Goal: Information Seeking & Learning: Learn about a topic

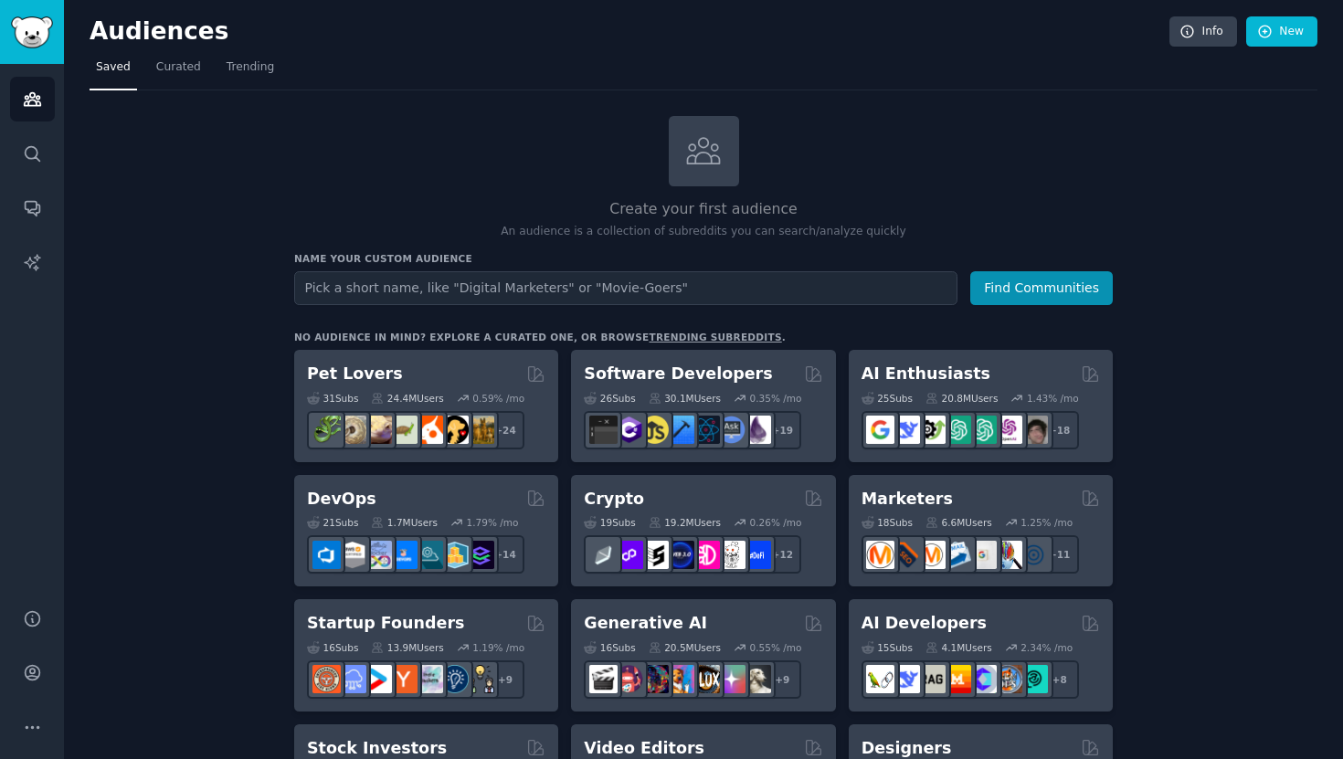
click at [301, 261] on h3 "Name your custom audience" at bounding box center [703, 258] width 818 height 13
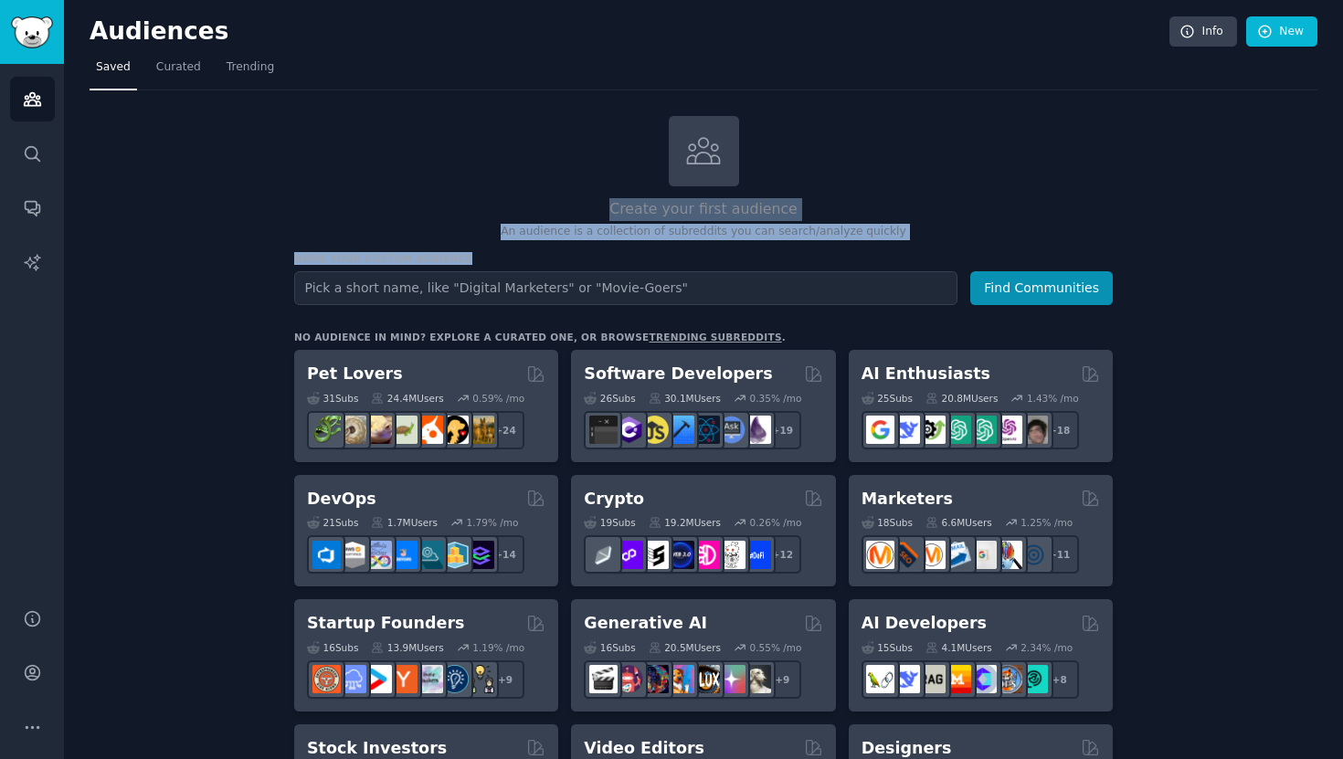
drag, startPoint x: 462, startPoint y: 255, endPoint x: 597, endPoint y: 183, distance: 153.2
copy div "Create your first audience An audience is a collection of subreddits you can se…"
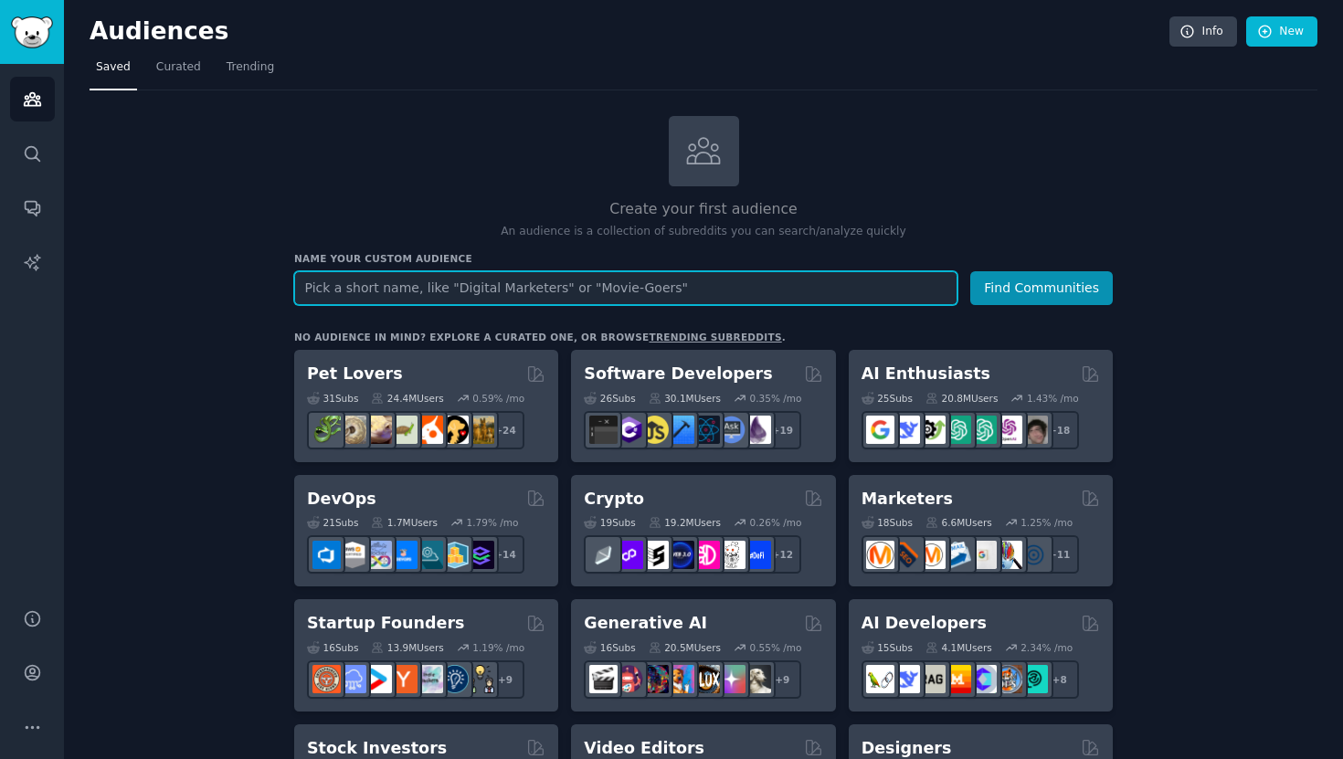
click at [546, 295] on input "text" at bounding box center [625, 288] width 663 height 34
paste input "Next-Gen Finance ([GEOGRAPHIC_DATA])"
type input "Next-Gen Finance ([GEOGRAPHIC_DATA])"
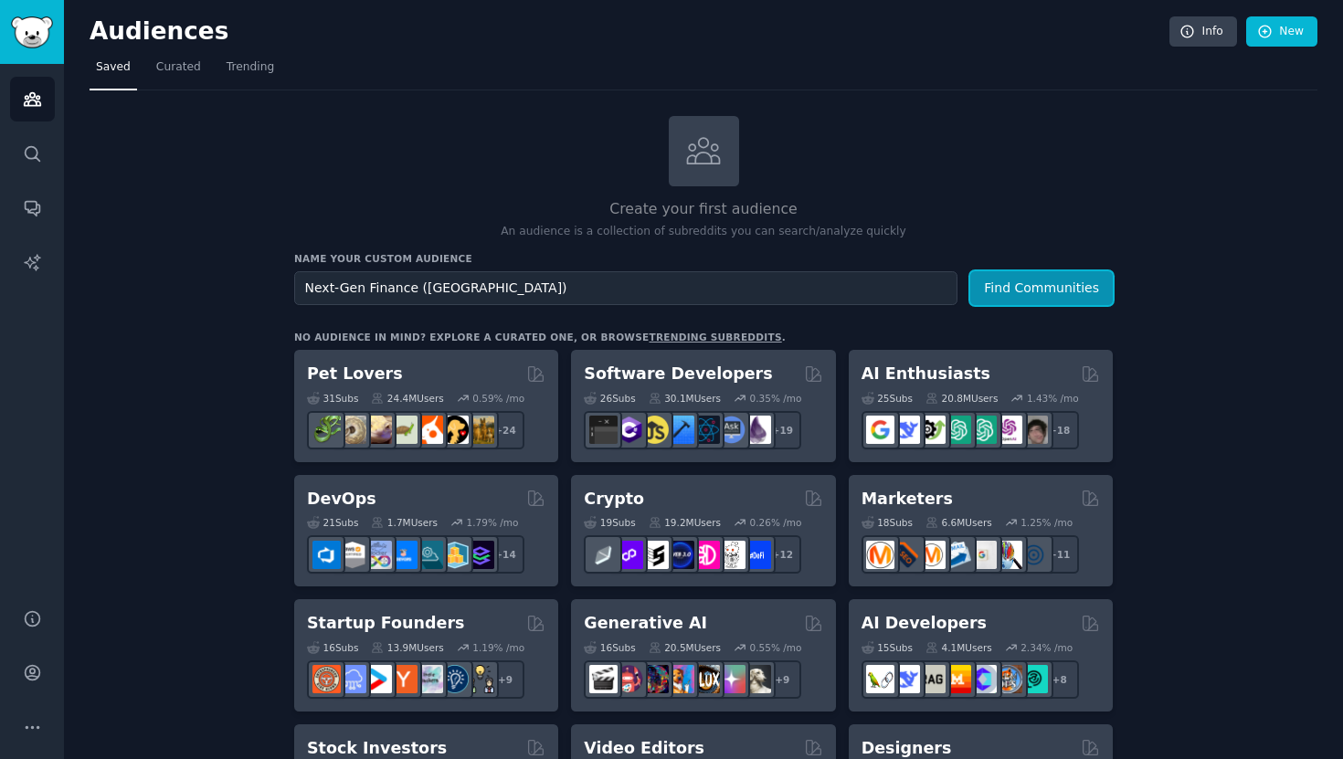
drag, startPoint x: 1049, startPoint y: 291, endPoint x: 834, endPoint y: 200, distance: 234.1
click at [995, 285] on button "Find Communities" at bounding box center [1041, 288] width 142 height 34
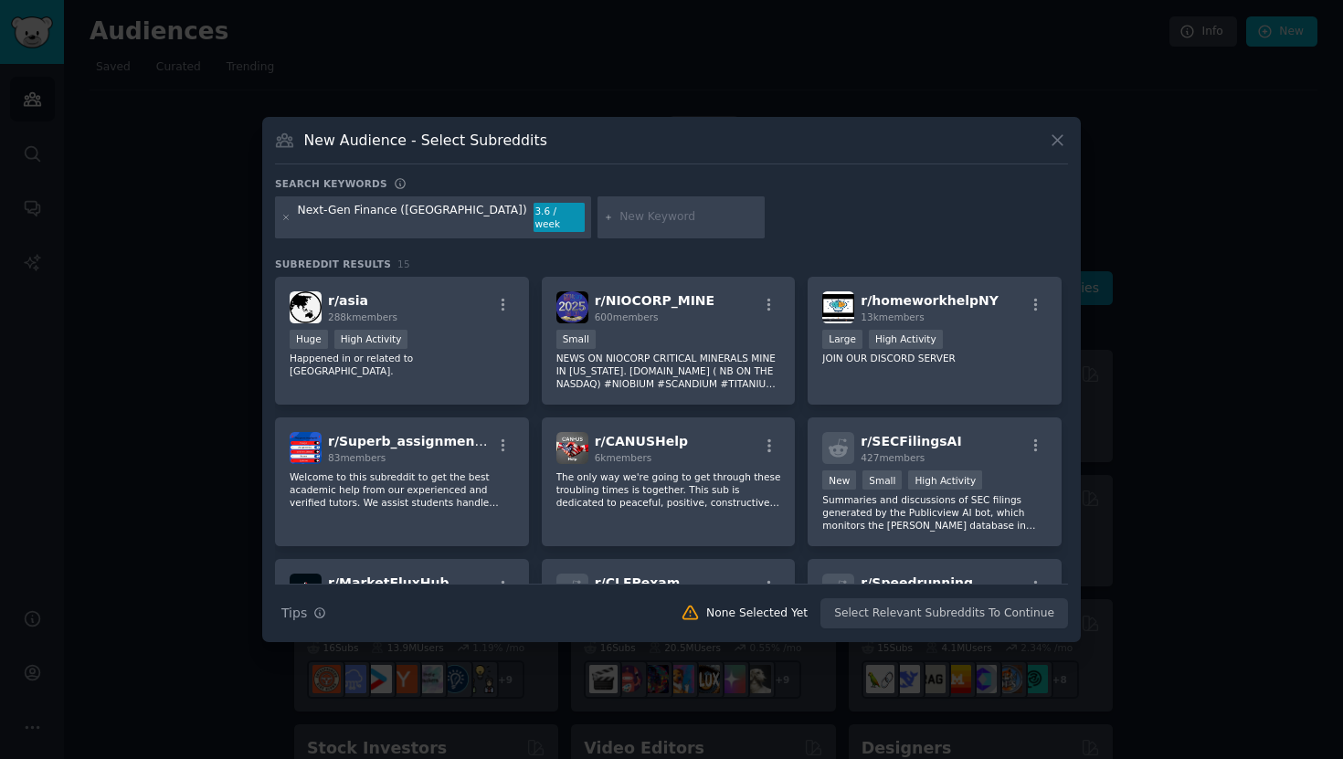
click at [597, 228] on div at bounding box center [681, 217] width 168 height 42
click at [619, 215] on input "text" at bounding box center [688, 217] width 139 height 16
paste input "r/SingaporeFI"
type input "r/SingaporeFI"
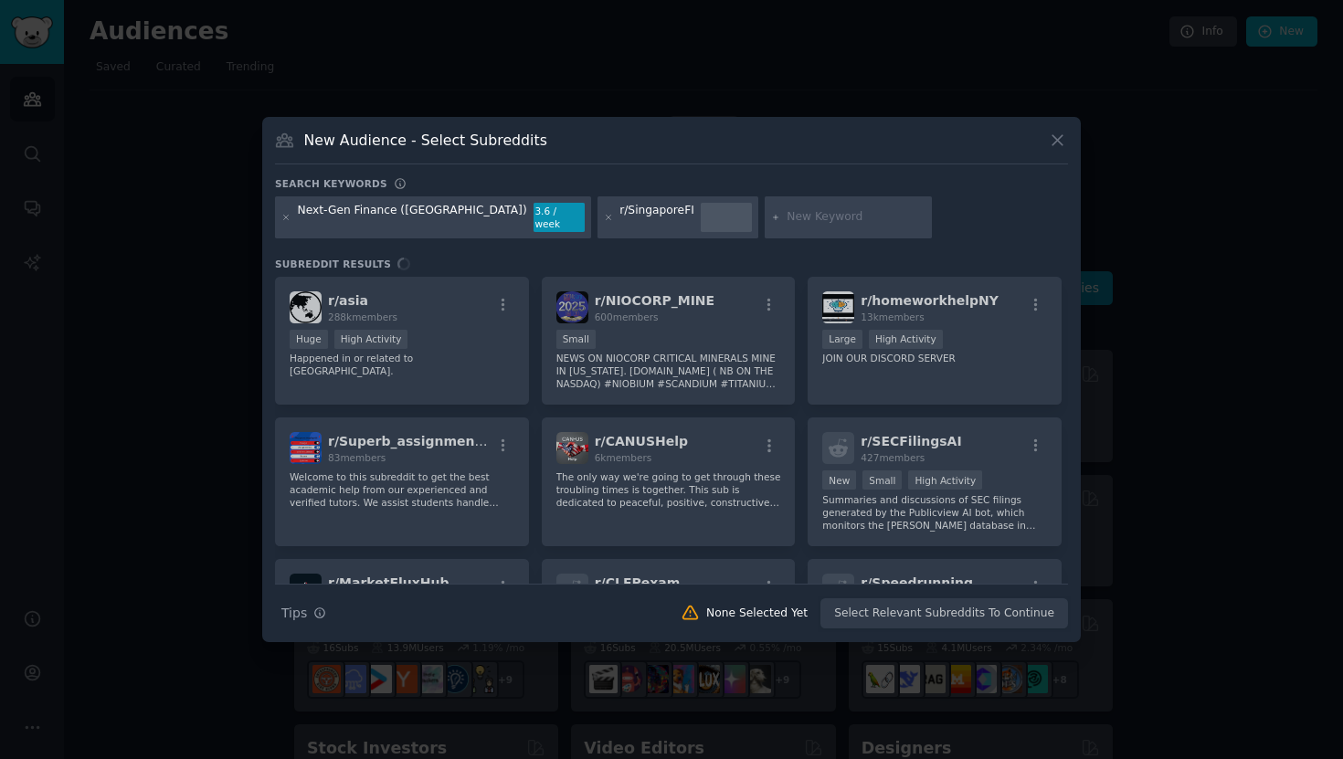
click at [619, 218] on div "r/SingaporeFI" at bounding box center [656, 217] width 75 height 29
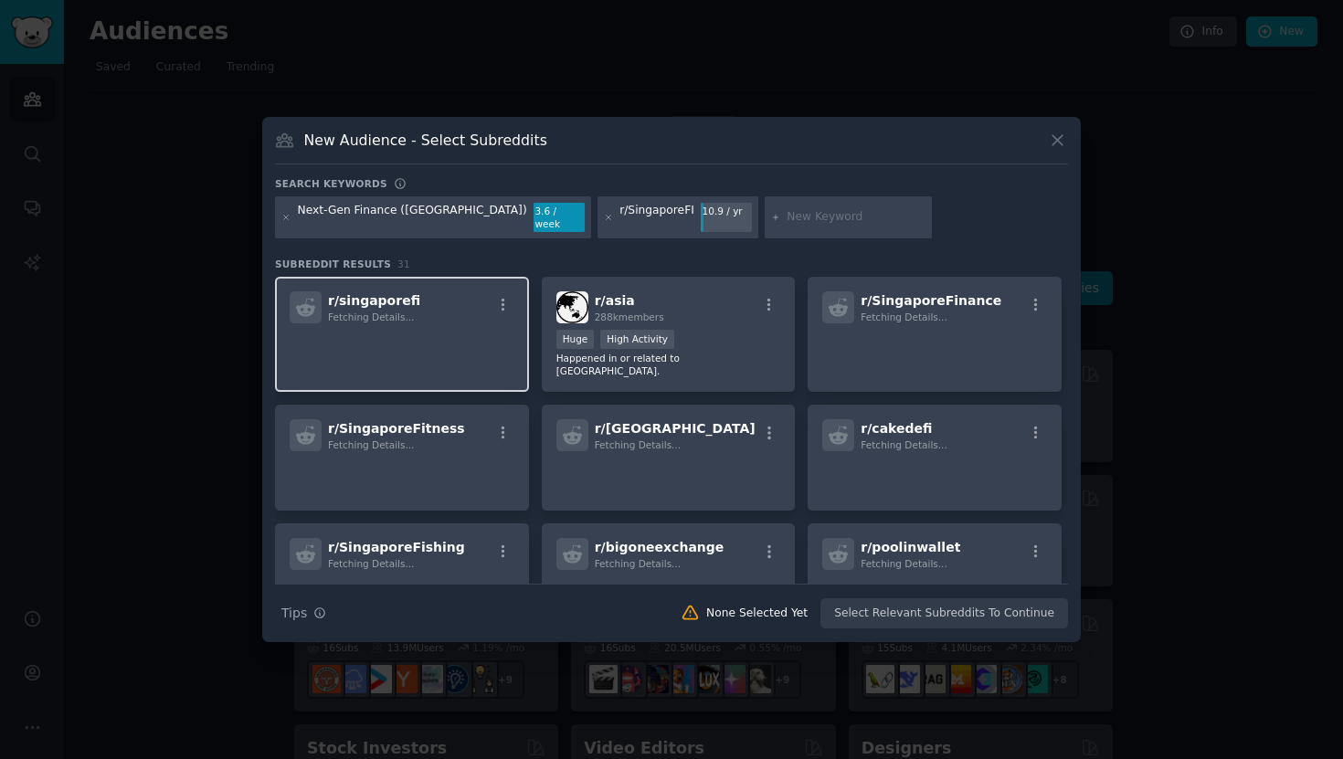
click at [447, 318] on div "r/ singaporefi Fetching Details..." at bounding box center [402, 335] width 254 height 116
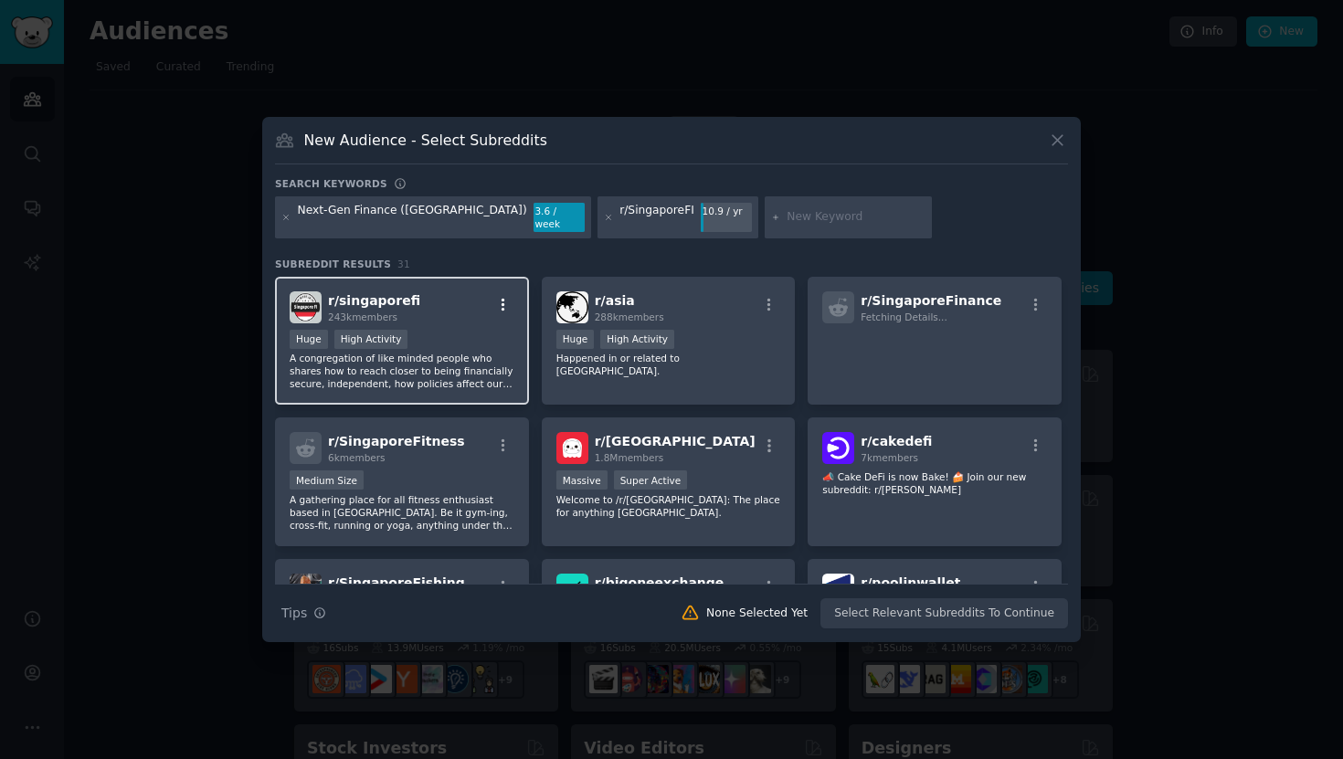
click at [500, 297] on icon "button" at bounding box center [503, 305] width 16 height 16
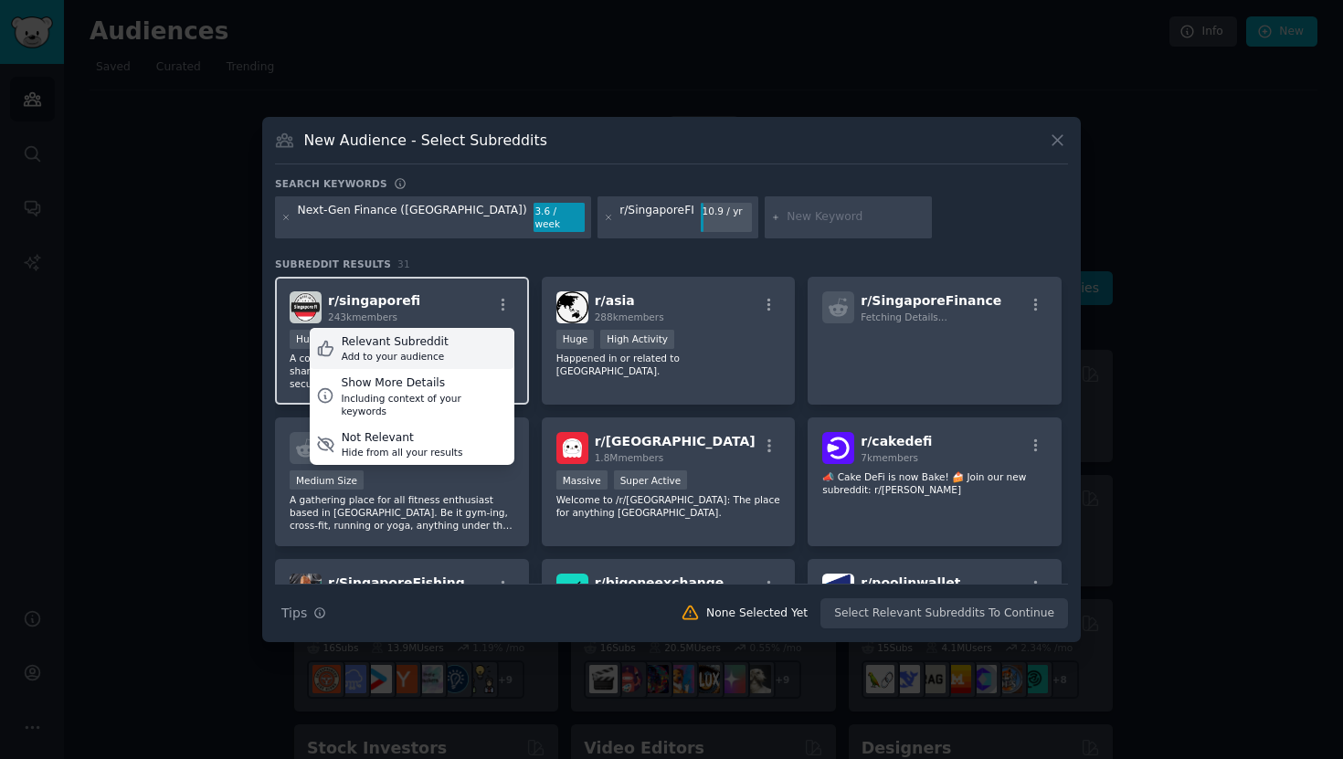
click at [443, 347] on div "Relevant Subreddit Add to your audience" at bounding box center [412, 349] width 205 height 42
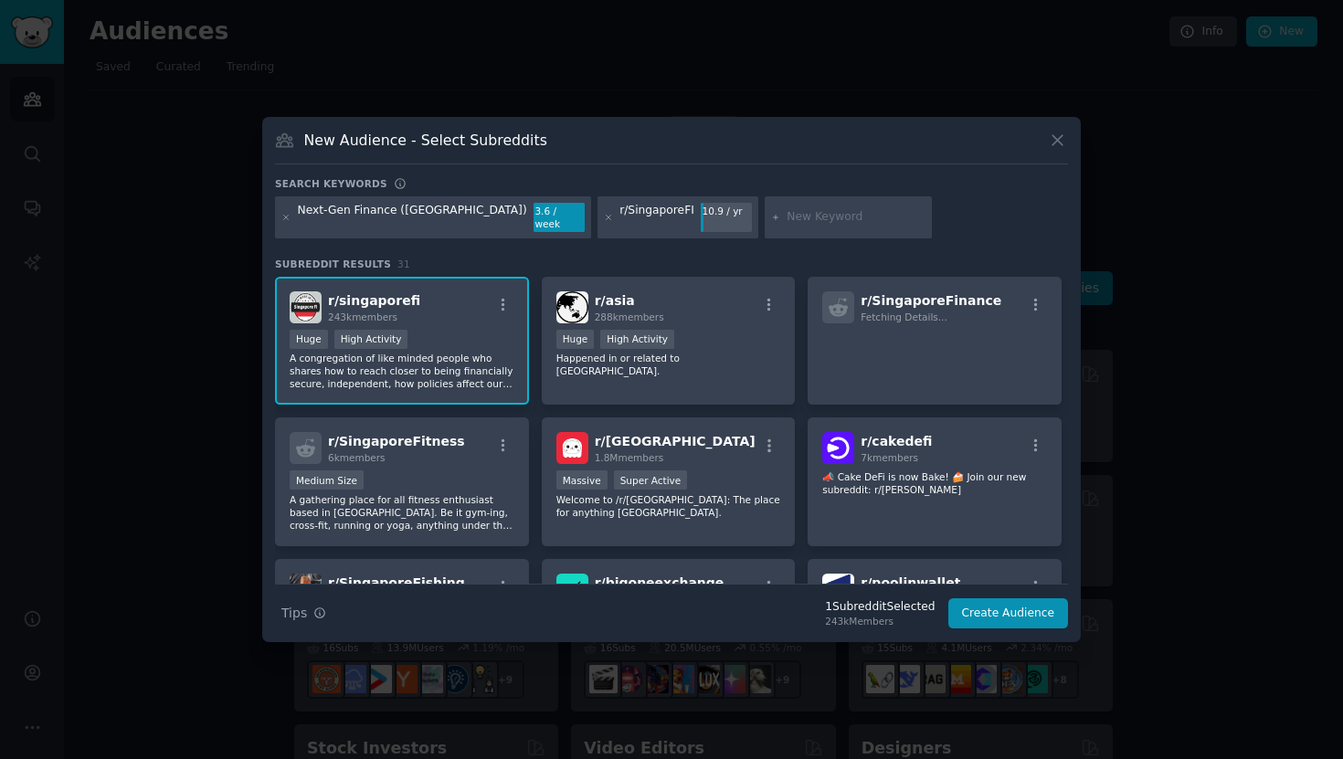
click at [765, 230] on div at bounding box center [849, 217] width 168 height 42
click at [786, 223] on input "text" at bounding box center [855, 217] width 139 height 16
paste input "r/IndiaInvestments"
type input "r/IndiaInvestments"
click at [911, 232] on div "Next-Gen Finance (Asia) 3.6 / week r/SingaporeFI 10.9 / yr r/IndiaInvestments" at bounding box center [671, 220] width 793 height 48
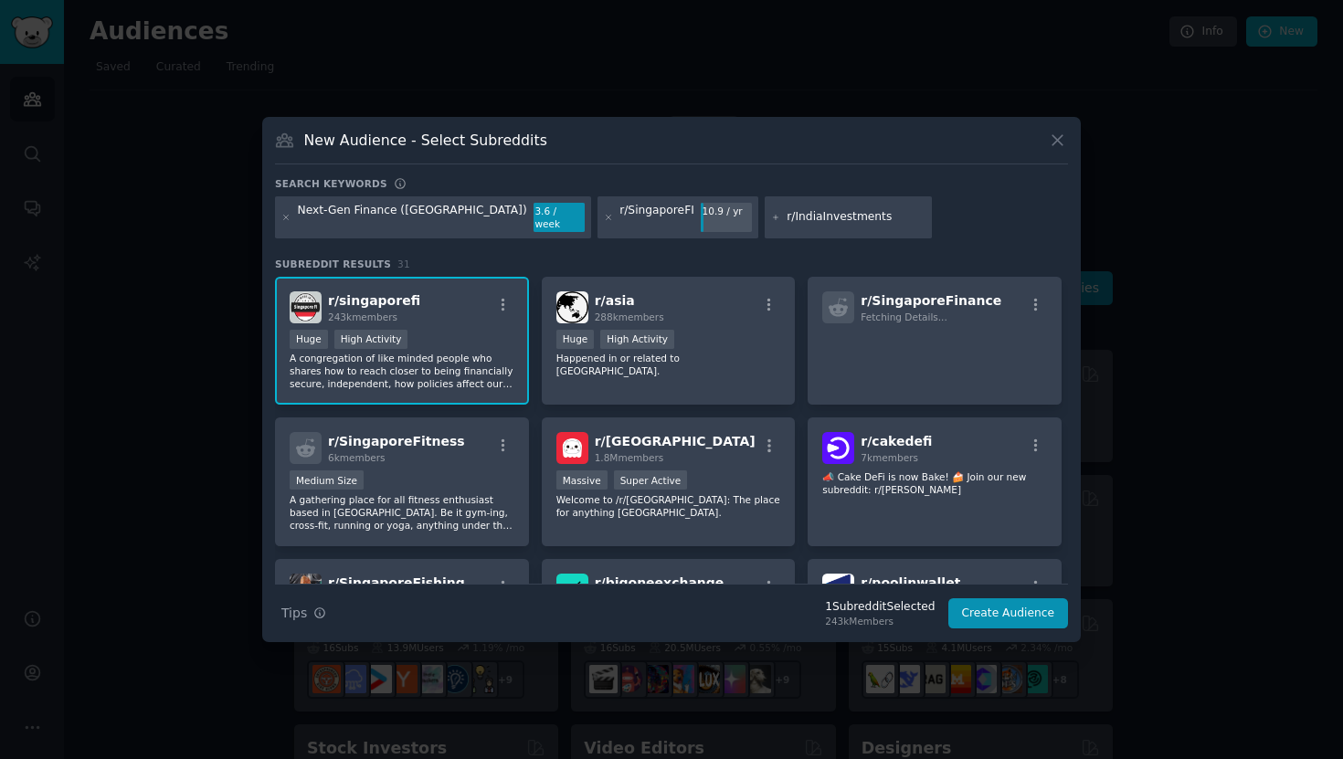
click at [788, 221] on input "r/IndiaInvestments" at bounding box center [855, 217] width 139 height 16
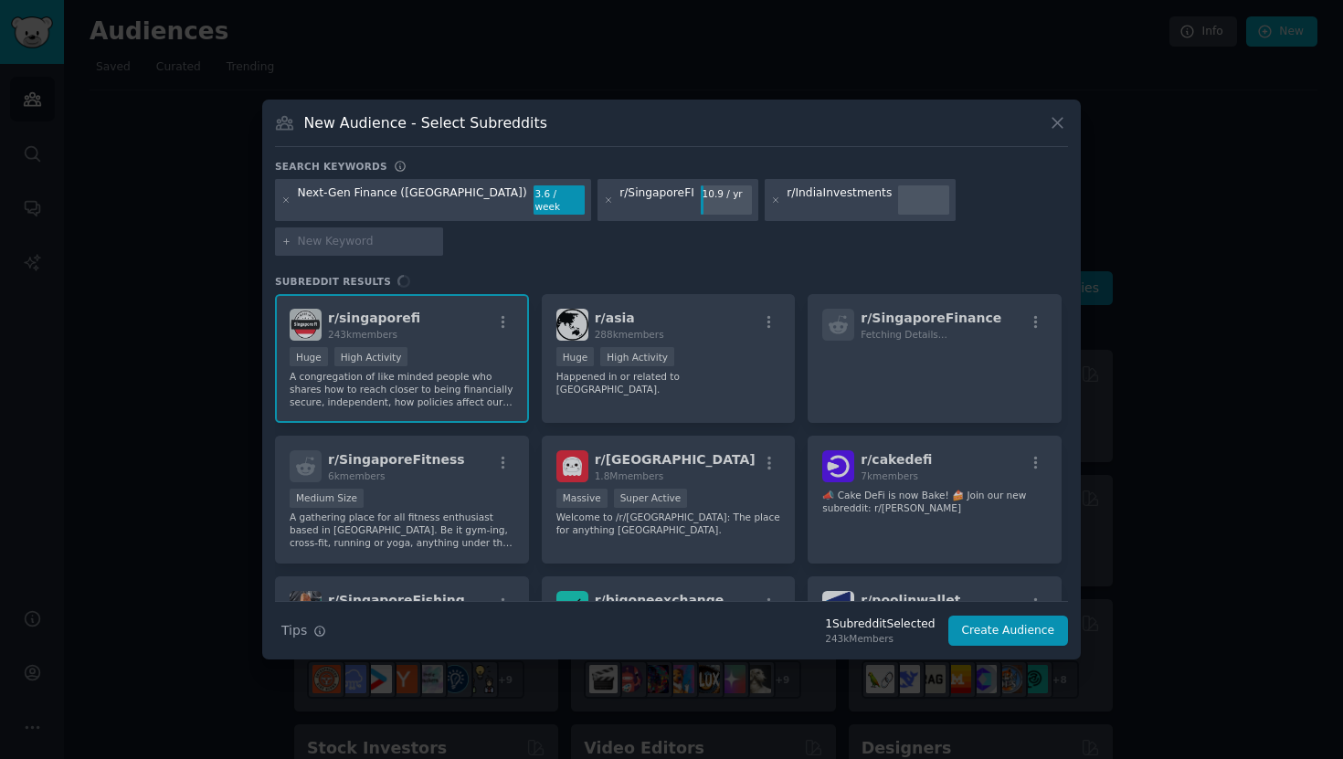
click at [766, 440] on div "r/ singaporefi 243k members Huge High Activity A congregation of like minded pe…" at bounding box center [671, 447] width 793 height 307
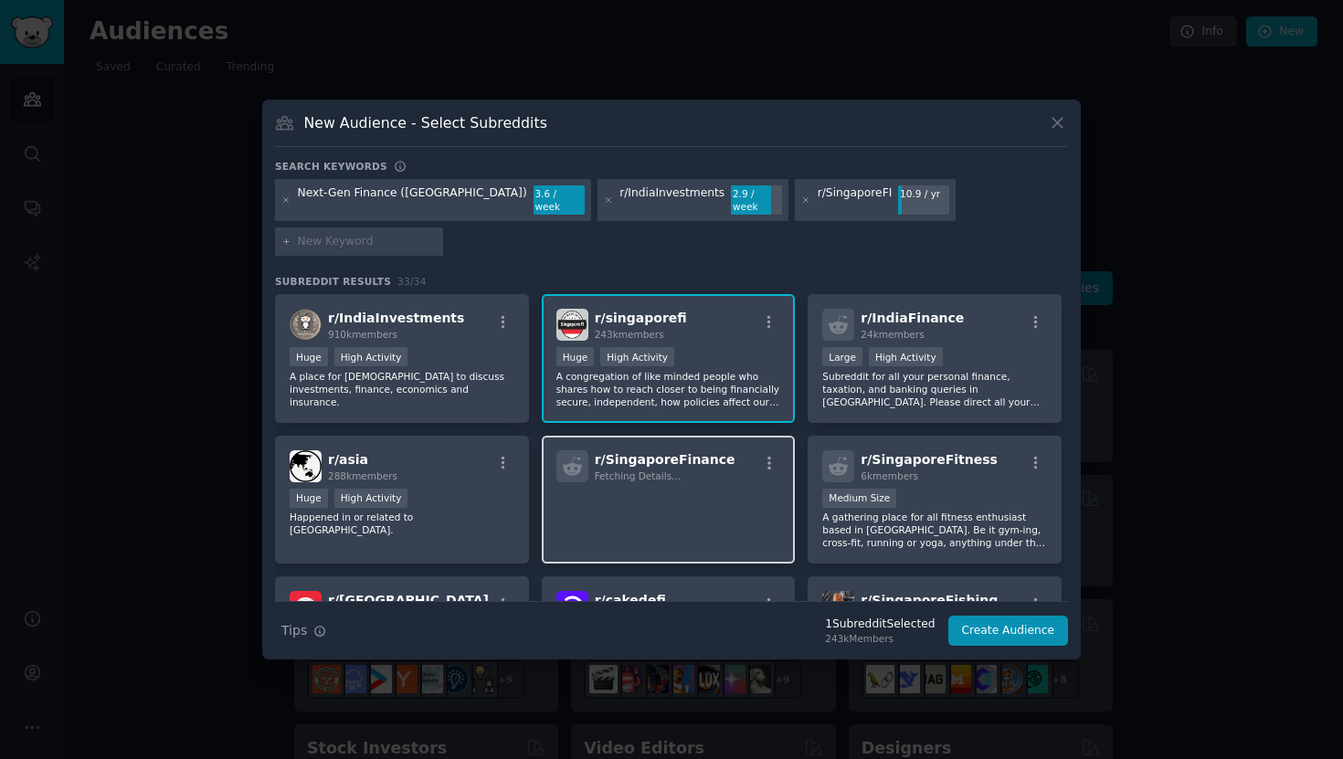
click at [725, 450] on div "r/ SingaporeFinance Fetching Details..." at bounding box center [668, 466] width 225 height 32
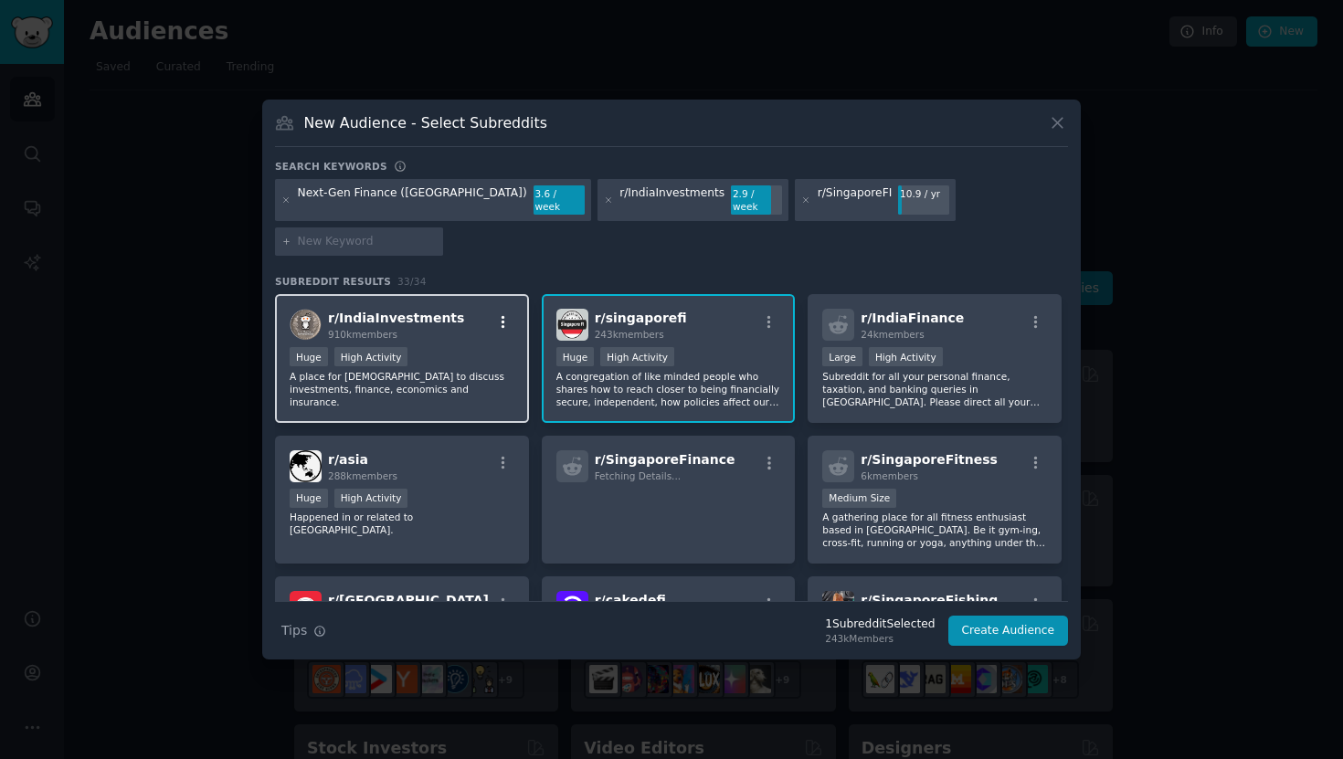
click at [503, 314] on icon "button" at bounding box center [503, 322] width 16 height 16
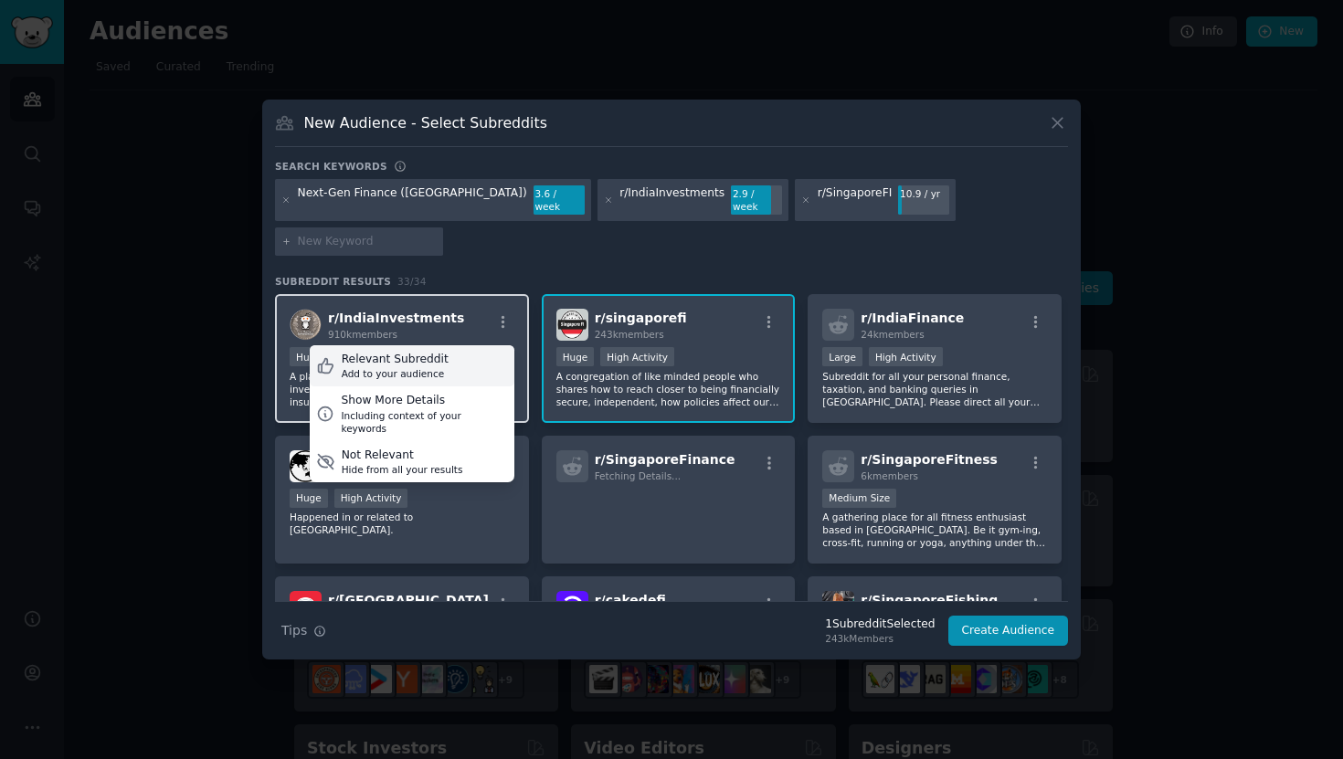
click at [472, 345] on div "Relevant Subreddit Add to your audience" at bounding box center [412, 366] width 205 height 42
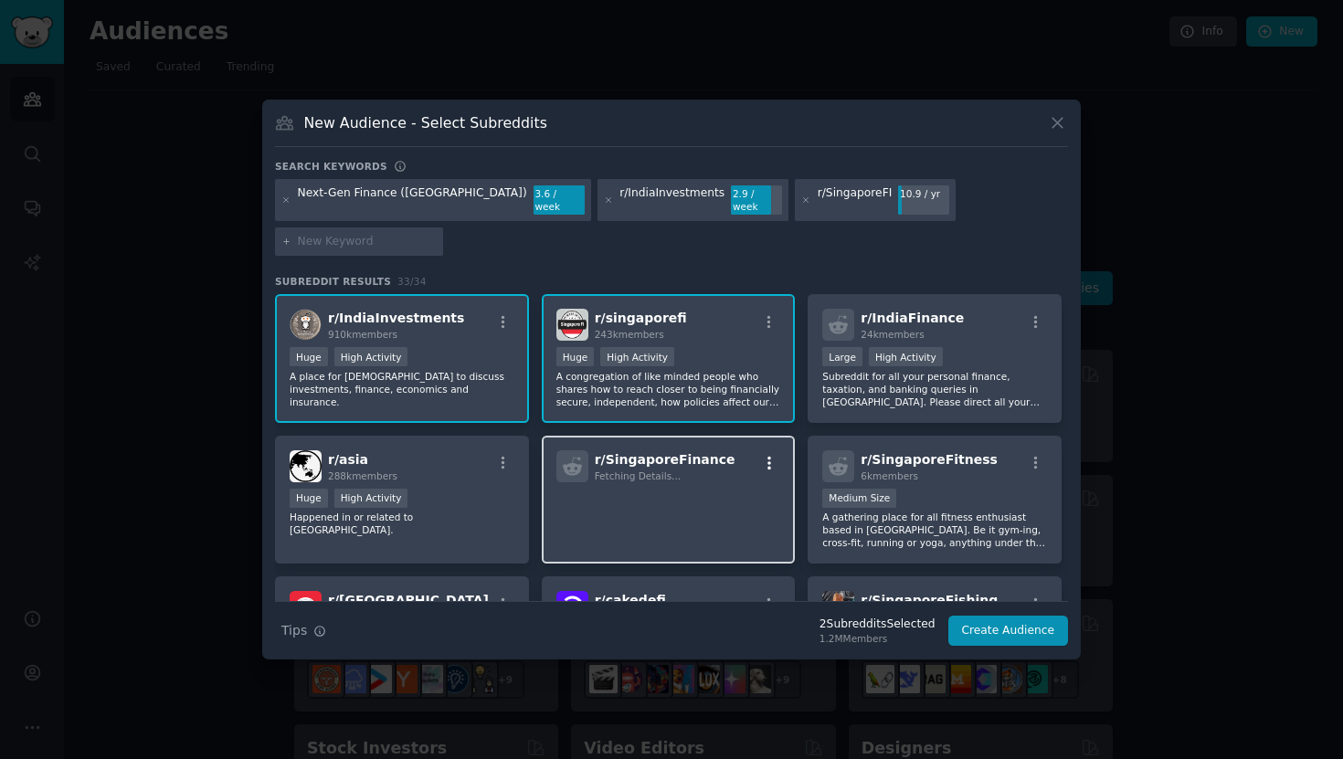
click at [767, 457] on icon "button" at bounding box center [769, 463] width 4 height 13
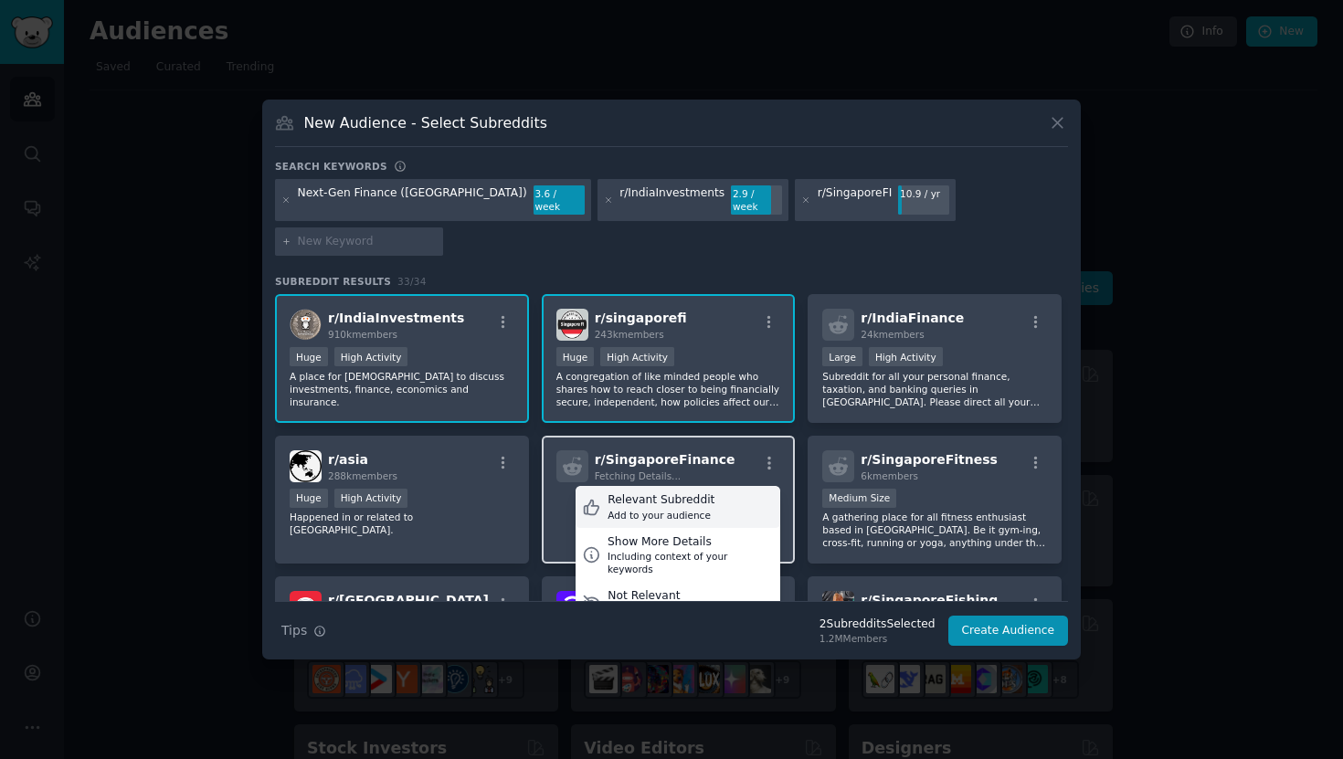
click at [735, 489] on div "Relevant Subreddit Add to your audience" at bounding box center [677, 507] width 205 height 42
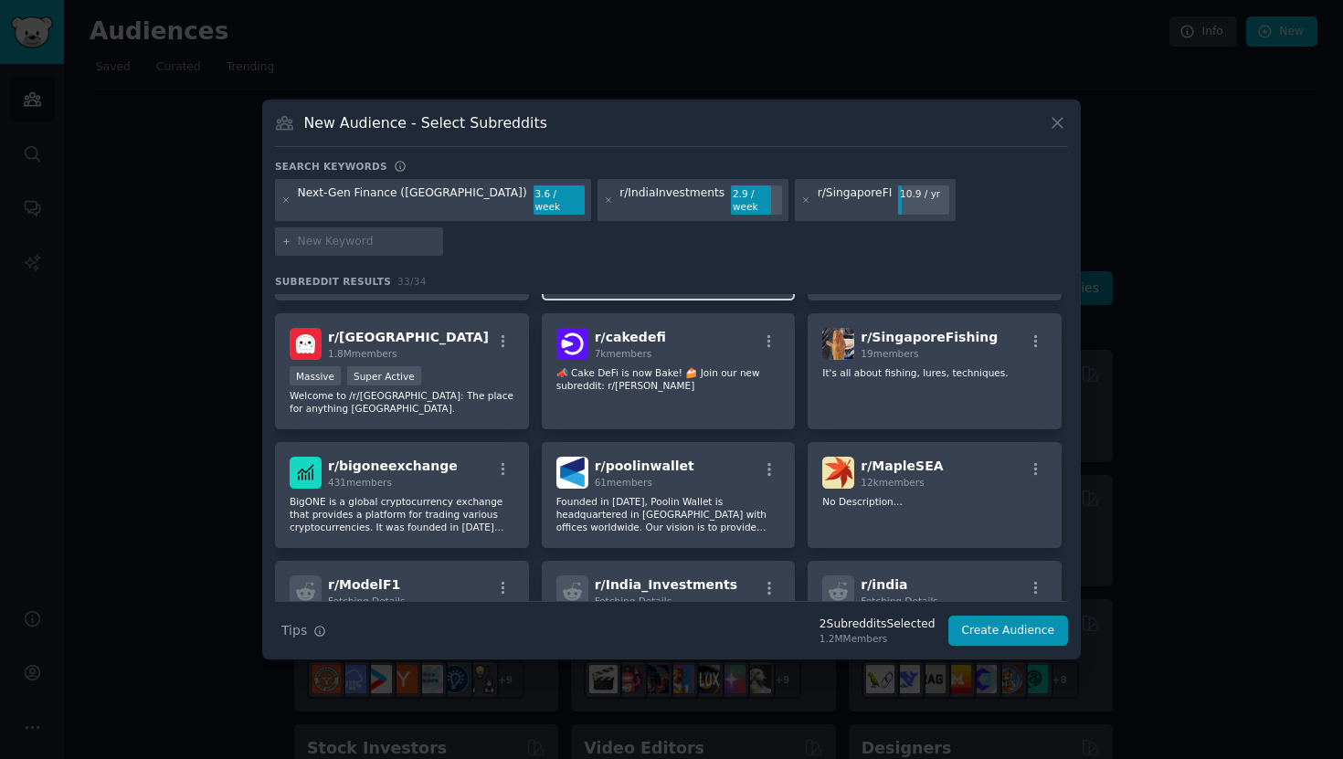
scroll to position [268, 0]
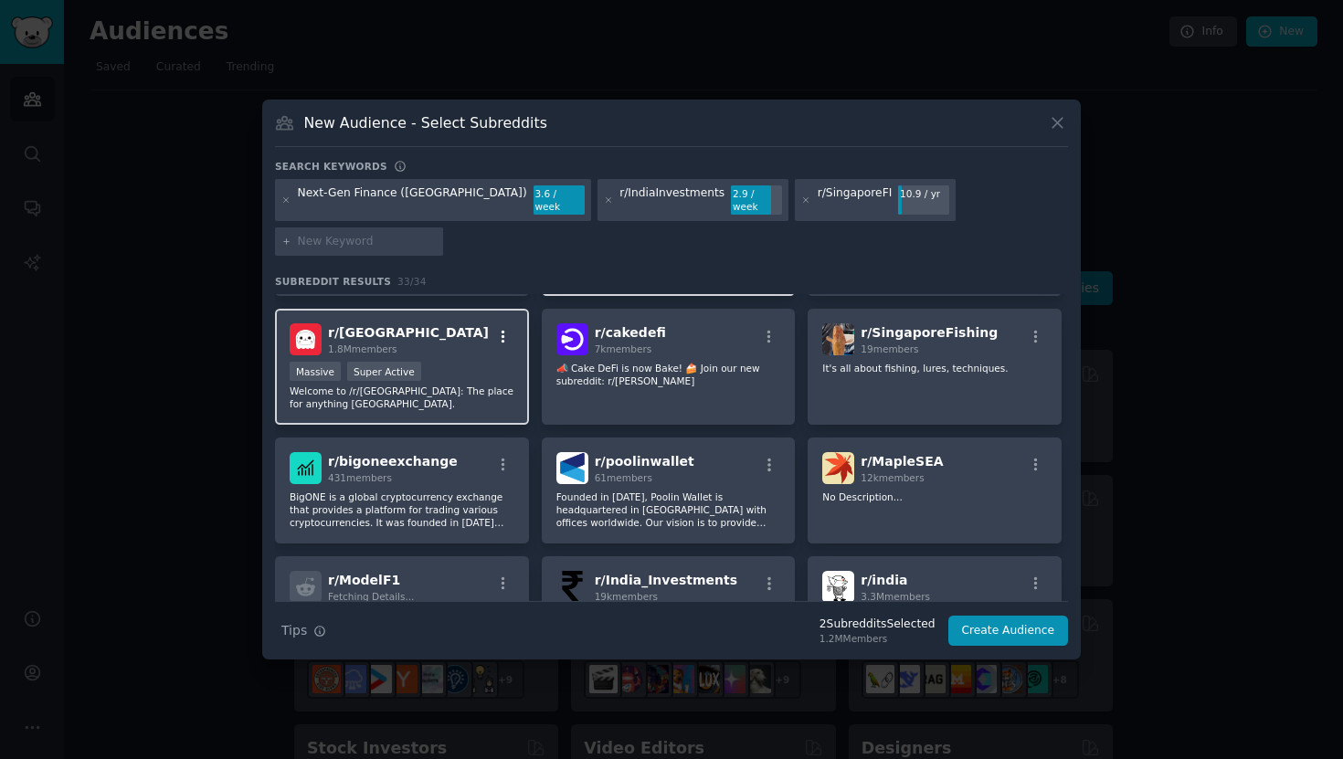
click at [510, 329] on button "button" at bounding box center [502, 337] width 23 height 16
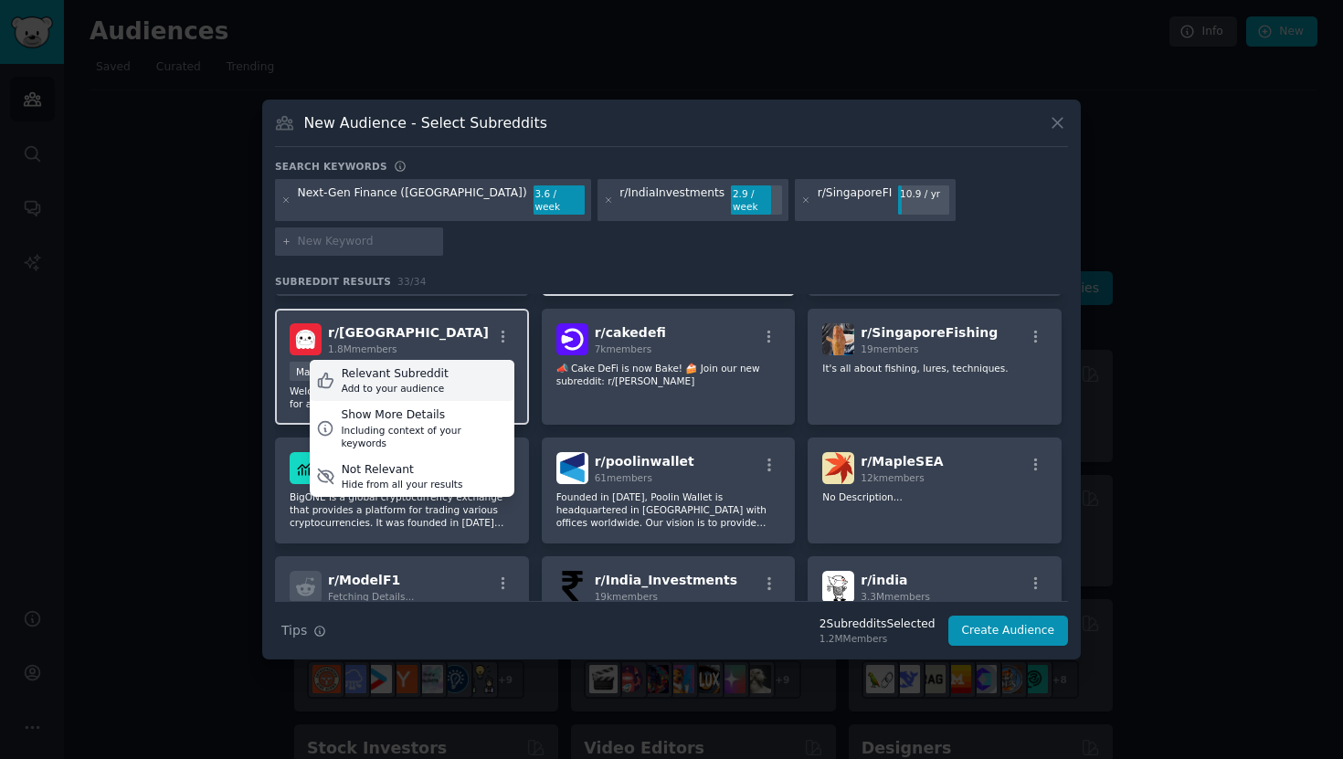
click at [445, 360] on div "Relevant Subreddit Add to your audience" at bounding box center [412, 381] width 205 height 42
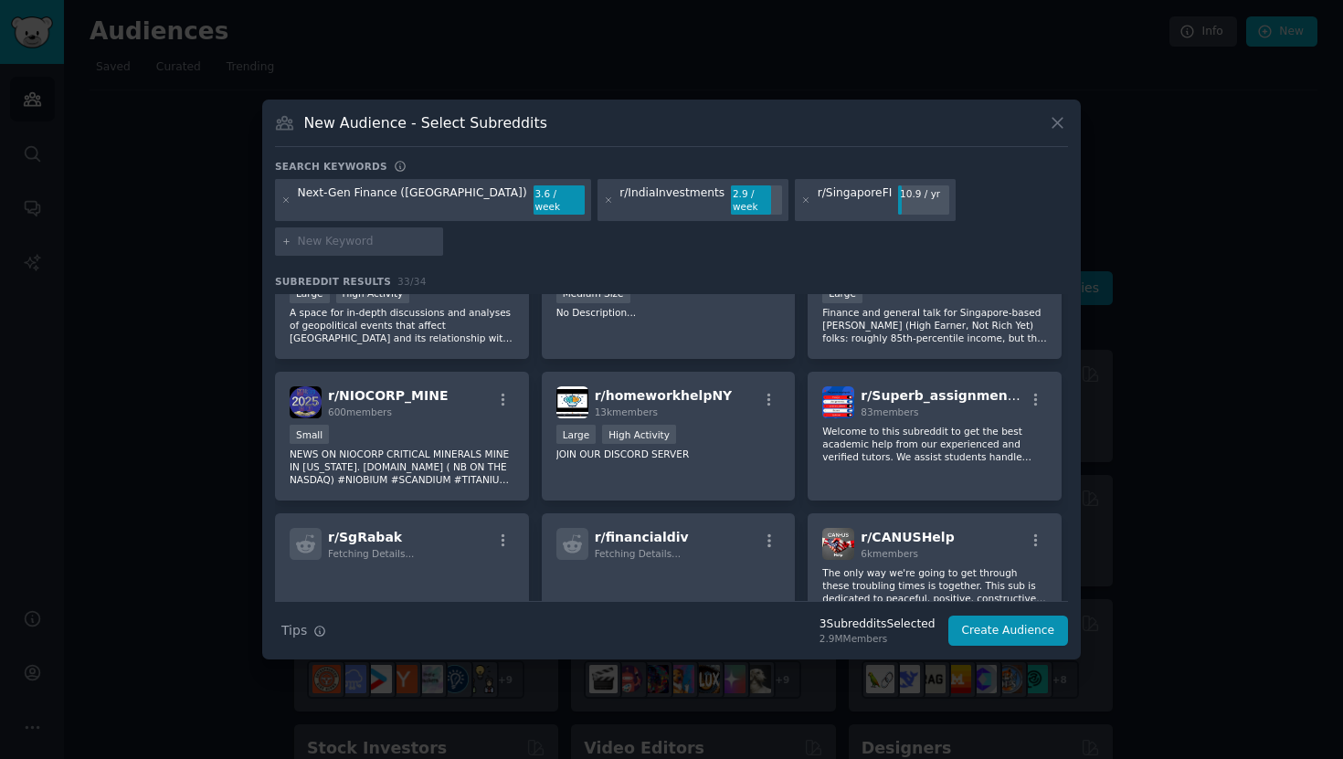
scroll to position [763, 0]
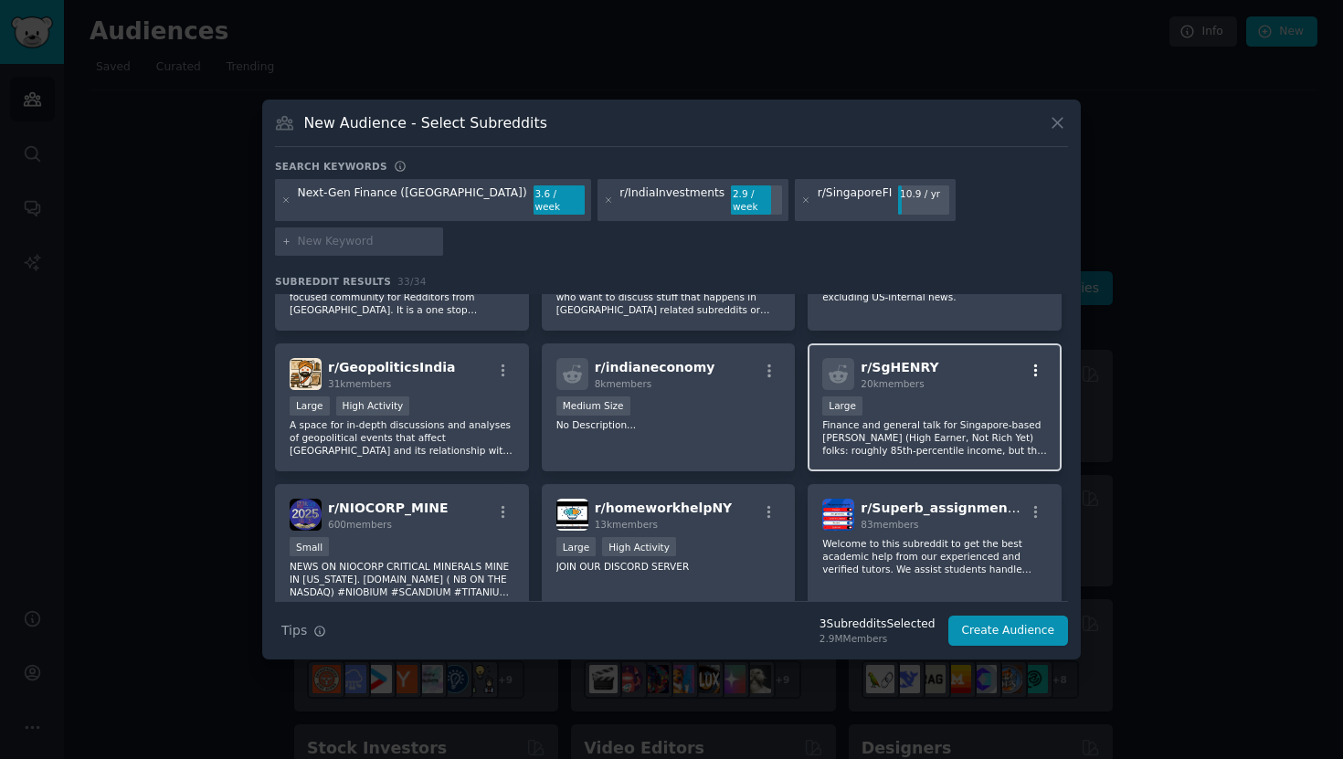
click at [1033, 363] on icon "button" at bounding box center [1036, 371] width 16 height 16
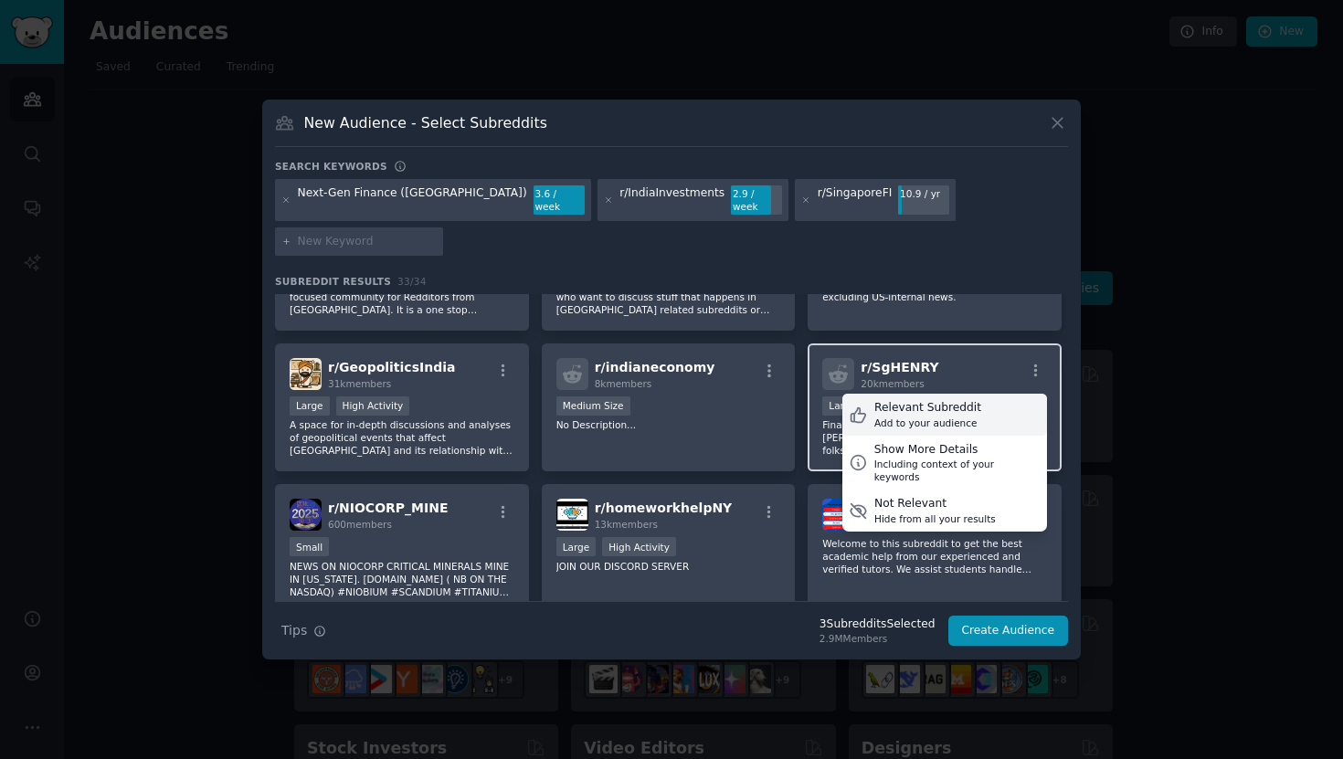
click at [976, 394] on div "Relevant Subreddit Add to your audience" at bounding box center [944, 415] width 205 height 42
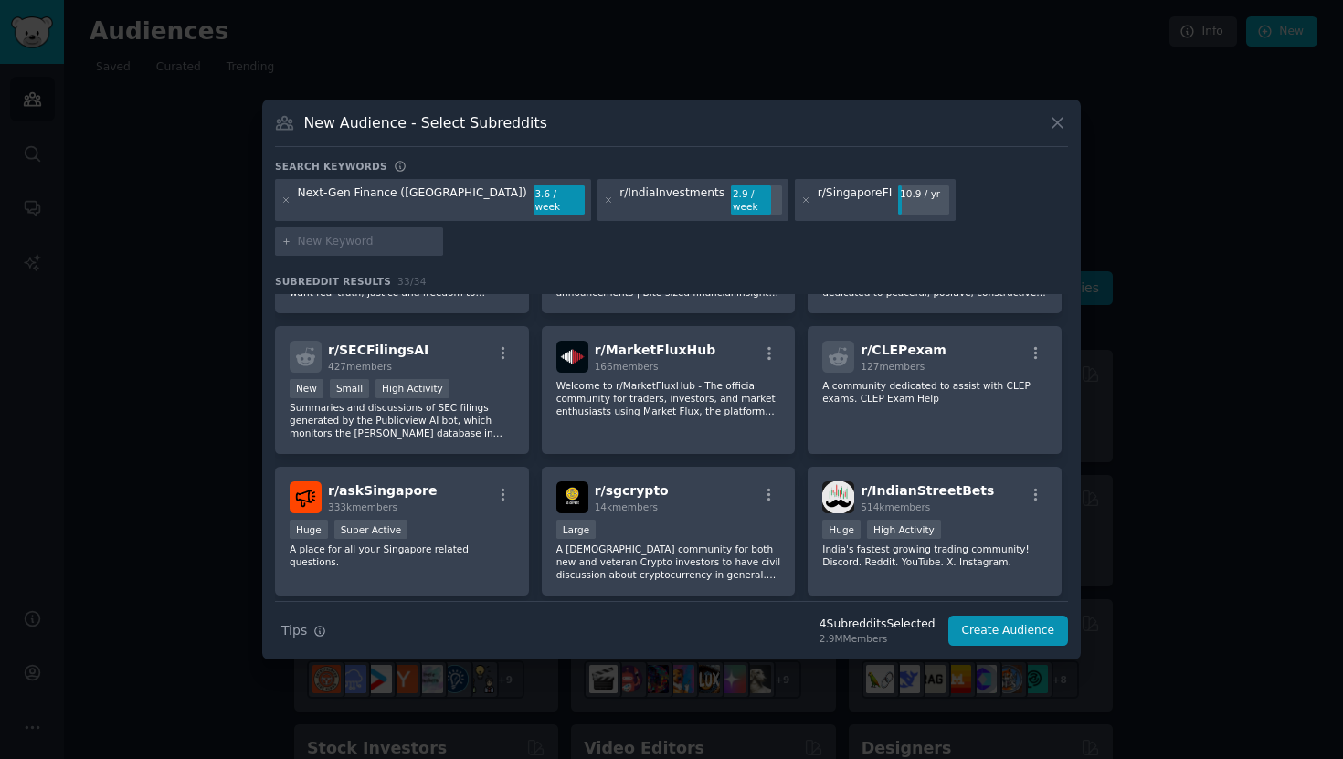
scroll to position [1239, 0]
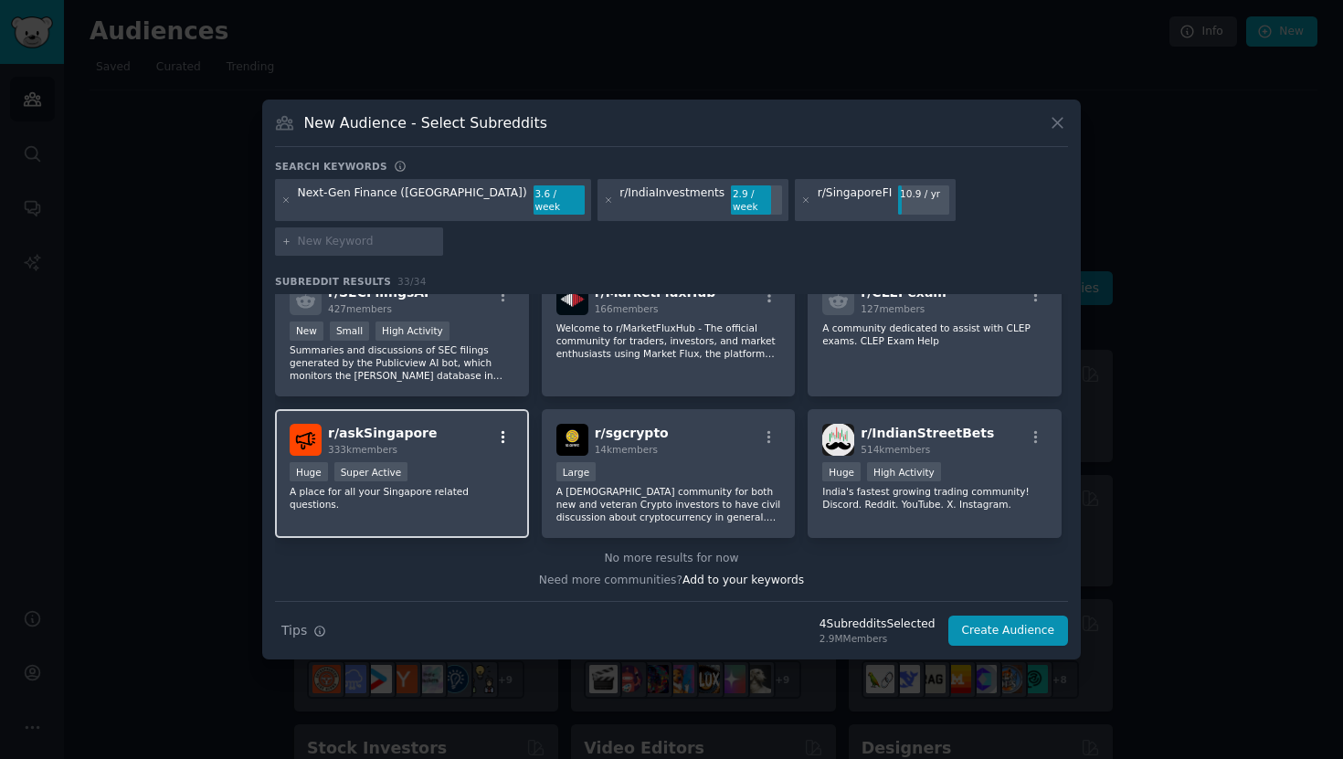
click at [501, 431] on icon "button" at bounding box center [503, 437] width 4 height 13
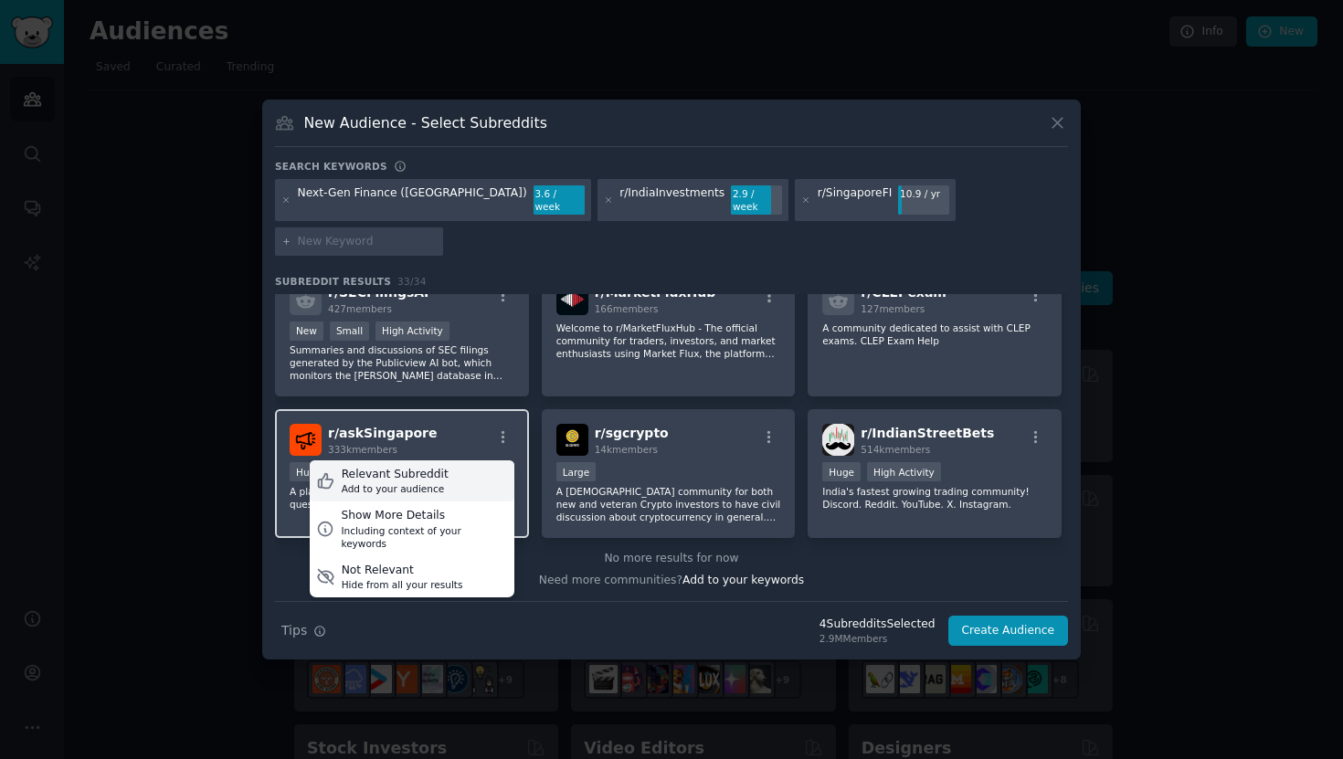
click at [477, 460] on div "Relevant Subreddit Add to your audience" at bounding box center [412, 481] width 205 height 42
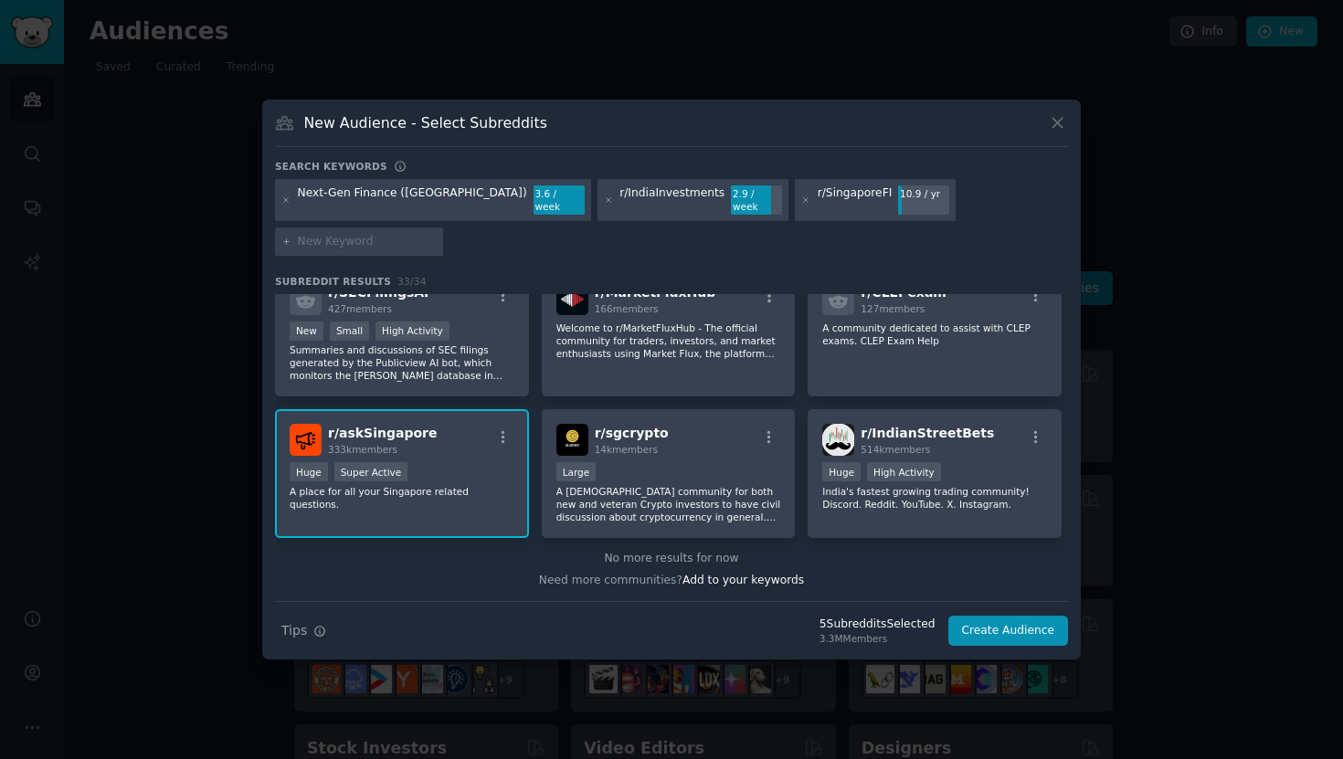
click at [437, 234] on input "text" at bounding box center [367, 242] width 139 height 16
paste input "r/fintech"
type input "r/fintech"
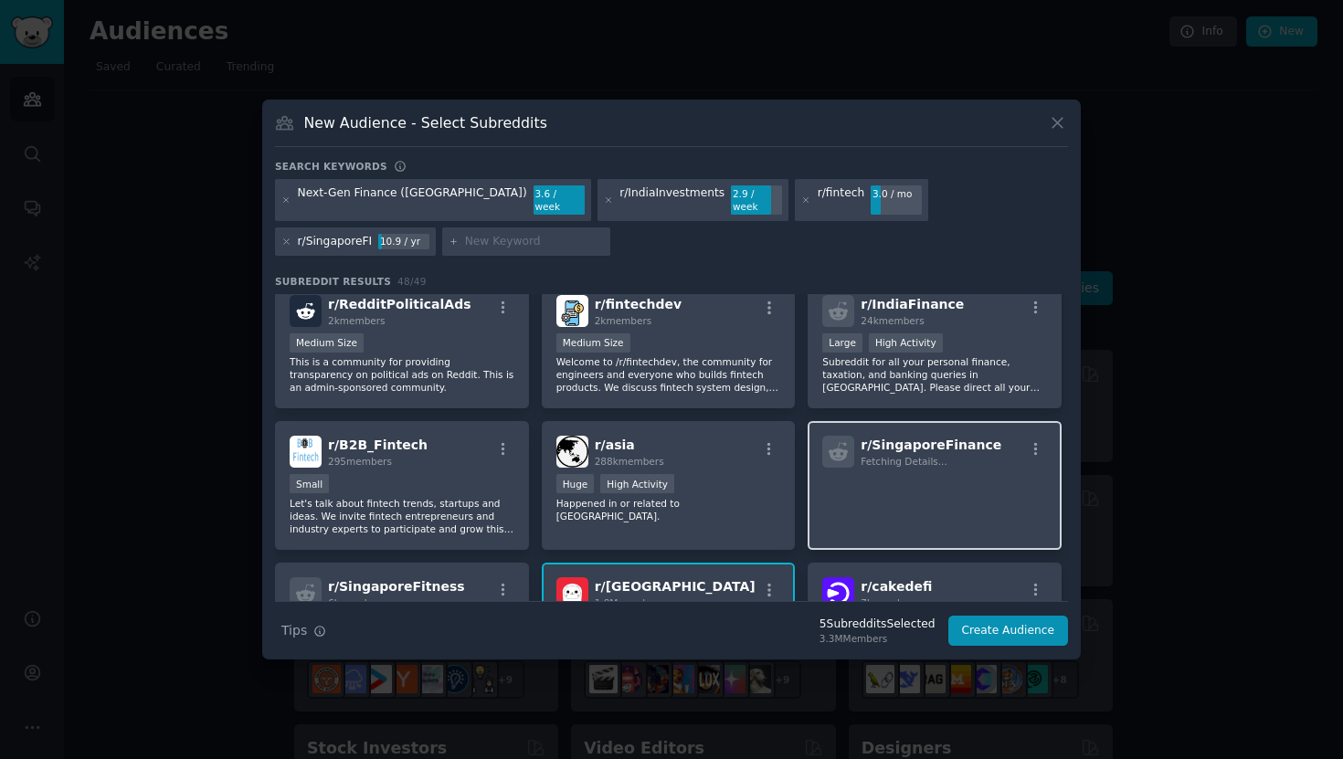
scroll to position [155, 0]
click at [1033, 441] on icon "button" at bounding box center [1036, 449] width 16 height 16
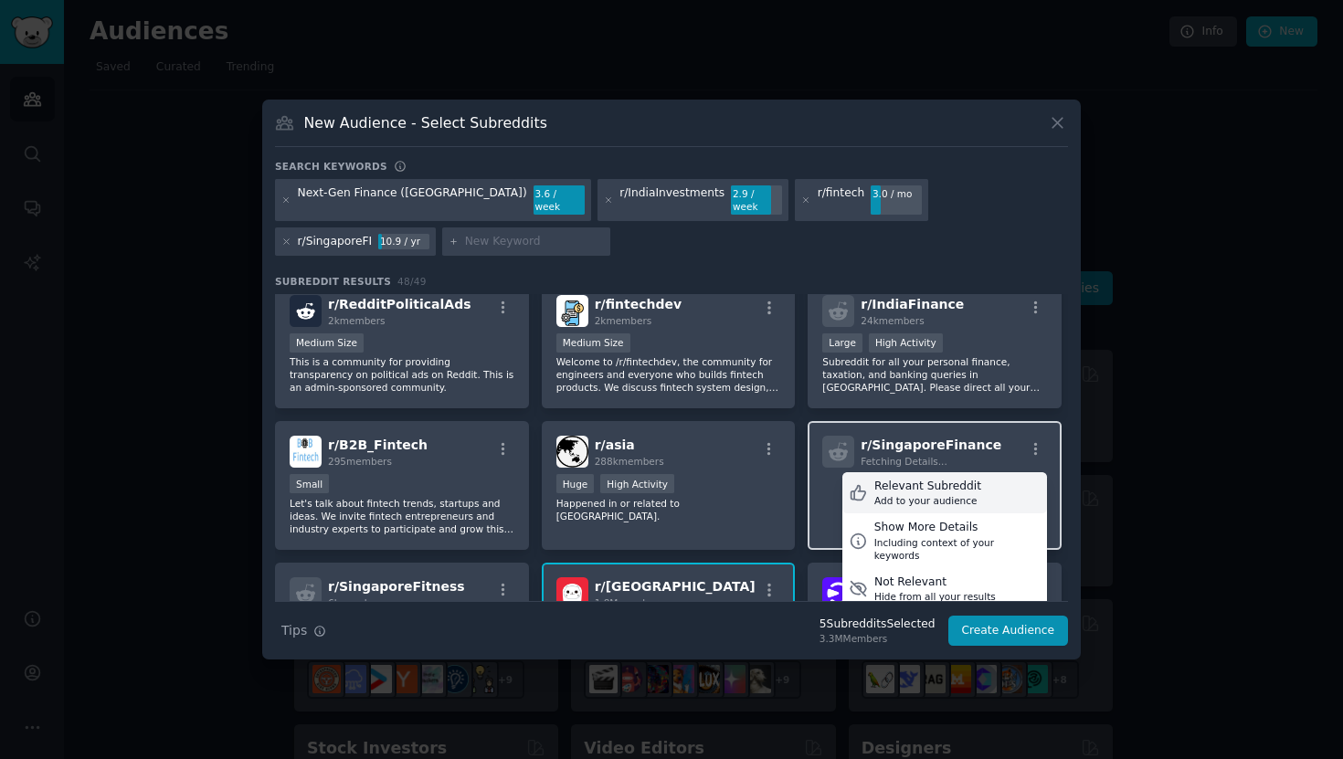
click at [966, 487] on div "Relevant Subreddit" at bounding box center [927, 487] width 107 height 16
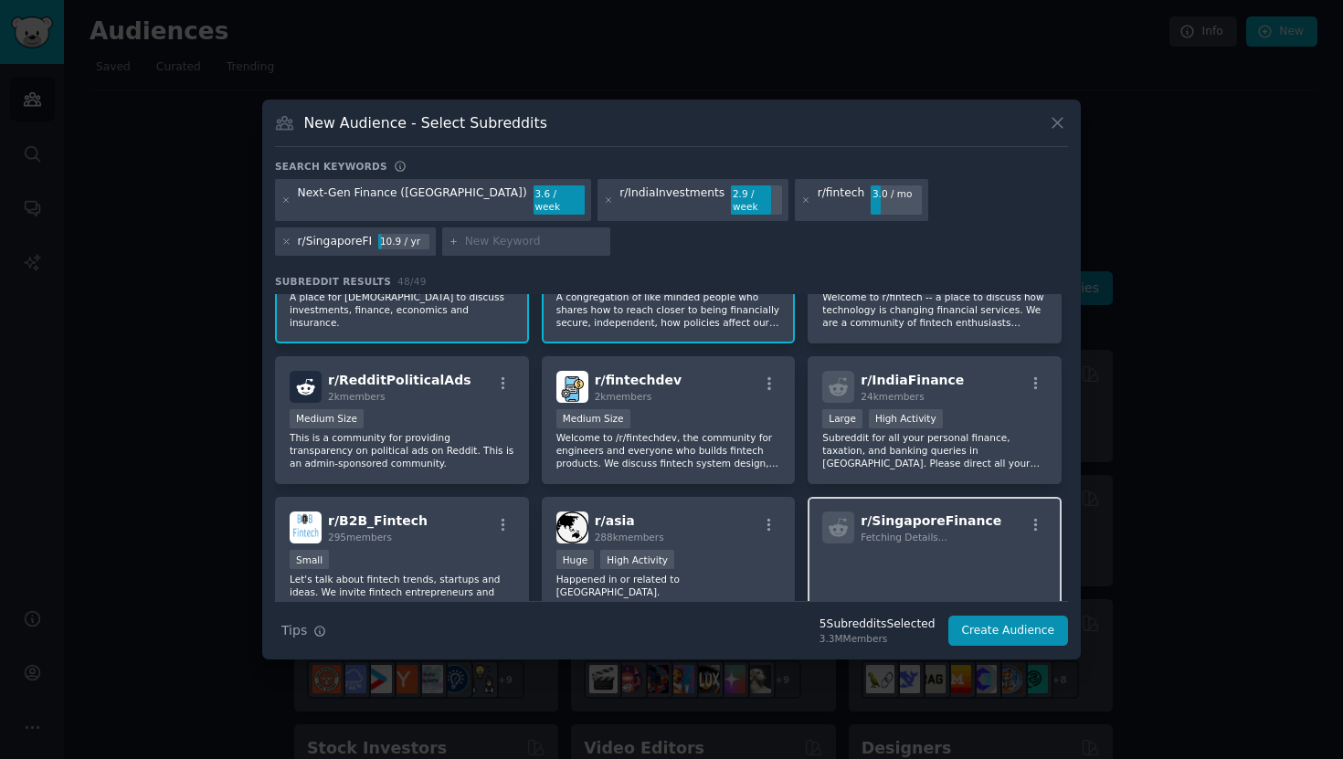
scroll to position [78, 0]
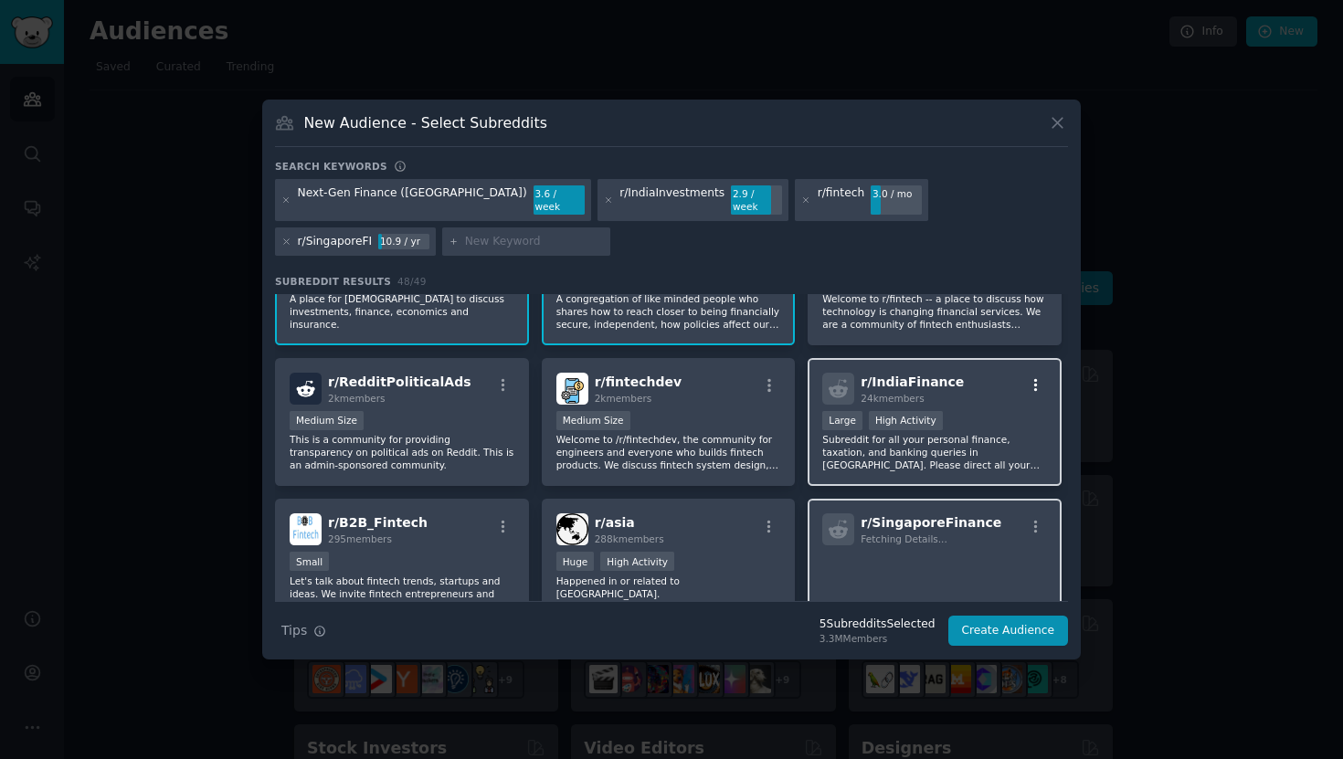
click at [1032, 380] on icon "button" at bounding box center [1036, 385] width 16 height 16
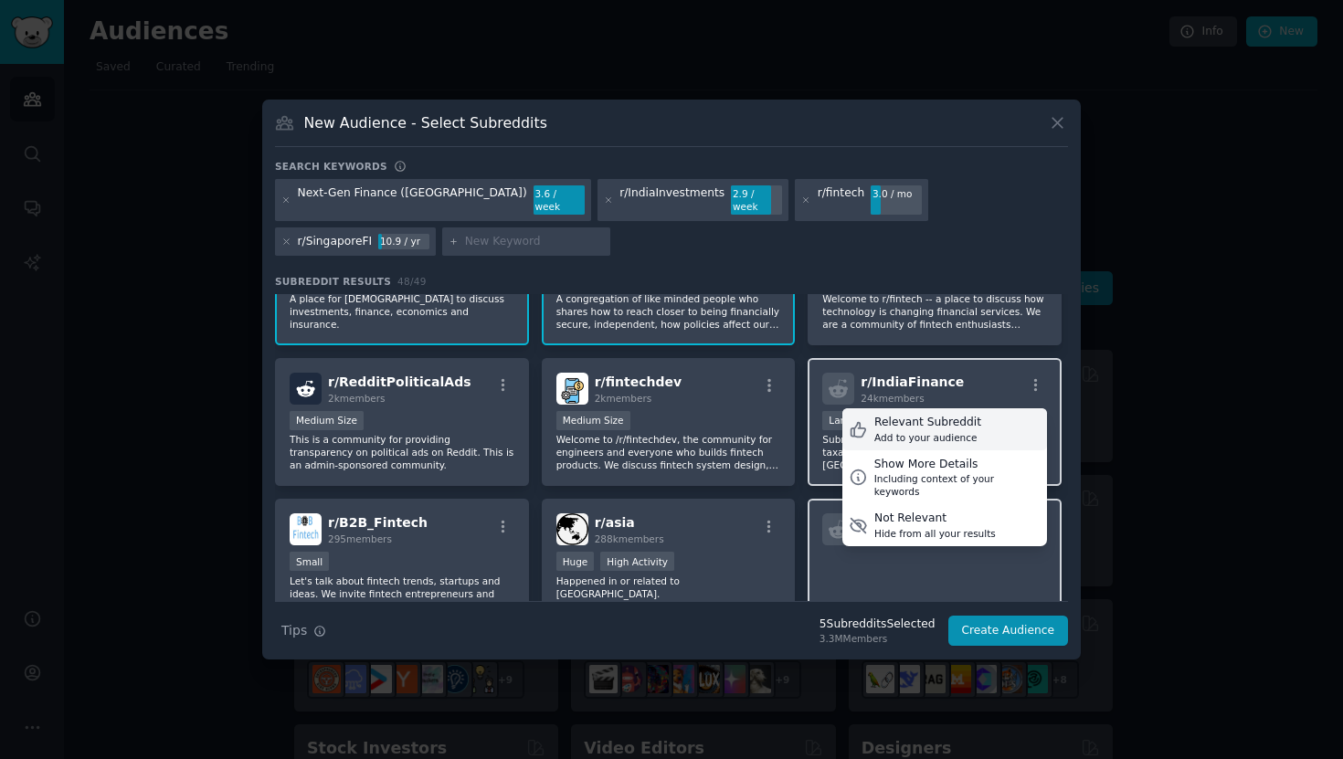
click at [984, 423] on div "Relevant Subreddit Add to your audience" at bounding box center [944, 429] width 205 height 42
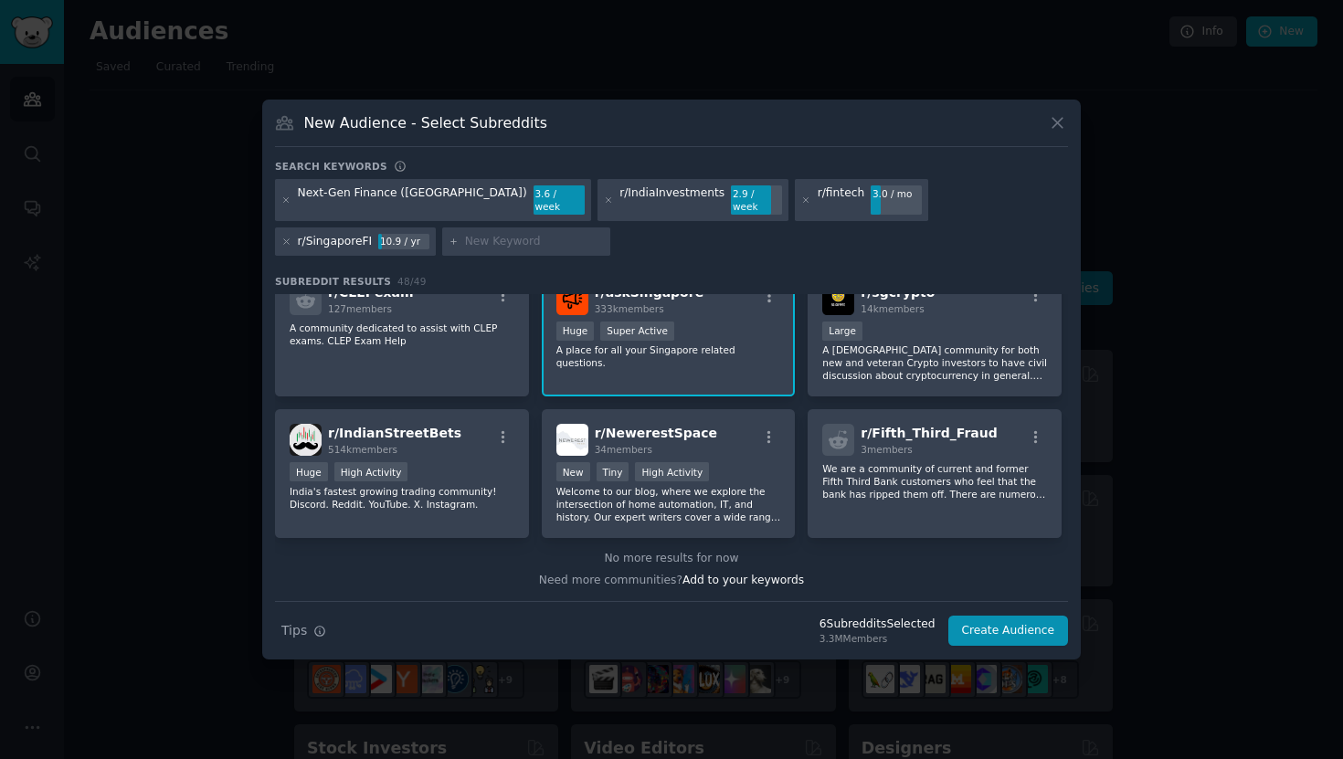
scroll to position [1934, 0]
click at [465, 237] on input "text" at bounding box center [534, 242] width 139 height 16
paste input "r/travel"
type input "r/travel"
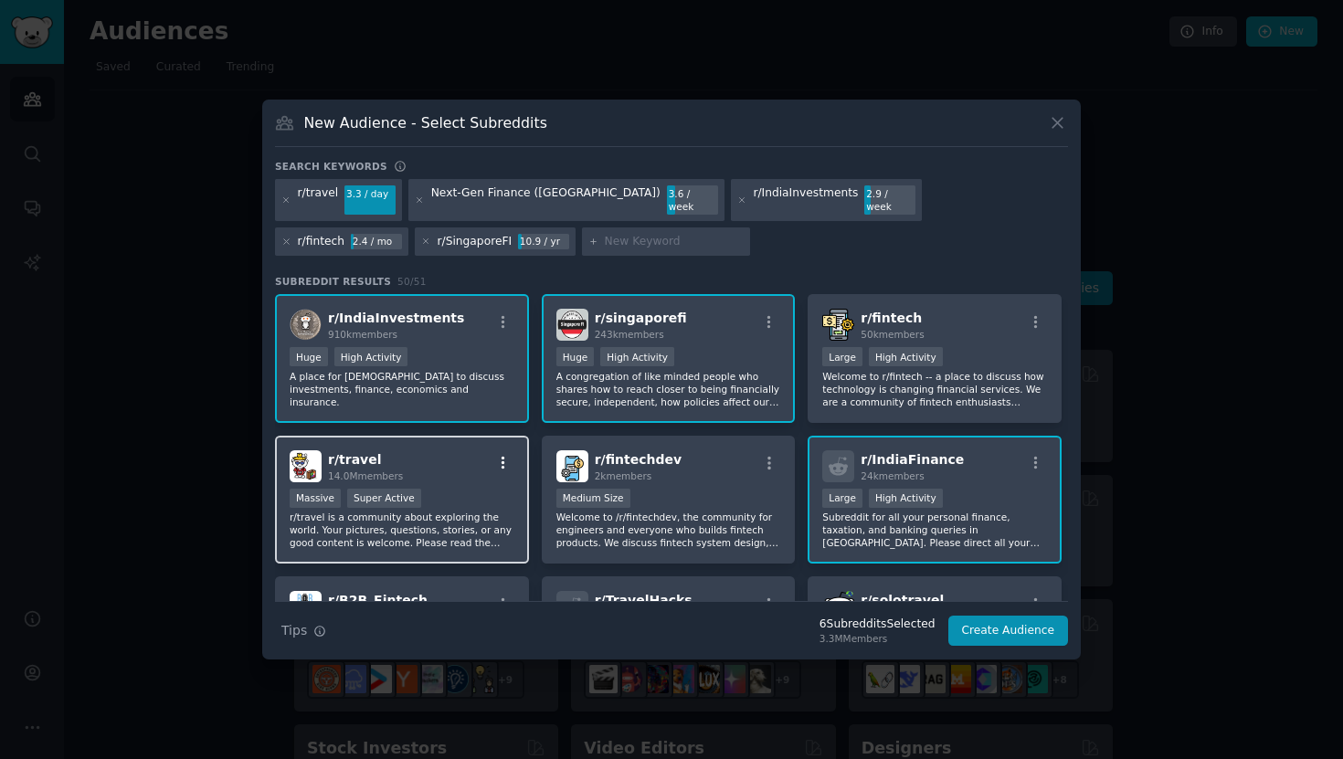
click at [498, 455] on icon "button" at bounding box center [503, 463] width 16 height 16
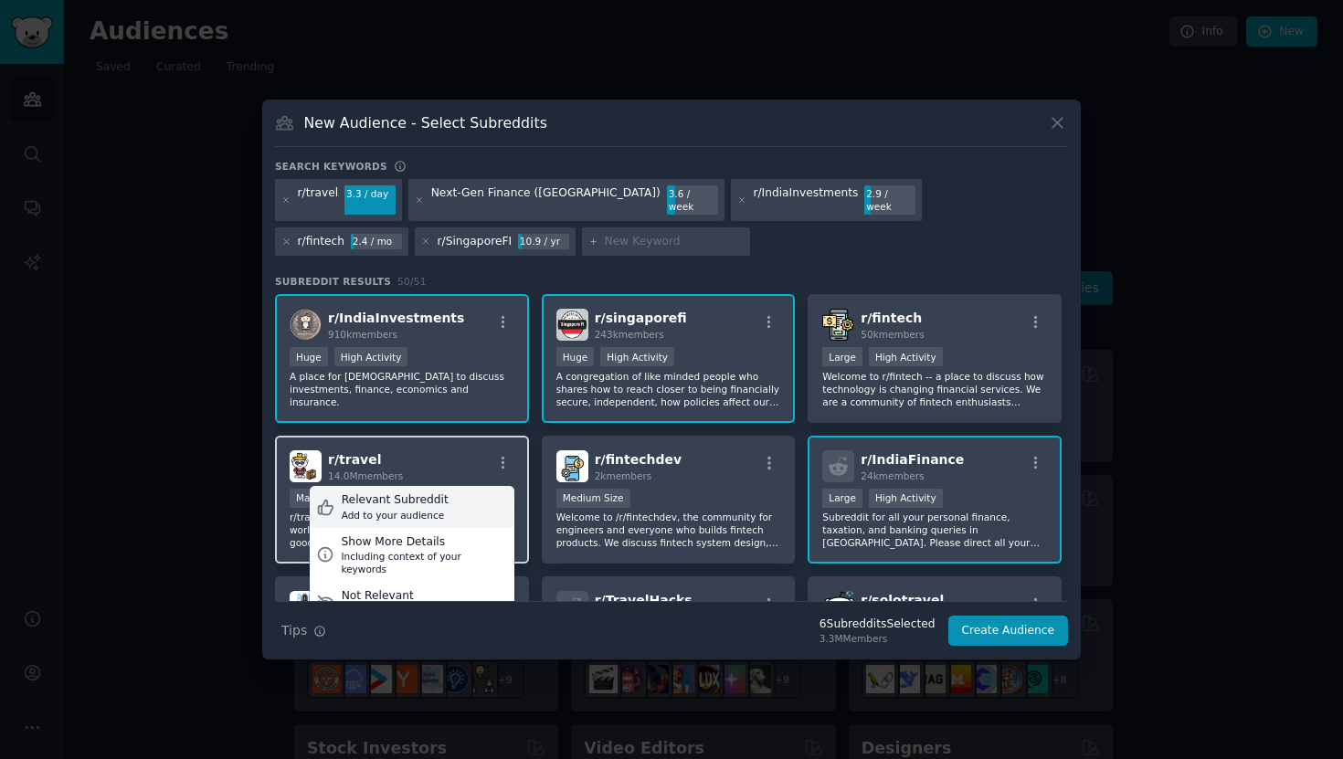
click at [457, 491] on div "Relevant Subreddit Add to your audience" at bounding box center [412, 507] width 205 height 42
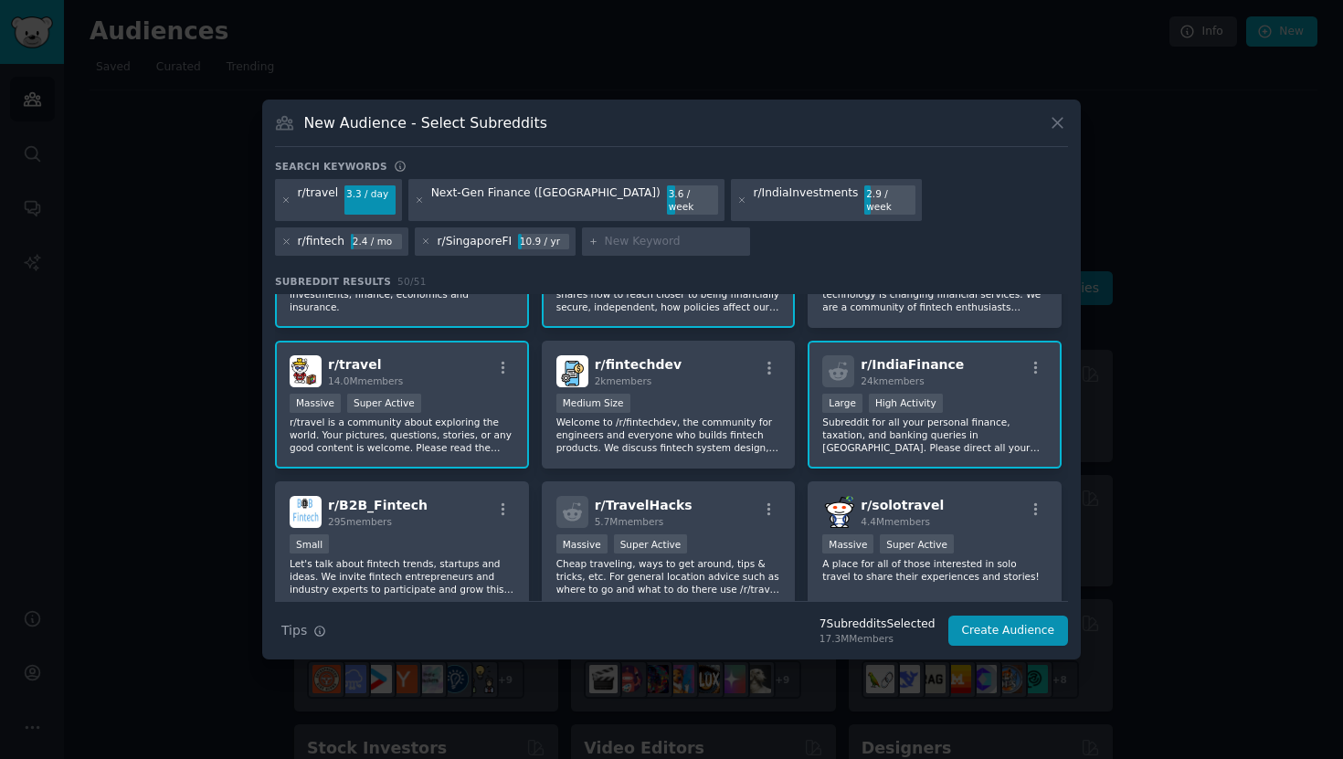
scroll to position [210, 0]
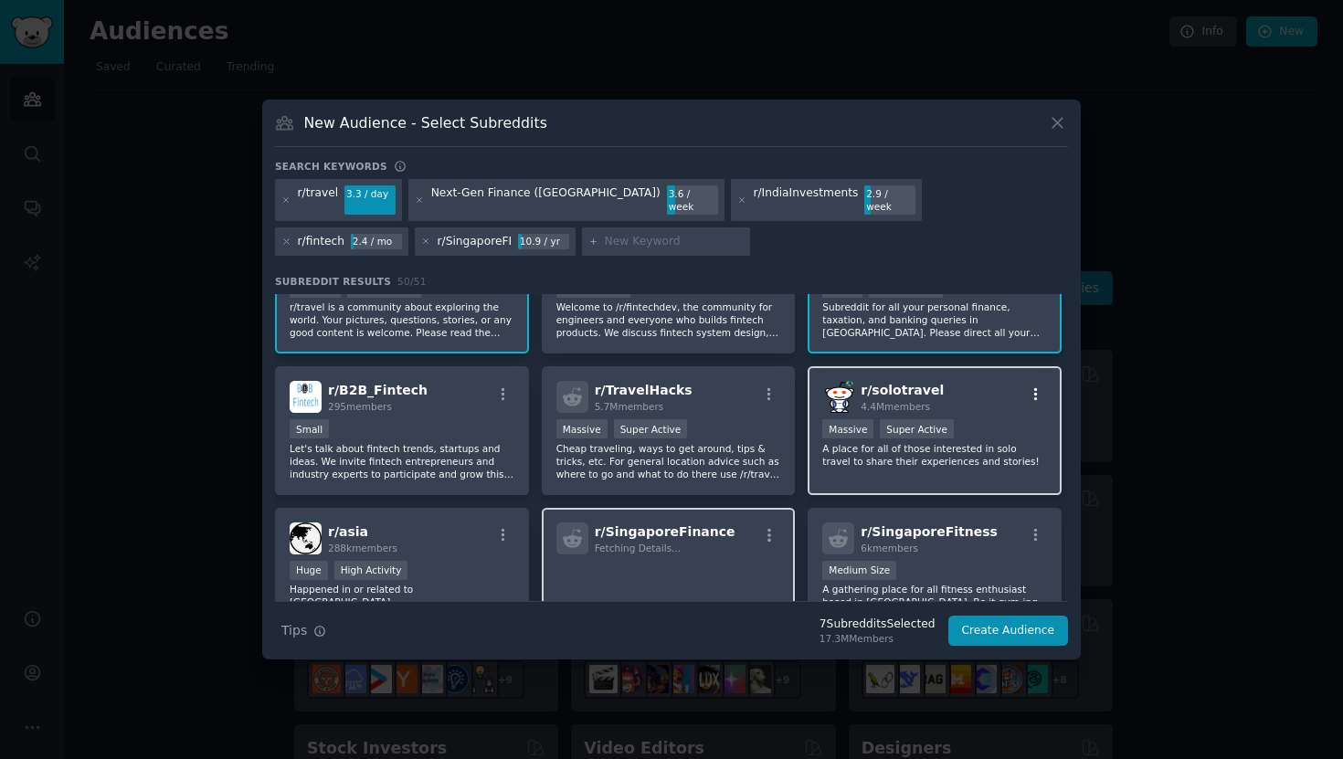
click at [1029, 389] on icon "button" at bounding box center [1036, 394] width 16 height 16
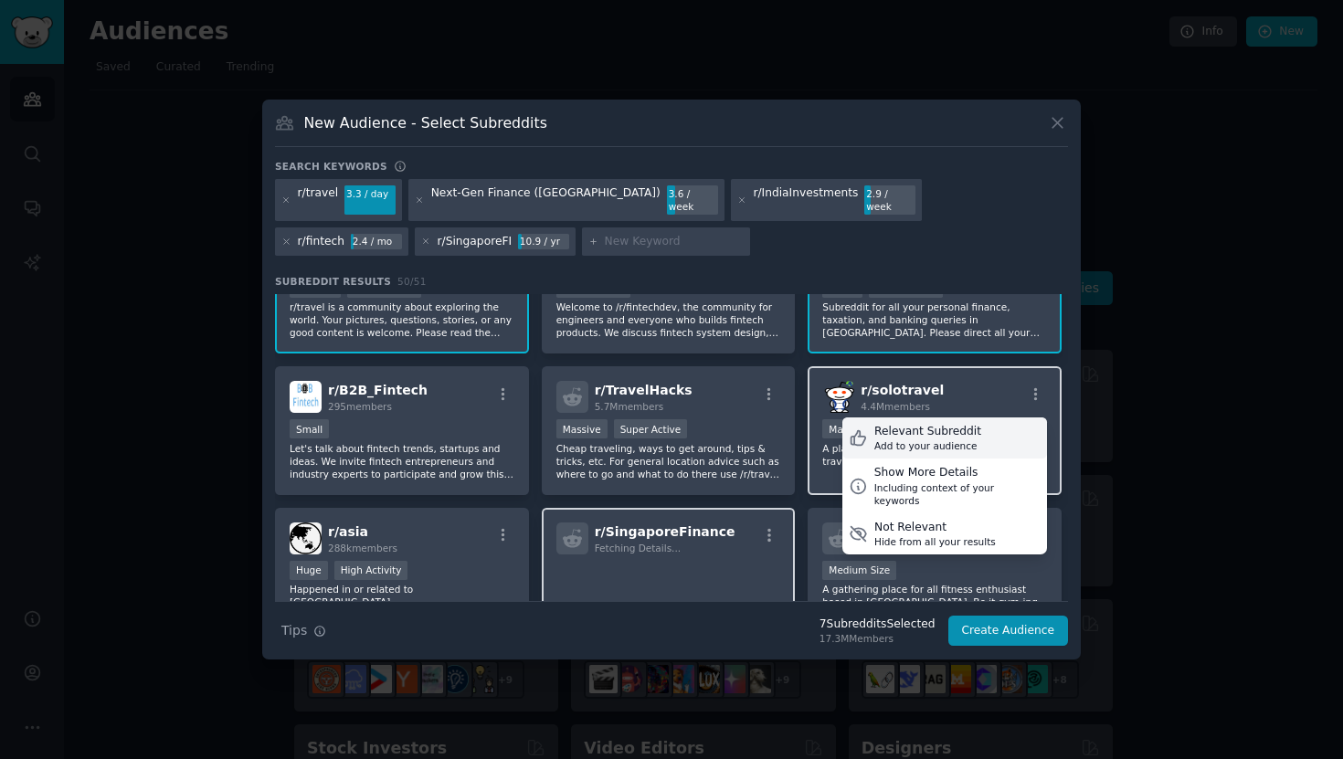
click at [982, 431] on div "Relevant Subreddit Add to your audience" at bounding box center [944, 438] width 205 height 42
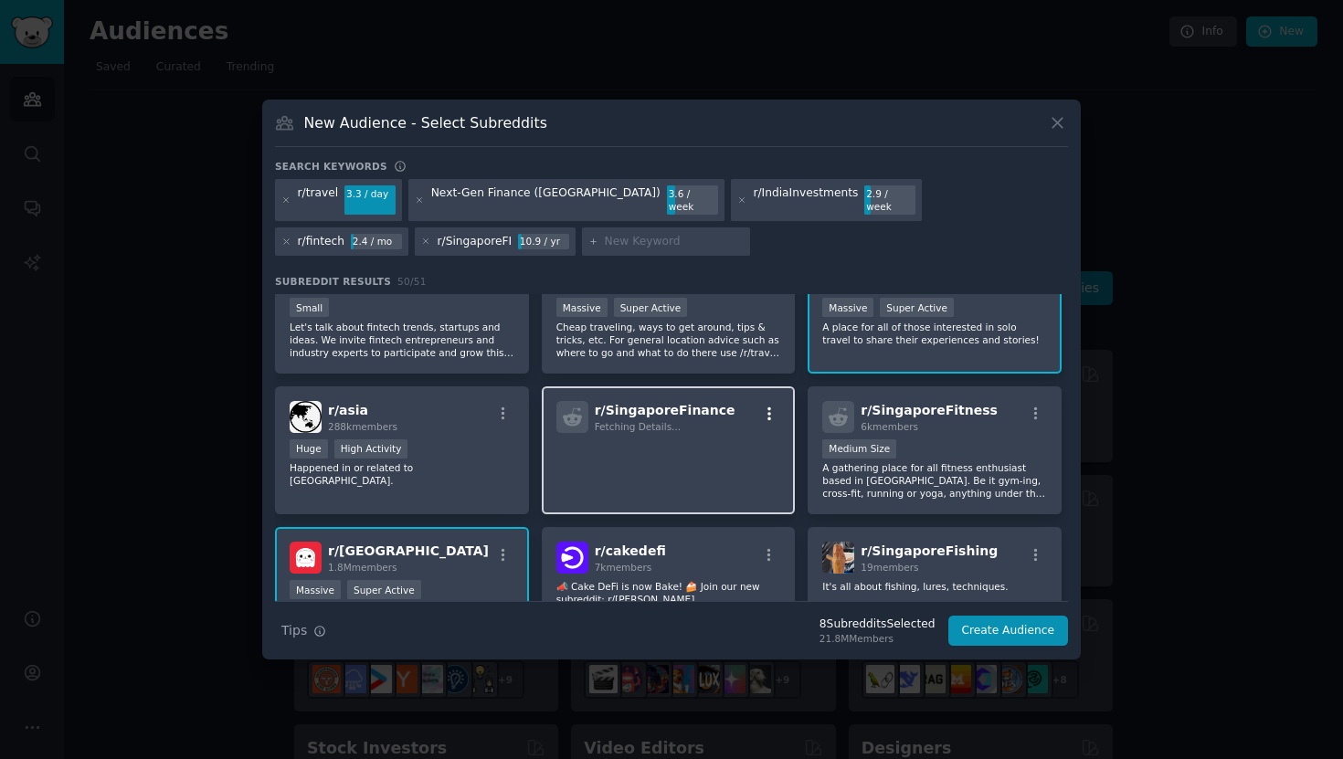
scroll to position [347, 0]
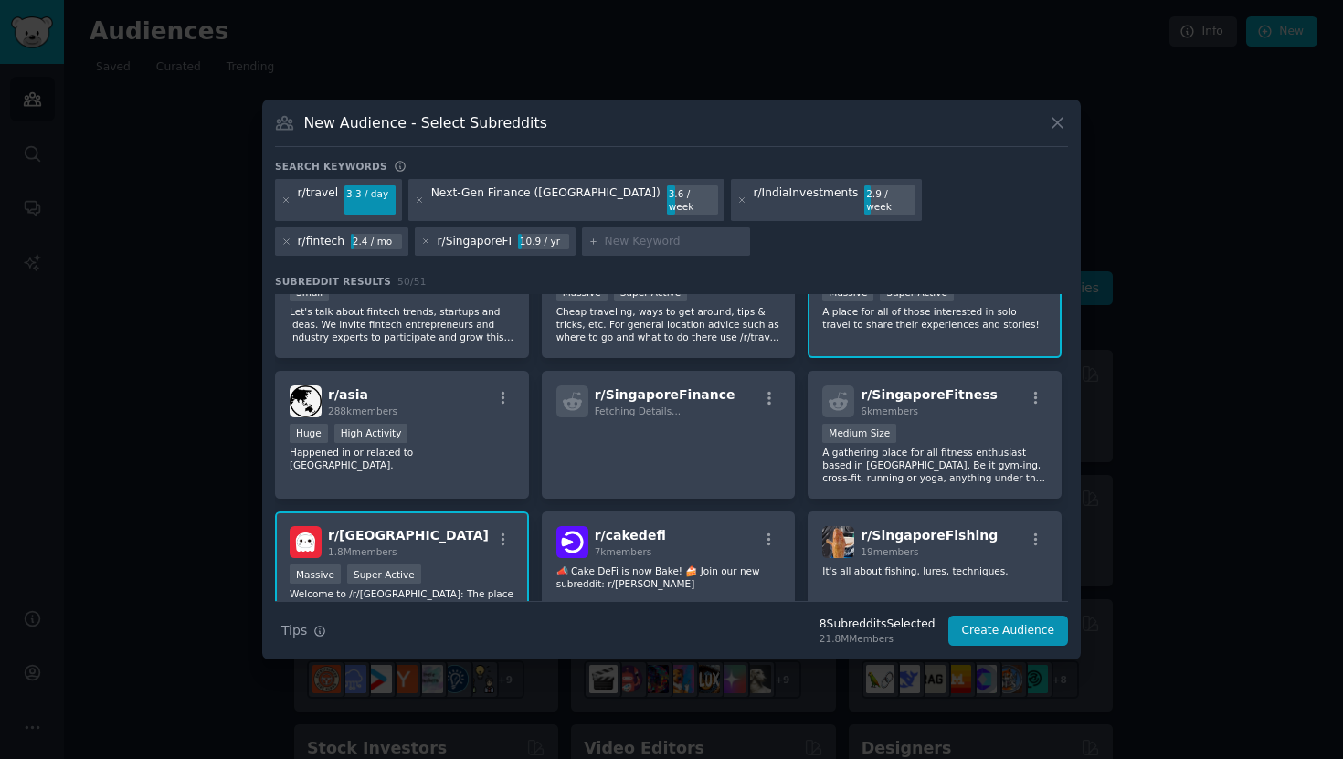
click at [582, 243] on div at bounding box center [666, 241] width 168 height 29
click at [605, 240] on input "text" at bounding box center [674, 242] width 139 height 16
paste input "r/digitalnomad"
type input "r/digitalnomad"
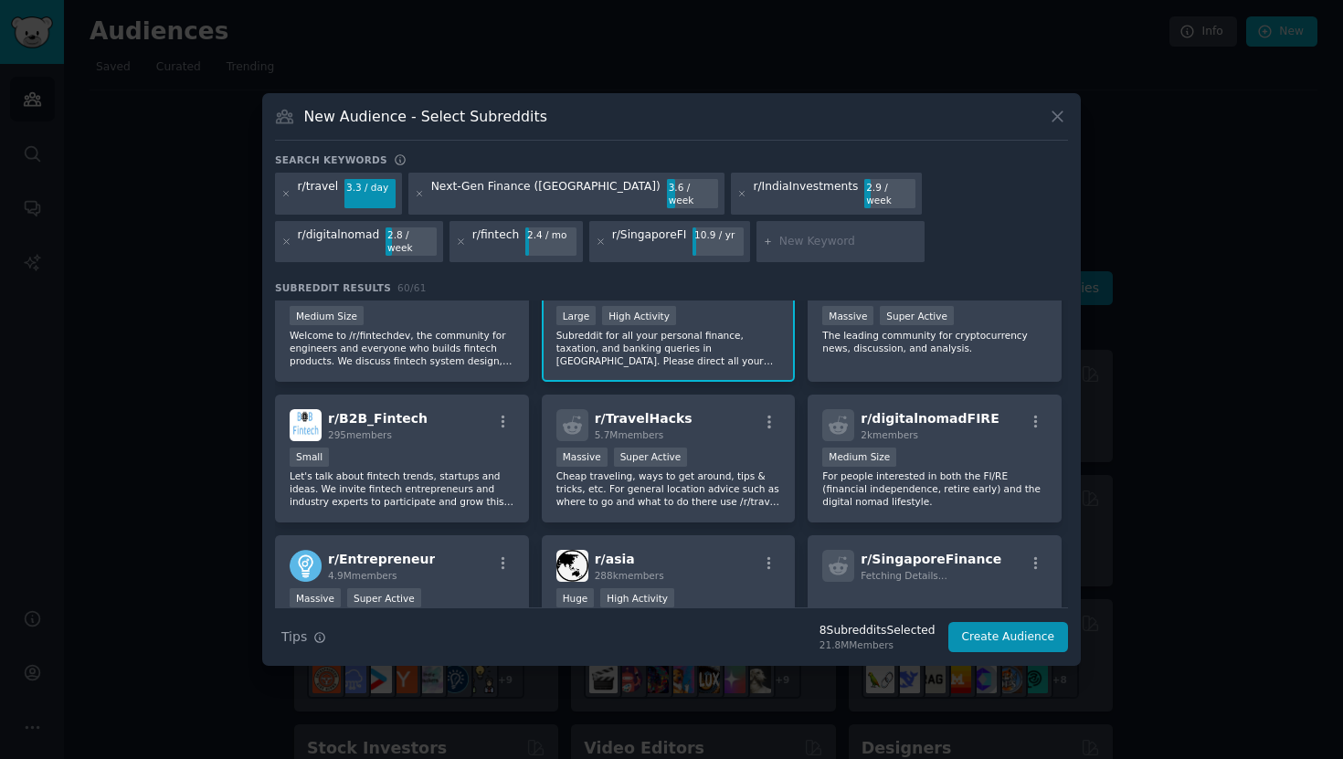
scroll to position [331, 0]
click at [1034, 415] on icon "button" at bounding box center [1036, 421] width 4 height 13
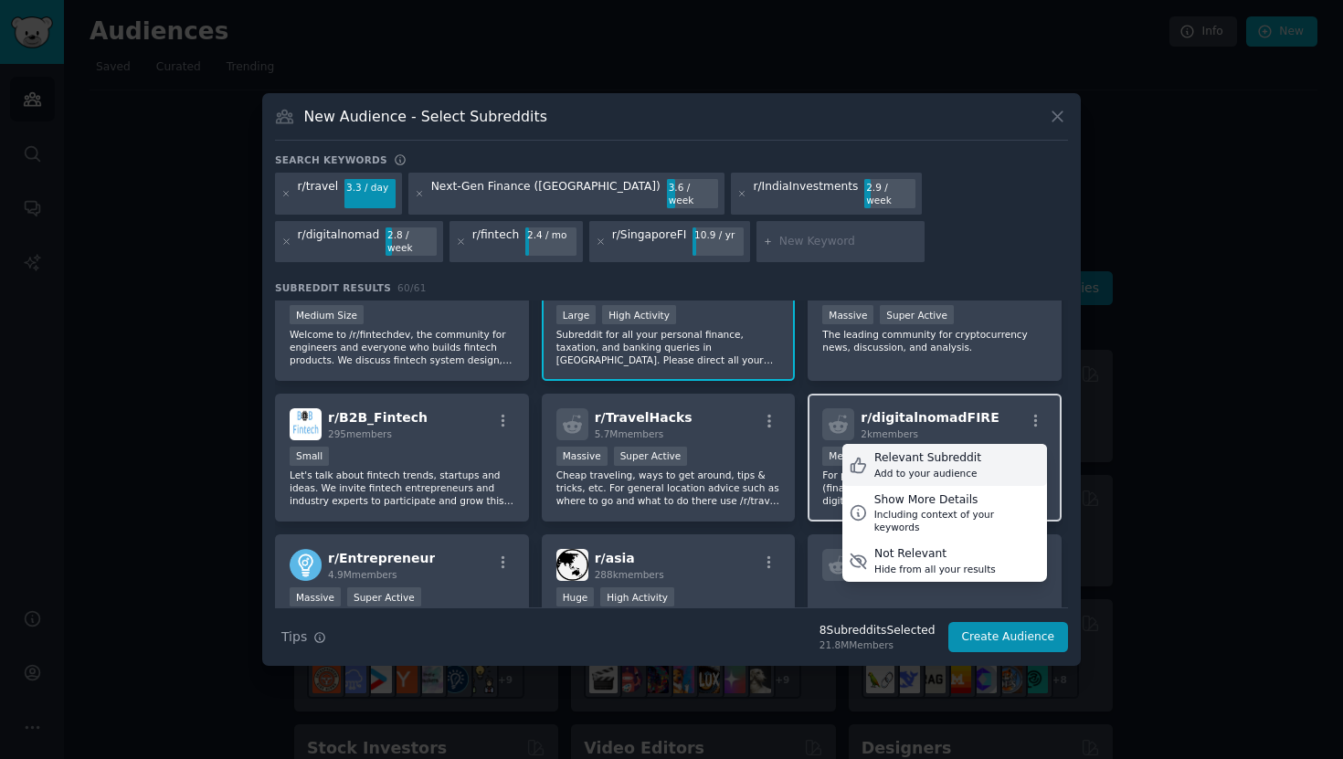
click at [981, 452] on div "Relevant Subreddit Add to your audience" at bounding box center [944, 465] width 205 height 42
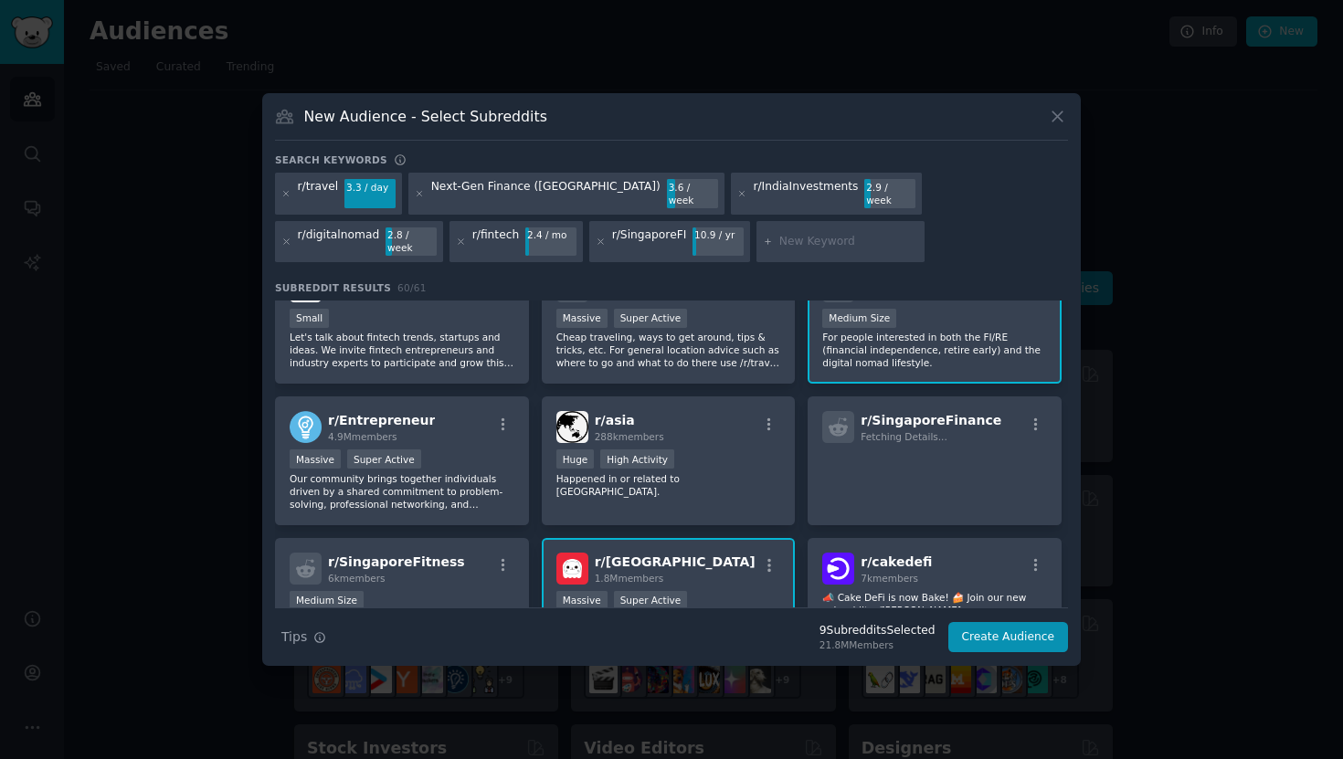
scroll to position [475, 0]
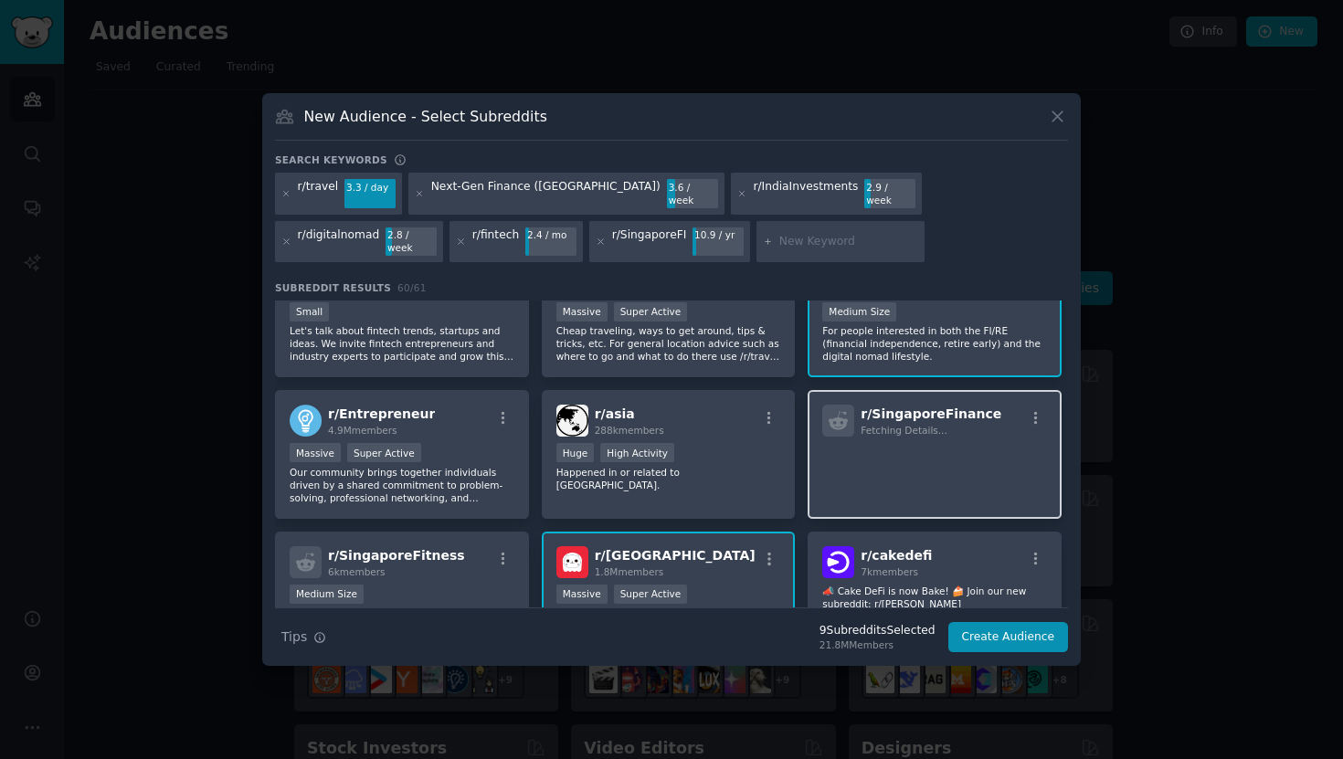
click at [902, 425] on span "Fetching Details..." at bounding box center [903, 430] width 86 height 11
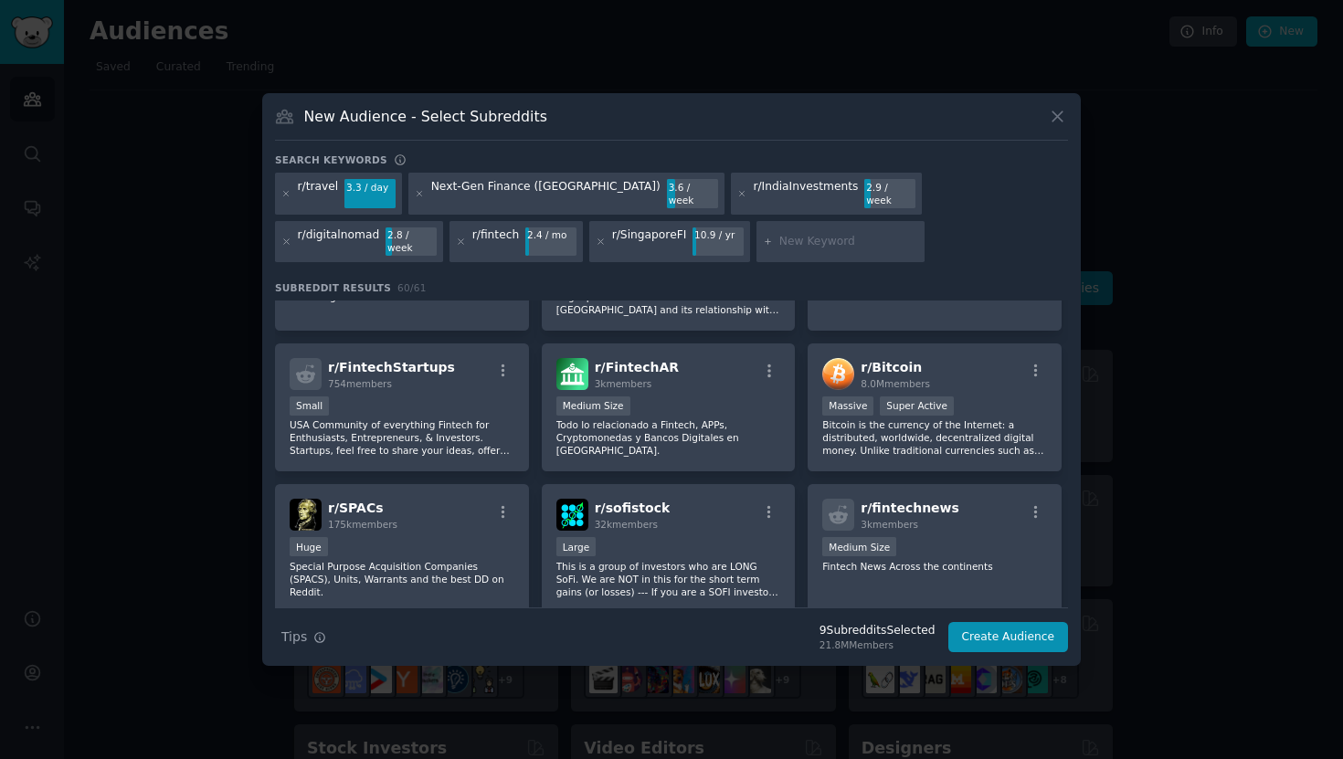
scroll to position [1697, 0]
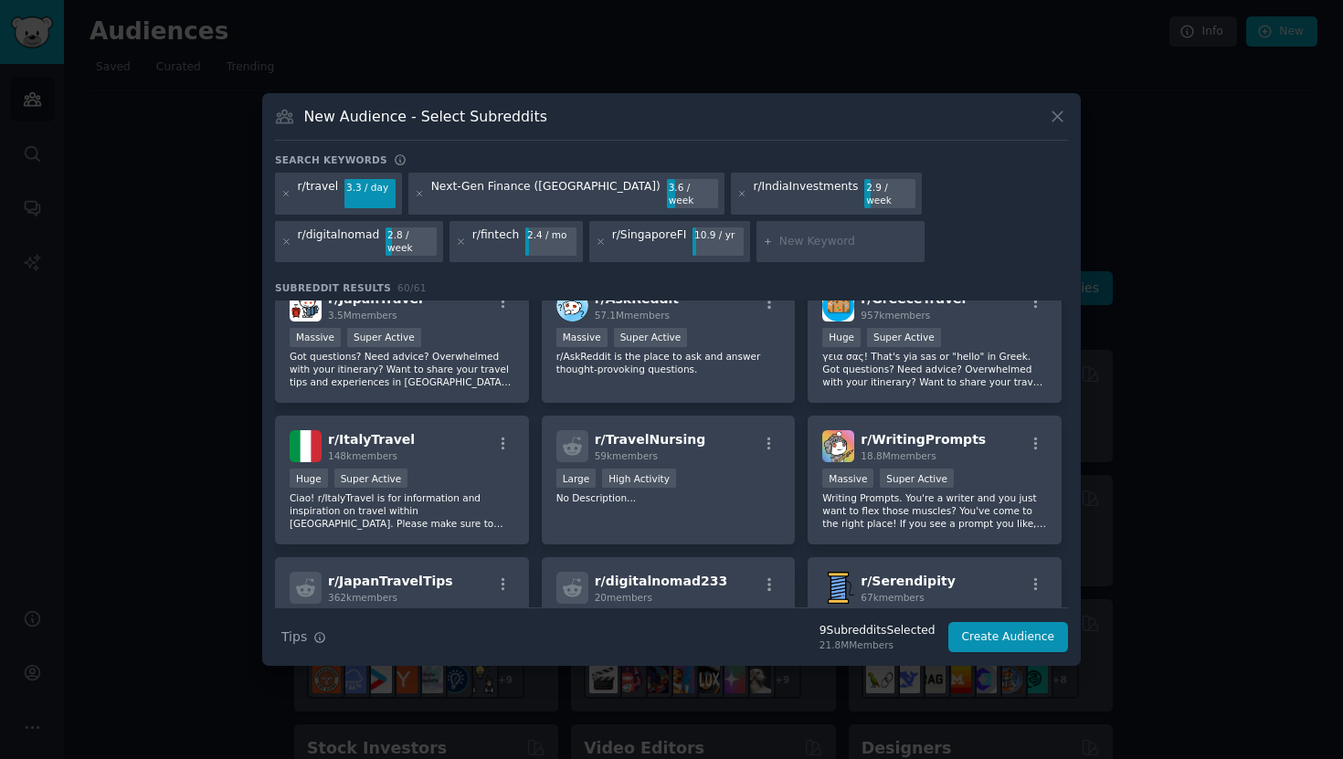
click at [779, 241] on input "text" at bounding box center [848, 242] width 139 height 16
paste input "r/expats"
type input "r/expats"
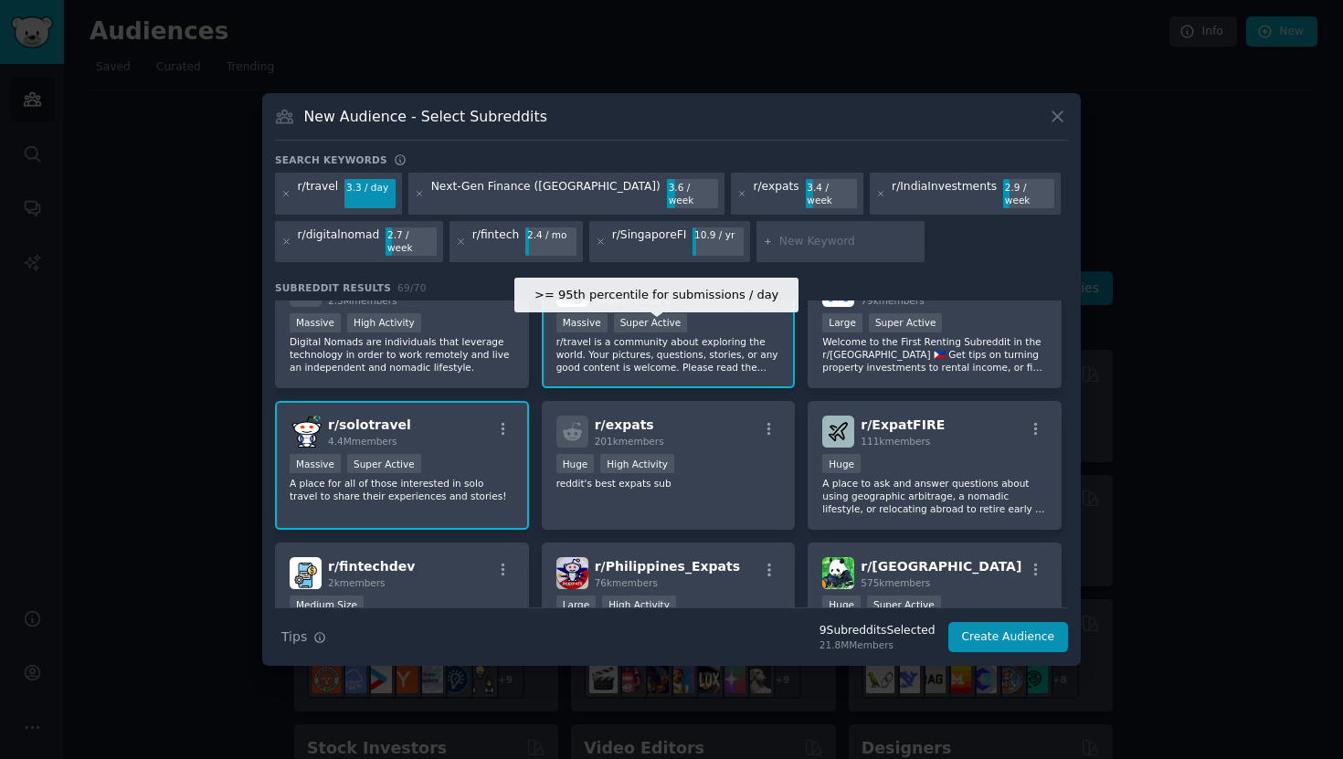
scroll to position [196, 0]
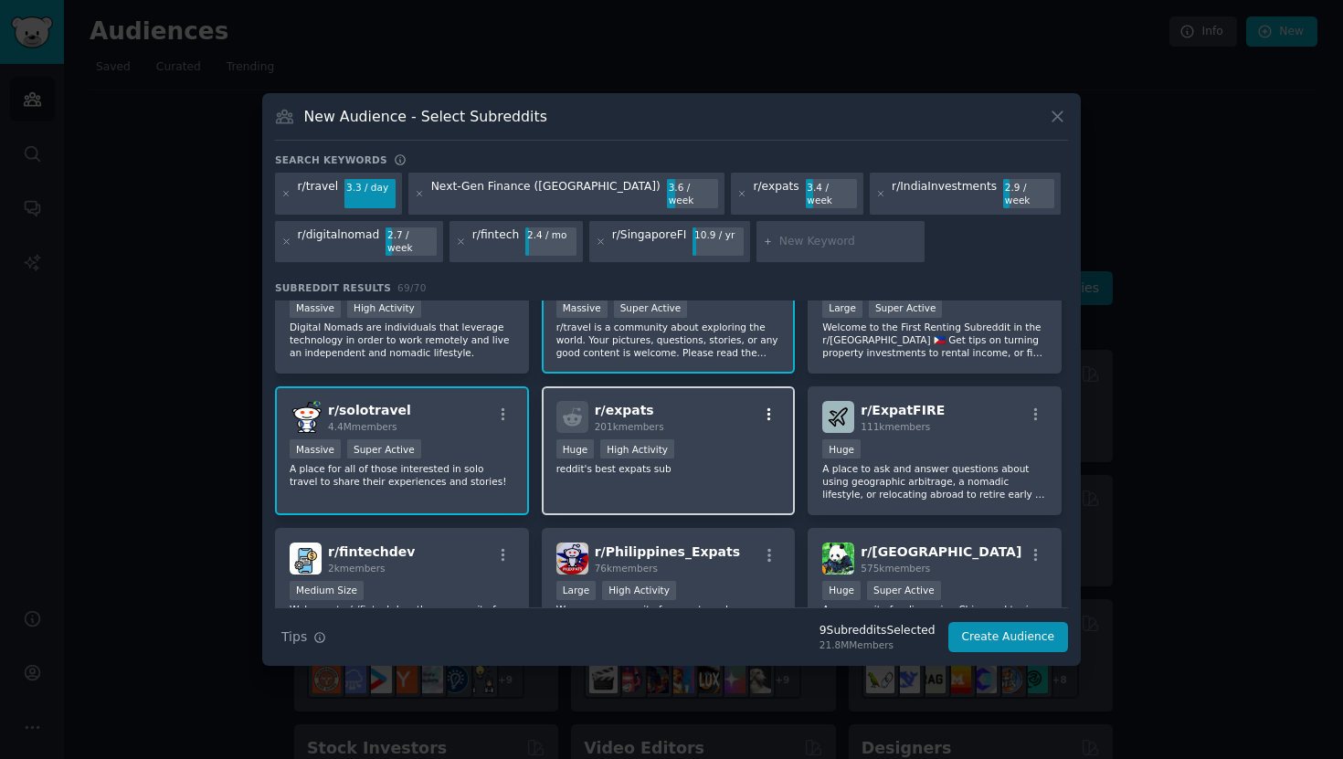
click at [763, 406] on icon "button" at bounding box center [769, 414] width 16 height 16
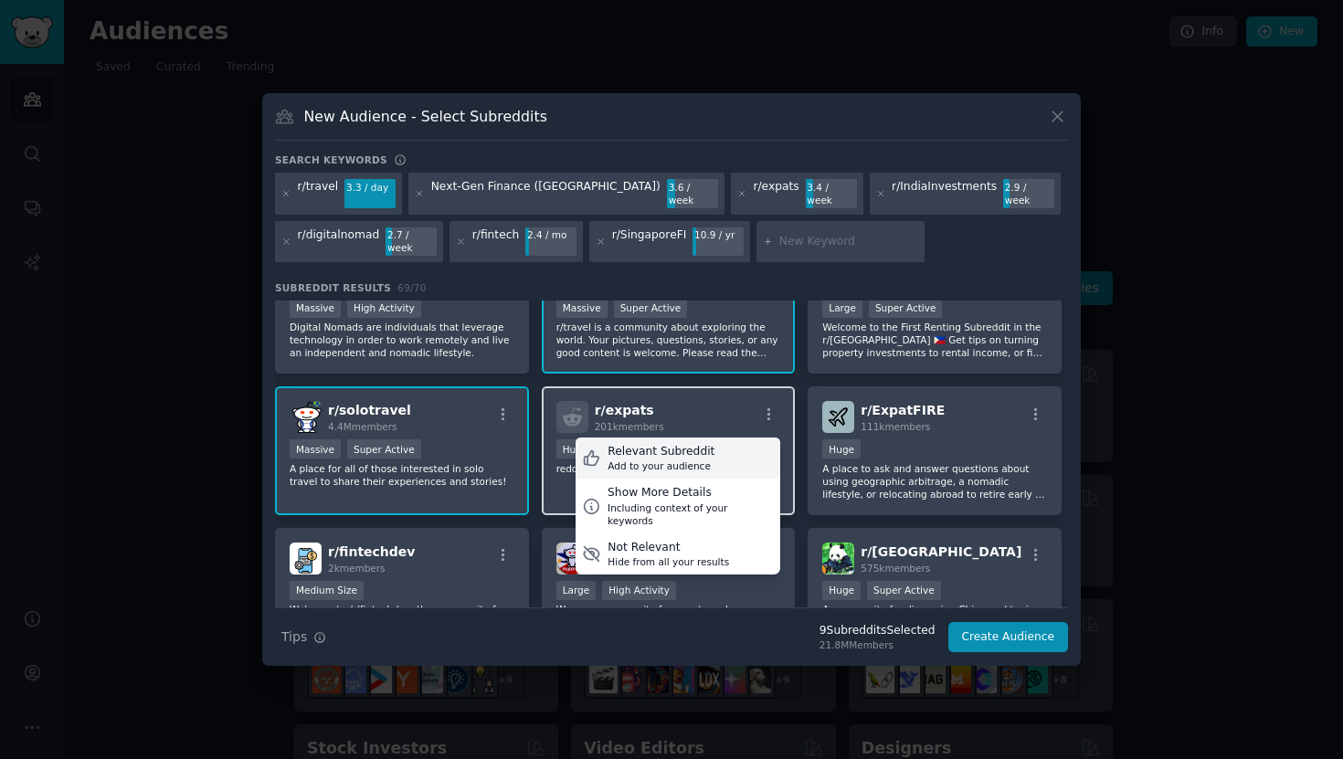
click at [721, 443] on div "Relevant Subreddit Add to your audience" at bounding box center [677, 459] width 205 height 42
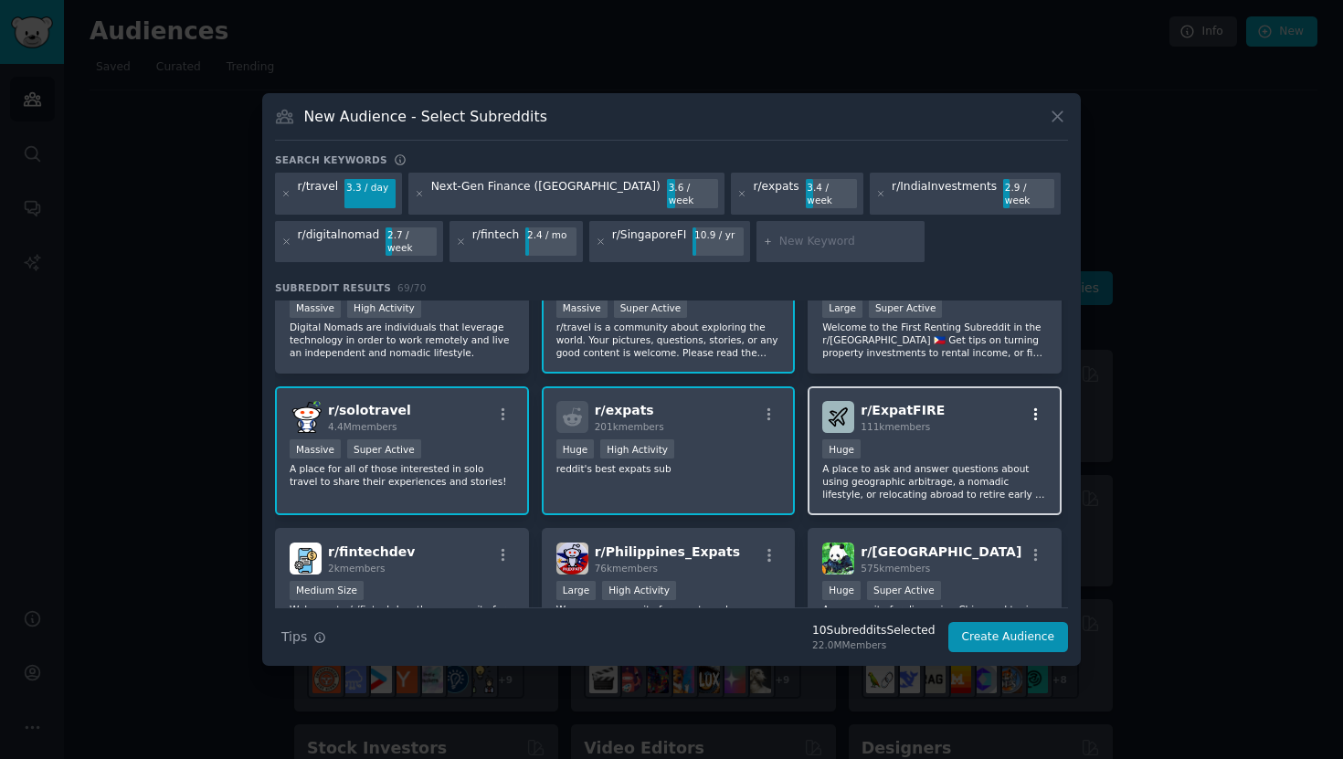
click at [1035, 406] on icon "button" at bounding box center [1036, 414] width 16 height 16
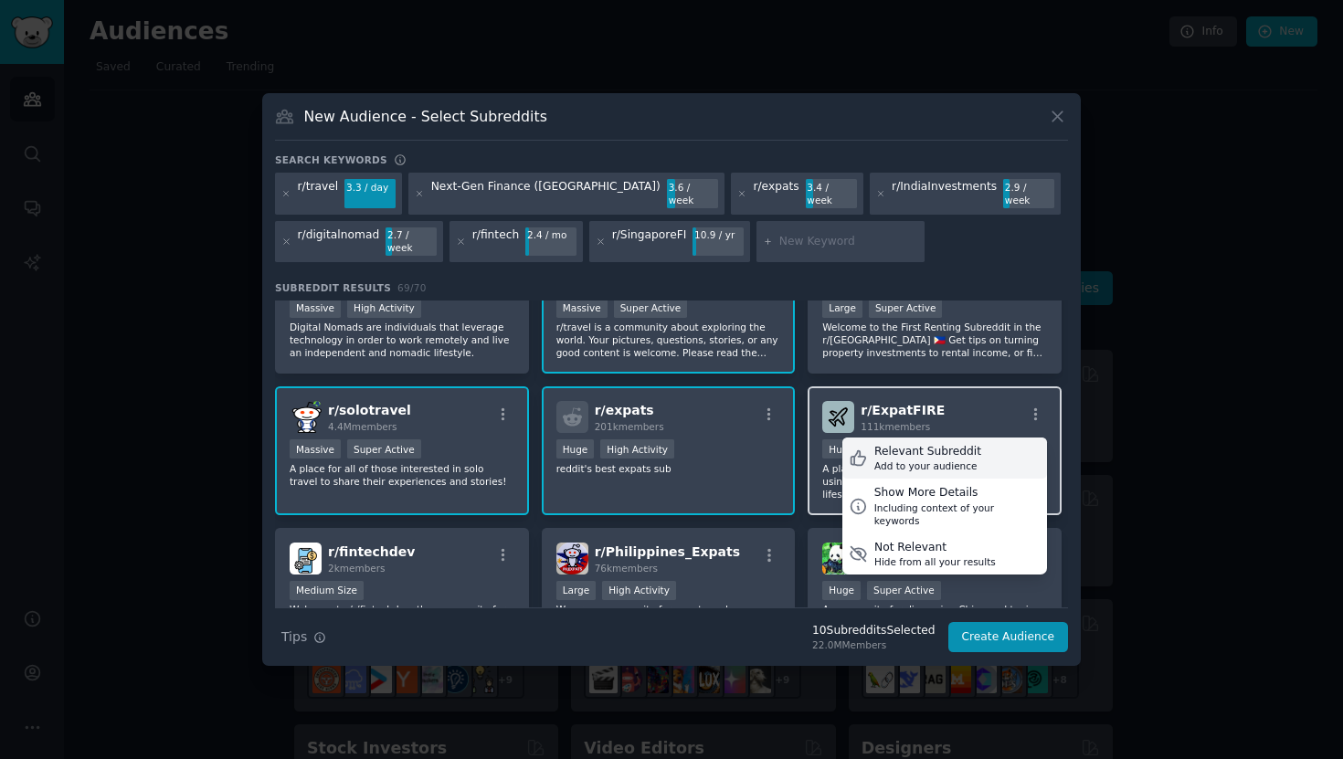
click at [982, 445] on div "Relevant Subreddit Add to your audience" at bounding box center [944, 459] width 205 height 42
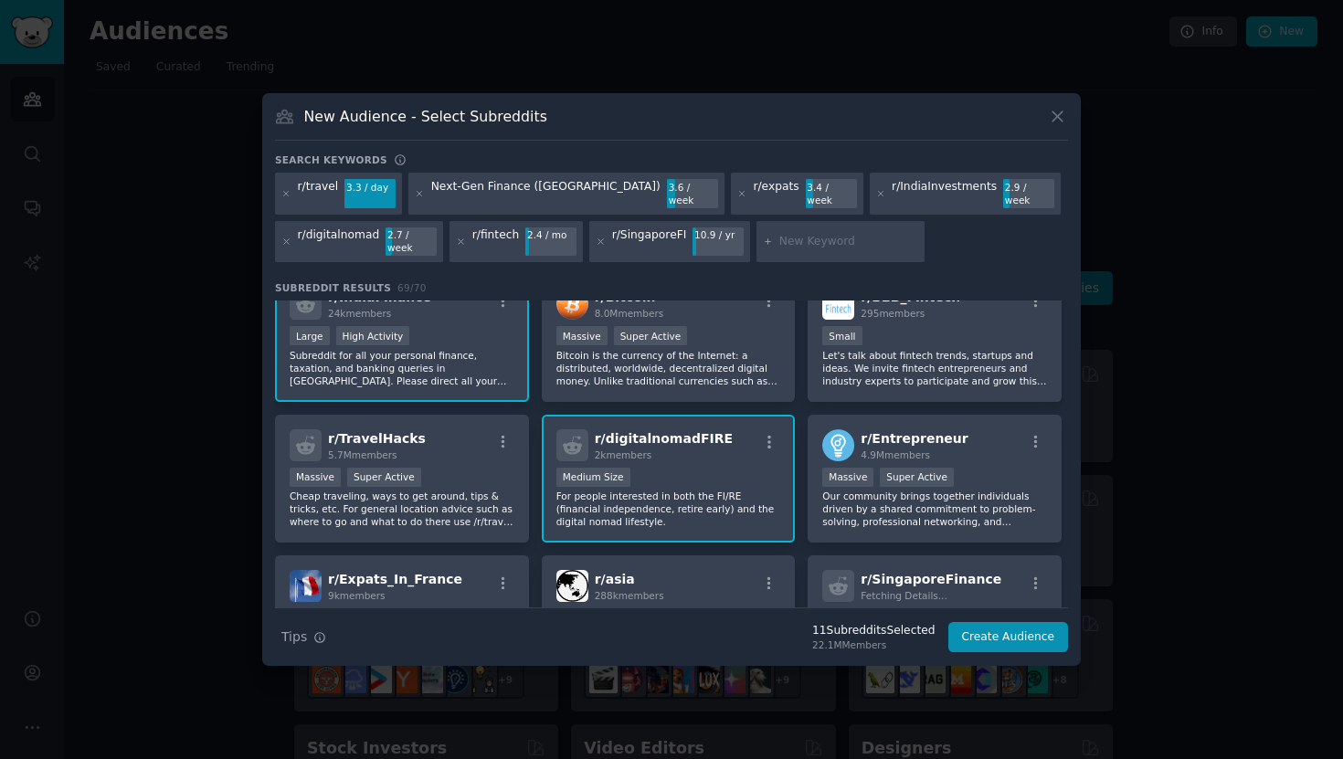
scroll to position [594, 0]
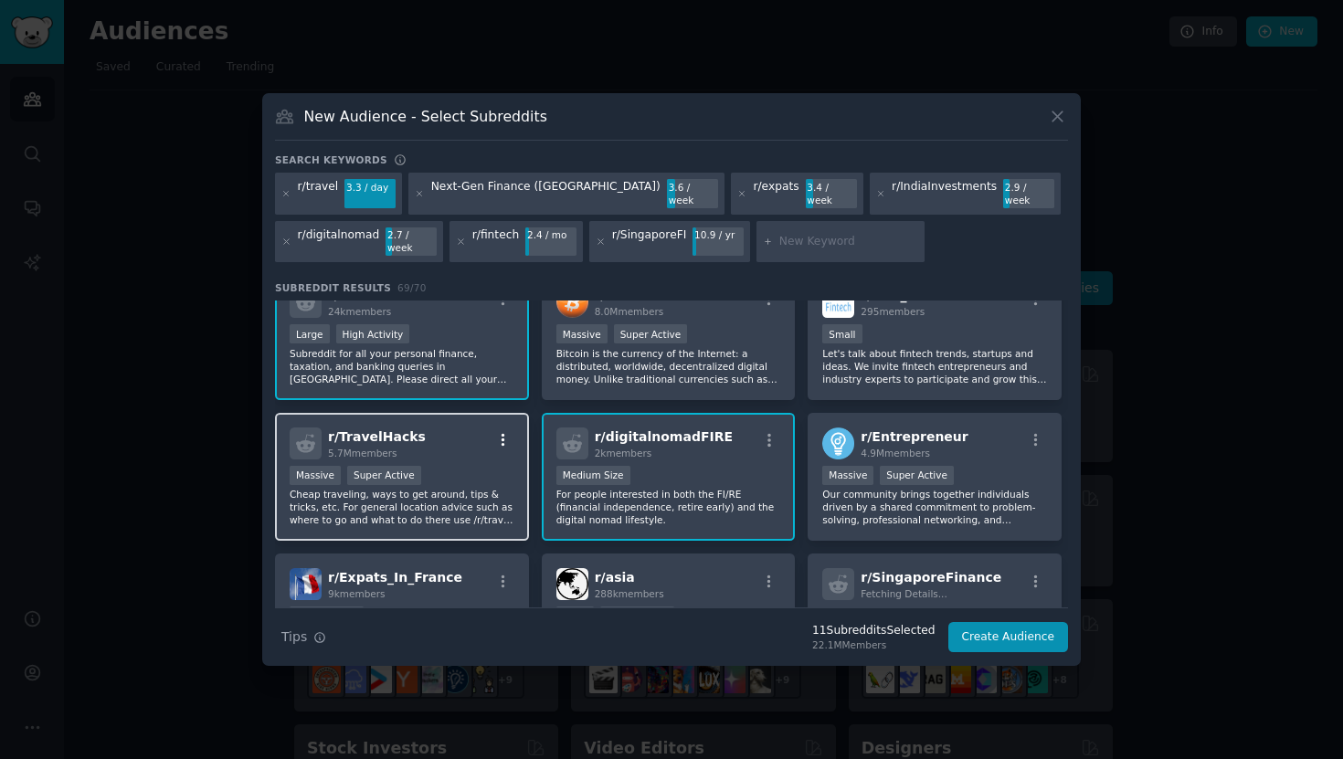
click at [498, 432] on icon "button" at bounding box center [503, 440] width 16 height 16
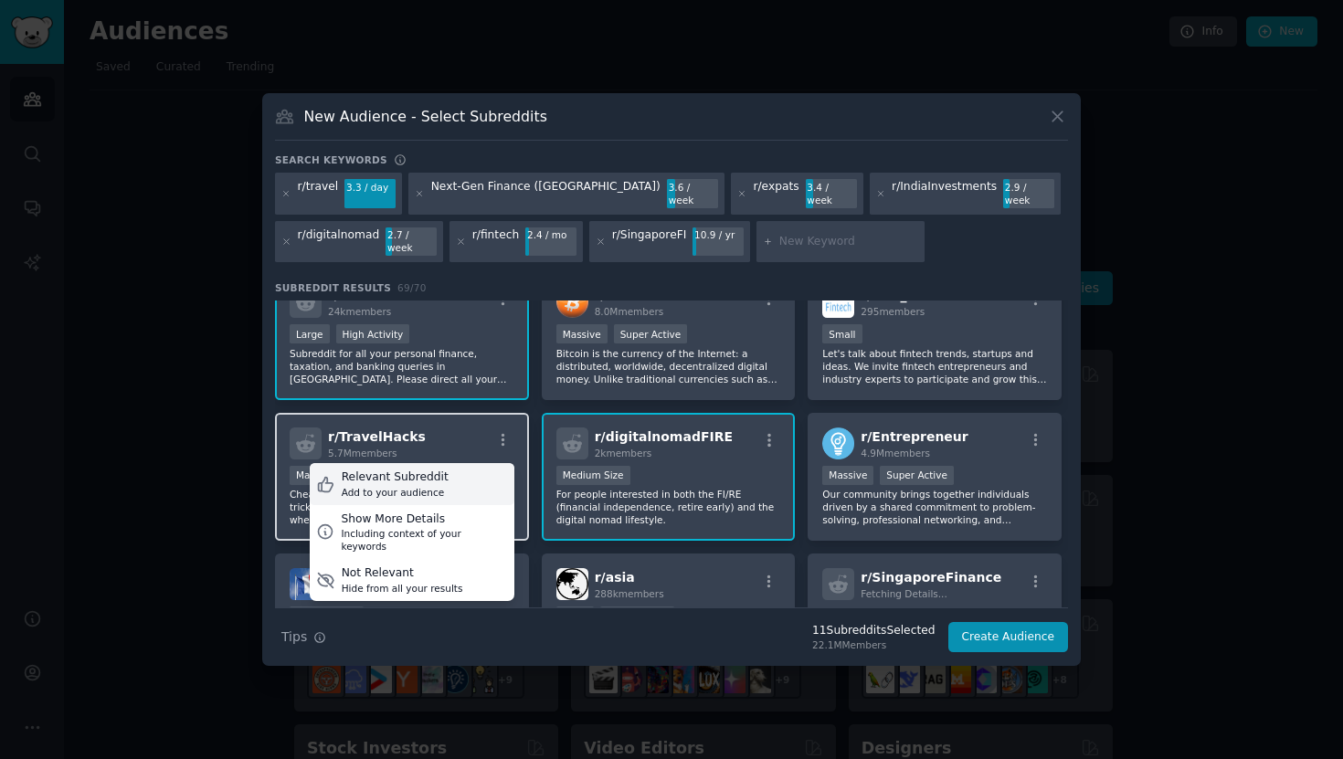
click at [447, 474] on div "Relevant Subreddit Add to your audience" at bounding box center [412, 484] width 205 height 42
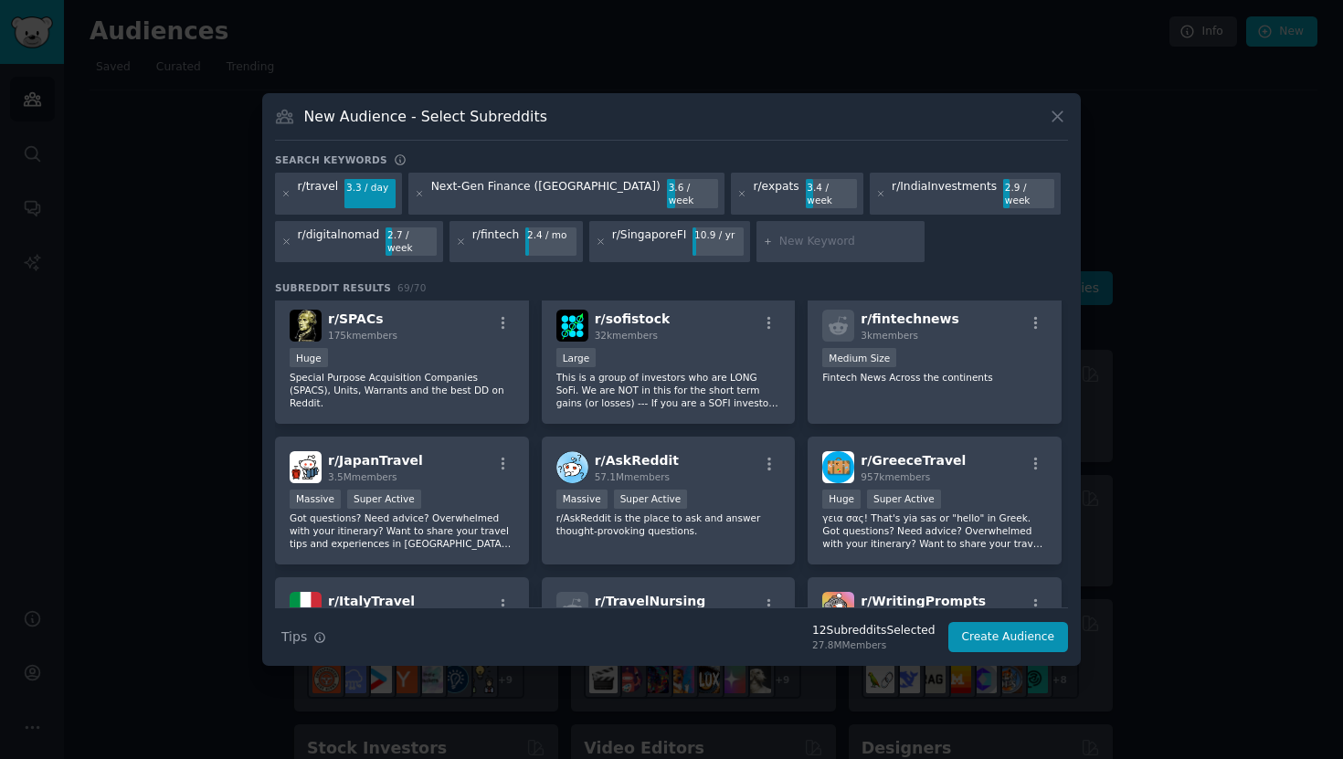
scroll to position [1820, 0]
click at [1014, 625] on button "Create Audience" at bounding box center [1008, 637] width 121 height 31
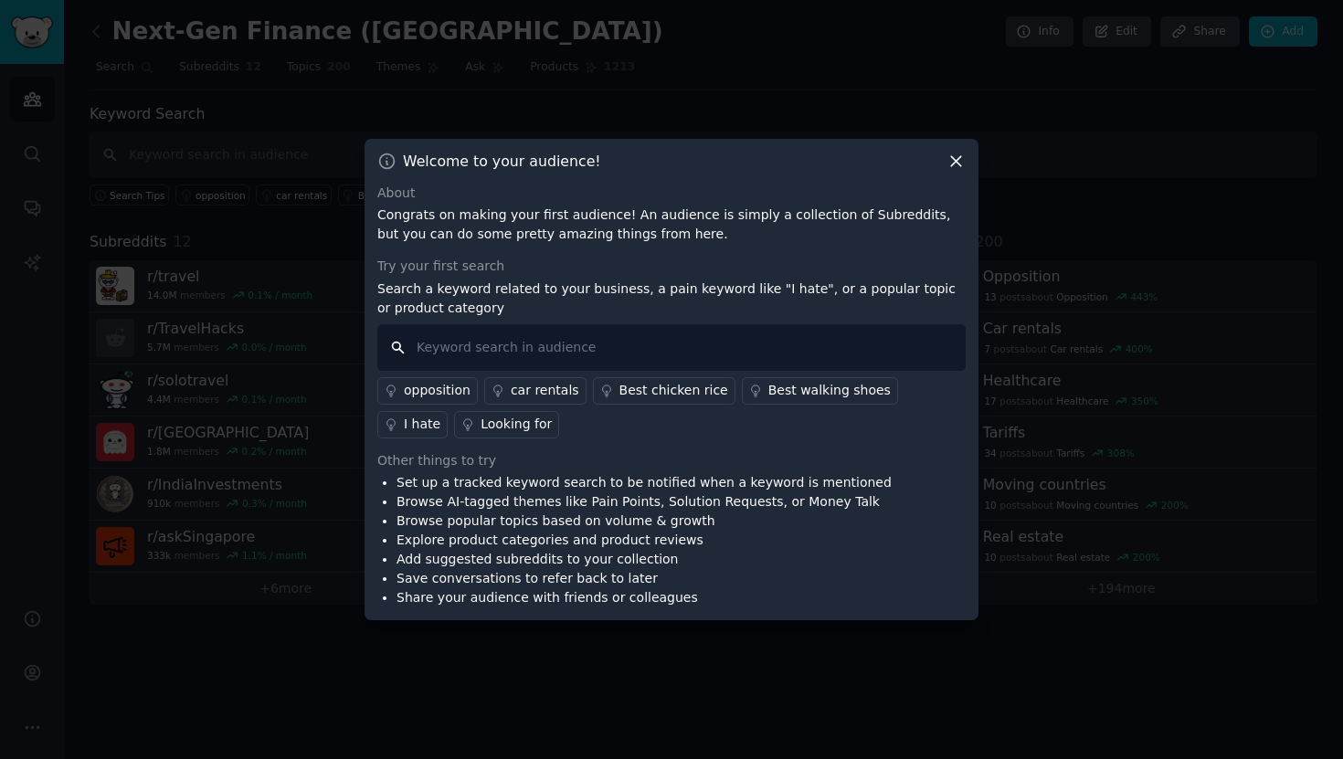
click at [490, 345] on input "text" at bounding box center [671, 347] width 588 height 47
paste input "best bank account Singapore"
click at [410, 347] on input "best bank account Singapore" at bounding box center [671, 347] width 588 height 47
drag, startPoint x: 531, startPoint y: 345, endPoint x: 484, endPoint y: 343, distance: 46.6
click at [484, 343] on input ""best bank account Singapore" at bounding box center [671, 347] width 588 height 47
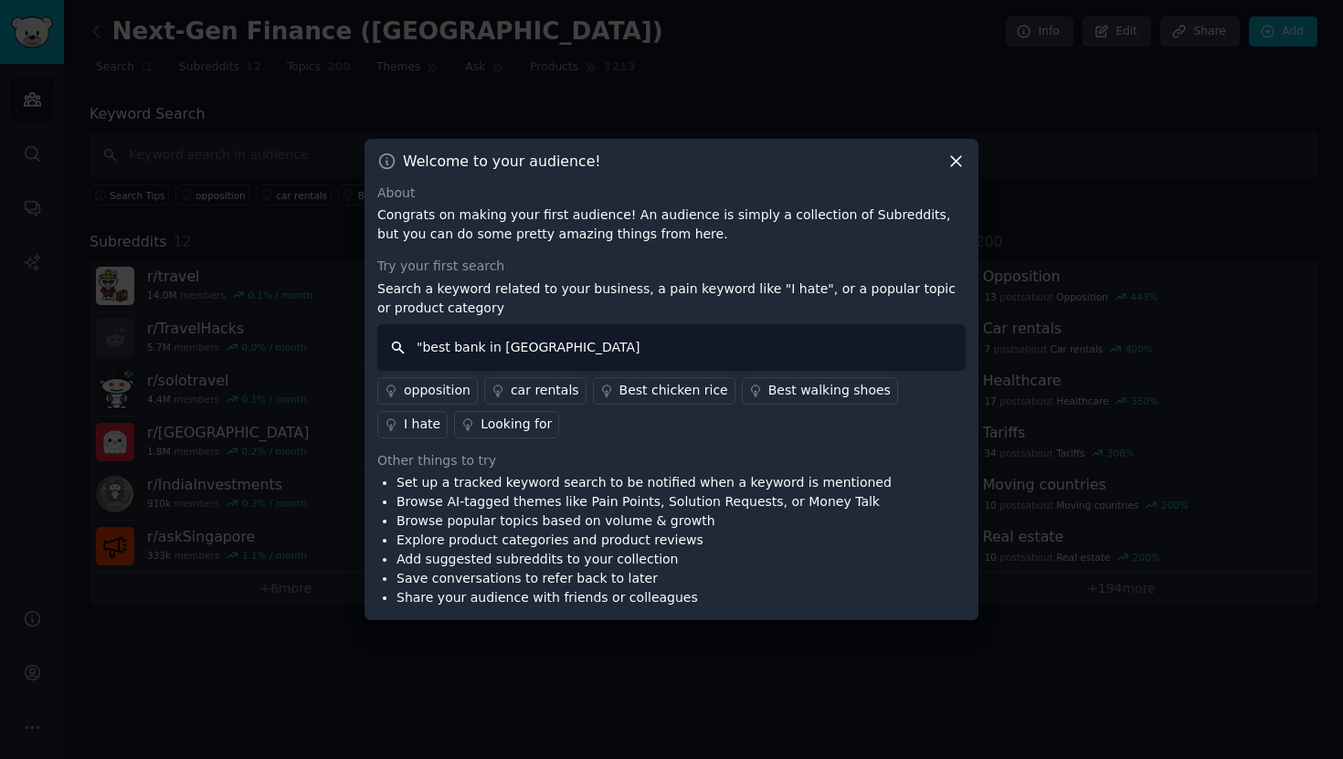
click at [607, 346] on input ""best bank in Singapore" at bounding box center [671, 347] width 588 height 47
type input ""best bank in Singapore""
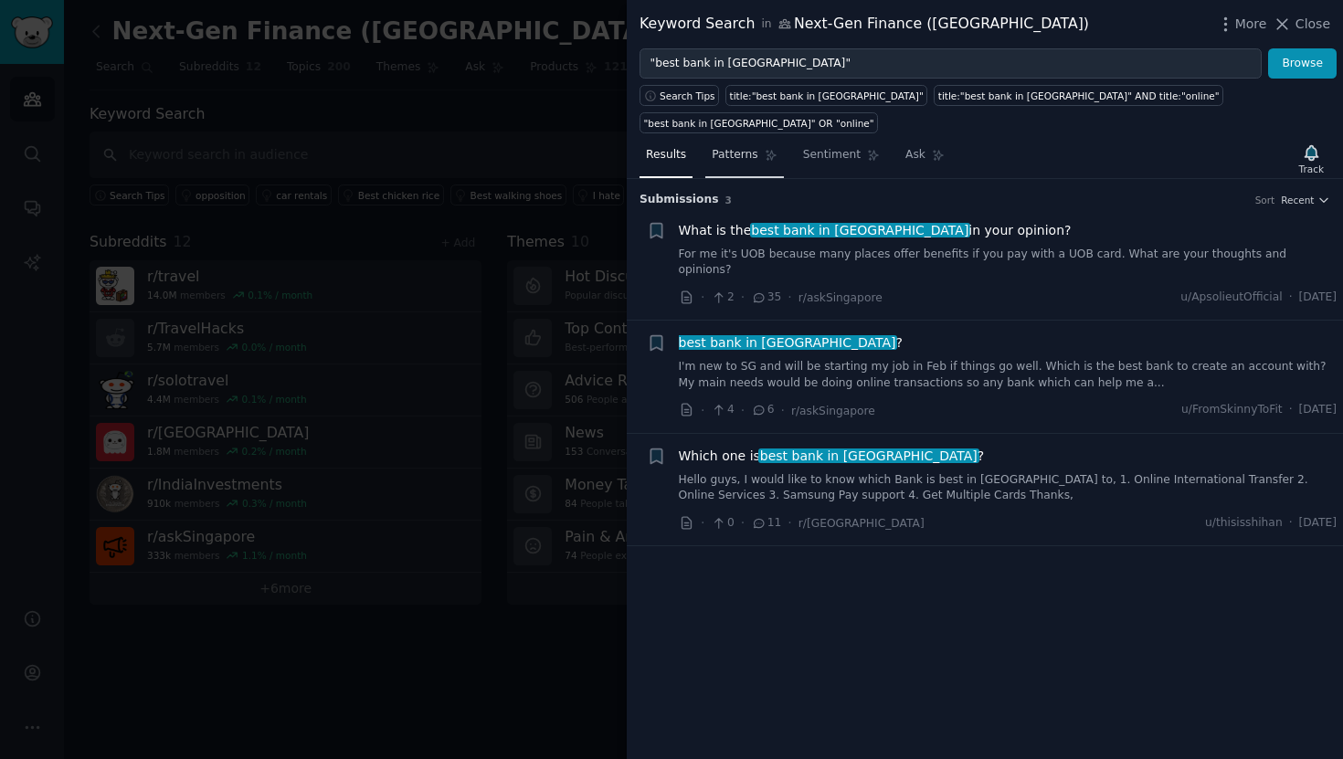
click at [709, 141] on link "Patterns" at bounding box center [744, 159] width 78 height 37
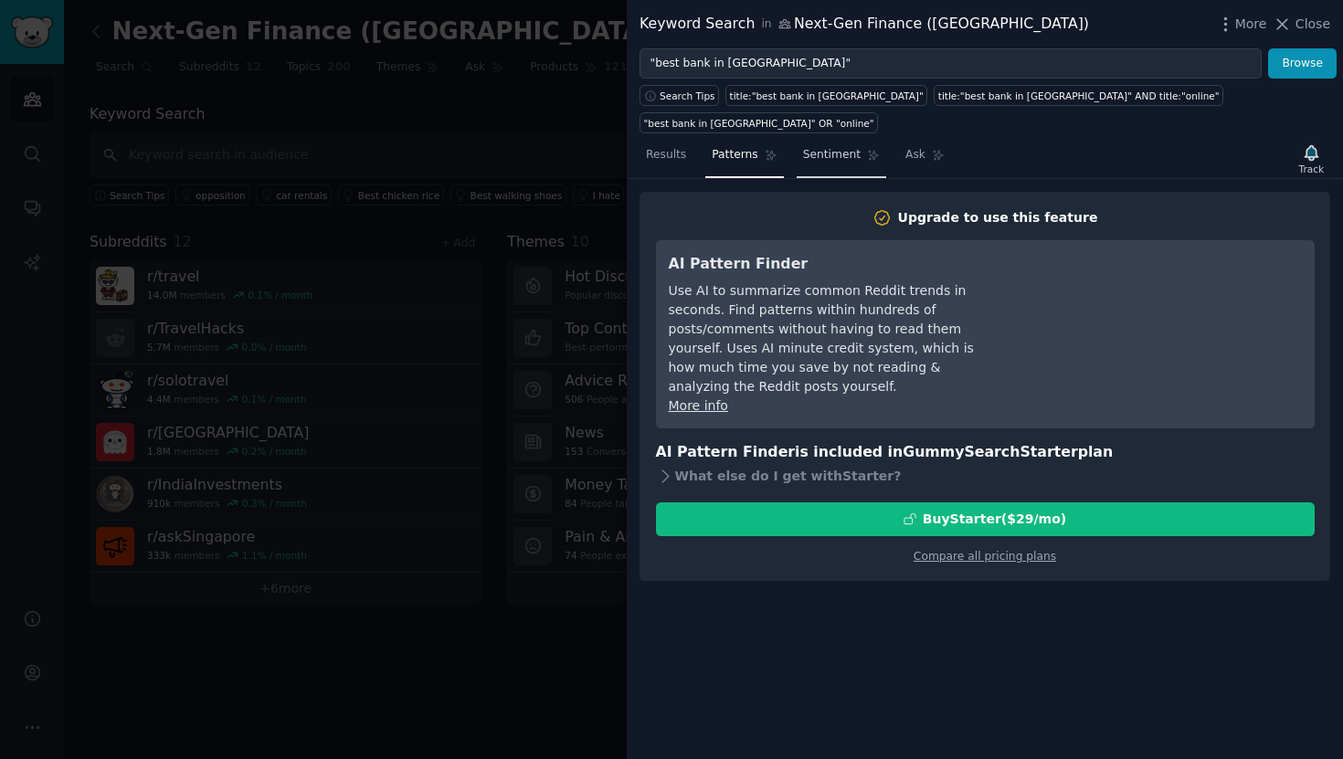
click at [849, 141] on link "Sentiment" at bounding box center [841, 159] width 90 height 37
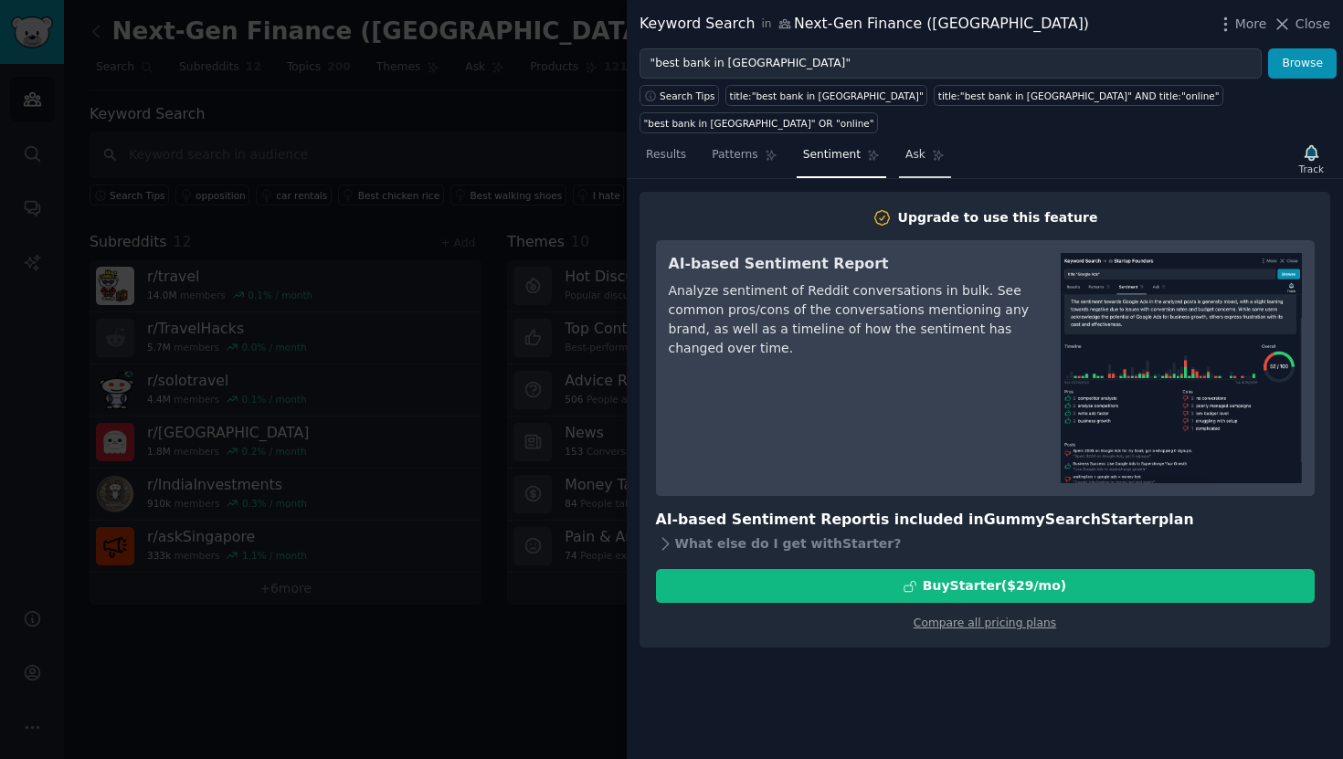
click at [923, 141] on link "Ask" at bounding box center [925, 159] width 52 height 37
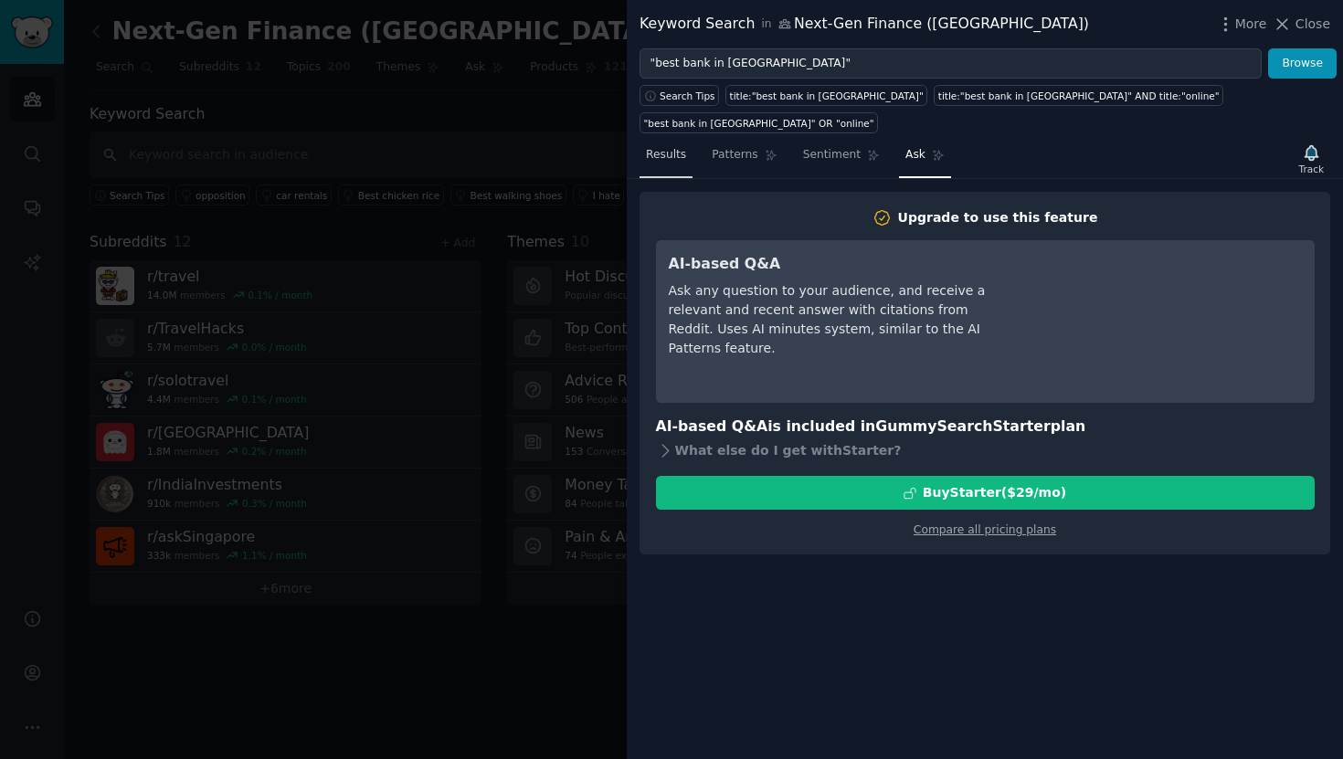
click at [665, 147] on span "Results" at bounding box center [666, 155] width 40 height 16
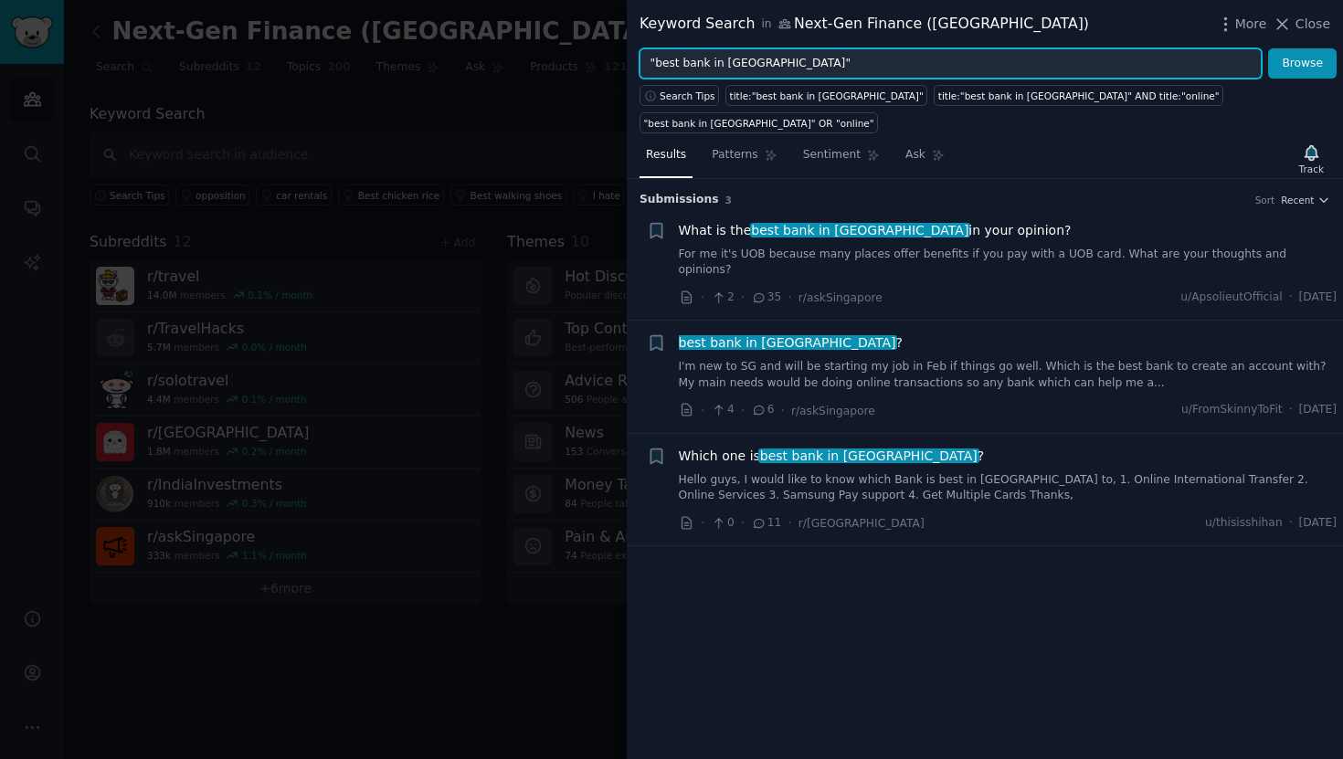
drag, startPoint x: 803, startPoint y: 62, endPoint x: 557, endPoint y: 62, distance: 245.7
click at [557, 62] on div "Keyword Search in Next-Gen Finance (Asia) More Close "best bank in Singapore" B…" at bounding box center [671, 379] width 1343 height 759
click at [830, 69] on input ""best bank in Singapore"" at bounding box center [950, 63] width 622 height 31
paste input "“bank account Singapore”"
paste input "“opening bank account Singapore” “digital bank Singapore” “neobank Singapore” “…"
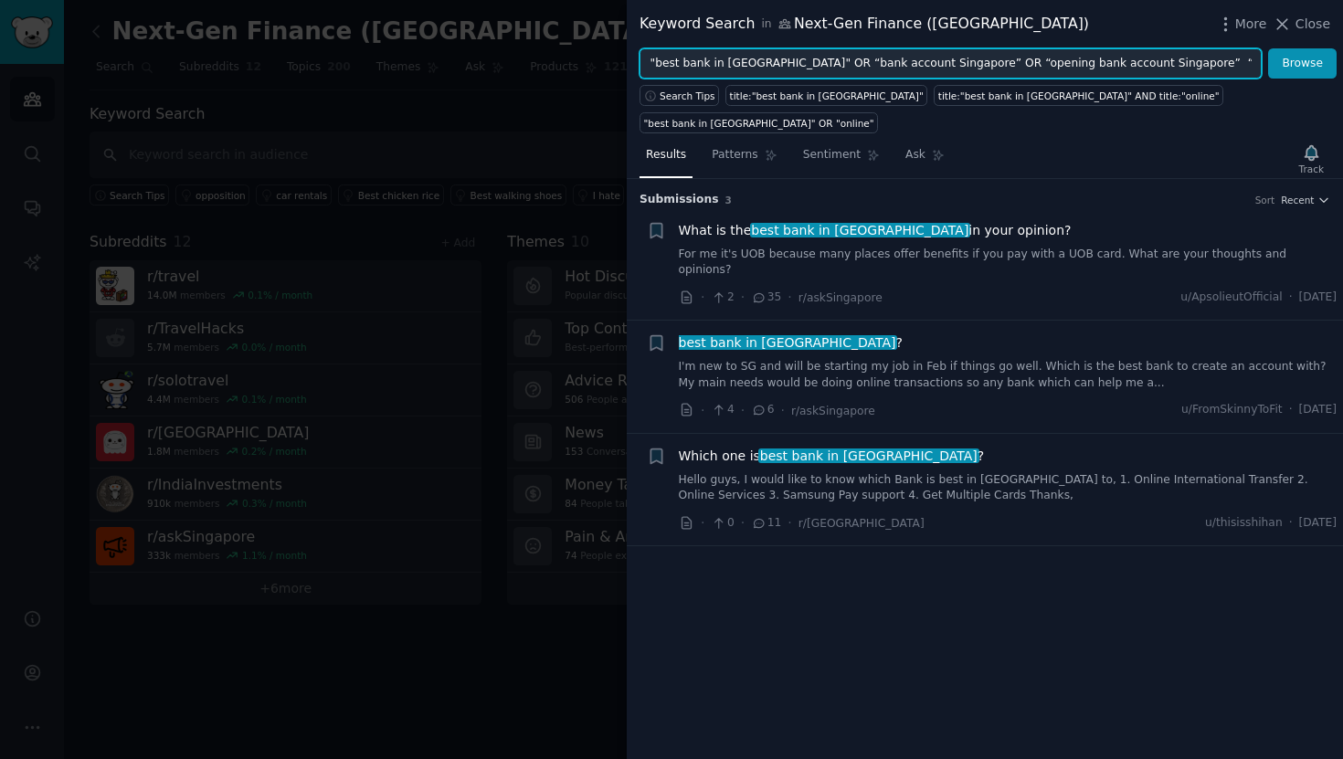
drag, startPoint x: 822, startPoint y: 69, endPoint x: 427, endPoint y: 64, distance: 395.5
click at [427, 64] on div "Keyword Search in Next-Gen Finance (Asia) More Close "best bank in Singapore" O…" at bounding box center [671, 379] width 1343 height 759
click at [1155, 70] on input ""best bank in Singapore" OR “bank account Singapore” OR “opening bank account S…" at bounding box center [950, 63] width 622 height 31
click at [1123, 62] on input ""best bank in Singapore" OR “bank account Singapore” OR “opening bank account S…" at bounding box center [950, 63] width 622 height 31
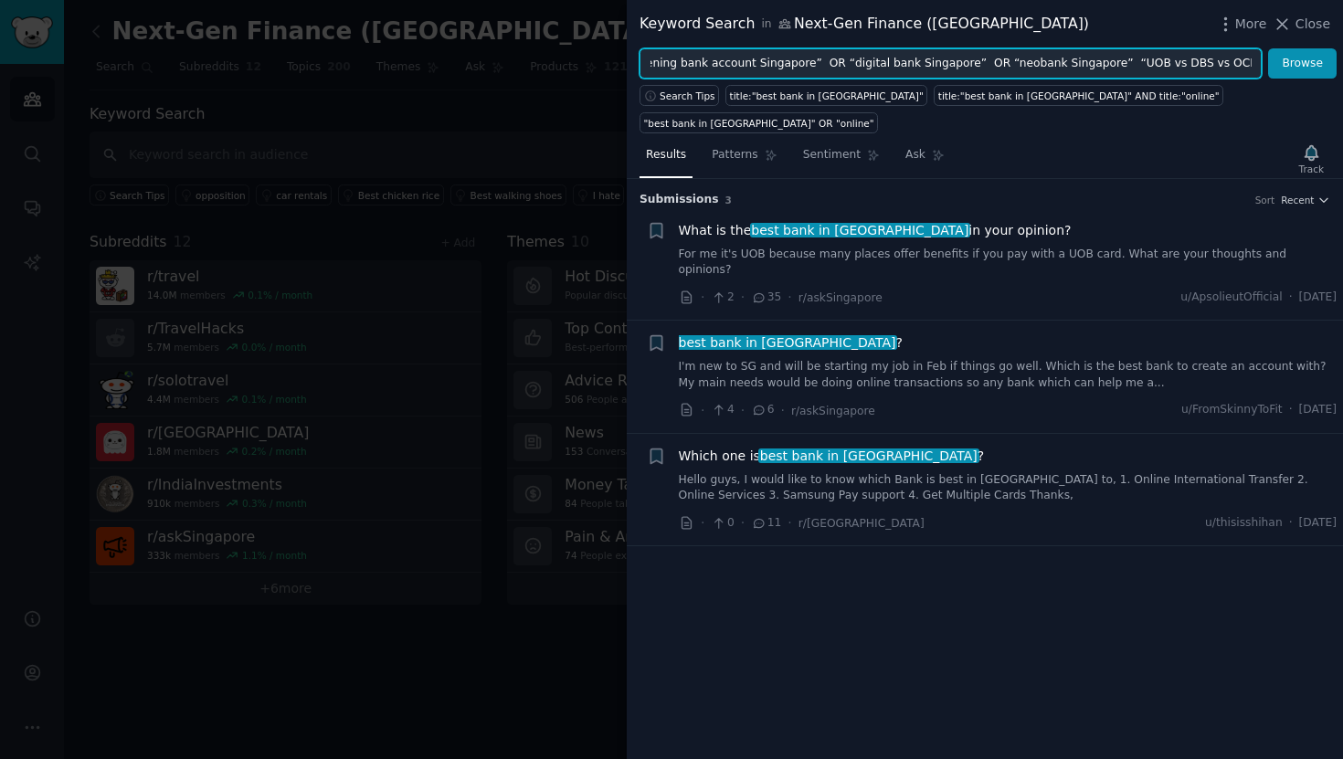
scroll to position [0, 439]
click at [1001, 62] on input ""best bank in Singapore" OR “bank account Singapore” OR “opening bank account S…" at bounding box center [950, 63] width 622 height 31
click at [1133, 63] on input ""best bank in Singapore" OR “bank account Singapore” OR “opening bank account S…" at bounding box center [950, 63] width 622 height 31
type input ""best bank in Singapore" OR “bank account Singapore” OR “opening bank account S…"
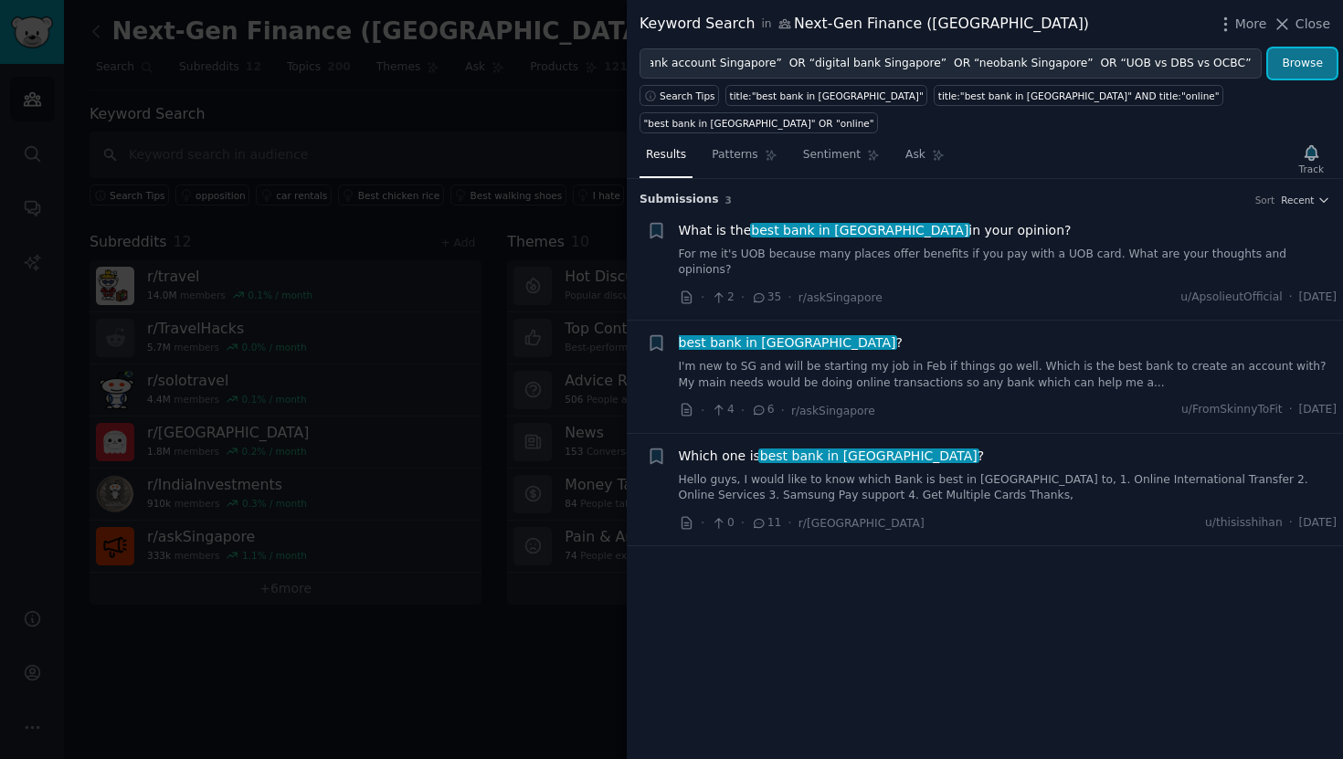
click at [1292, 66] on button "Browse" at bounding box center [1302, 63] width 69 height 31
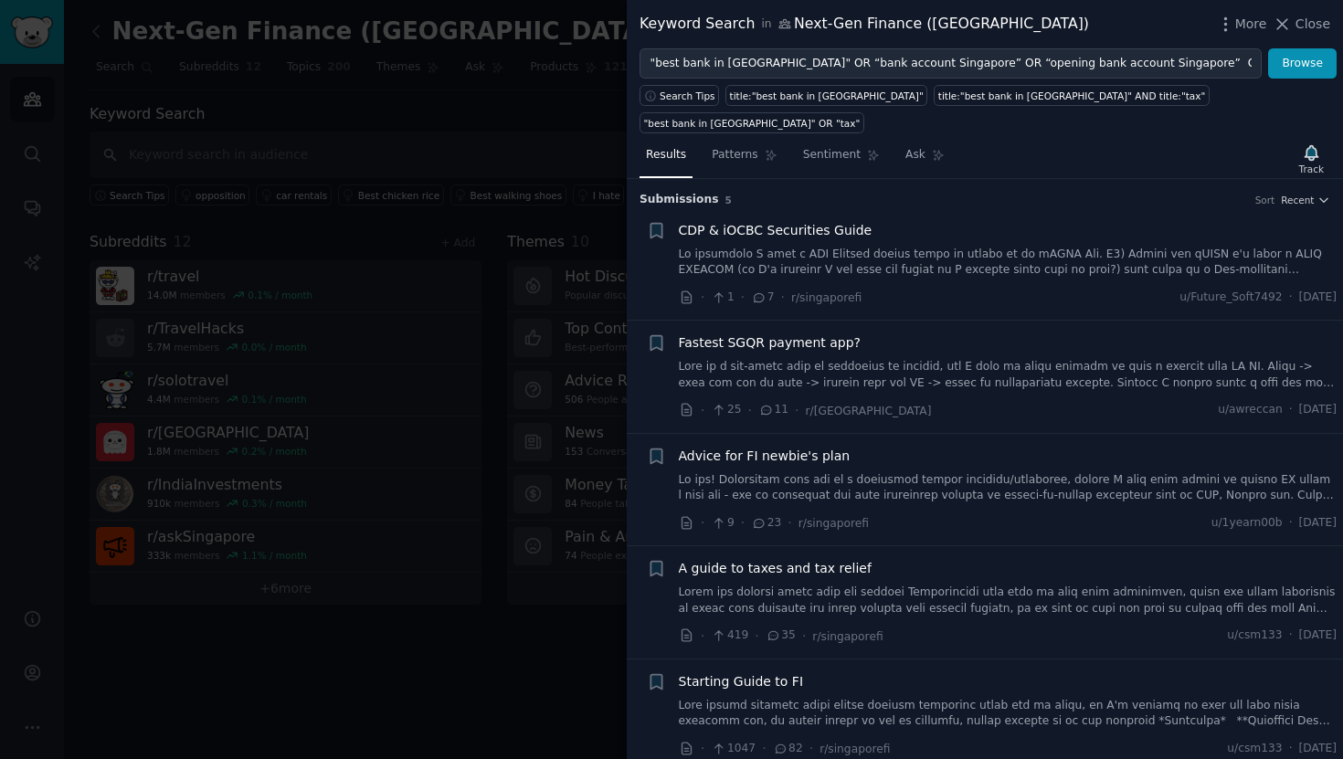
click at [1316, 192] on h3 "Submission s 5 Sort Recent" at bounding box center [984, 200] width 691 height 16
click at [1305, 194] on span "Recent" at bounding box center [1297, 200] width 33 height 13
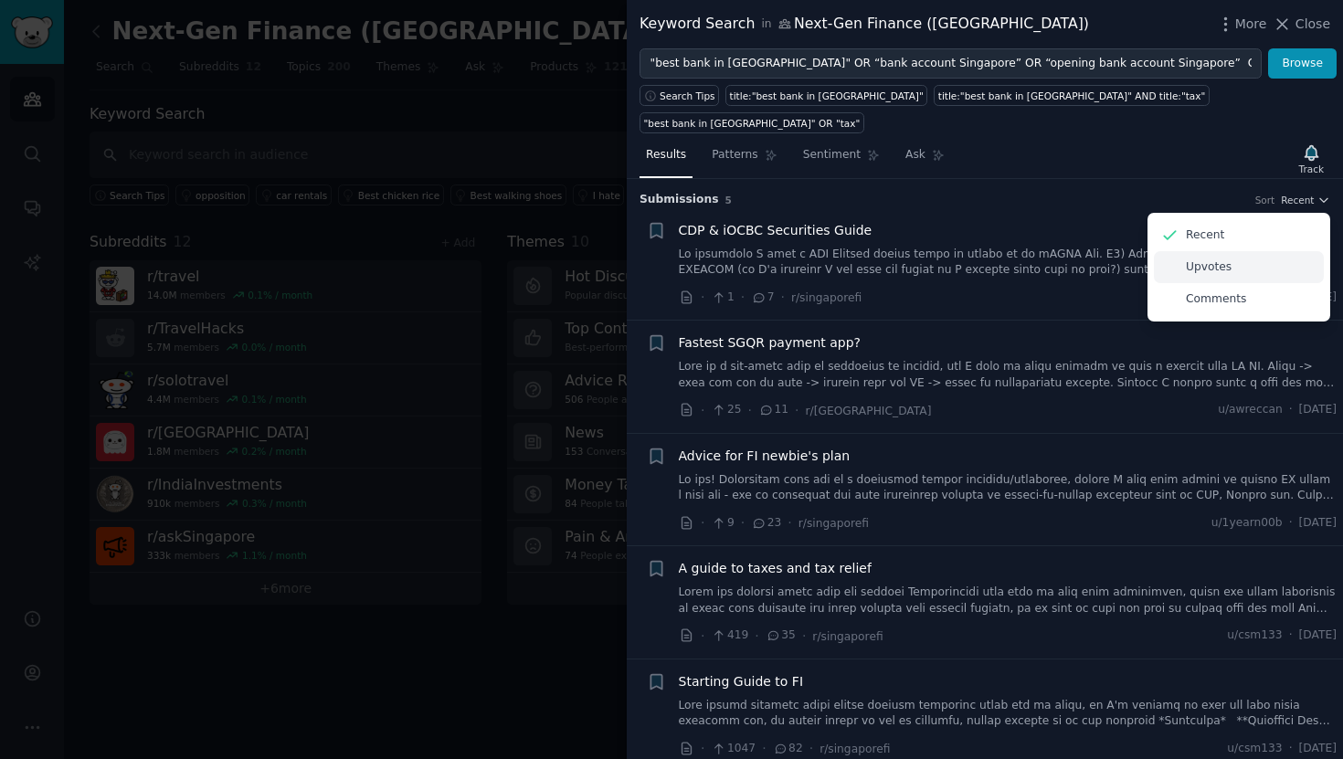
click at [1237, 251] on div "Upvotes" at bounding box center [1239, 267] width 170 height 32
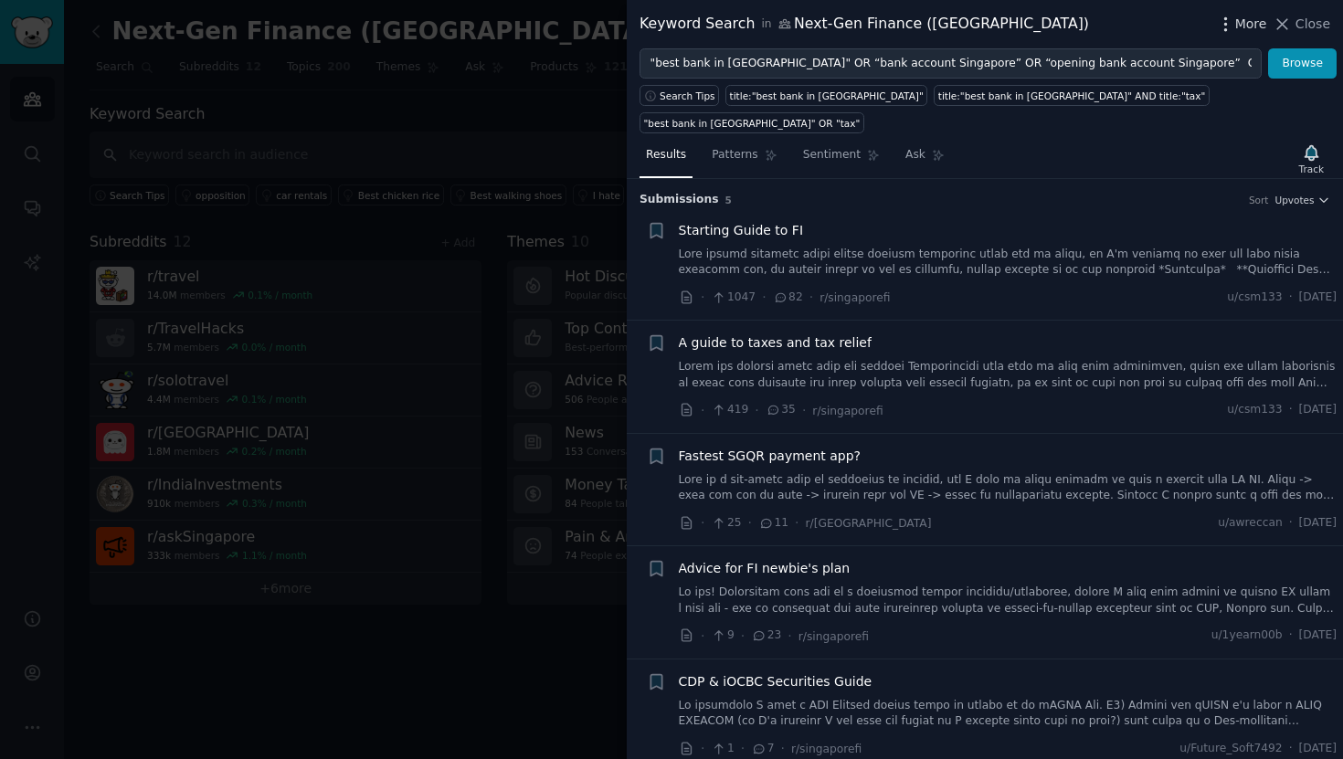
click at [1235, 19] on icon "button" at bounding box center [1225, 24] width 19 height 19
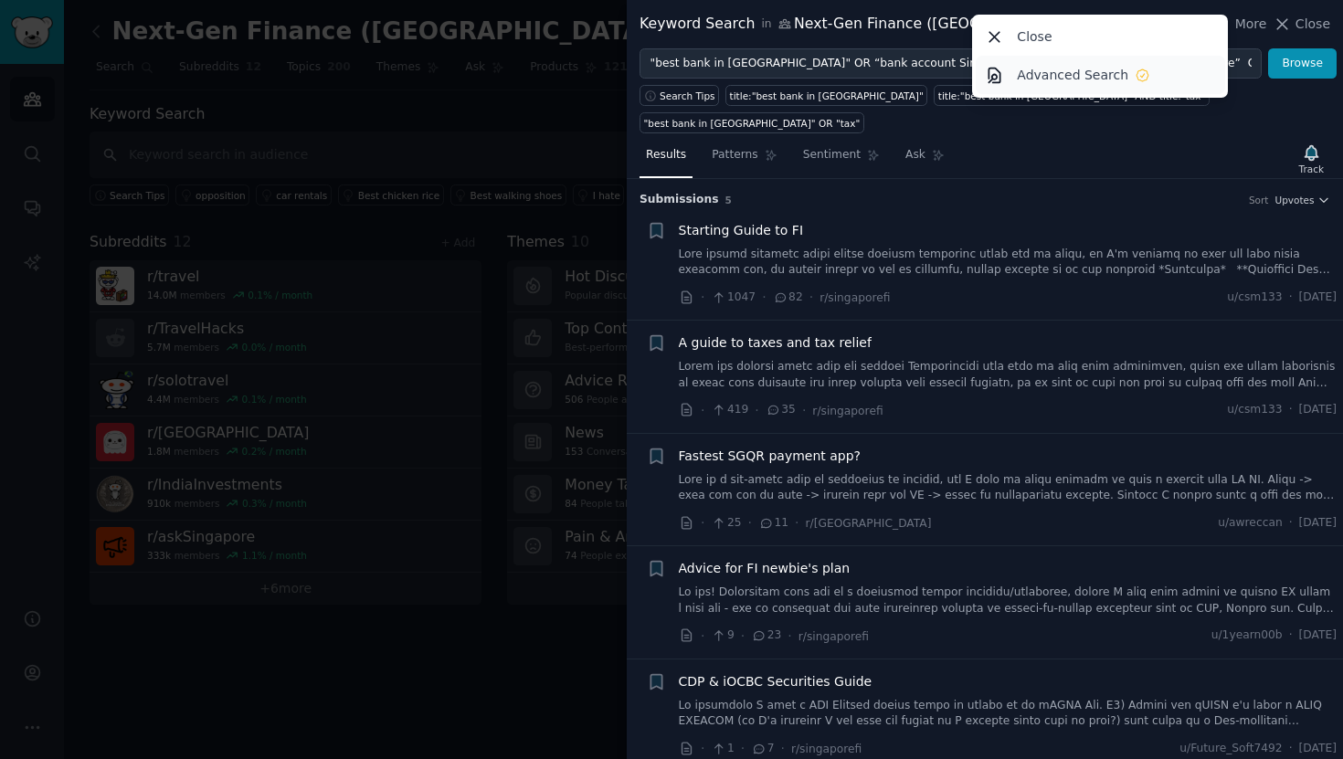
click at [1134, 66] on div "Advanced Search" at bounding box center [1083, 75] width 133 height 19
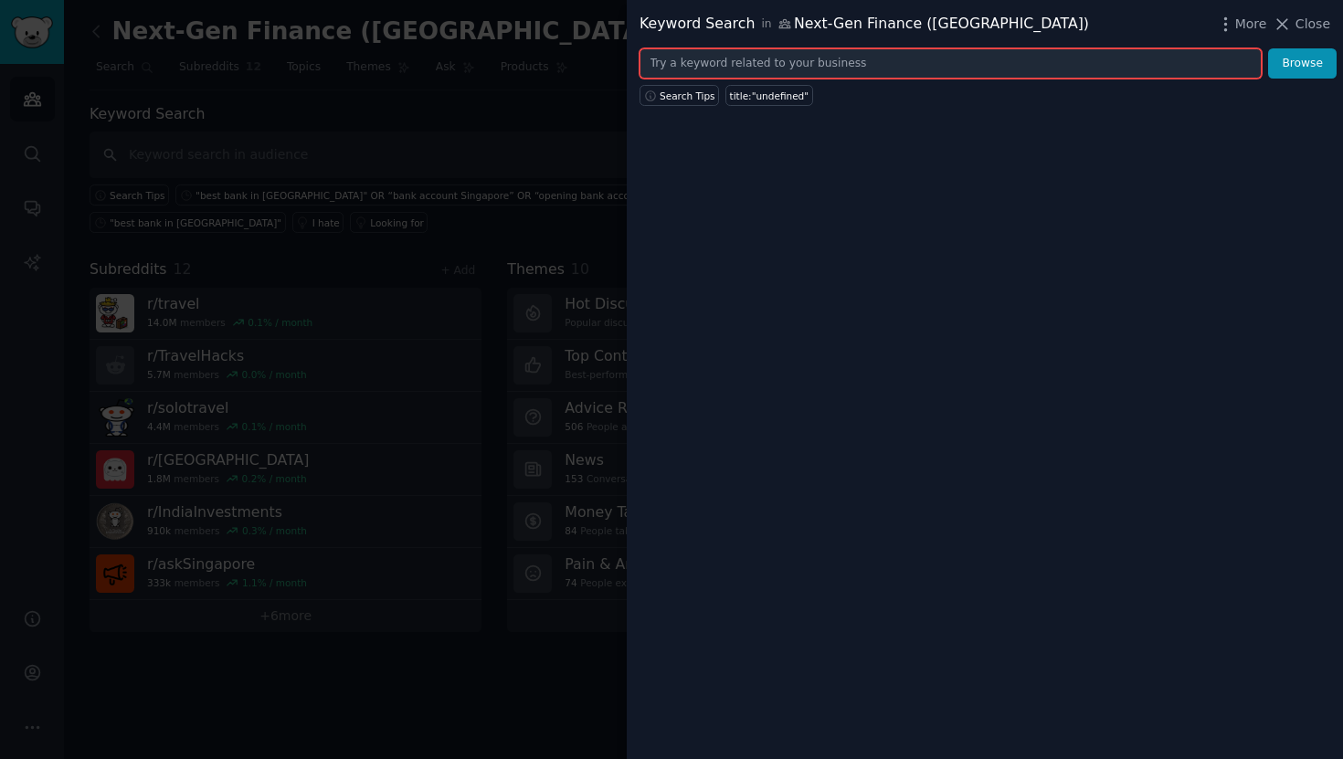
click at [715, 58] on input "text" at bounding box center [950, 63] width 622 height 31
click at [788, 69] on input "text" at bounding box center [950, 63] width 622 height 31
paste input "“bank account Singapore”"
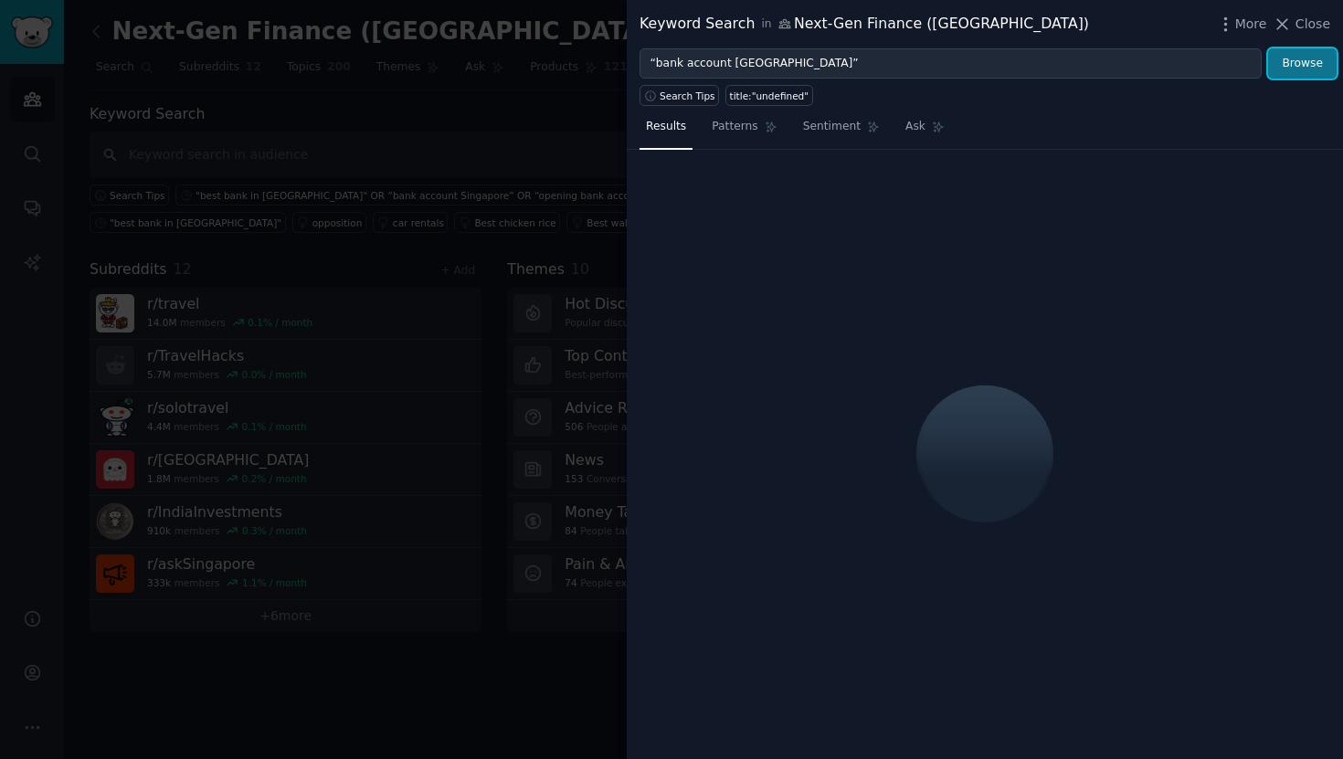
click at [1296, 72] on button "Browse" at bounding box center [1302, 63] width 69 height 31
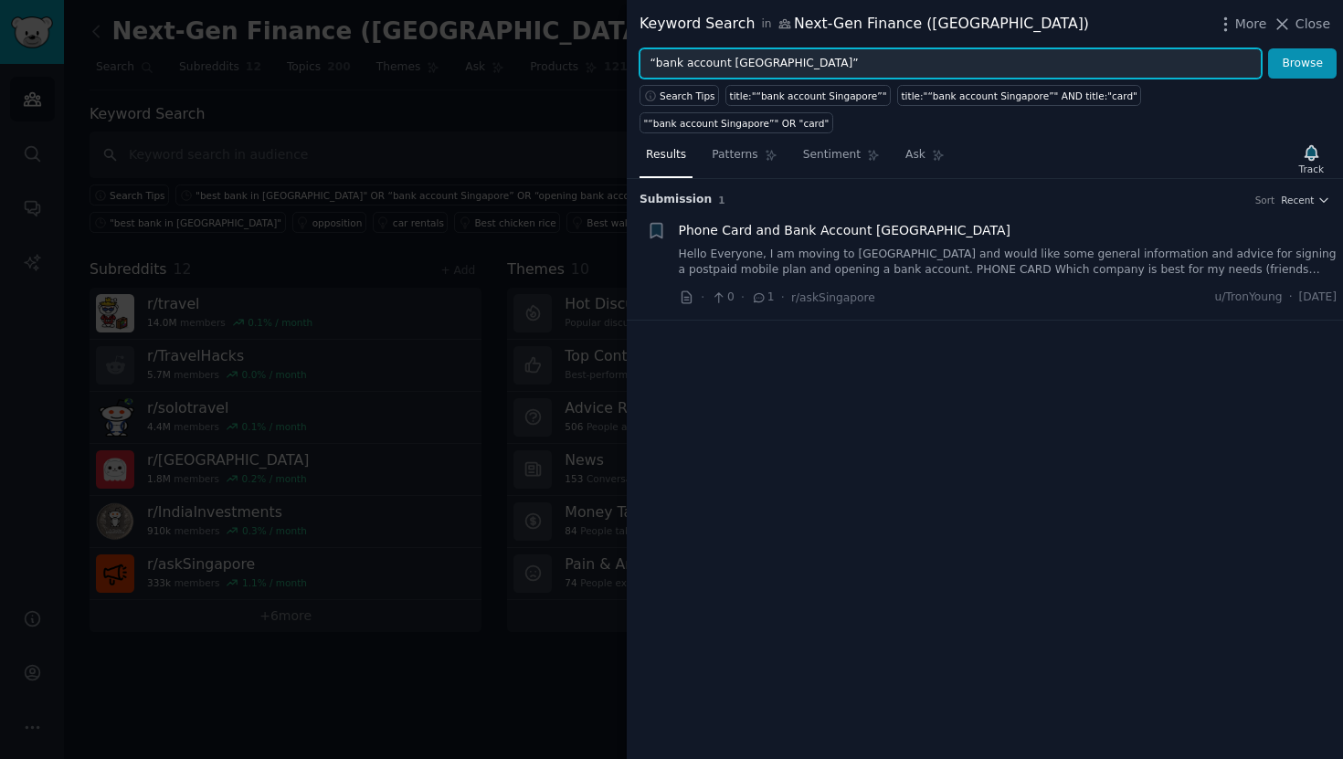
drag, startPoint x: 730, startPoint y: 64, endPoint x: 780, endPoint y: 67, distance: 50.3
click at [780, 67] on input "“bank account Singapore”" at bounding box center [950, 63] width 622 height 31
click at [1268, 48] on button "Browse" at bounding box center [1302, 63] width 69 height 31
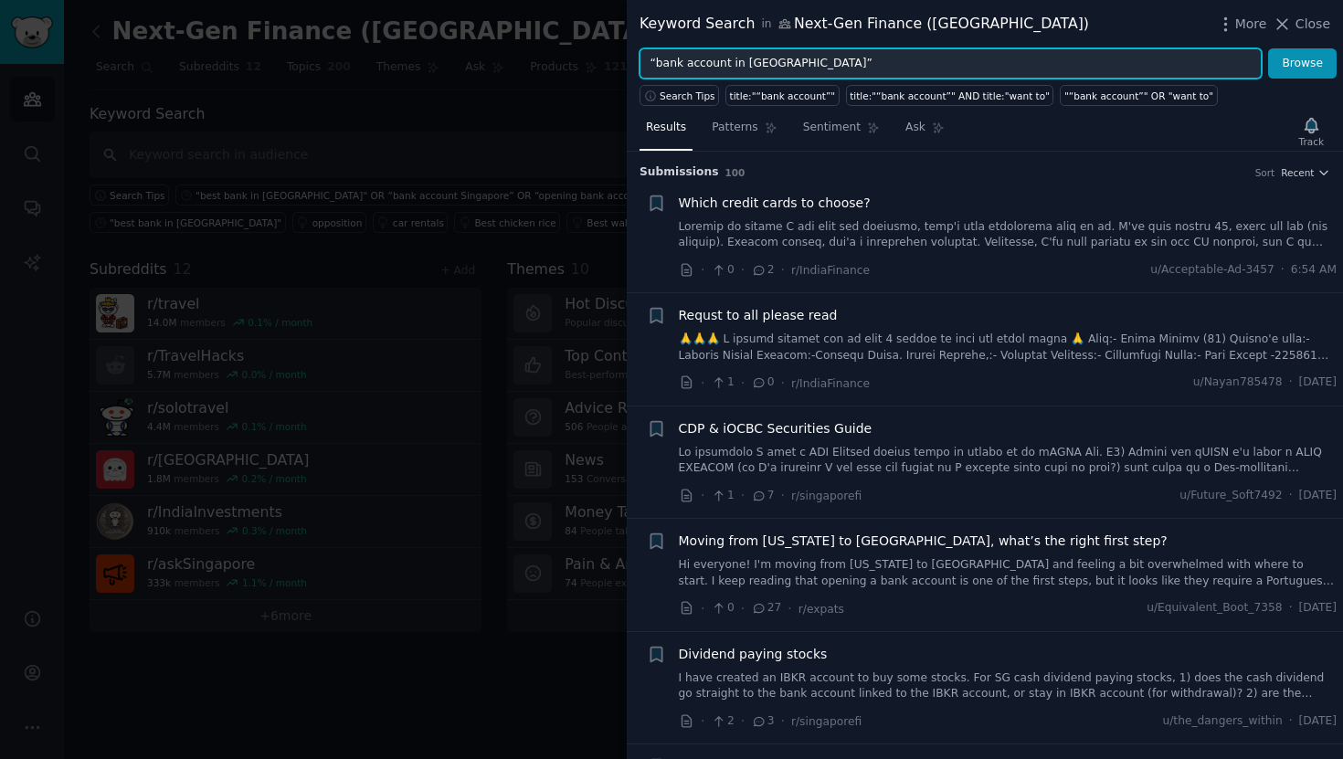
click at [1268, 48] on button "Browse" at bounding box center [1302, 63] width 69 height 31
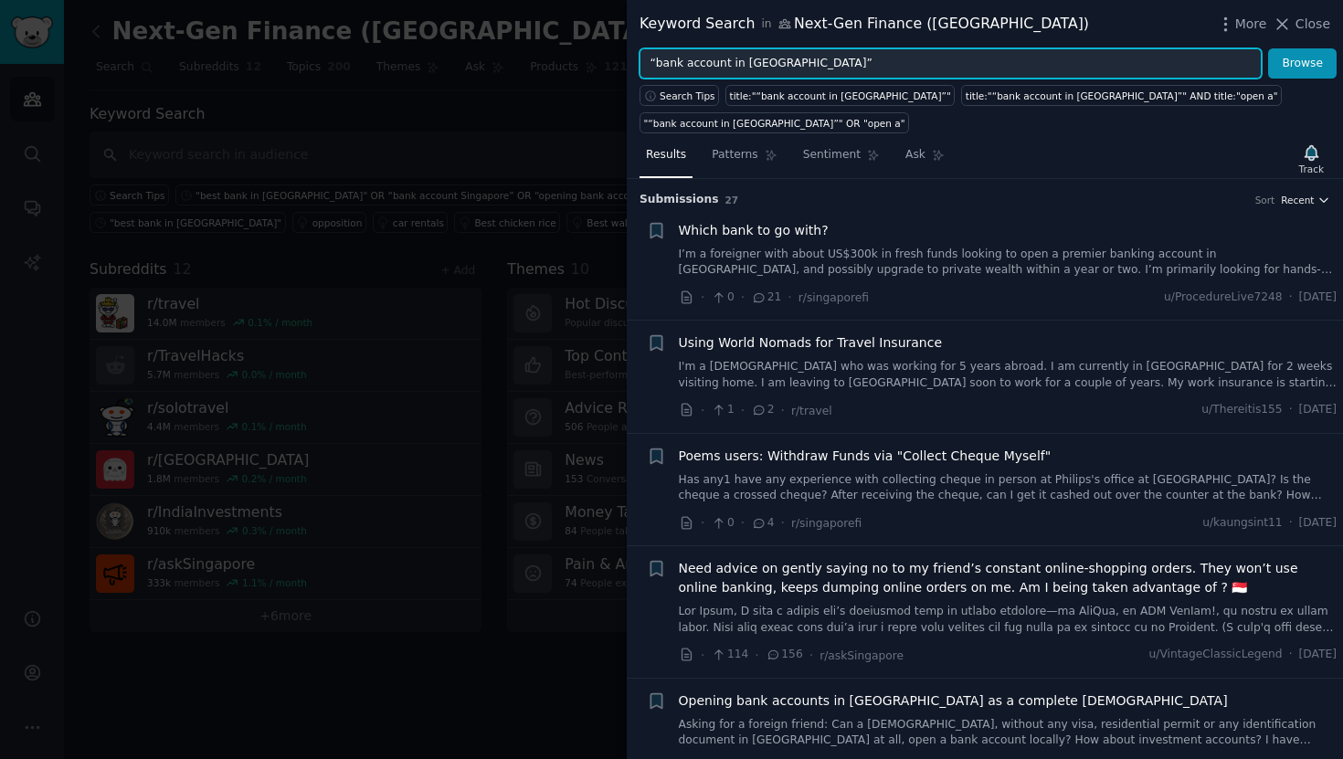
click at [1293, 198] on span "Recent" at bounding box center [1297, 200] width 33 height 13
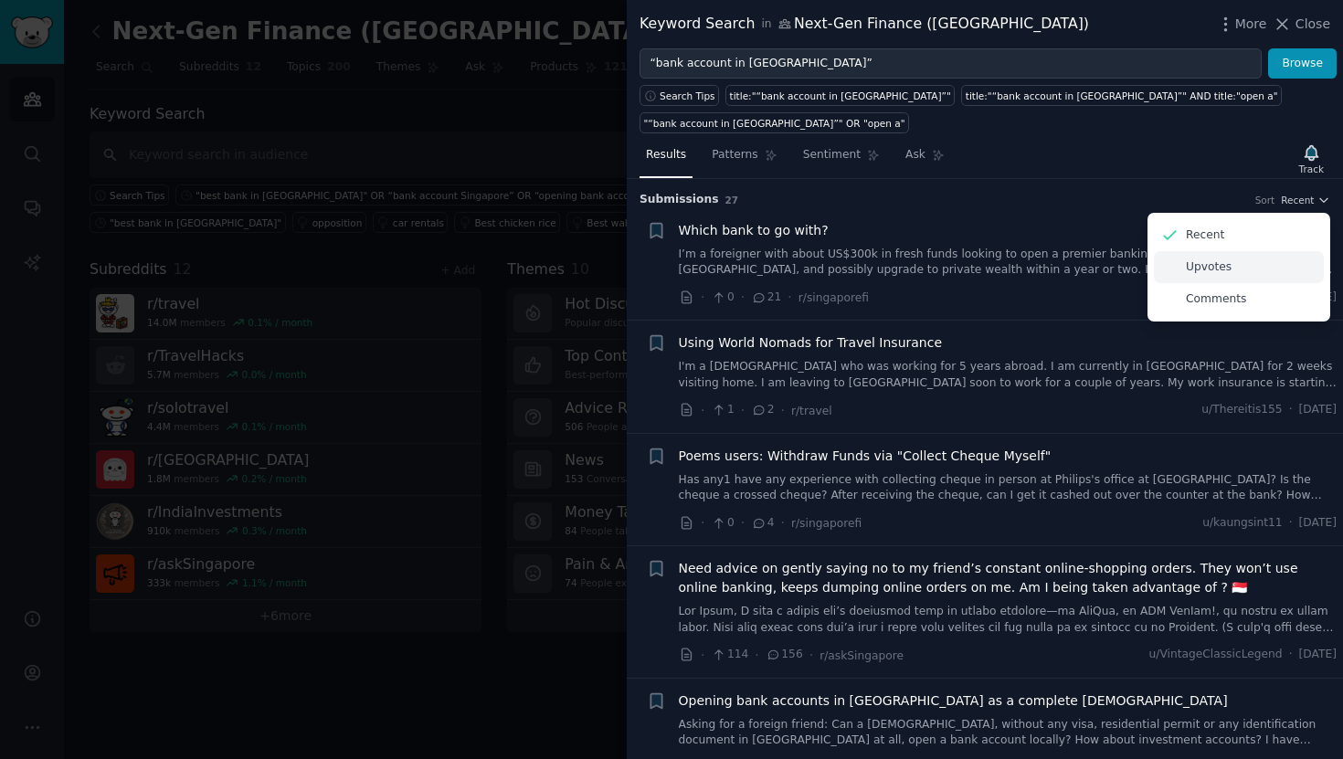
click at [1191, 278] on div "Upvotes" at bounding box center [1239, 267] width 170 height 32
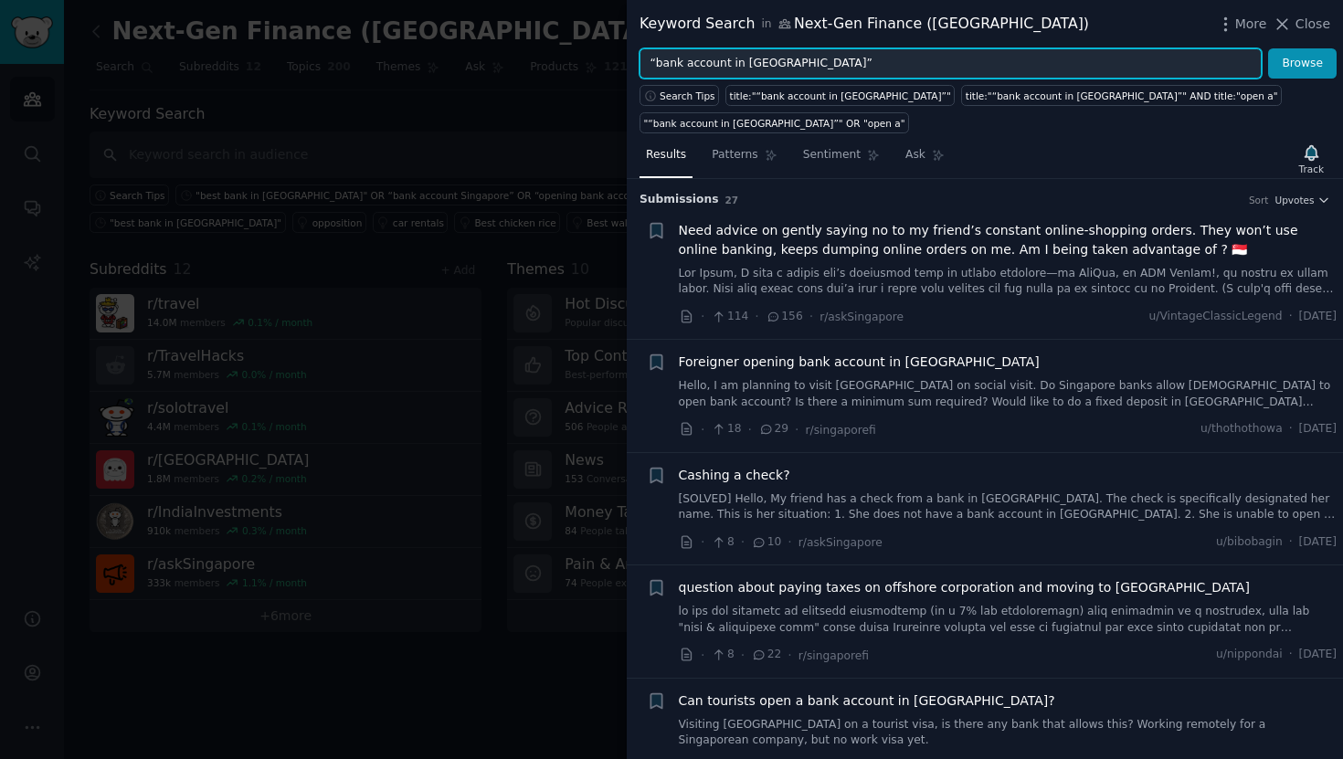
click at [898, 62] on input "“bank account in Singapore”" at bounding box center [950, 63] width 622 height 31
paste input "“opening bank account Singapore” “digital bank Singapore” “neobank Singapore”"
click at [1004, 63] on input "“bank account in Singapore” OR “opening bank account Singapore” “digital bank S…" at bounding box center [950, 63] width 622 height 31
click at [947, 65] on input "“bank account in Singapore” OR “opening bank account Singapore” OR “digital ban…" at bounding box center [950, 63] width 622 height 31
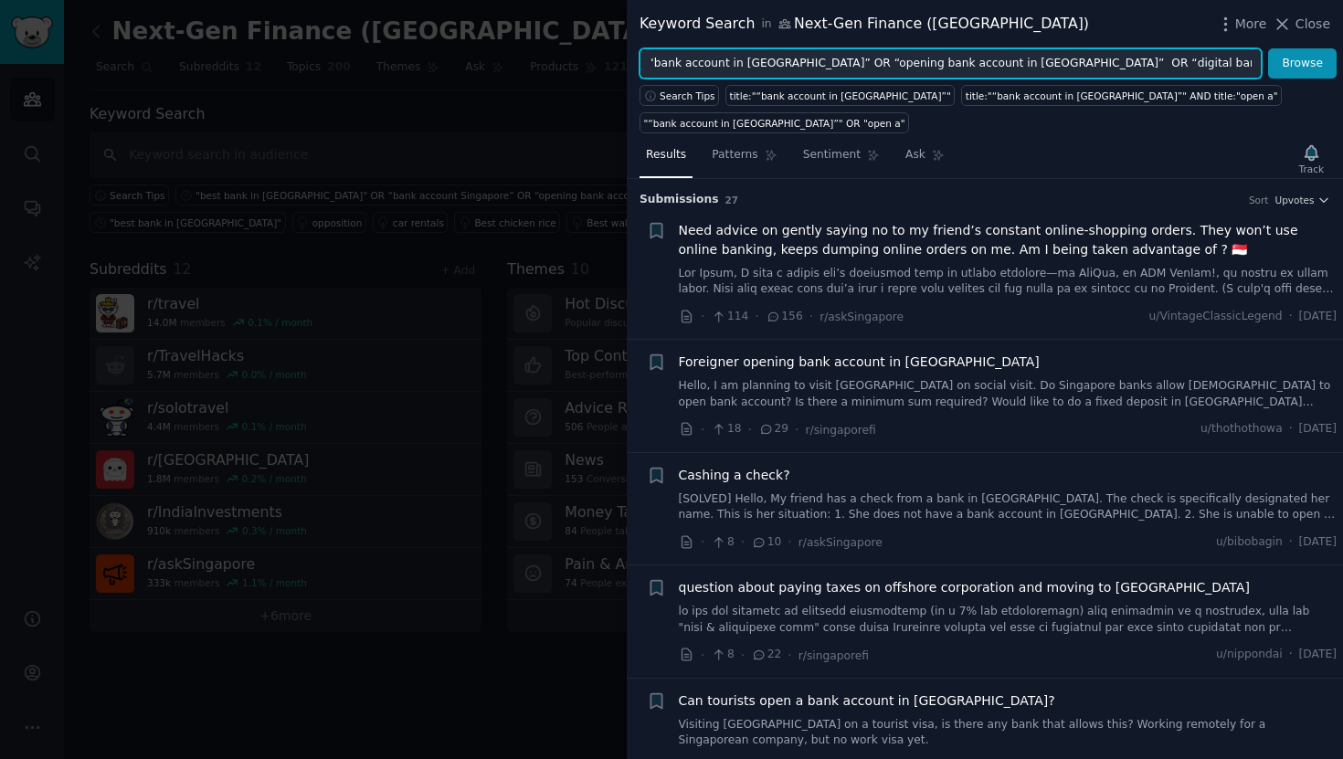
click at [1109, 66] on input "“bank account in Singapore” OR “opening bank account in Singapore” OR “digital …" at bounding box center [950, 63] width 622 height 31
click at [1183, 67] on input "“bank account in Singapore” OR “opening bank account in Singapore” OR “digital …" at bounding box center [950, 63] width 622 height 31
click at [1197, 63] on input "“bank account in Singapore” OR “opening bank account in Singapore” OR “digital …" at bounding box center [950, 63] width 622 height 31
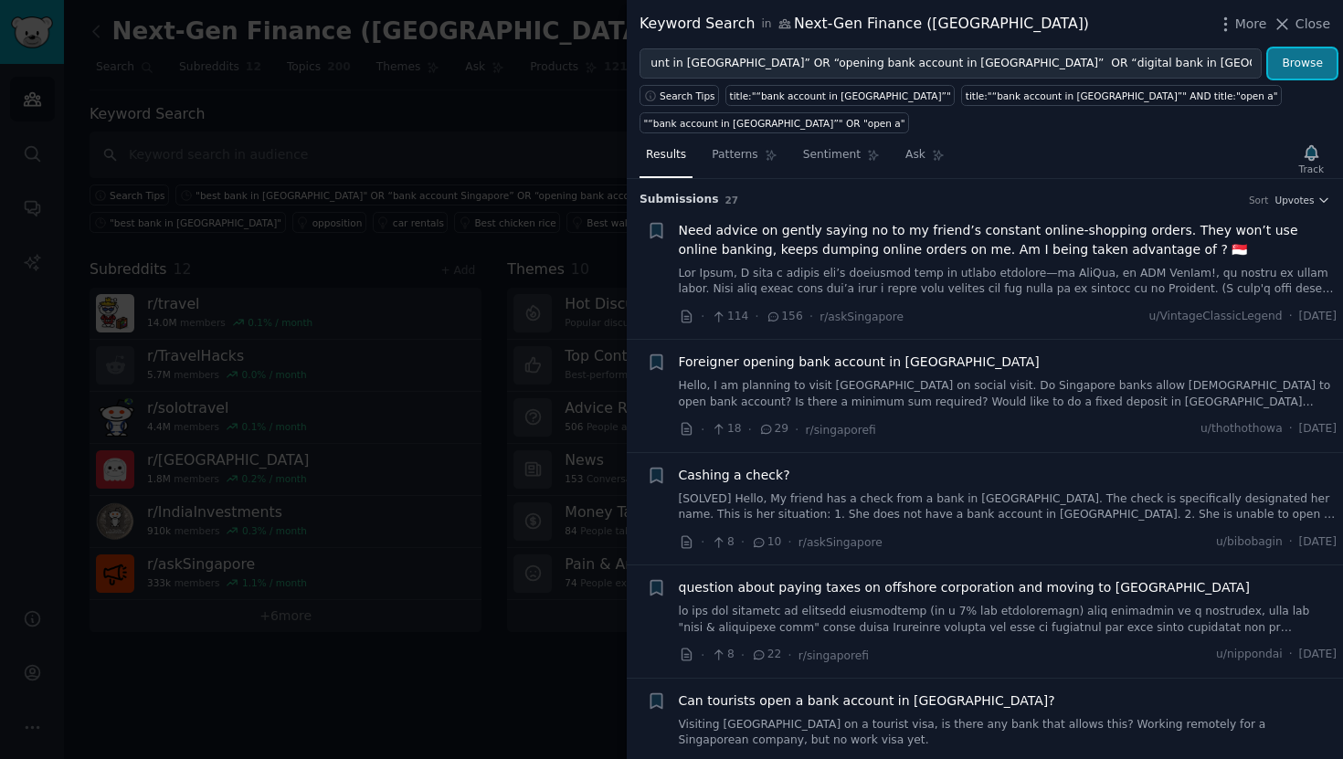
click at [1308, 67] on button "Browse" at bounding box center [1302, 63] width 69 height 31
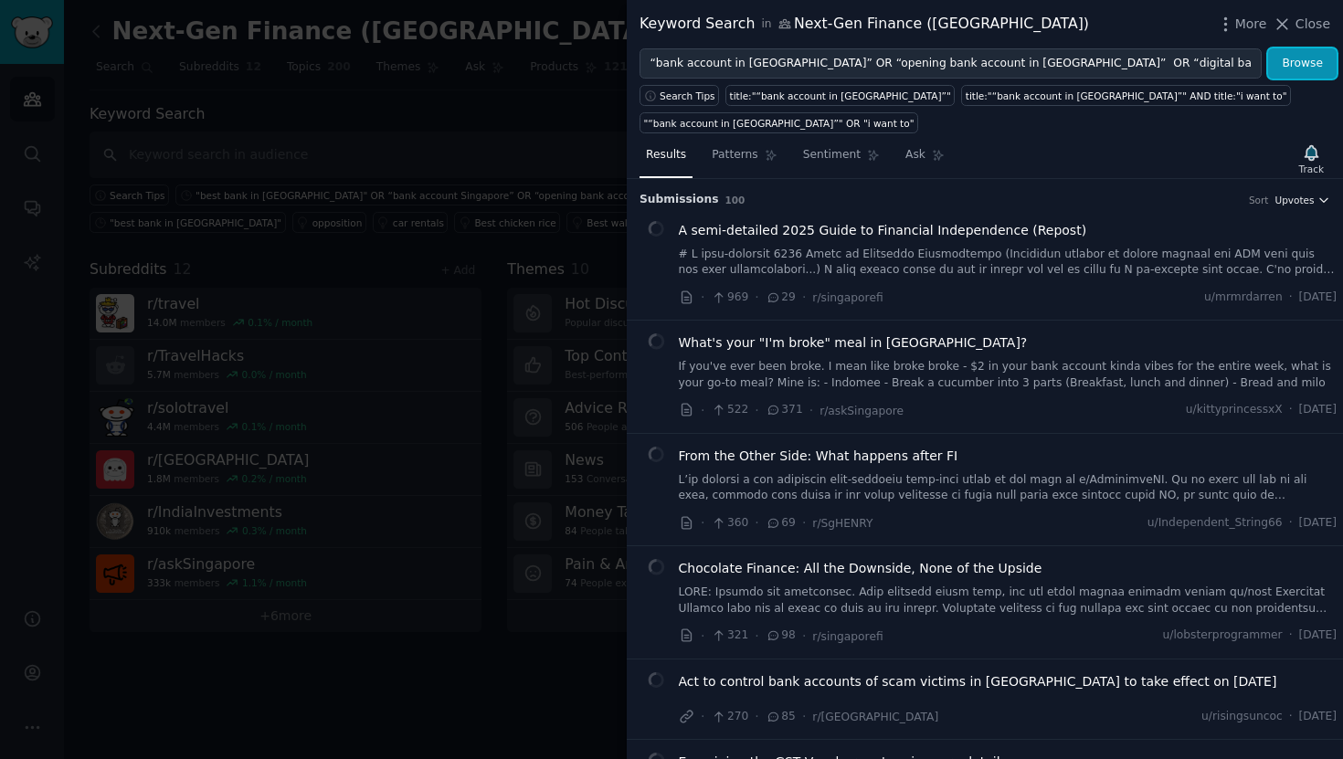
click at [1309, 195] on span "Upvotes" at bounding box center [1293, 200] width 39 height 13
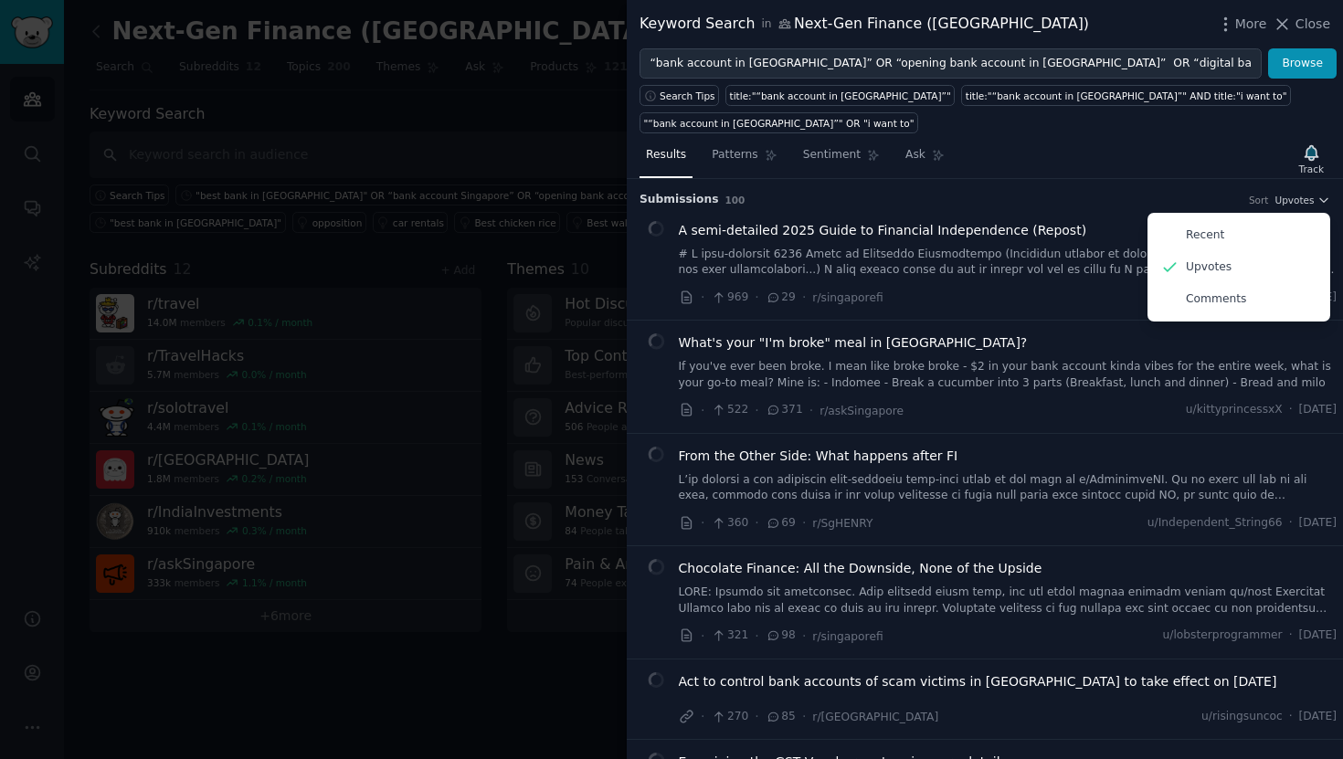
click at [1197, 148] on div "Results Patterns Sentiment Ask Track" at bounding box center [985, 159] width 716 height 39
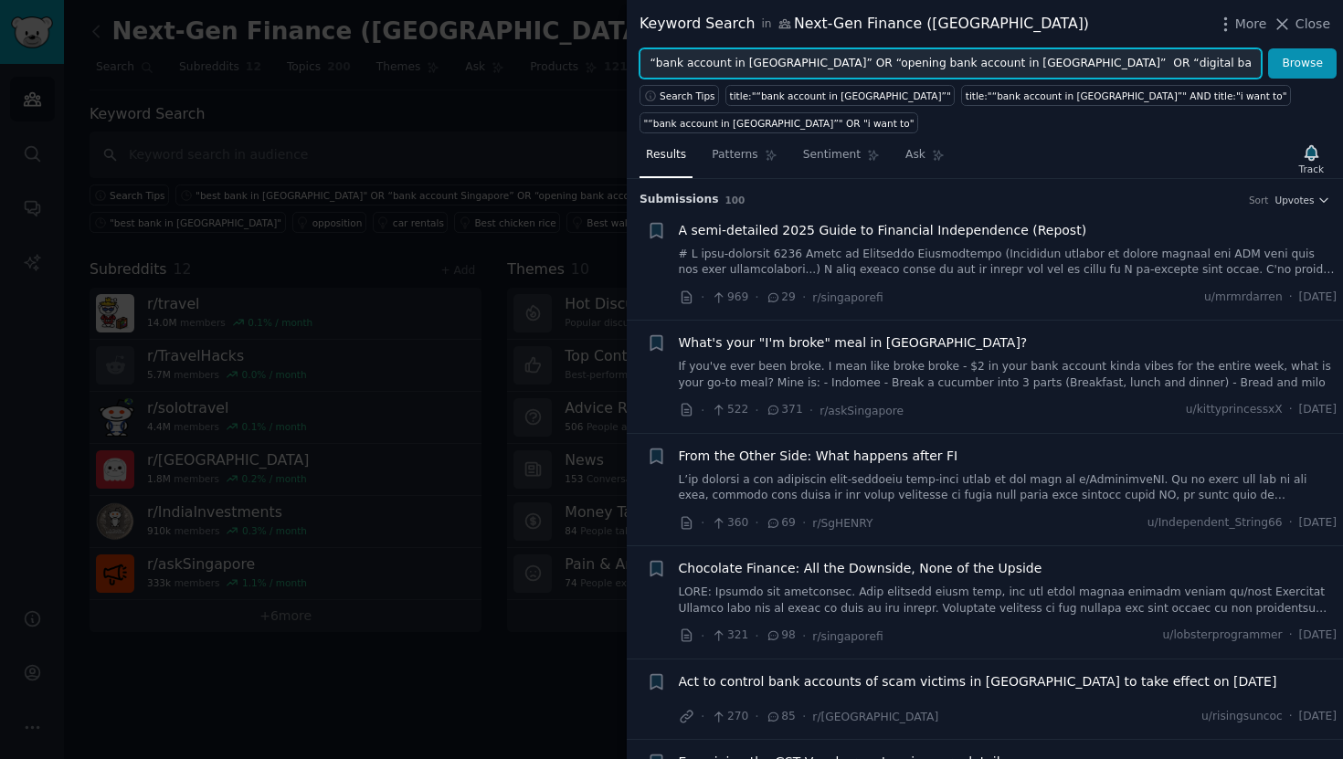
click at [649, 61] on input "“bank account in [GEOGRAPHIC_DATA]” OR “opening bank account in [GEOGRAPHIC_DAT…" at bounding box center [950, 63] width 622 height 31
click at [1268, 48] on button "Browse" at bounding box center [1302, 63] width 69 height 31
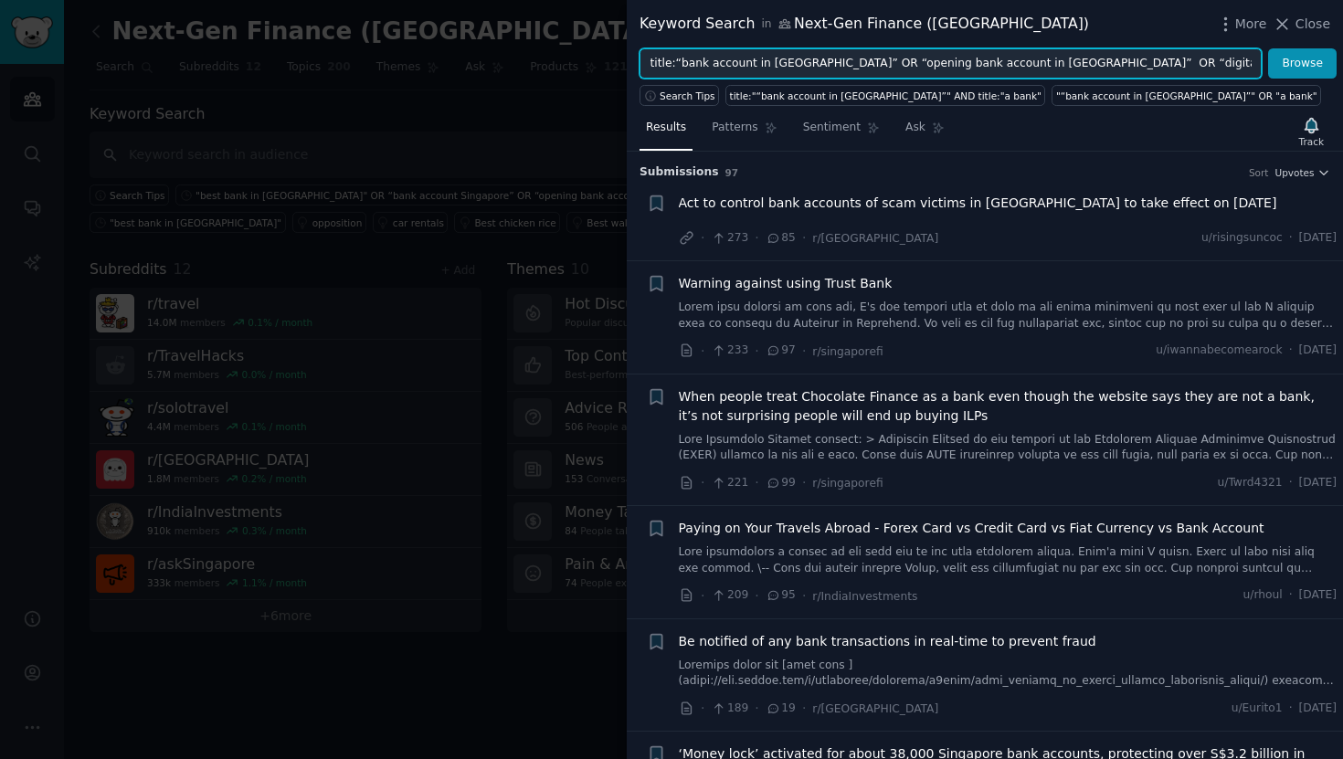
drag, startPoint x: 676, startPoint y: 64, endPoint x: 641, endPoint y: 64, distance: 34.7
click at [641, 64] on input "title:“bank account in [GEOGRAPHIC_DATA]” OR “opening bank account in [GEOGRAPH…" at bounding box center [950, 63] width 622 height 31
click at [670, 64] on input "title:“bank account in [GEOGRAPHIC_DATA]” OR “opening bank account in [GEOGRAPH…" at bounding box center [950, 63] width 622 height 31
click at [849, 67] on input "title:“bank account in [GEOGRAPHIC_DATA]” OR “opening bank account in [GEOGRAPH…" at bounding box center [950, 63] width 622 height 31
paste input "title:"
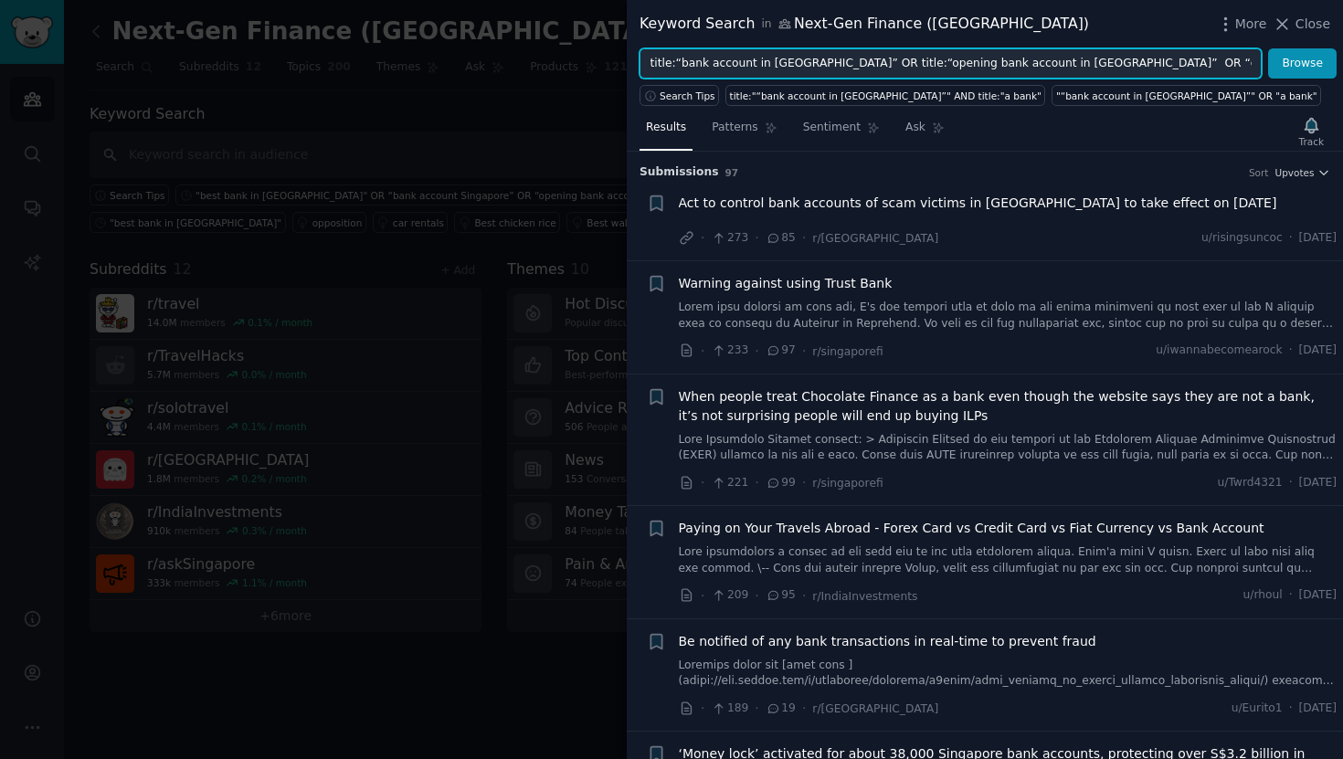
click at [1087, 66] on input "title:“bank account in Singapore” OR title:“opening bank account in Singapore” …" at bounding box center [950, 63] width 622 height 31
paste input "title:"
click at [1136, 63] on input "title:“bank account in Singapore” OR title:“opening bank account in Singapore” …" at bounding box center [950, 63] width 622 height 31
paste input "title:"
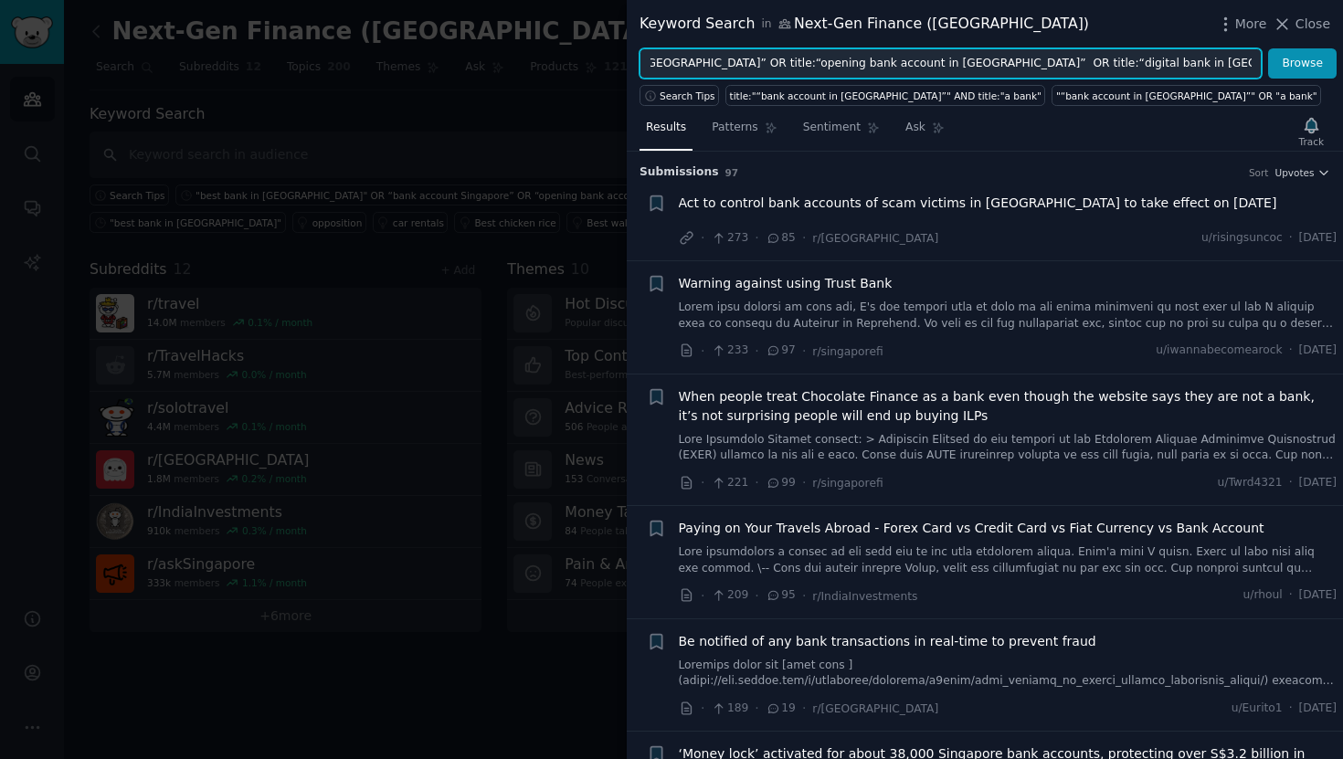
scroll to position [0, 165]
type input "title:“bank account in [GEOGRAPHIC_DATA]” OR title:“opening bank account in [GE…"
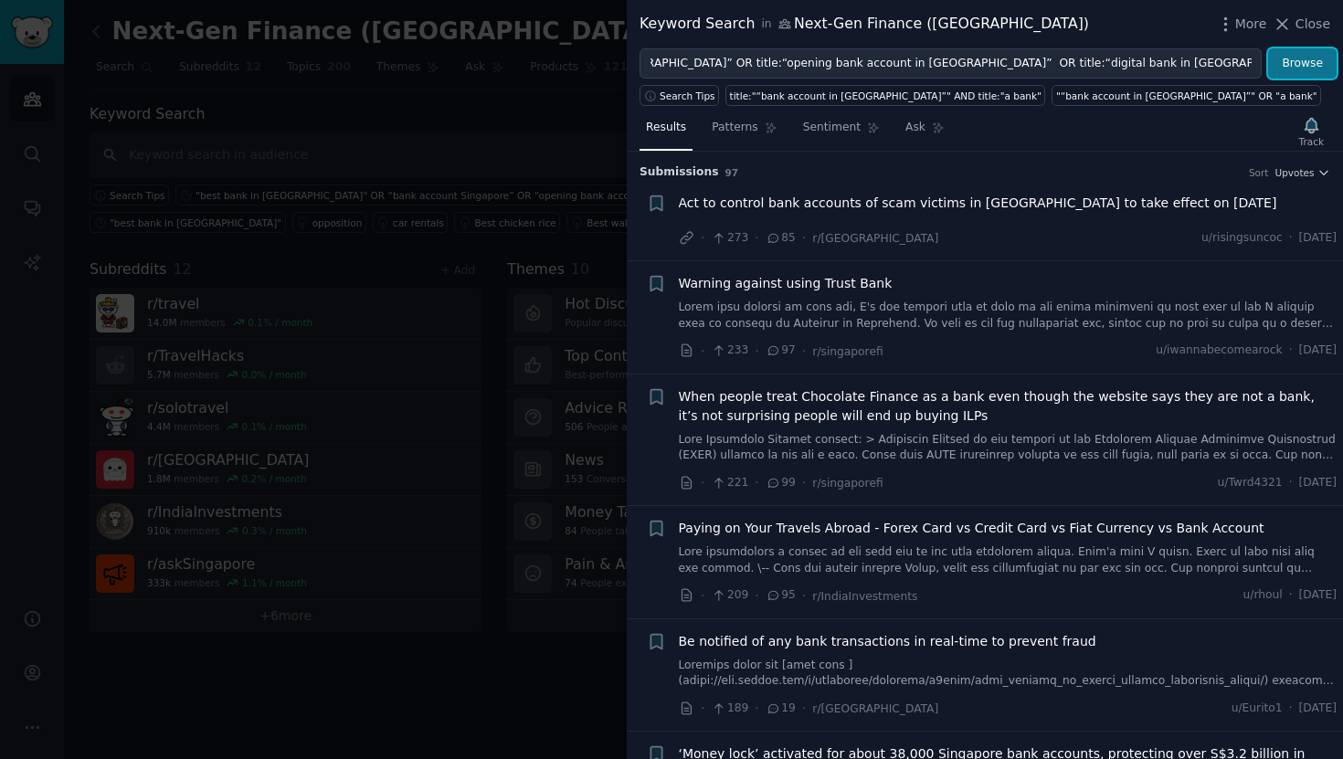
click at [1314, 68] on button "Browse" at bounding box center [1302, 63] width 69 height 31
click at [1050, 227] on div "Act to control bank accounts of scam victims in Singapore to take effect on Jul…" at bounding box center [1008, 221] width 659 height 55
click at [1048, 202] on span "Act to control bank accounts of scam victims in Singapore to take effect on Jul…" at bounding box center [978, 203] width 598 height 19
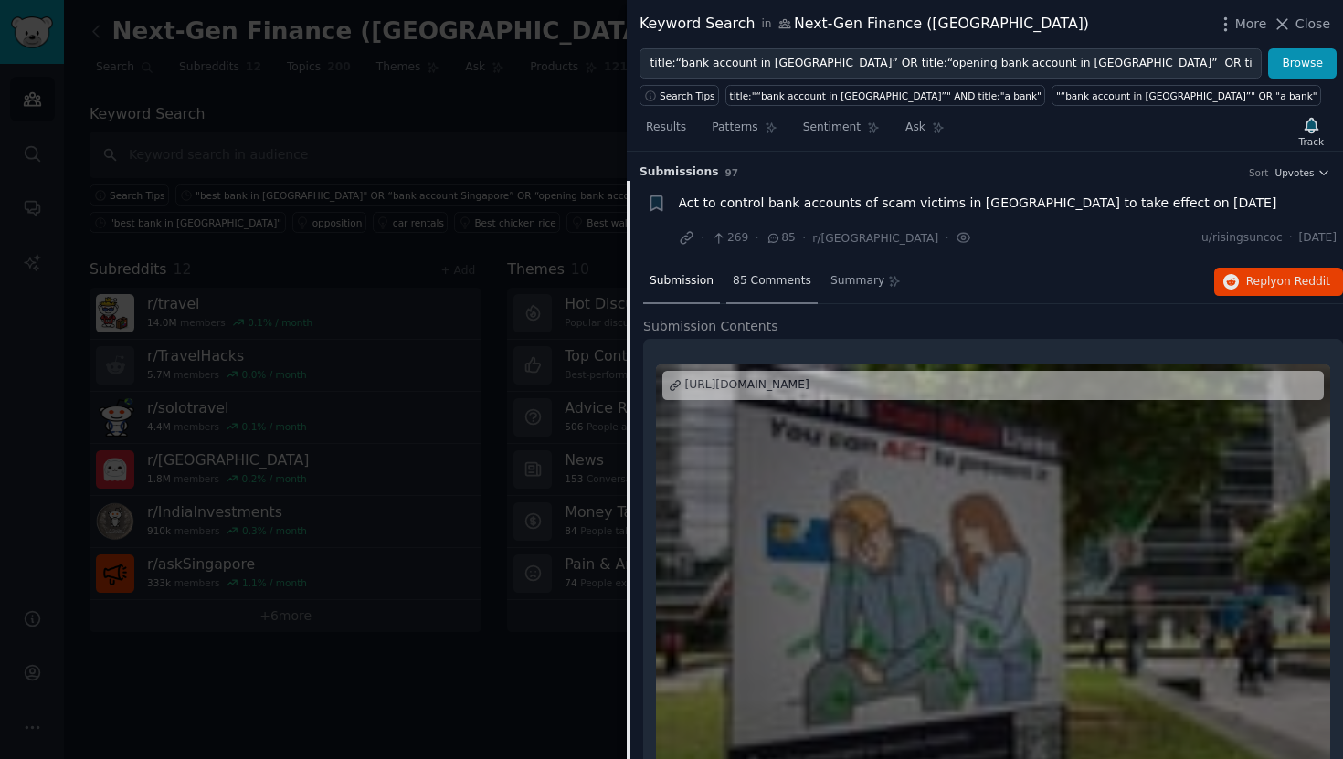
click at [766, 279] on span "85 Comments" at bounding box center [772, 281] width 79 height 16
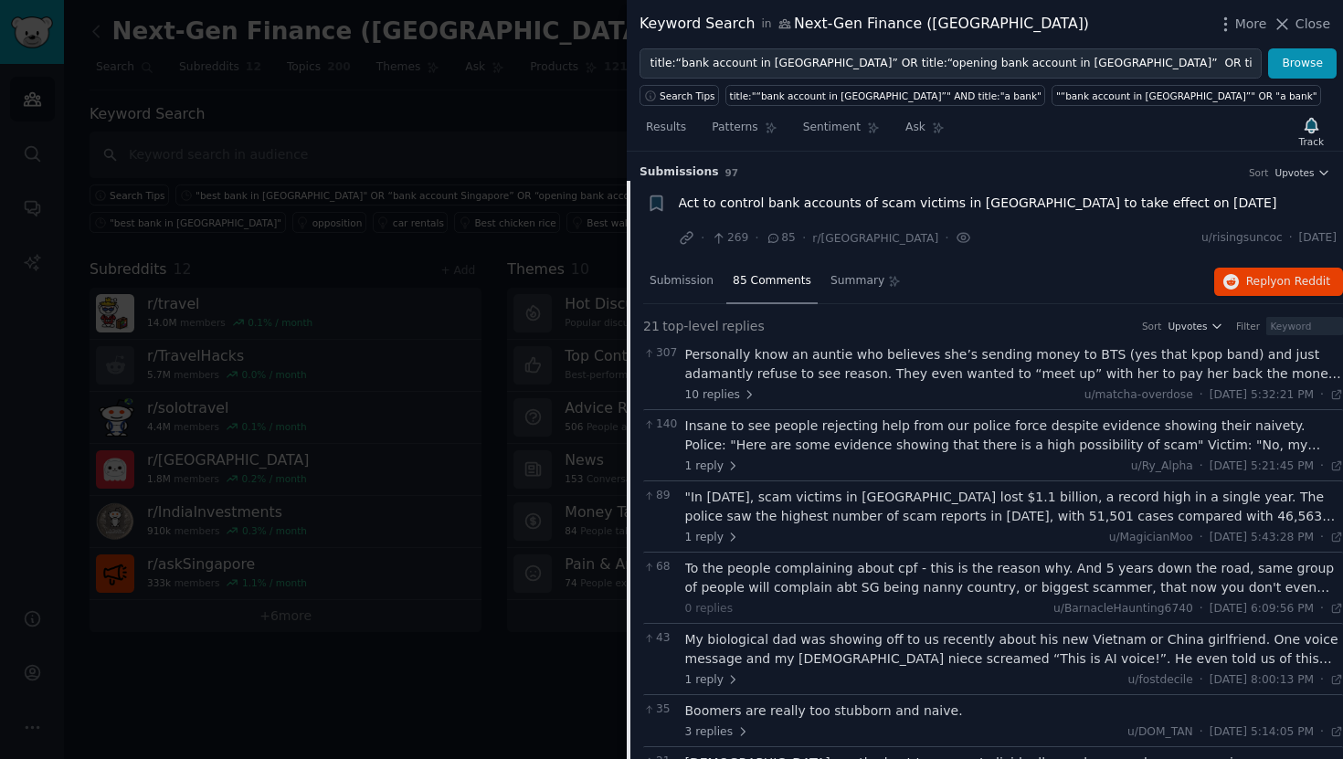
click at [878, 206] on span "Act to control bank accounts of scam victims in Singapore to take effect on Jul…" at bounding box center [978, 203] width 598 height 19
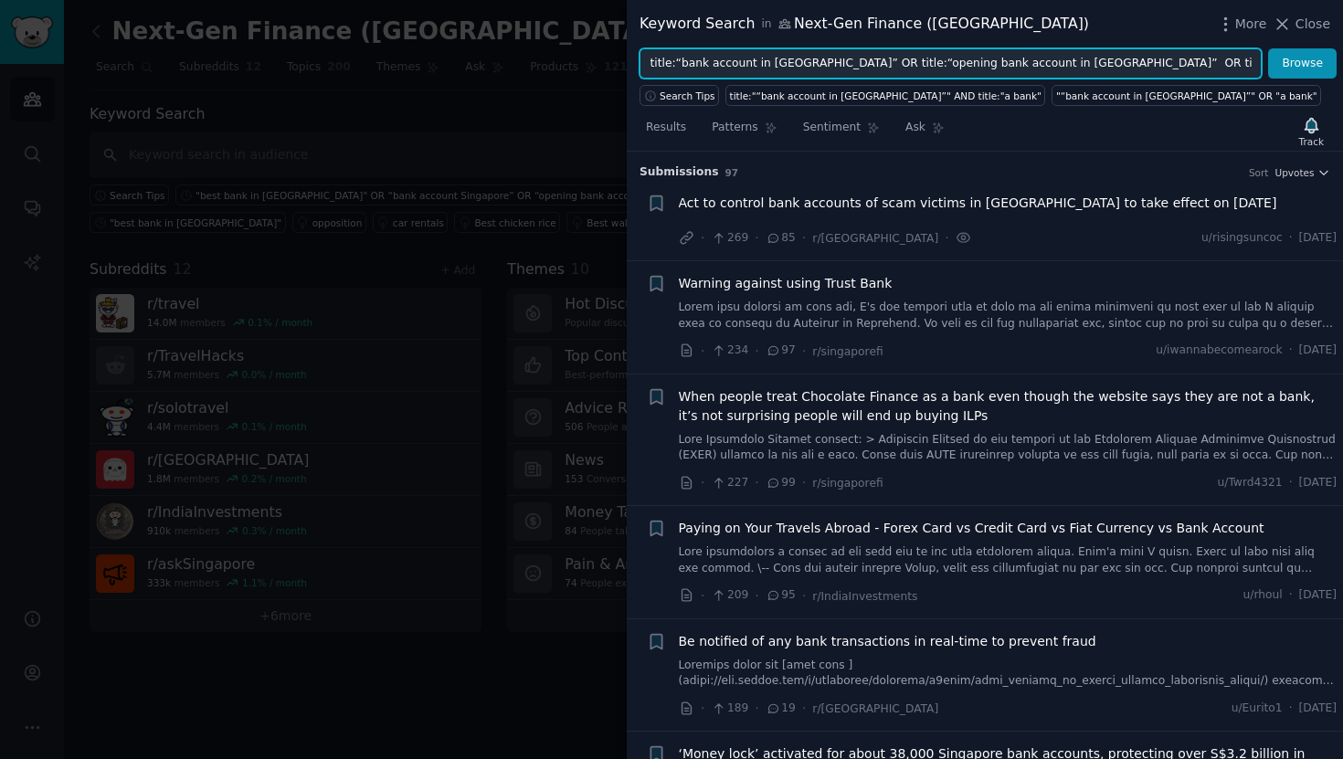
click at [802, 64] on input "title:“bank account in [GEOGRAPHIC_DATA]” OR title:“opening bank account in [GE…" at bounding box center [950, 63] width 622 height 31
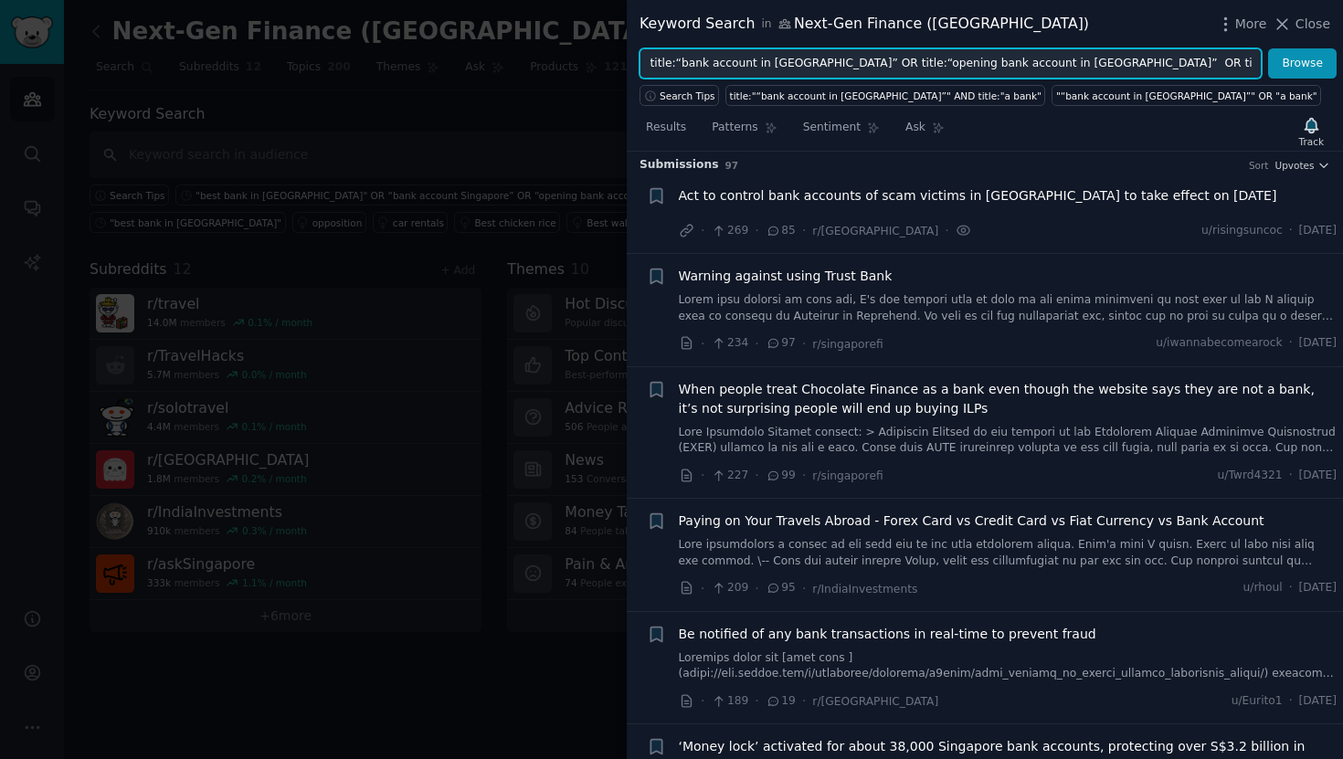
scroll to position [1, 0]
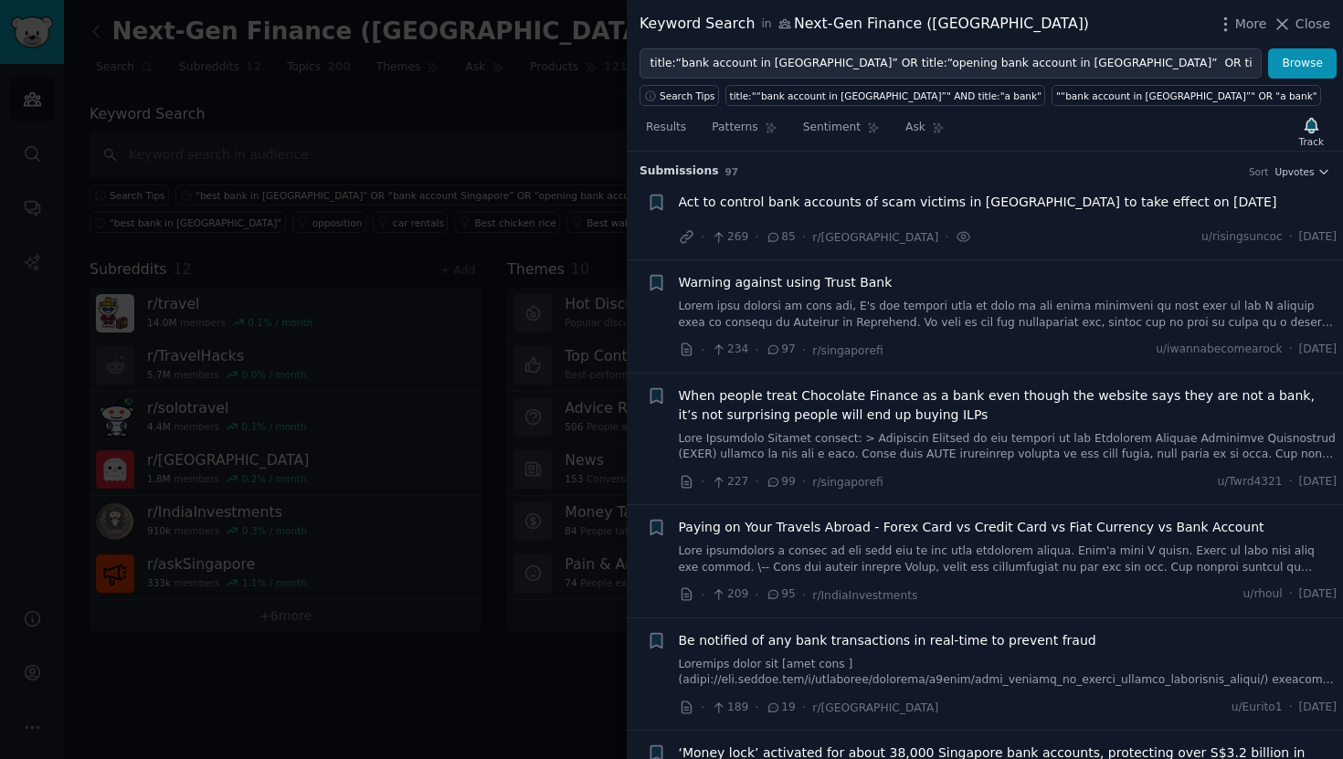
click at [781, 237] on span "85" at bounding box center [780, 237] width 30 height 16
click at [730, 205] on span "Act to control bank accounts of scam victims in Singapore to take effect on Jul…" at bounding box center [978, 202] width 598 height 19
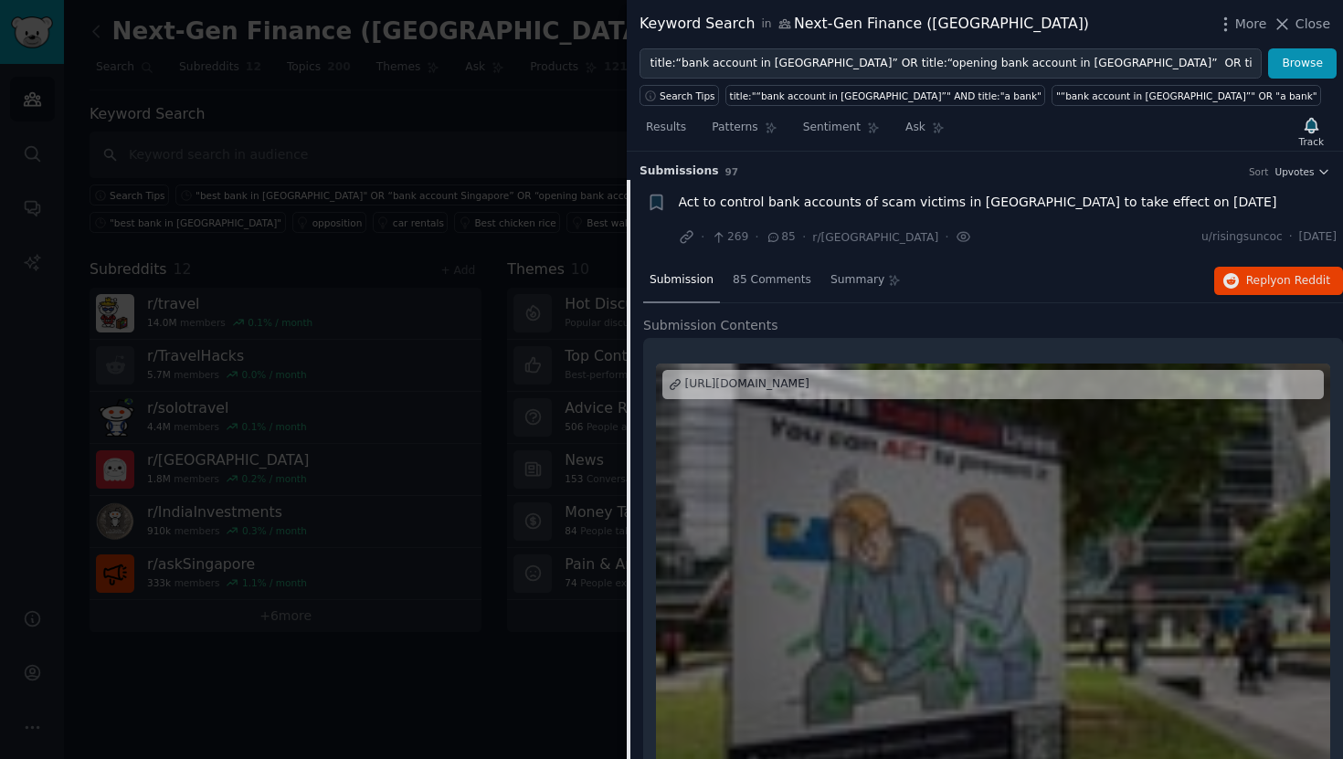
scroll to position [28, 0]
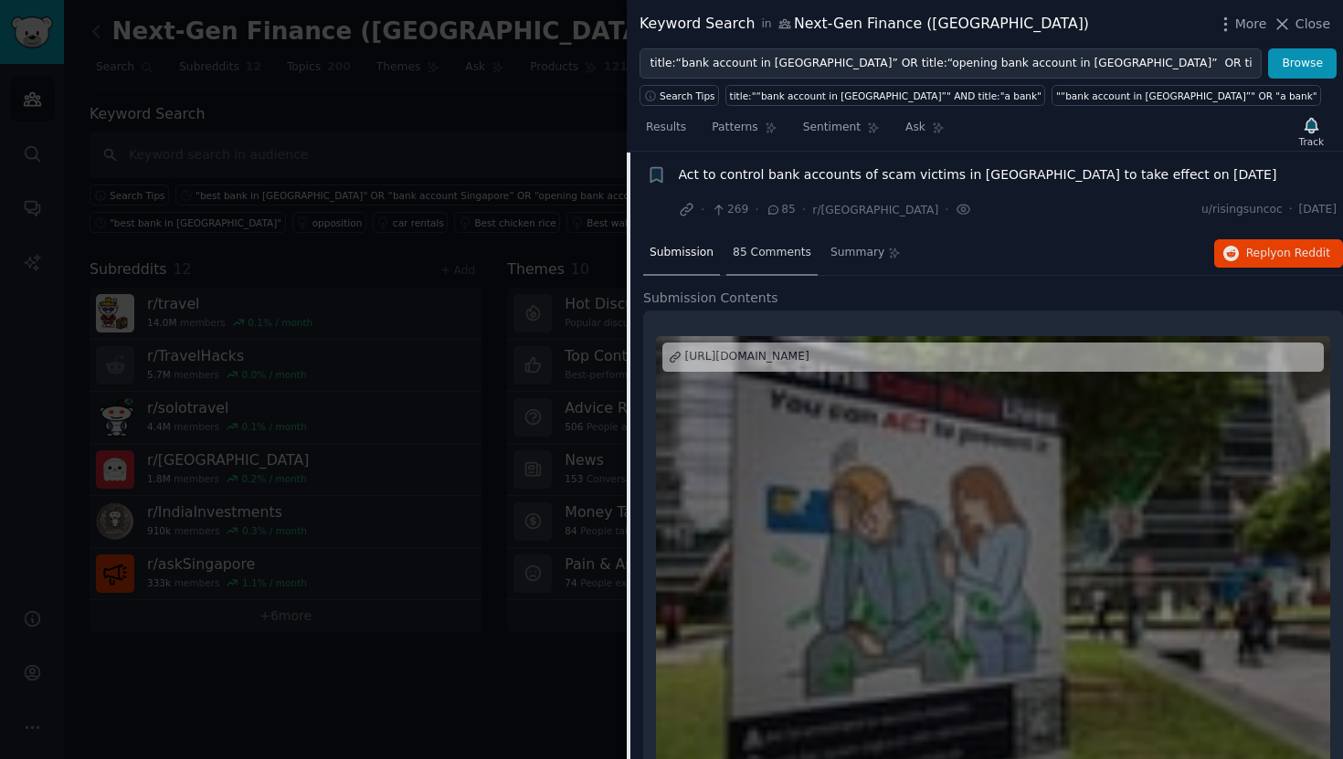
click at [768, 258] on span "85 Comments" at bounding box center [772, 253] width 79 height 16
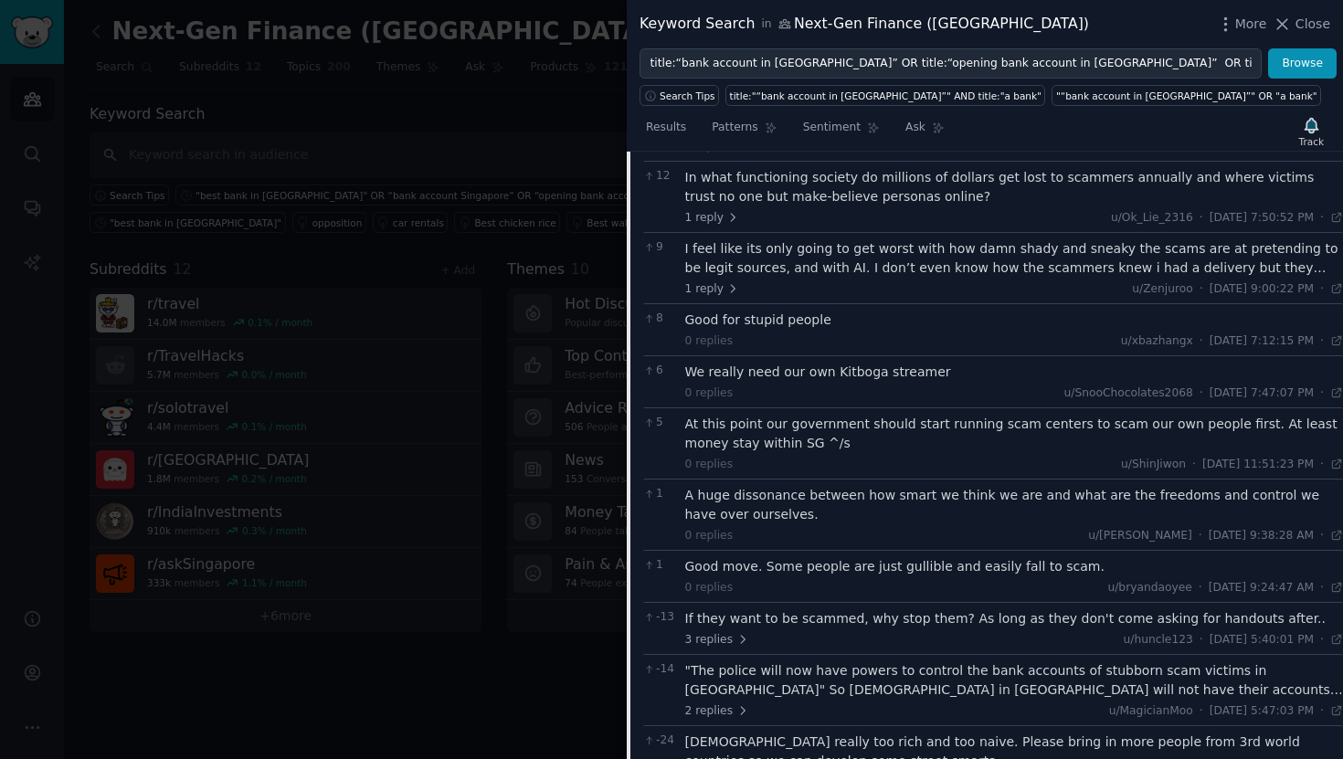
scroll to position [0, 0]
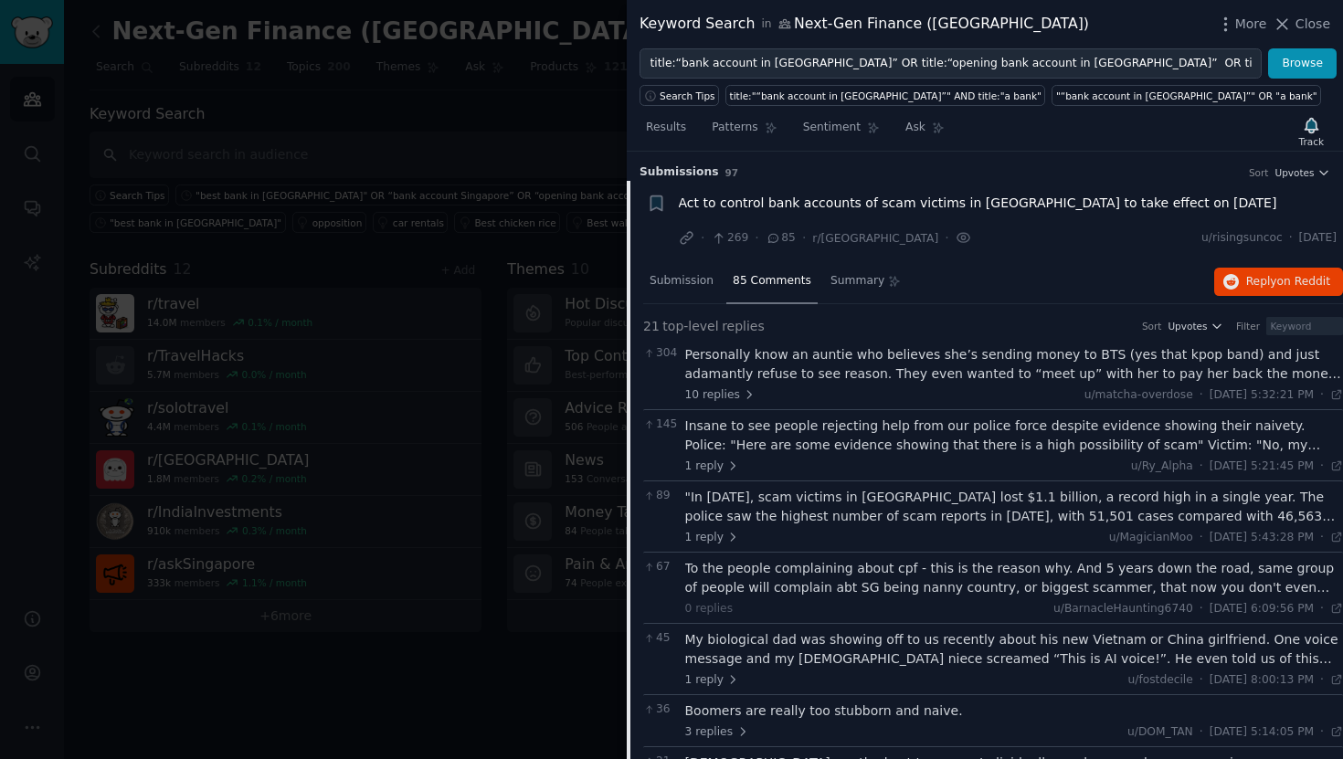
click at [777, 282] on span "85 Comments" at bounding box center [772, 281] width 79 height 16
click at [913, 208] on span "Act to control bank accounts of scam victims in Singapore to take effect on Jul…" at bounding box center [978, 203] width 598 height 19
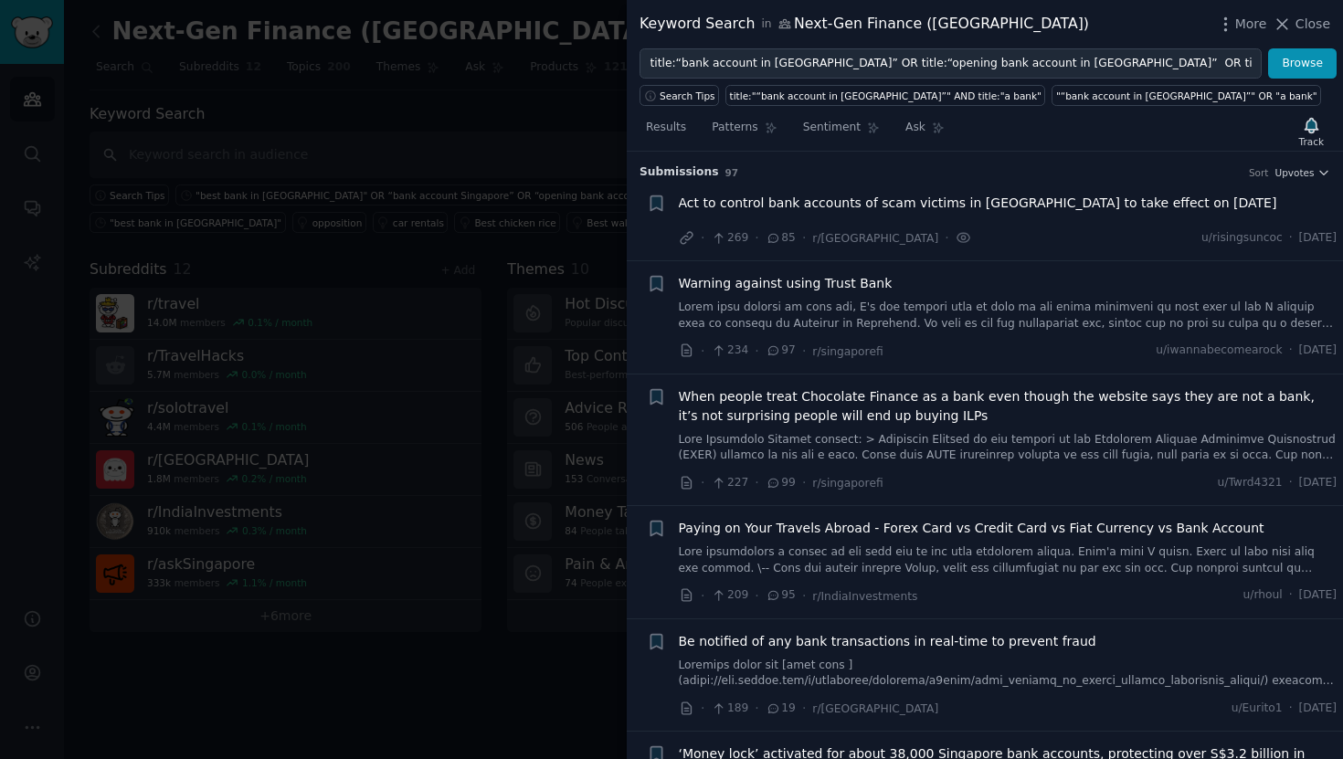
scroll to position [28, 0]
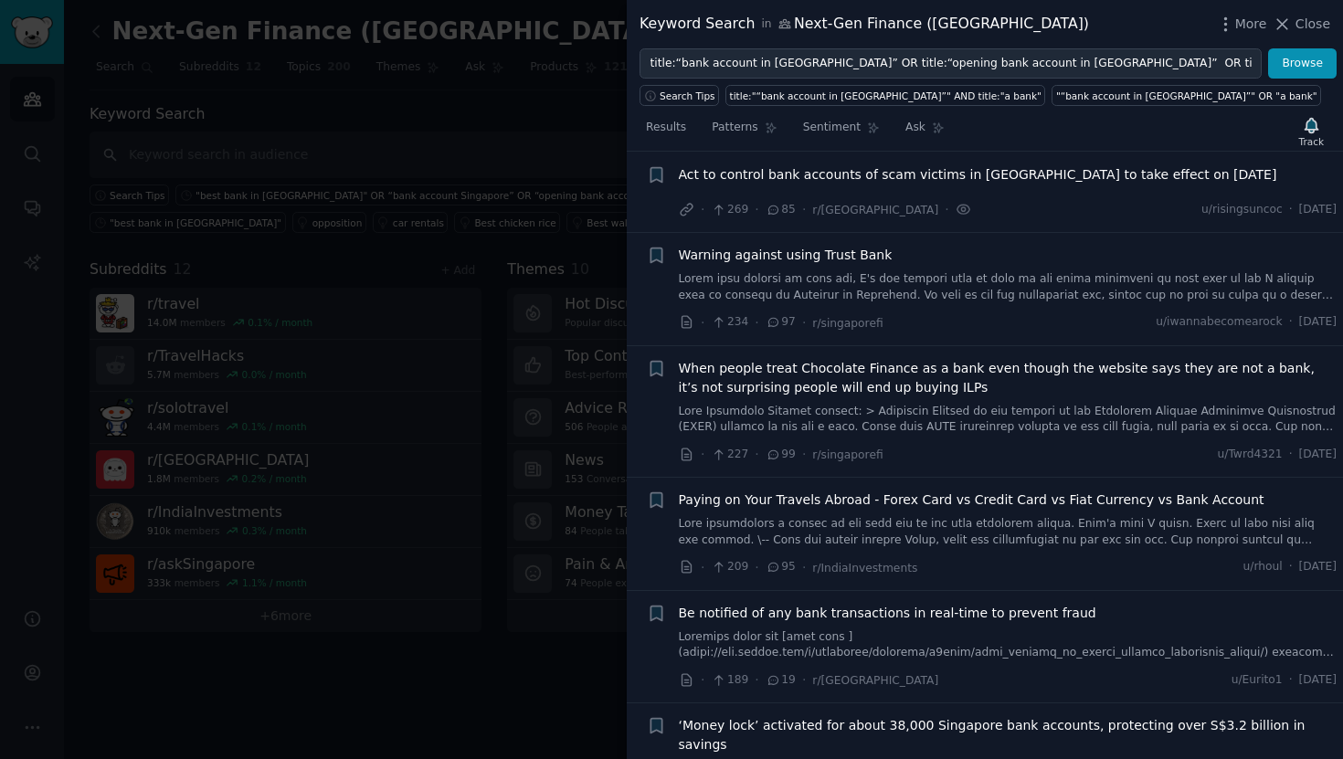
click at [783, 320] on span "97" at bounding box center [780, 322] width 30 height 16
click at [810, 249] on span "Warning against using Trust Bank" at bounding box center [786, 255] width 214 height 19
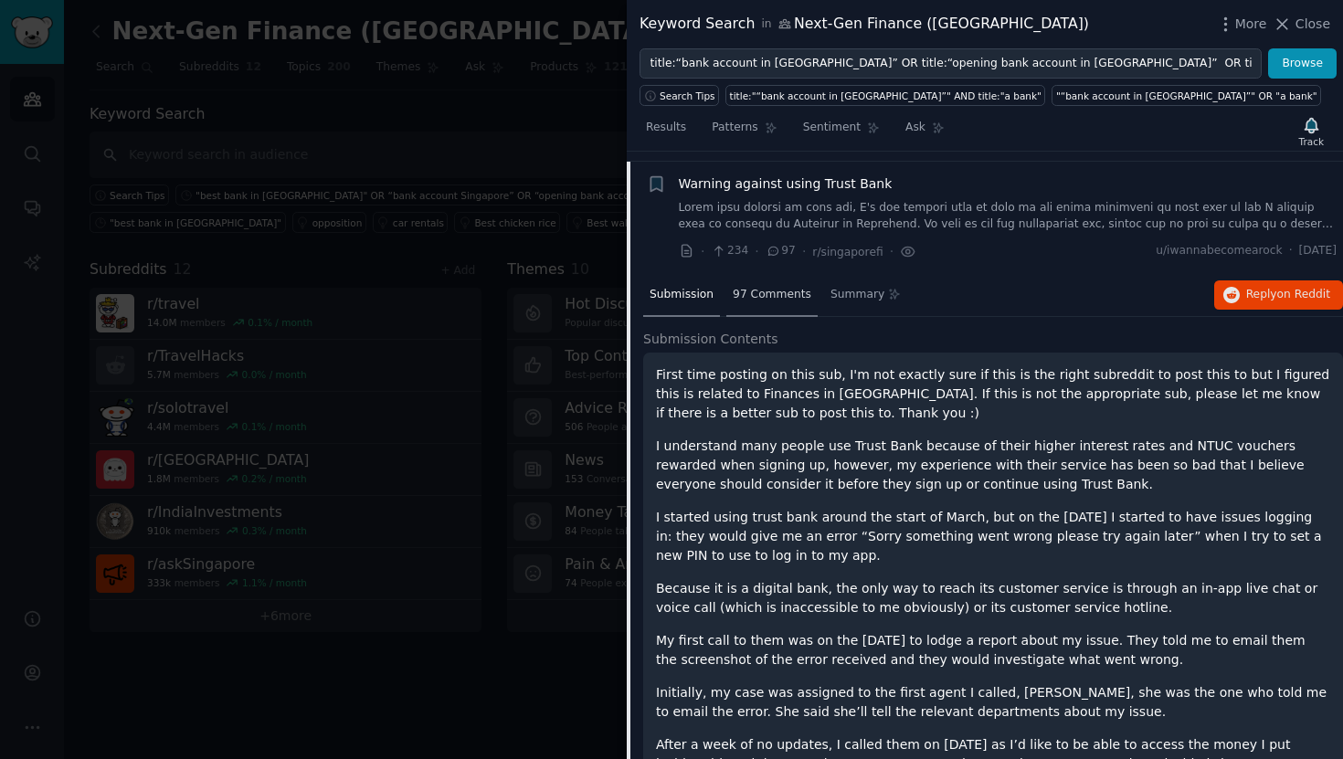
scroll to position [110, 0]
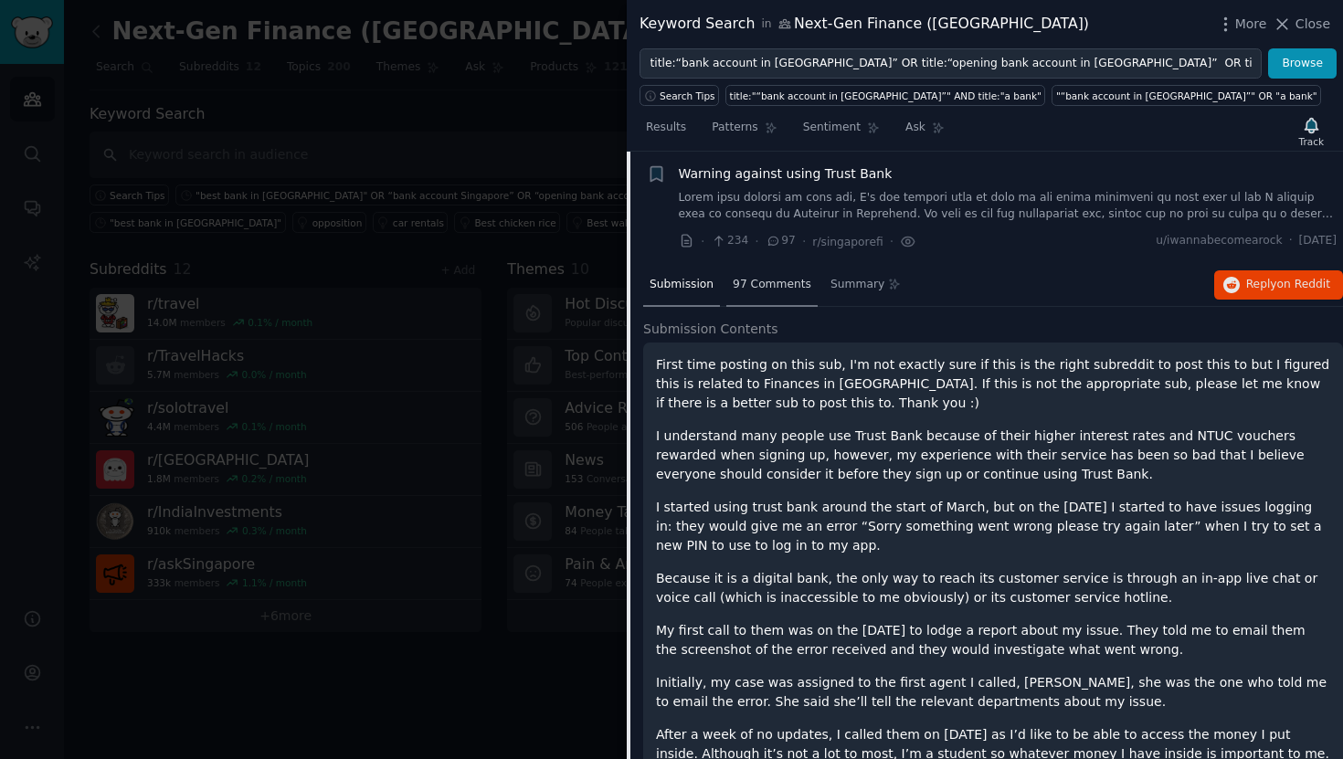
click at [775, 279] on span "97 Comments" at bounding box center [772, 285] width 79 height 16
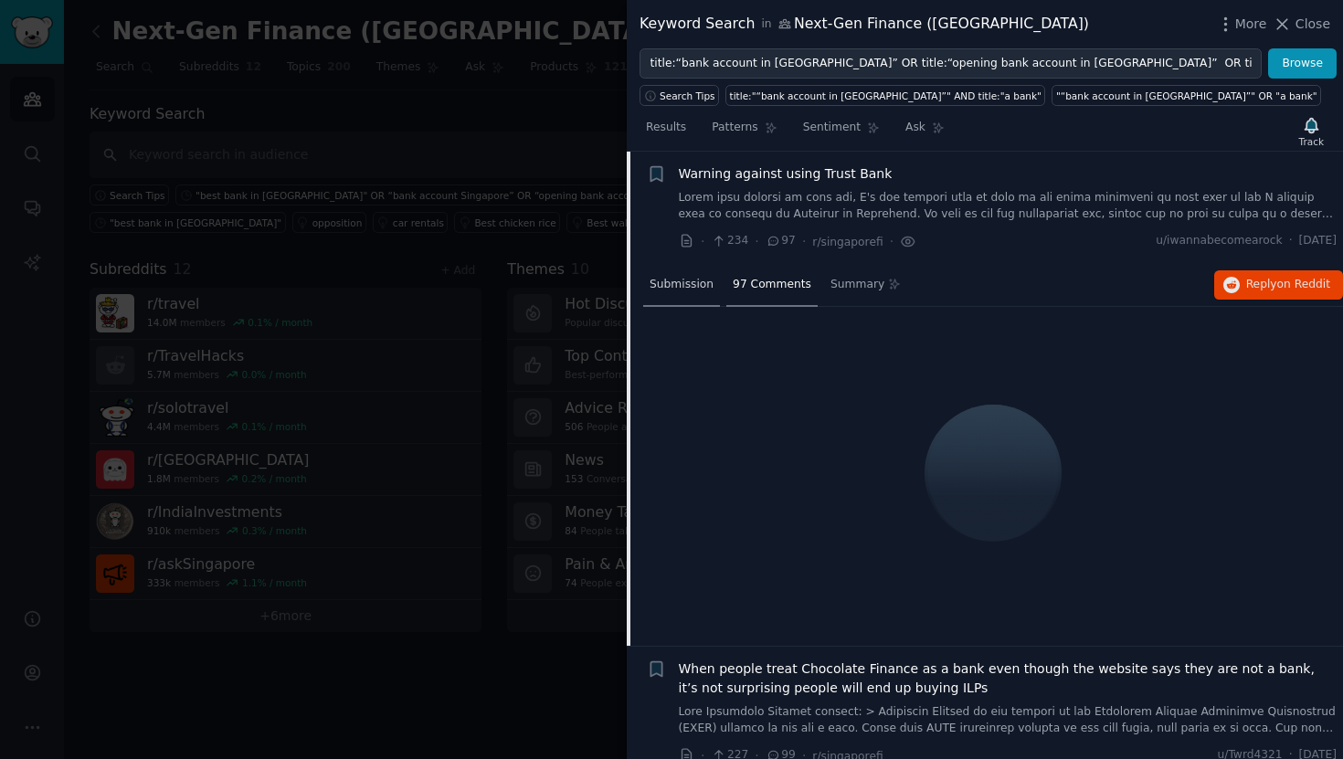
click at [673, 286] on span "Submission" at bounding box center [681, 285] width 64 height 16
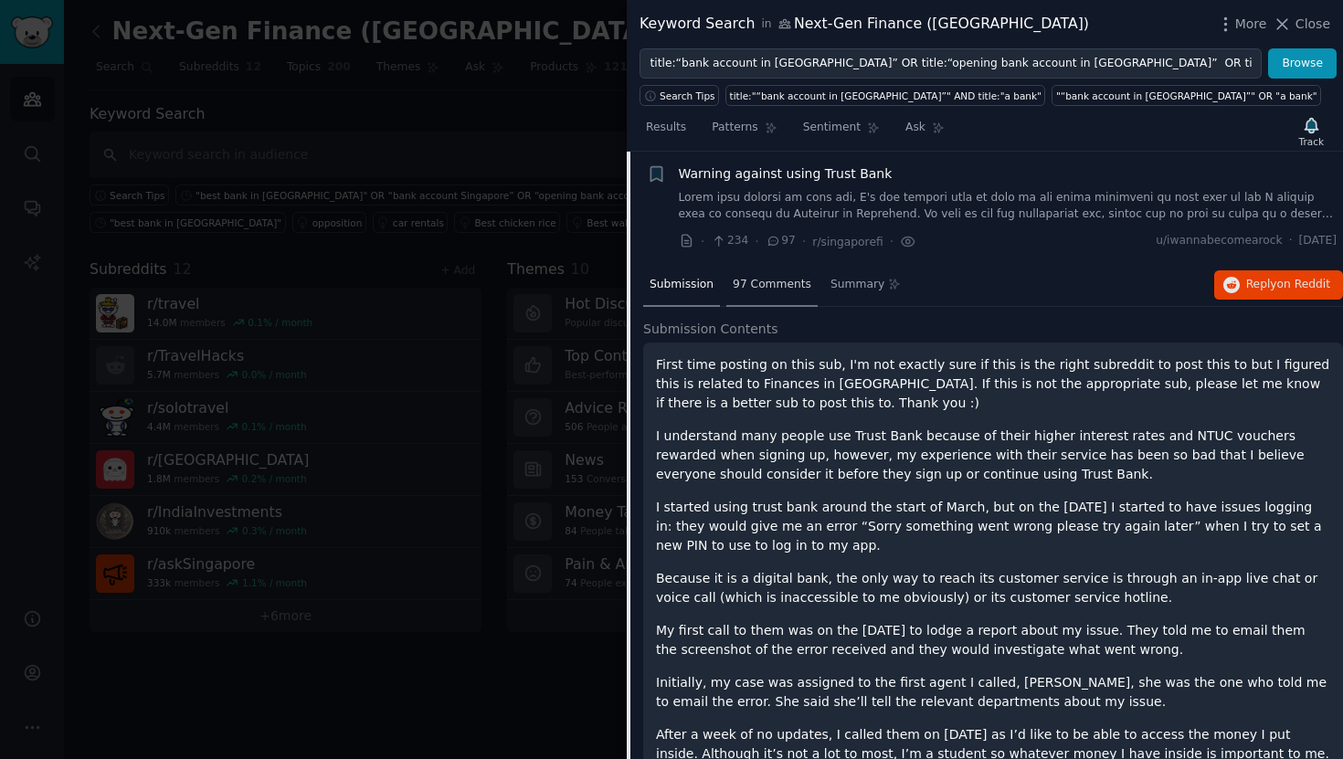
click at [765, 280] on span "97 Comments" at bounding box center [772, 285] width 79 height 16
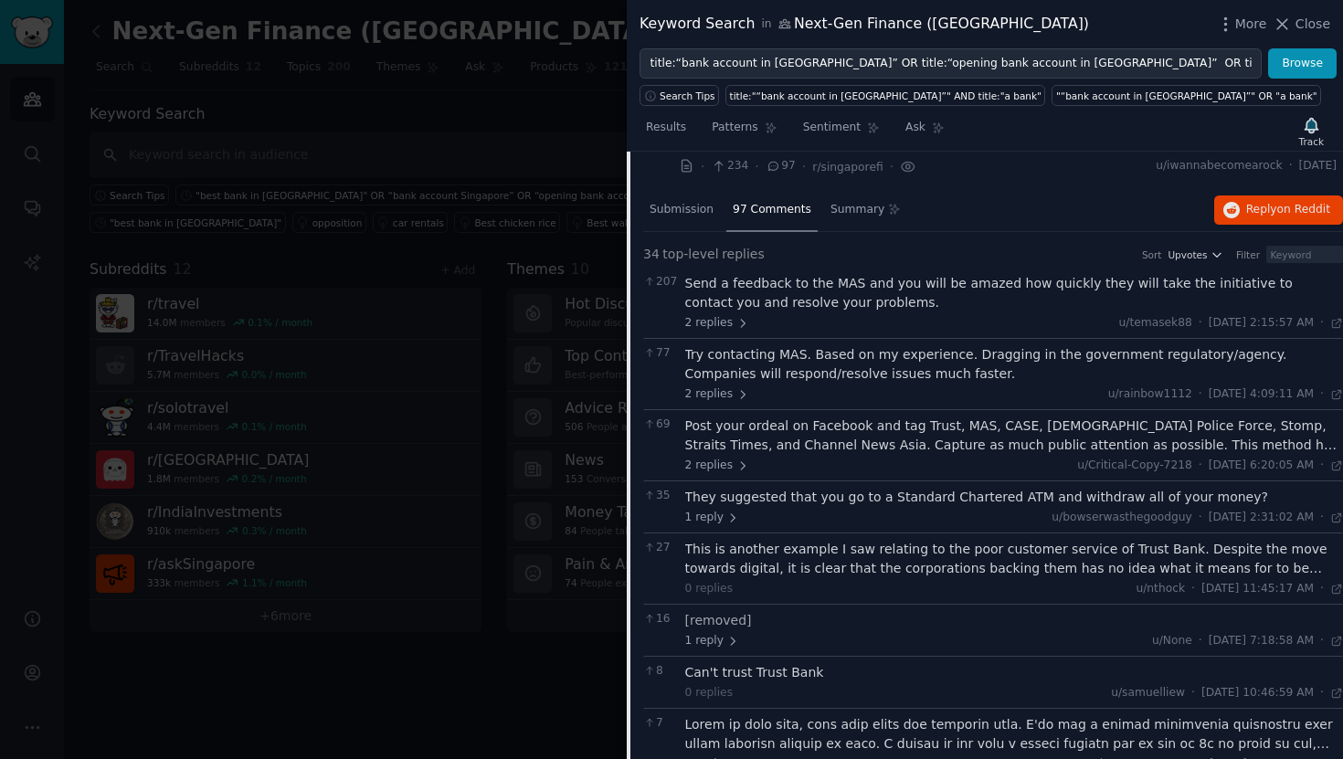
scroll to position [193, 0]
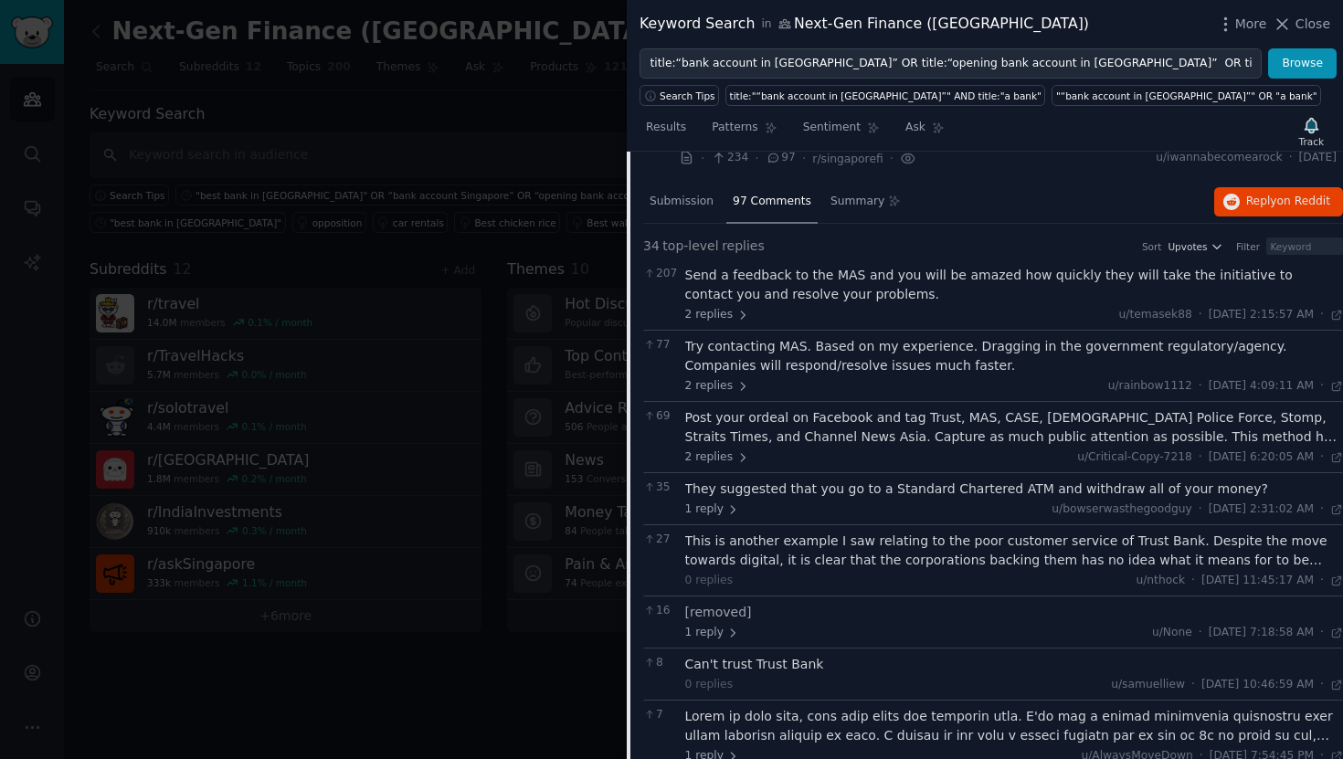
click at [893, 565] on div "This is another example I saw relating to the poor customer service of Trust Ba…" at bounding box center [1014, 551] width 659 height 38
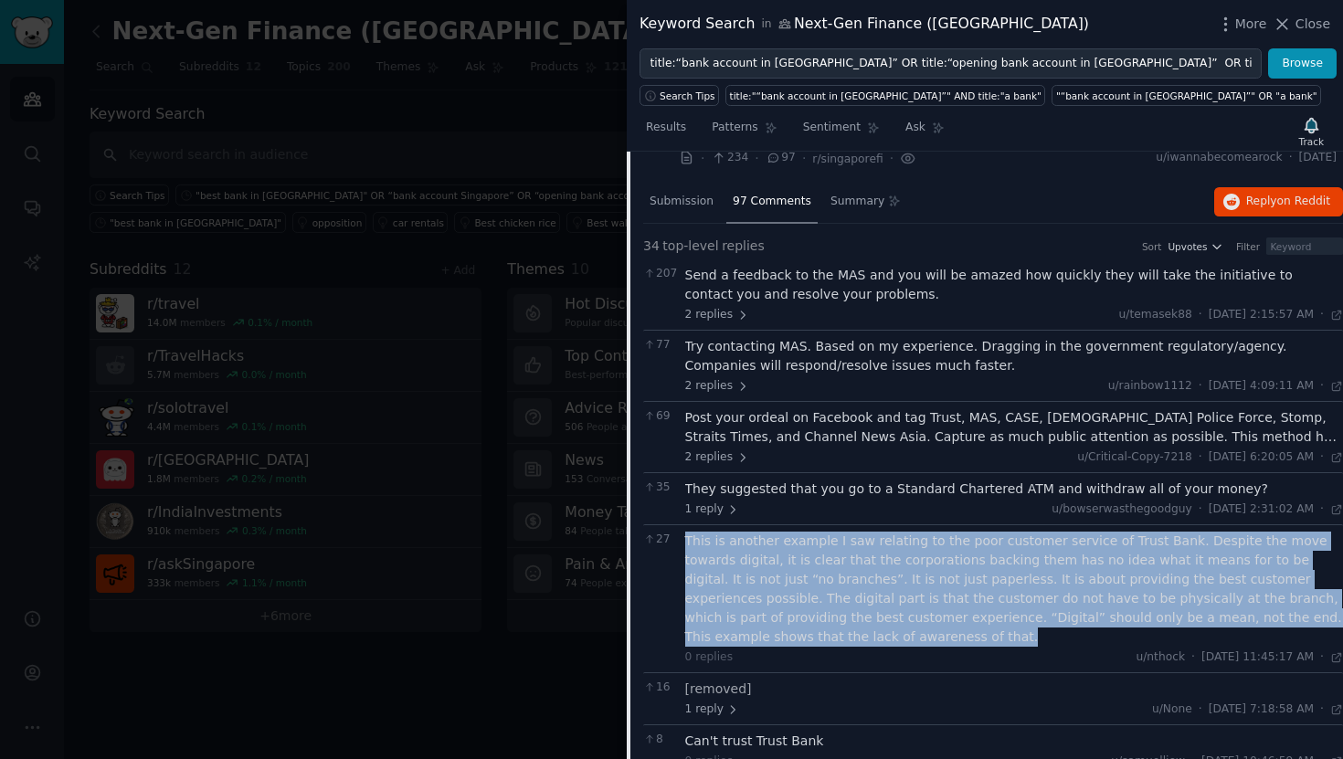
drag, startPoint x: 819, startPoint y: 631, endPoint x: 682, endPoint y: 535, distance: 167.2
click at [682, 535] on div "27 This is another example I saw relating to the poor customer service of Trust…" at bounding box center [993, 598] width 700 height 148
copy div "This is another example I saw relating to the poor customer service of Trust Ba…"
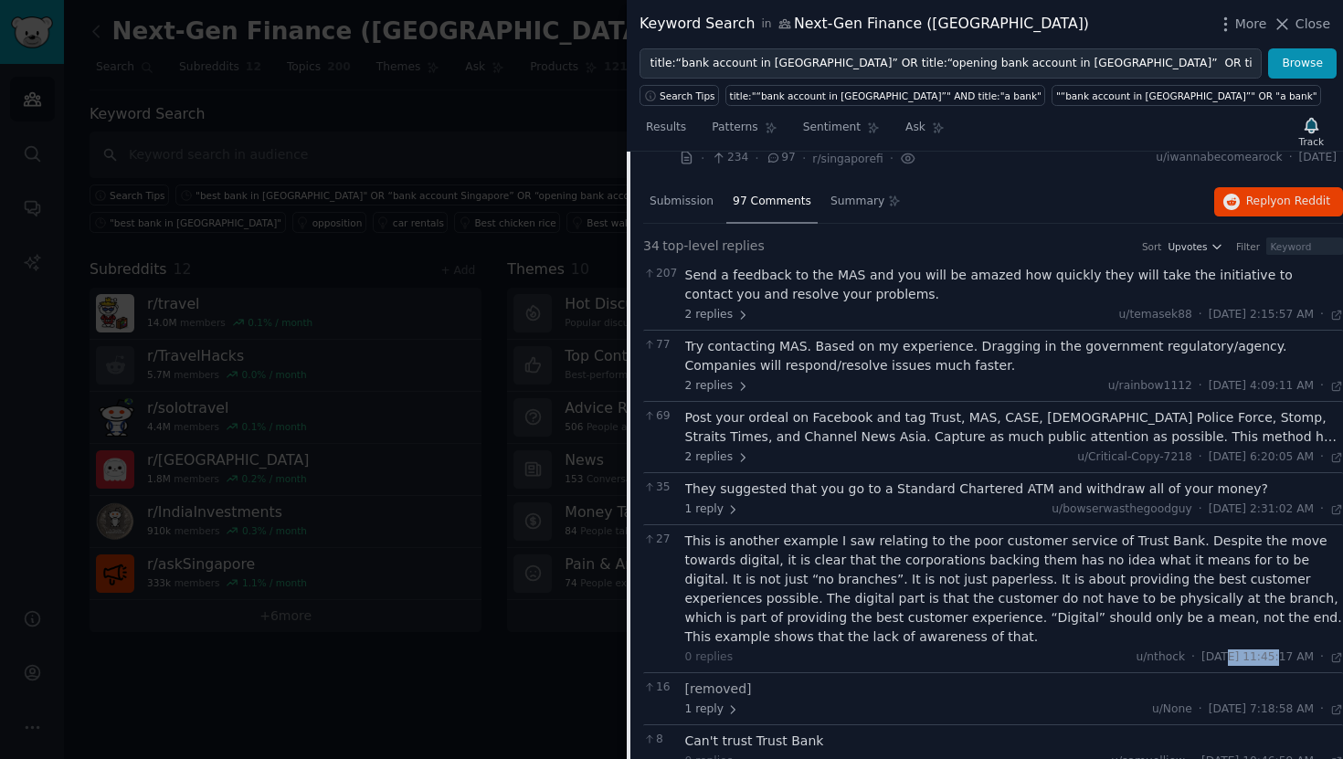
drag, startPoint x: 1240, startPoint y: 659, endPoint x: 1185, endPoint y: 659, distance: 55.7
click at [1201, 659] on span "Sun 4/23/2023, 11:45:17 AM" at bounding box center [1257, 657] width 112 height 16
copy span "4/23/2023"
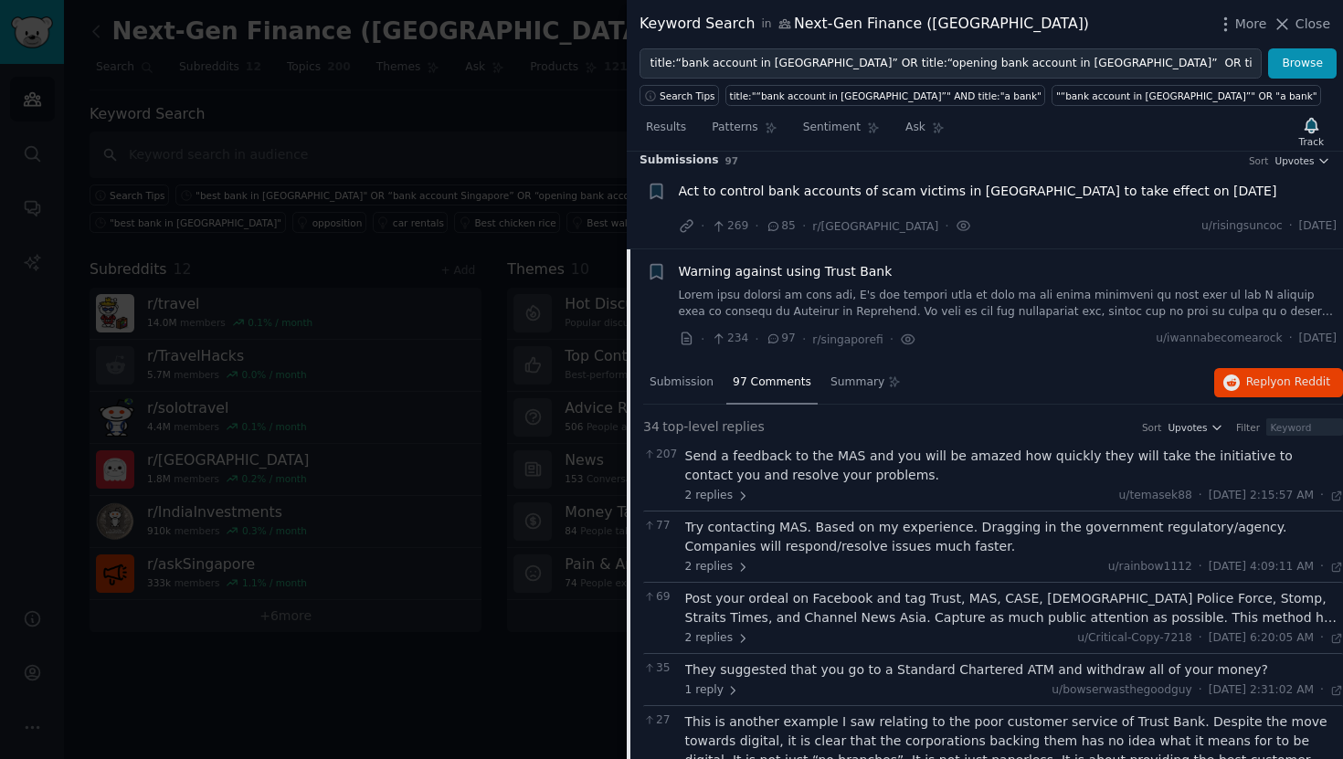
scroll to position [0, 0]
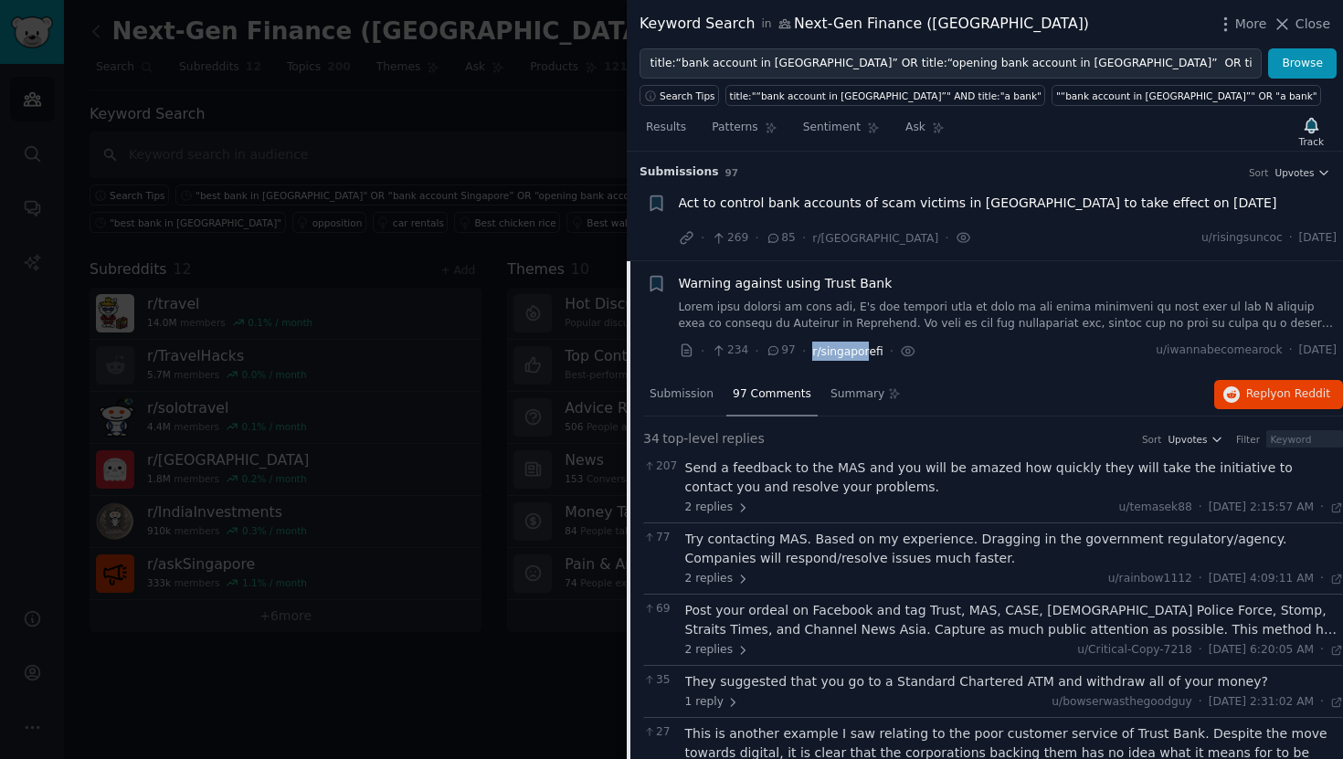
drag, startPoint x: 811, startPoint y: 353, endPoint x: 866, endPoint y: 350, distance: 54.9
click at [866, 350] on span "r/singaporefi" at bounding box center [847, 351] width 70 height 13
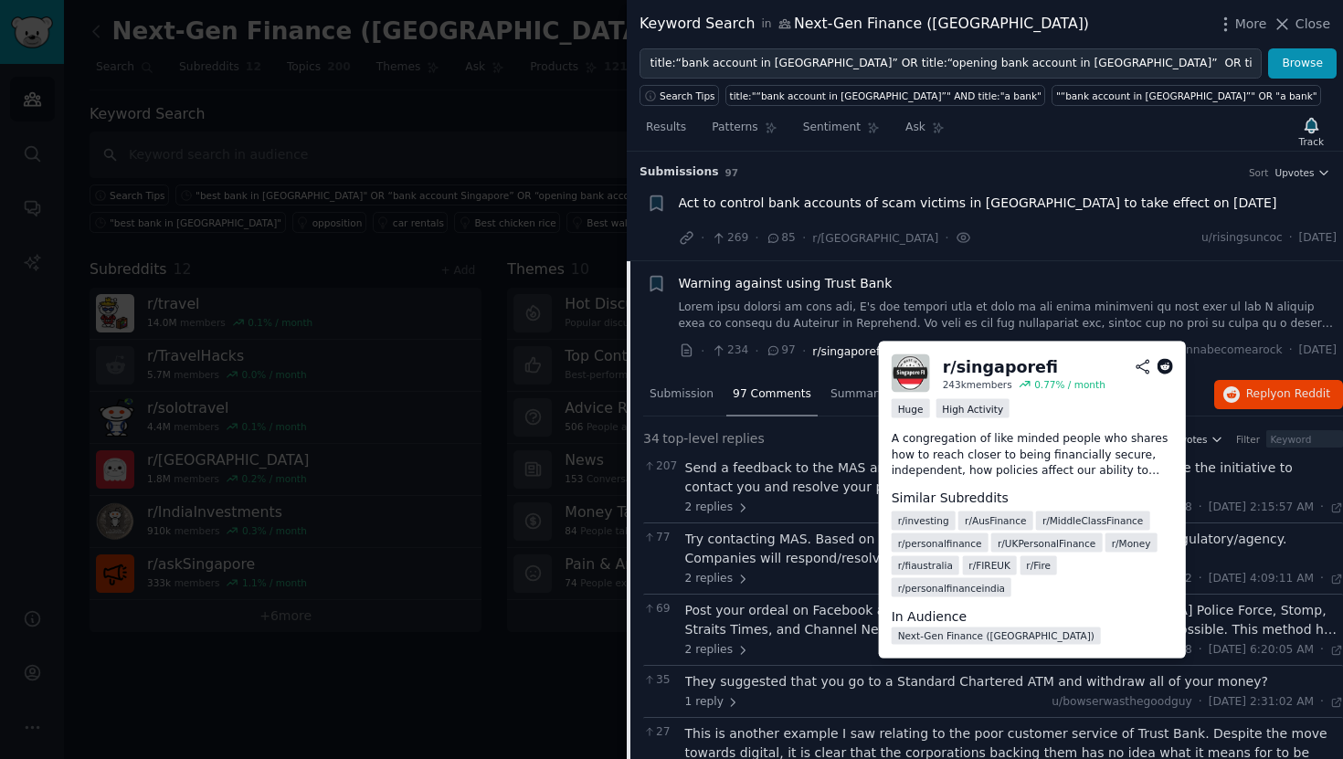
click at [870, 348] on span "r/singaporefi" at bounding box center [847, 351] width 70 height 13
drag, startPoint x: 1051, startPoint y: 373, endPoint x: 943, endPoint y: 372, distance: 108.7
click at [943, 372] on h2 "r/ singaporefi" at bounding box center [1058, 366] width 230 height 23
copy div "r/ singaporefi"
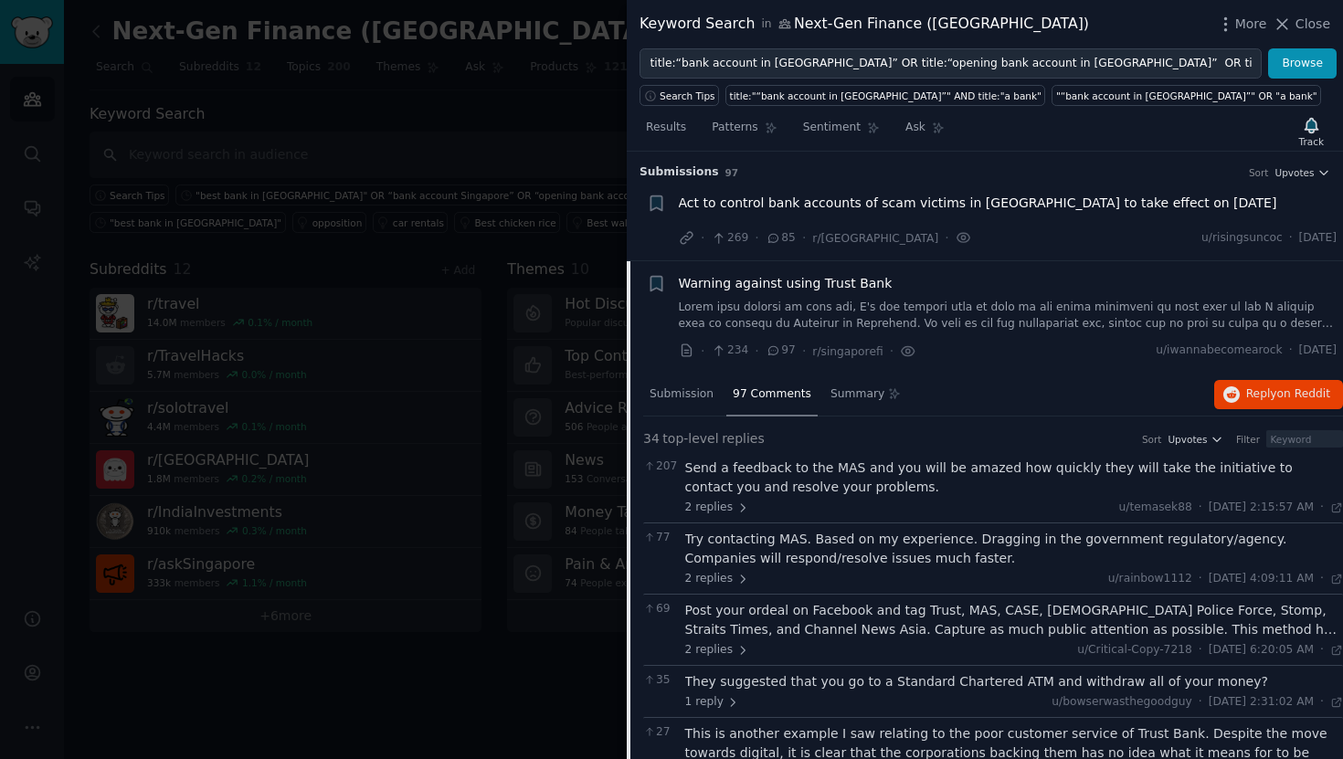
click at [934, 288] on div "Warning against using Trust Bank" at bounding box center [1008, 283] width 659 height 19
click at [863, 283] on span "Warning against using Trust Bank" at bounding box center [786, 283] width 214 height 19
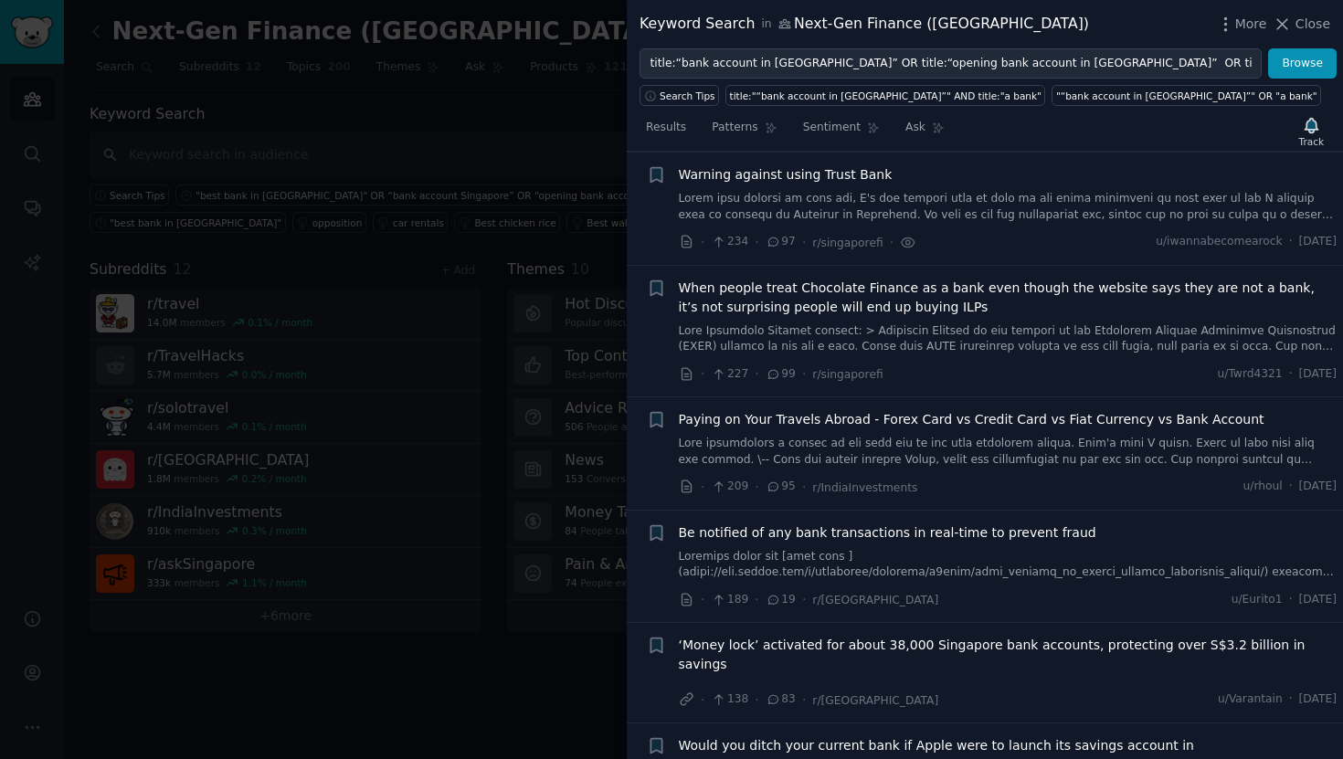
scroll to position [110, 0]
click at [862, 299] on span "When people treat Chocolate Finance as a bank even though the website says they…" at bounding box center [1008, 297] width 659 height 38
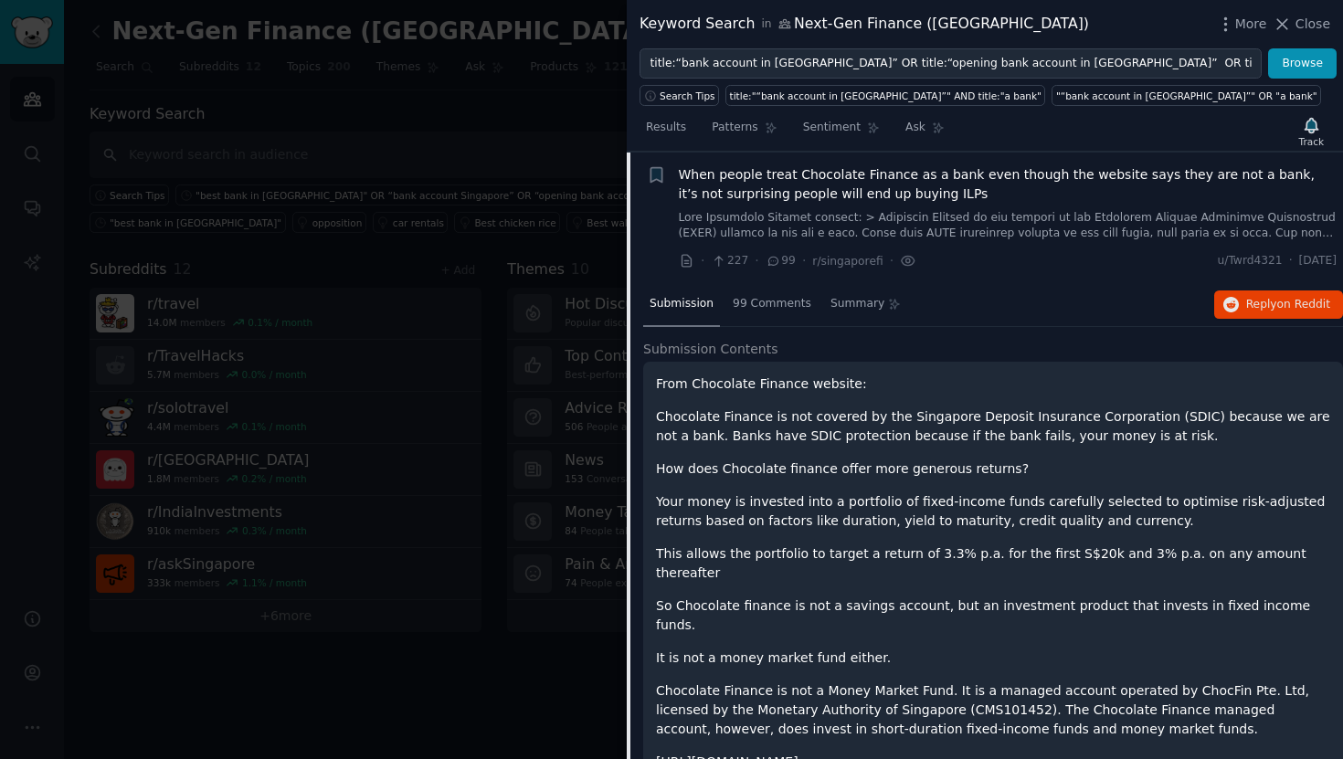
scroll to position [222, 0]
click at [788, 305] on span "99 Comments" at bounding box center [772, 304] width 79 height 16
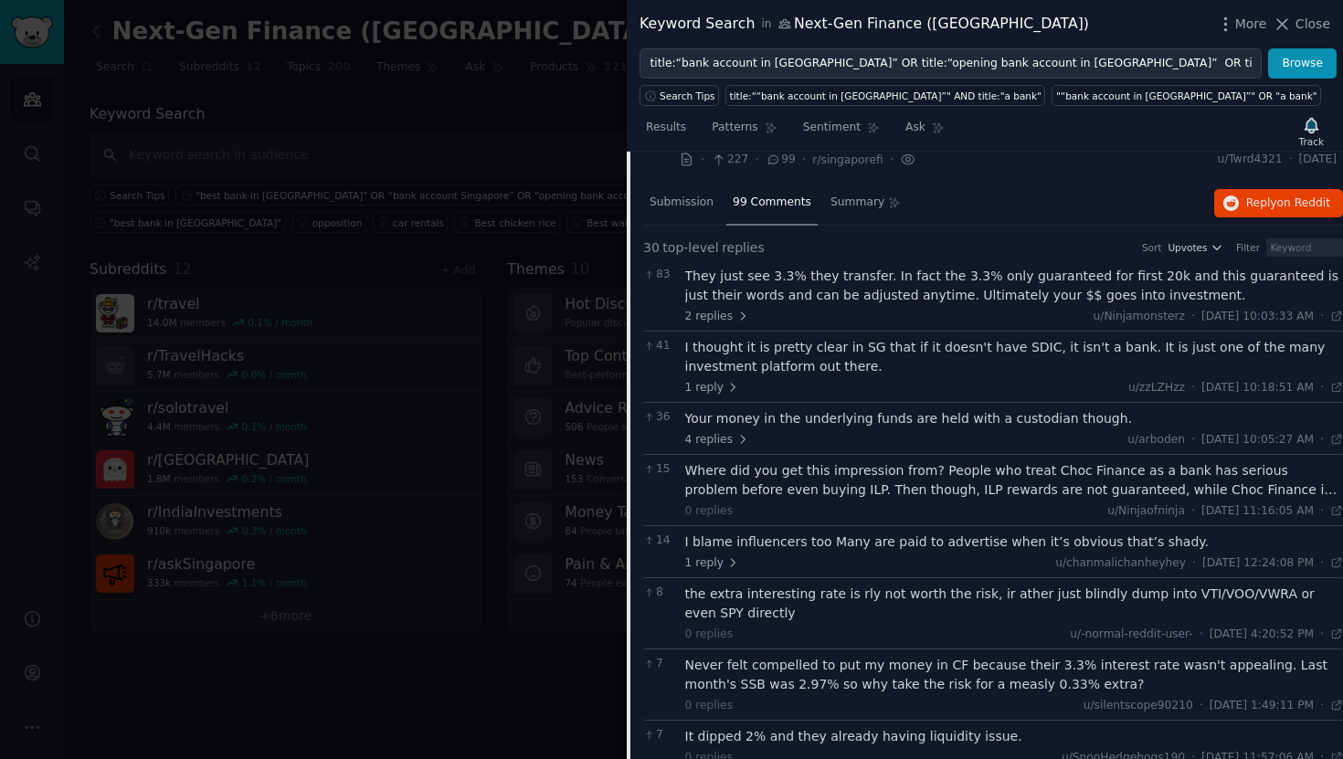
scroll to position [324, 0]
click at [1166, 485] on div "Where did you get this impression from? People who treat Choc Finance as a bank…" at bounding box center [1014, 479] width 659 height 38
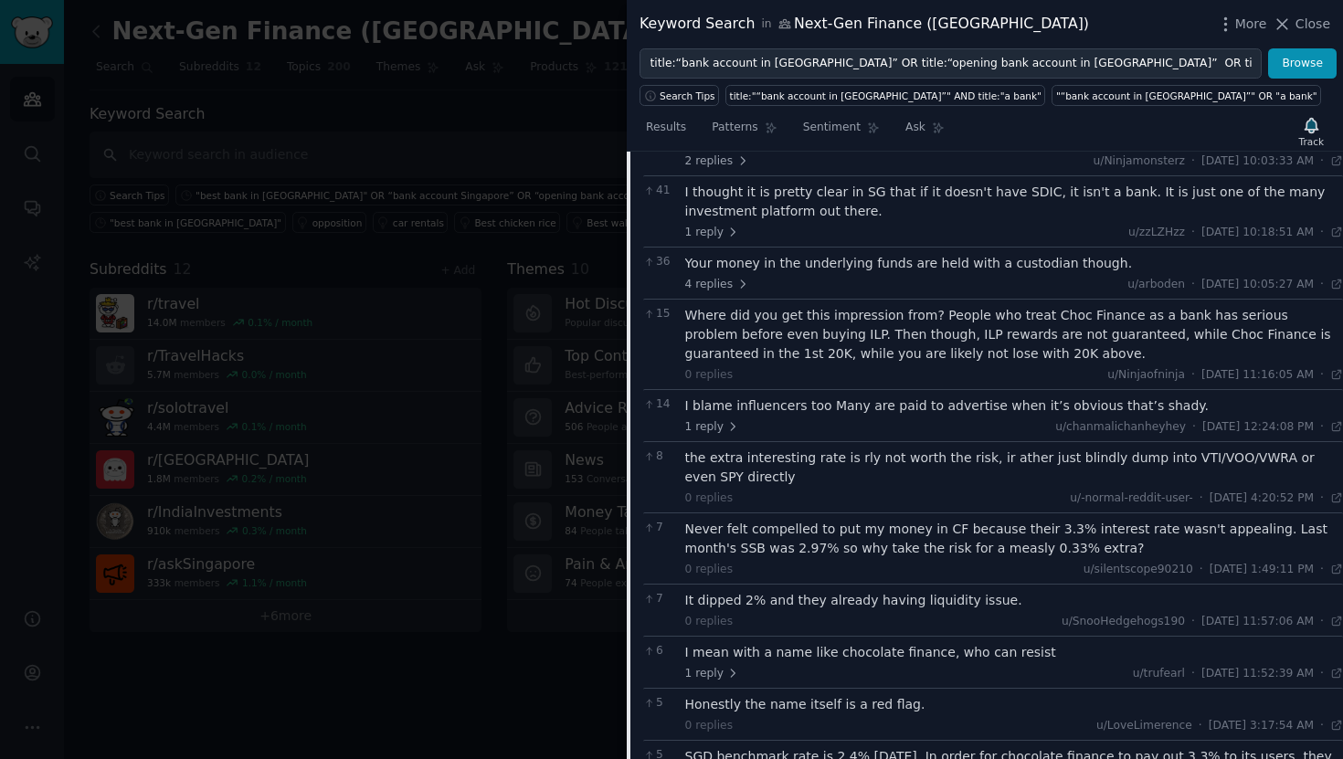
scroll to position [478, 0]
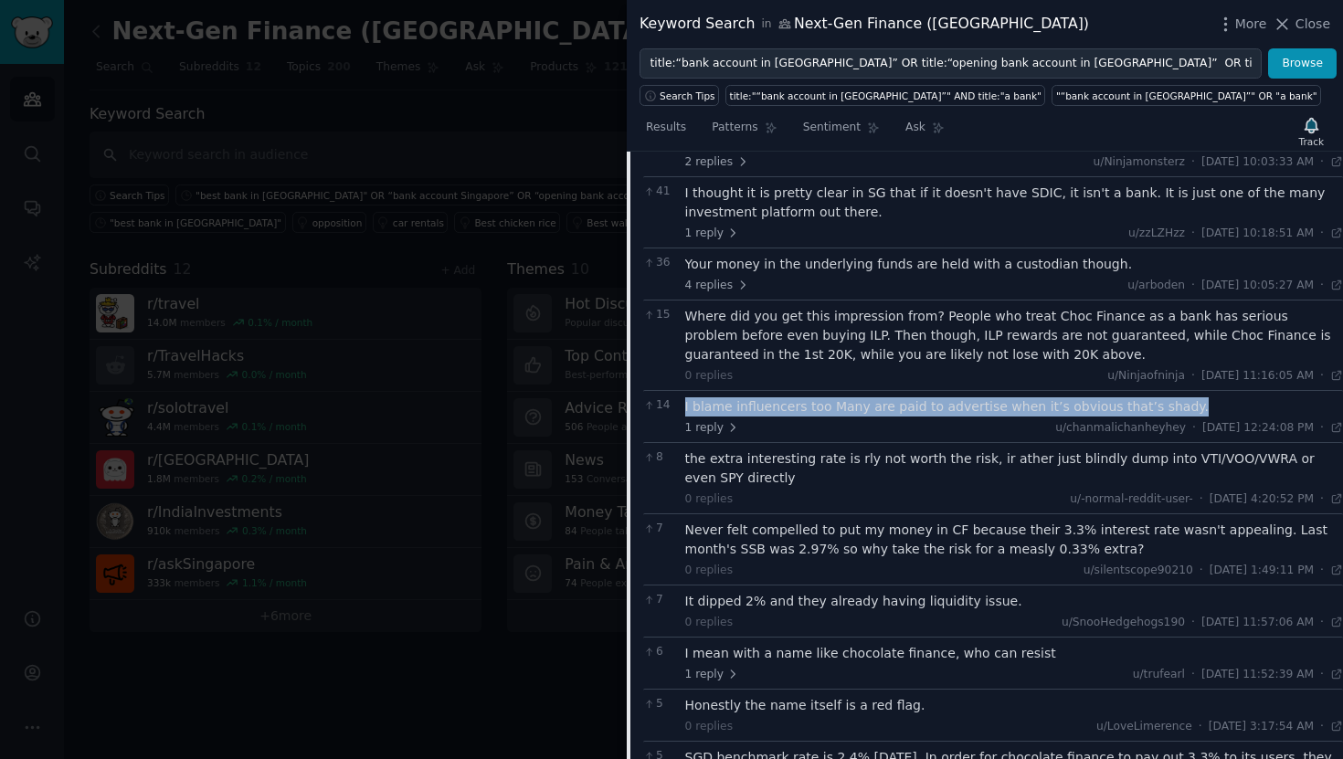
drag, startPoint x: 1176, startPoint y: 410, endPoint x: 683, endPoint y: 410, distance: 492.3
click at [683, 410] on div "14 I blame influencers too Many are paid to advertise when it’s obvious that’s …" at bounding box center [993, 416] width 700 height 52
copy div "I blame influencers too Many are paid to advertise when it’s obvious that’s sha…"
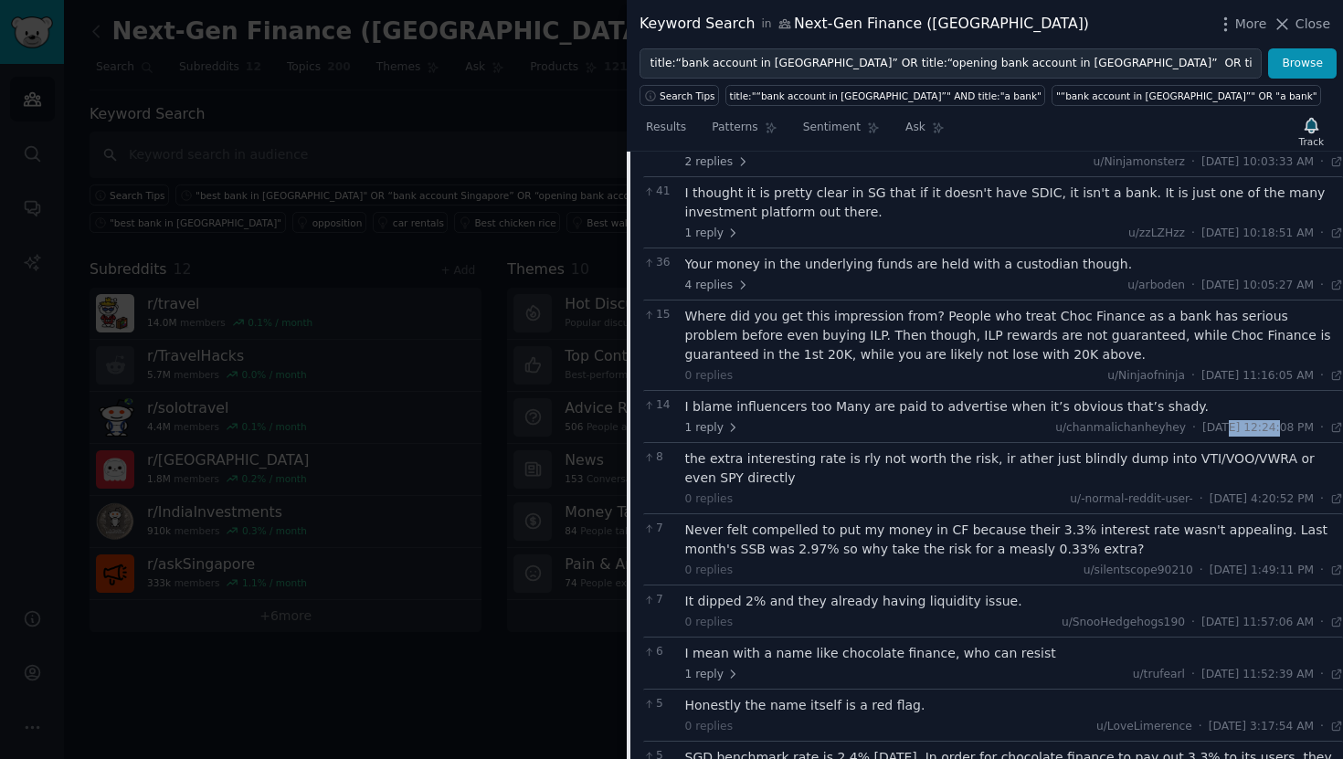
drag, startPoint x: 1235, startPoint y: 426, endPoint x: 1186, endPoint y: 426, distance: 48.4
click at [1202, 426] on span "Mon 3/10/2025, 12:24:08 PM" at bounding box center [1257, 428] width 111 height 16
copy span "3/10/2025"
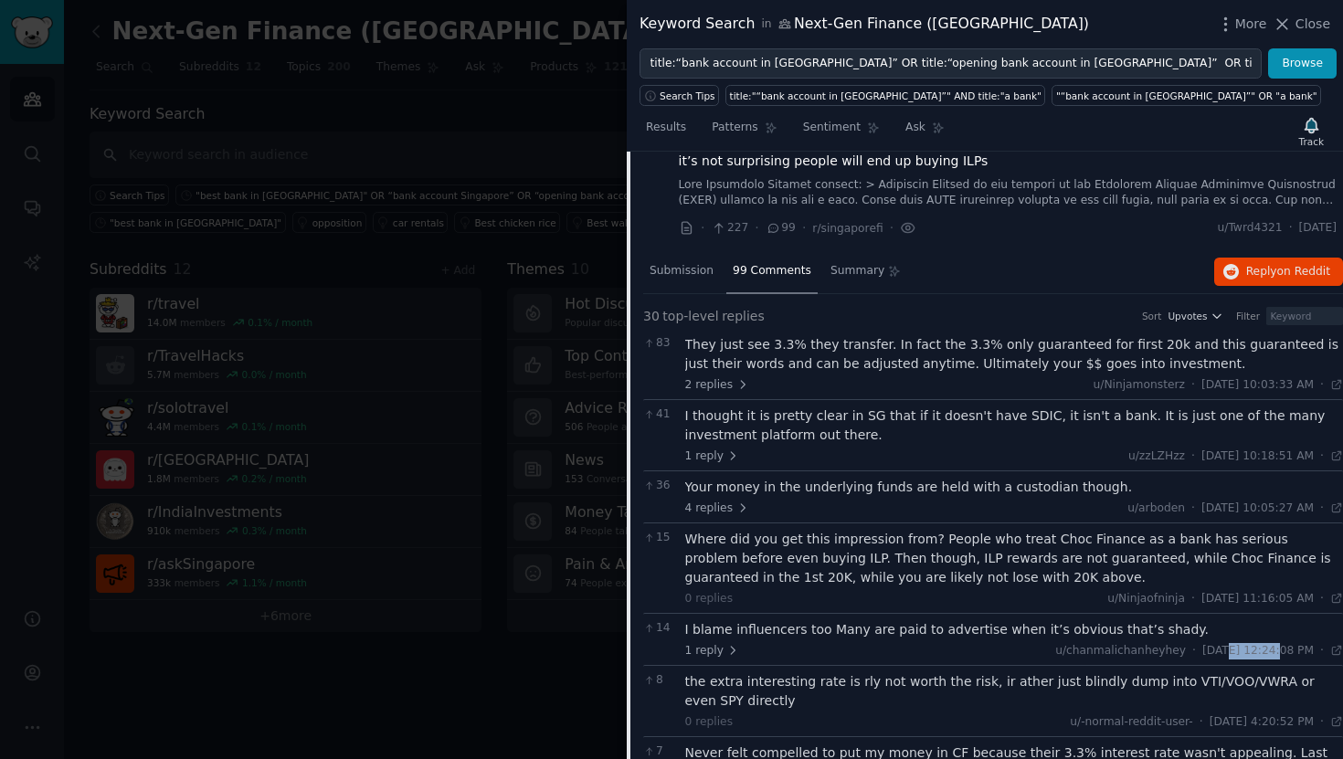
scroll to position [0, 0]
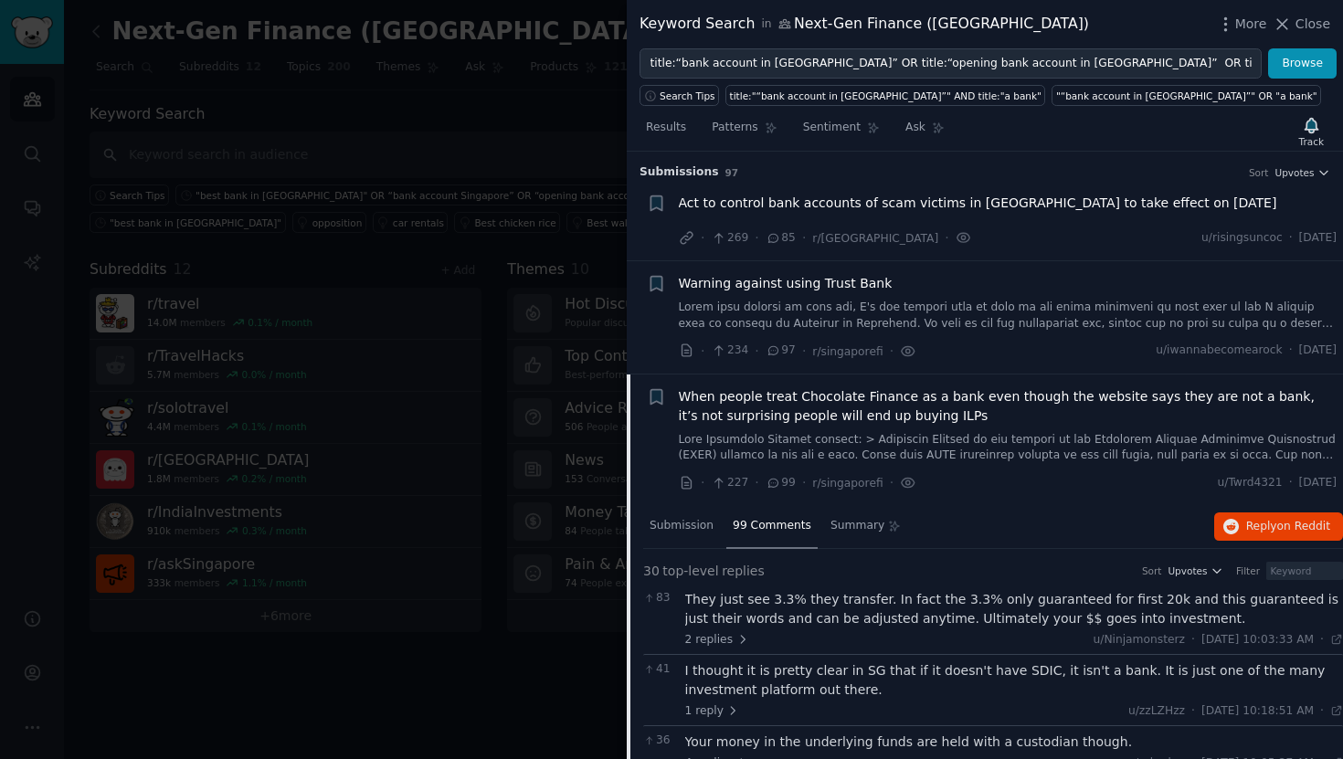
click at [933, 392] on span "When people treat Chocolate Finance as a bank even though the website says they…" at bounding box center [1008, 406] width 659 height 38
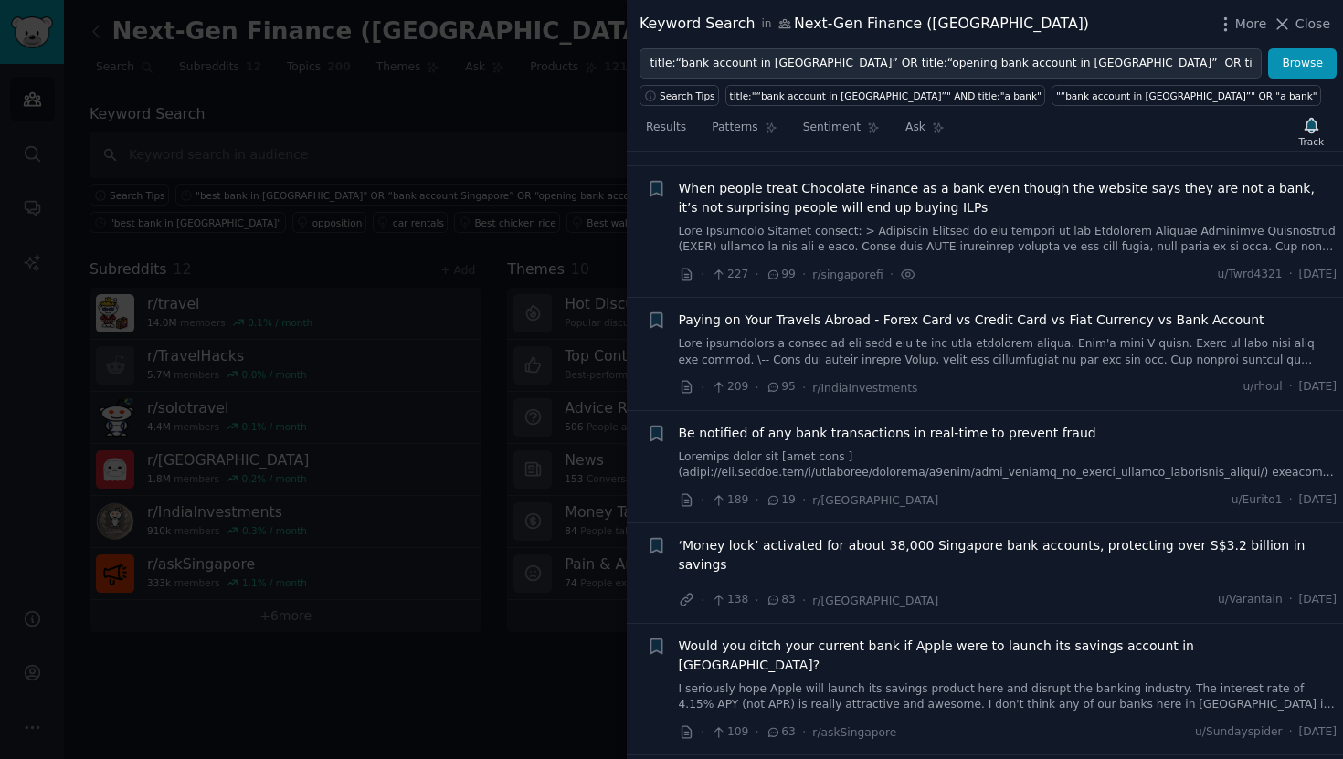
scroll to position [222, 0]
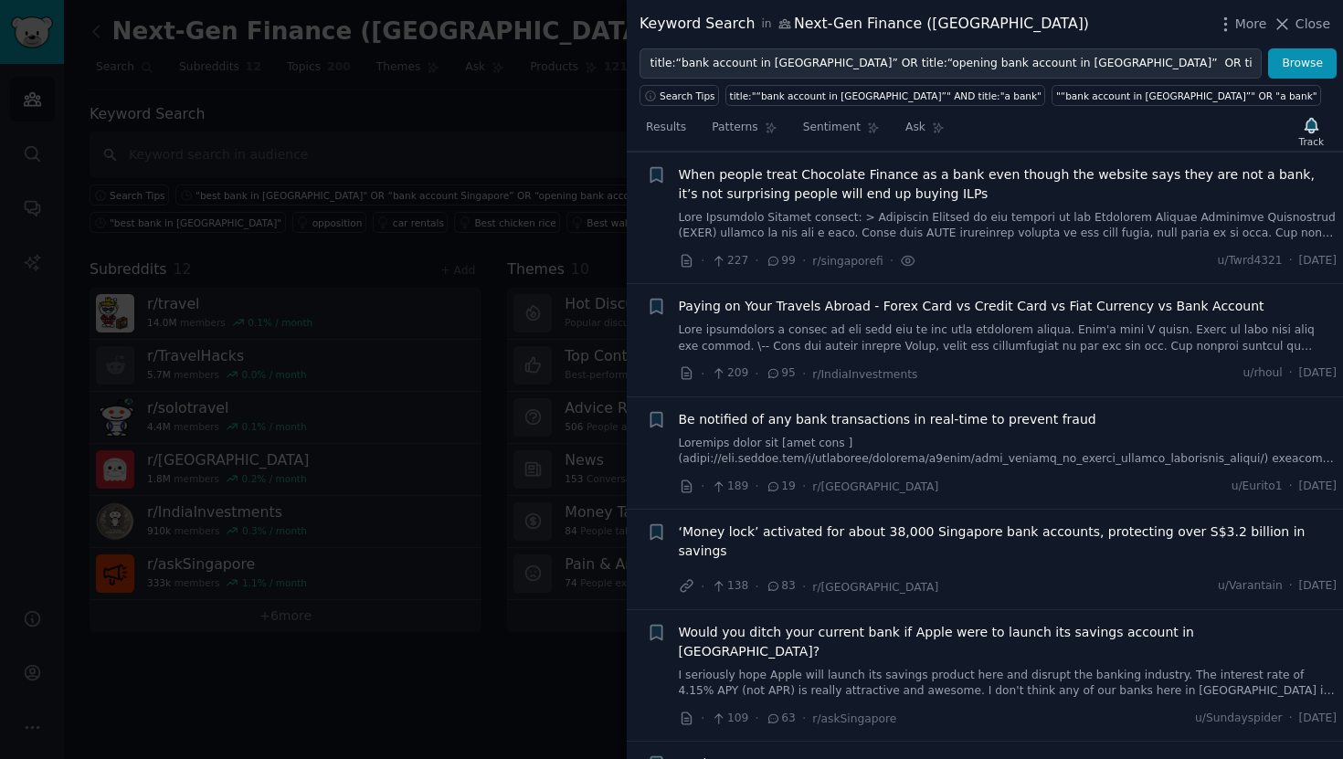
click at [782, 377] on span "95" at bounding box center [780, 373] width 30 height 16
click at [807, 301] on span "Paying on Your Travels Abroad - Forex Card vs Credit Card vs Fiat Currency vs B…" at bounding box center [971, 306] width 585 height 19
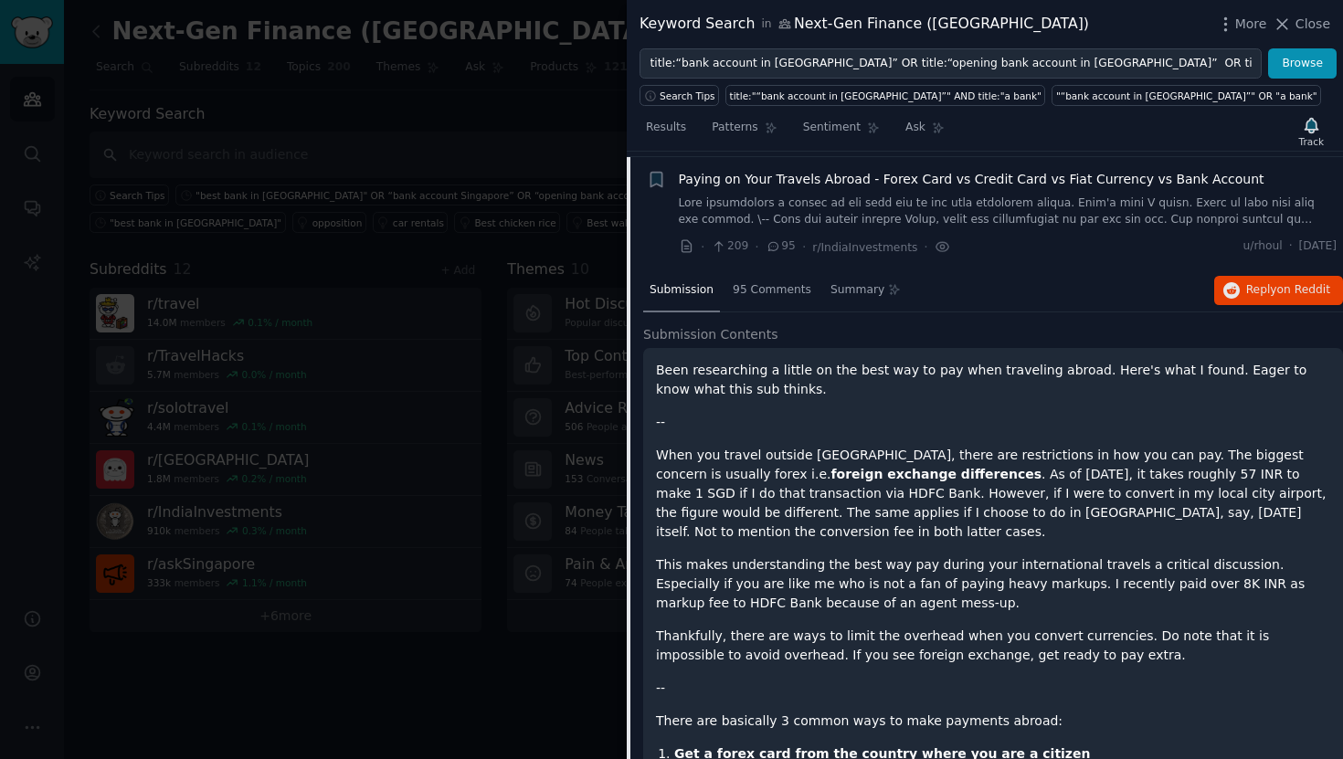
scroll to position [354, 0]
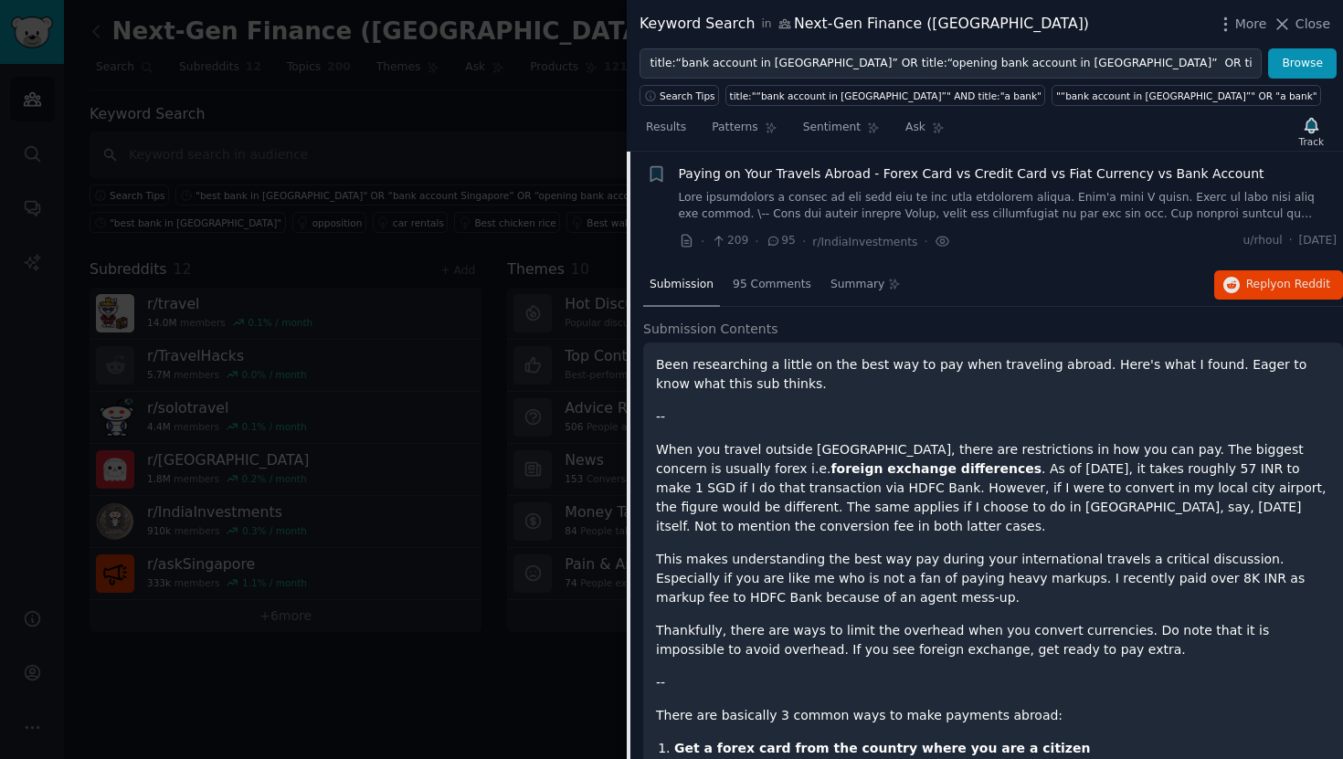
click at [807, 301] on div "95 Comments" at bounding box center [771, 286] width 91 height 44
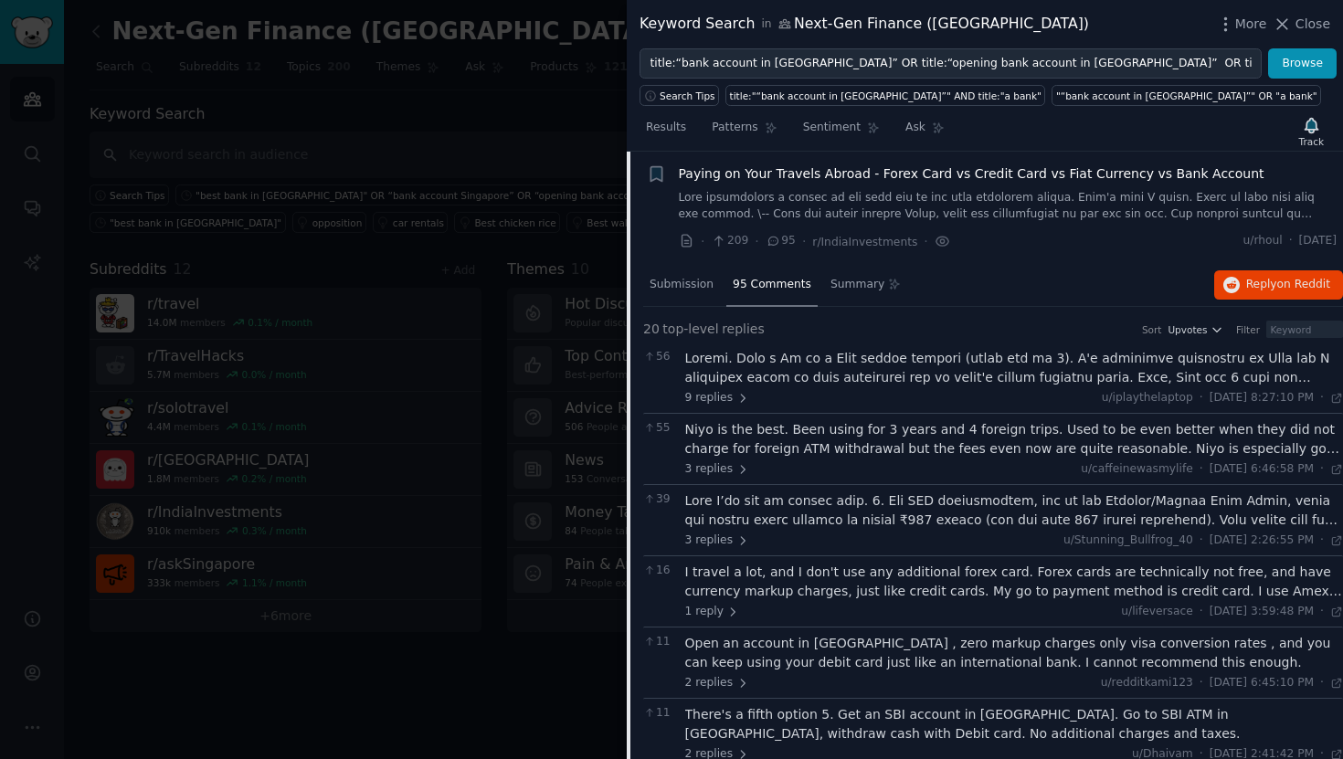
click at [1114, 381] on div at bounding box center [1014, 368] width 659 height 38
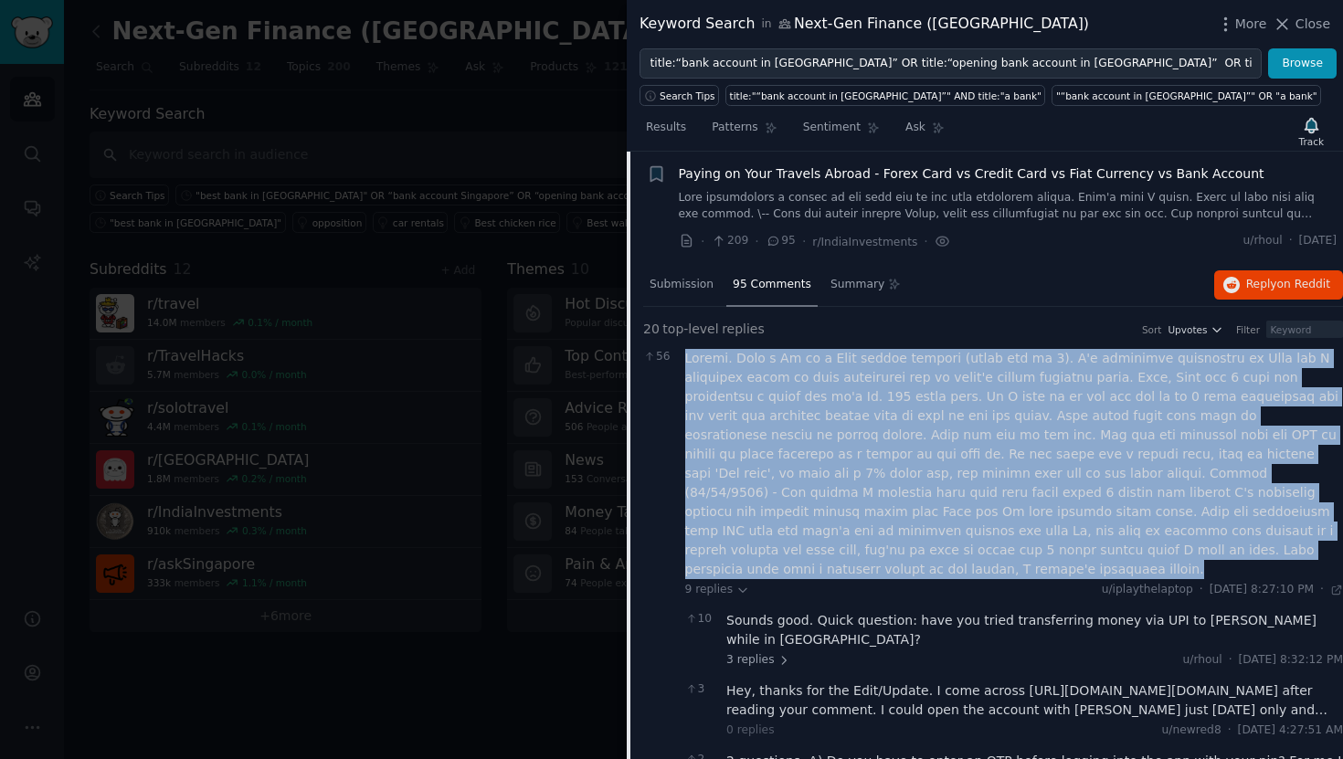
copy div "Simple. Open a Fi or a Niyo global account (forex fee is 0). I'm currently trav…"
drag, startPoint x: 1056, startPoint y: 554, endPoint x: 672, endPoint y: 366, distance: 426.9
click at [672, 366] on div "56 9 replies u/iplaythelaptop · Wed 6/29/2022, 8:27:10 PM Wed 6/29/2022 · 10 So…" at bounding box center [993, 746] width 700 height 806
click at [824, 376] on div at bounding box center [1014, 464] width 659 height 230
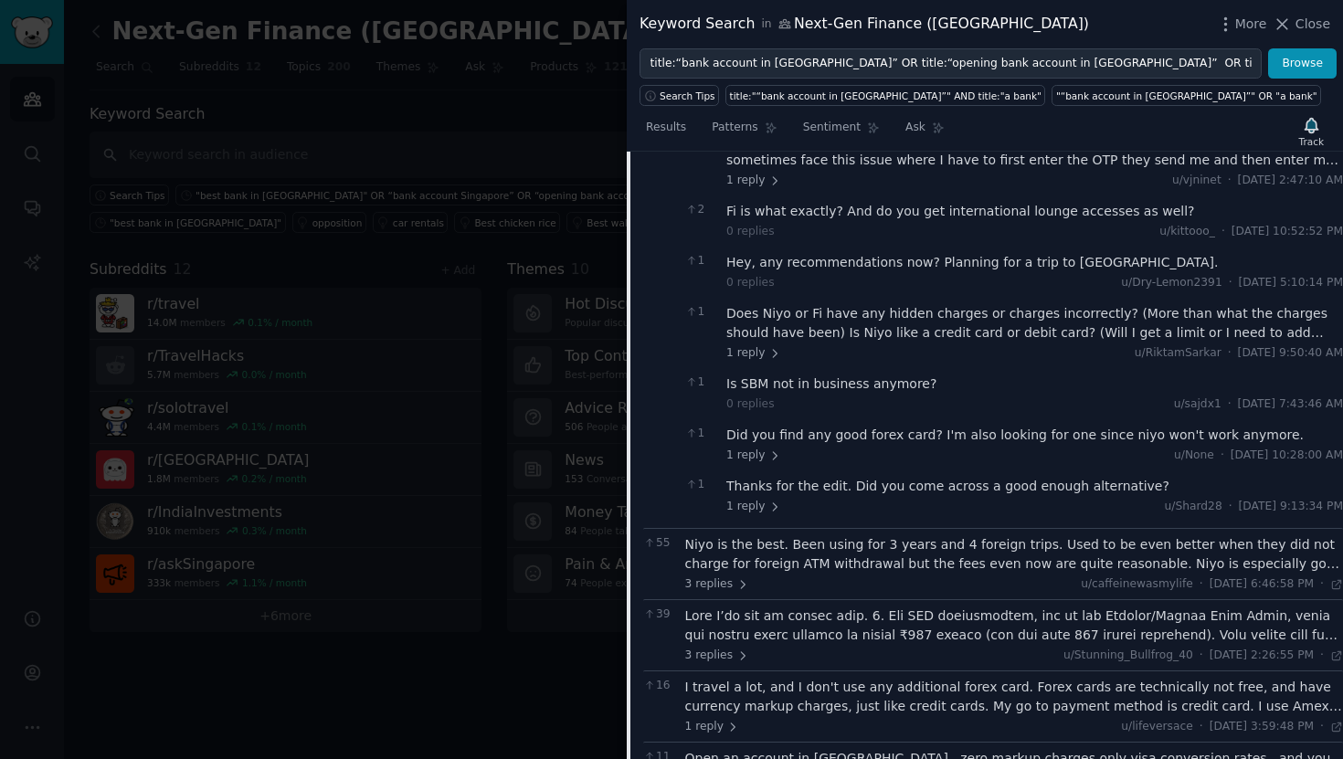
scroll to position [986, 0]
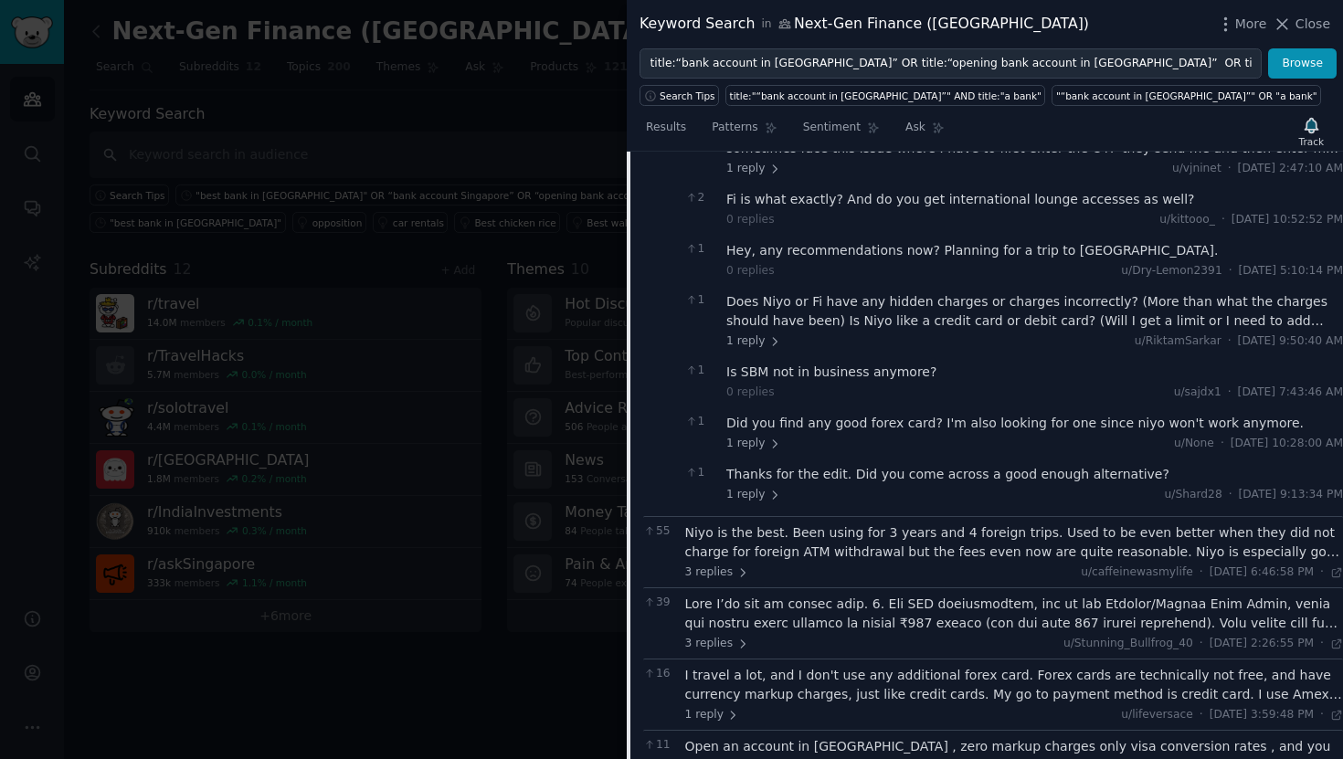
click at [584, 143] on div at bounding box center [671, 379] width 1343 height 759
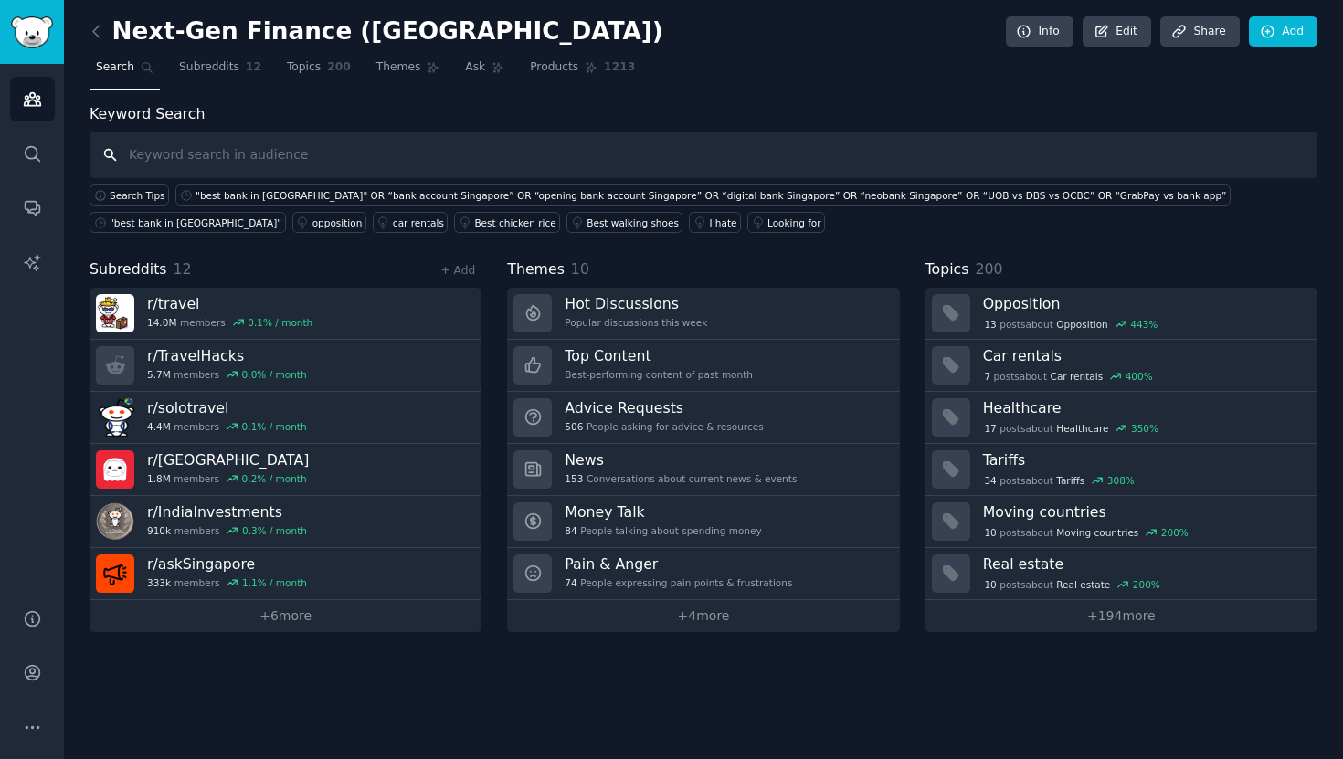
click at [600, 156] on input "text" at bounding box center [704, 155] width 1228 height 47
click at [619, 139] on input "text" at bounding box center [704, 155] width 1228 height 47
paste input "title:“bank account in [GEOGRAPHIC_DATA]” OR title:“opening bank account in [GE…"
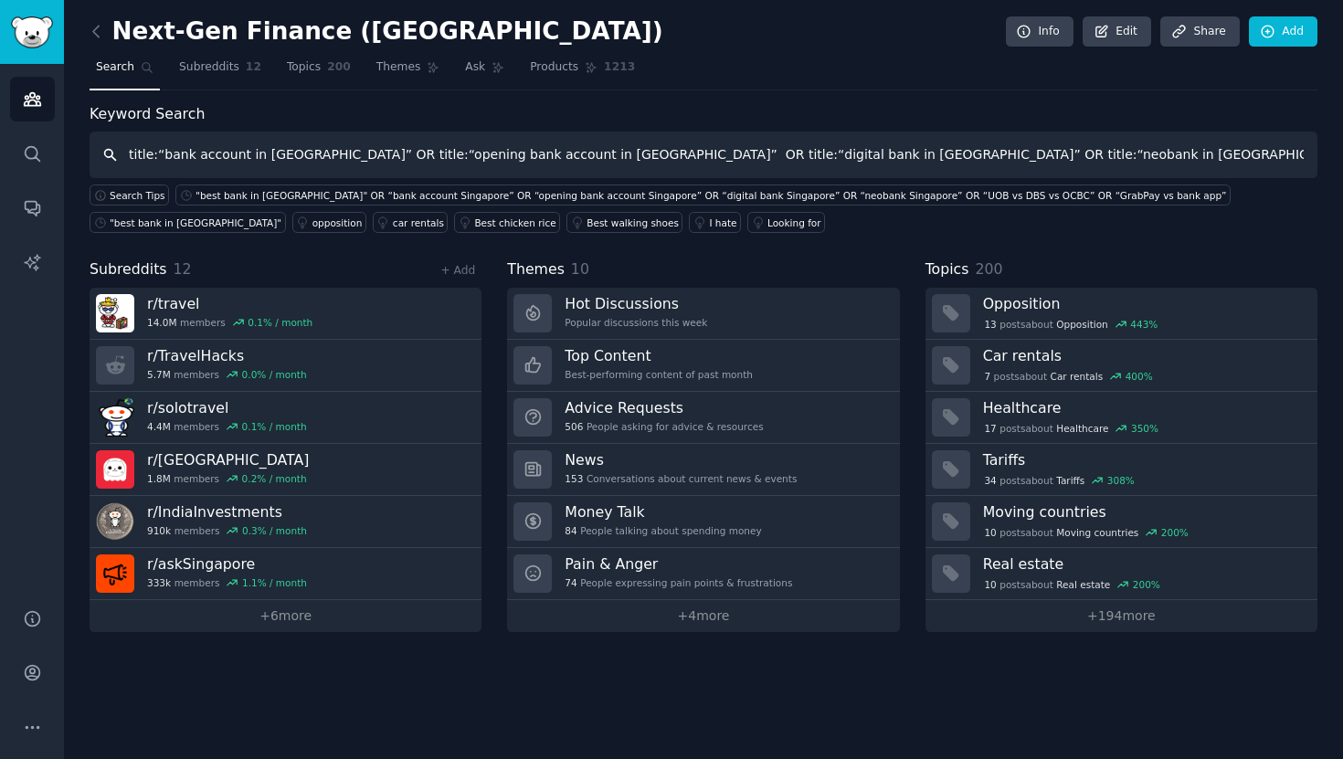
type input "title:“bank account in [GEOGRAPHIC_DATA]” OR title:“opening bank account in [GE…"
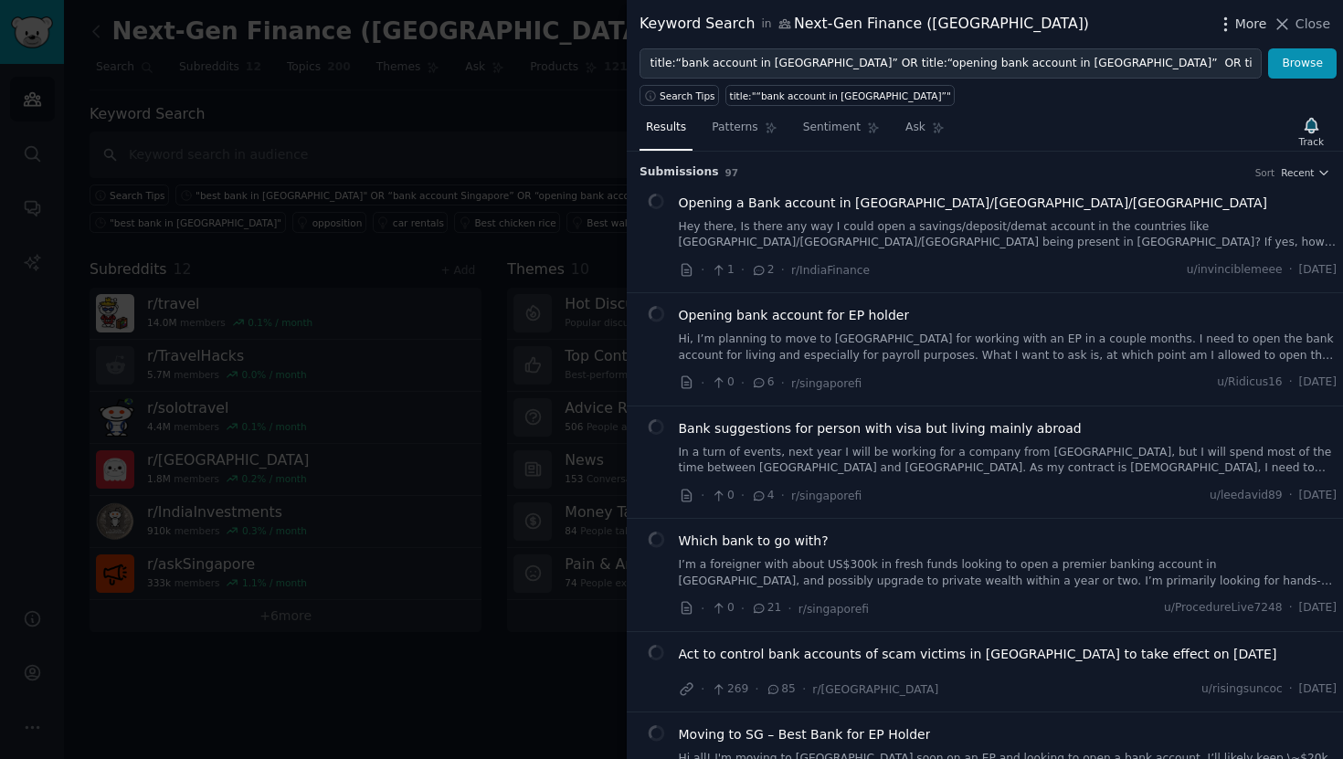
click at [1239, 16] on span "More" at bounding box center [1251, 24] width 32 height 19
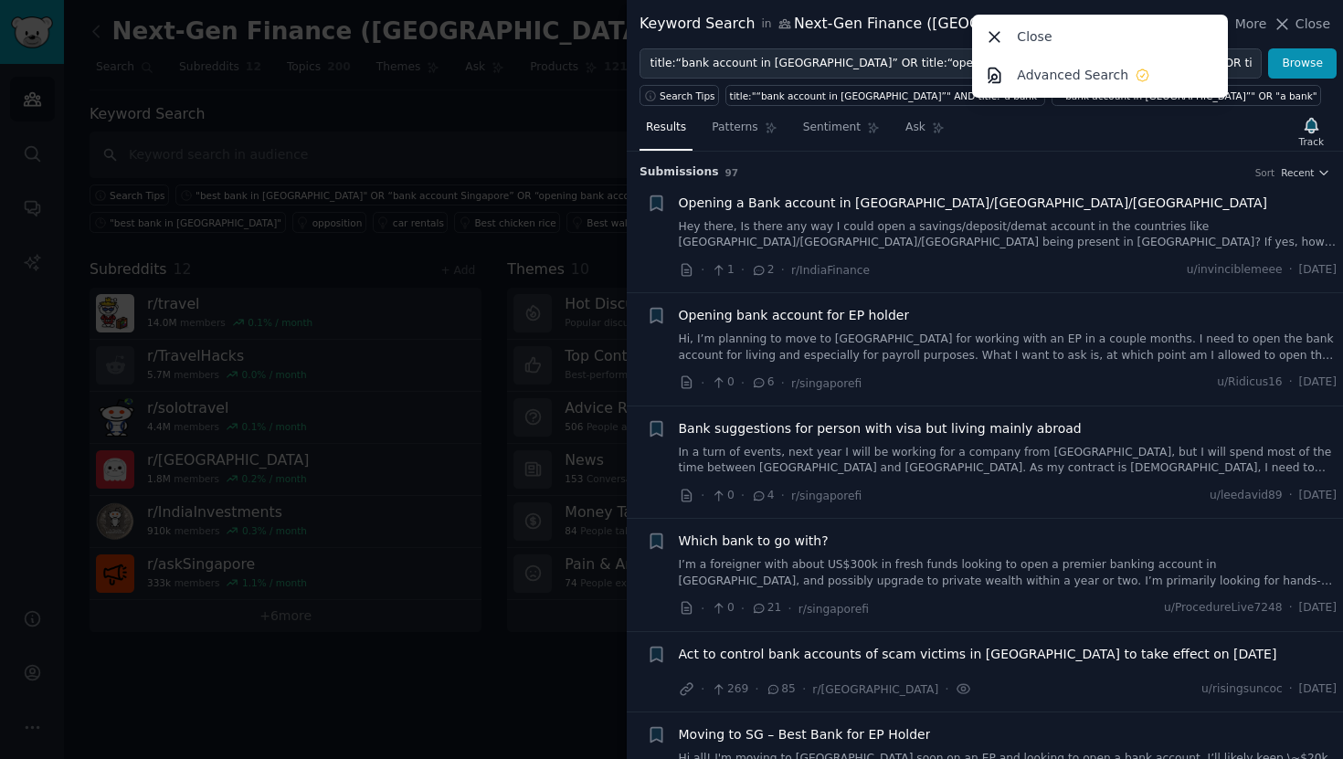
click at [1106, 140] on div "Results Patterns Sentiment Ask Track" at bounding box center [985, 131] width 716 height 39
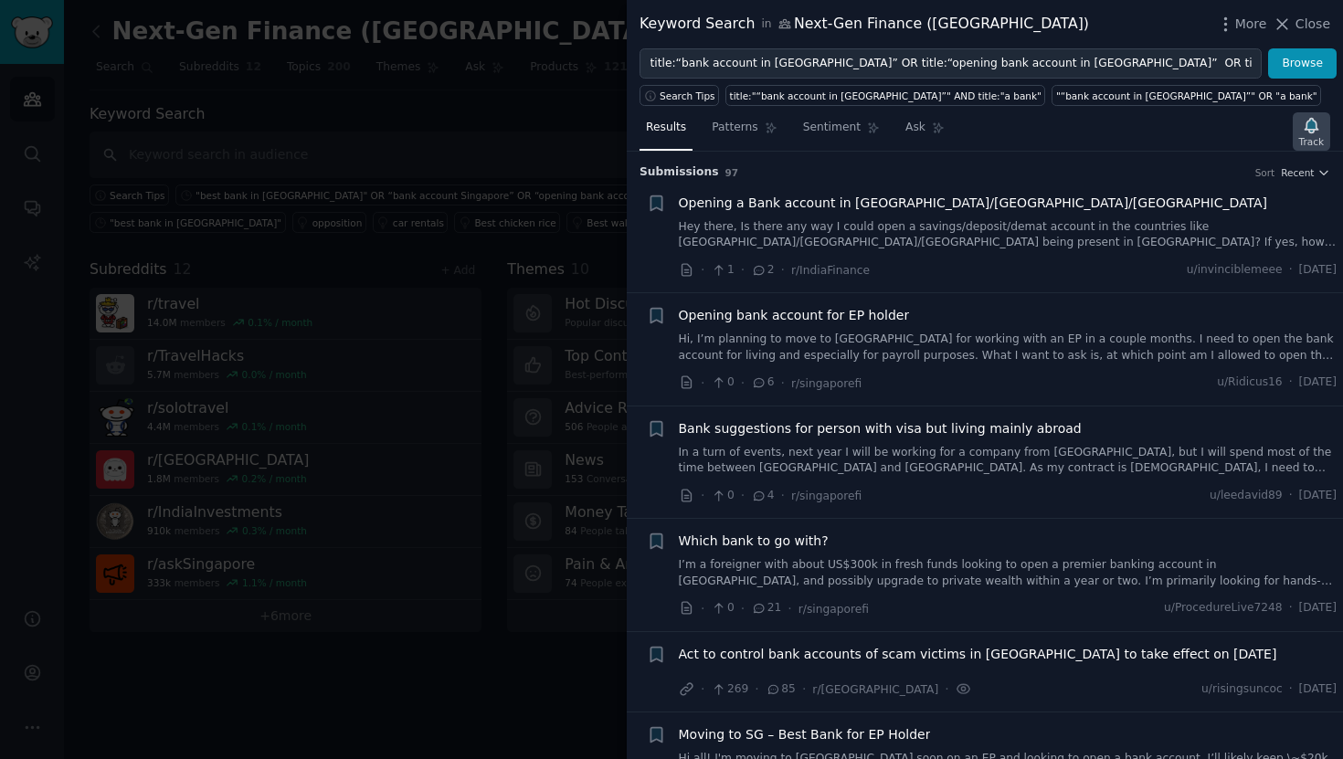
click at [1318, 123] on icon "button" at bounding box center [1311, 125] width 19 height 19
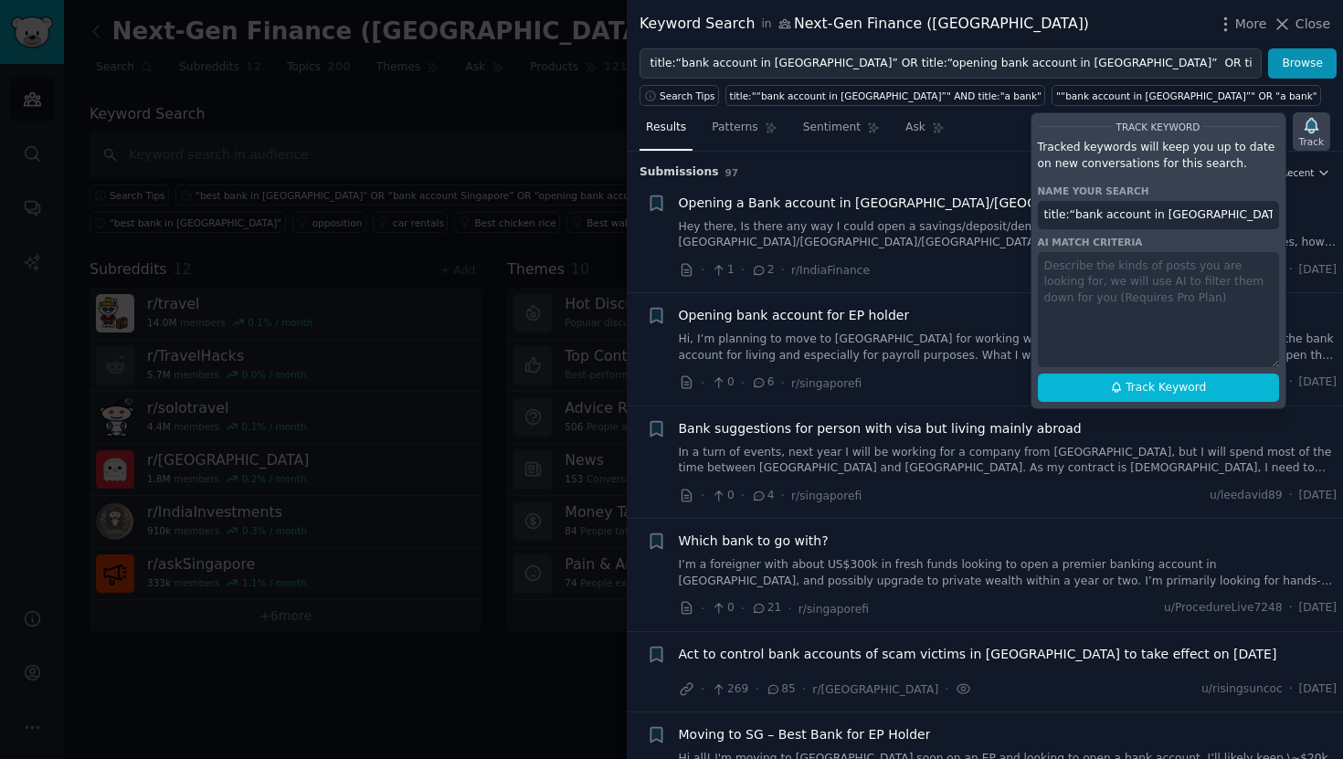
scroll to position [0, 684]
click at [1214, 388] on button "Track Keyword" at bounding box center [1158, 388] width 241 height 29
type input "title:“bank account in Singapore” OR title:“opening bank account in Singapore” …"
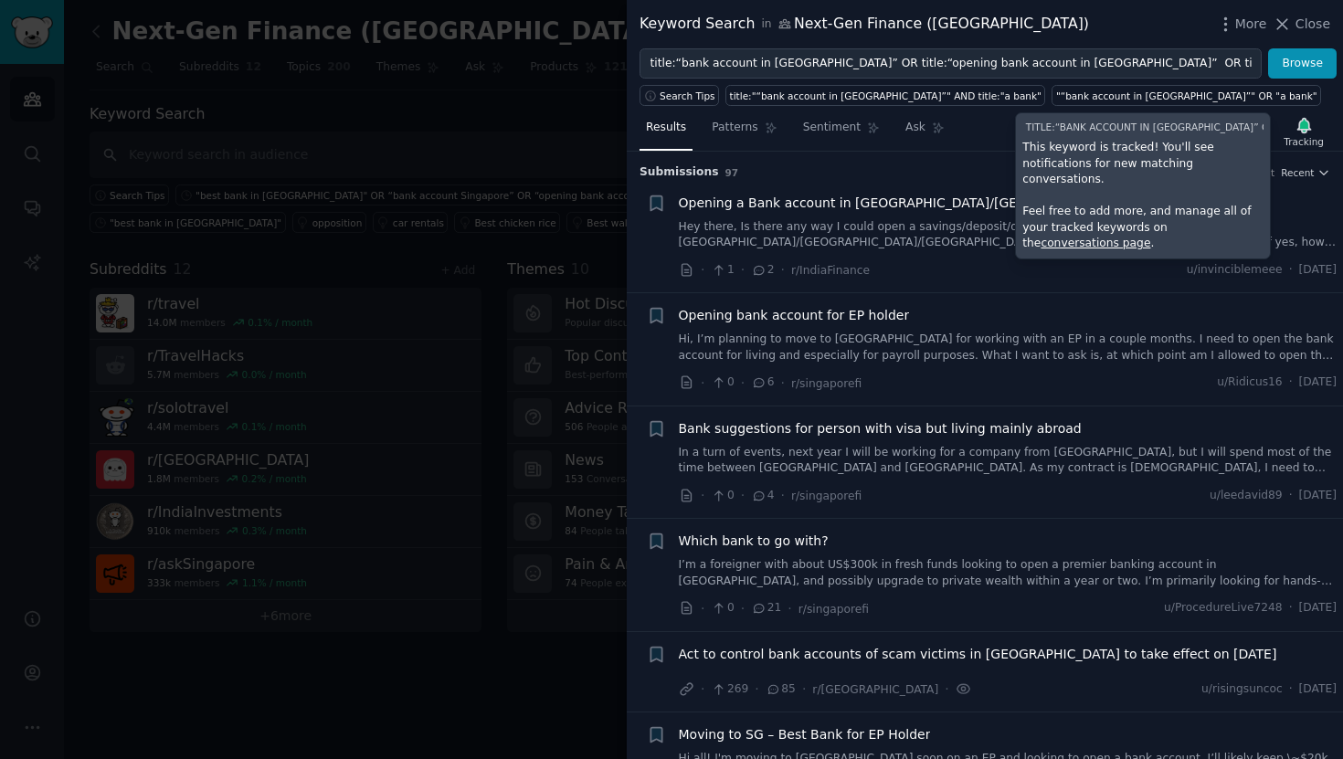
click at [965, 142] on div "Results Patterns Sentiment Ask Tracking title:“bank account in Singapore” OR ti…" at bounding box center [985, 131] width 716 height 39
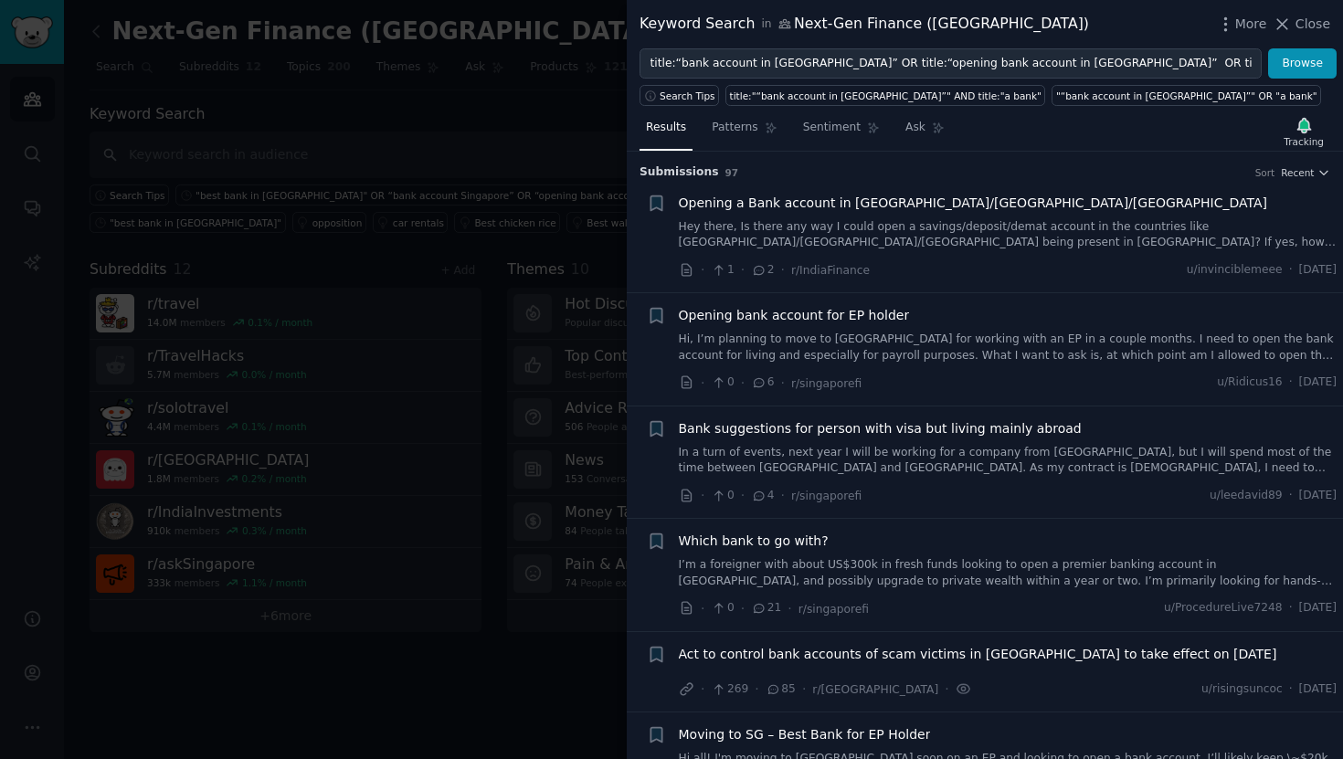
click at [1284, 161] on div "Submission s 97 Sort Recent" at bounding box center [984, 166] width 691 height 29
click at [1291, 172] on span "Recent" at bounding box center [1297, 172] width 33 height 13
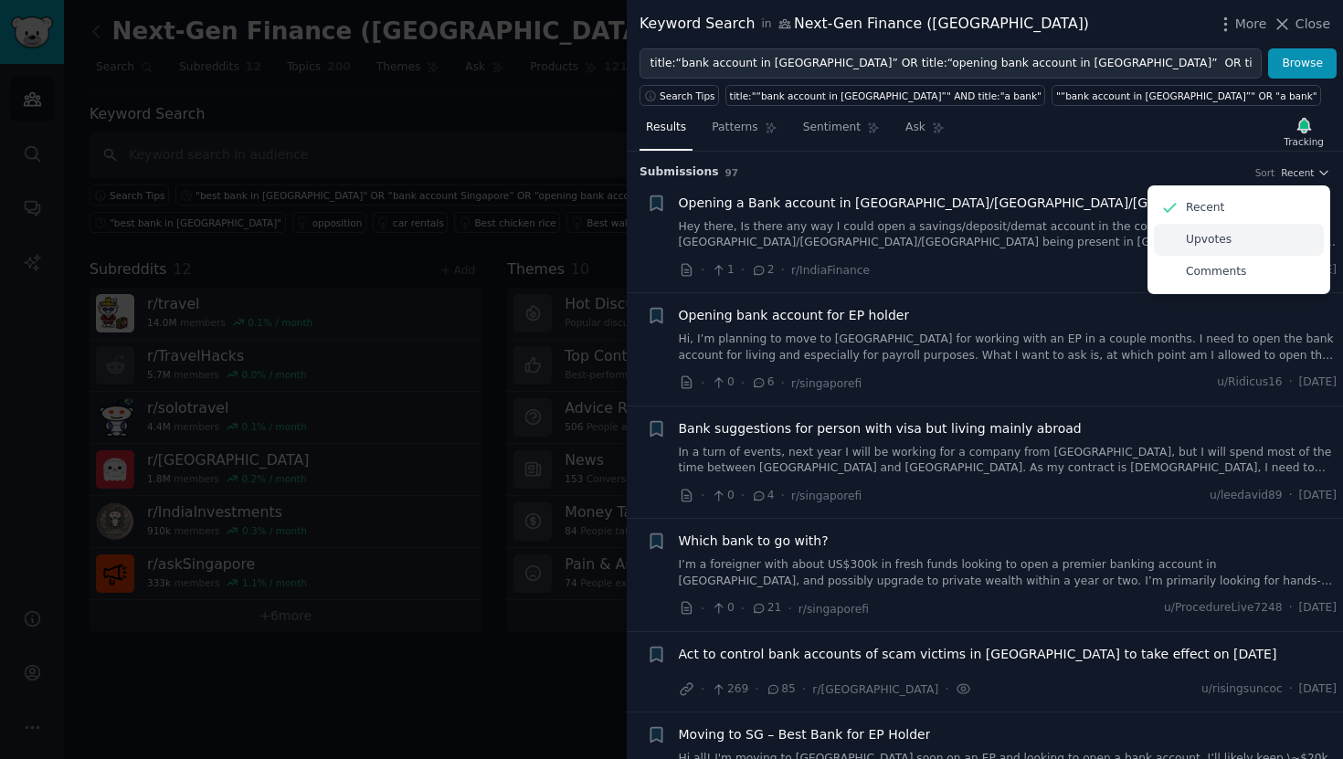
click at [1242, 237] on div "Upvotes" at bounding box center [1239, 240] width 170 height 32
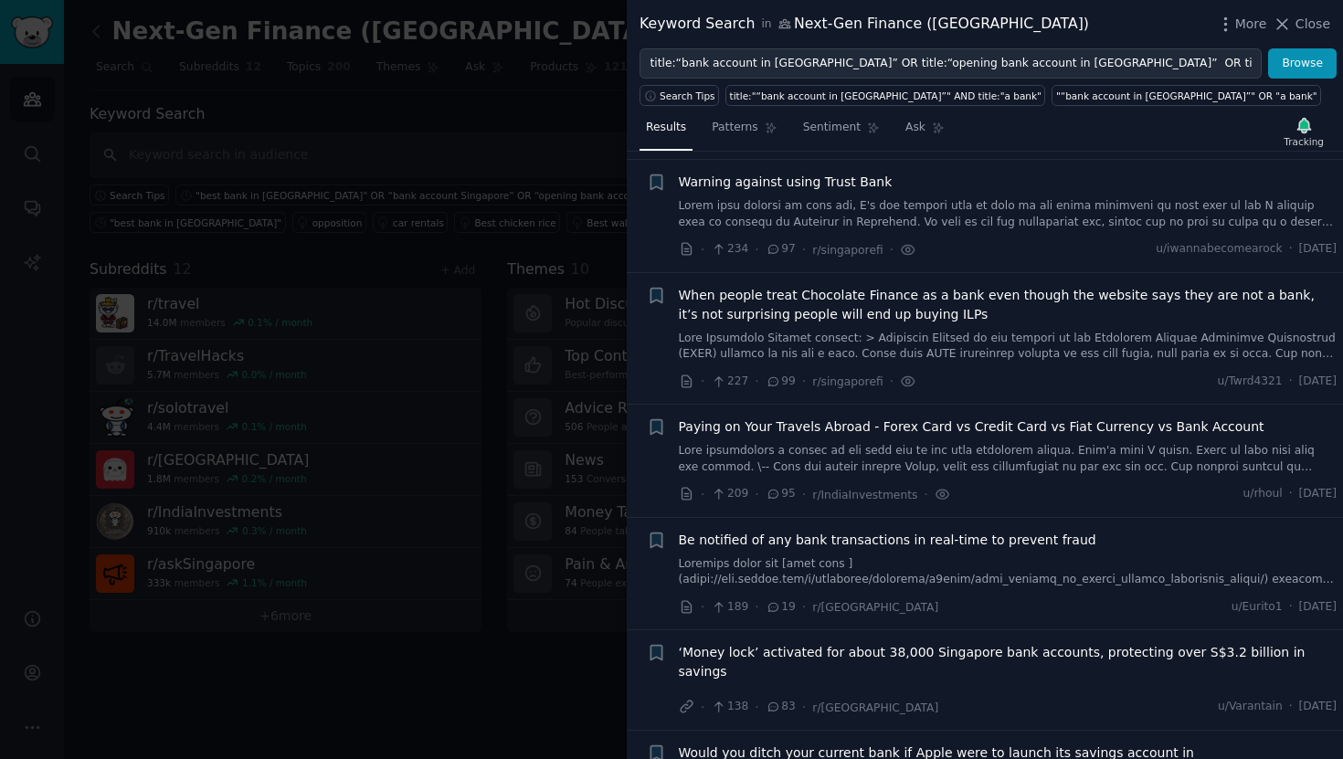
scroll to position [102, 0]
click at [953, 428] on span "Paying on Your Travels Abroad - Forex Card vs Credit Card vs Fiat Currency vs B…" at bounding box center [971, 426] width 585 height 19
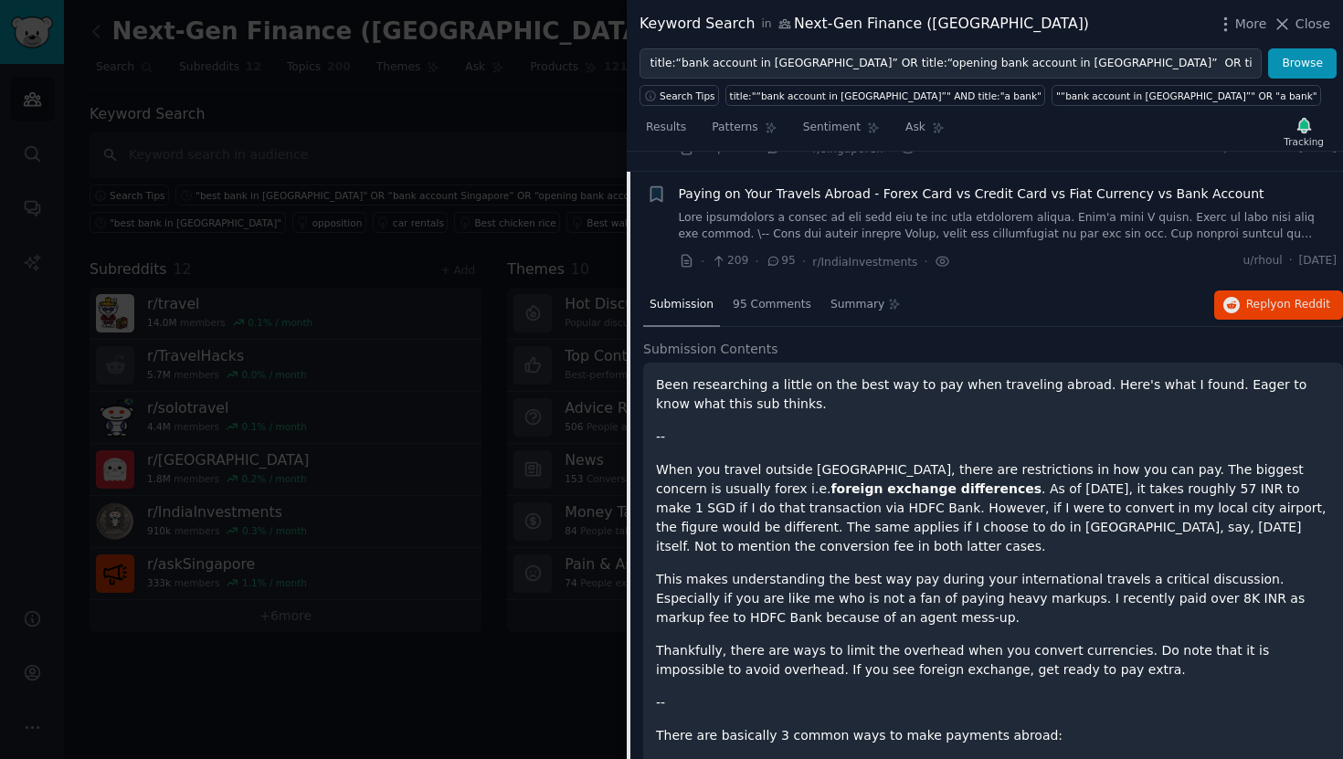
scroll to position [354, 0]
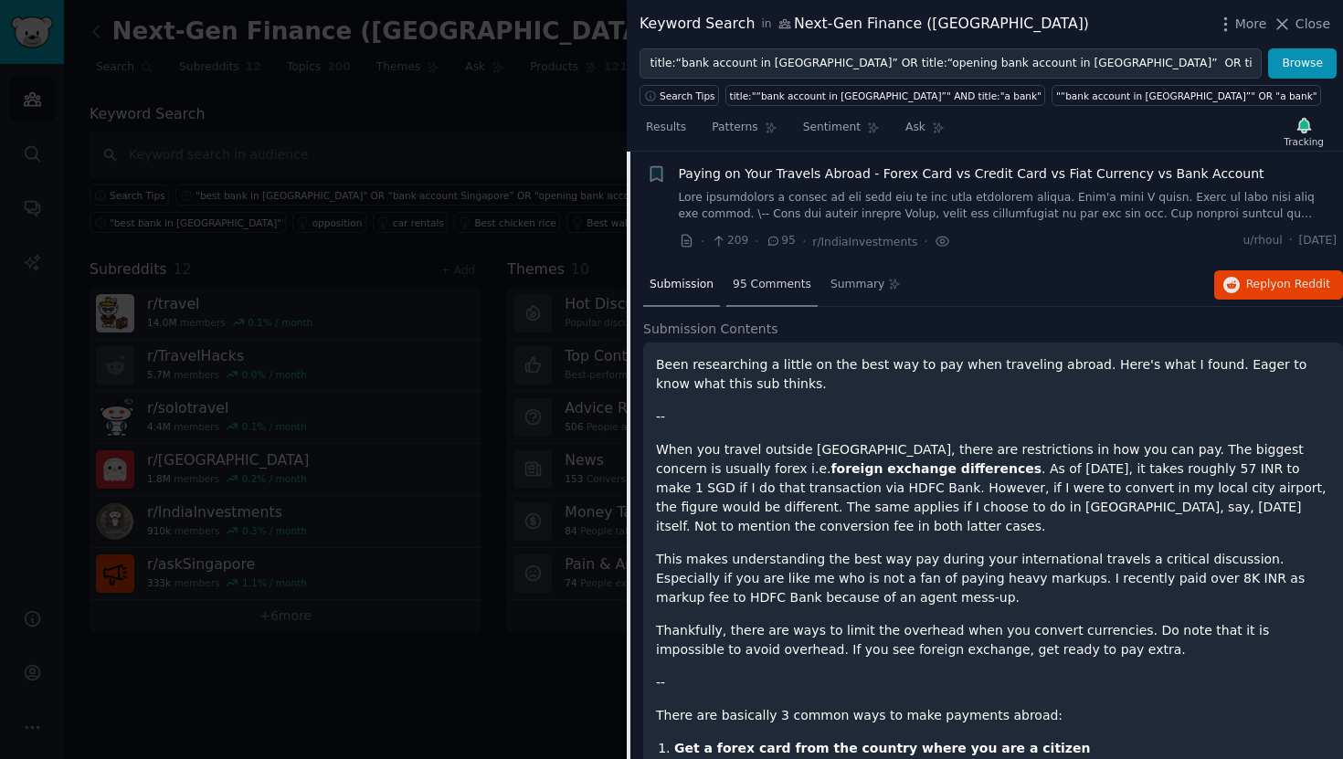
click at [790, 285] on span "95 Comments" at bounding box center [772, 285] width 79 height 16
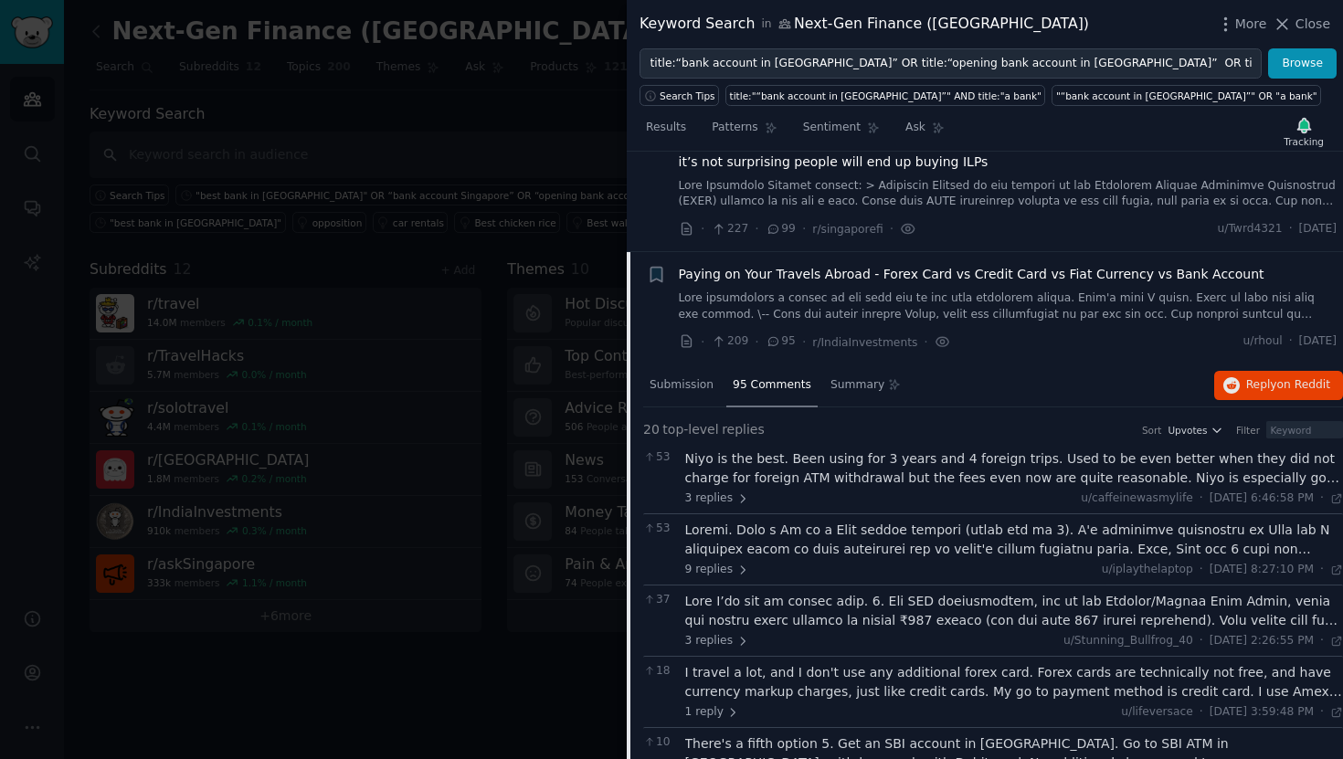
scroll to position [235, 0]
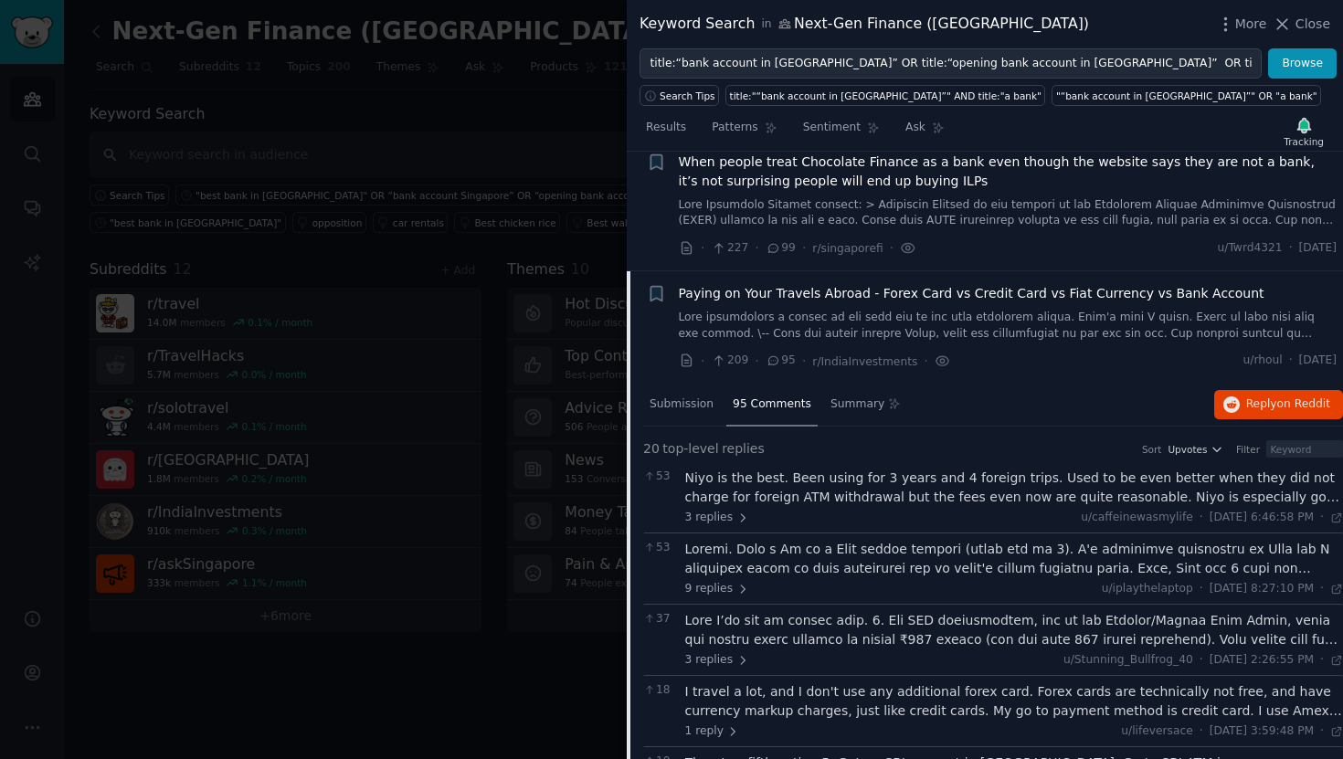
click at [1013, 295] on span "Paying on Your Travels Abroad - Forex Card vs Credit Card vs Fiat Currency vs B…" at bounding box center [971, 293] width 585 height 19
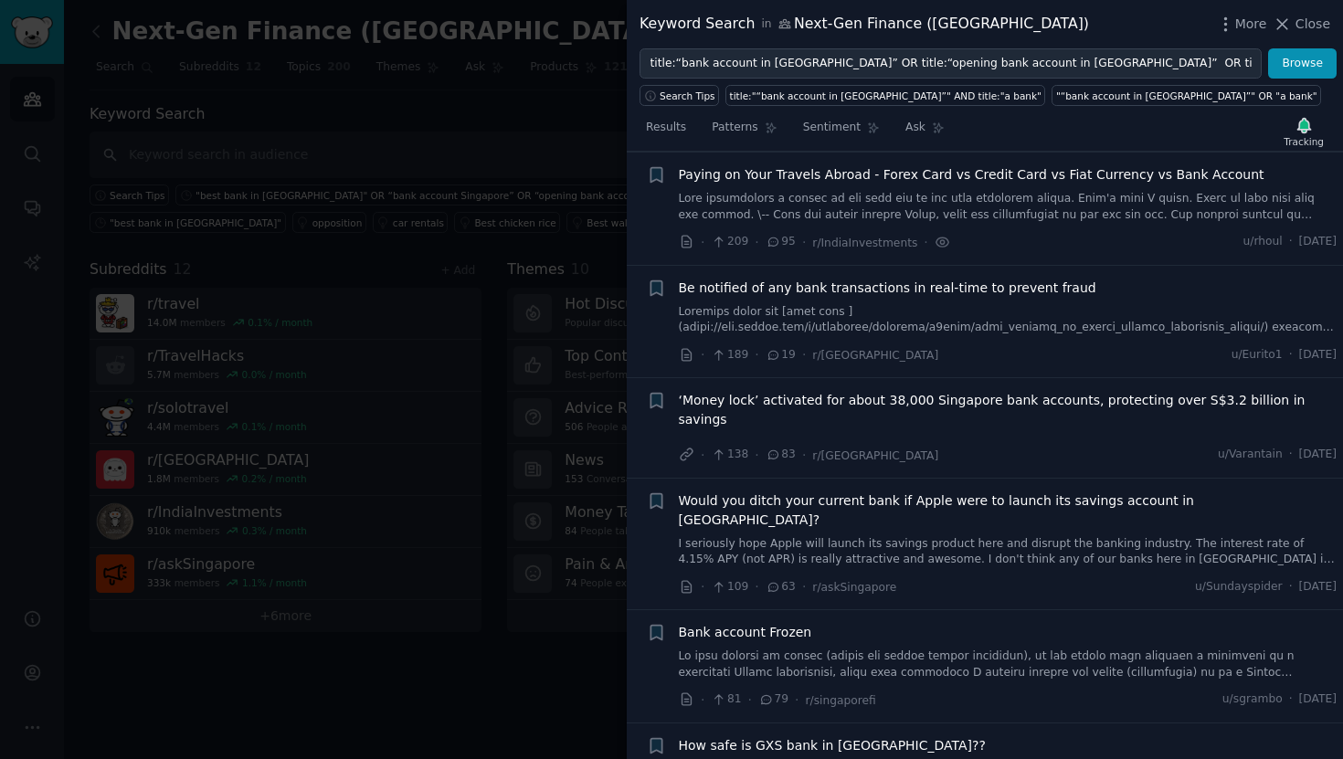
scroll to position [354, 0]
click at [1002, 285] on span "Be notified of any bank transactions in real-time to prevent fraud" at bounding box center [887, 287] width 417 height 19
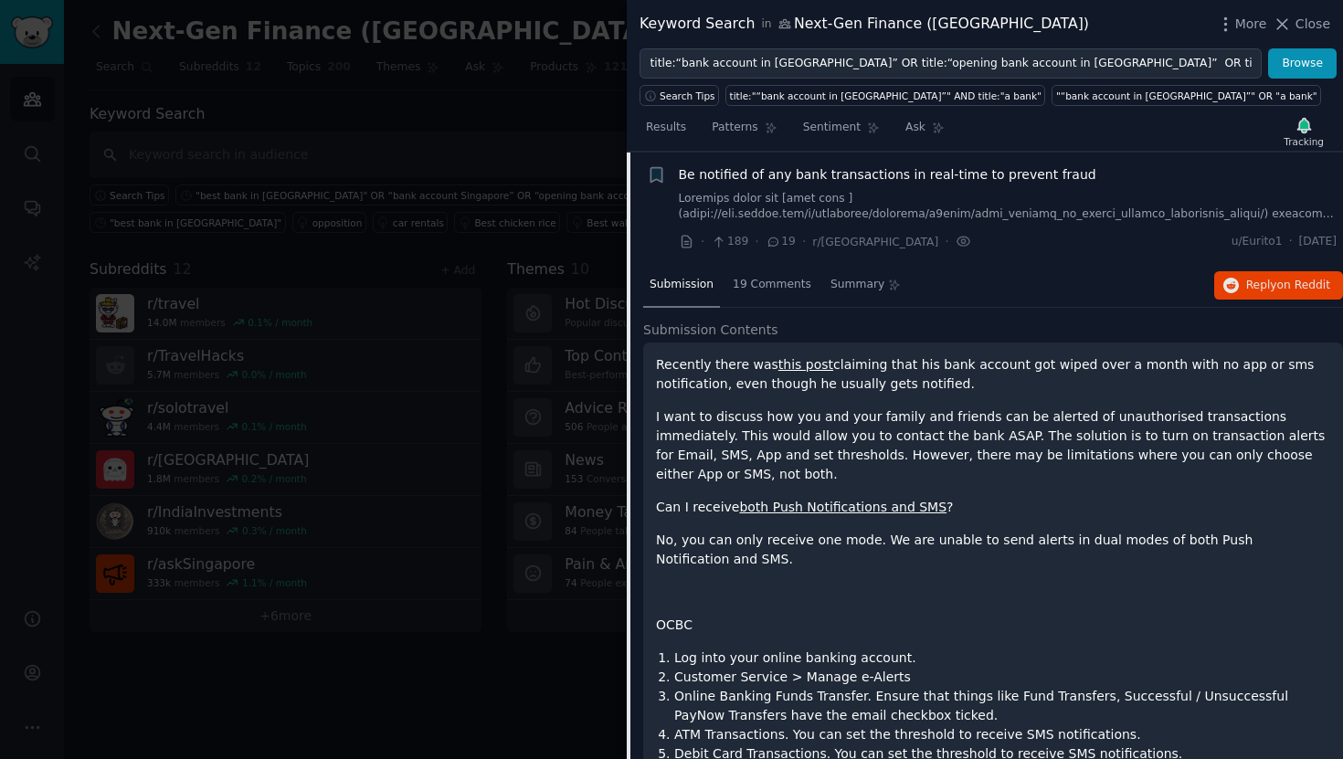
scroll to position [467, 0]
click at [770, 282] on span "19 Comments" at bounding box center [772, 285] width 79 height 16
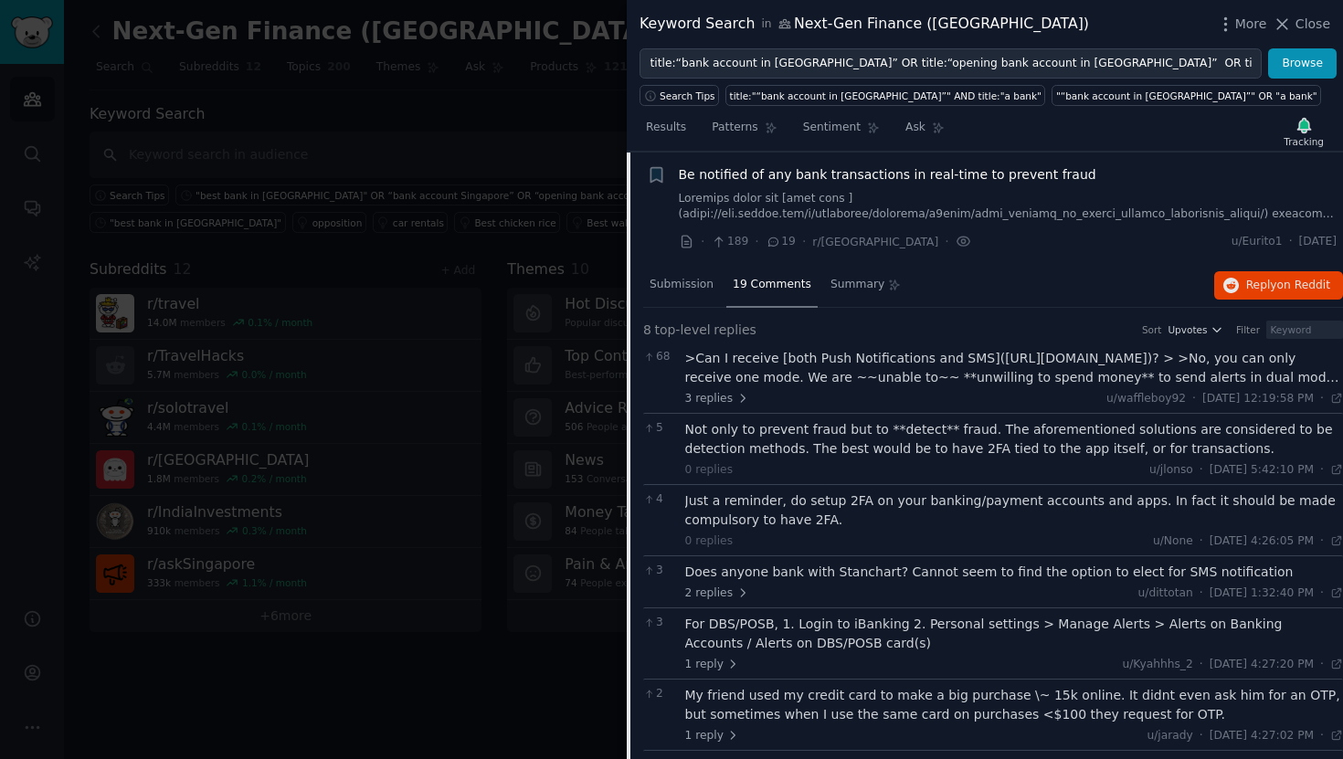
click at [923, 377] on div ">Can I receive [both Push Notifications and SMS](https://www.ocbc.com/personal-…" at bounding box center [1014, 368] width 659 height 38
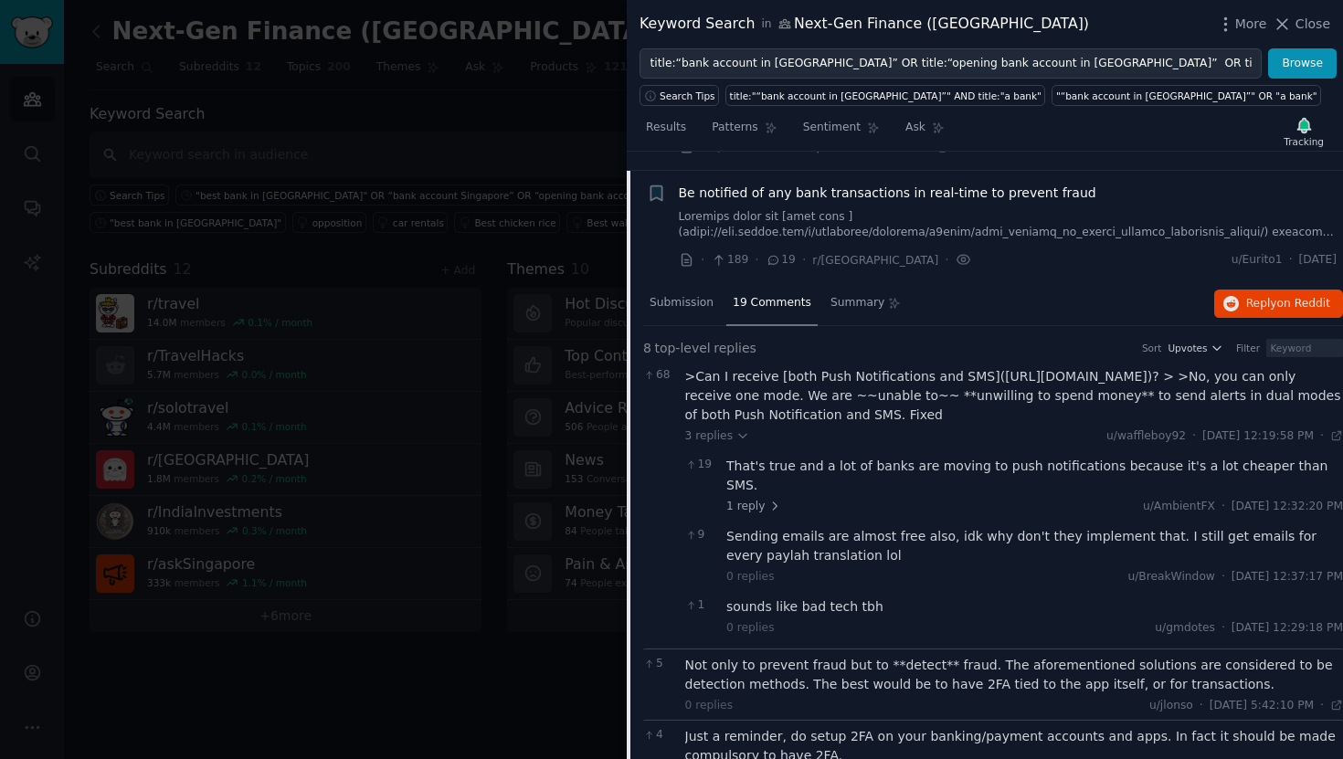
scroll to position [448, 0]
click at [1086, 195] on div "Be notified of any bank transactions in real-time to prevent fraud" at bounding box center [1008, 194] width 659 height 19
click at [1056, 195] on span "Be notified of any bank transactions in real-time to prevent fraud" at bounding box center [887, 194] width 417 height 19
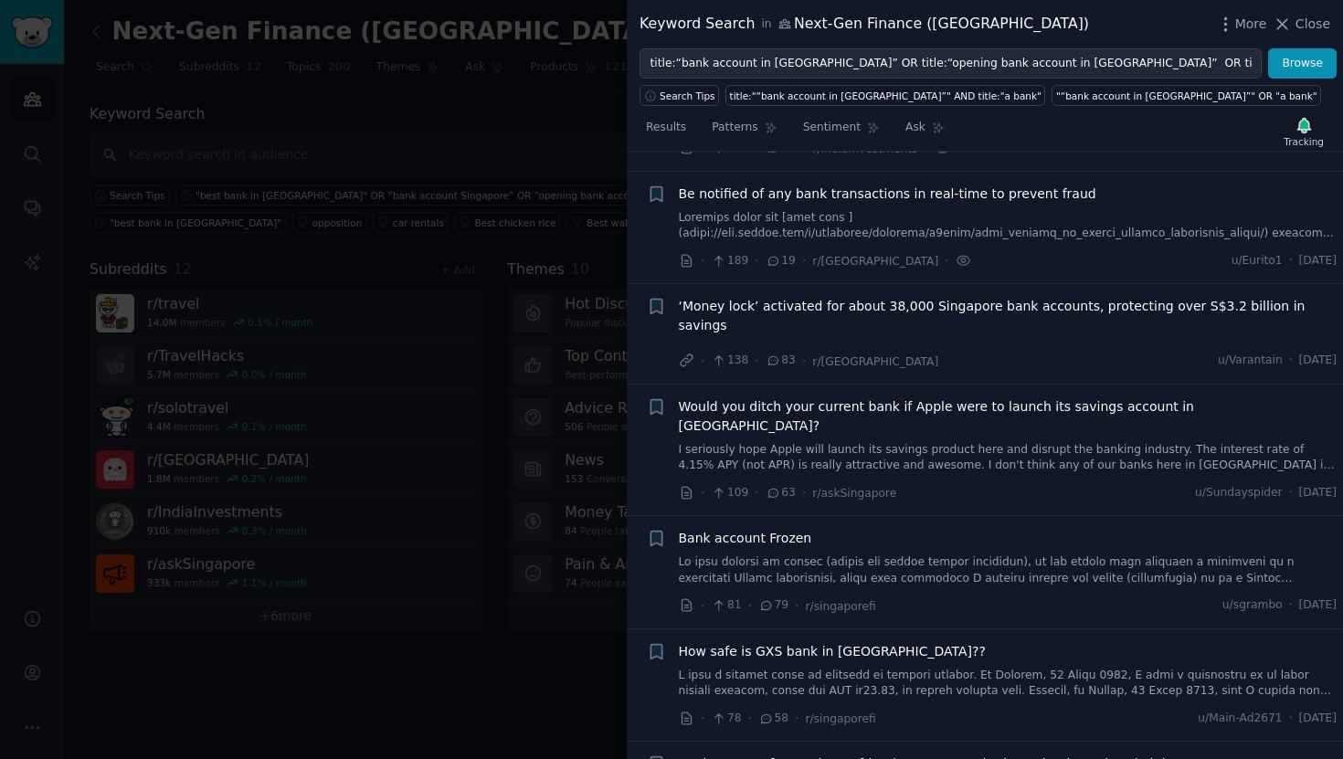
scroll to position [467, 0]
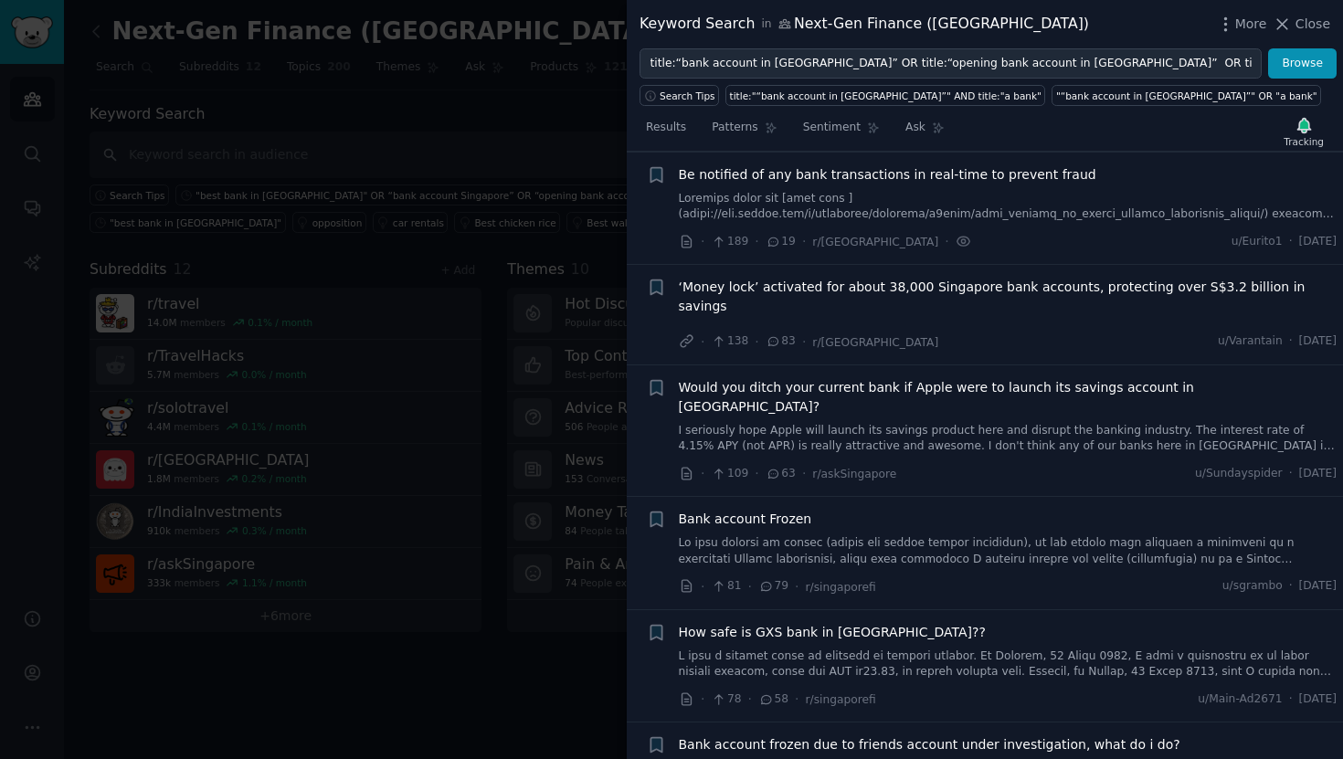
click at [1003, 287] on span "‘Money lock’ activated for about 38,000 Singapore bank accounts, protecting ove…" at bounding box center [1008, 297] width 659 height 38
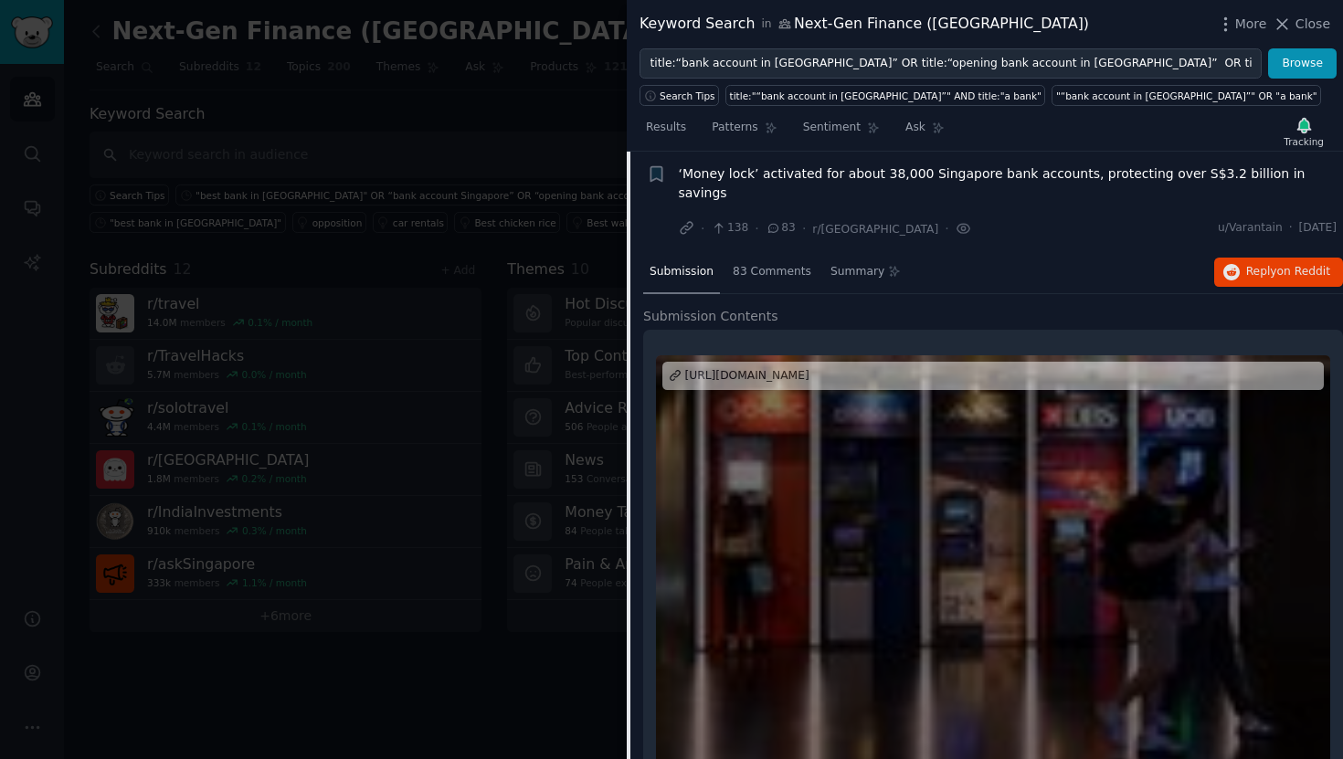
scroll to position [586, 0]
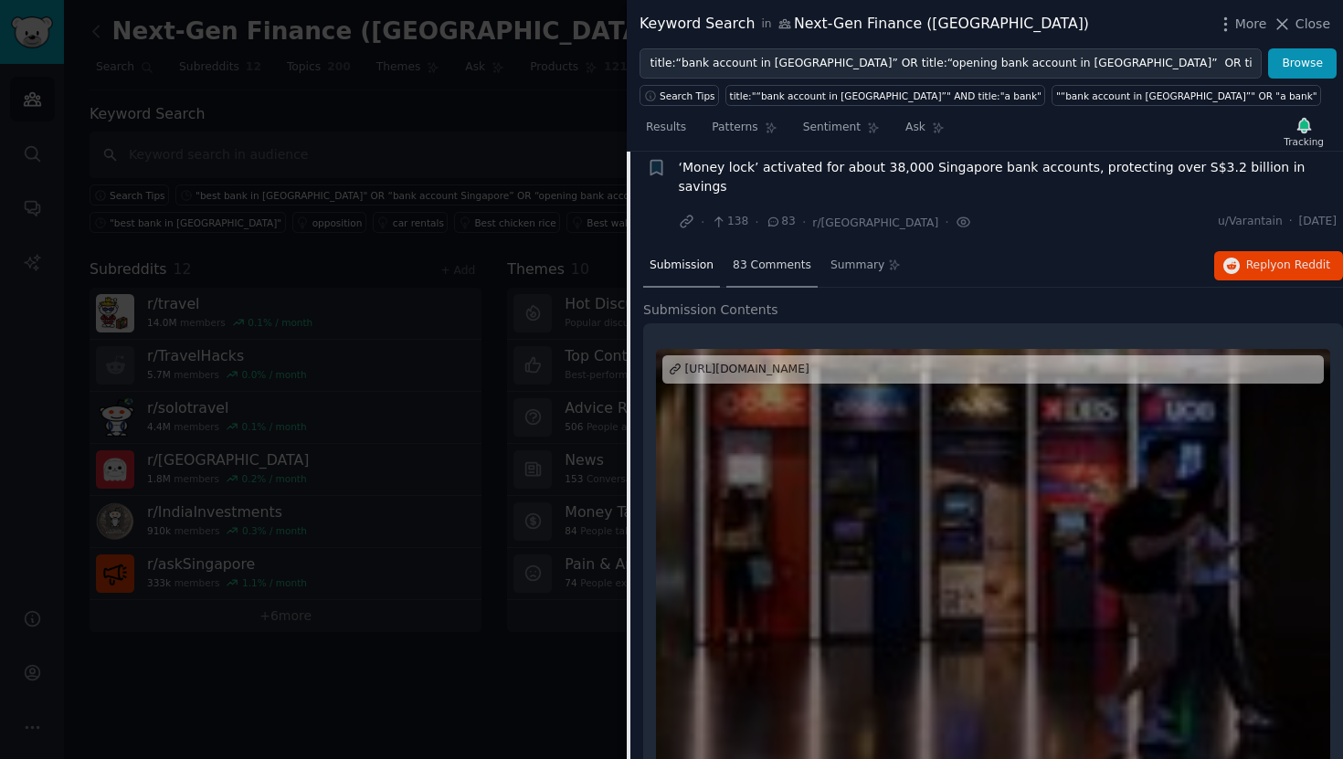
click at [767, 258] on span "83 Comments" at bounding box center [772, 266] width 79 height 16
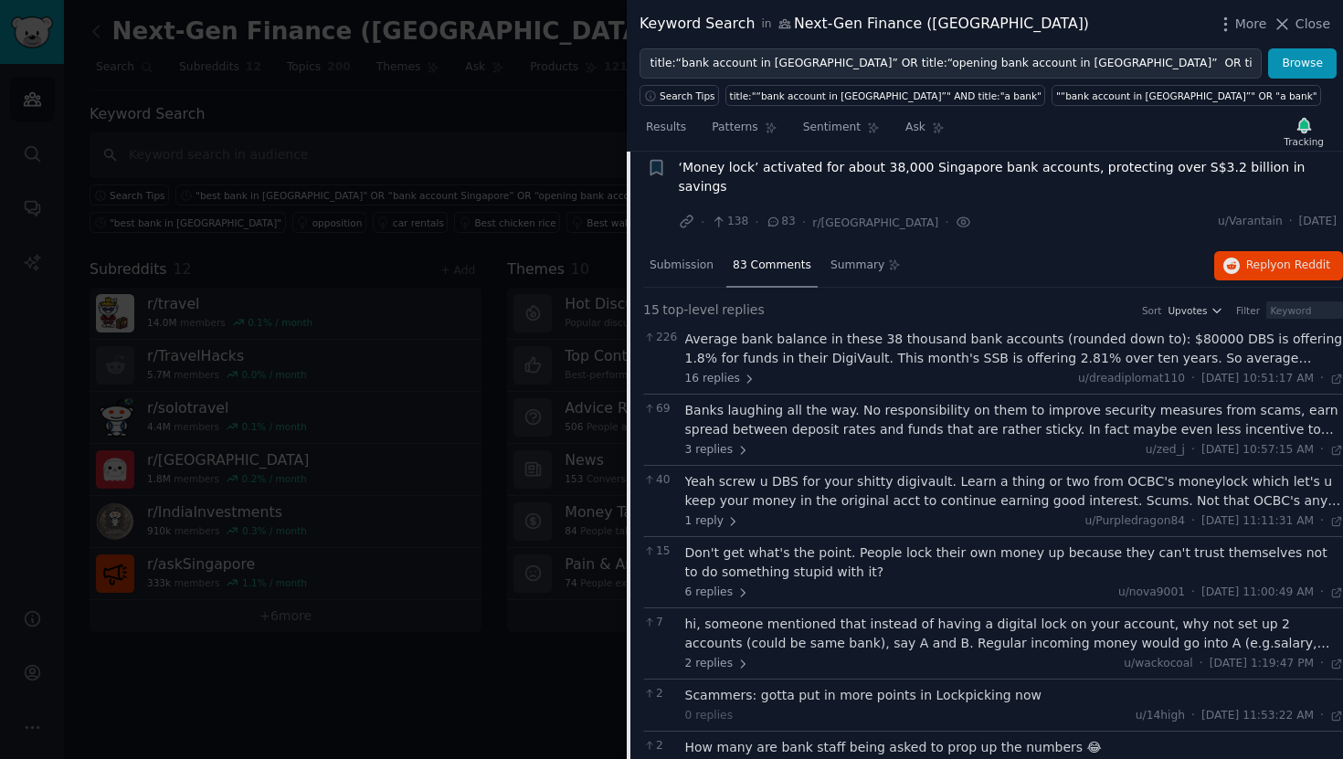
click at [814, 330] on div "Average bank balance in these 38 thousand bank accounts (rounded down to): $800…" at bounding box center [1014, 349] width 659 height 38
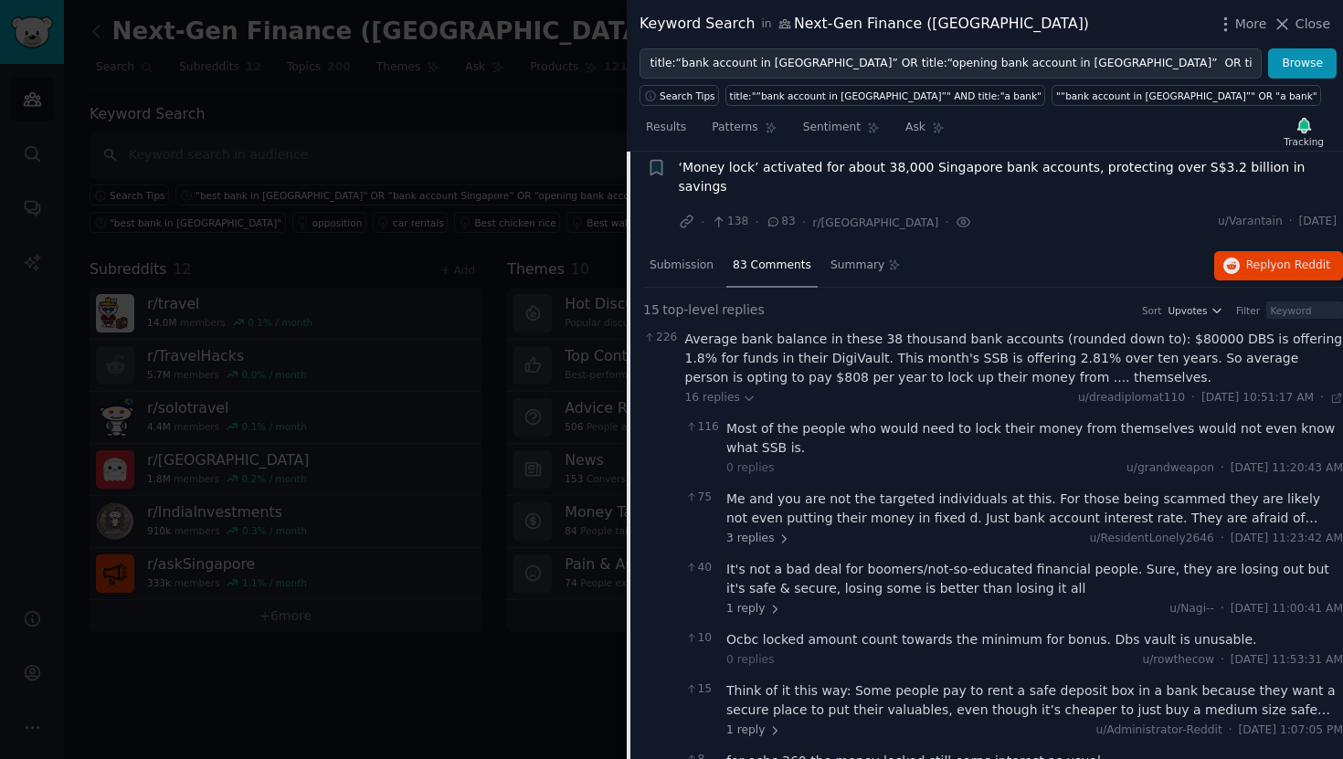
click at [825, 330] on div "Average bank balance in these 38 thousand bank accounts (rounded down to): $800…" at bounding box center [1014, 359] width 659 height 58
click at [737, 390] on span "16 replies" at bounding box center [720, 398] width 71 height 16
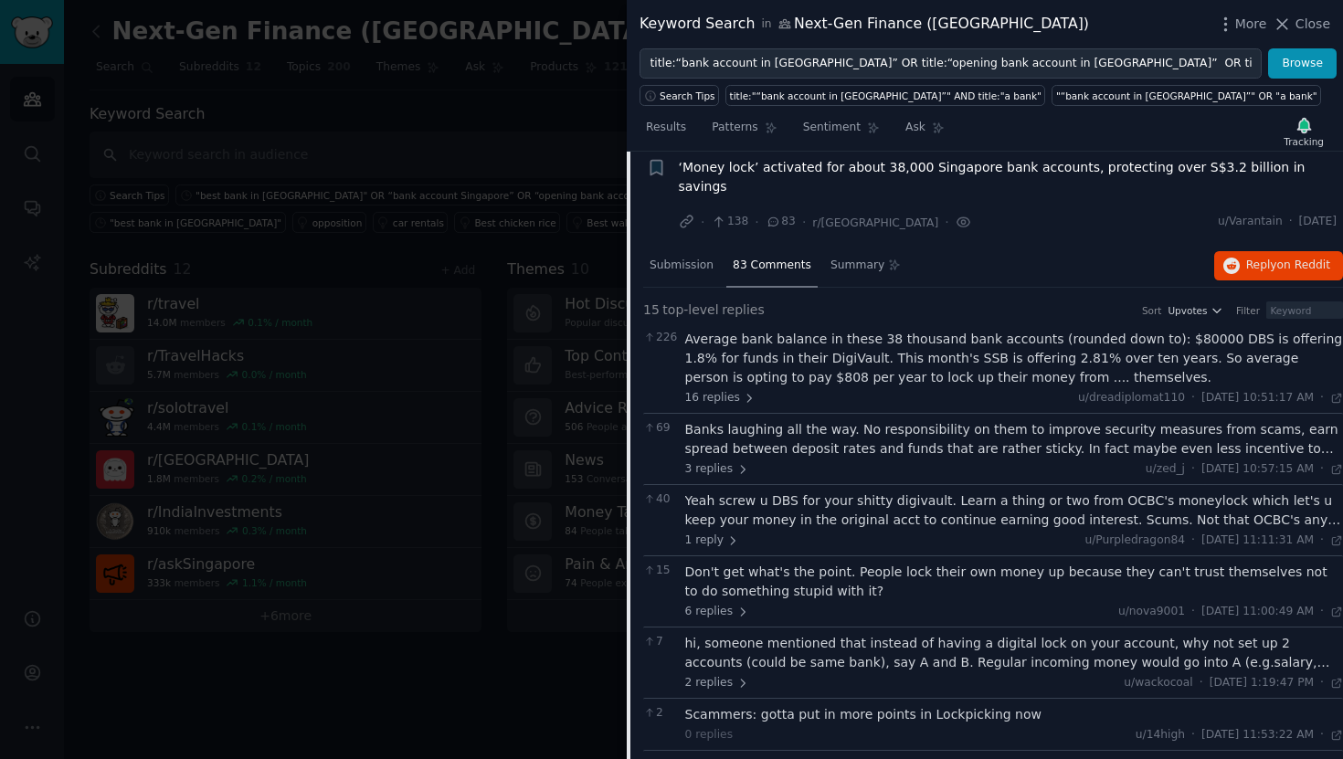
click at [783, 428] on div "Banks laughing all the way. No responsibility on them to improve security measu…" at bounding box center [1014, 439] width 659 height 38
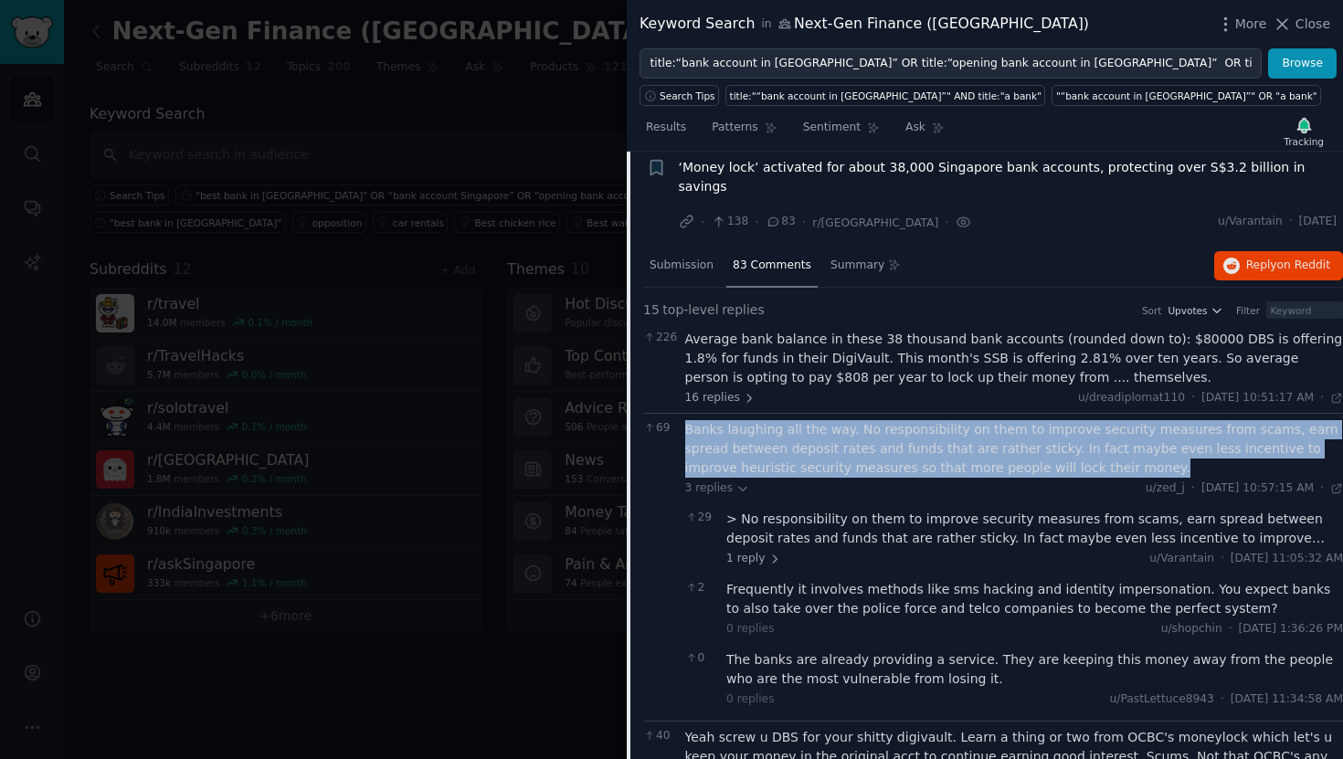
drag, startPoint x: 1043, startPoint y: 452, endPoint x: 680, endPoint y: 413, distance: 364.7
click at [680, 413] on div "69 Banks laughing all the way. No responsibility on them to improve security me…" at bounding box center [993, 567] width 700 height 308
copy div "Banks laughing all the way. No responsibility on them to improve security measu…"
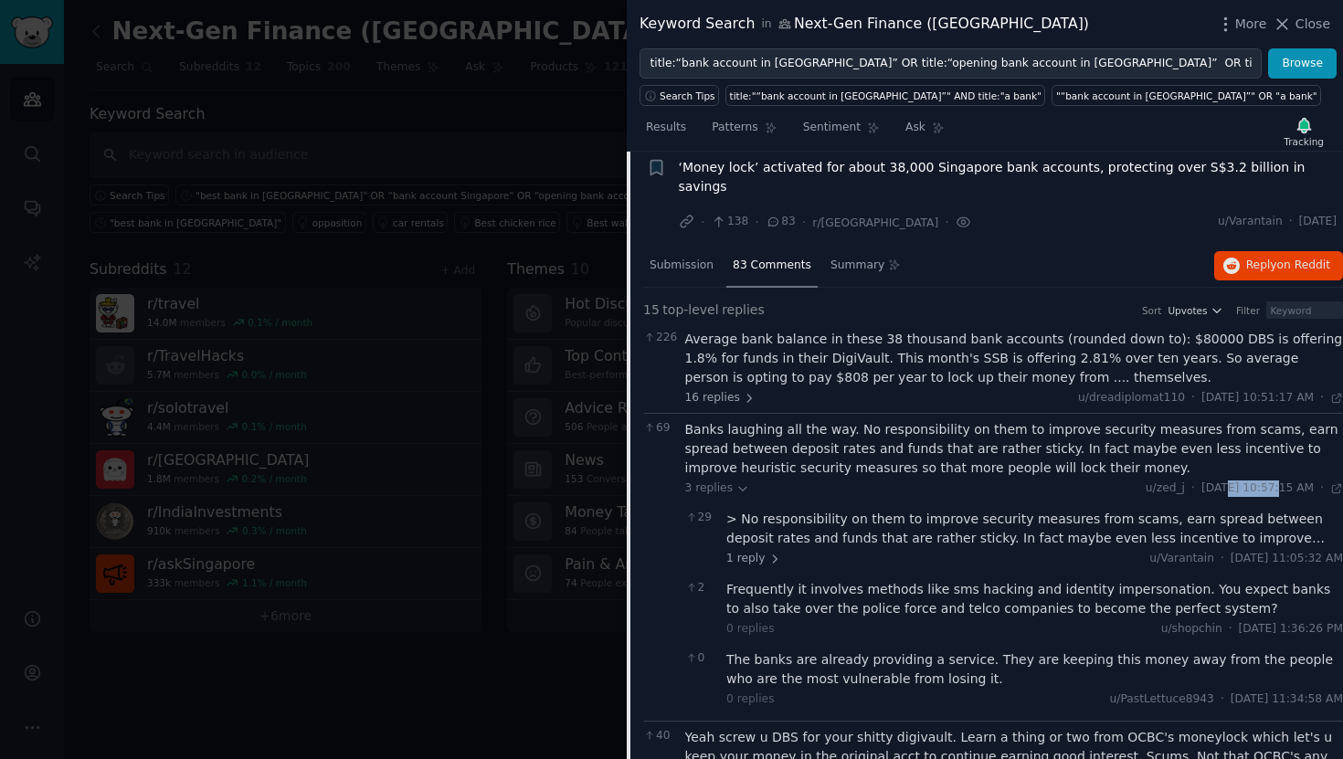
drag, startPoint x: 1239, startPoint y: 466, endPoint x: 1187, endPoint y: 466, distance: 51.1
click at [1201, 480] on span "Thu 1/11/2024, 10:57:15 AM" at bounding box center [1257, 488] width 112 height 16
copy span "1/11/2024"
drag, startPoint x: 873, startPoint y: 205, endPoint x: 807, endPoint y: 205, distance: 65.8
click at [807, 213] on div "· 138 · 83 · r/singapore ·" at bounding box center [825, 222] width 293 height 19
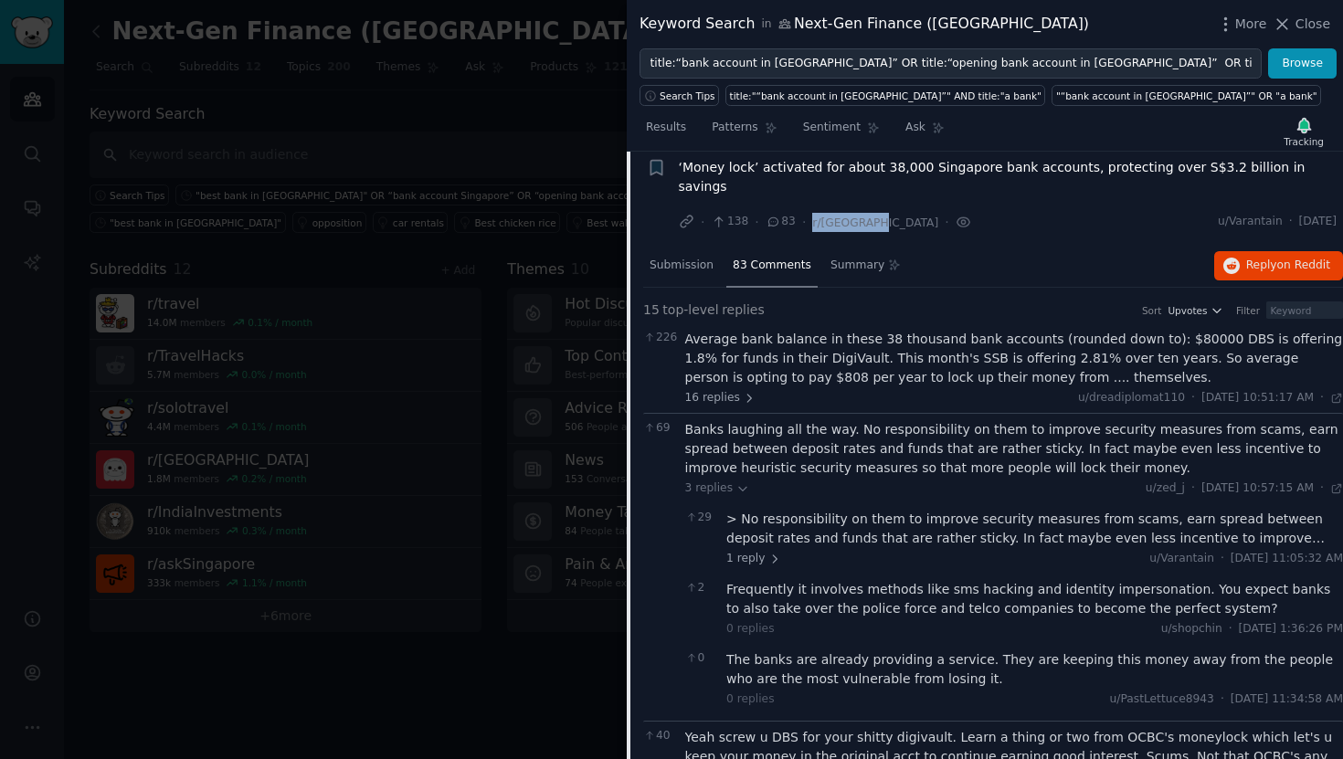
copy span "r/singapore"
click at [962, 168] on span "‘Money lock’ activated for about 38,000 Singapore bank accounts, protecting ove…" at bounding box center [1008, 177] width 659 height 38
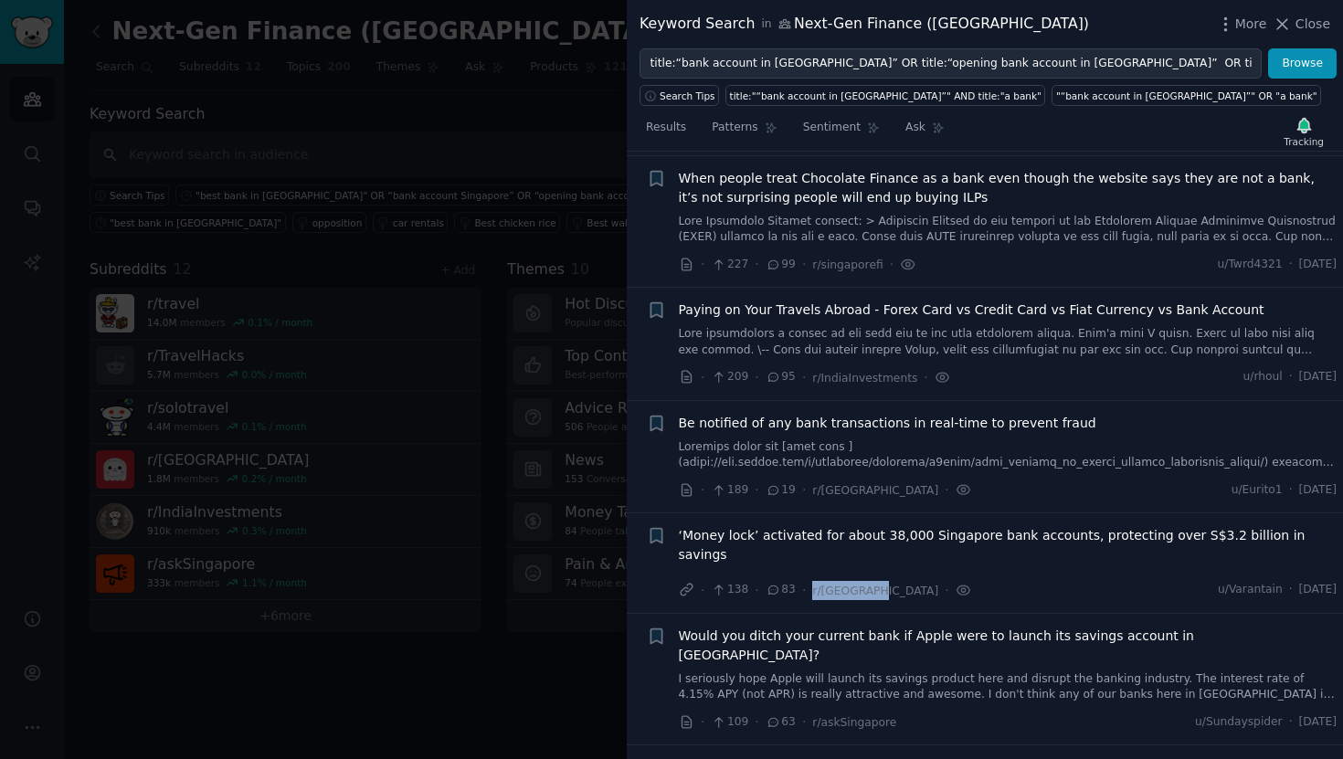
scroll to position [215, 0]
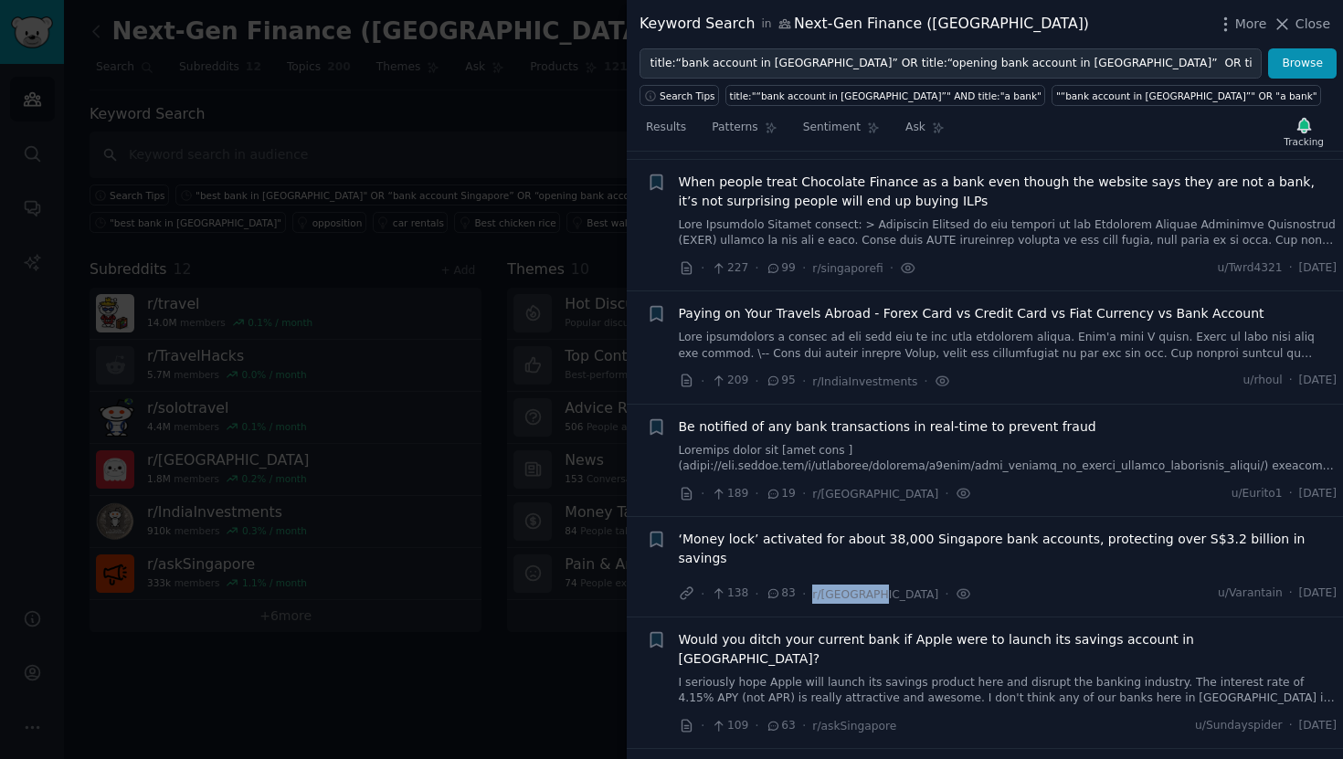
click at [953, 314] on span "Paying on Your Travels Abroad - Forex Card vs Credit Card vs Fiat Currency vs B…" at bounding box center [971, 313] width 585 height 19
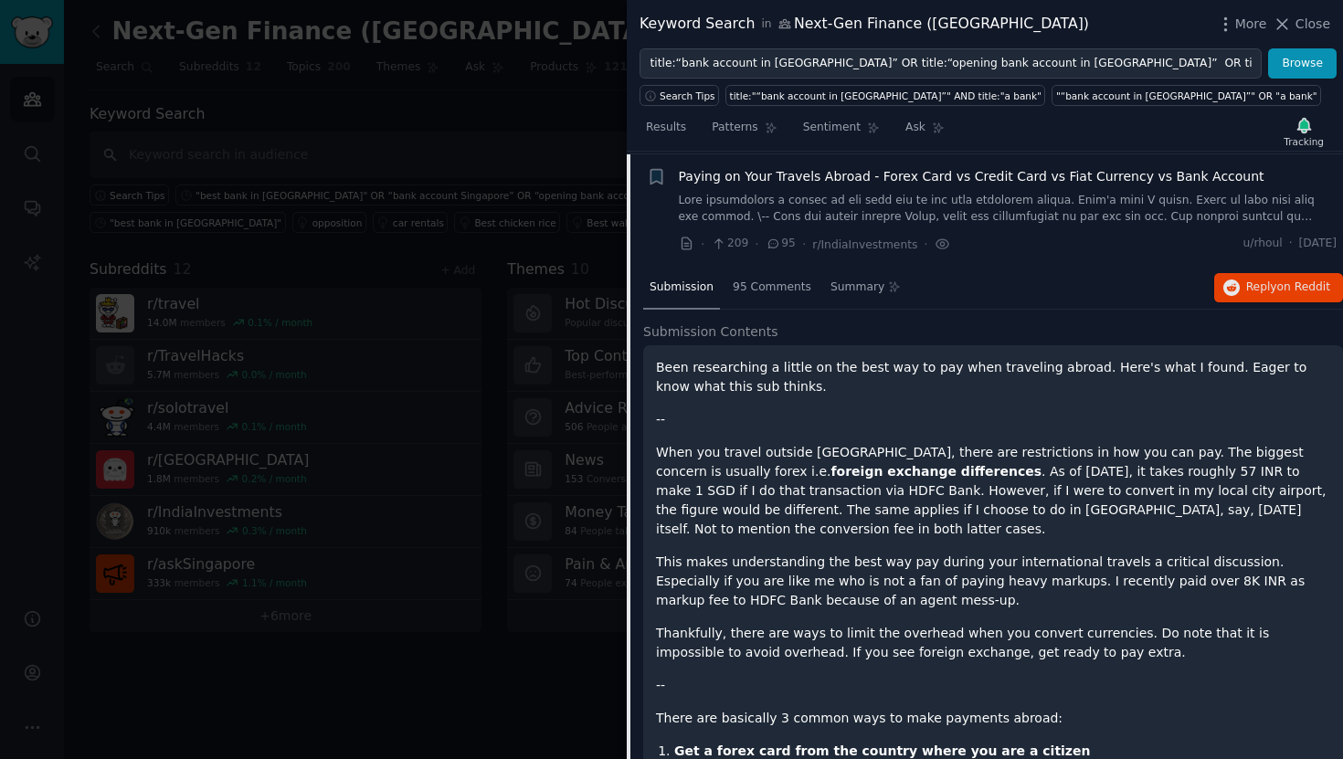
scroll to position [354, 0]
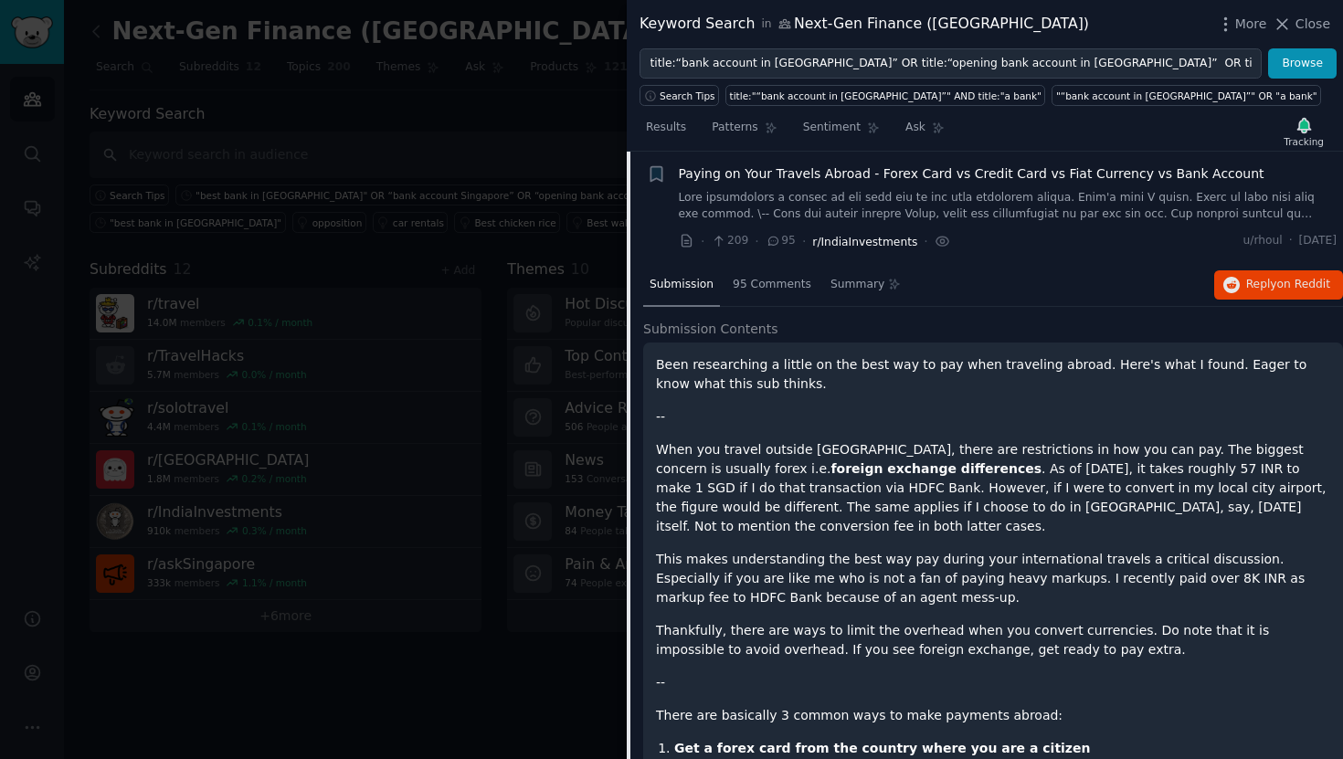
click at [902, 241] on span "r/IndiaInvestments" at bounding box center [864, 242] width 105 height 13
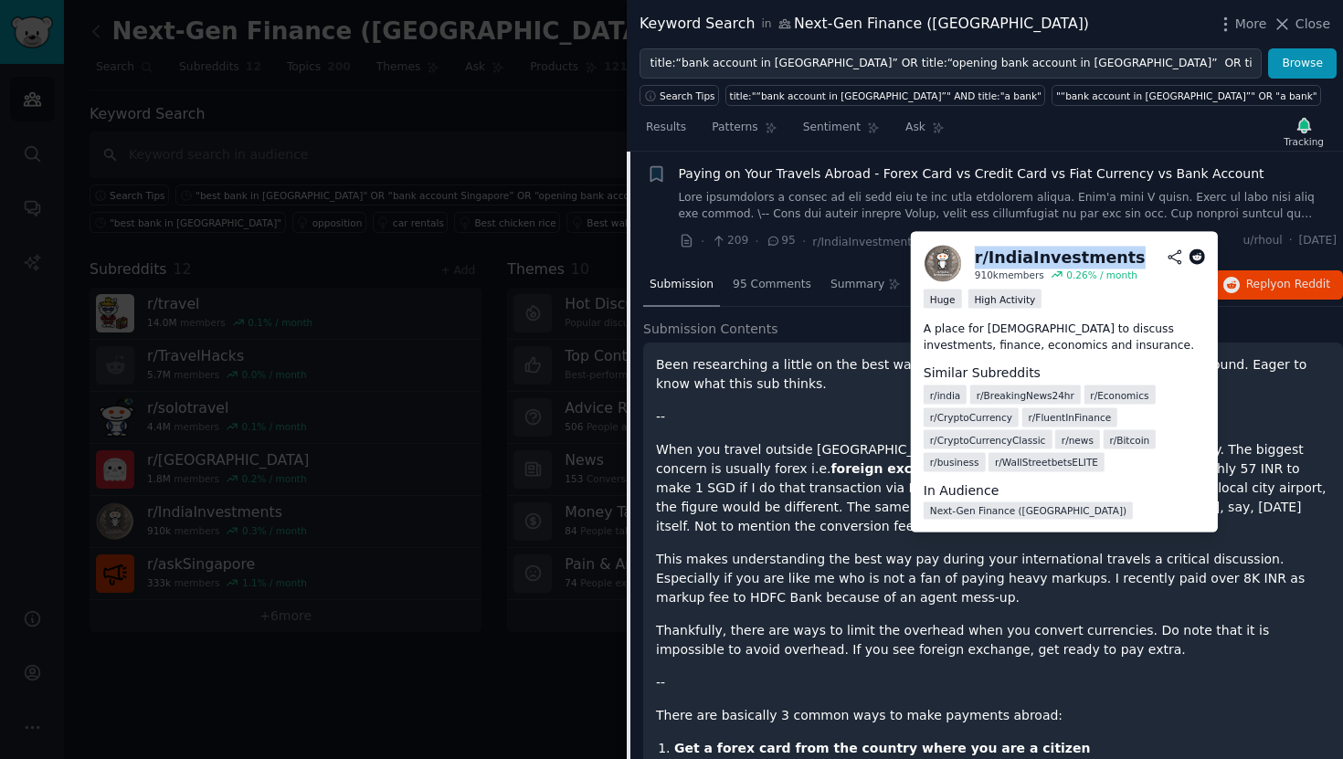
drag, startPoint x: 1121, startPoint y: 258, endPoint x: 972, endPoint y: 258, distance: 148.9
click at [972, 258] on div "r/ IndiaInvestments 910k members 0.26 % / month" at bounding box center [1063, 264] width 281 height 38
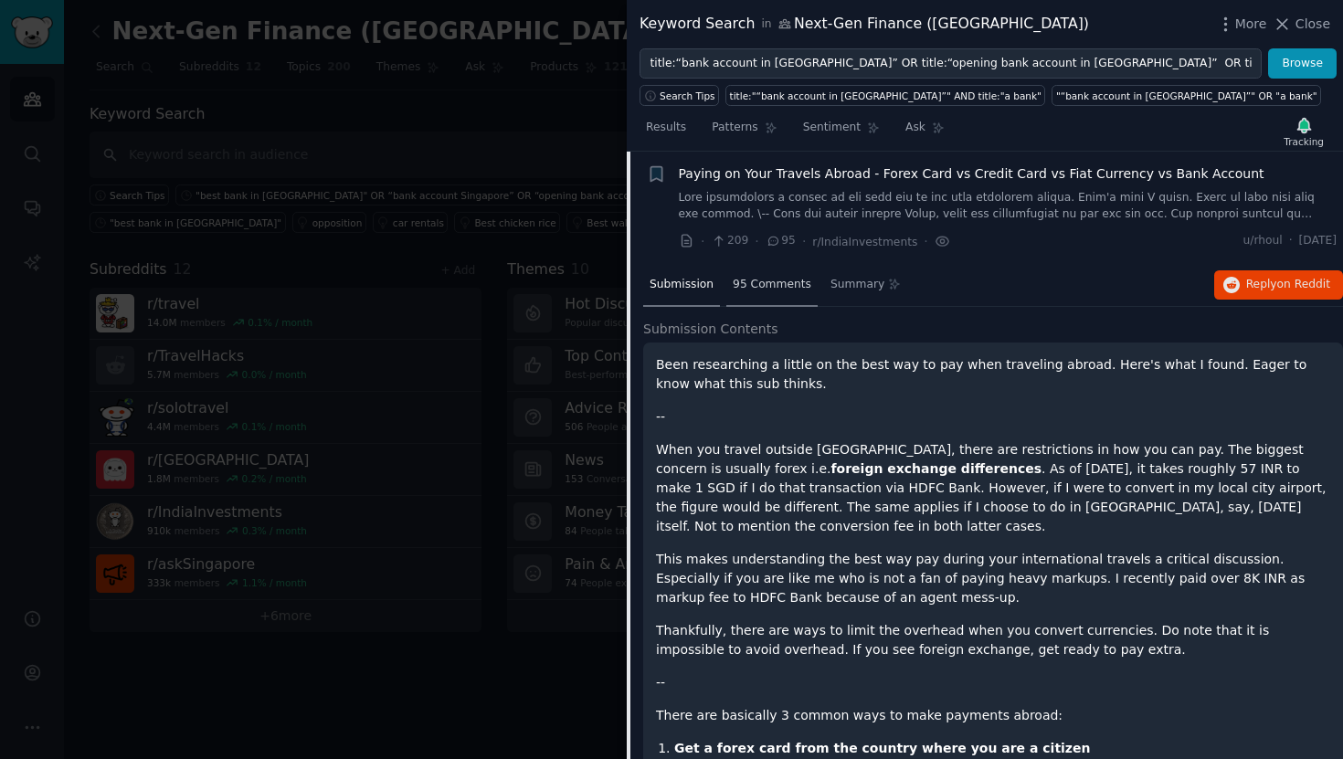
click at [761, 285] on span "95 Comments" at bounding box center [772, 285] width 79 height 16
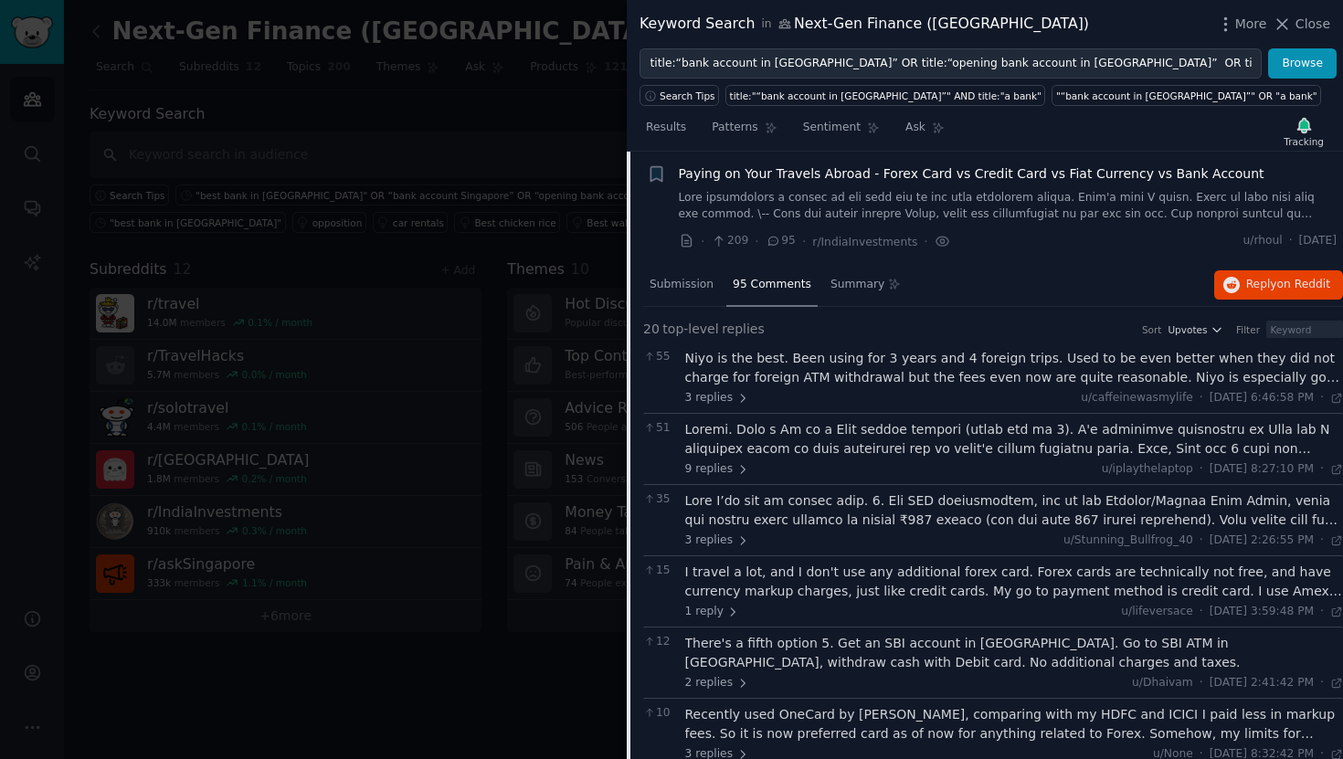
click at [949, 373] on div "Niyo is the best. Been using for 3 years and 4 foreign trips. Used to be even b…" at bounding box center [1014, 368] width 659 height 38
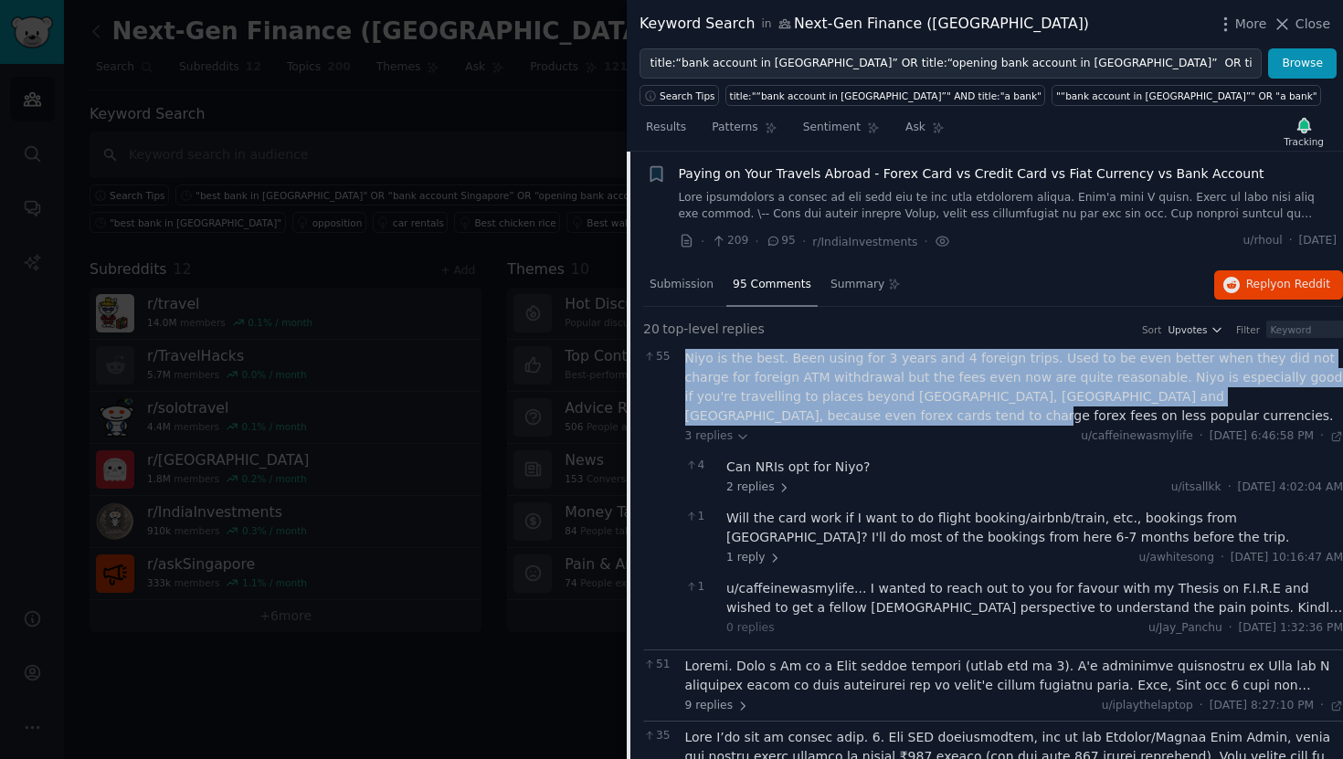
drag, startPoint x: 810, startPoint y: 412, endPoint x: 682, endPoint y: 355, distance: 139.9
click at [682, 355] on div "55 Niyo is the best. Been using for 3 years and 4 foreign trips. Used to be eve…" at bounding box center [993, 496] width 700 height 307
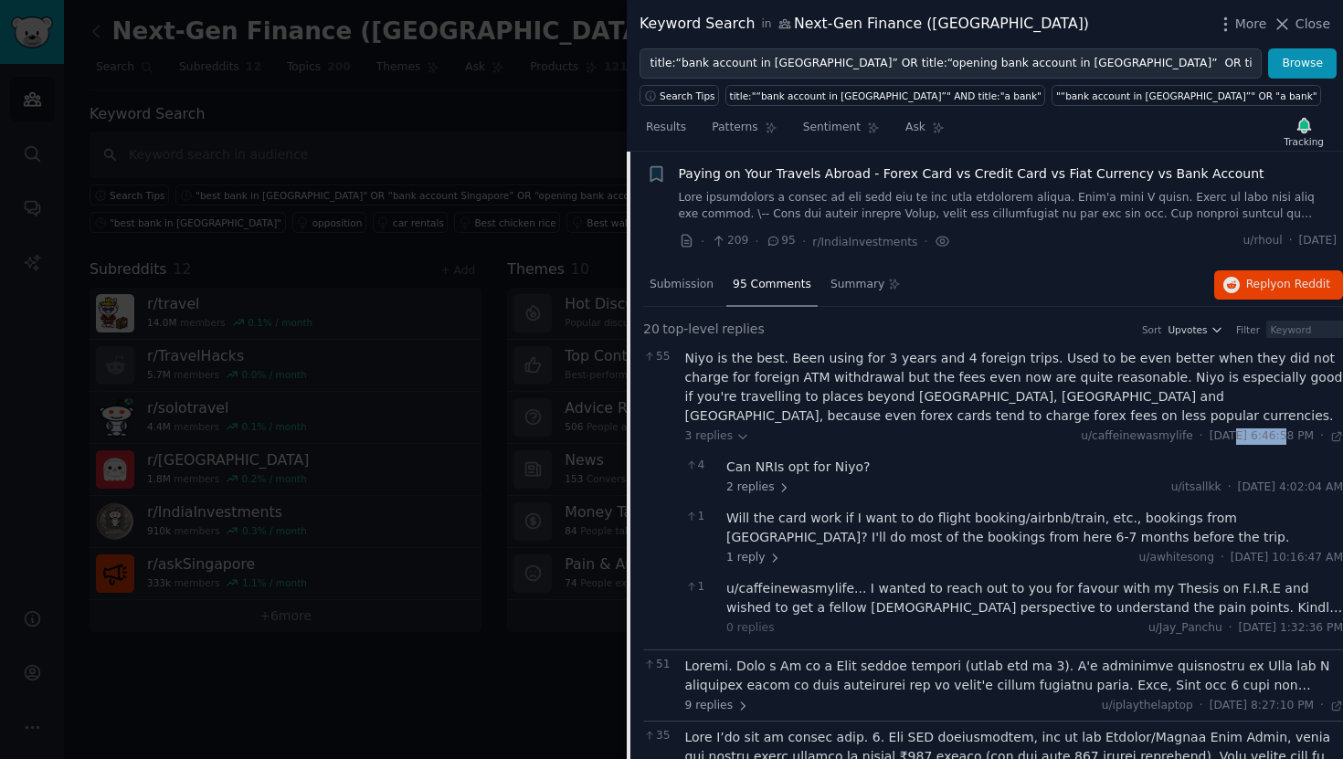
drag, startPoint x: 1240, startPoint y: 438, endPoint x: 1187, endPoint y: 438, distance: 53.0
click at [1209, 438] on span "Wed 6/29/2022, 6:46:58 PM" at bounding box center [1261, 436] width 104 height 16
click at [964, 169] on span "Paying on Your Travels Abroad - Forex Card vs Credit Card vs Fiat Currency vs B…" at bounding box center [971, 173] width 585 height 19
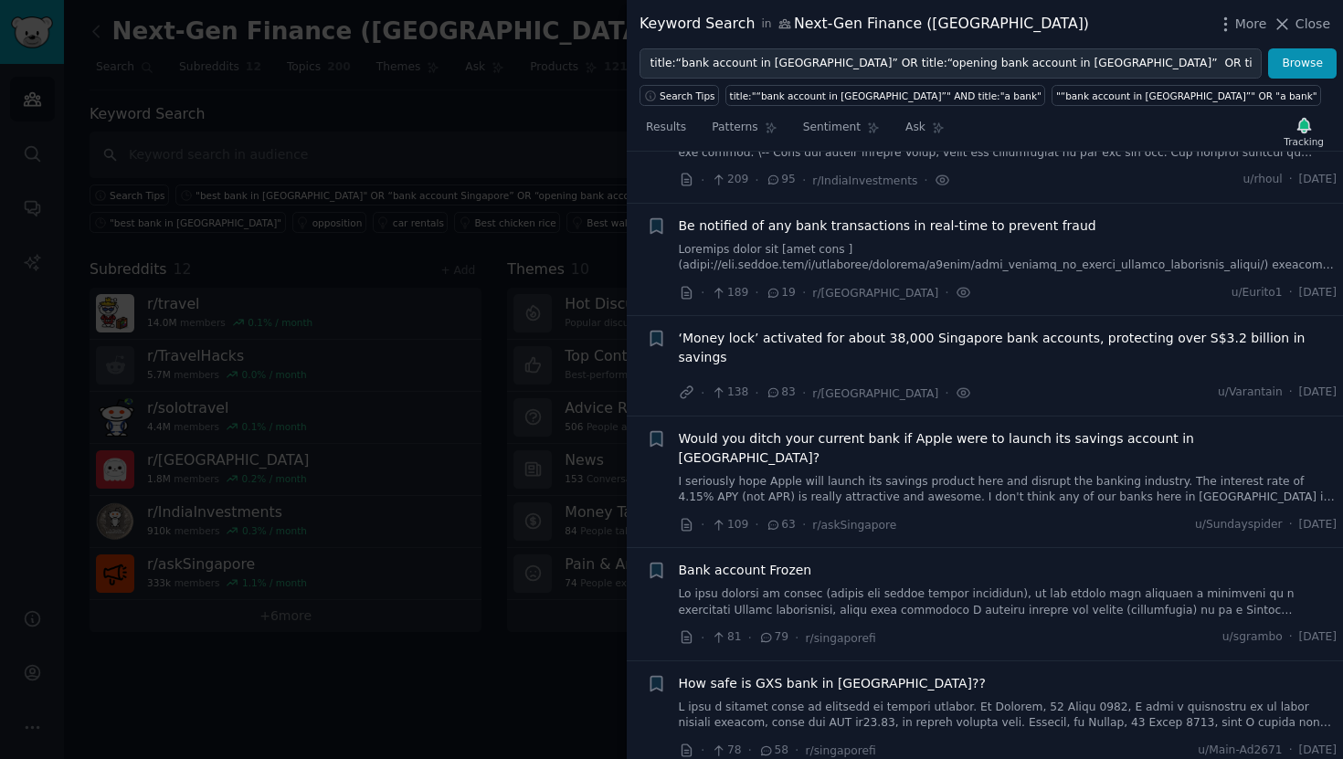
scroll to position [418, 0]
click at [929, 427] on span "Would you ditch your current bank if Apple were to launch its savings account i…" at bounding box center [1008, 446] width 659 height 38
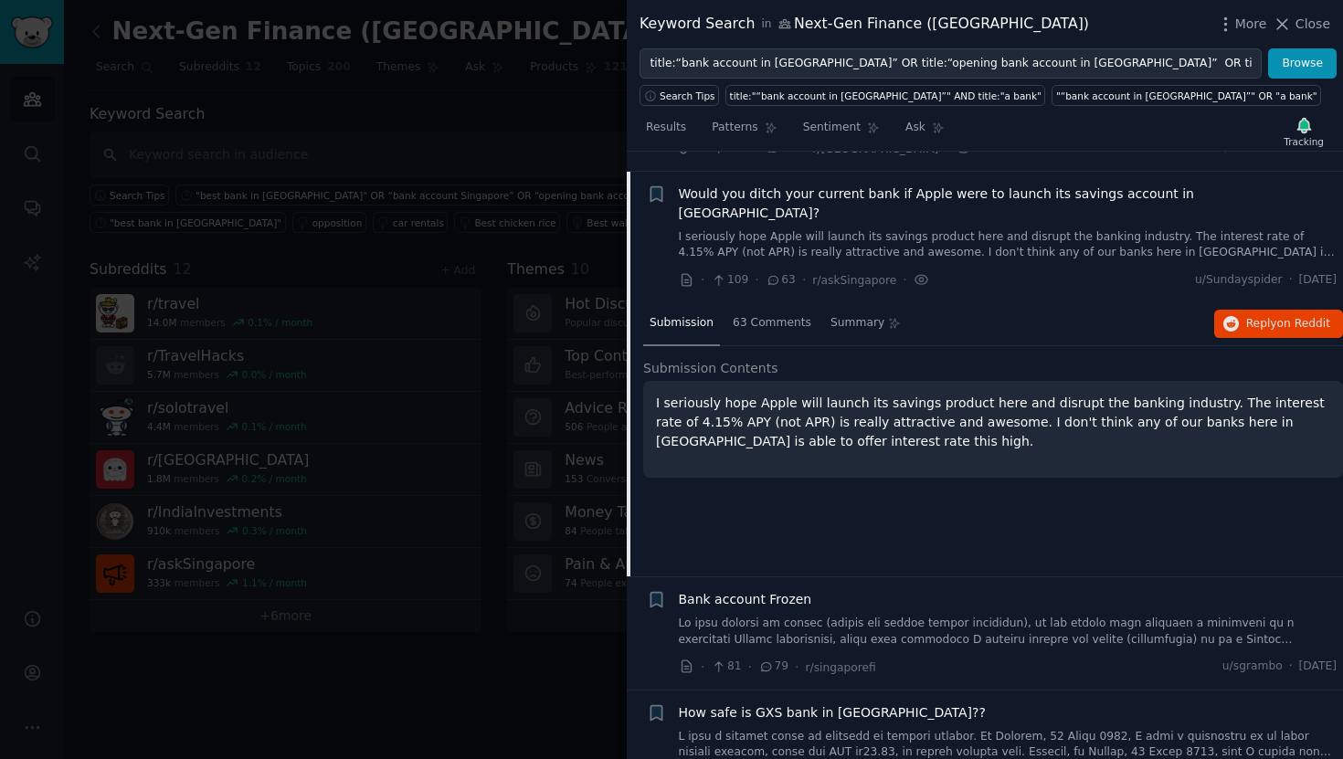
scroll to position [660, 0]
click at [776, 315] on span "63 Comments" at bounding box center [772, 323] width 79 height 16
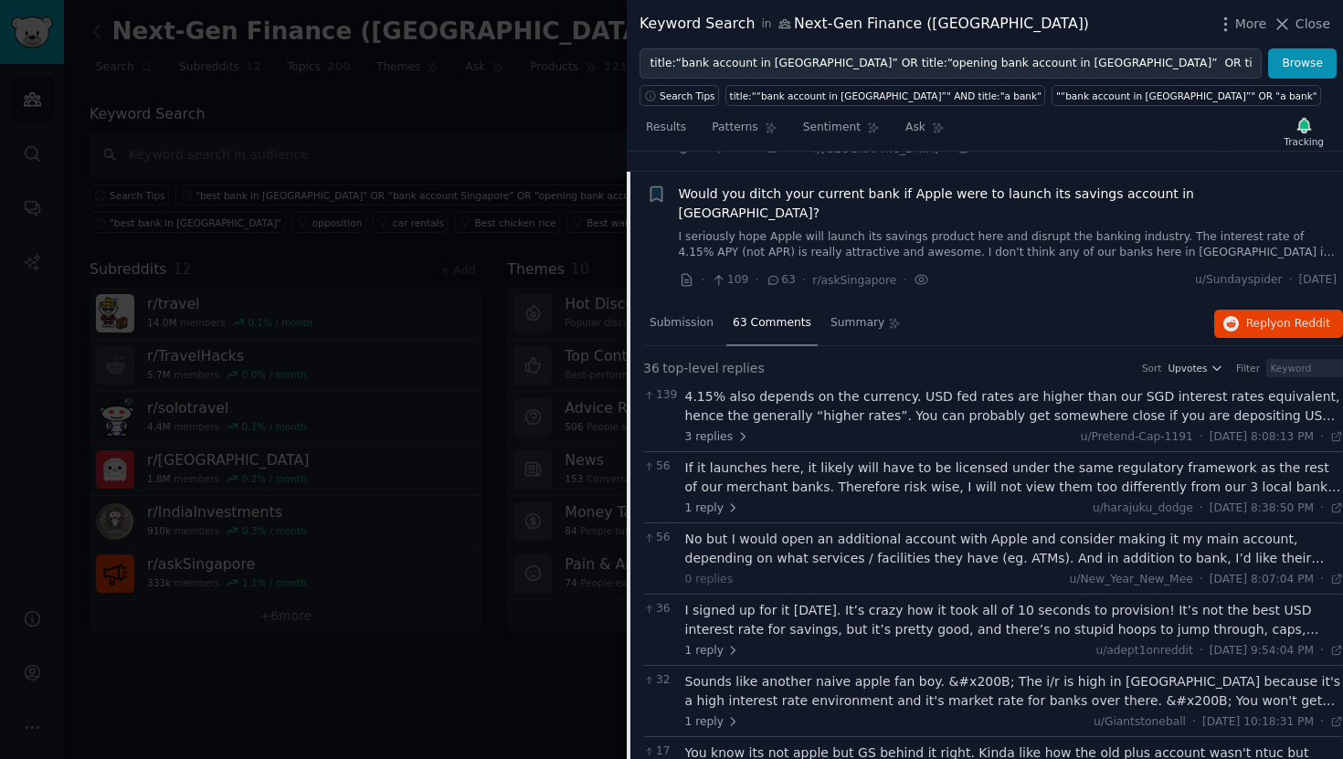
click at [870, 387] on div "4.15% also depends on the currency. USD fed rates are higher than our SGD inter…" at bounding box center [1014, 406] width 659 height 38
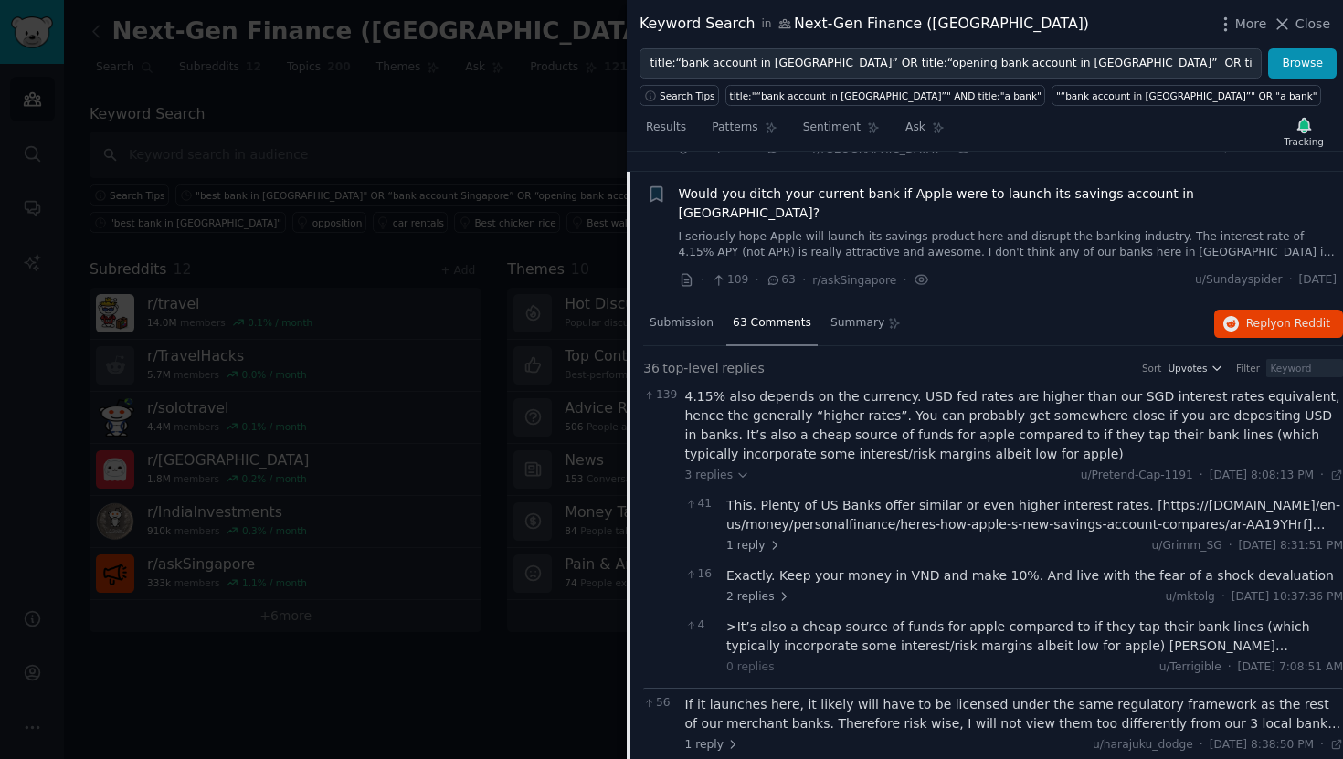
click at [1066, 695] on div "If it launches here, it likely will have to be licensed under the same regulato…" at bounding box center [1014, 714] width 659 height 38
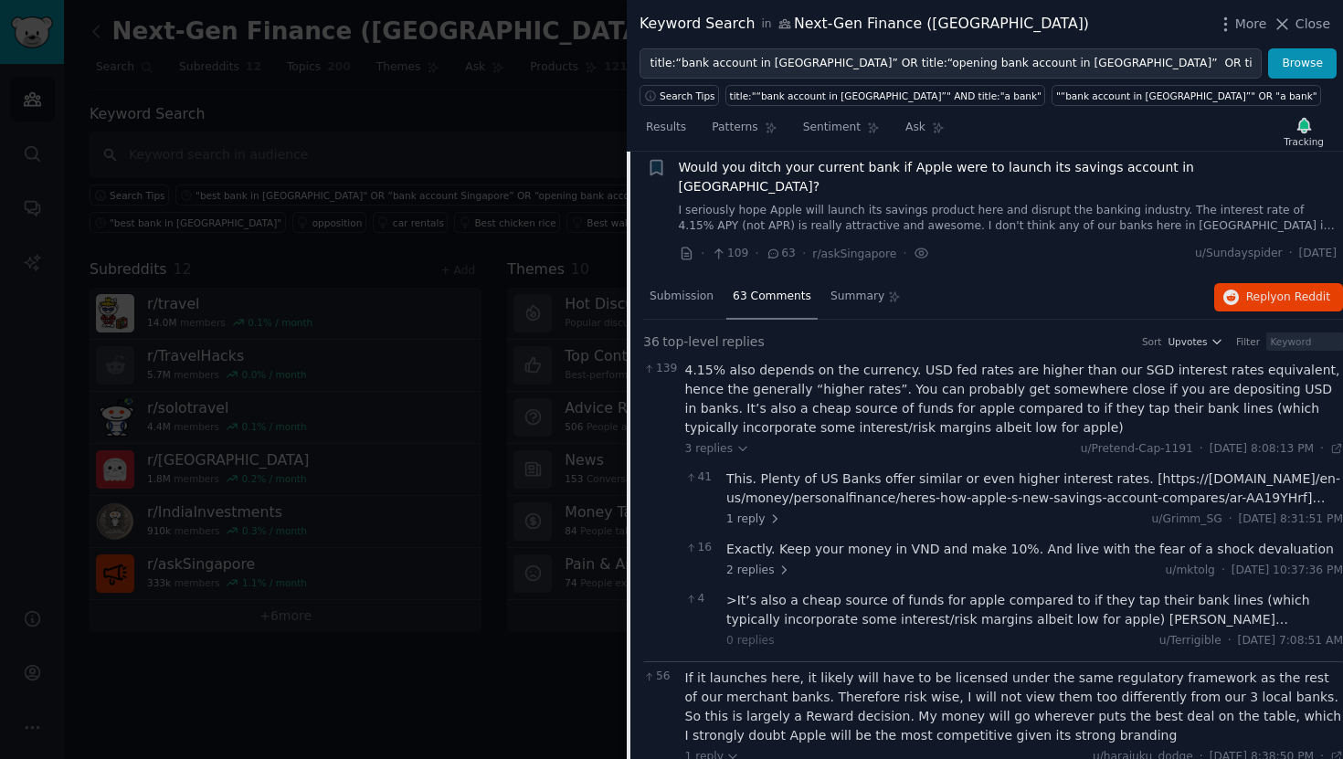
scroll to position [694, 0]
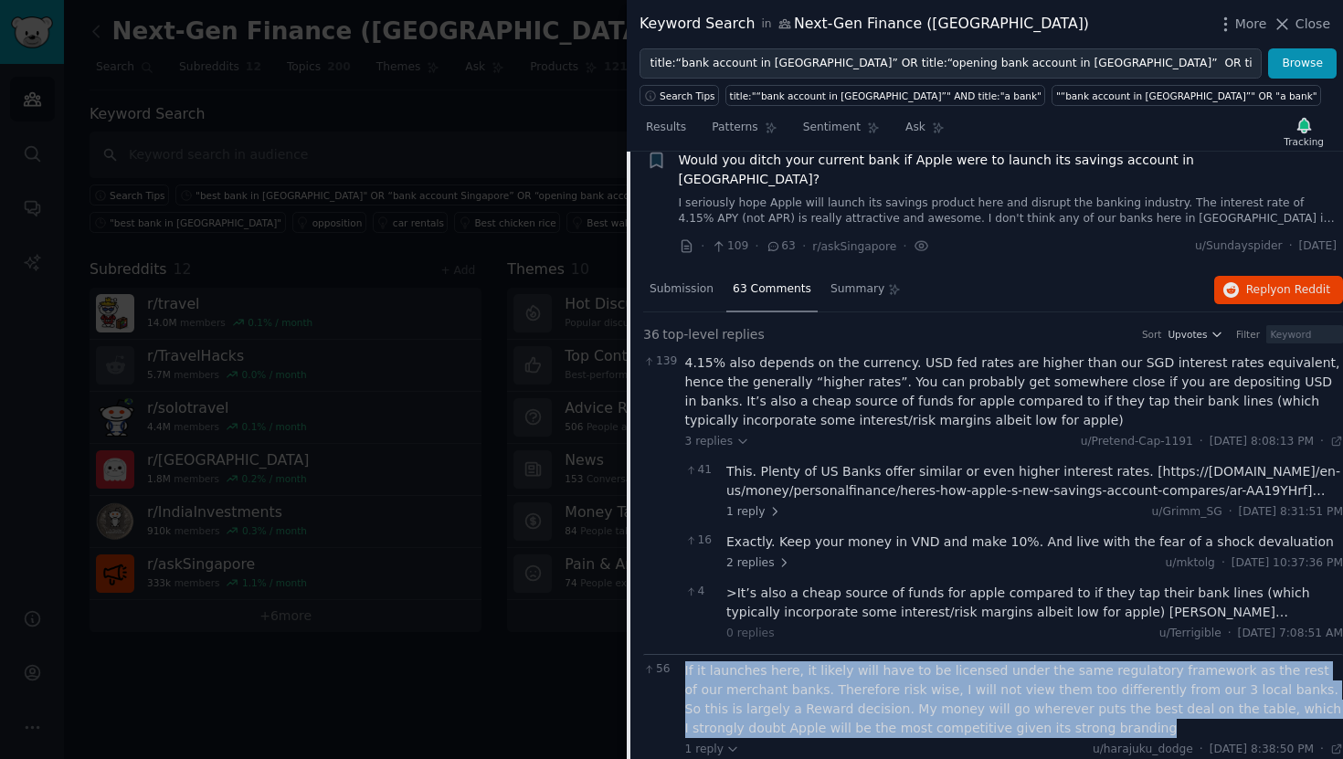
drag, startPoint x: 1044, startPoint y: 691, endPoint x: 683, endPoint y: 628, distance: 366.3
click at [683, 654] on div "56 If it launches here, it likely will have to be licensed under the same regul…" at bounding box center [993, 747] width 700 height 186
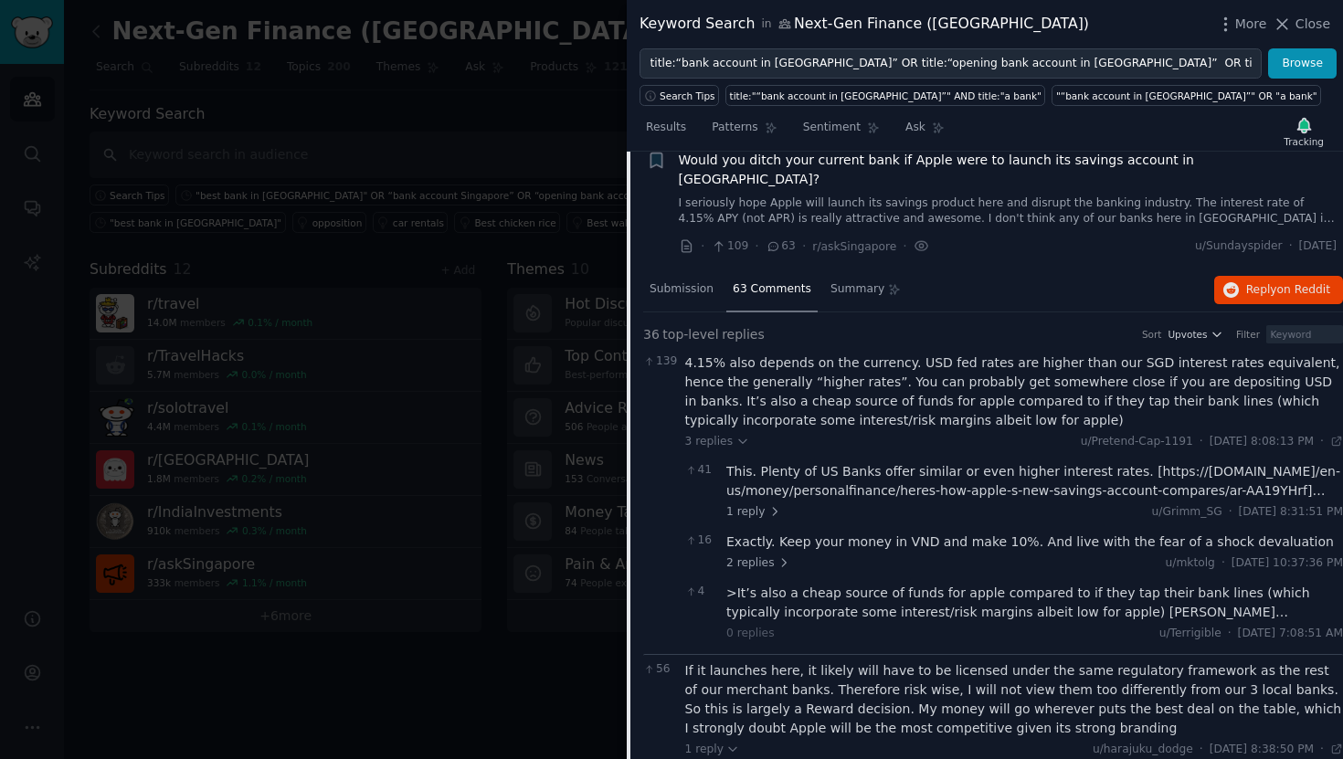
click at [1237, 742] on span "Wed 4/19/2023, 8:38:50 PM" at bounding box center [1261, 750] width 104 height 16
drag, startPoint x: 1239, startPoint y: 712, endPoint x: 1188, endPoint y: 712, distance: 51.1
click at [1209, 742] on span "Wed 4/19/2023, 8:38:50 PM" at bounding box center [1261, 750] width 104 height 16
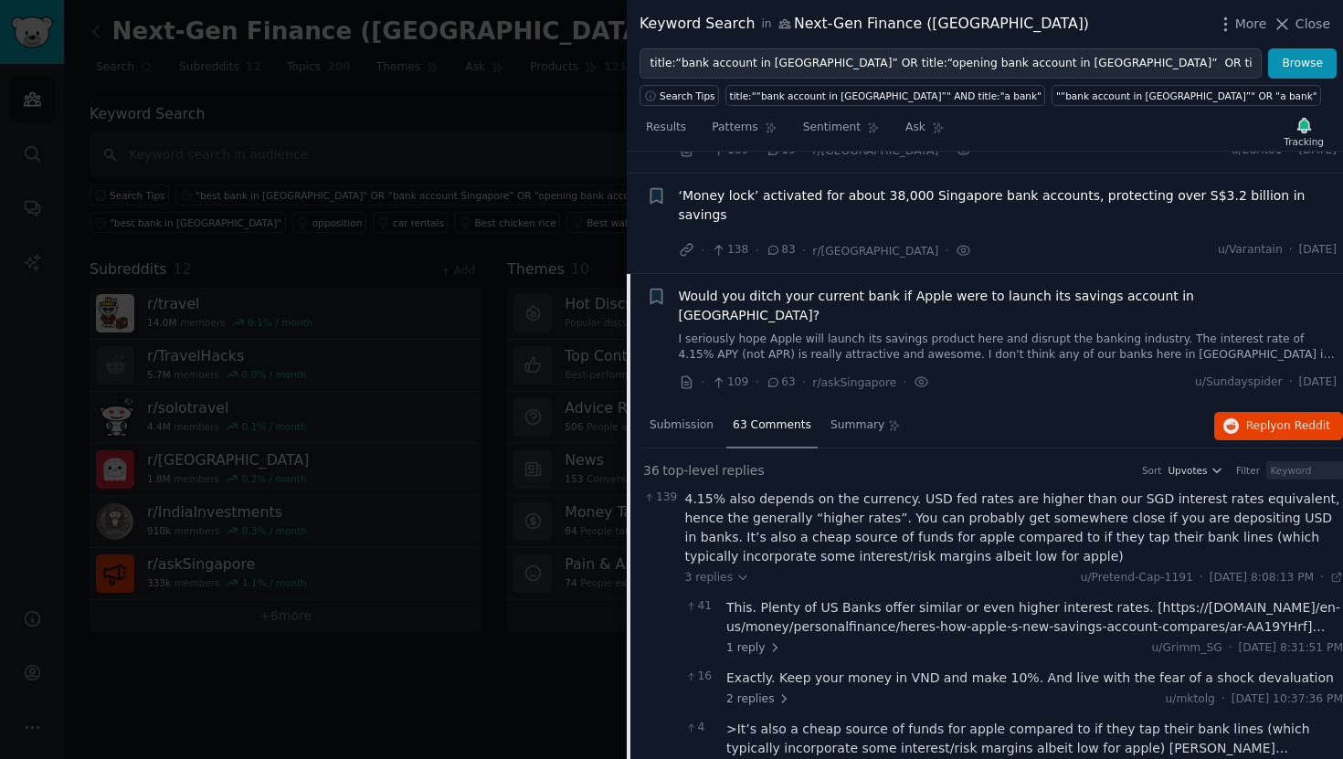
scroll to position [554, 0]
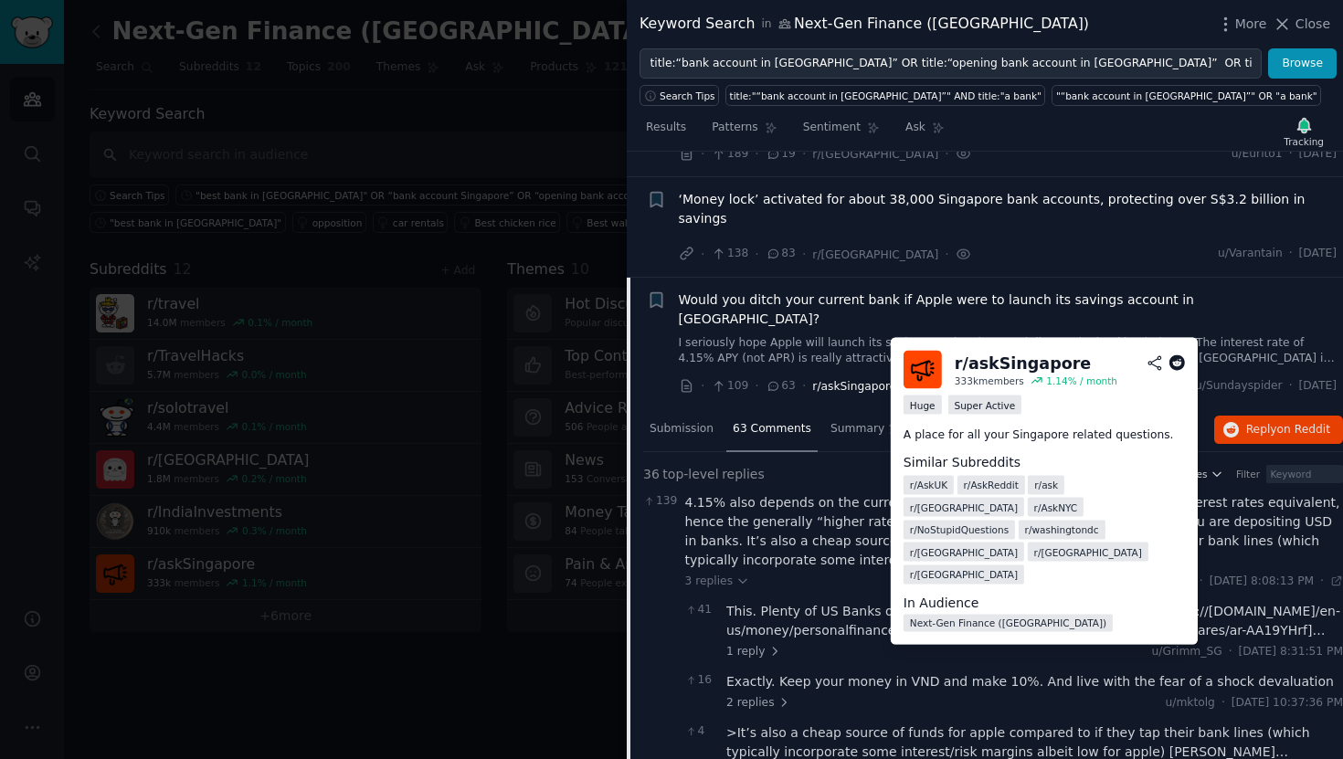
click at [891, 349] on div "r/ askSingapore 333k members 1.14 % / month Huge Super Active A place for all y…" at bounding box center [1044, 491] width 307 height 307
drag, startPoint x: 1065, startPoint y: 362, endPoint x: 947, endPoint y: 361, distance: 117.8
click at [947, 361] on div "r/ askSingapore 333k members 1.14 % / month" at bounding box center [1043, 370] width 281 height 38
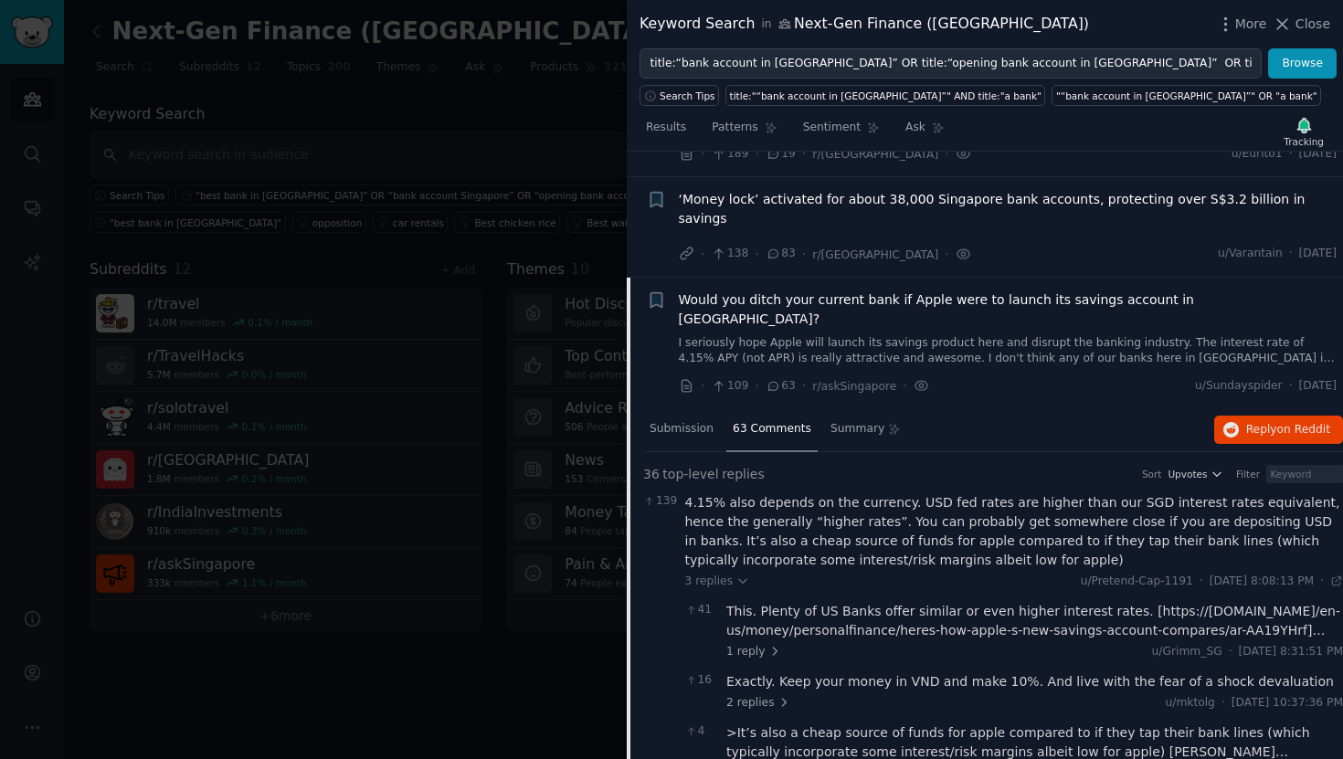
click at [993, 290] on span "Would you ditch your current bank if Apple were to launch its savings account i…" at bounding box center [1008, 309] width 659 height 38
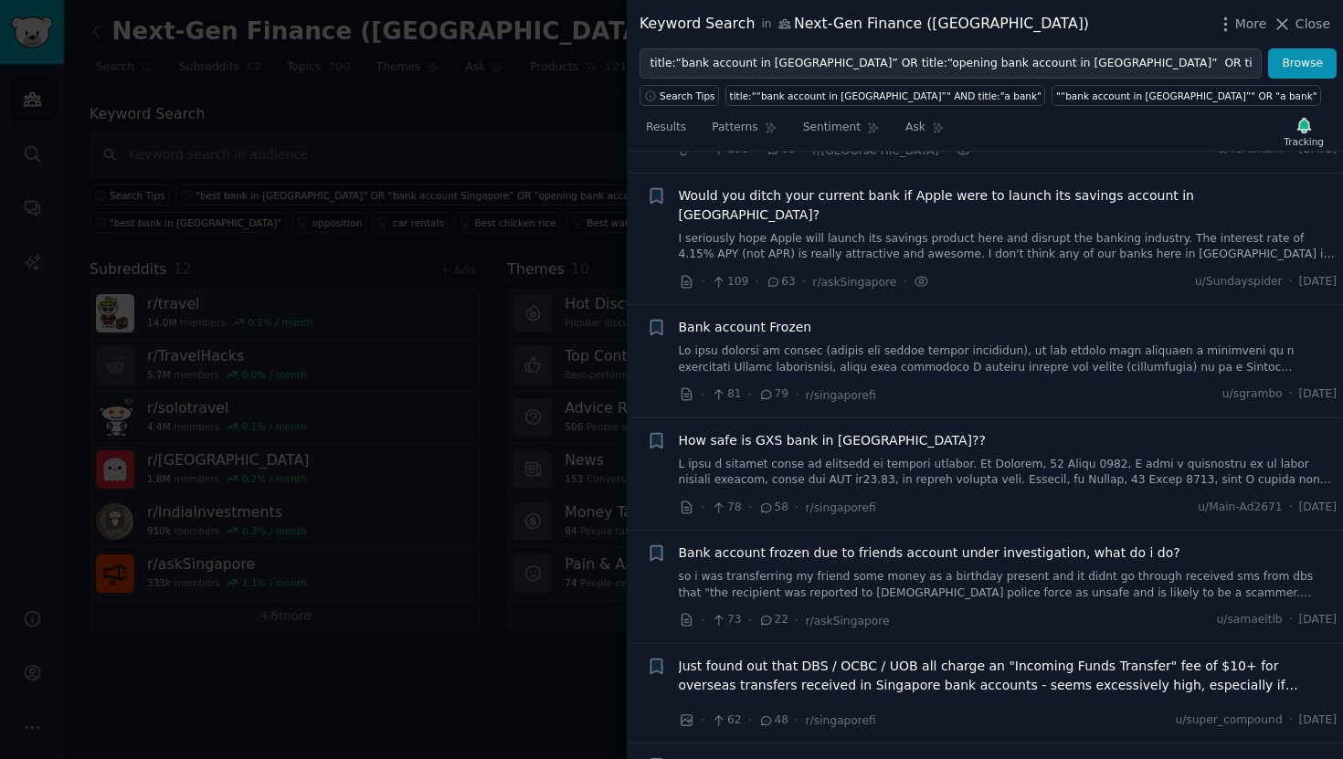
scroll to position [660, 0]
click at [767, 385] on span "79" at bounding box center [773, 393] width 30 height 16
click at [778, 316] on span "Bank account Frozen" at bounding box center [745, 325] width 133 height 19
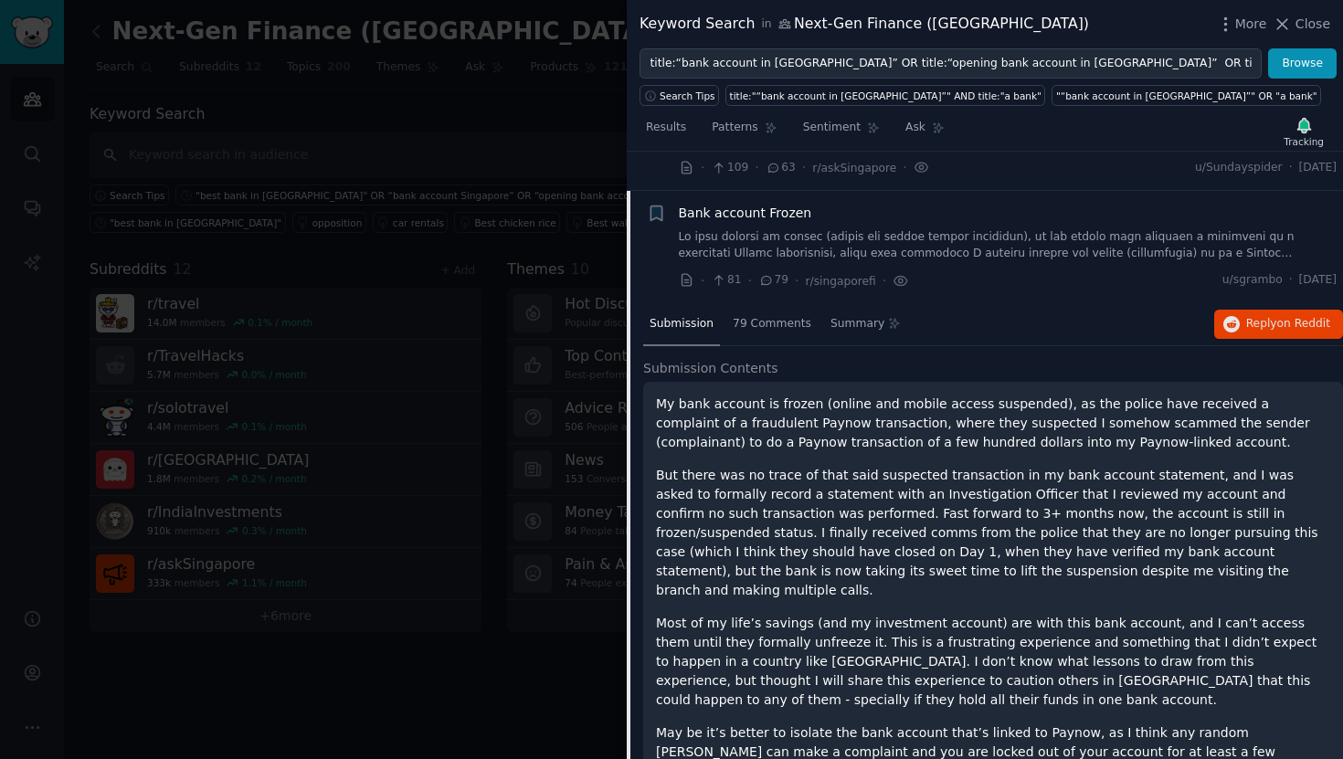
scroll to position [774, 0]
click at [771, 315] on span "79 Comments" at bounding box center [772, 323] width 79 height 16
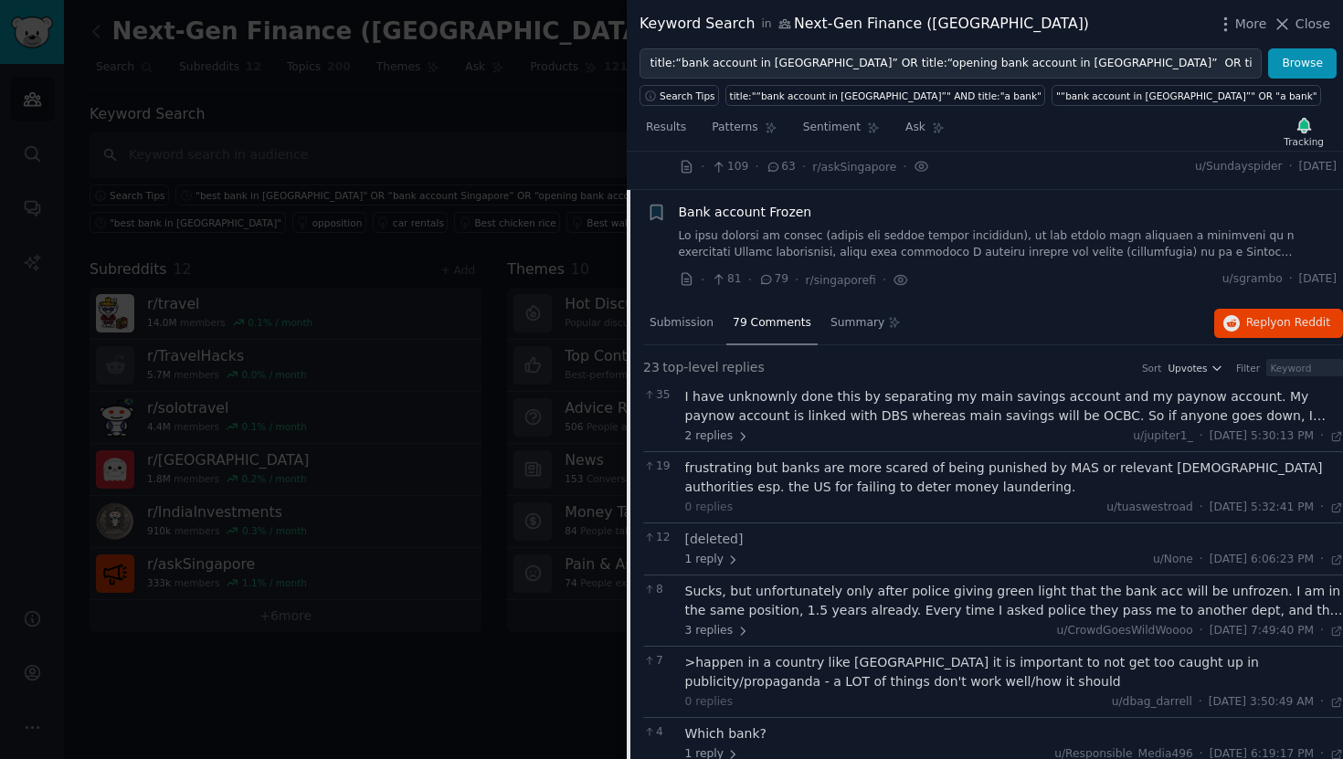
click at [862, 387] on div "I have unknownly done this by separating my main savings account and my paynow …" at bounding box center [1014, 406] width 659 height 38
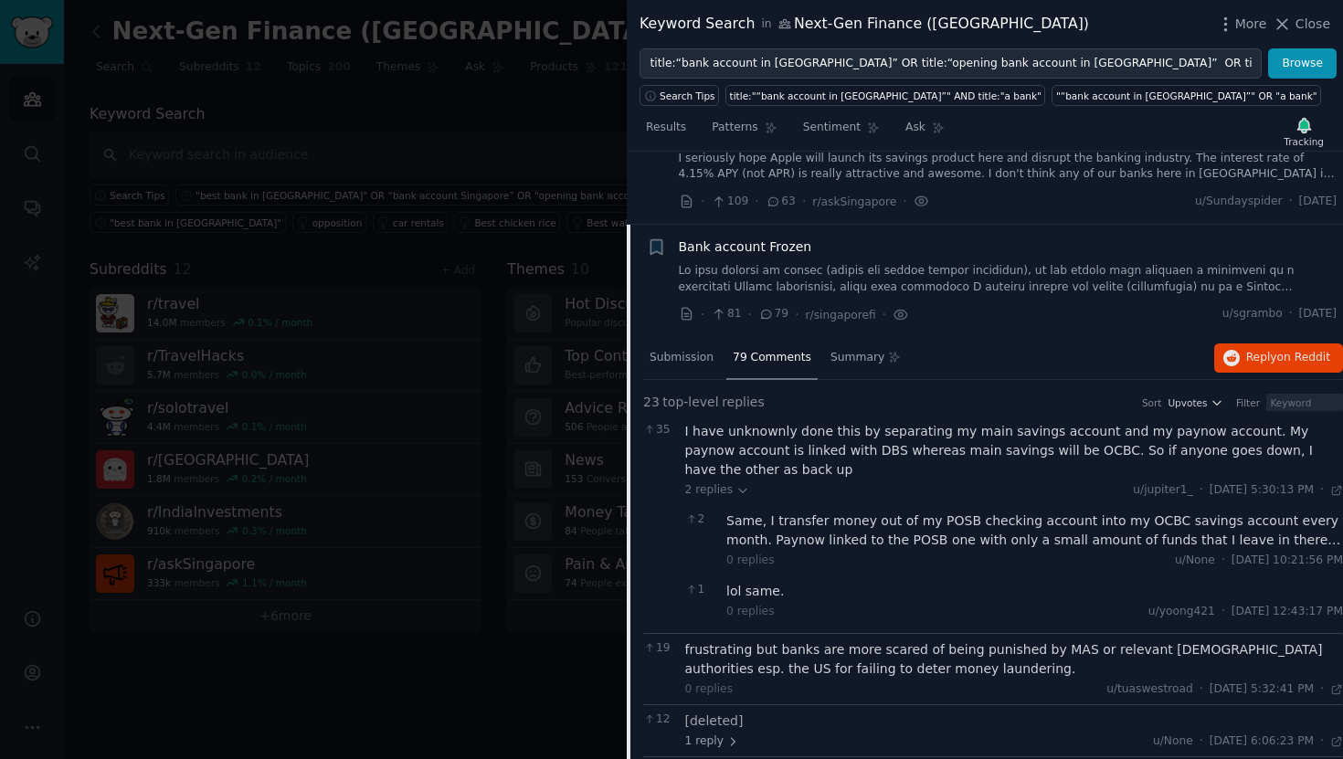
scroll to position [730, 0]
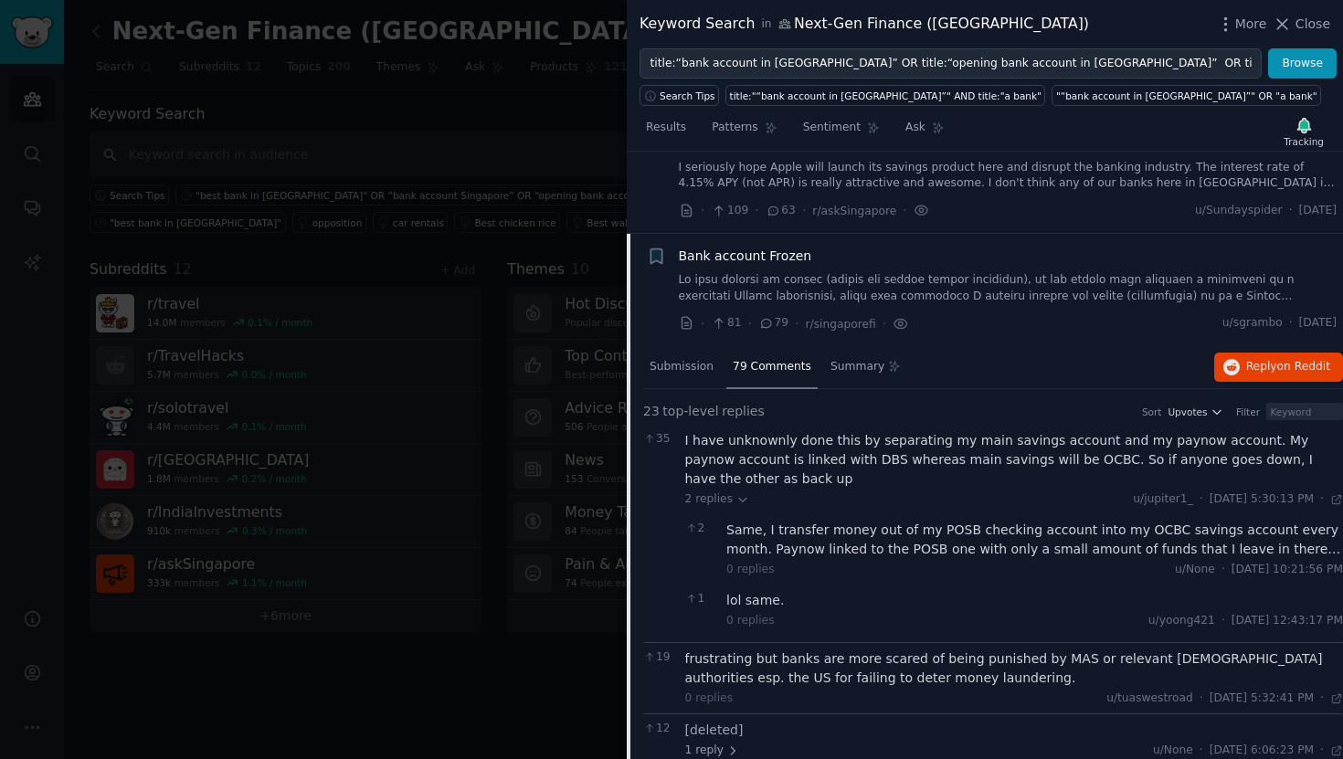
click at [782, 247] on span "Bank account Frozen" at bounding box center [745, 256] width 133 height 19
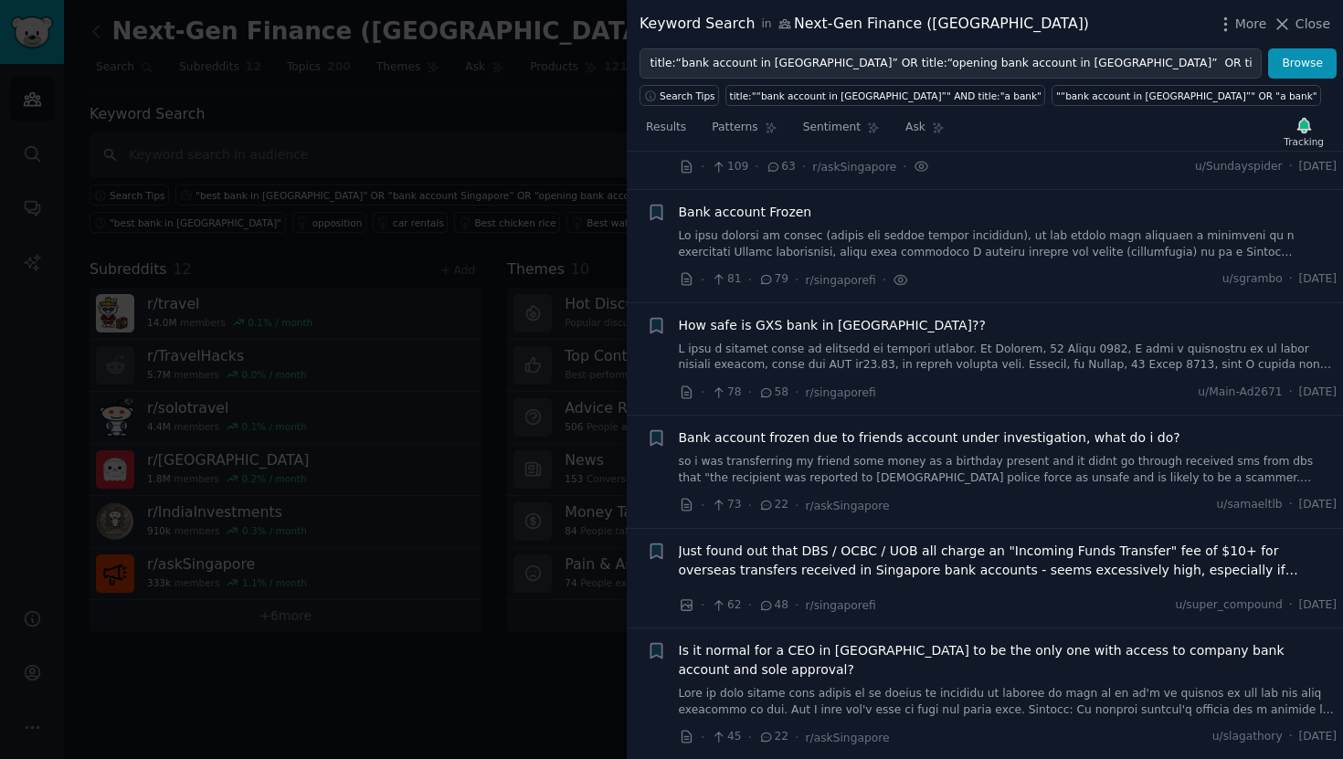
click at [806, 316] on span "How safe is GXS bank in Singapore??" at bounding box center [832, 325] width 307 height 19
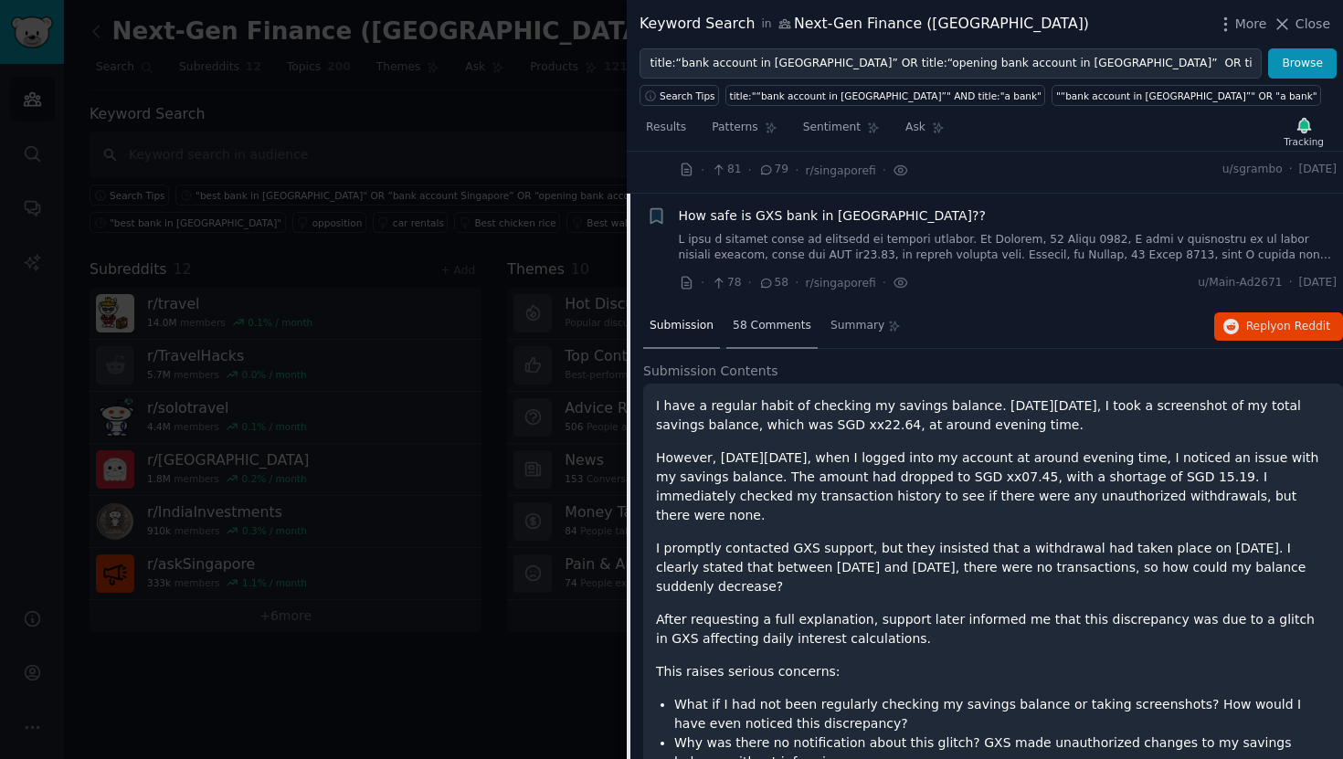
scroll to position [886, 0]
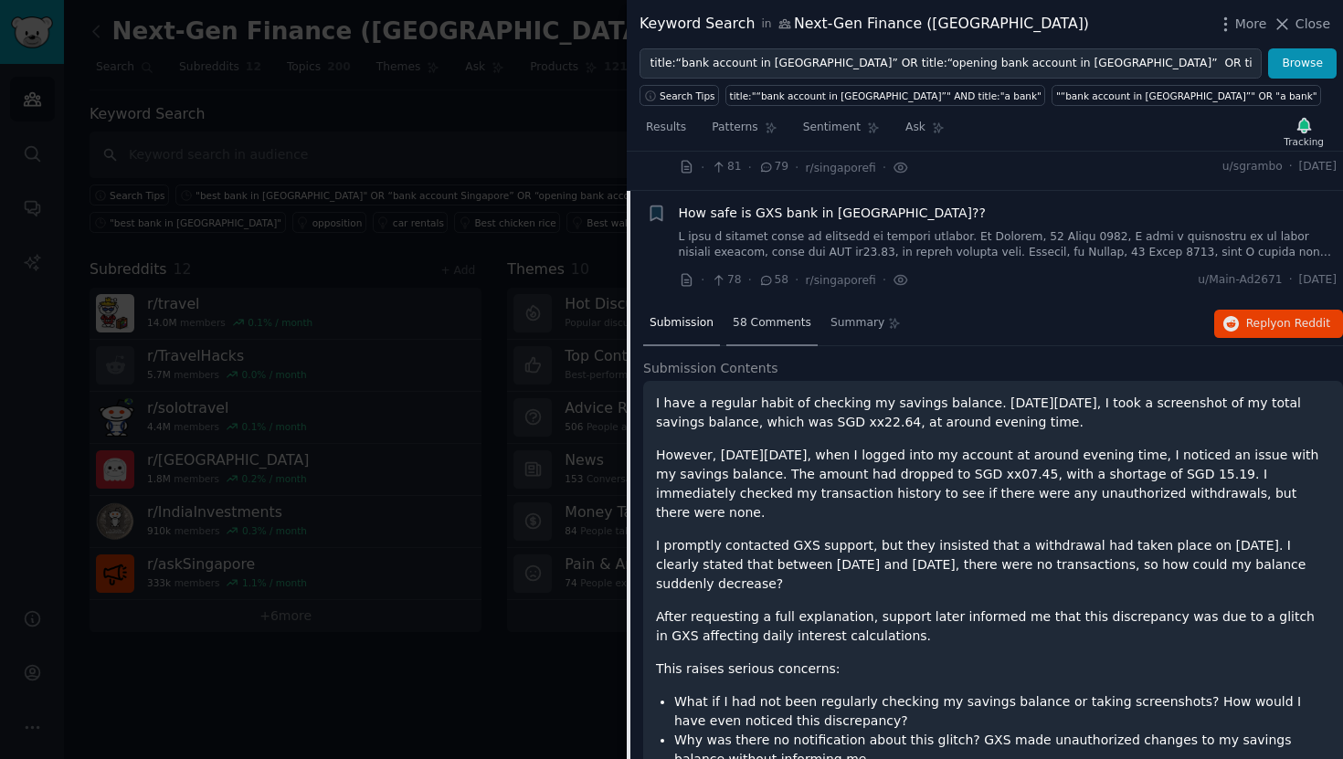
click at [769, 315] on span "58 Comments" at bounding box center [772, 323] width 79 height 16
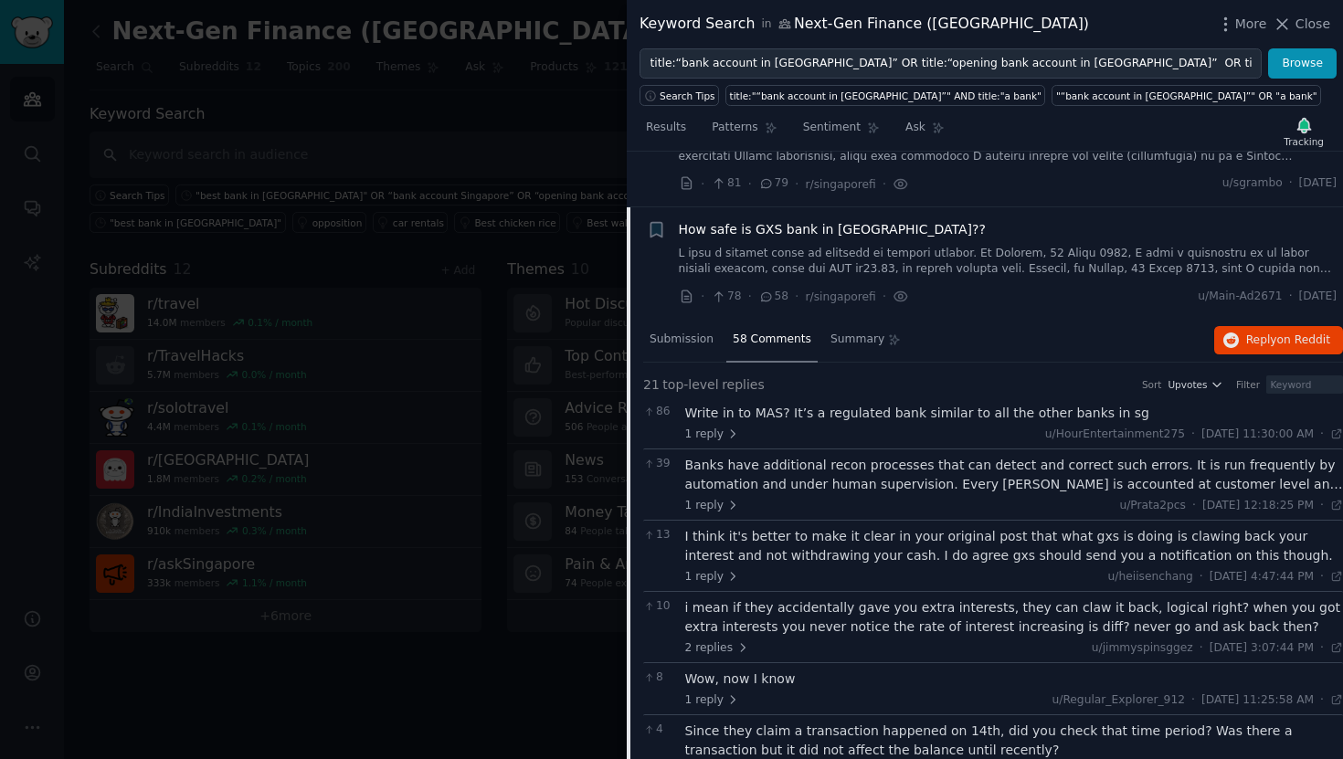
scroll to position [875, 0]
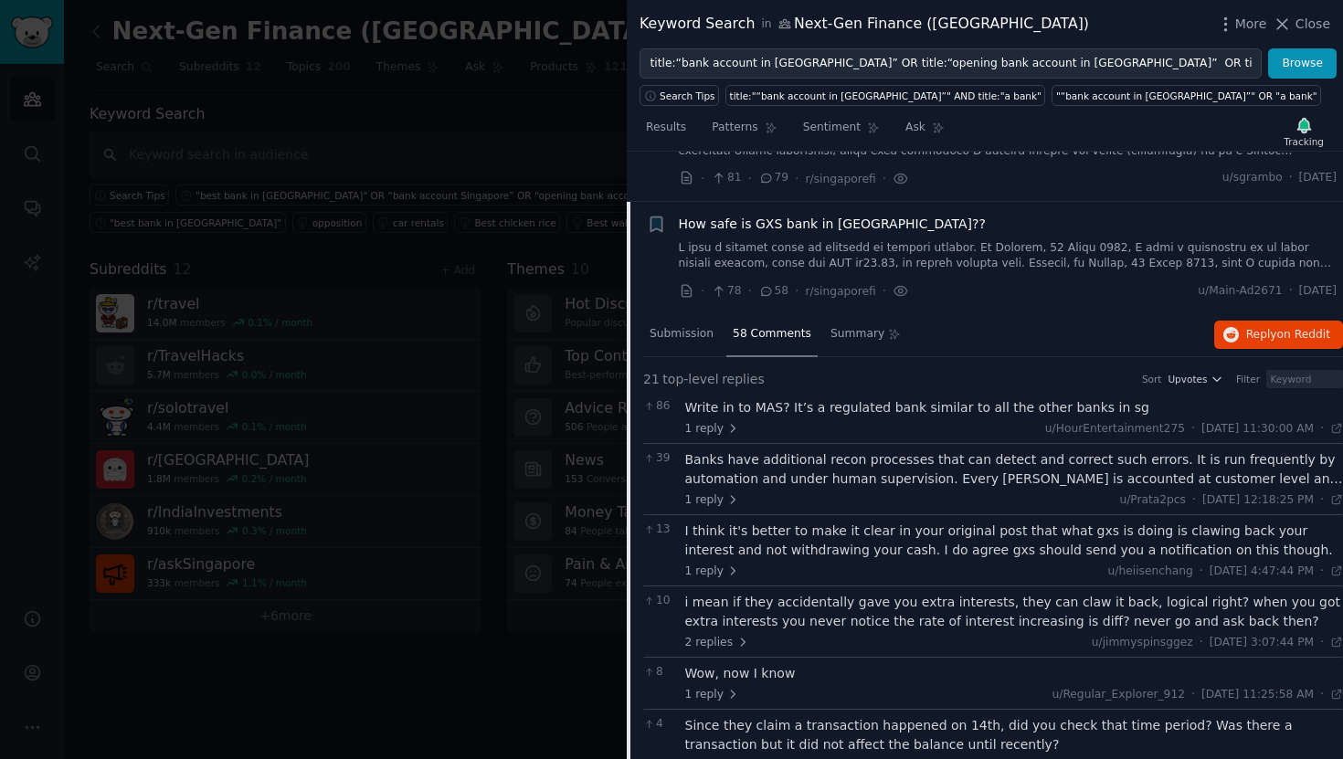
click at [847, 450] on div "Banks have additional recon processes that can detect and correct such errors. …" at bounding box center [1014, 469] width 659 height 38
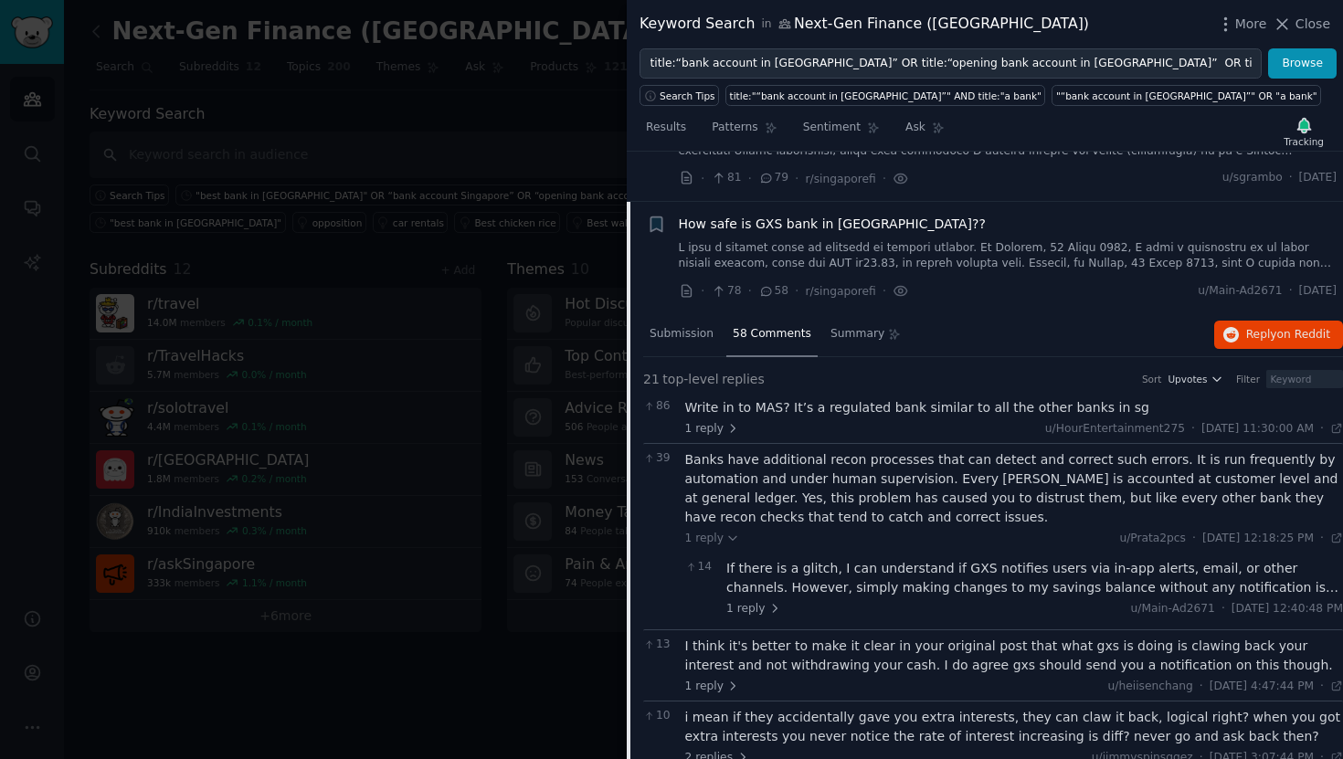
click at [850, 398] on div "Write in to MAS? It’s a regulated bank similar to all the other banks in sg" at bounding box center [1014, 407] width 659 height 19
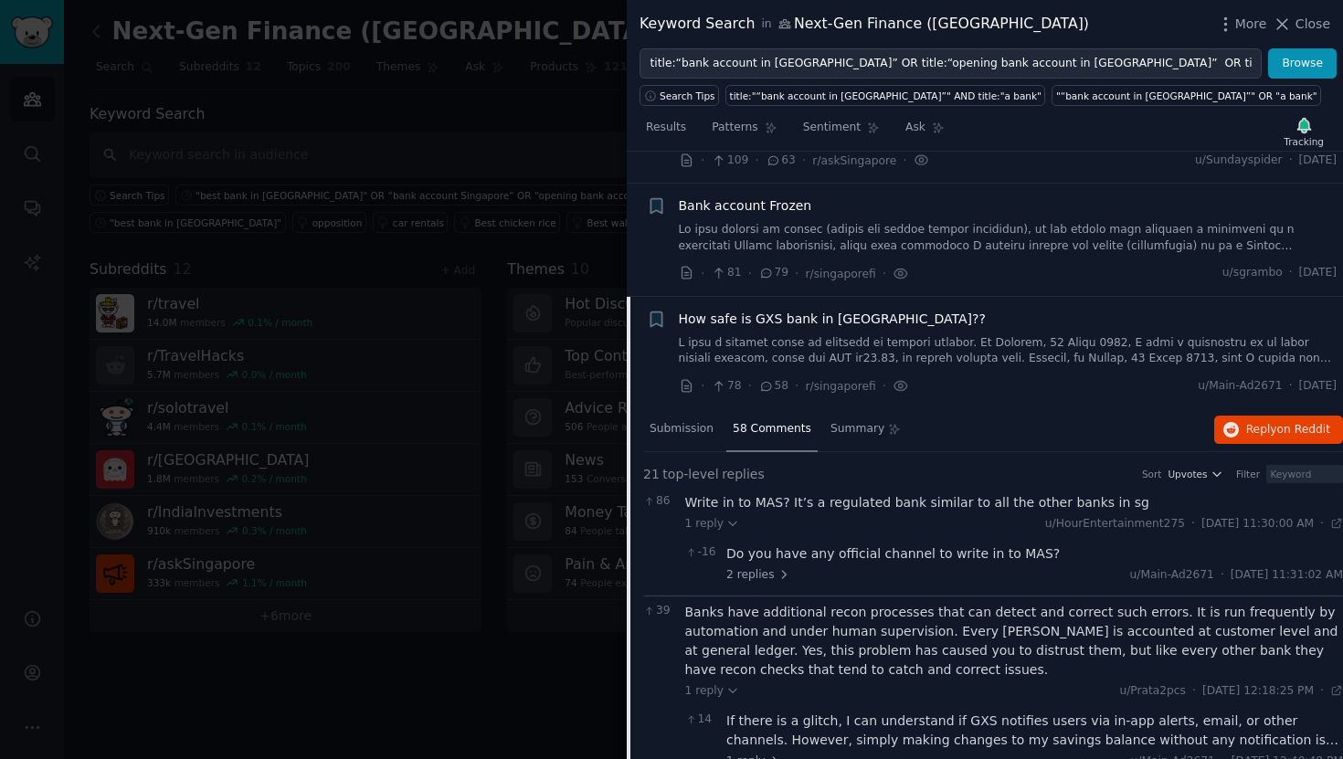
scroll to position [777, 0]
click at [825, 225] on link at bounding box center [1008, 241] width 659 height 32
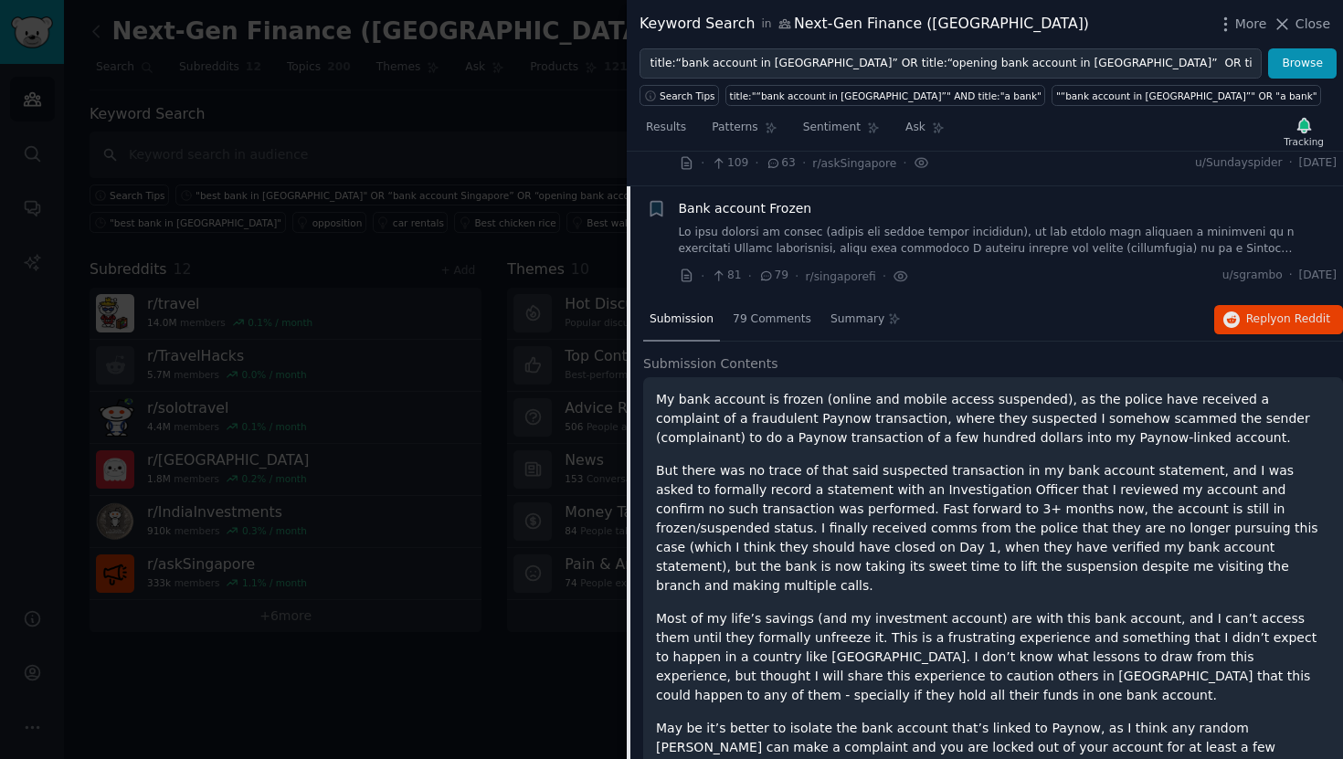
scroll to position [774, 0]
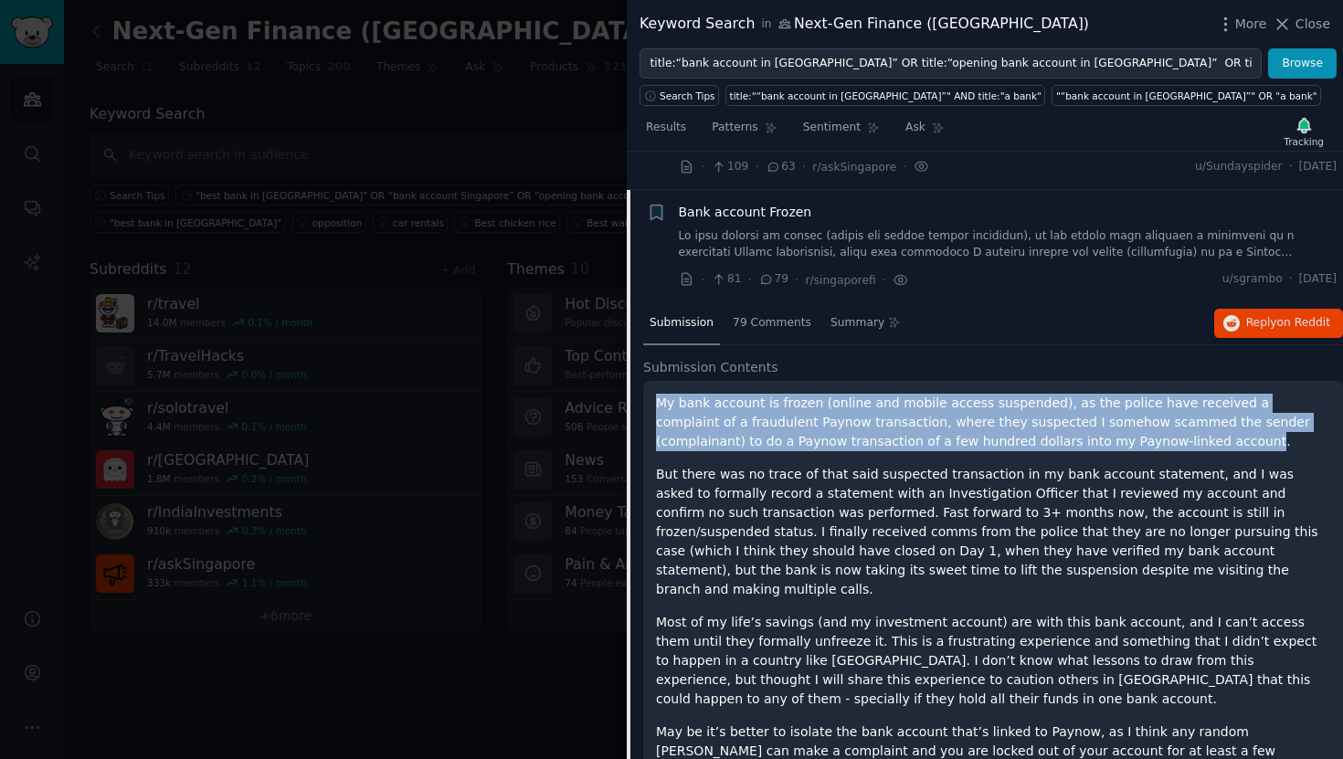
drag, startPoint x: 1104, startPoint y: 400, endPoint x: 641, endPoint y: 368, distance: 464.2
click at [641, 368] on div "Submission 79 Comments Summary Reply on Reddit Submission Contents My bank acco…" at bounding box center [985, 617] width 716 height 630
drag, startPoint x: 1333, startPoint y: 242, endPoint x: 1282, endPoint y: 248, distance: 50.5
click at [1282, 248] on li "+ Bank account Frozen · 81 · 79 · r/singaporefi · u/sgrambo · Sat 8/5/2023" at bounding box center [985, 246] width 716 height 112
click at [777, 203] on span "Bank account Frozen" at bounding box center [745, 212] width 133 height 19
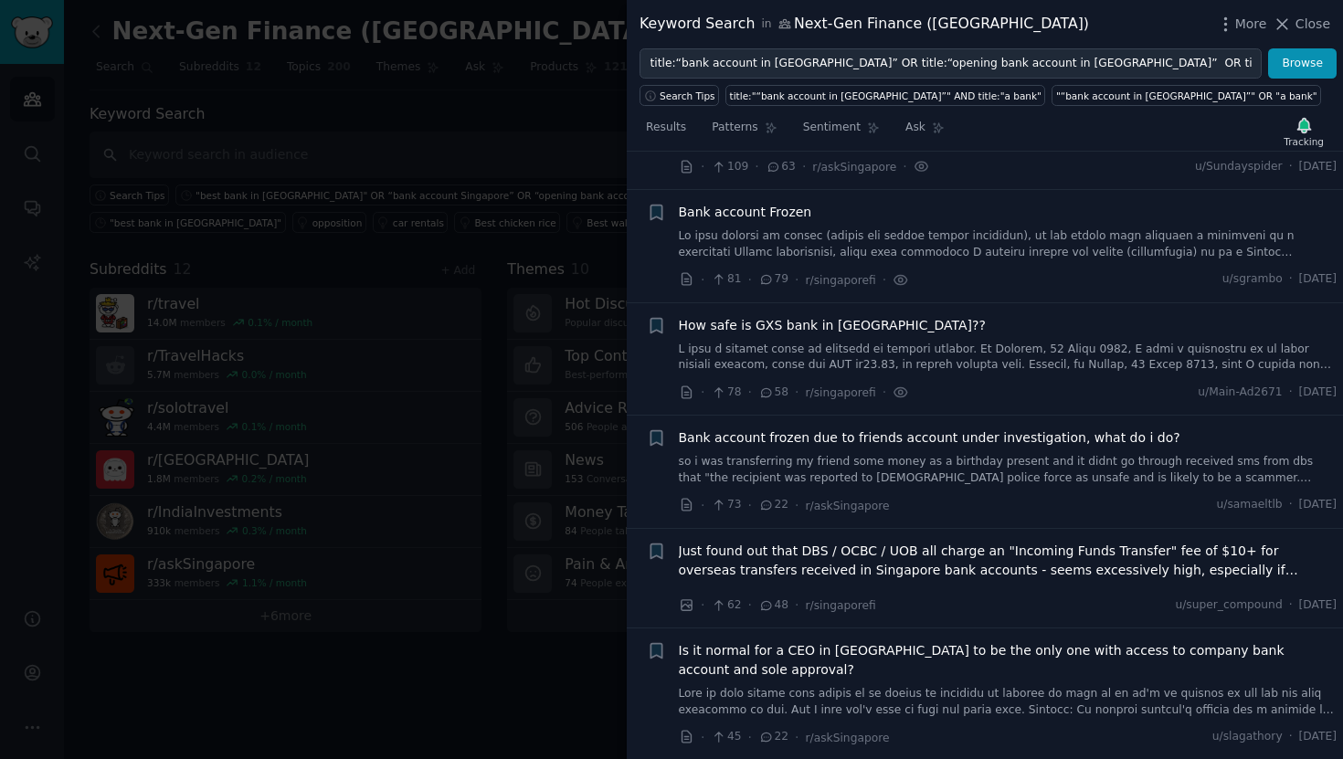
click at [848, 316] on span "How safe is GXS bank in Singapore??" at bounding box center [832, 325] width 307 height 19
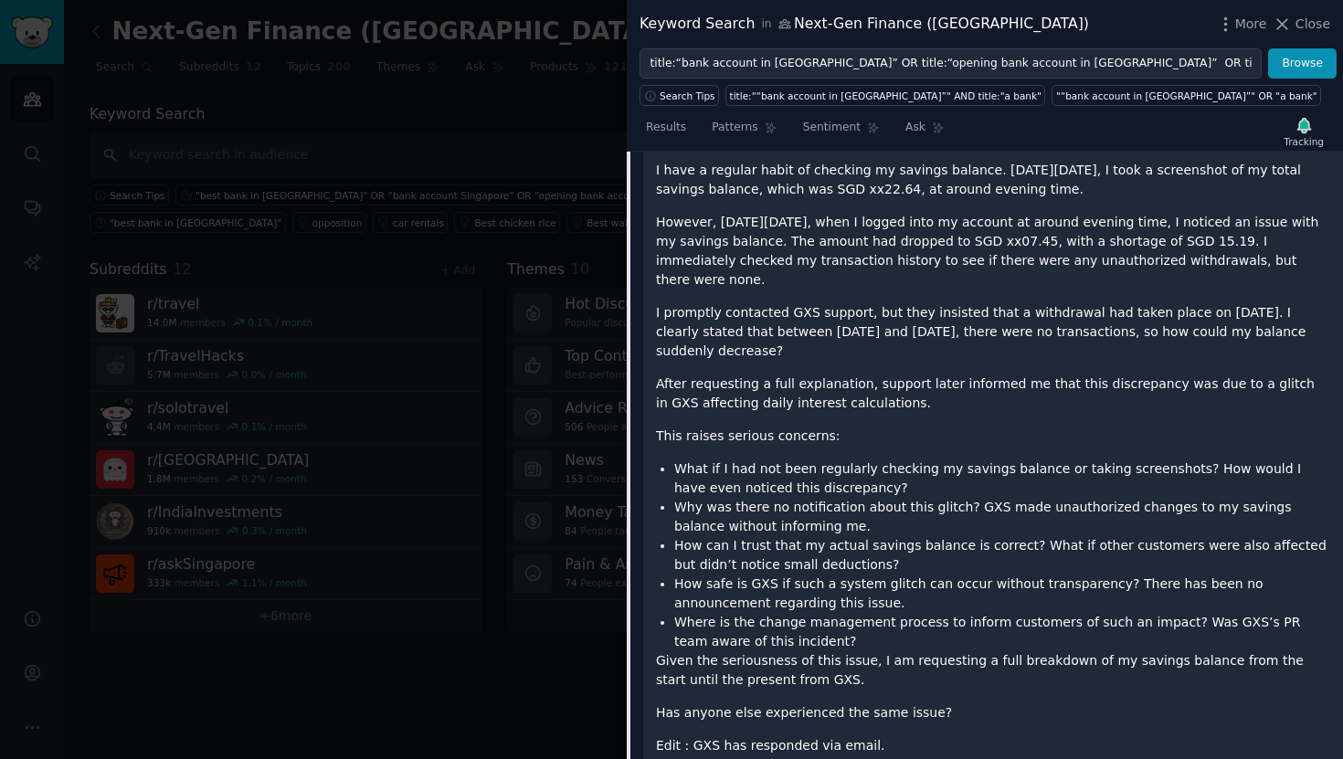
scroll to position [1165, 0]
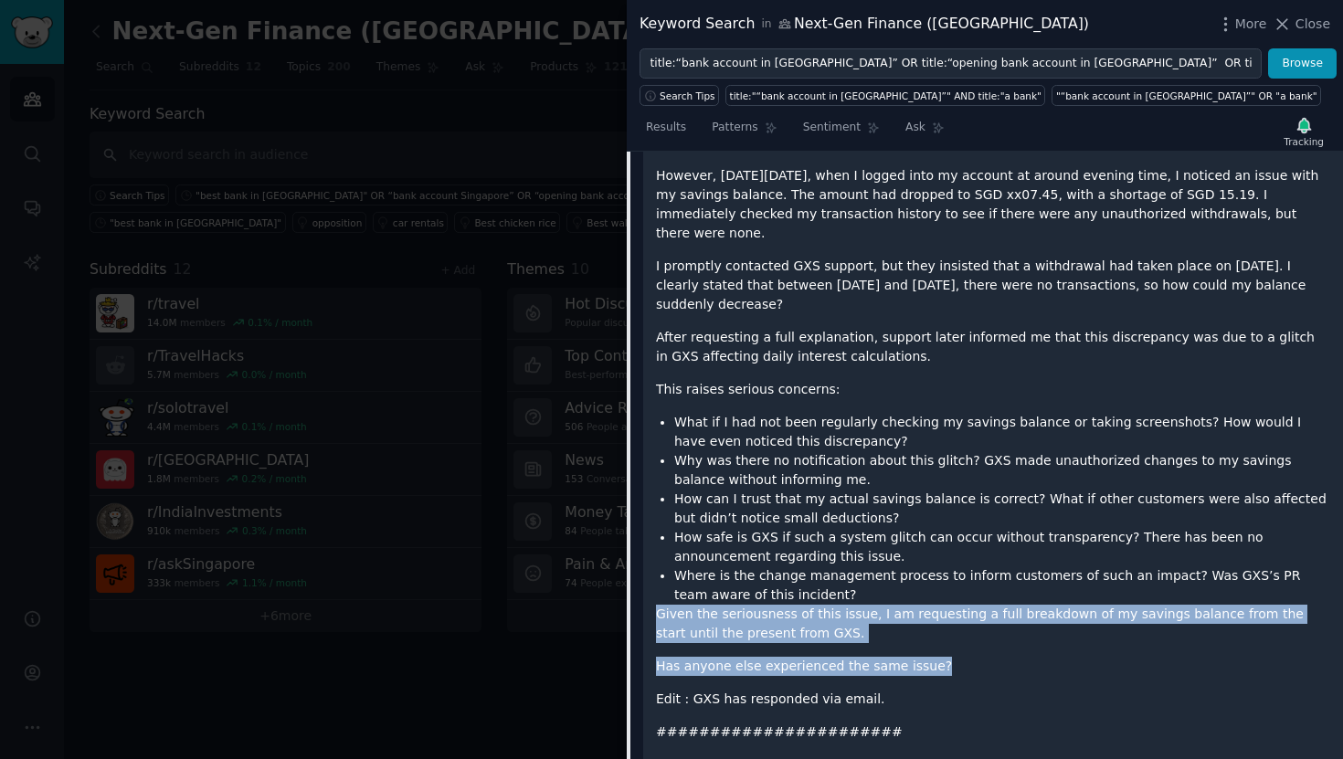
drag, startPoint x: 932, startPoint y: 606, endPoint x: 649, endPoint y: 562, distance: 286.5
click at [649, 562] on div "I have a regular habit of checking my savings balance. On Tuesday, 25 March 202…" at bounding box center [993, 715] width 700 height 1229
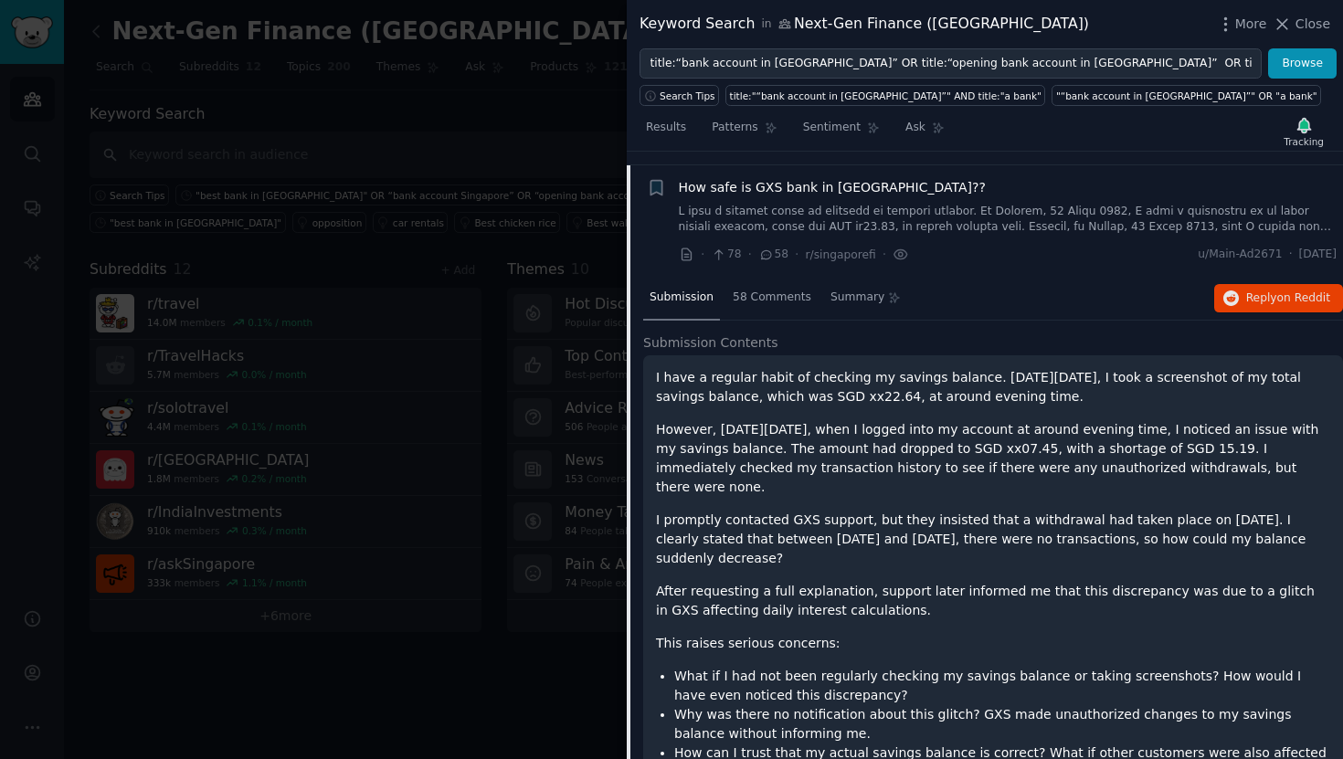
scroll to position [910, 0]
drag, startPoint x: 1332, startPoint y: 216, endPoint x: 1277, endPoint y: 220, distance: 54.9
click at [1277, 220] on li "+ How safe is GXS bank in Singapore?? · 78 · 58 · r/singaporefi · u/Main-Ad2671…" at bounding box center [985, 223] width 716 height 112
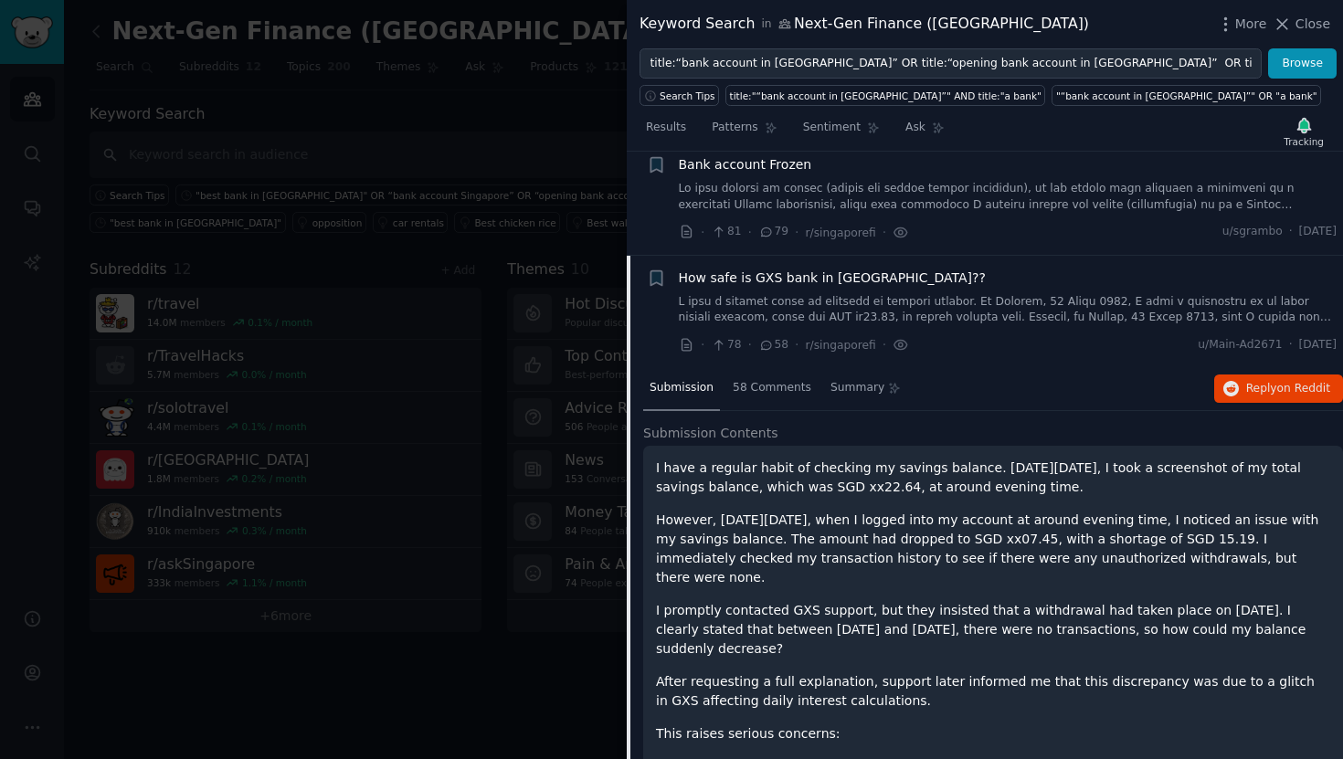
click at [842, 269] on span "How safe is GXS bank in Singapore??" at bounding box center [832, 278] width 307 height 19
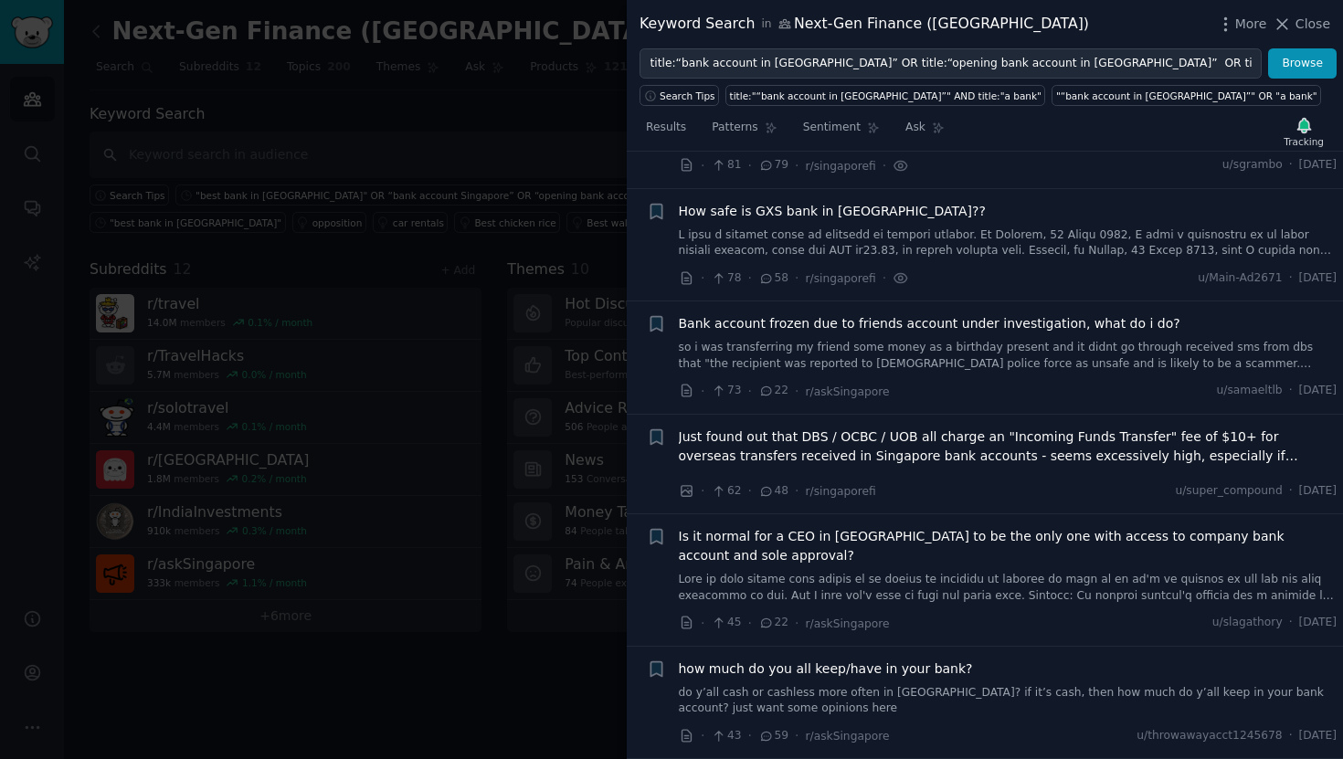
scroll to position [942, 0]
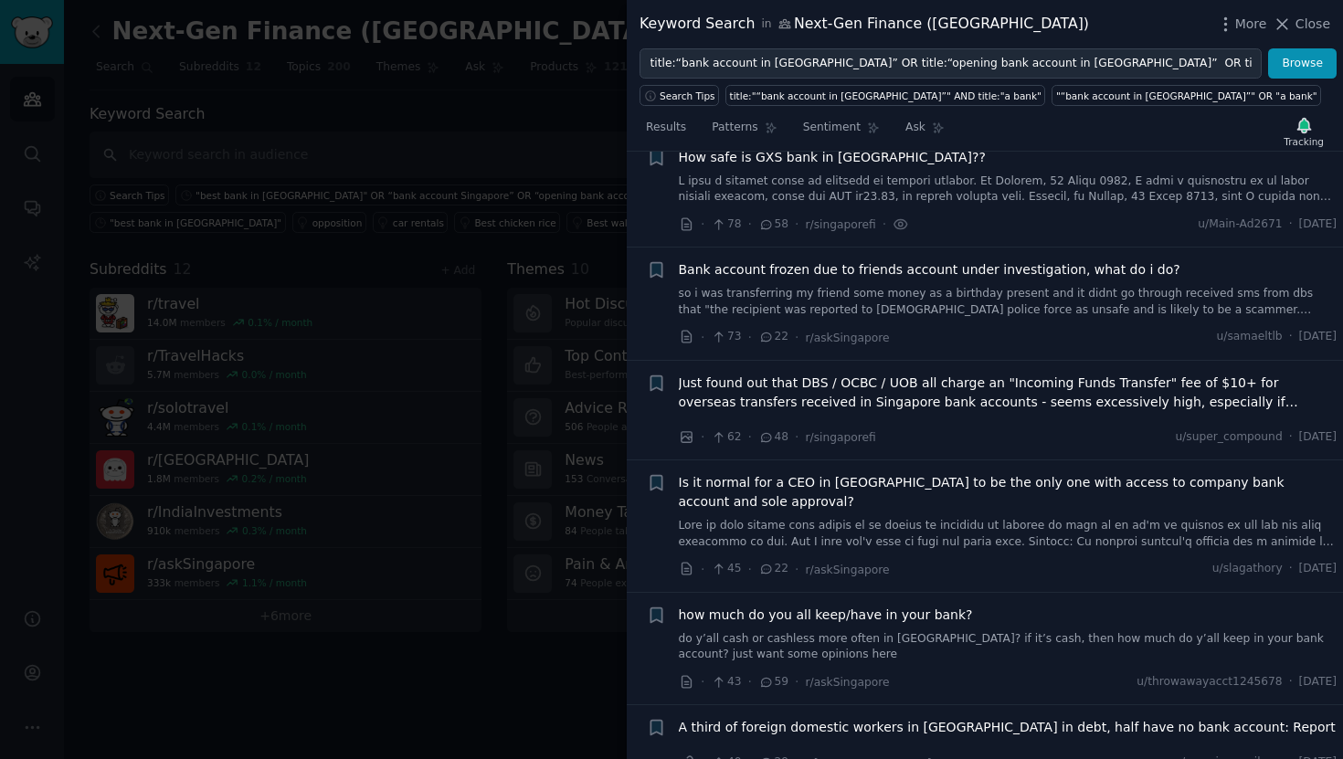
click at [841, 260] on span "Bank account frozen due to friends account under investigation, what do i do?" at bounding box center [929, 269] width 501 height 19
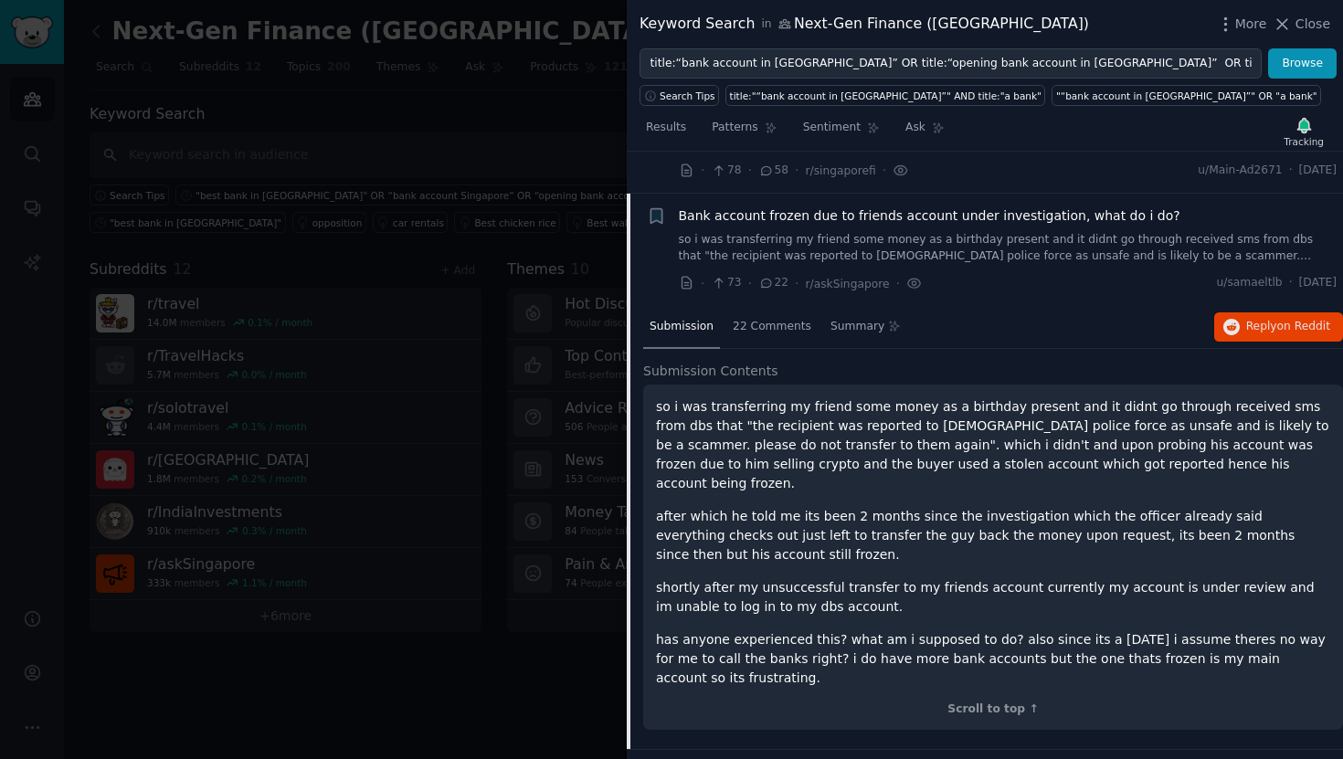
scroll to position [999, 0]
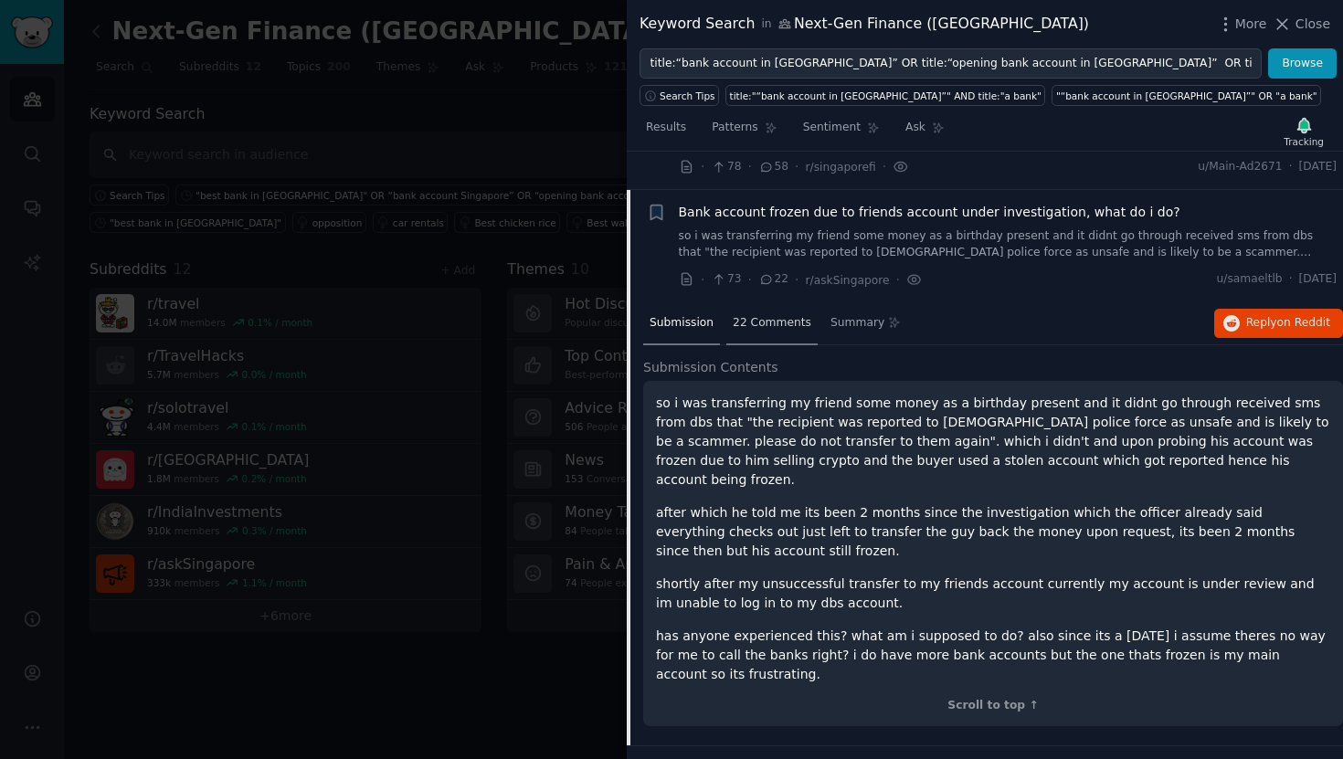
click at [777, 315] on span "22 Comments" at bounding box center [772, 323] width 79 height 16
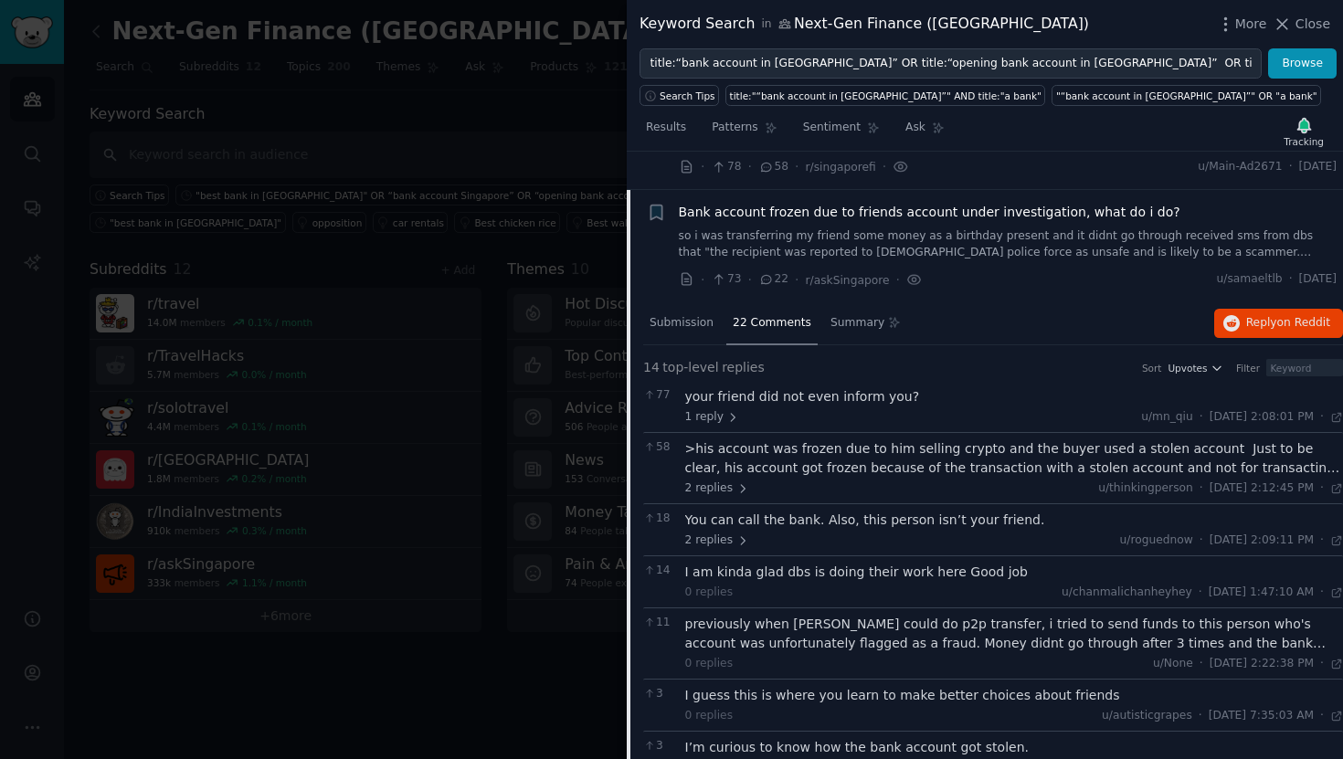
click at [890, 203] on span "Bank account frozen due to friends account under investigation, what do i do?" at bounding box center [929, 212] width 501 height 19
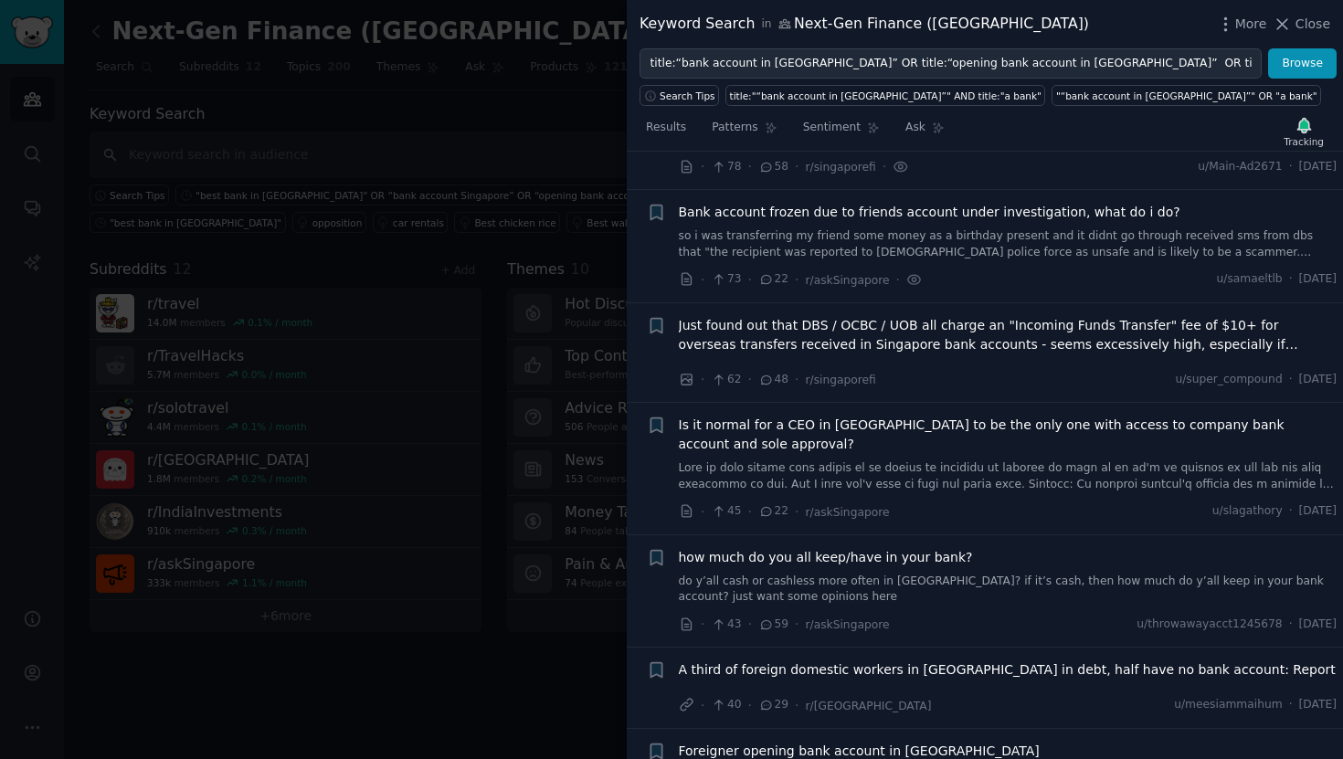
click at [890, 203] on span "Bank account frozen due to friends account under investigation, what do i do?" at bounding box center [929, 212] width 501 height 19
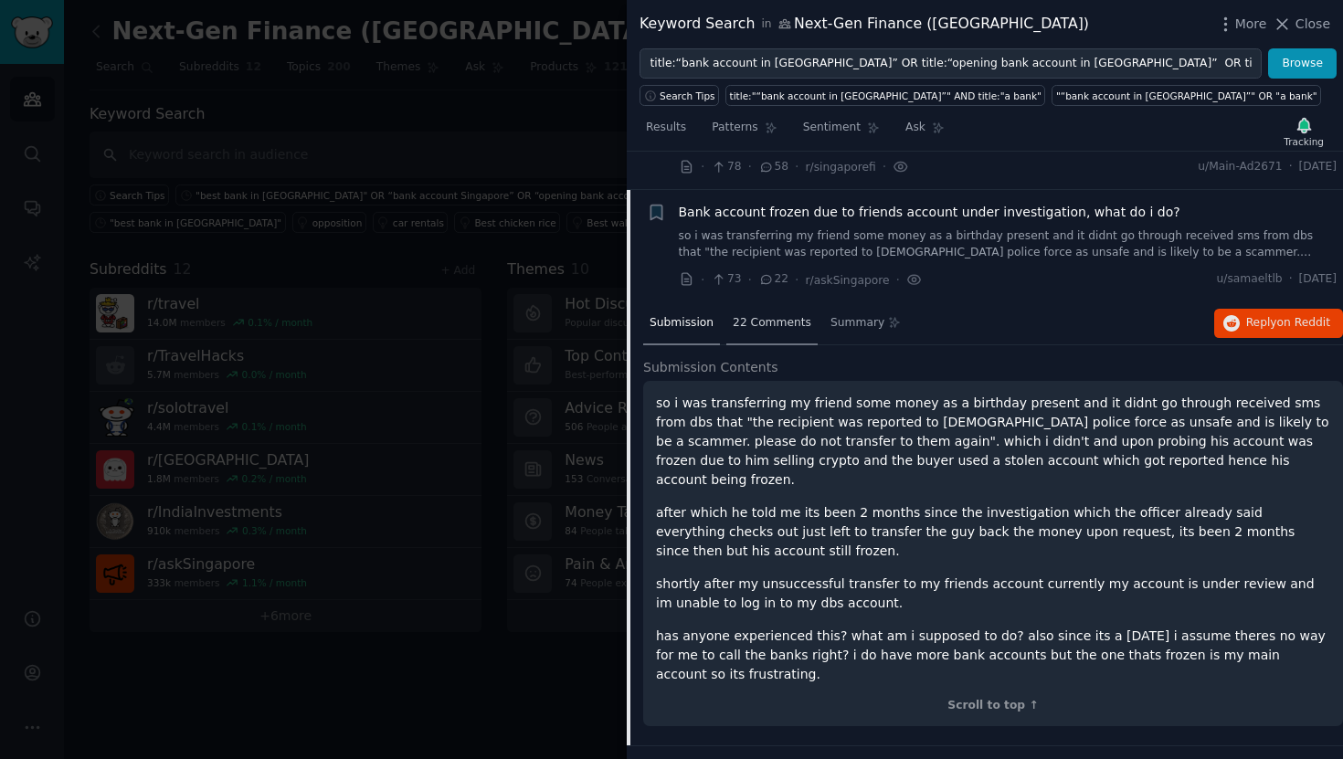
click at [764, 315] on span "22 Comments" at bounding box center [772, 323] width 79 height 16
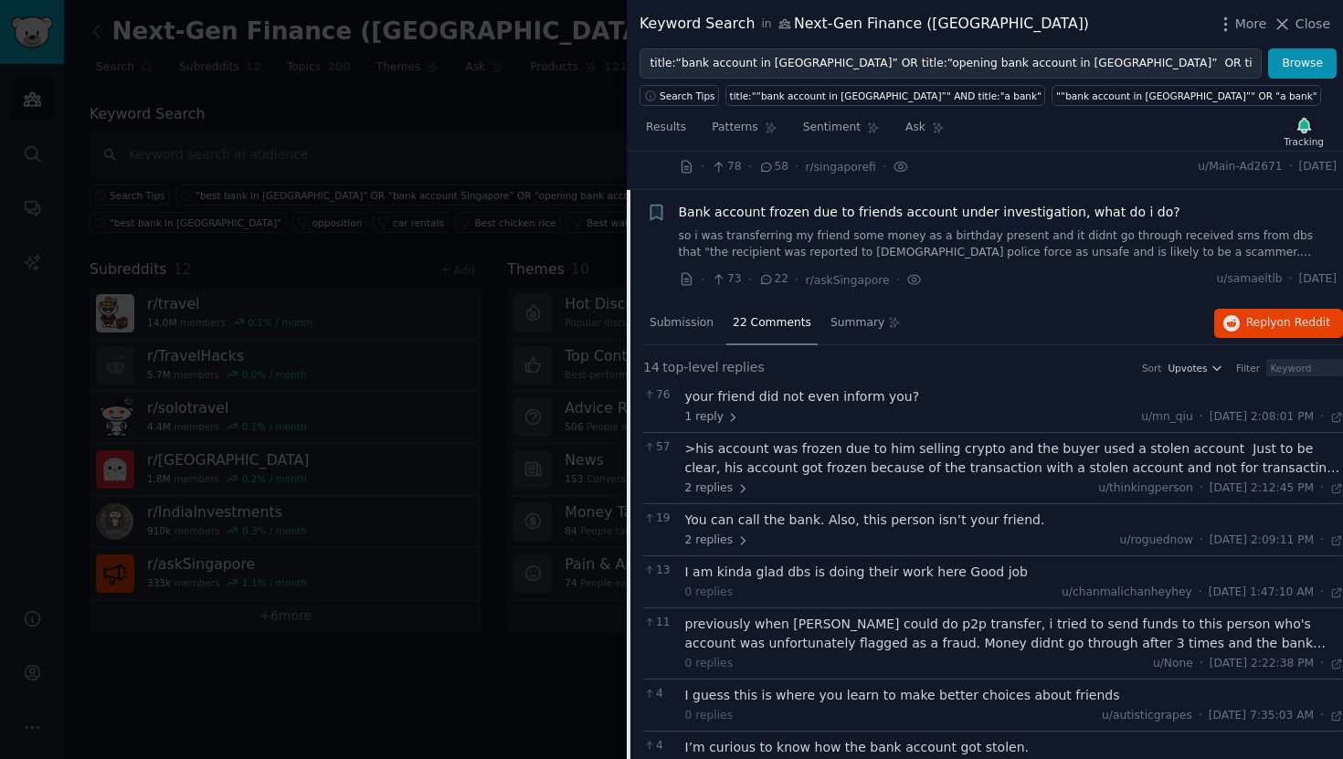
click at [852, 203] on span "Bank account frozen due to friends account under investigation, what do i do?" at bounding box center [929, 212] width 501 height 19
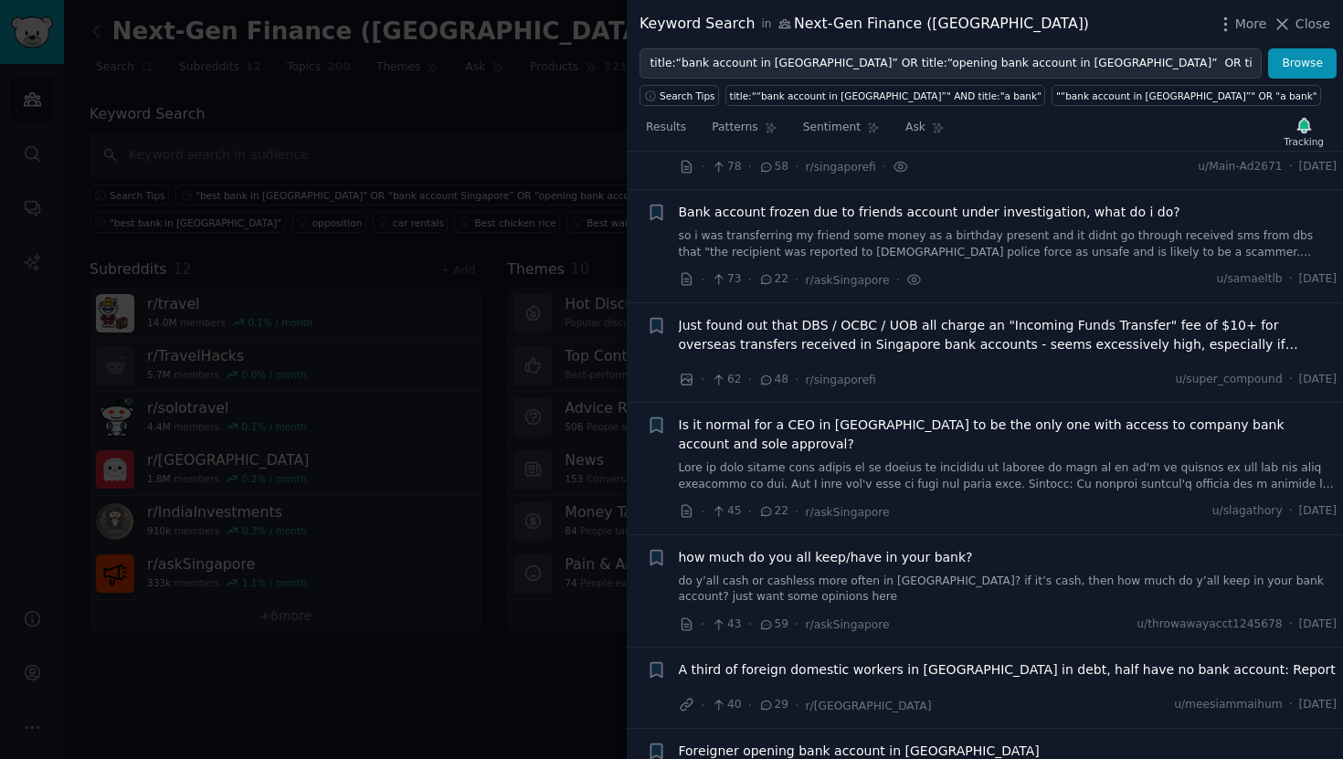
click at [891, 316] on span "Just found out that DBS / OCBC / UOB all charge an "Incoming Funds Transfer" fe…" at bounding box center [1008, 335] width 659 height 38
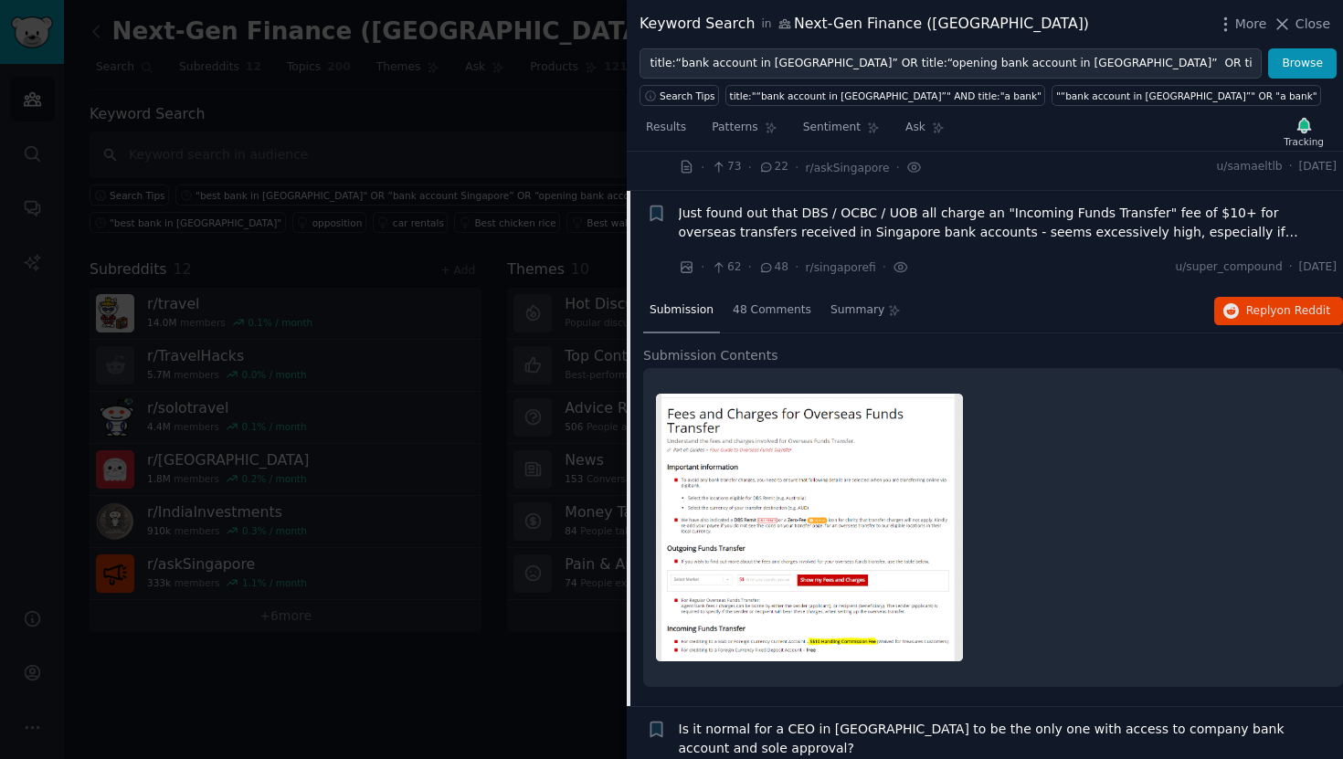
scroll to position [1112, 0]
click at [785, 302] on span "48 Comments" at bounding box center [772, 310] width 79 height 16
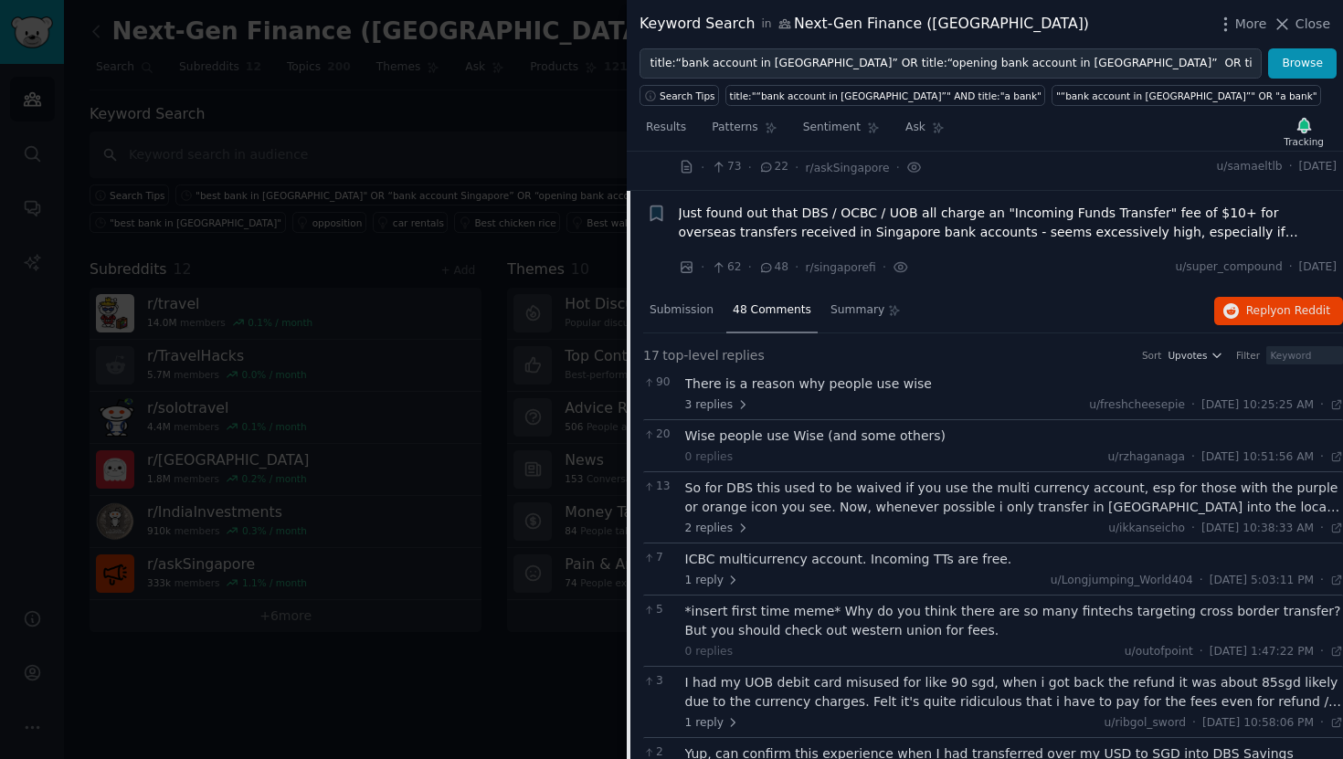
click at [798, 374] on div "There is a reason why people use wise" at bounding box center [1014, 383] width 659 height 19
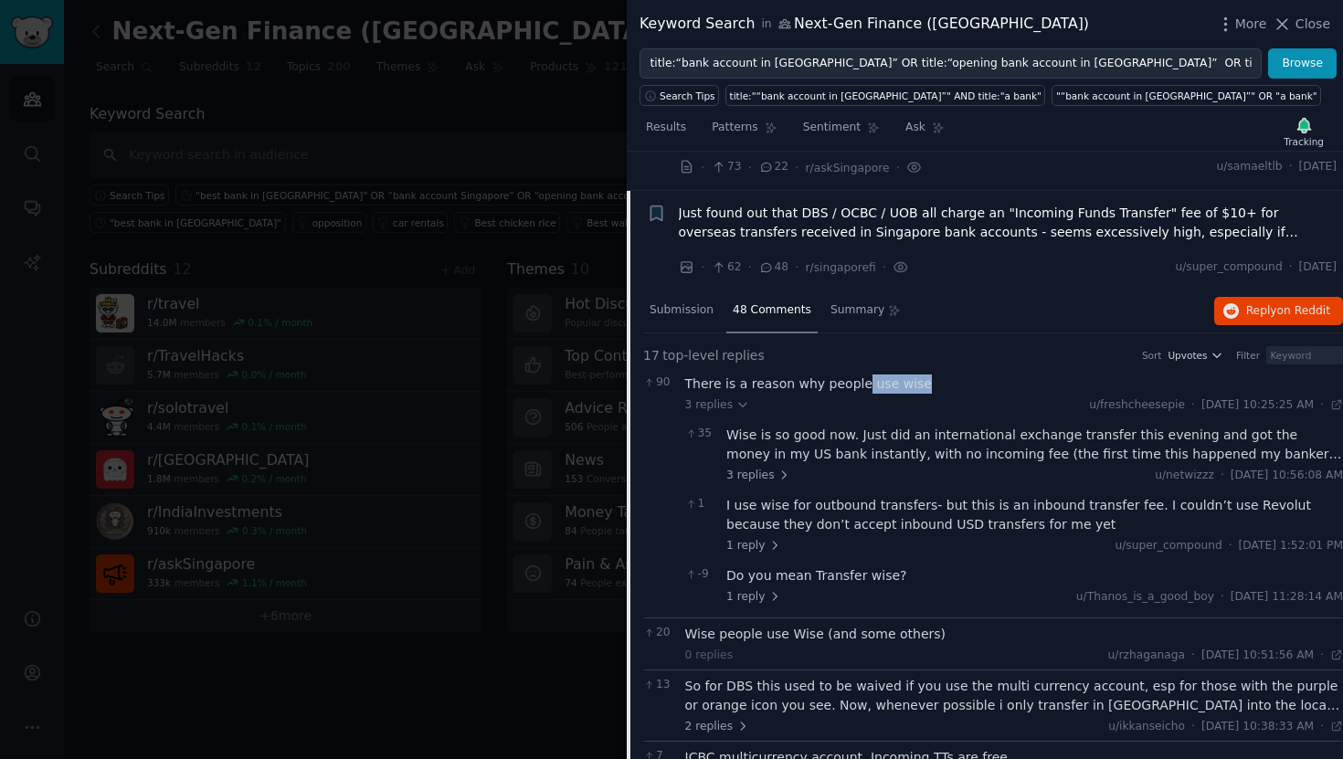
drag, startPoint x: 928, startPoint y: 344, endPoint x: 856, endPoint y: 343, distance: 72.2
click at [856, 374] on div "There is a reason why people use wise" at bounding box center [1014, 383] width 659 height 19
click at [1135, 204] on span "Just found out that DBS / OCBC / UOB all charge an "Incoming Funds Transfer" fe…" at bounding box center [1008, 223] width 659 height 38
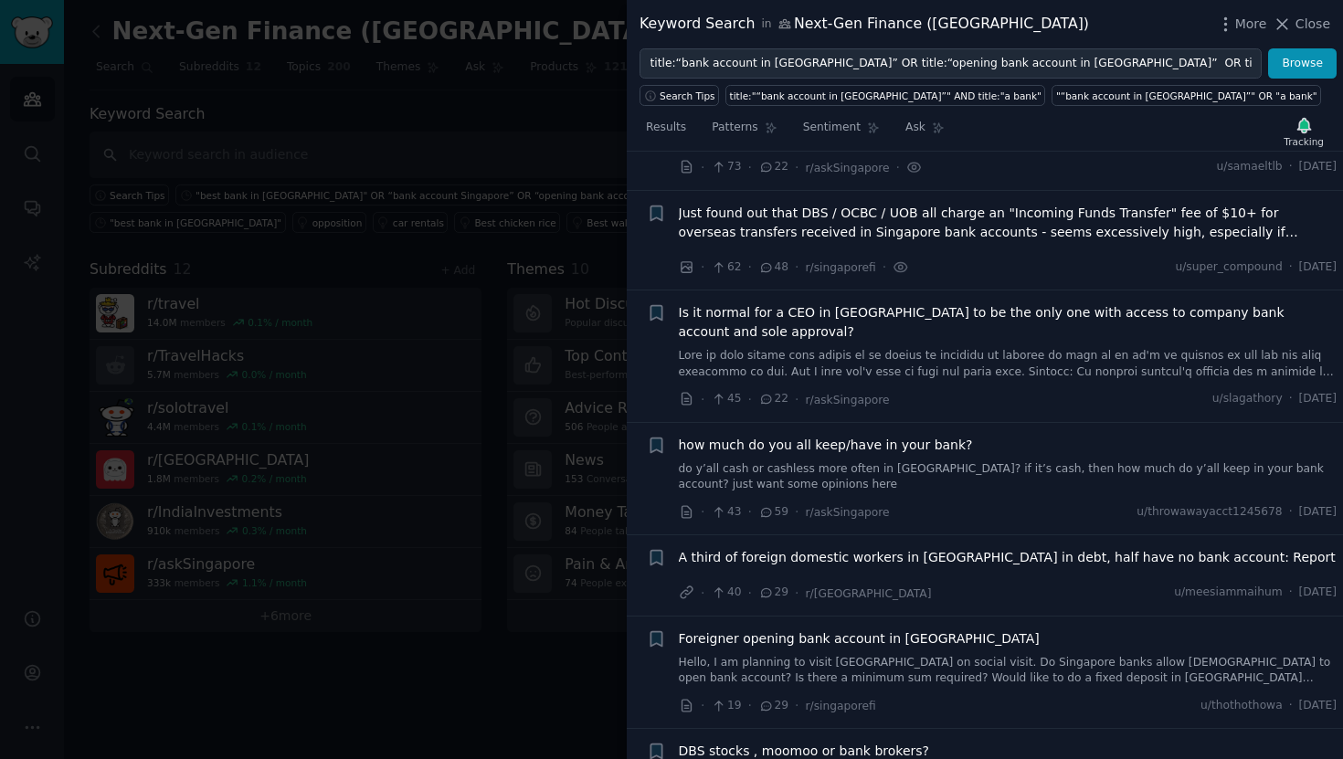
click at [1066, 204] on span "Just found out that DBS / OCBC / UOB all charge an "Incoming Funds Transfer" fe…" at bounding box center [1008, 223] width 659 height 38
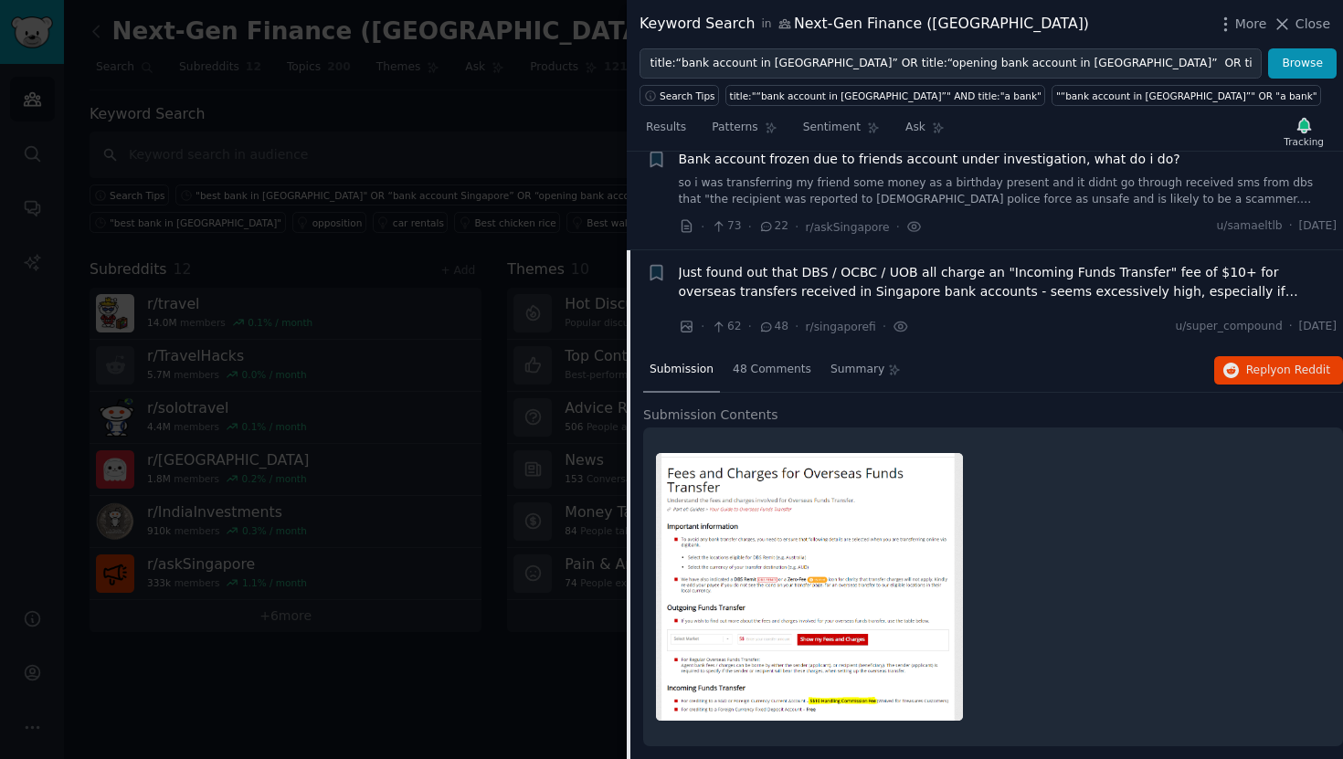
scroll to position [1051, 0]
click at [694, 264] on span "Just found out that DBS / OCBC / UOB all charge an "Incoming Funds Transfer" fe…" at bounding box center [1008, 283] width 659 height 38
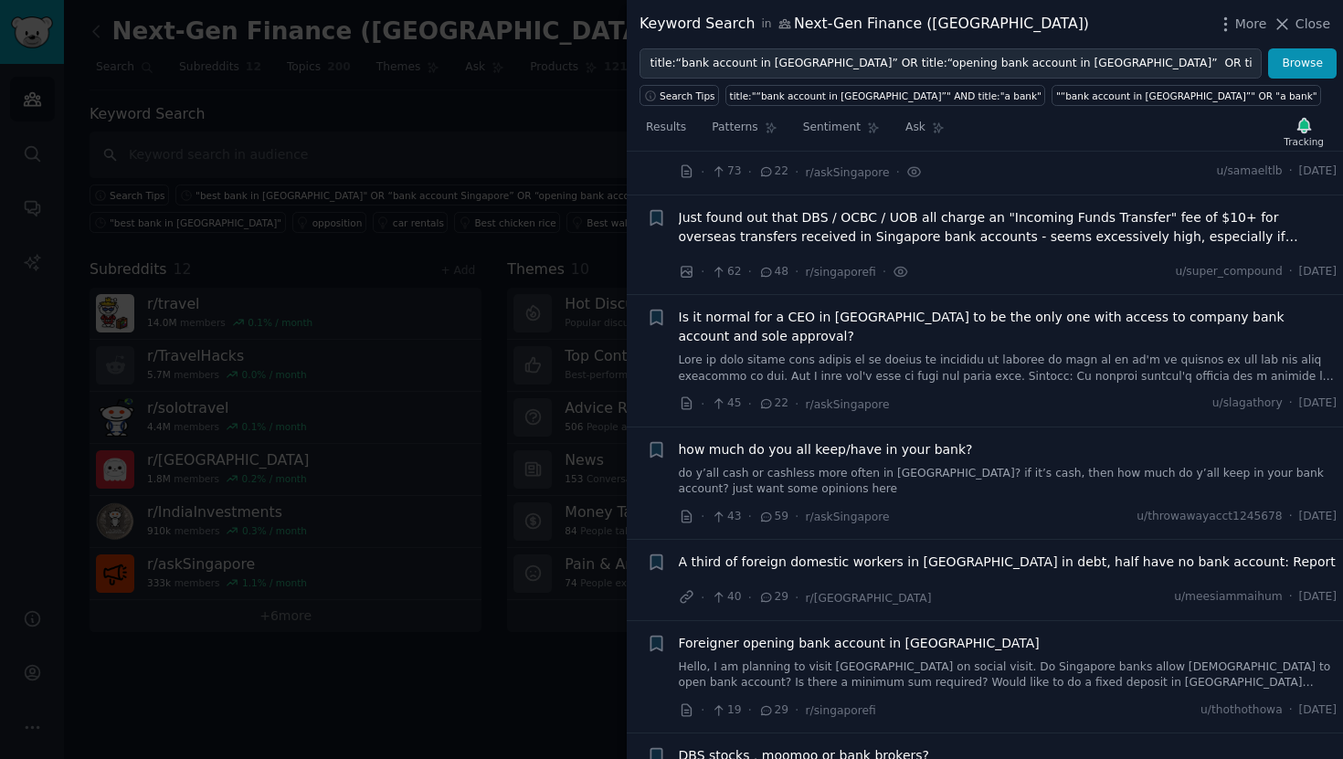
scroll to position [1112, 0]
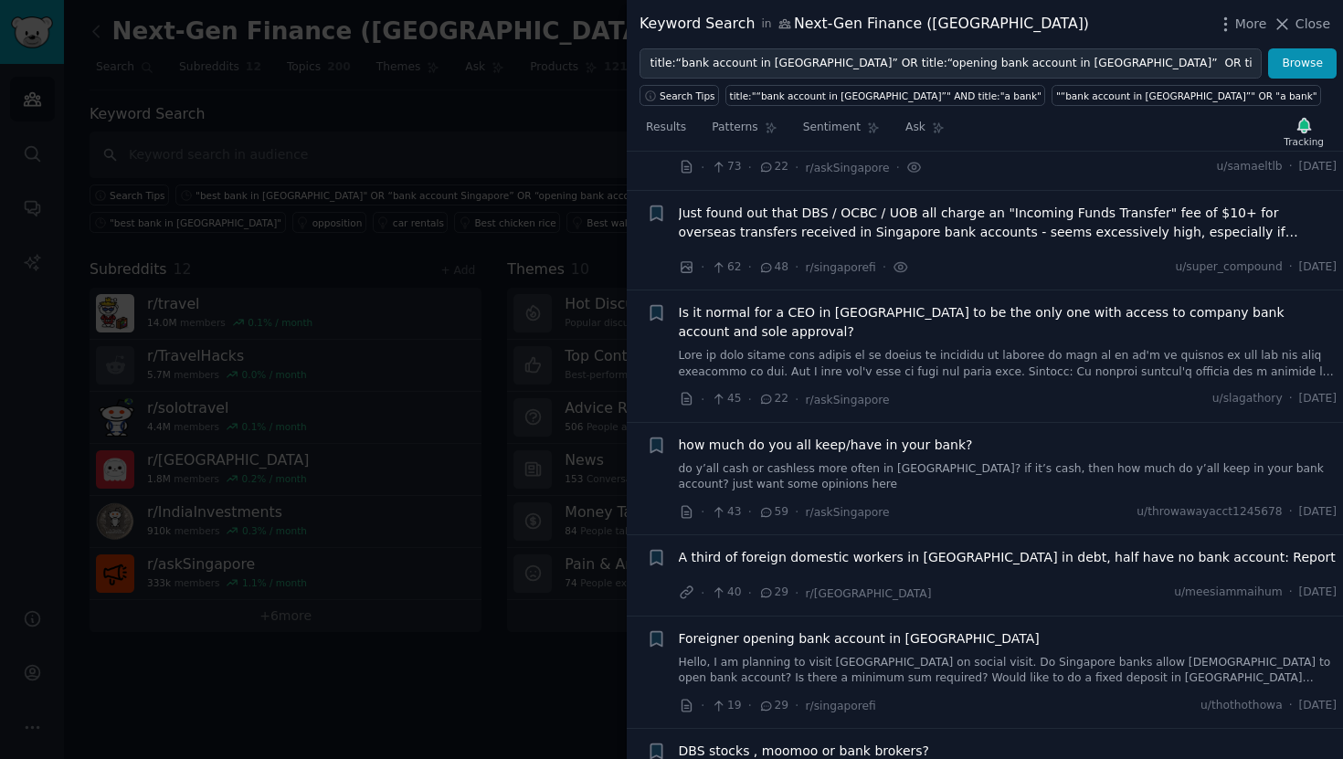
click at [748, 204] on span "Just found out that DBS / OCBC / UOB all charge an "Incoming Funds Transfer" fe…" at bounding box center [1008, 223] width 659 height 38
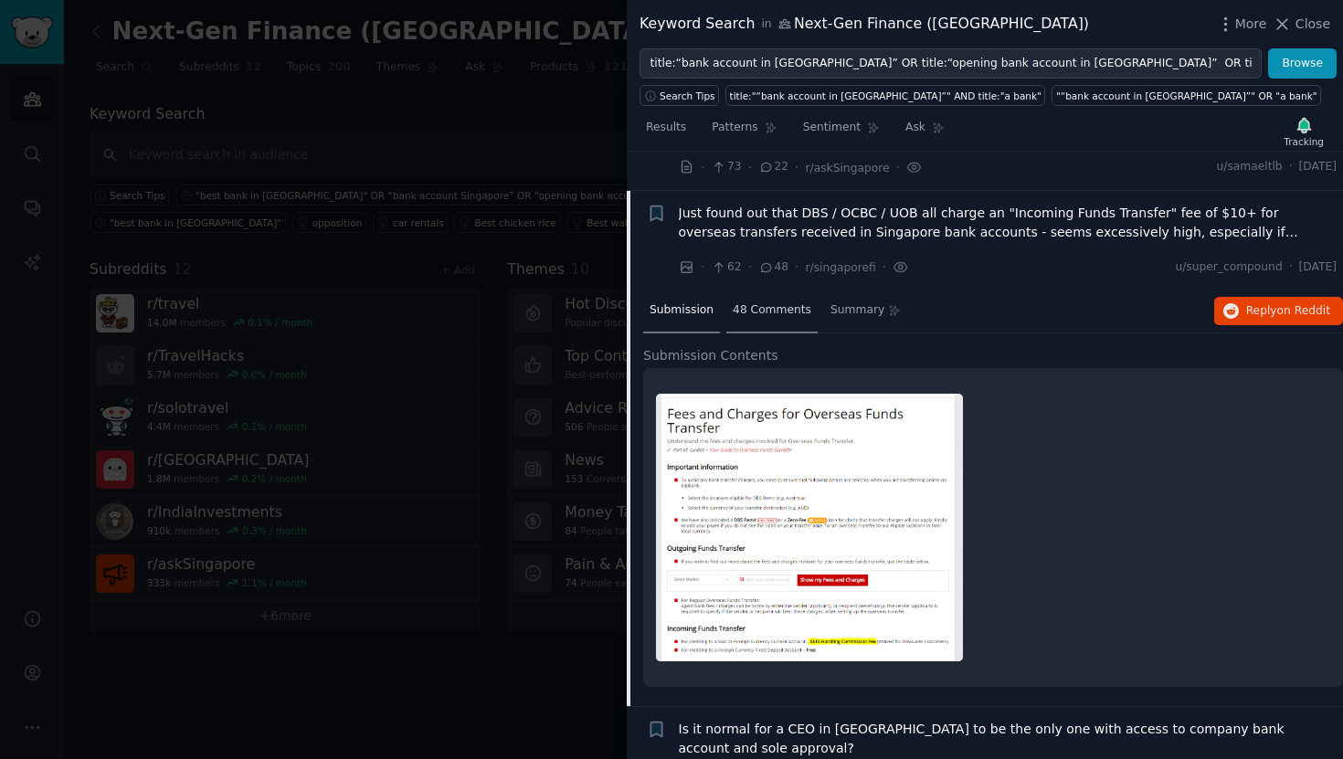
click at [747, 302] on span "48 Comments" at bounding box center [772, 310] width 79 height 16
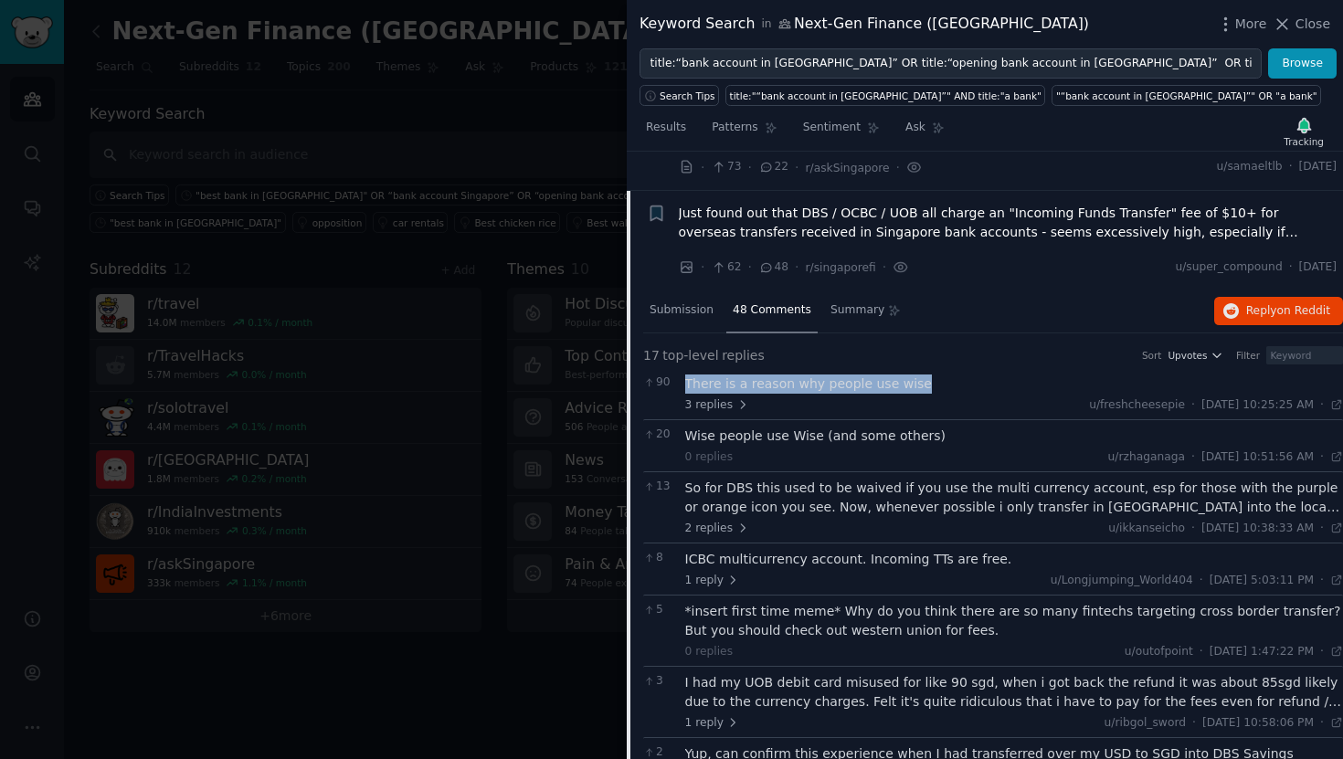
drag, startPoint x: 942, startPoint y: 347, endPoint x: 687, endPoint y: 346, distance: 254.8
click at [687, 374] on div "There is a reason why people use wise" at bounding box center [1014, 383] width 659 height 19
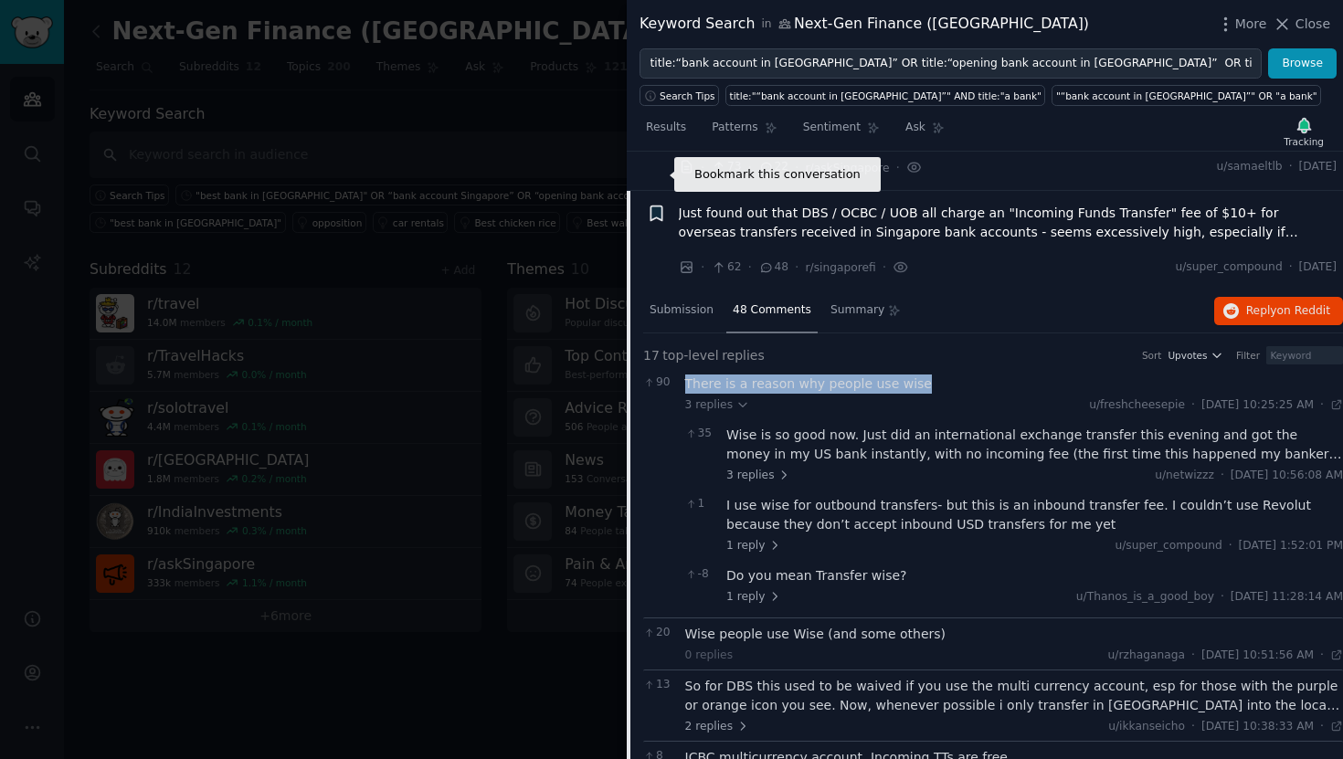
click at [658, 206] on icon "button" at bounding box center [655, 213] width 11 height 15
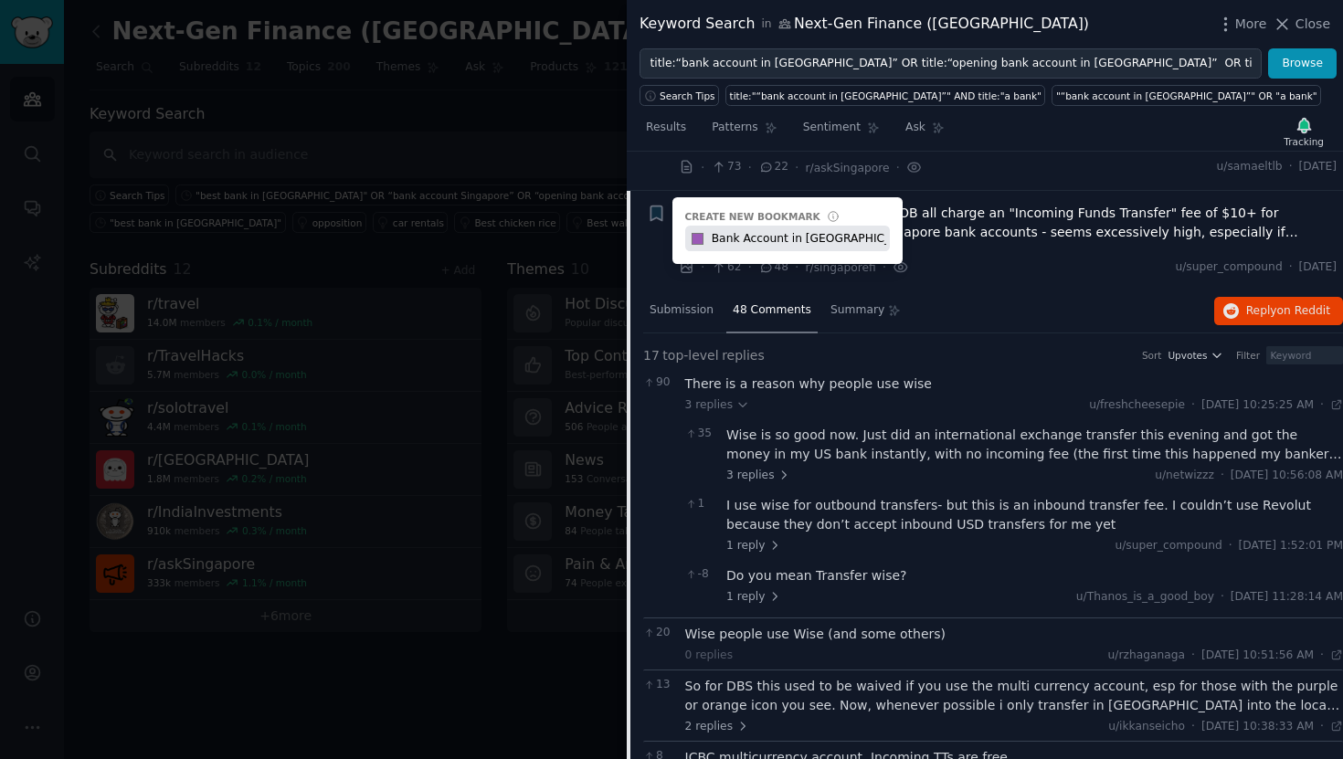
type input "Bank Account in SG"
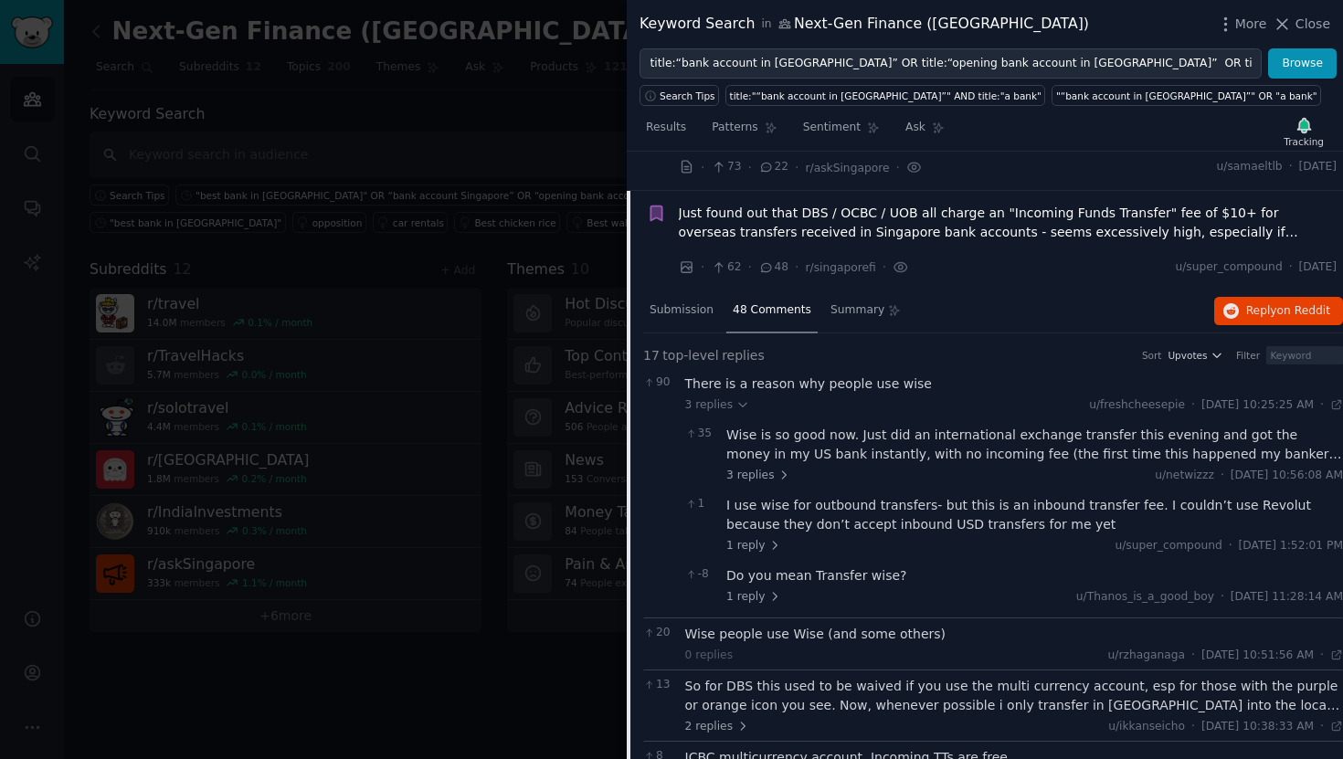
click at [647, 208] on div "Bookmark this conversation" at bounding box center [656, 241] width 19 height 74
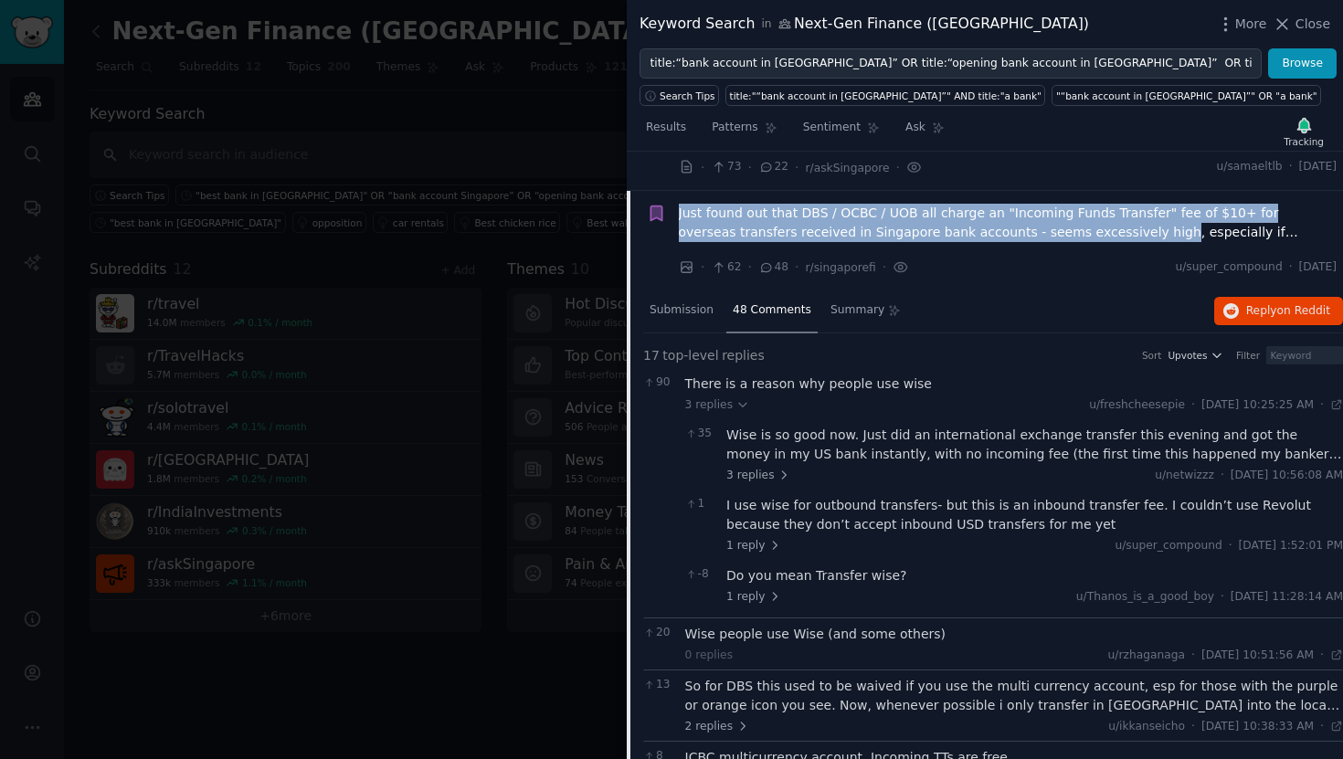
drag, startPoint x: 676, startPoint y: 170, endPoint x: 1111, endPoint y: 195, distance: 435.5
click at [1111, 204] on div "Bookmark this conversation Just found out that DBS / OCBC / UOB all charge an "…" at bounding box center [992, 241] width 691 height 74
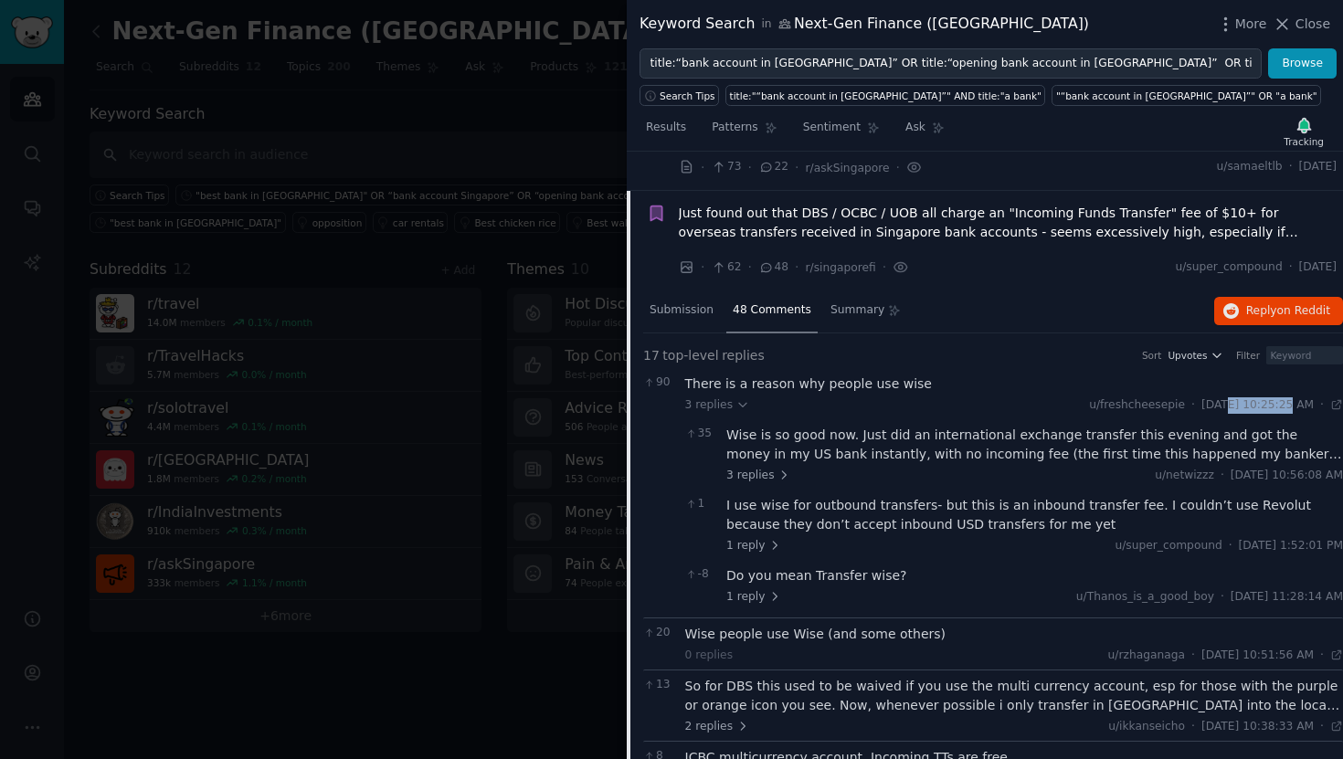
drag, startPoint x: 1239, startPoint y: 369, endPoint x: 1180, endPoint y: 368, distance: 59.4
click at [1201, 397] on span "Wed 11/15/2023, 10:25:25 AM" at bounding box center [1257, 405] width 112 height 16
click at [893, 204] on span "Just found out that DBS / OCBC / UOB all charge an "Incoming Funds Transfer" fe…" at bounding box center [1008, 223] width 659 height 38
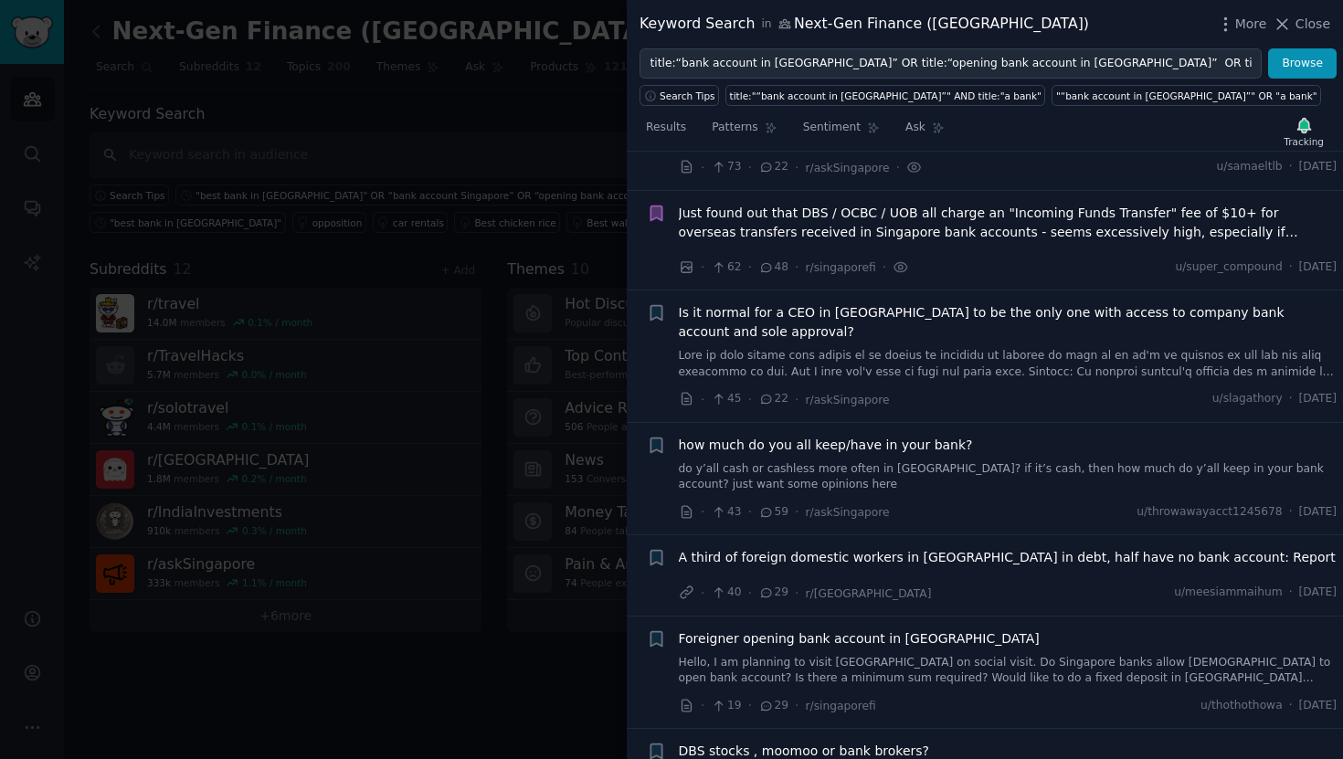
click at [884, 303] on span "Is it normal for a CEO in Singapore to be the only one with access to company b…" at bounding box center [1008, 322] width 659 height 38
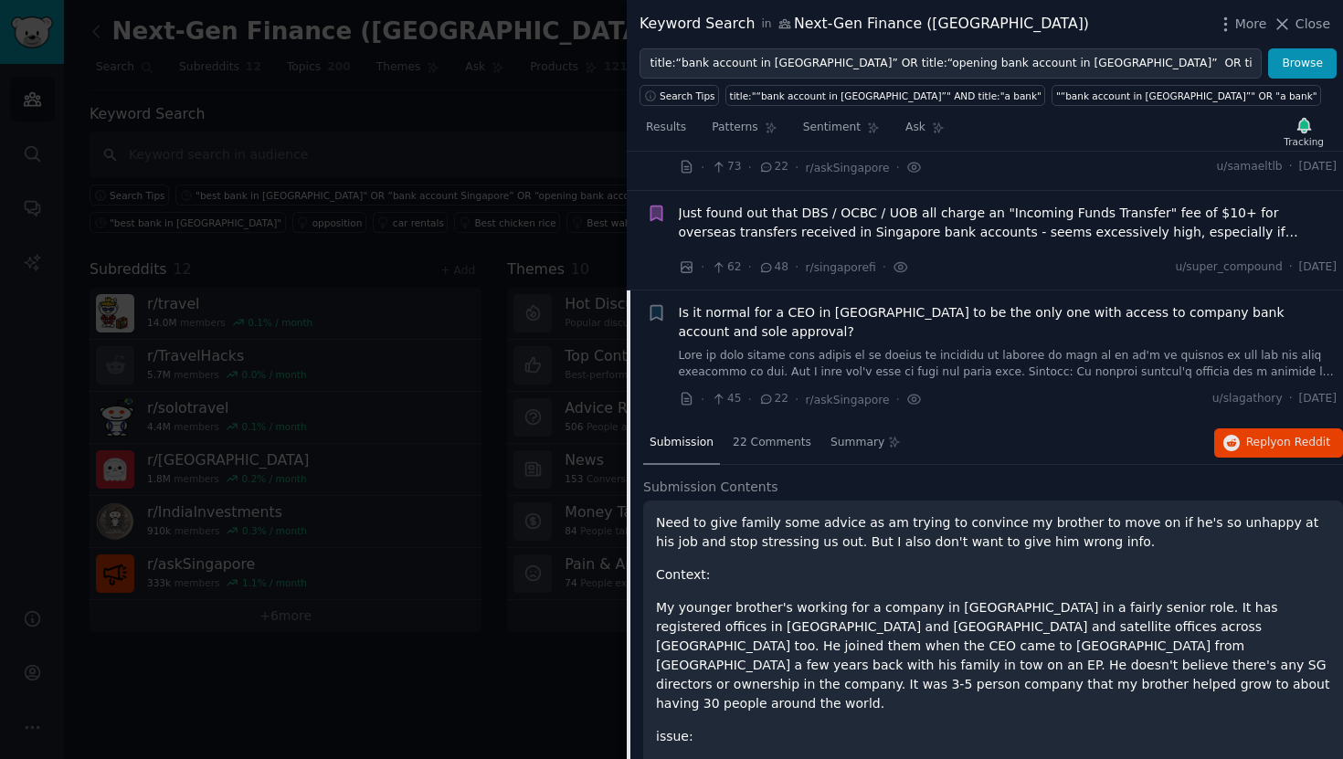
scroll to position [1212, 0]
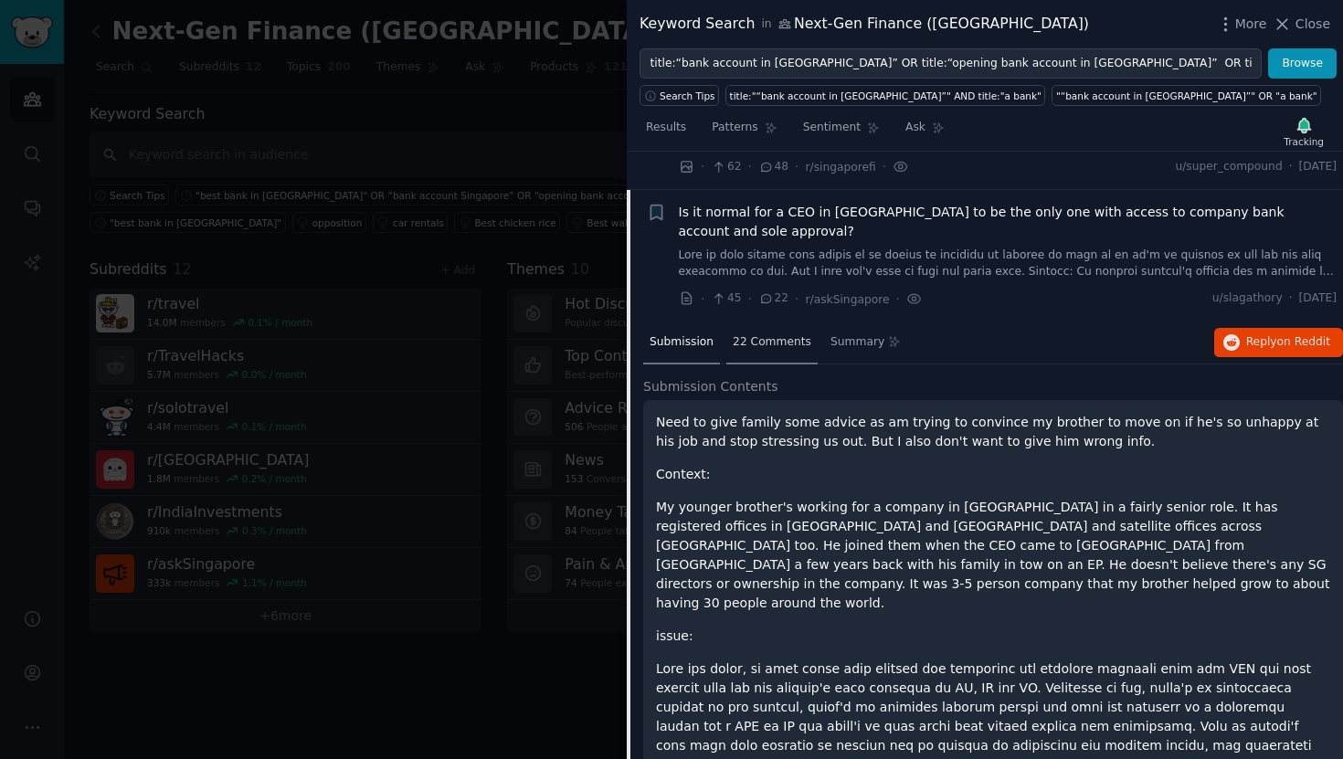
click at [763, 322] on div "22 Comments" at bounding box center [771, 344] width 91 height 44
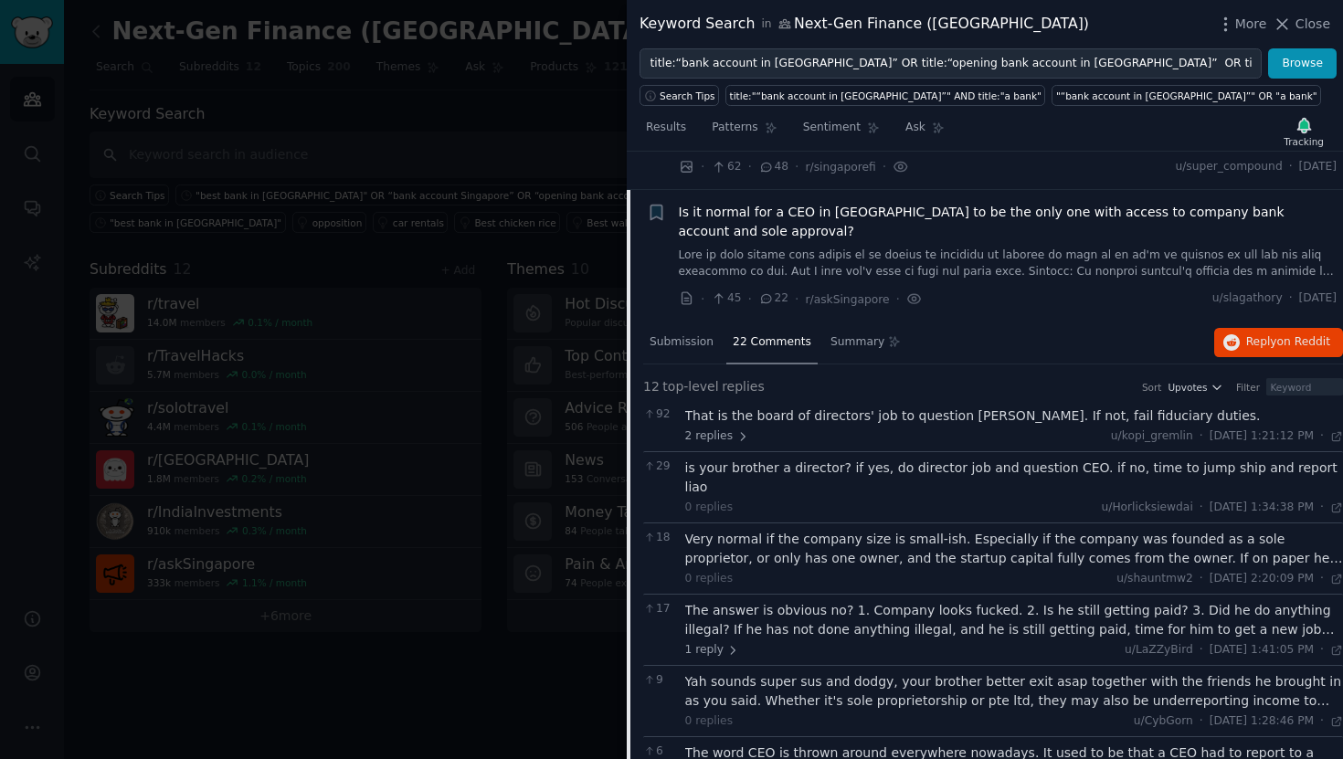
click at [847, 203] on span "Is it normal for a CEO in Singapore to be the only one with access to company b…" at bounding box center [1008, 222] width 659 height 38
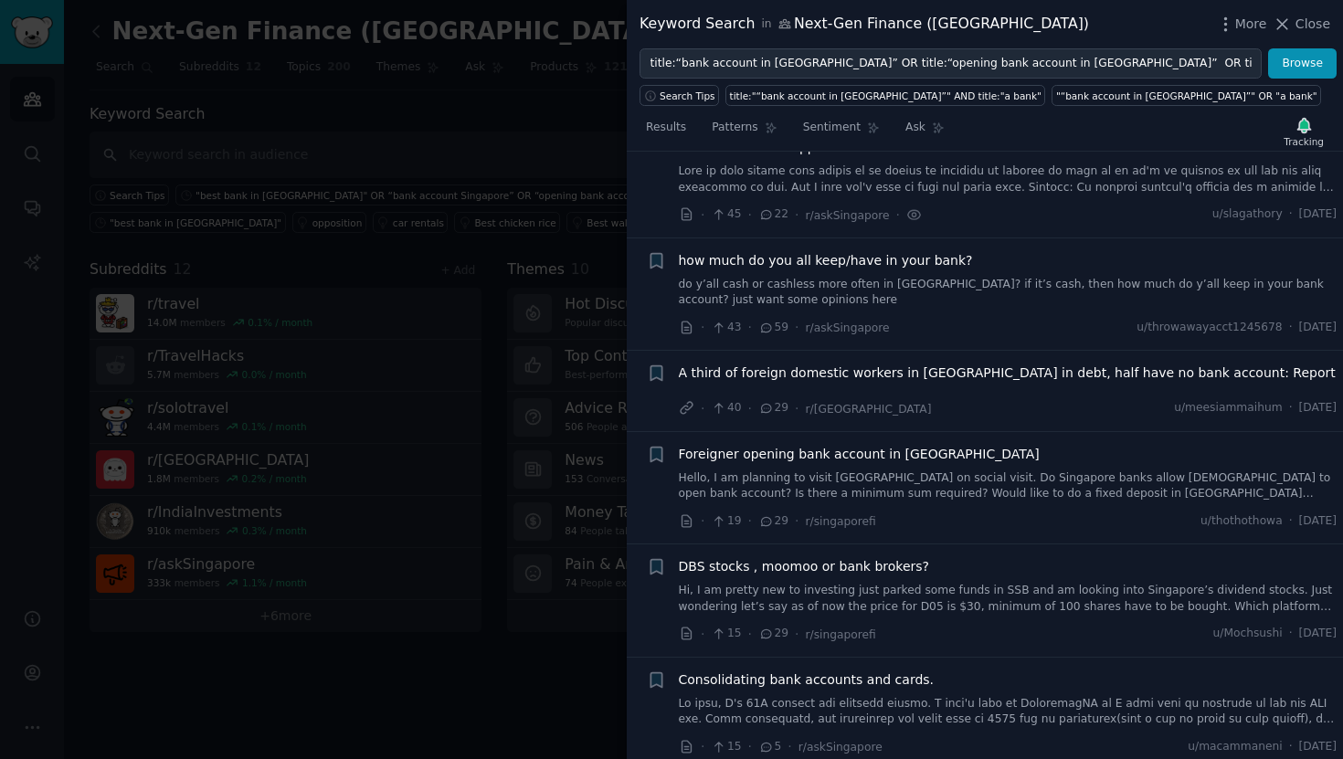
scroll to position [1298, 0]
click at [766, 320] on icon at bounding box center [766, 326] width 16 height 13
click at [800, 249] on span "how much do you all keep/have in your bank?" at bounding box center [826, 258] width 294 height 19
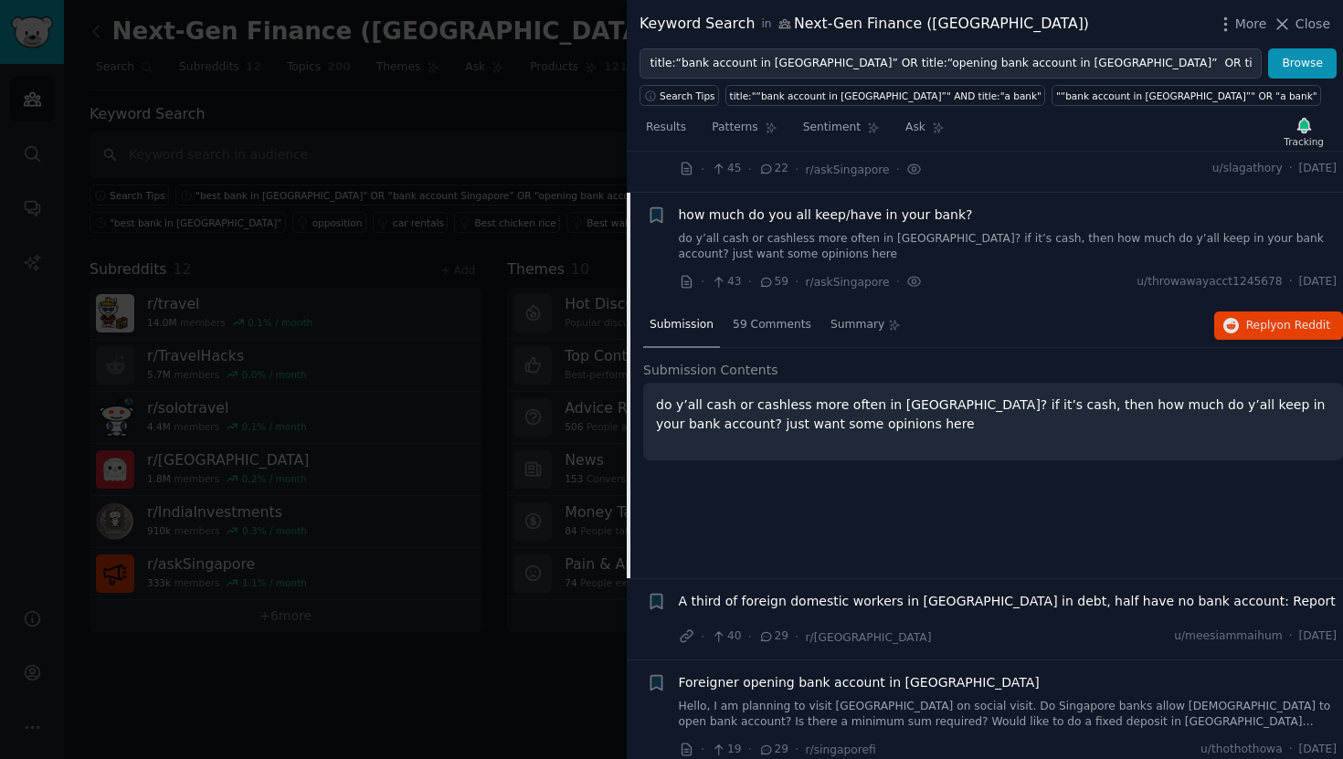
scroll to position [1344, 0]
click at [765, 302] on div "59 Comments" at bounding box center [771, 324] width 91 height 44
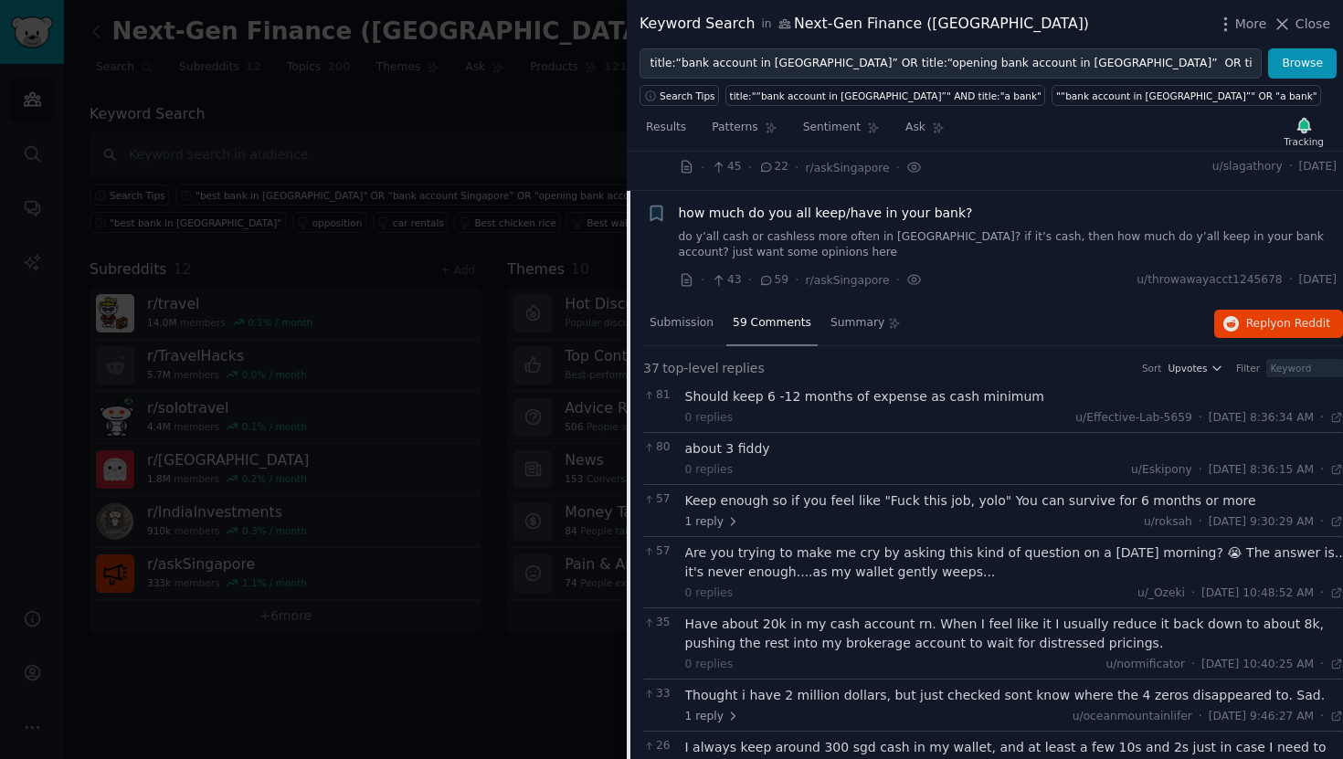
click at [845, 204] on span "how much do you all keep/have in your bank?" at bounding box center [826, 213] width 294 height 19
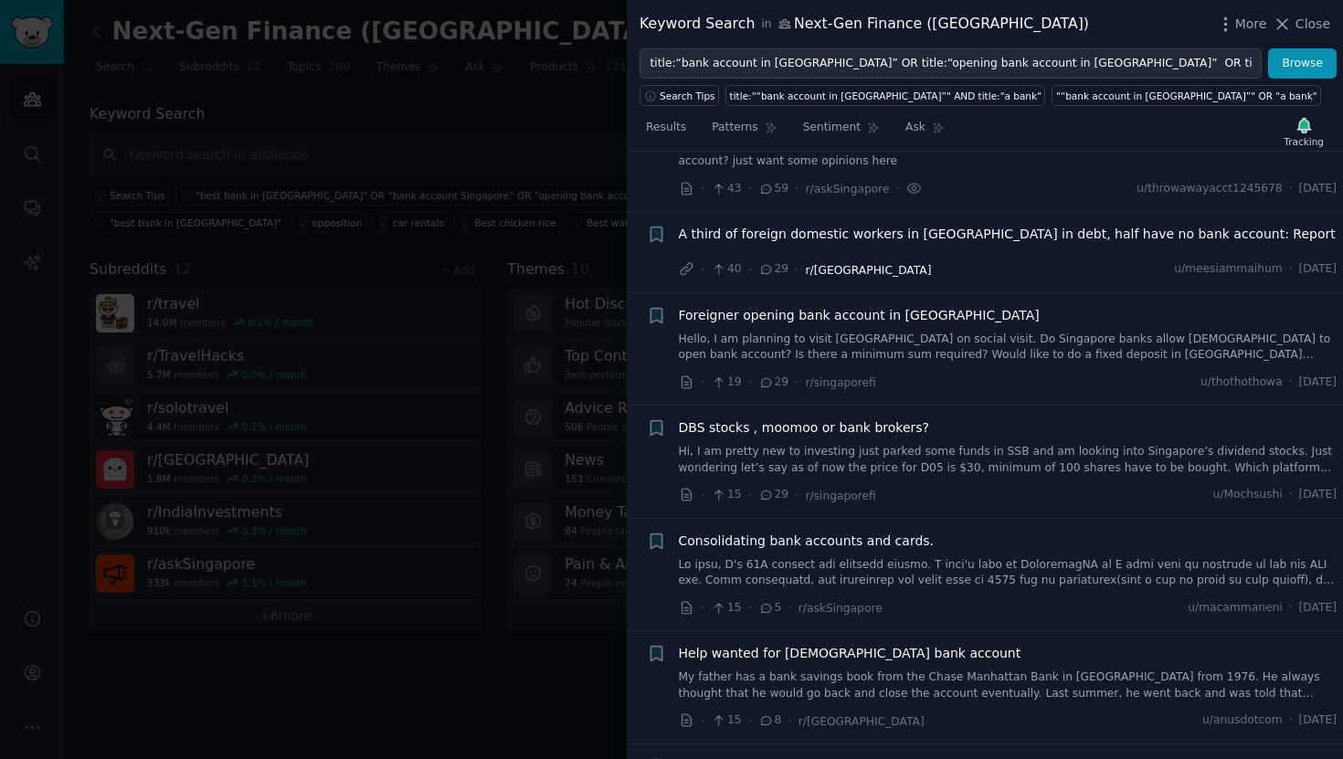
scroll to position [1434, 0]
click at [790, 226] on span "A third of foreign domestic workers in Singapore in debt, half have no bank acc…" at bounding box center [1007, 235] width 657 height 19
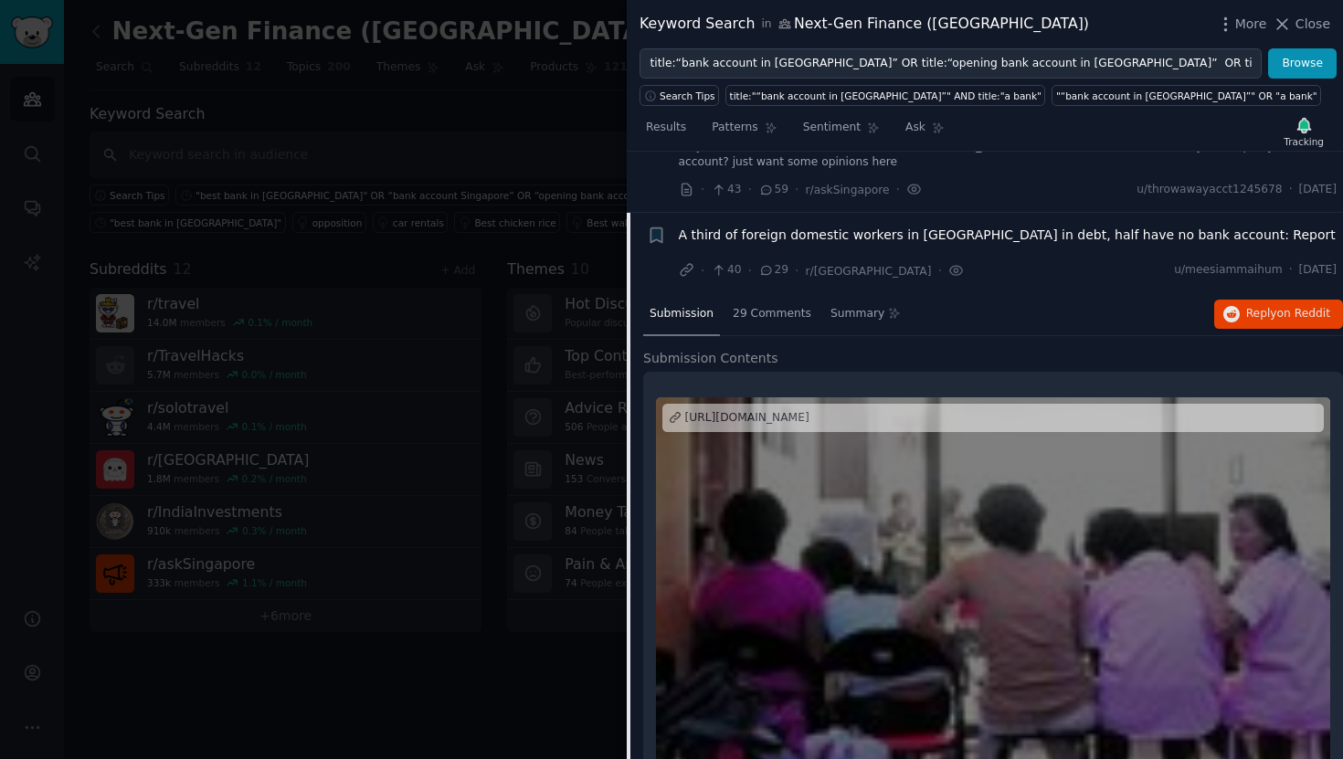
scroll to position [1457, 0]
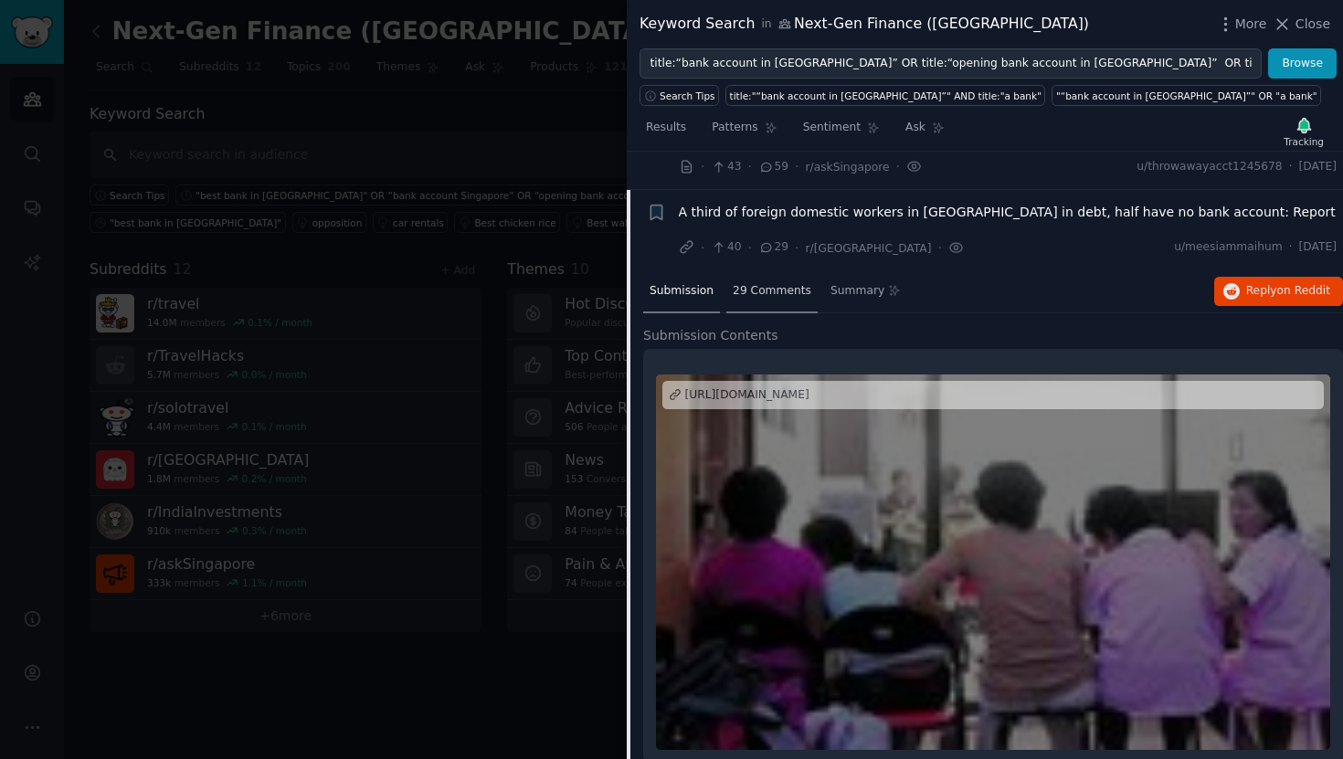
click at [763, 283] on span "29 Comments" at bounding box center [772, 291] width 79 height 16
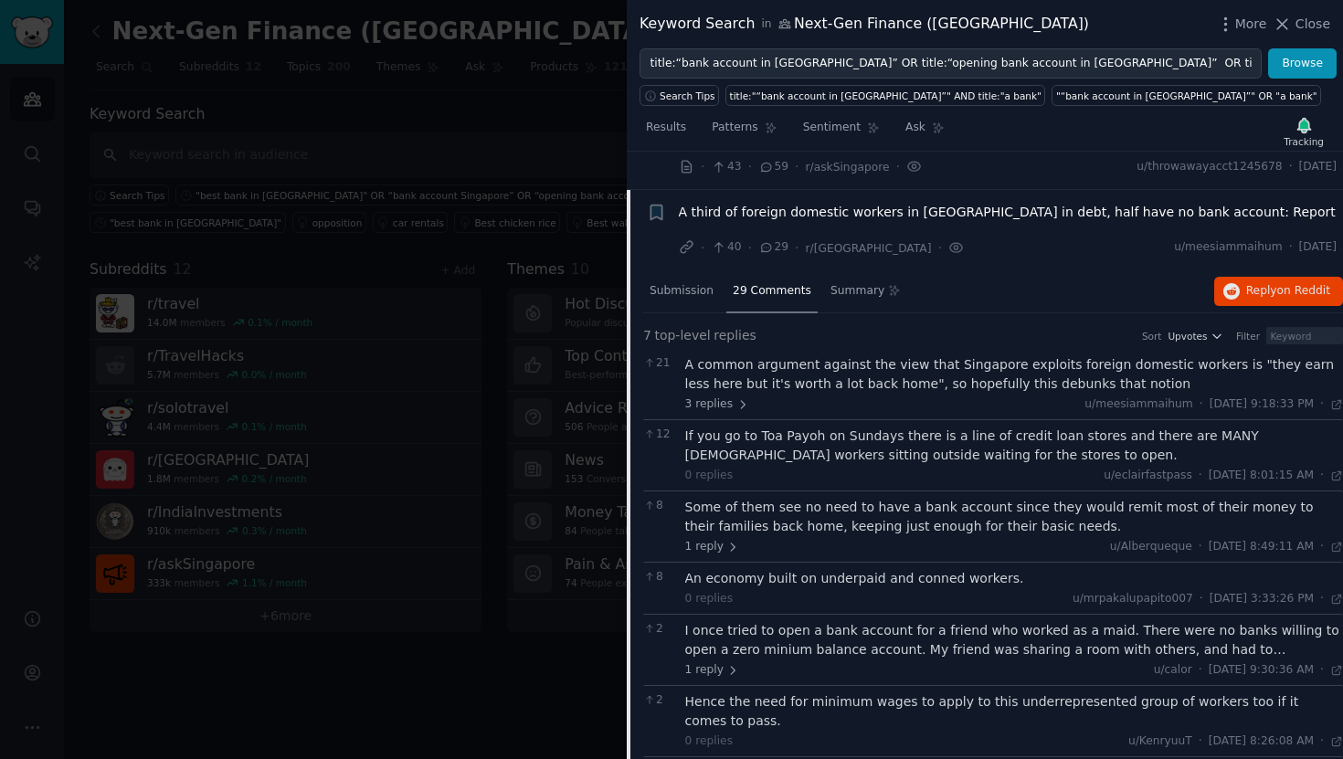
click at [814, 203] on span "A third of foreign domestic workers in Singapore in debt, half have no bank acc…" at bounding box center [1007, 212] width 657 height 19
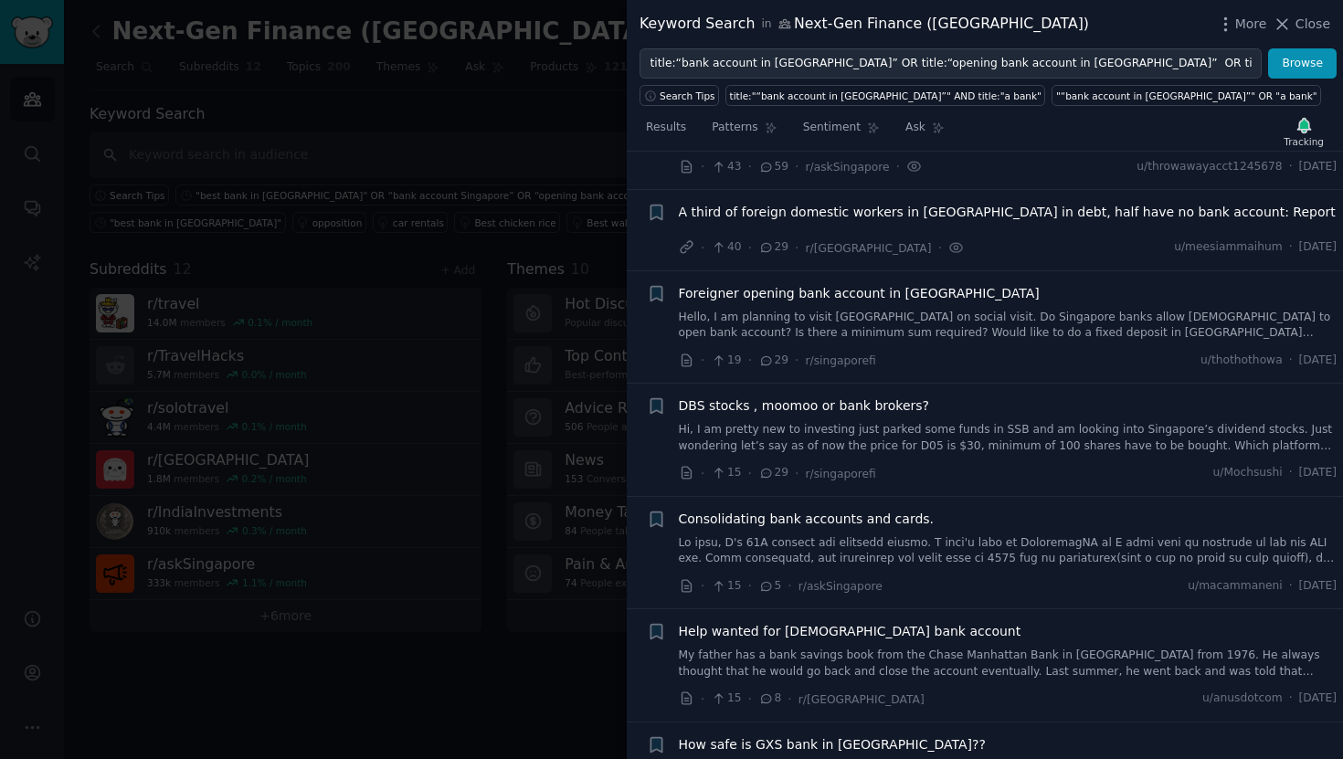
click at [820, 284] on span "Foreigner opening bank account in Singapore" at bounding box center [859, 293] width 361 height 19
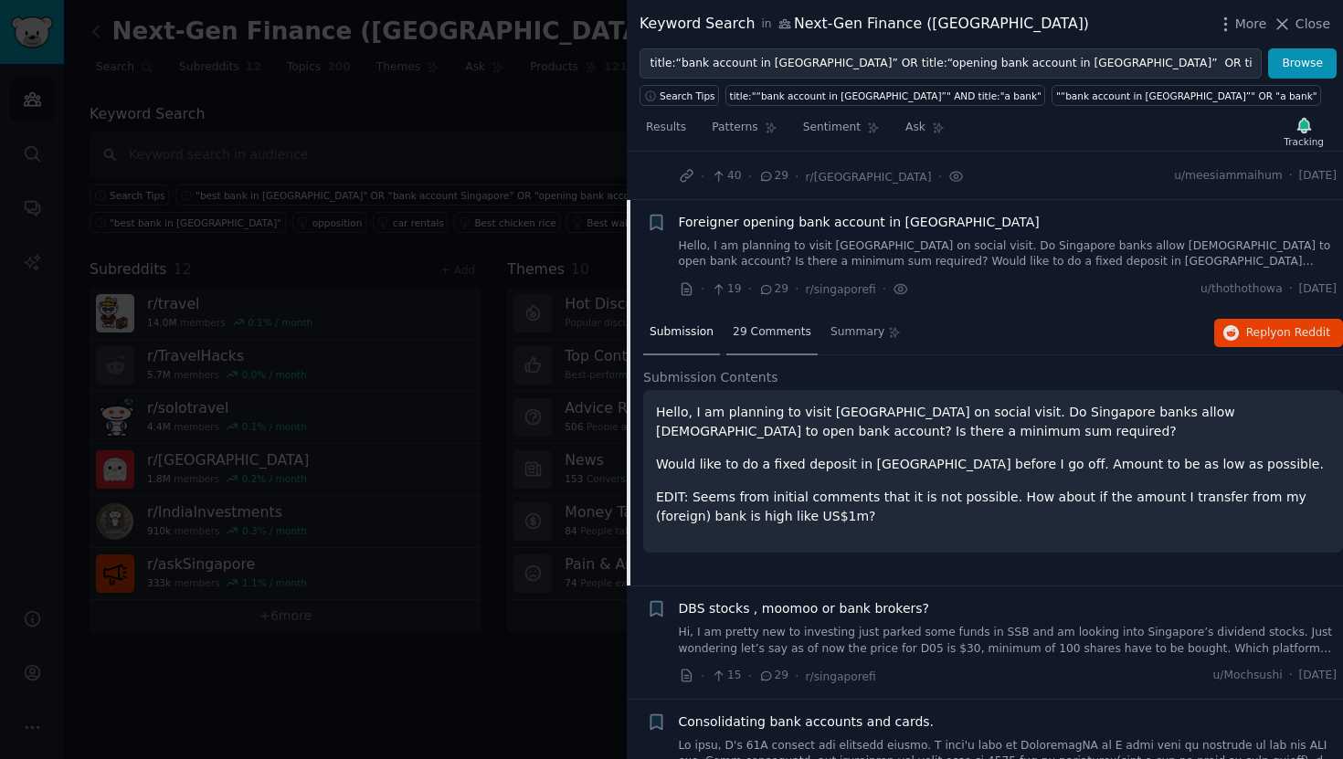
scroll to position [1537, 0]
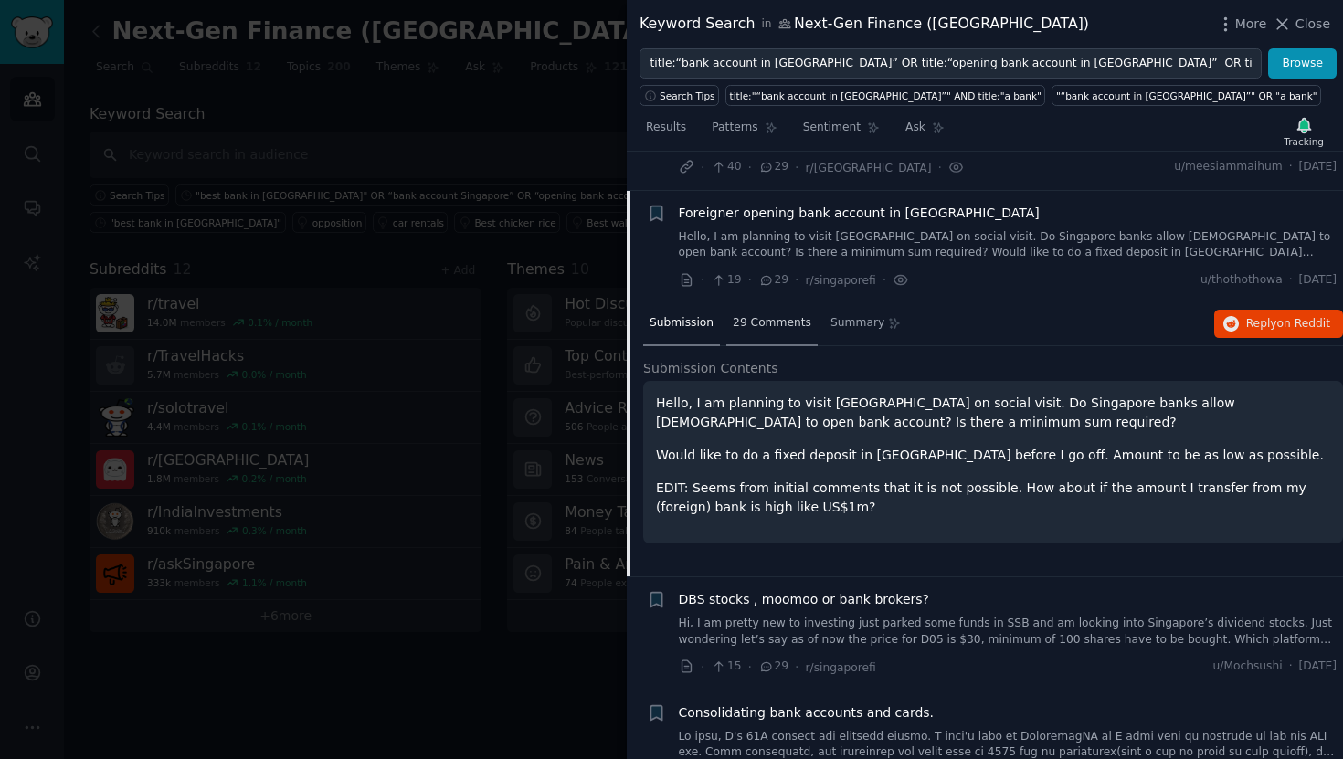
click at [775, 315] on span "29 Comments" at bounding box center [772, 323] width 79 height 16
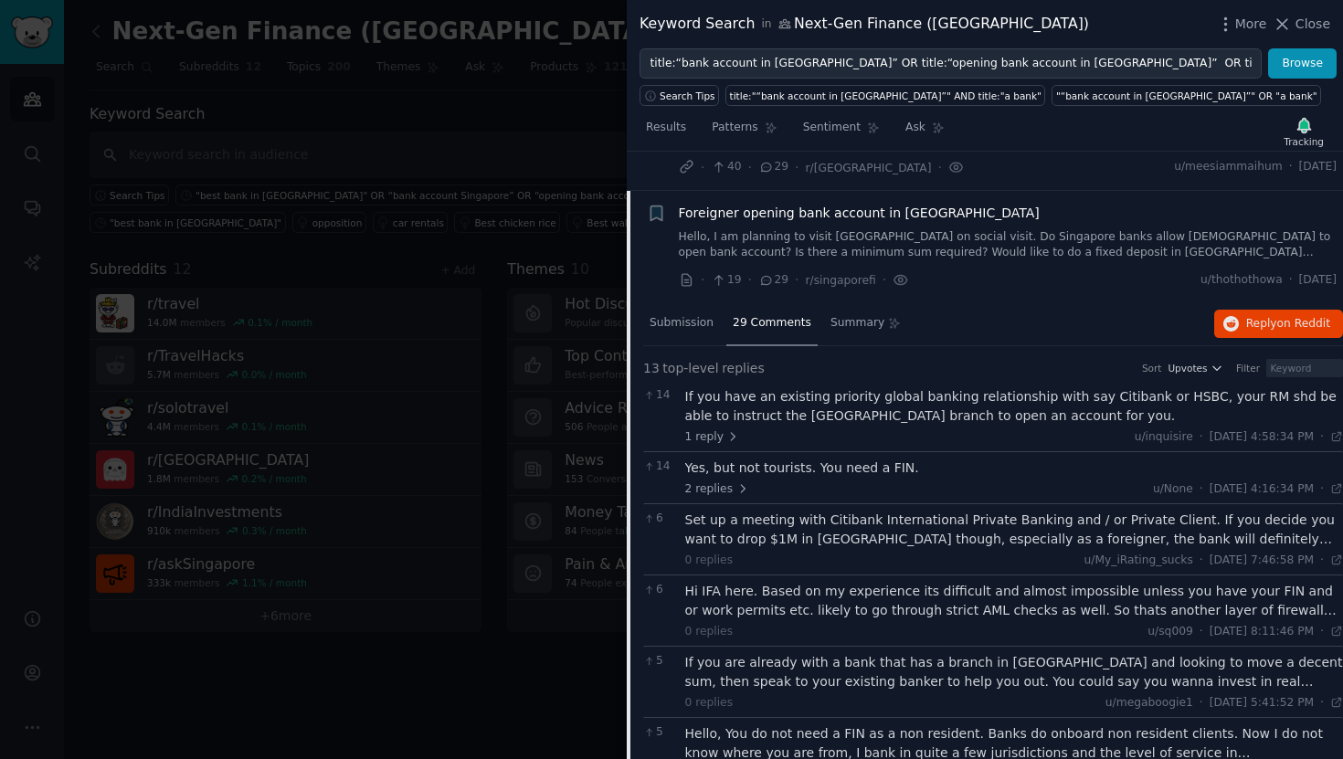
click at [810, 204] on span "Foreigner opening bank account in Singapore" at bounding box center [859, 213] width 361 height 19
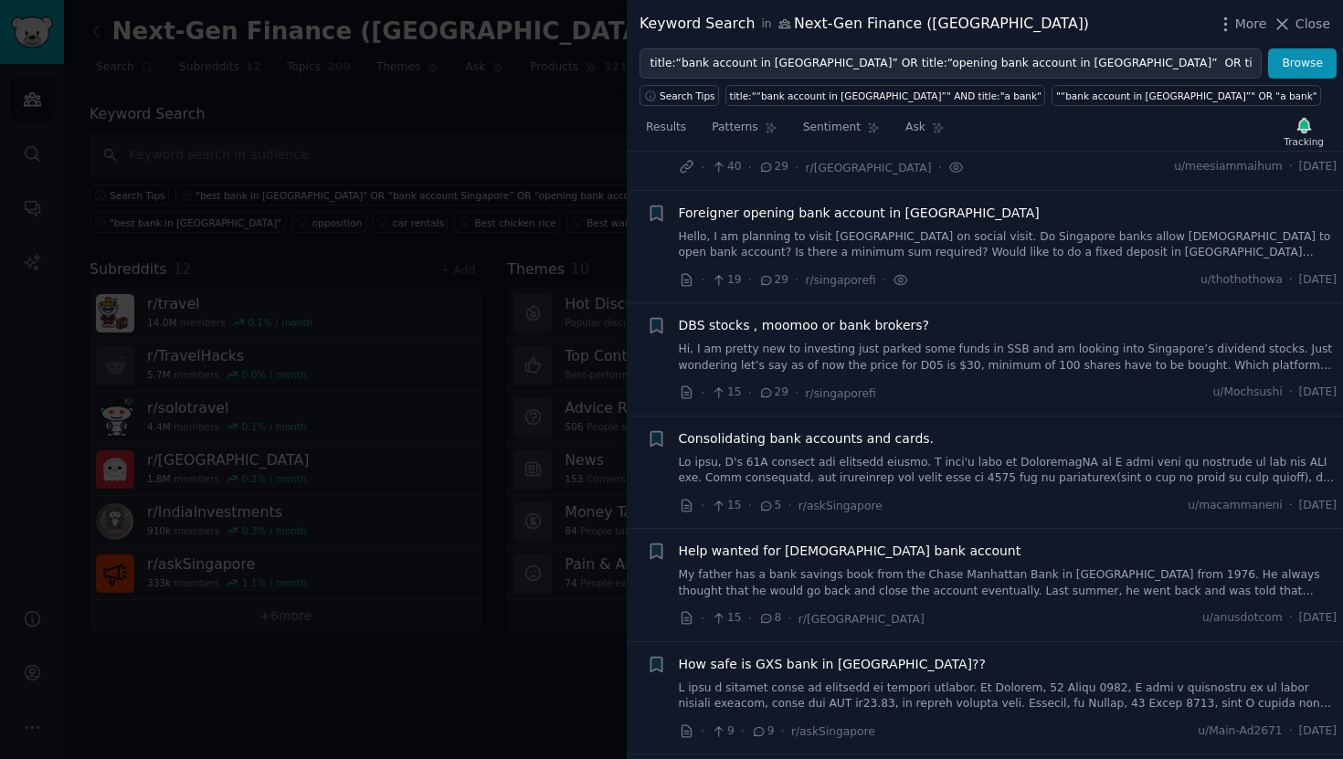
click at [817, 316] on span "DBS stocks , moomoo or bank brokers?" at bounding box center [804, 325] width 251 height 19
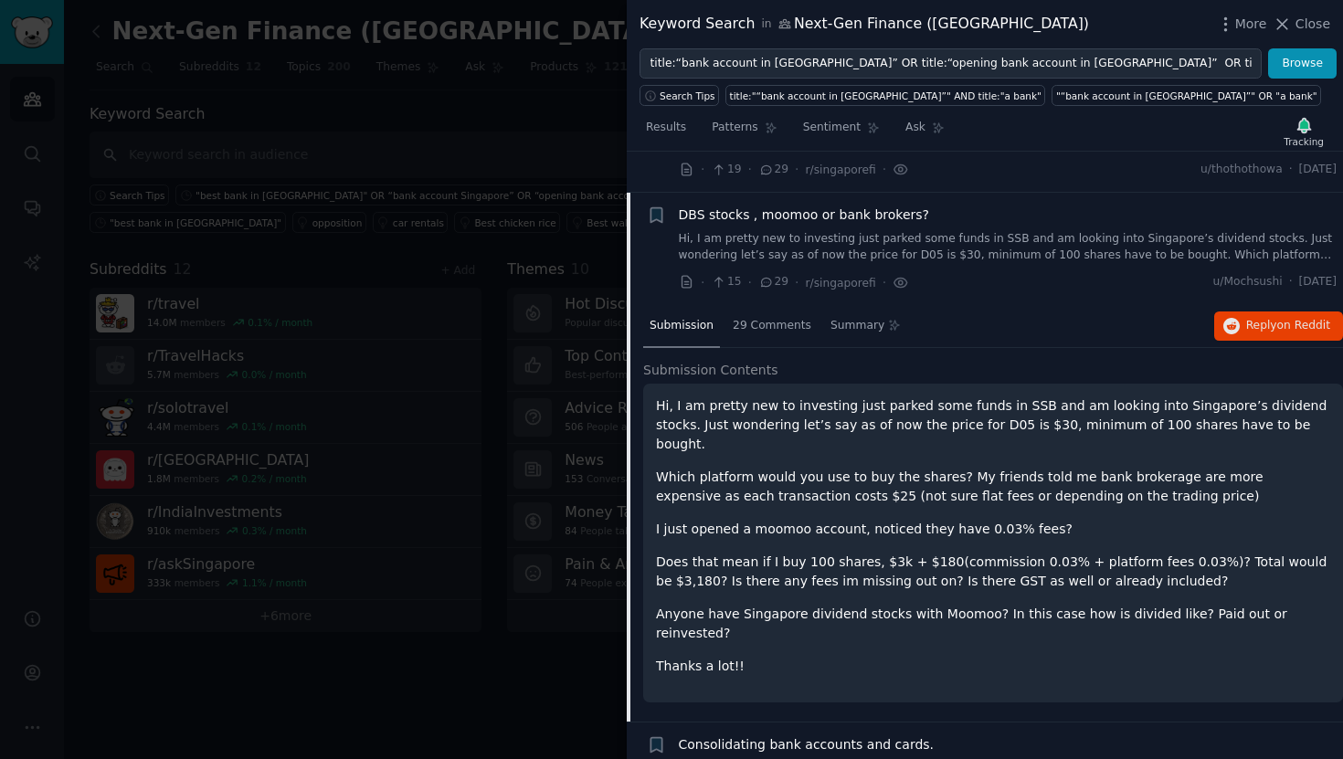
scroll to position [1650, 0]
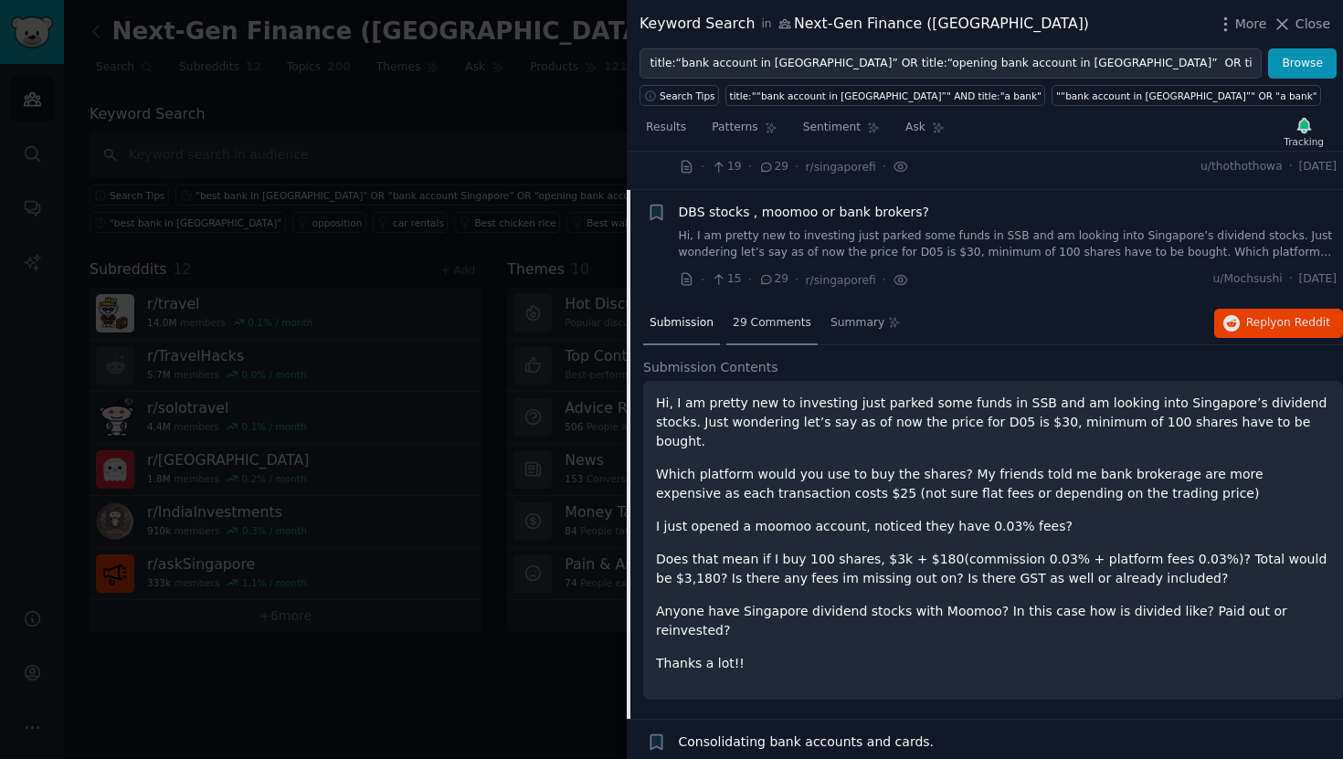
click at [782, 315] on span "29 Comments" at bounding box center [772, 323] width 79 height 16
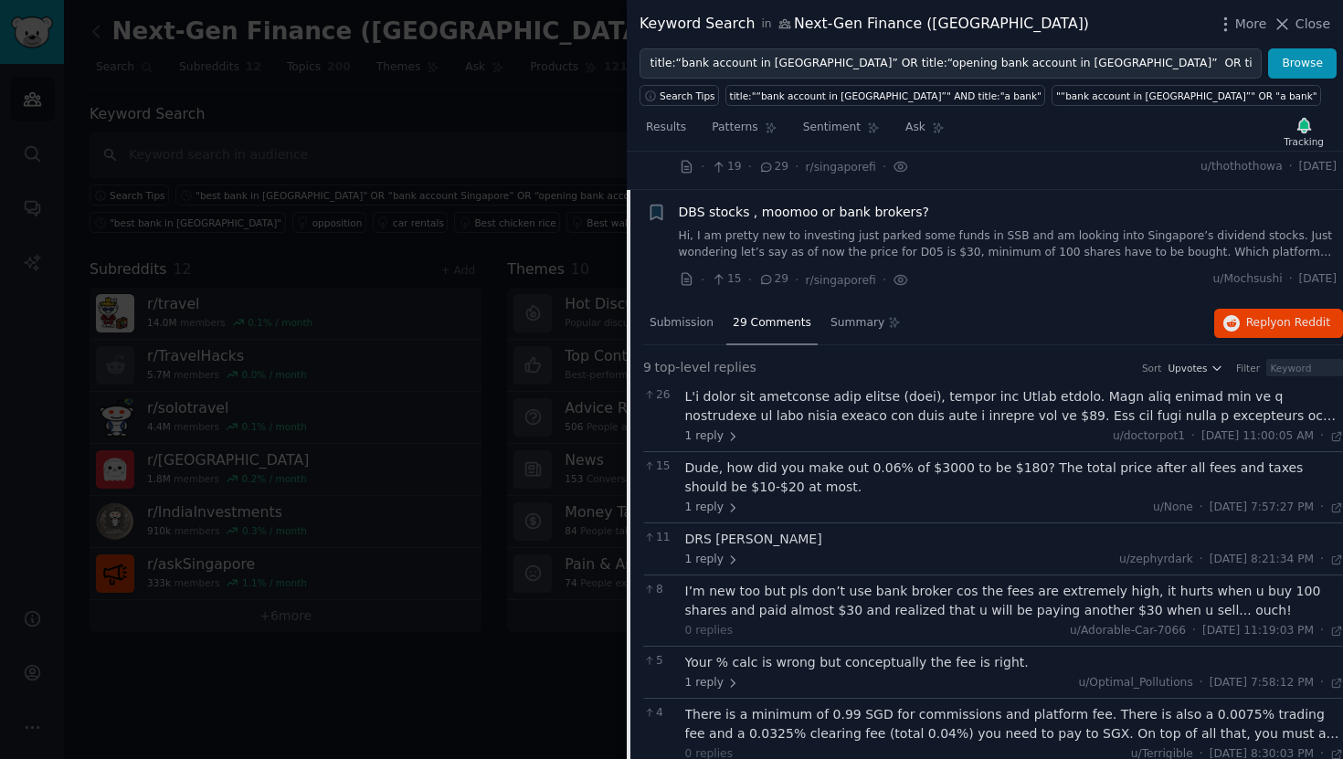
click at [918, 387] on div at bounding box center [1014, 406] width 659 height 38
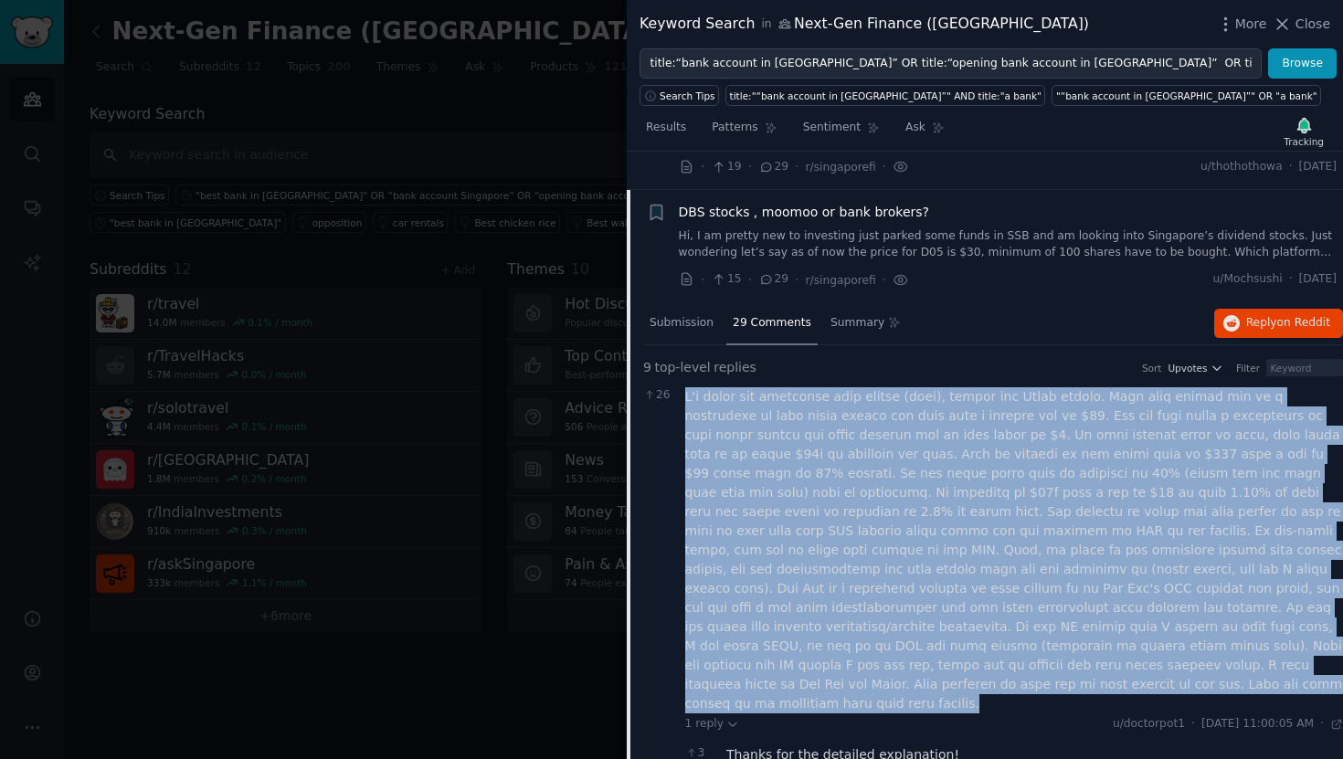
drag, startPoint x: 898, startPoint y: 651, endPoint x: 678, endPoint y: 364, distance: 362.3
click at [678, 381] on div "26 1 reply u/doctorpot1 · Tue 7/5/2022, 11:00:05 AM Tue 7/5/2022 · 3 Thanks for…" at bounding box center [993, 589] width 700 height 416
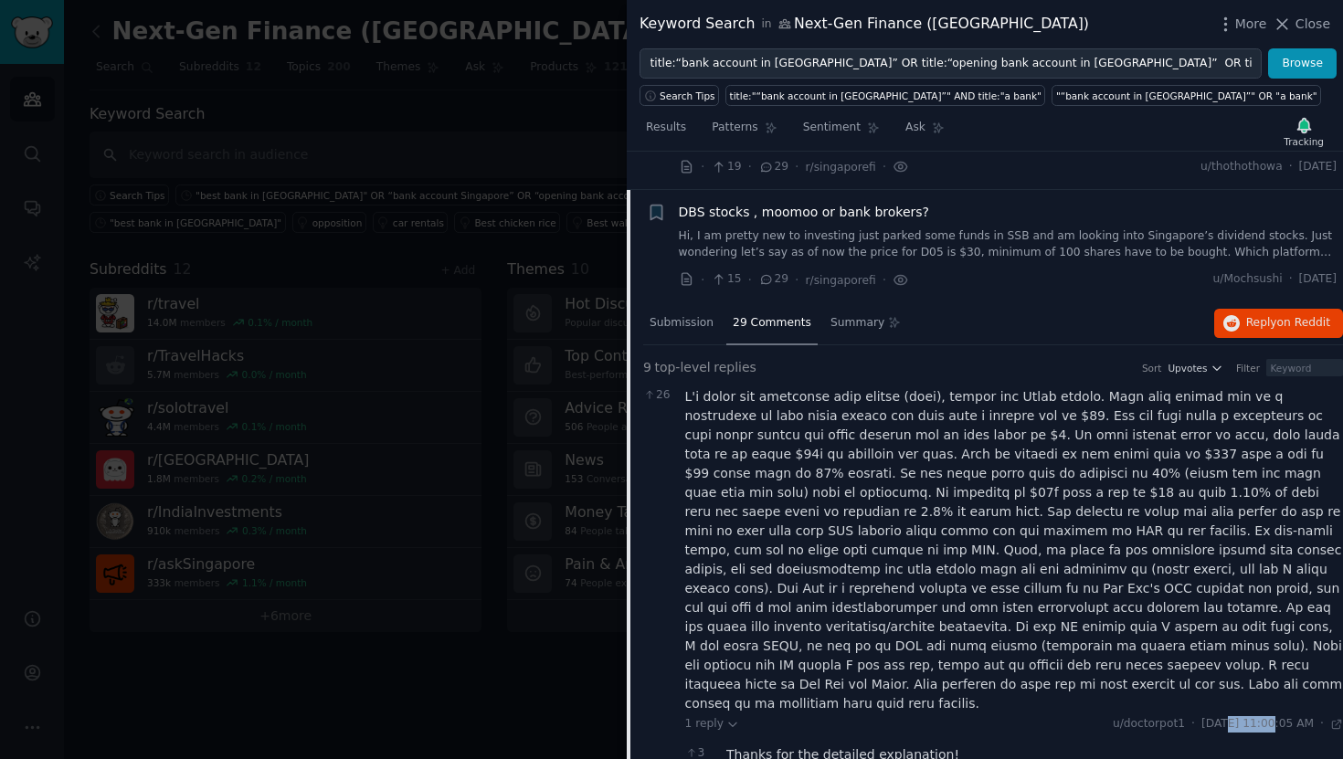
drag, startPoint x: 1238, startPoint y: 666, endPoint x: 1189, endPoint y: 665, distance: 48.4
click at [1201, 716] on span "Tue 7/5/2022, 11:00:05 AM" at bounding box center [1257, 724] width 112 height 16
click at [897, 203] on span "DBS stocks , moomoo or bank brokers?" at bounding box center [804, 212] width 251 height 19
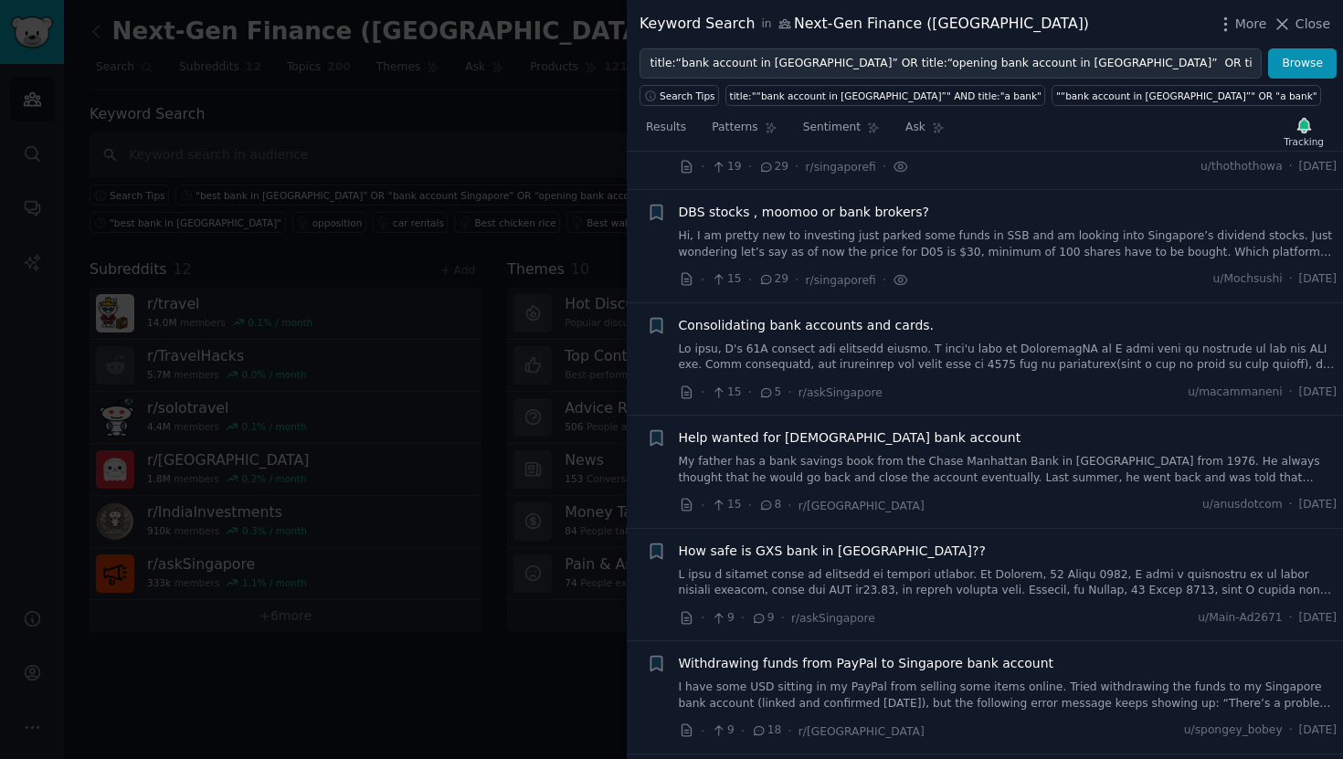
click at [880, 316] on span "Consolidating bank accounts and cards." at bounding box center [807, 325] width 256 height 19
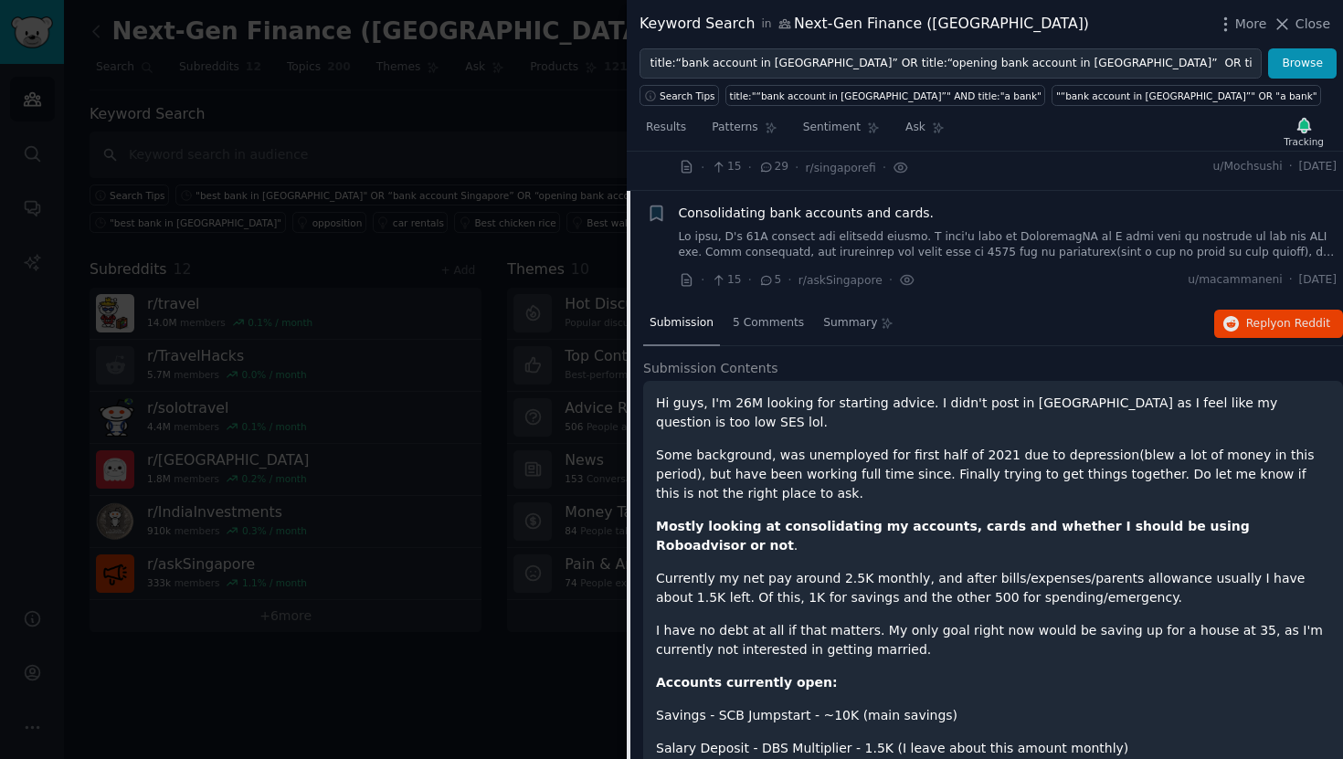
scroll to position [1763, 0]
click at [758, 305] on div "5 Comments" at bounding box center [768, 324] width 84 height 44
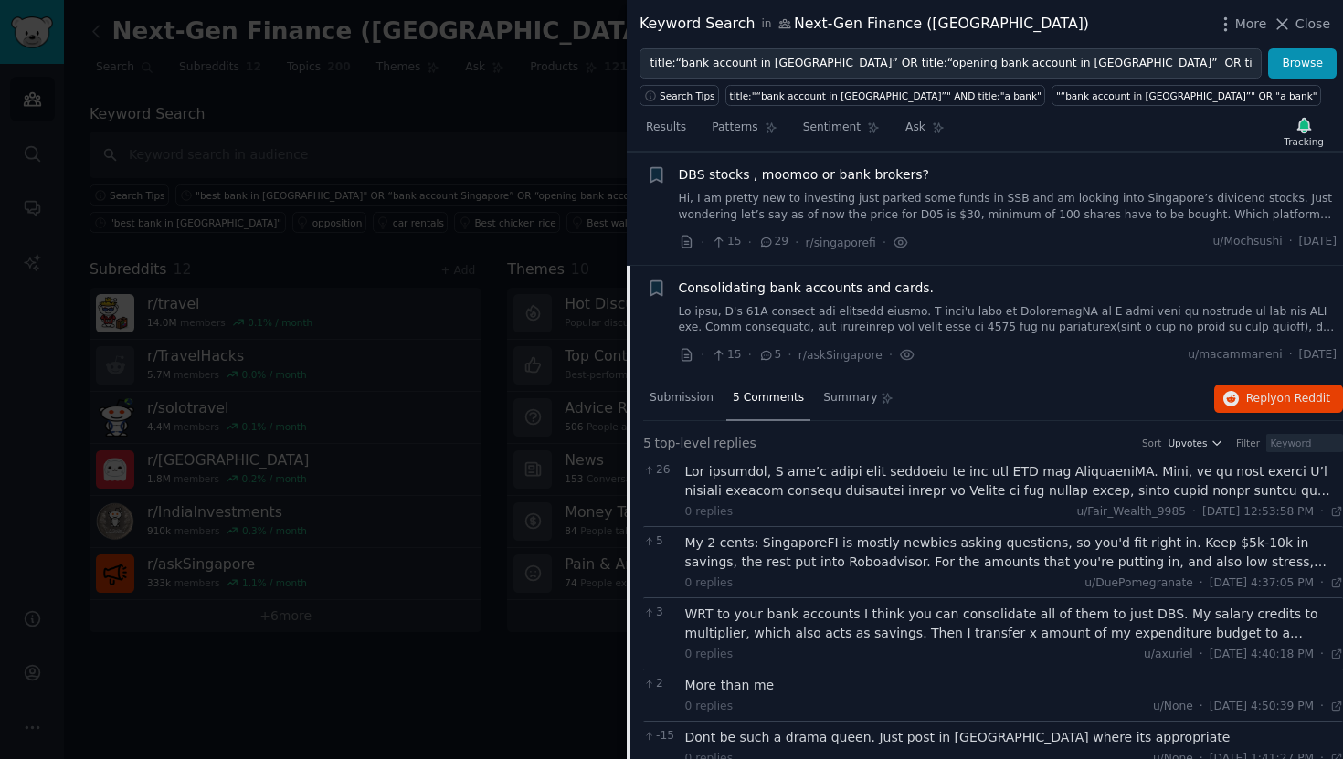
scroll to position [1649, 0]
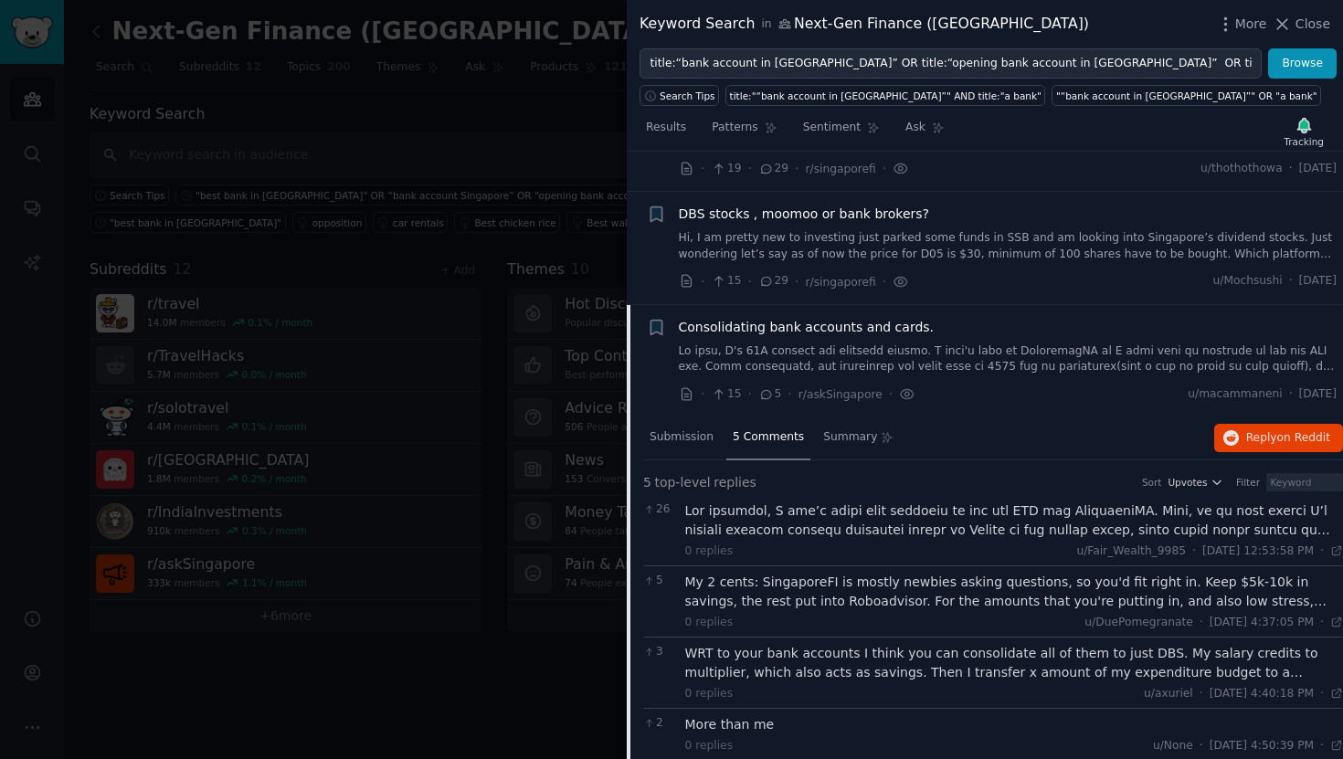
click at [824, 318] on span "Consolidating bank accounts and cards." at bounding box center [807, 327] width 256 height 19
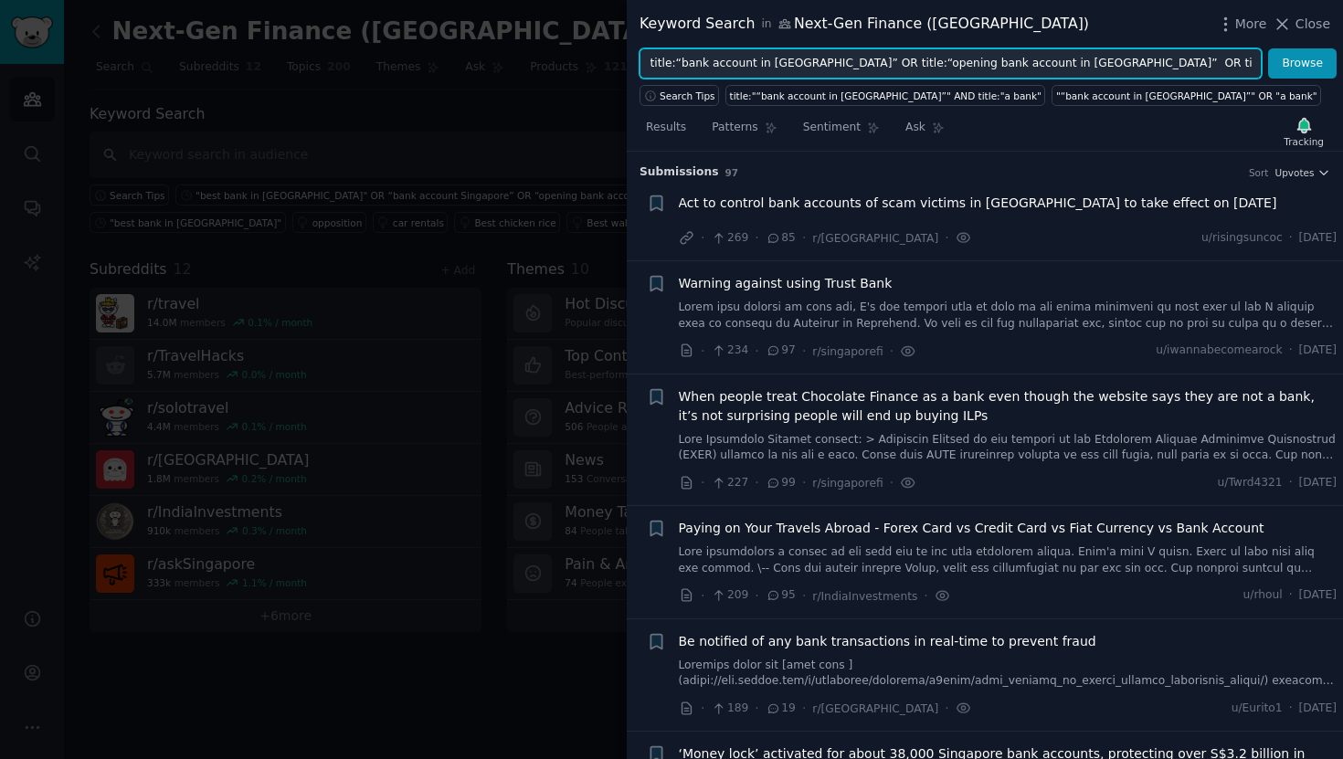
scroll to position [0, 165]
drag, startPoint x: 676, startPoint y: 65, endPoint x: 1342, endPoint y: 65, distance: 665.9
click at [1342, 65] on div "title:“bank account in Singapore” OR title:“opening bank account in Singapore” …" at bounding box center [985, 63] width 716 height 31
paste input "est digital bank"
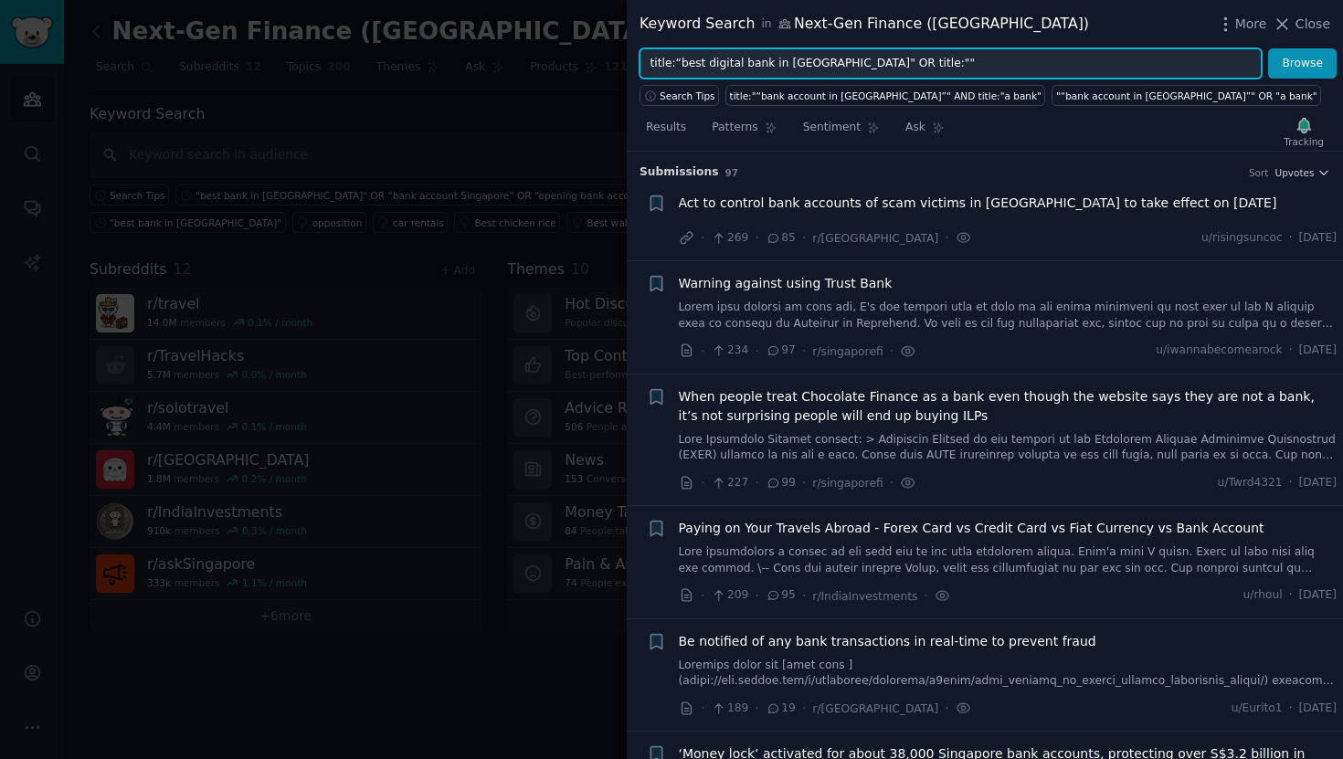
drag, startPoint x: 874, startPoint y: 65, endPoint x: 812, endPoint y: 65, distance: 62.1
click at [812, 65] on input "title:“best digital bank in India" OR title:""" at bounding box center [950, 63] width 622 height 31
type input "title:“best digital bank in [GEOGRAPHIC_DATA]""
click at [1268, 48] on button "Browse" at bounding box center [1302, 63] width 69 height 31
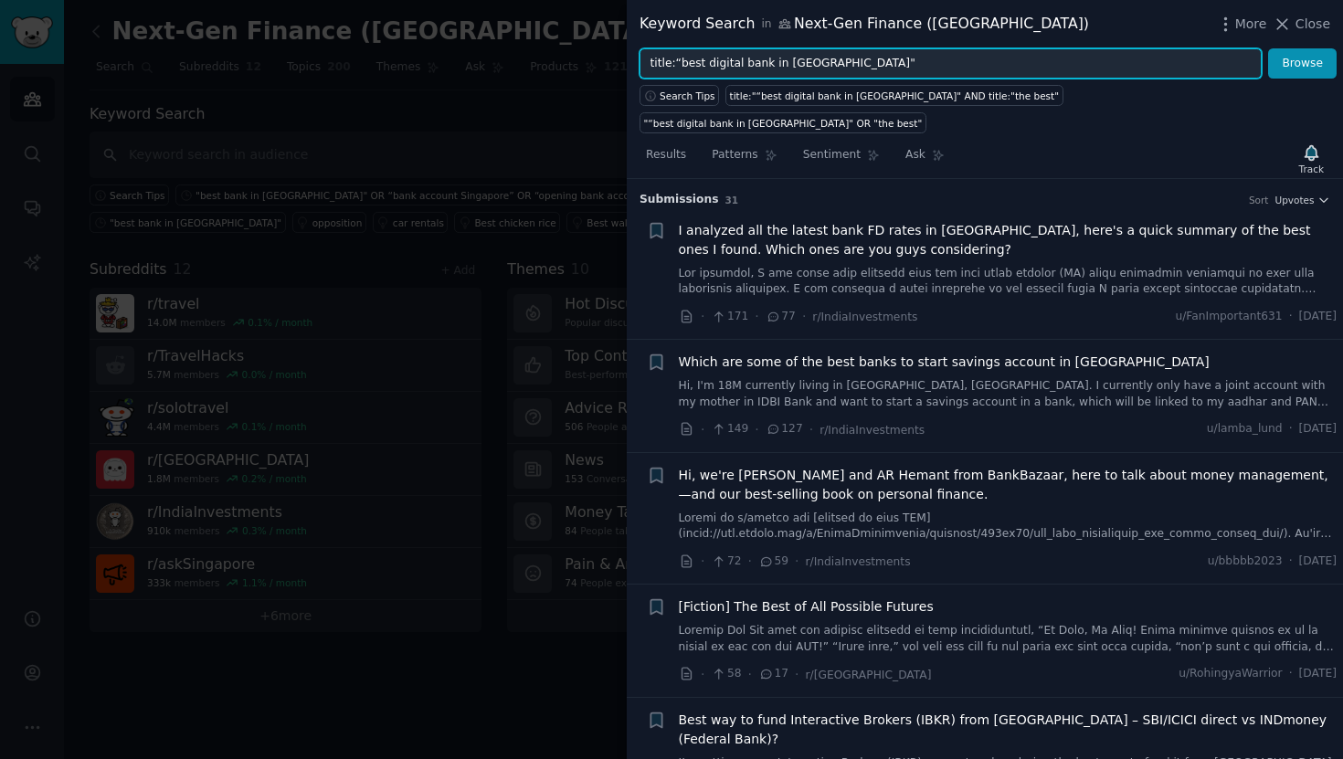
click at [908, 59] on input "title:“best digital bank in [GEOGRAPHIC_DATA]"" at bounding box center [950, 63] width 622 height 31
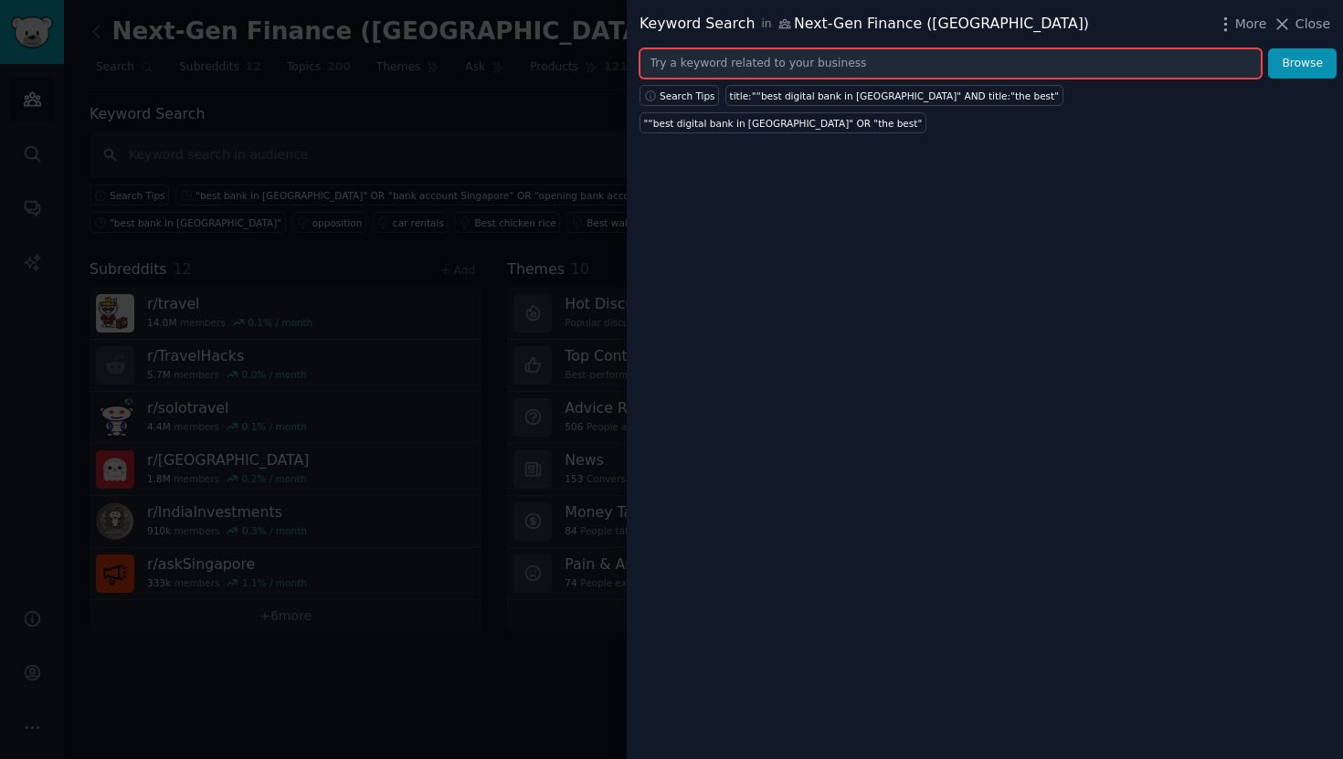
paste input "title:"bank account in [GEOGRAPHIC_DATA]" OR title:"opening bank account in [GE…"
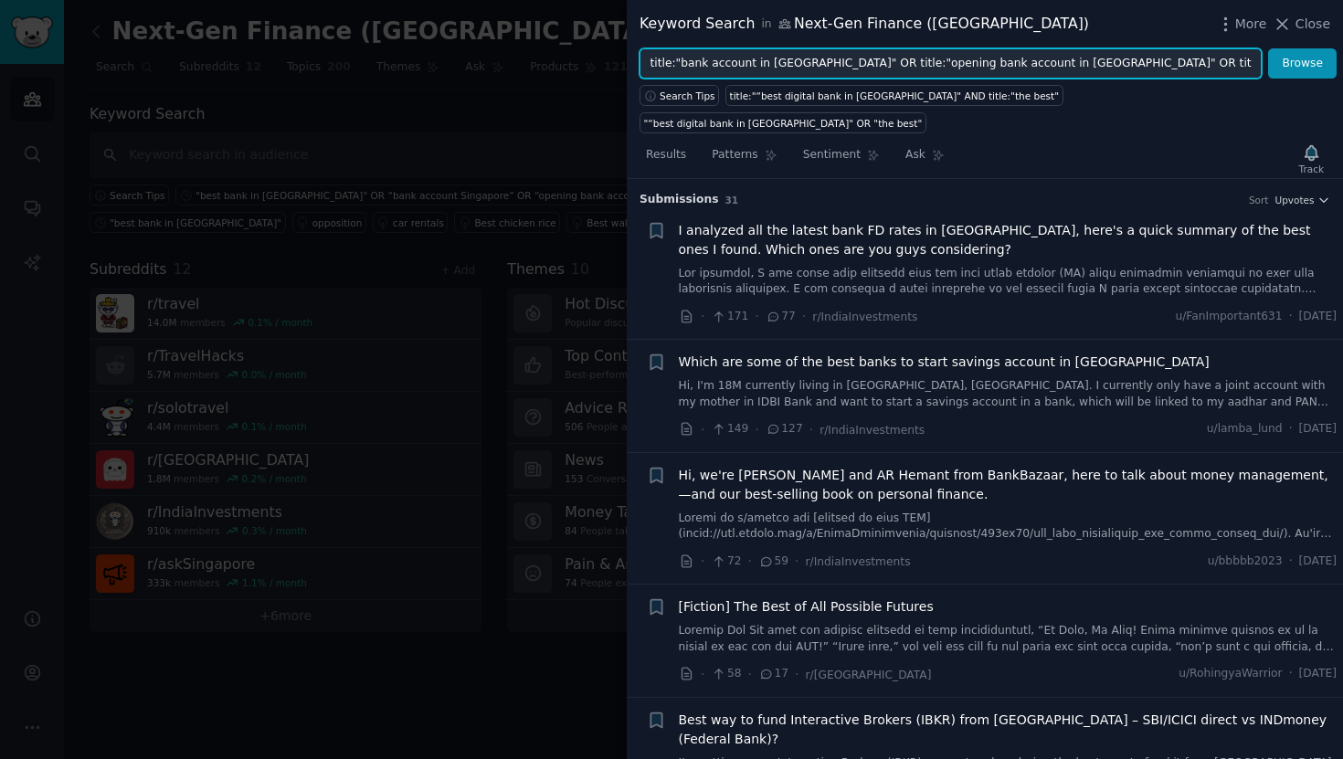
drag, startPoint x: 915, startPoint y: 67, endPoint x: 216, endPoint y: 67, distance: 698.7
click at [216, 67] on div "Keyword Search in Next-Gen Finance (Asia) More Close title:"bank account in Ind…" at bounding box center [671, 379] width 1343 height 759
type input "title:"bank account in [GEOGRAPHIC_DATA]" OR title:"opening bank account in [GE…"
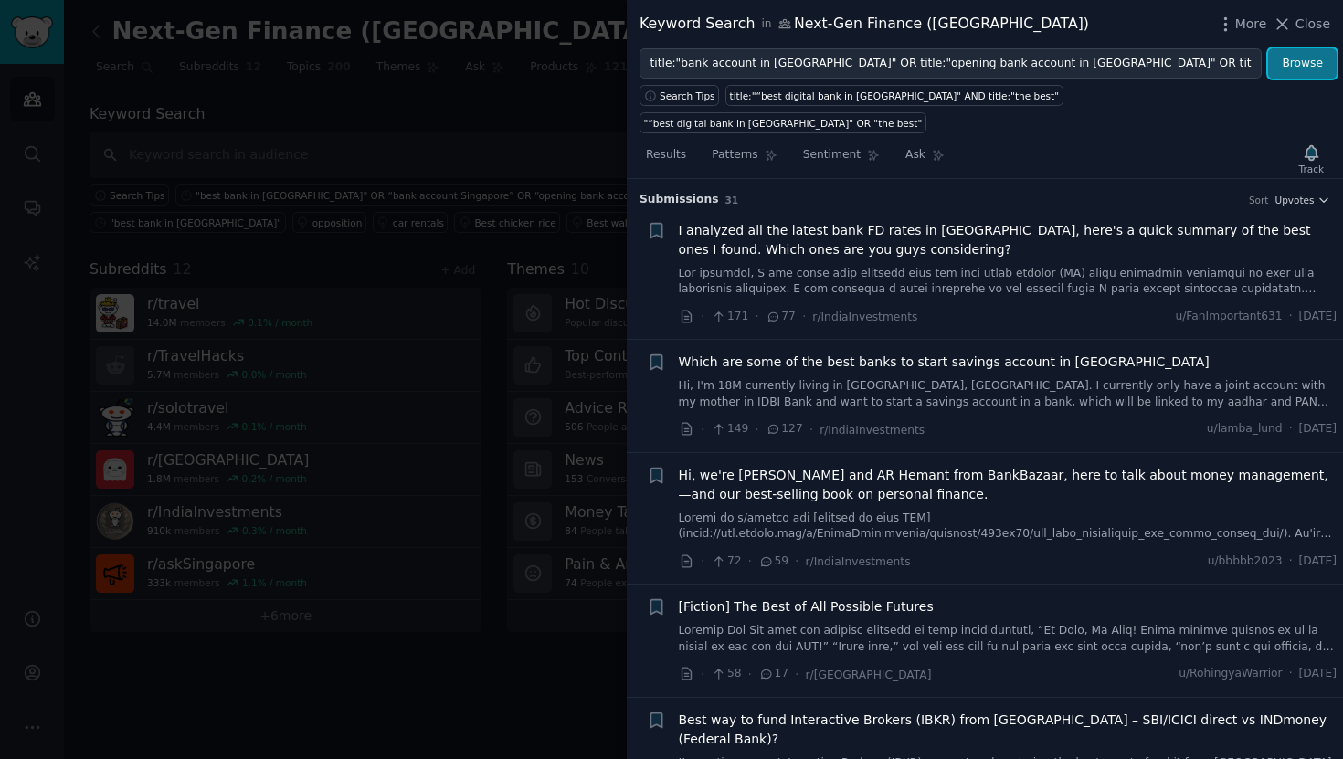
click at [1314, 60] on button "Browse" at bounding box center [1302, 63] width 69 height 31
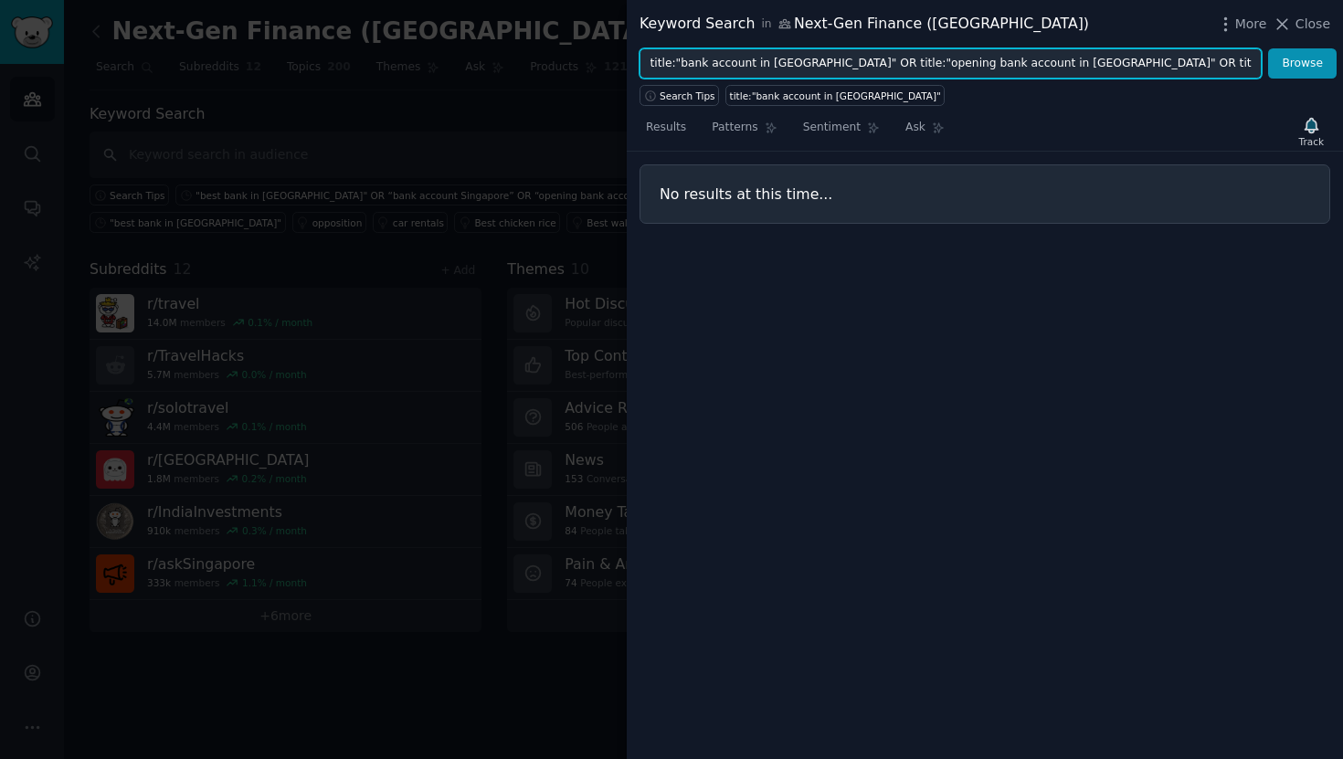
click at [780, 61] on input "title:"bank account in [GEOGRAPHIC_DATA]" OR title:"opening bank account in [GE…" at bounding box center [950, 63] width 622 height 31
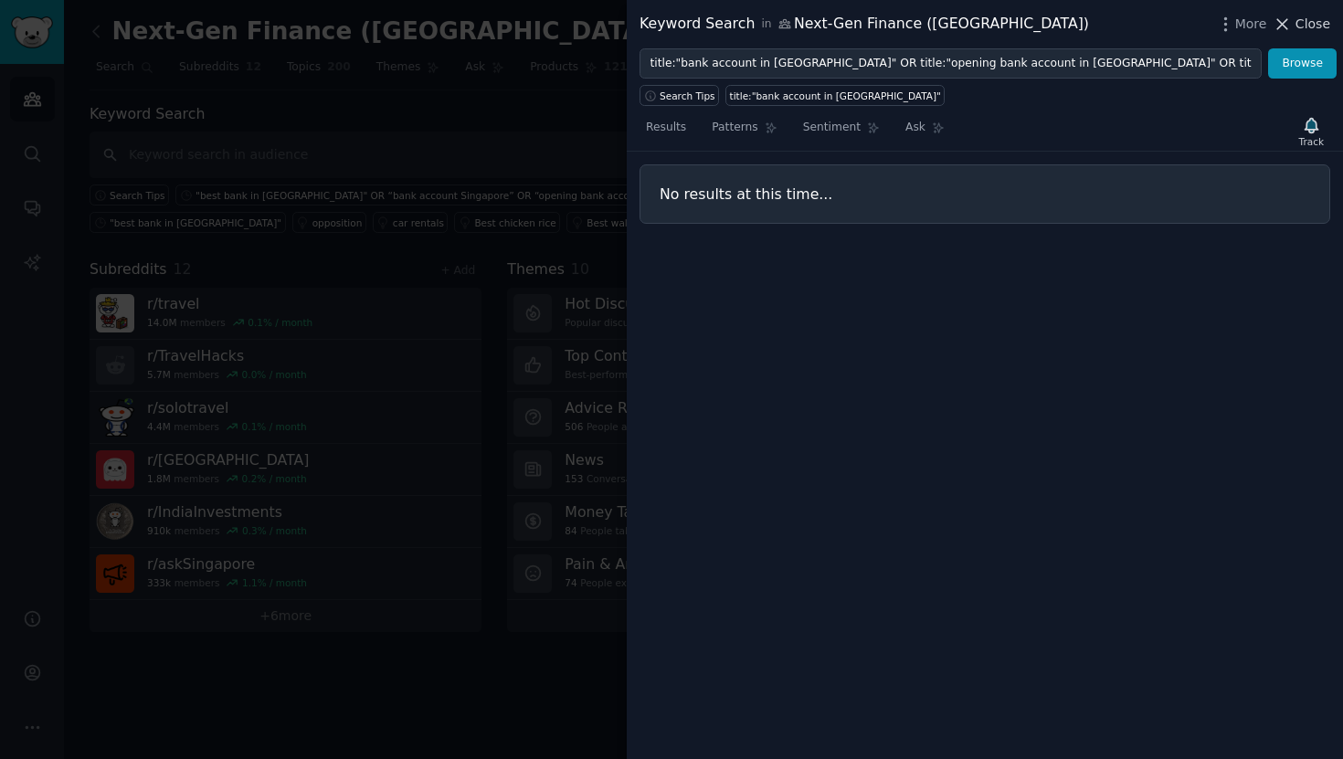
click at [1301, 20] on span "Close" at bounding box center [1312, 24] width 35 height 19
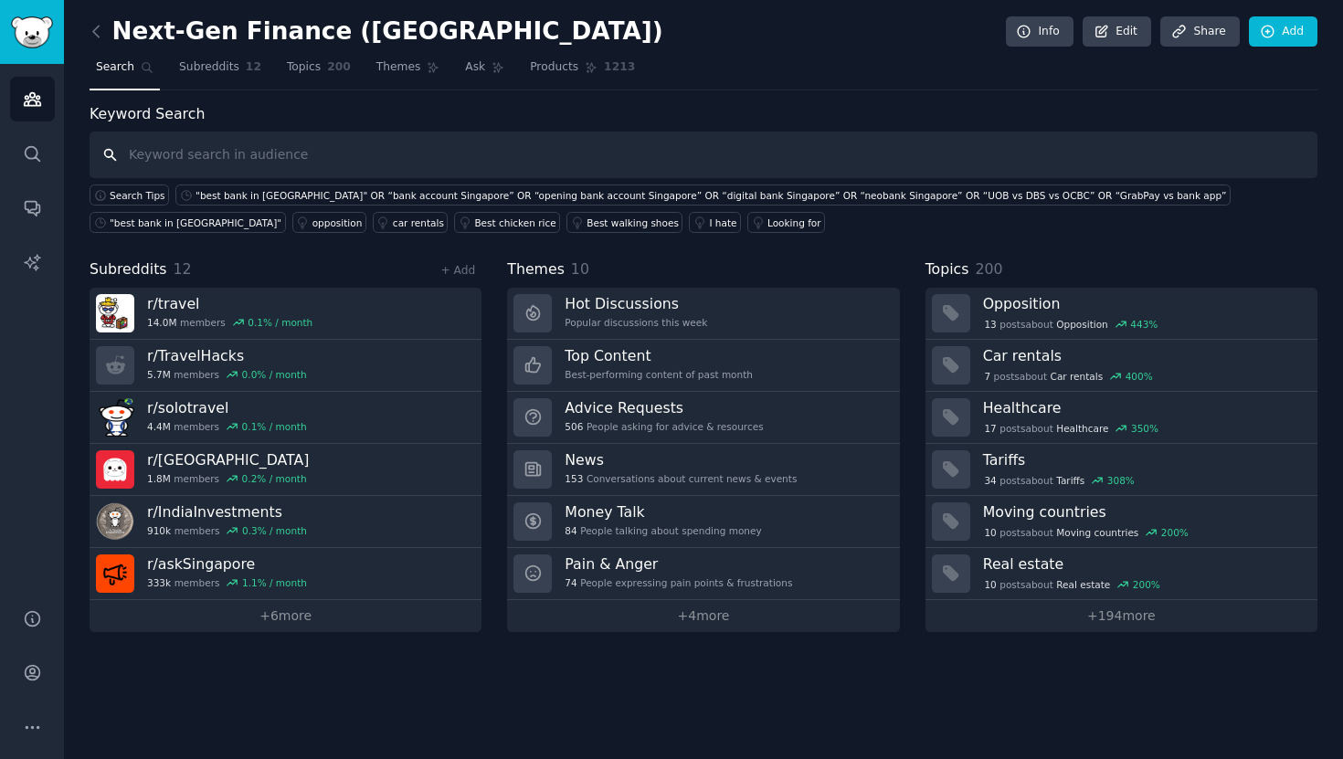
click at [401, 144] on input "text" at bounding box center [704, 155] width 1228 height 47
paste input "title:"bank account in [GEOGRAPHIC_DATA]" OR title:"opening bank account in [GE…"
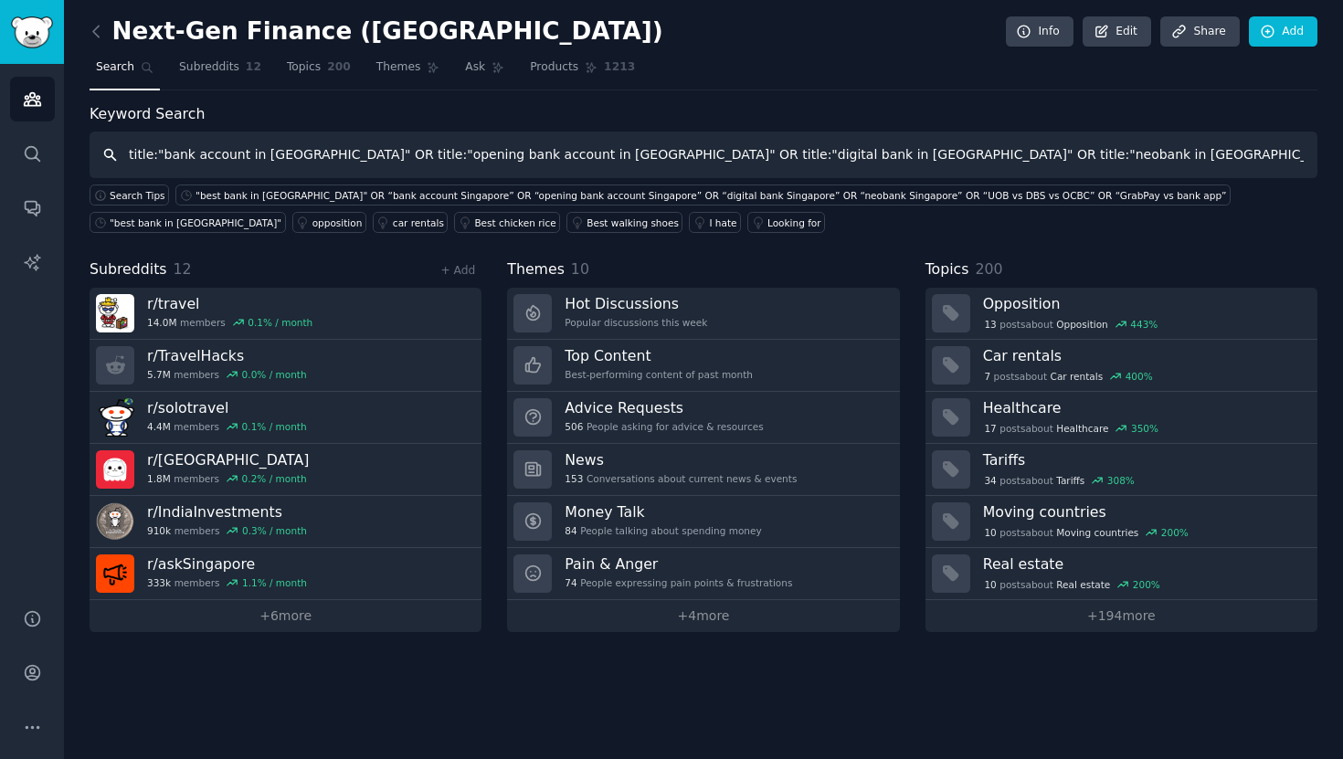
type input "title:"bank account in [GEOGRAPHIC_DATA]" OR title:"opening bank account in [GE…"
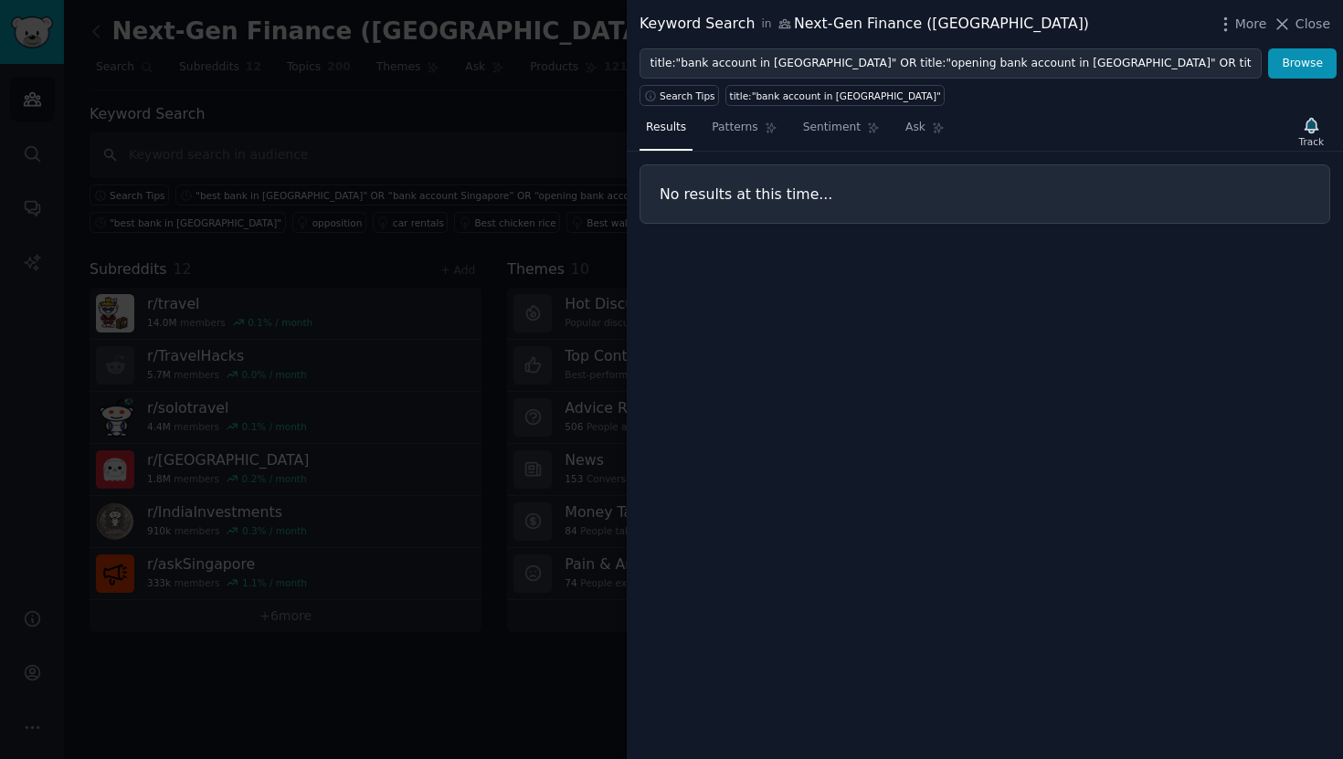
click at [537, 112] on div at bounding box center [671, 379] width 1343 height 759
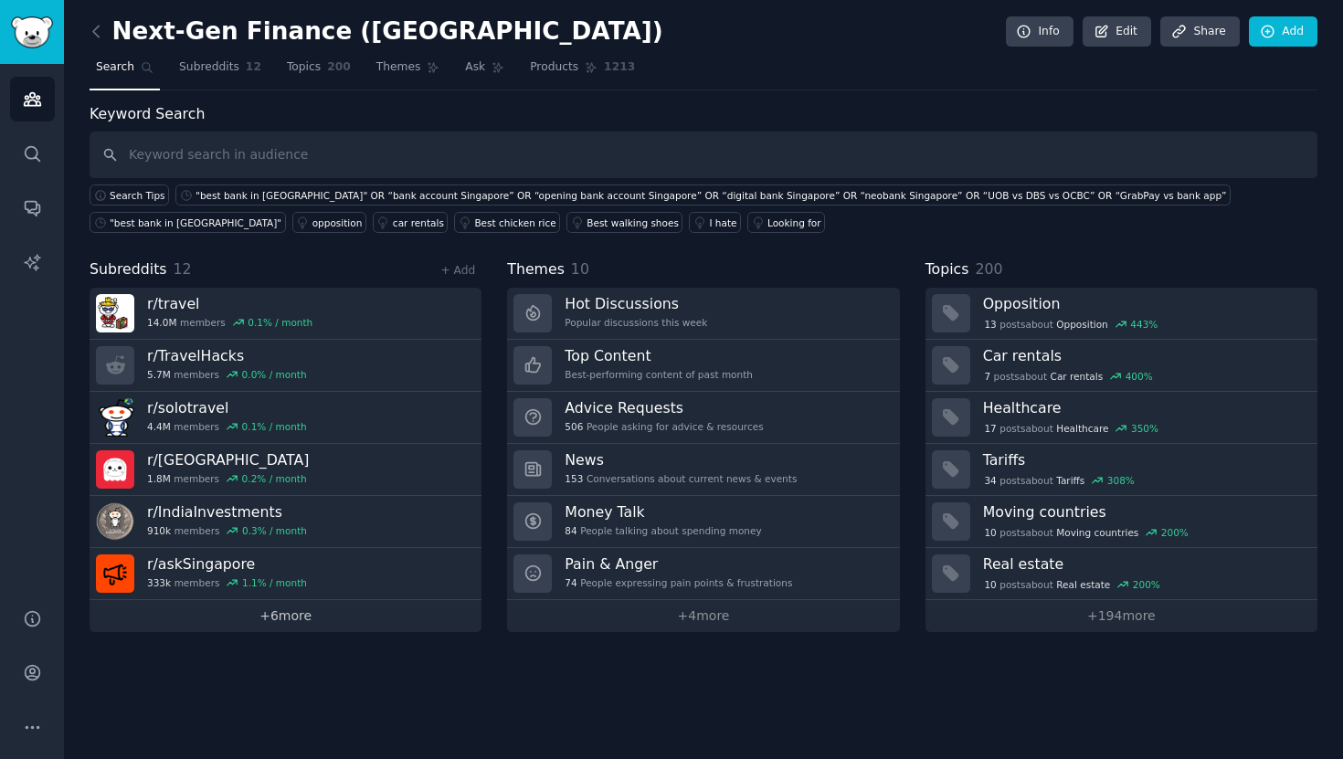
click at [348, 618] on link "+ 6 more" at bounding box center [286, 616] width 392 height 32
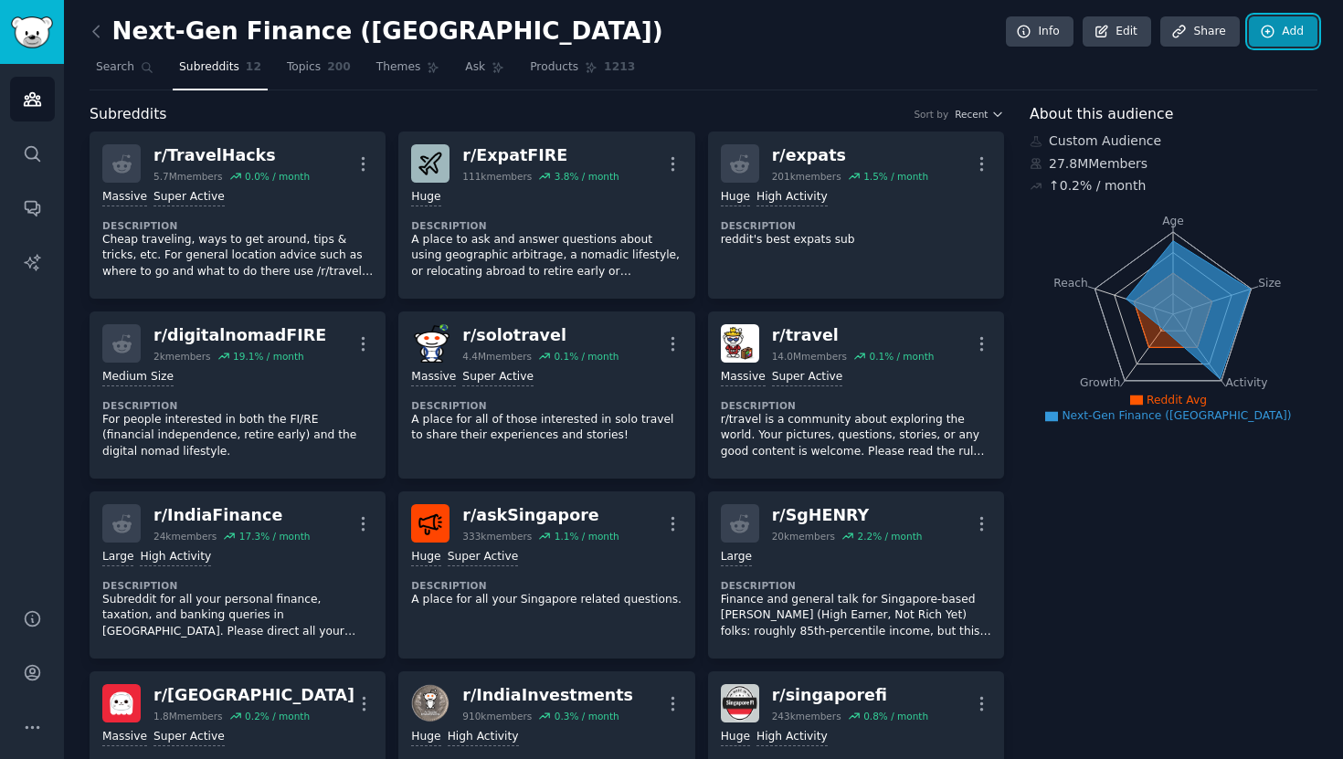
click at [1281, 29] on link "Add" at bounding box center [1283, 31] width 69 height 31
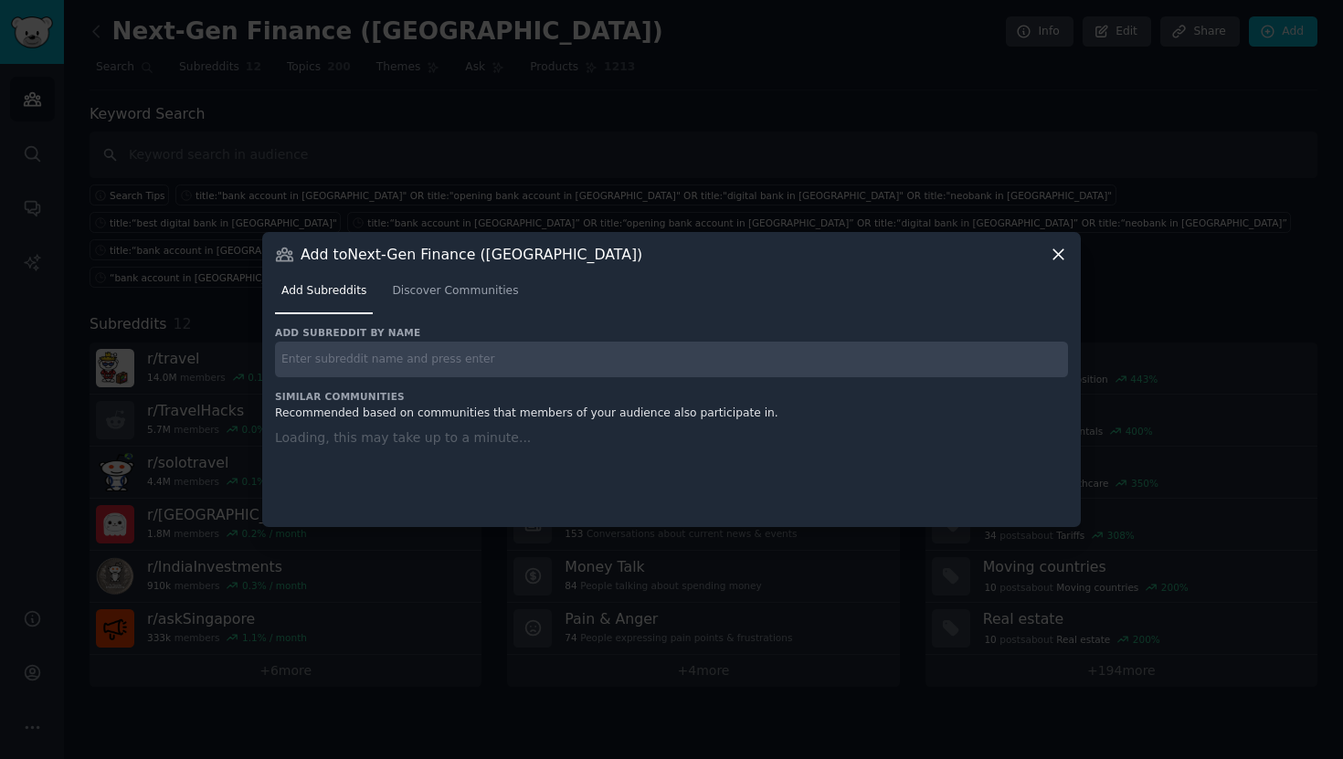
click at [622, 379] on div "Add subreddit by name Similar Communities Recommended based on communities that…" at bounding box center [671, 415] width 793 height 179
click at [601, 360] on input "text" at bounding box center [671, 360] width 793 height 36
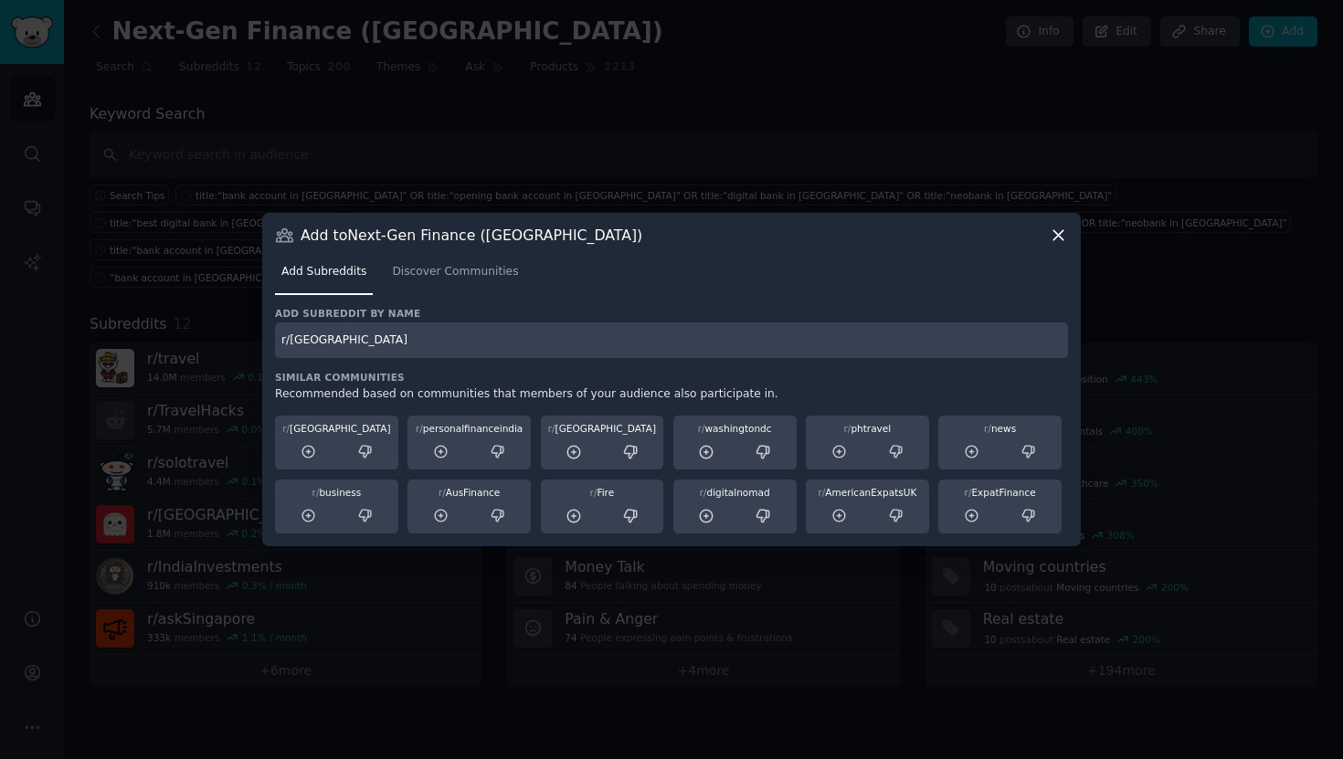
type input "r/[GEOGRAPHIC_DATA]"
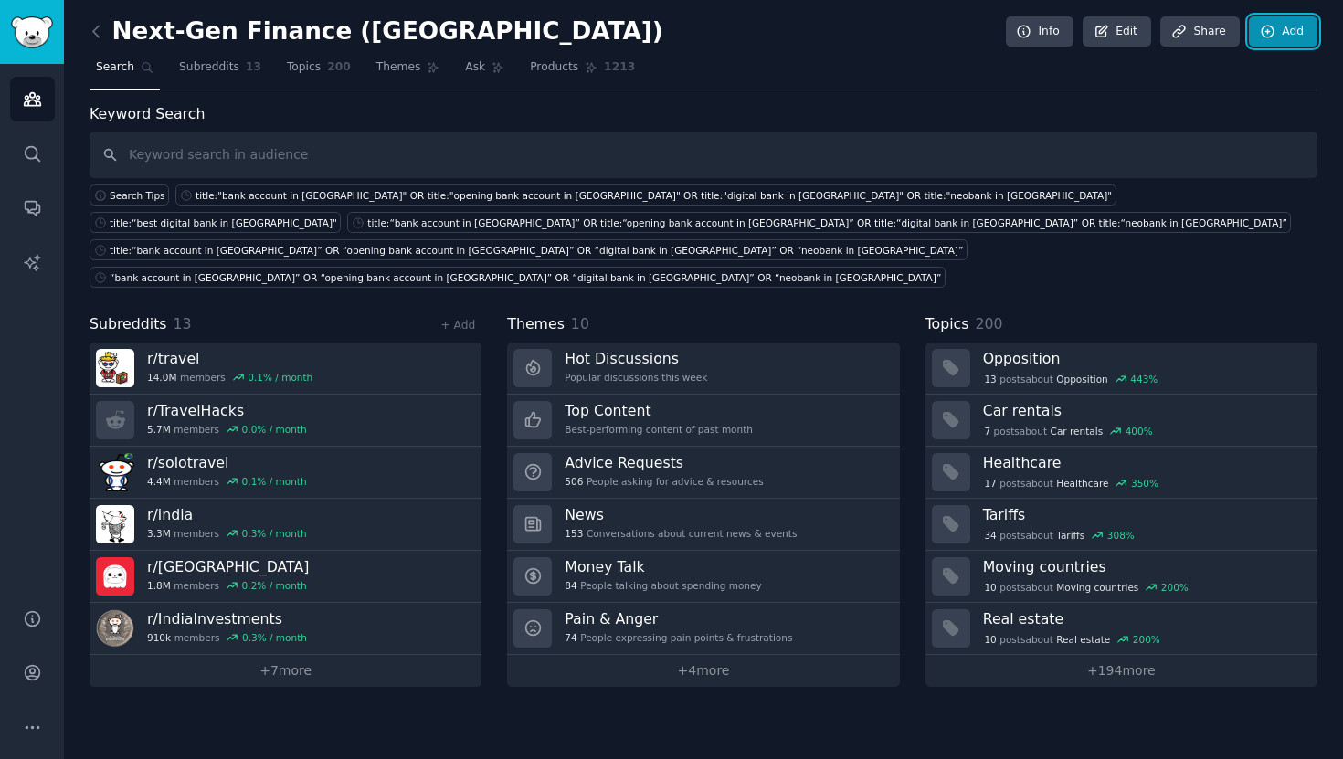
click at [1293, 34] on link "Add" at bounding box center [1283, 31] width 69 height 31
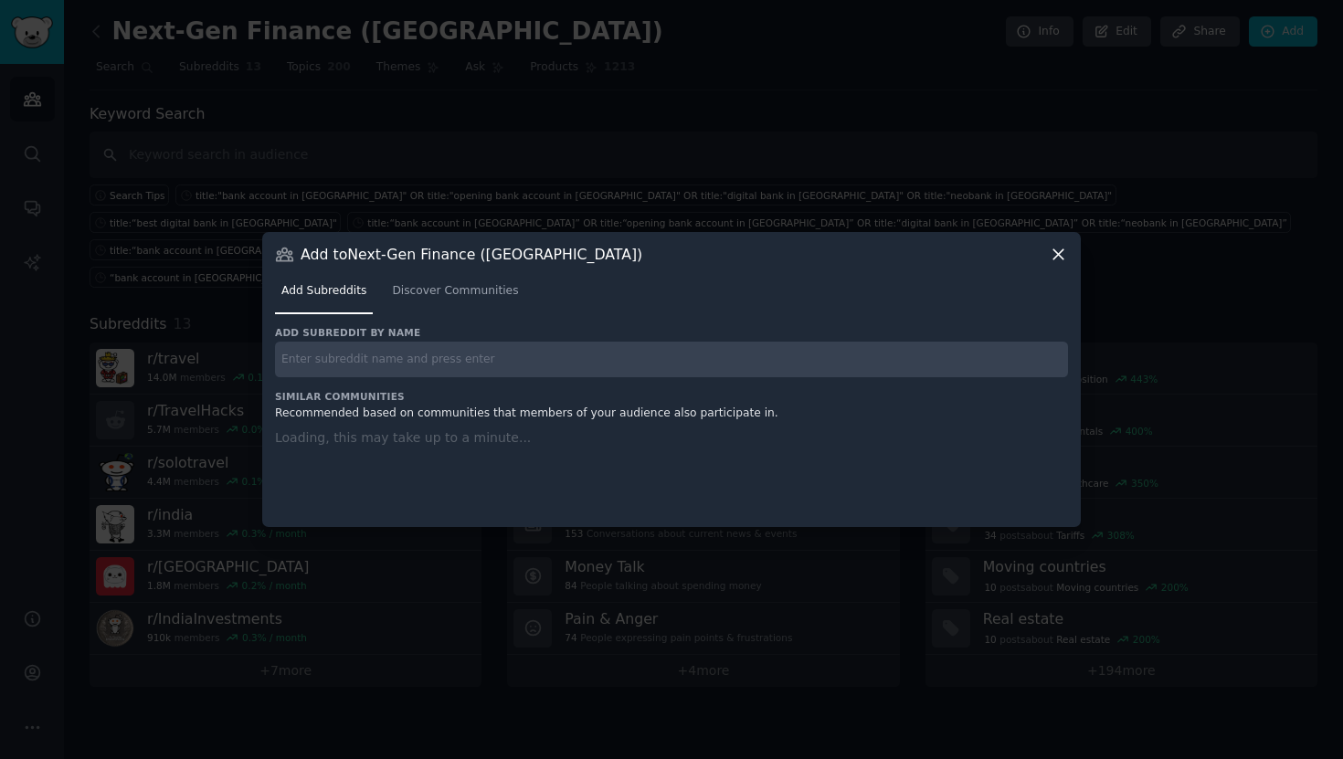
click at [325, 377] on div "Add subreddit by name Similar Communities Recommended based on communities that…" at bounding box center [671, 415] width 793 height 179
click at [438, 303] on link "Discover Communities" at bounding box center [454, 295] width 139 height 37
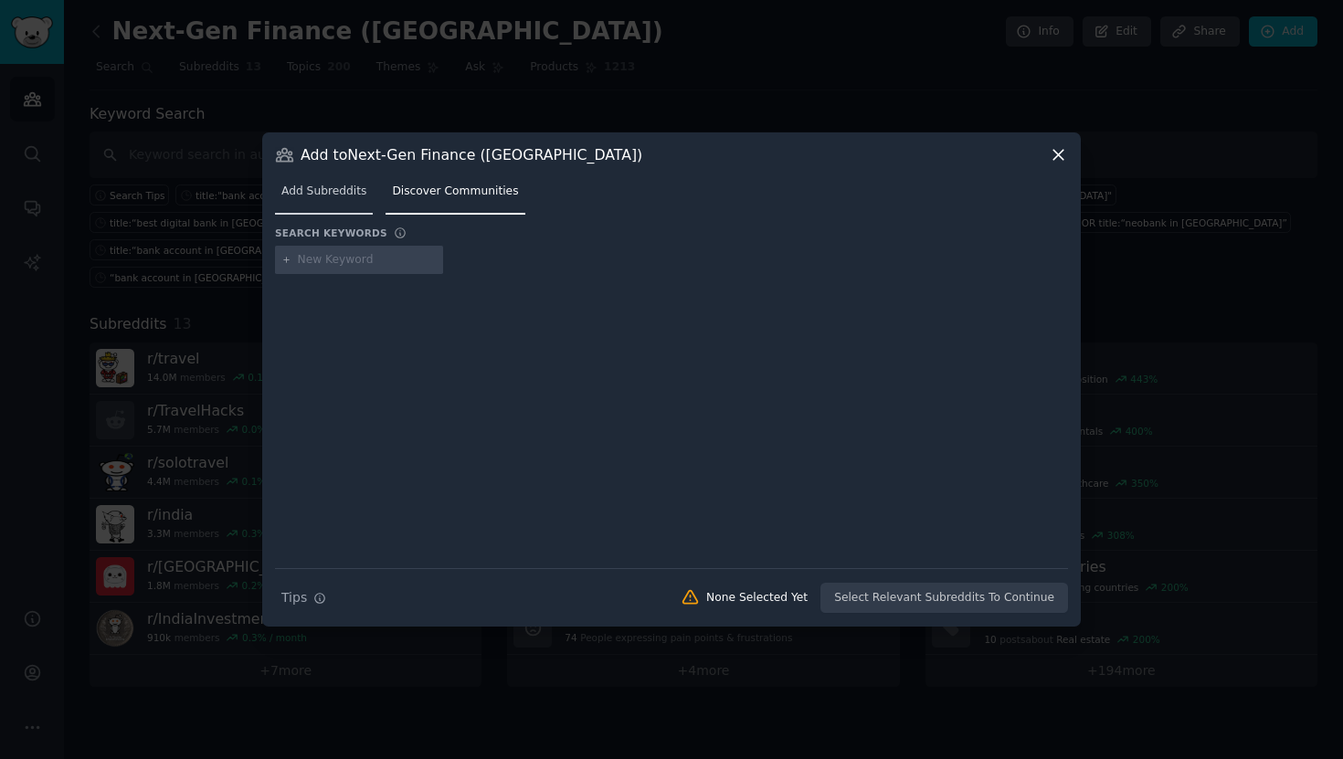
click at [334, 192] on span "Add Subreddits" at bounding box center [323, 192] width 85 height 16
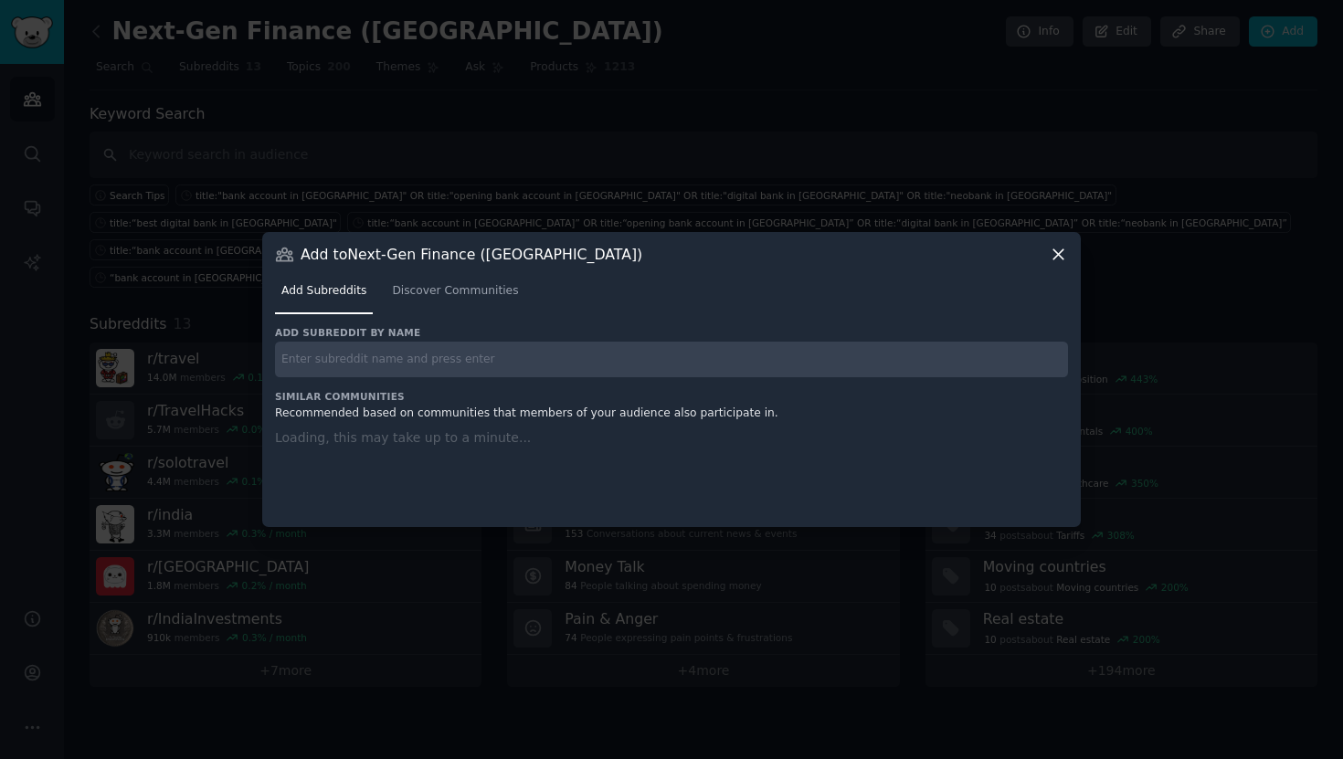
click at [328, 364] on input "text" at bounding box center [671, 360] width 793 height 36
type input "r/PersonalFinanceIndia"
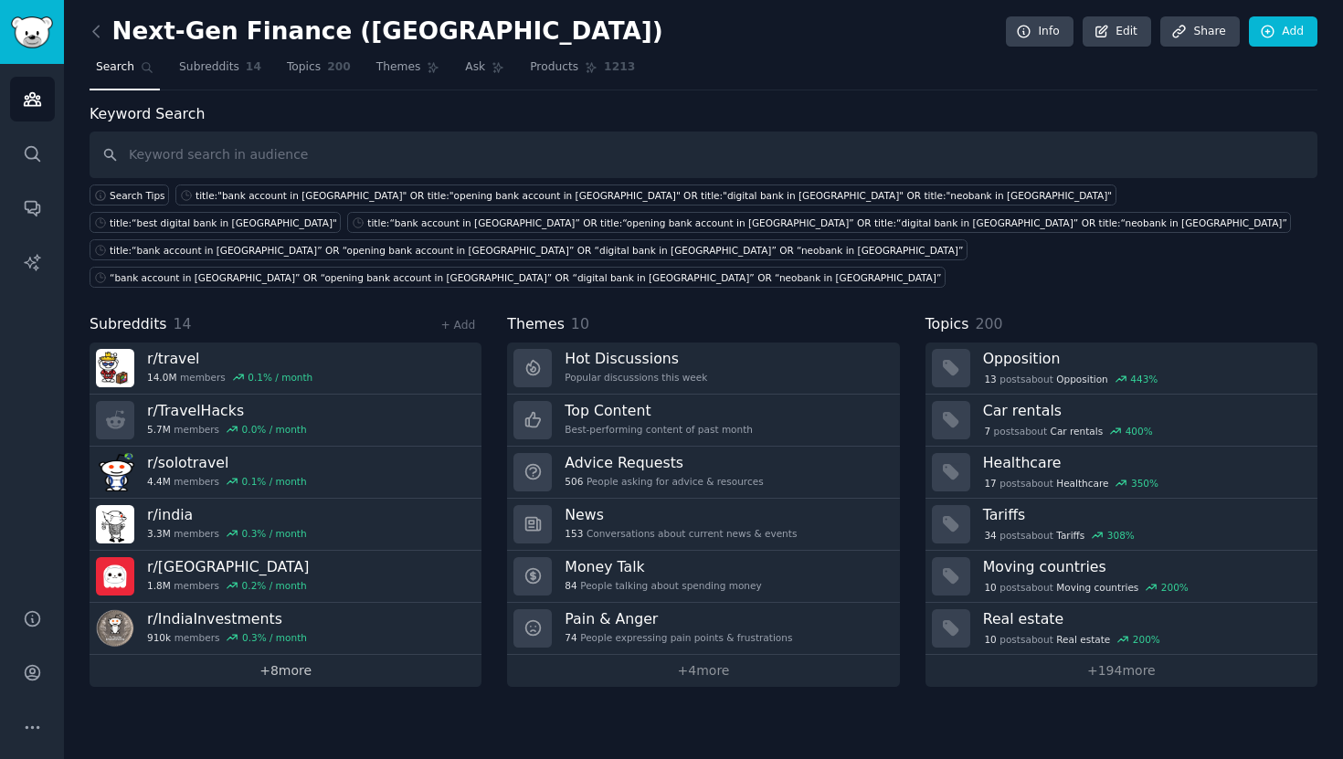
click at [288, 666] on link "+ 8 more" at bounding box center [286, 671] width 392 height 32
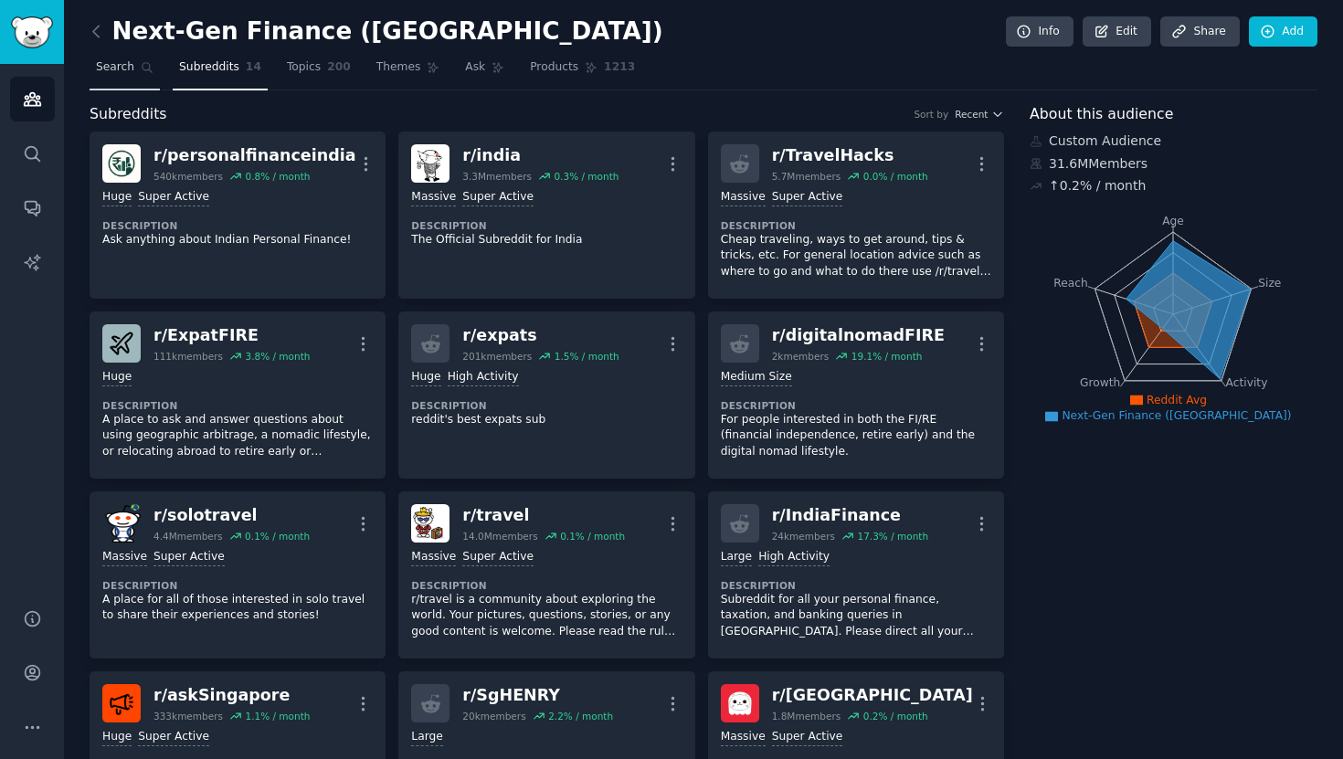
click at [127, 70] on span "Search" at bounding box center [115, 67] width 38 height 16
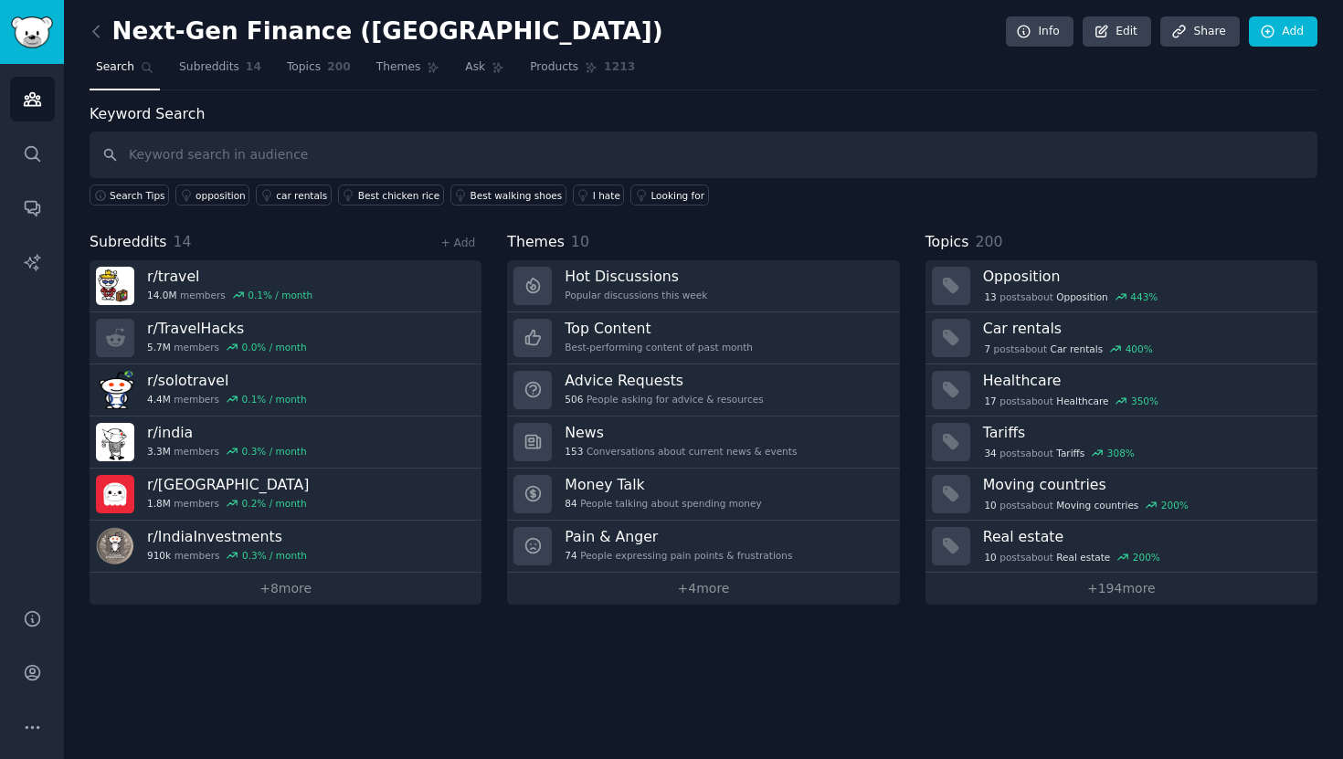
click at [381, 164] on input "text" at bounding box center [704, 155] width 1228 height 47
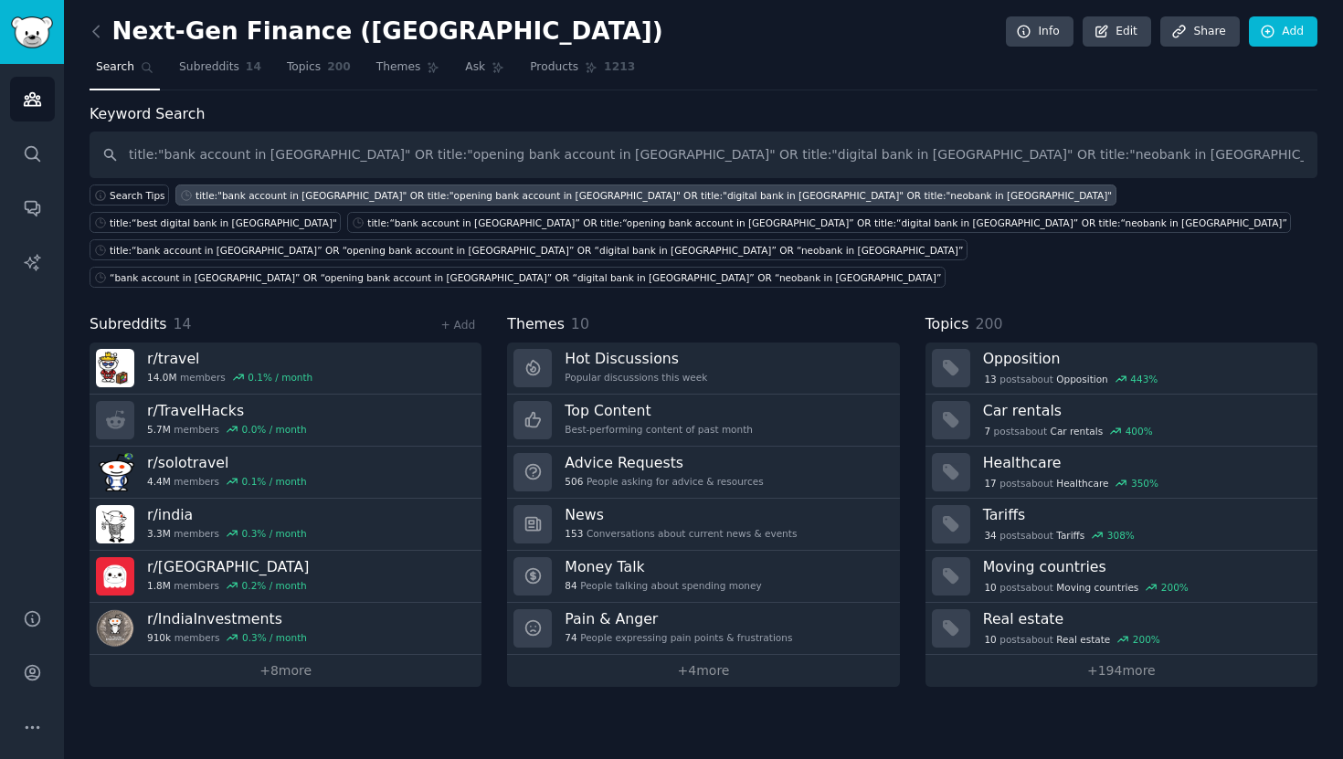
type input "title:"bank account in [GEOGRAPHIC_DATA]" OR title:"opening bank account in [GE…"
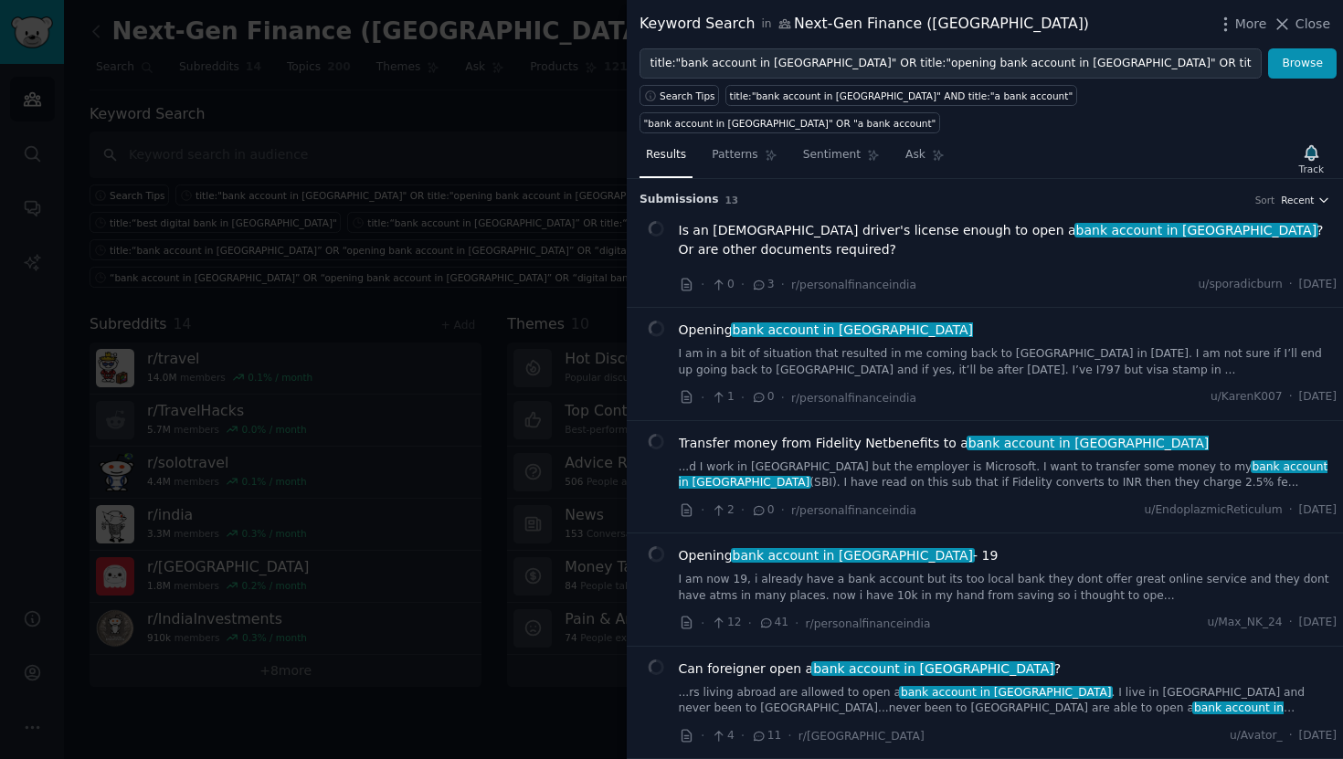
click at [1289, 194] on span "Recent" at bounding box center [1297, 200] width 33 height 13
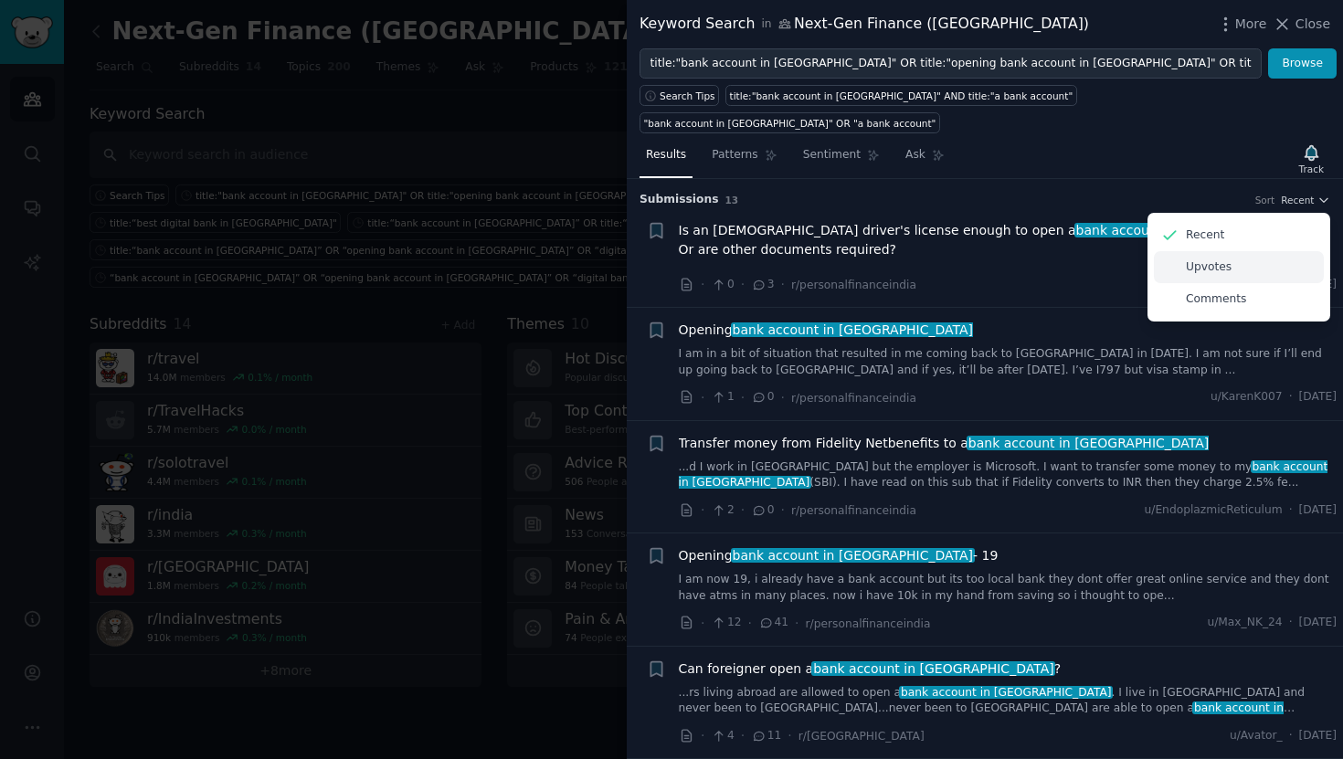
click at [1218, 259] on p "Upvotes" at bounding box center [1209, 267] width 46 height 16
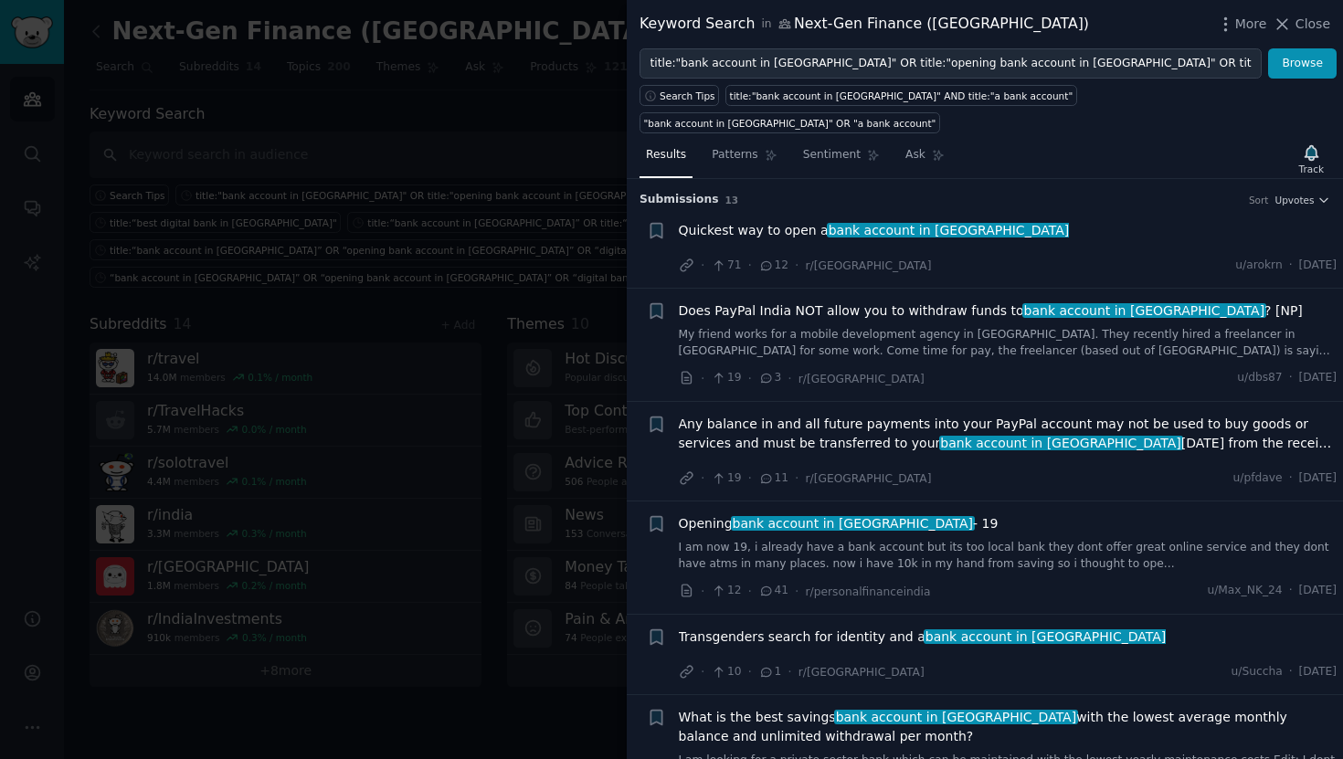
click at [802, 221] on span "Quickest way to open a bank account in [GEOGRAPHIC_DATA]" at bounding box center [874, 230] width 391 height 19
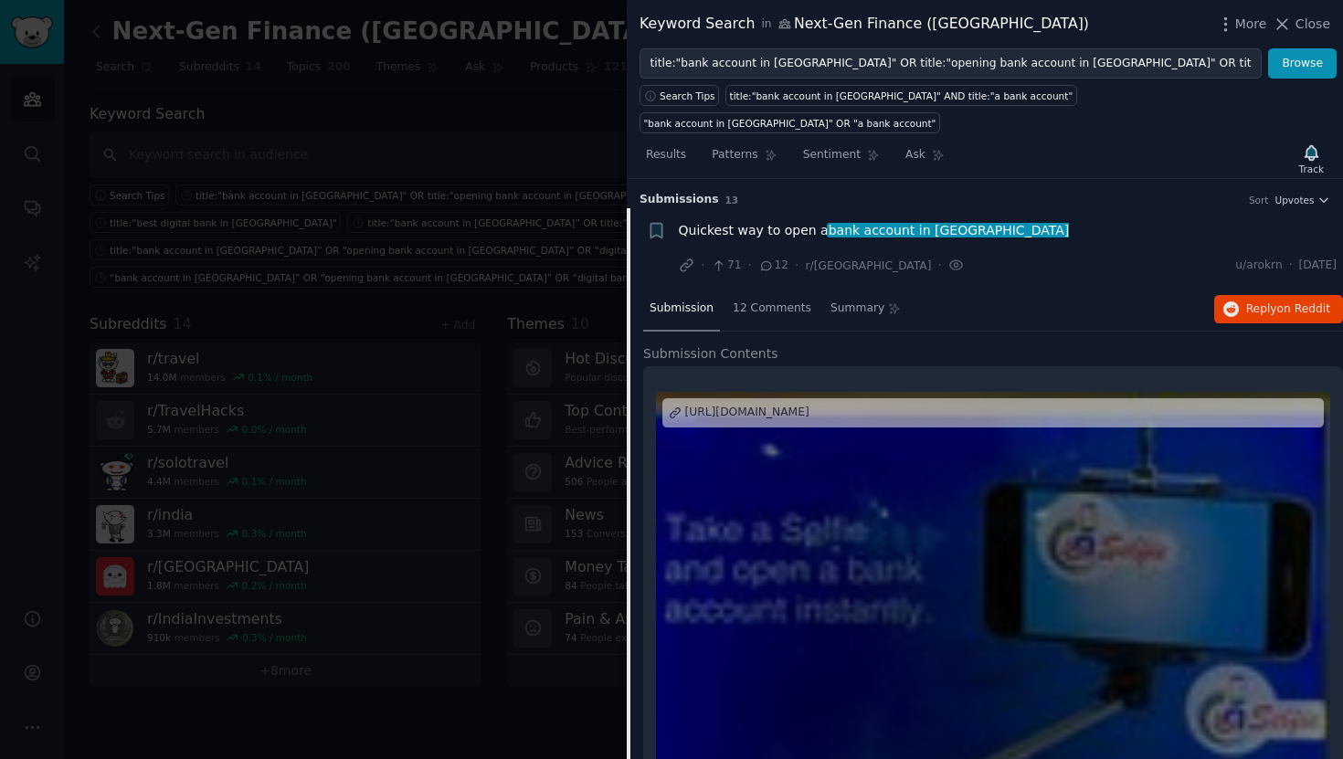
scroll to position [28, 0]
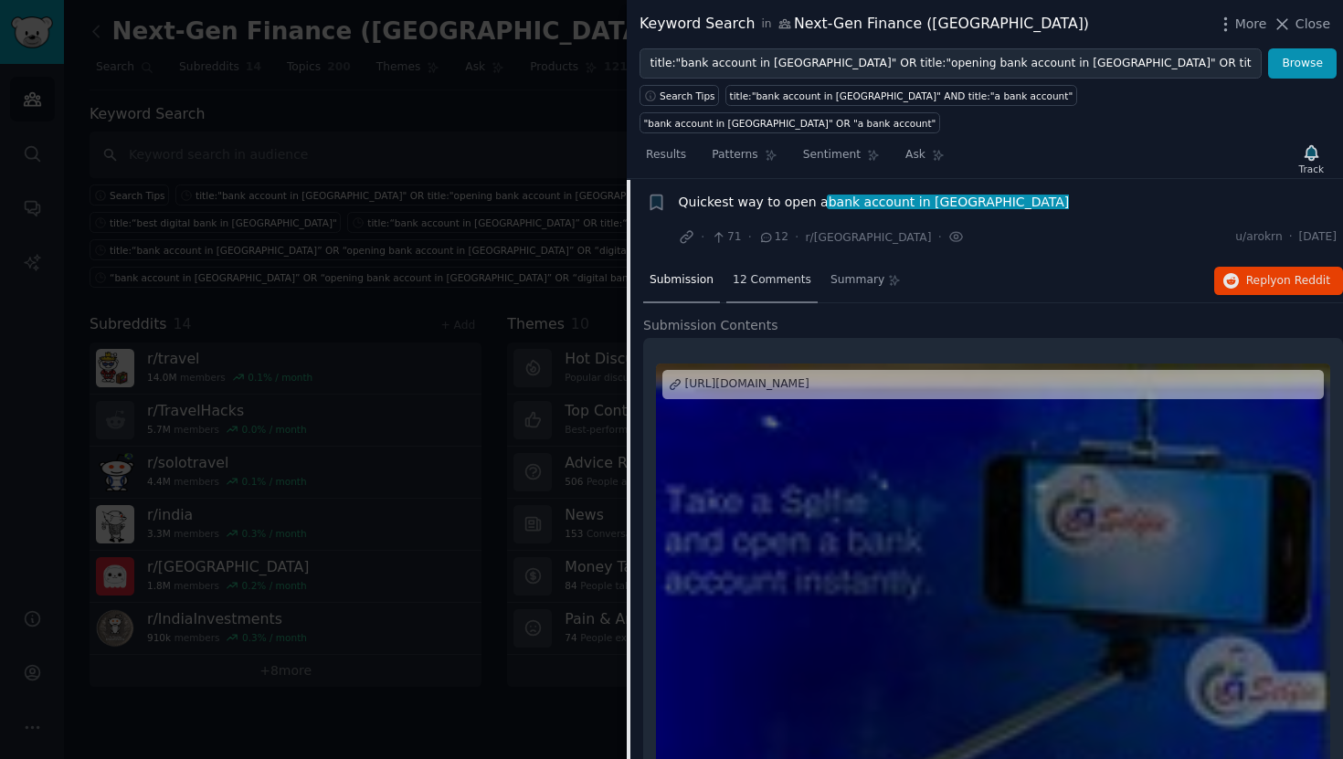
click at [766, 272] on span "12 Comments" at bounding box center [772, 280] width 79 height 16
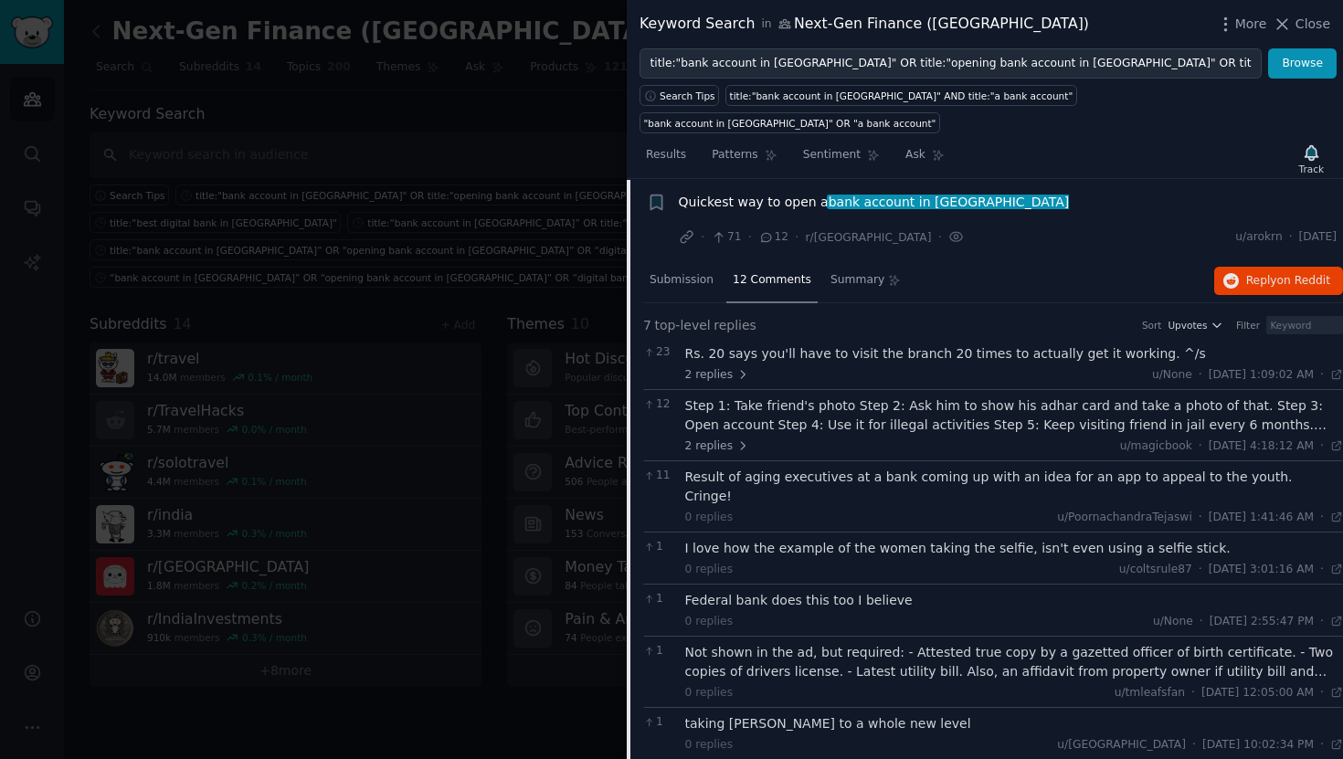
scroll to position [0, 0]
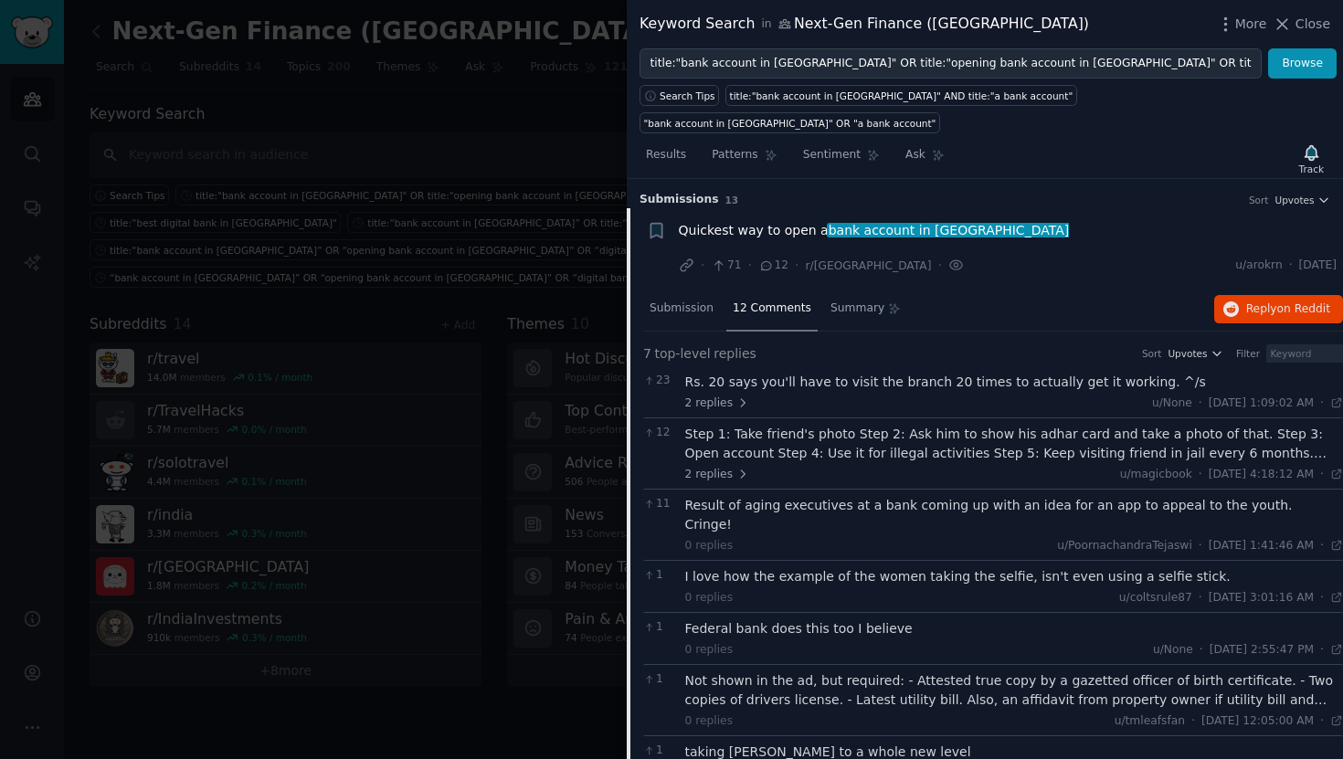
click at [1011, 221] on div "Quickest way to open a bank account in [GEOGRAPHIC_DATA]" at bounding box center [1008, 230] width 659 height 19
click at [926, 223] on span "bank account in [GEOGRAPHIC_DATA]" at bounding box center [949, 230] width 244 height 15
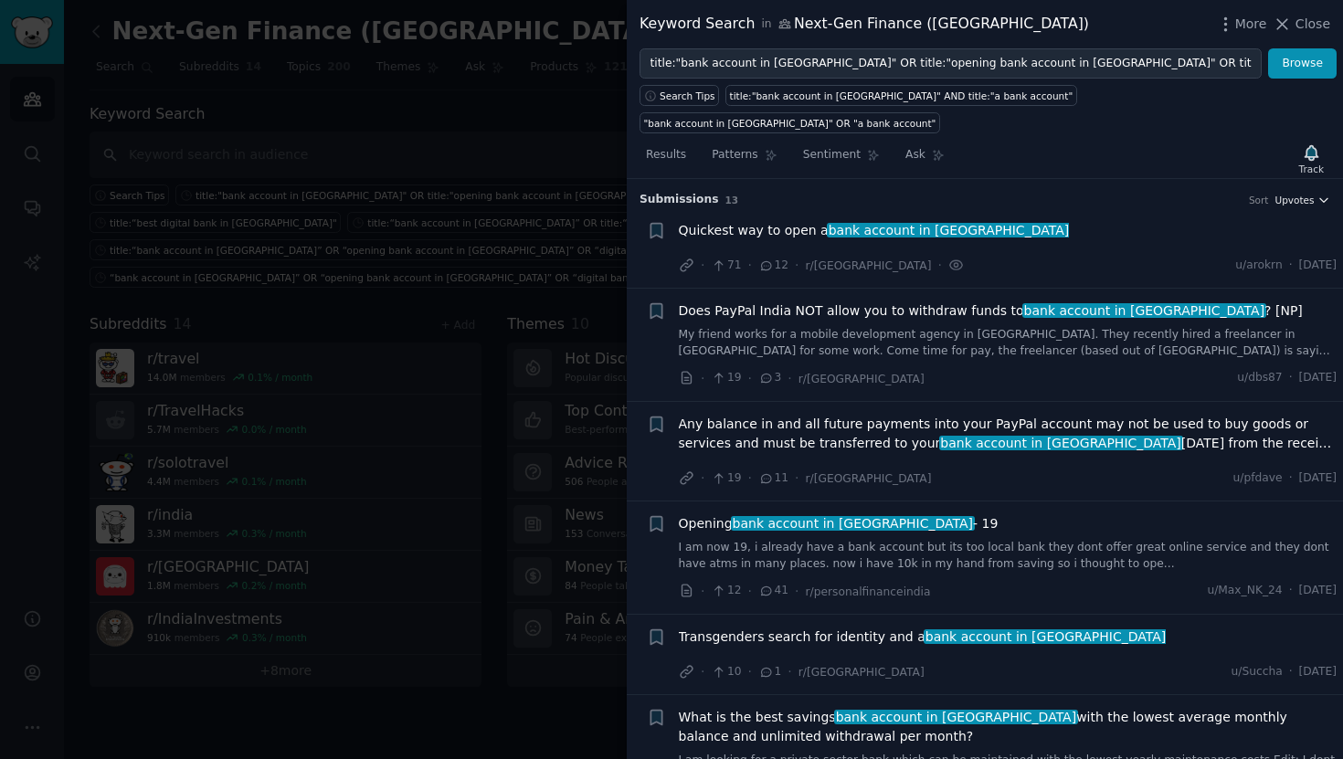
click at [1295, 194] on span "Upvotes" at bounding box center [1293, 200] width 39 height 13
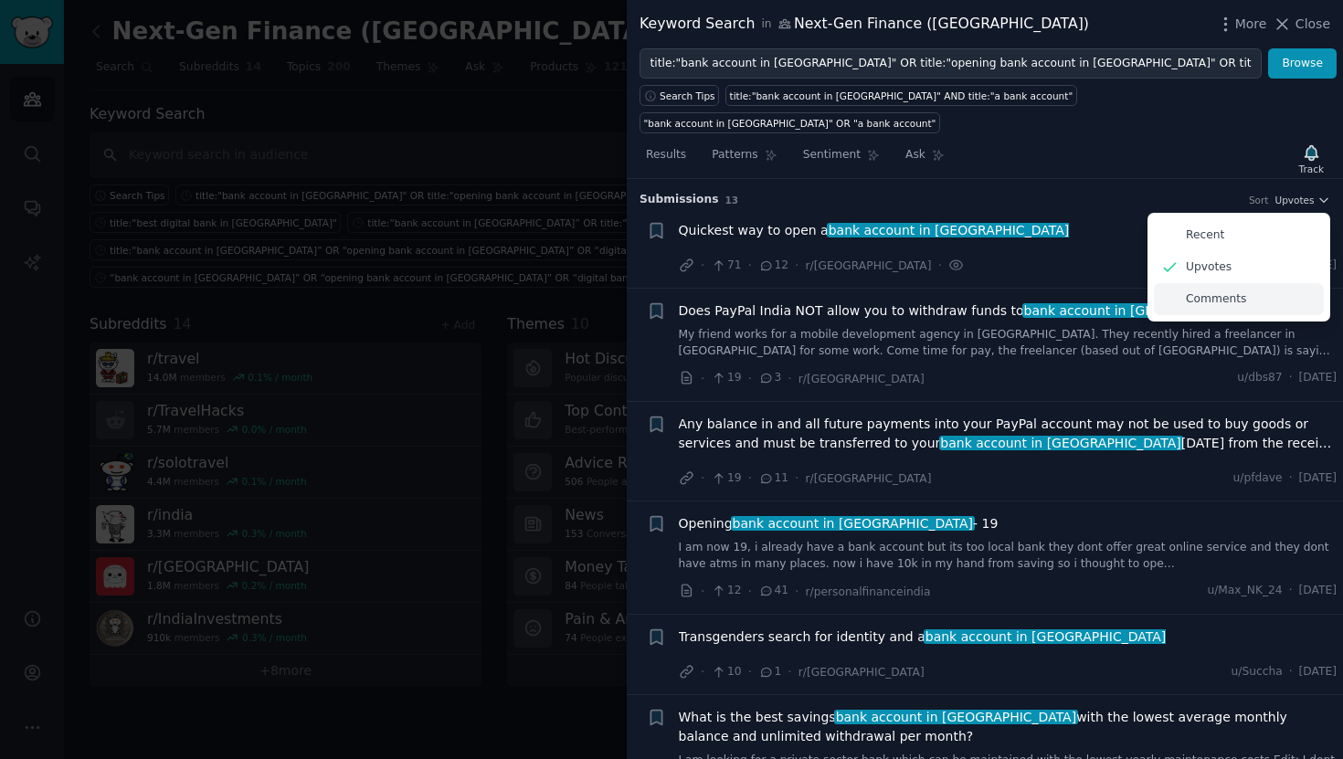
click at [1223, 291] on p "Comments" at bounding box center [1216, 299] width 60 height 16
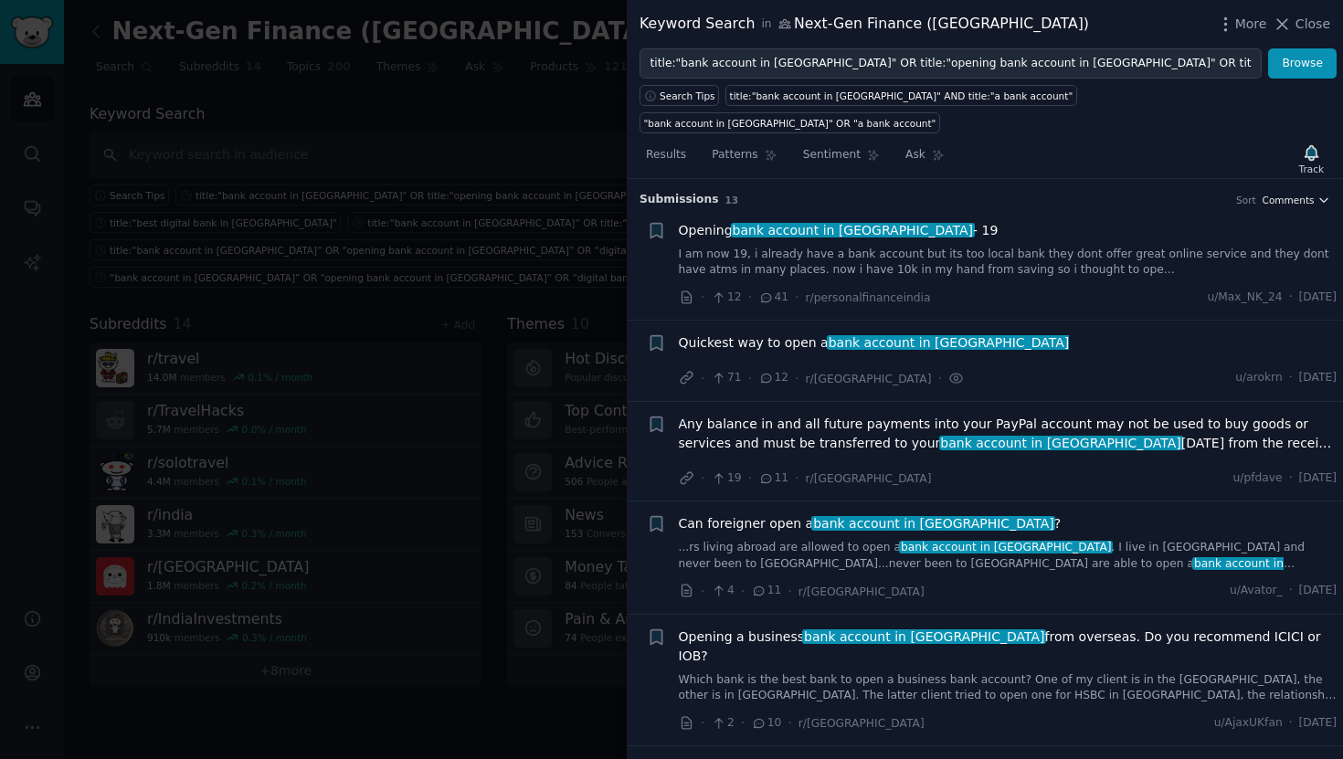
click at [1285, 194] on span "Comments" at bounding box center [1288, 200] width 52 height 13
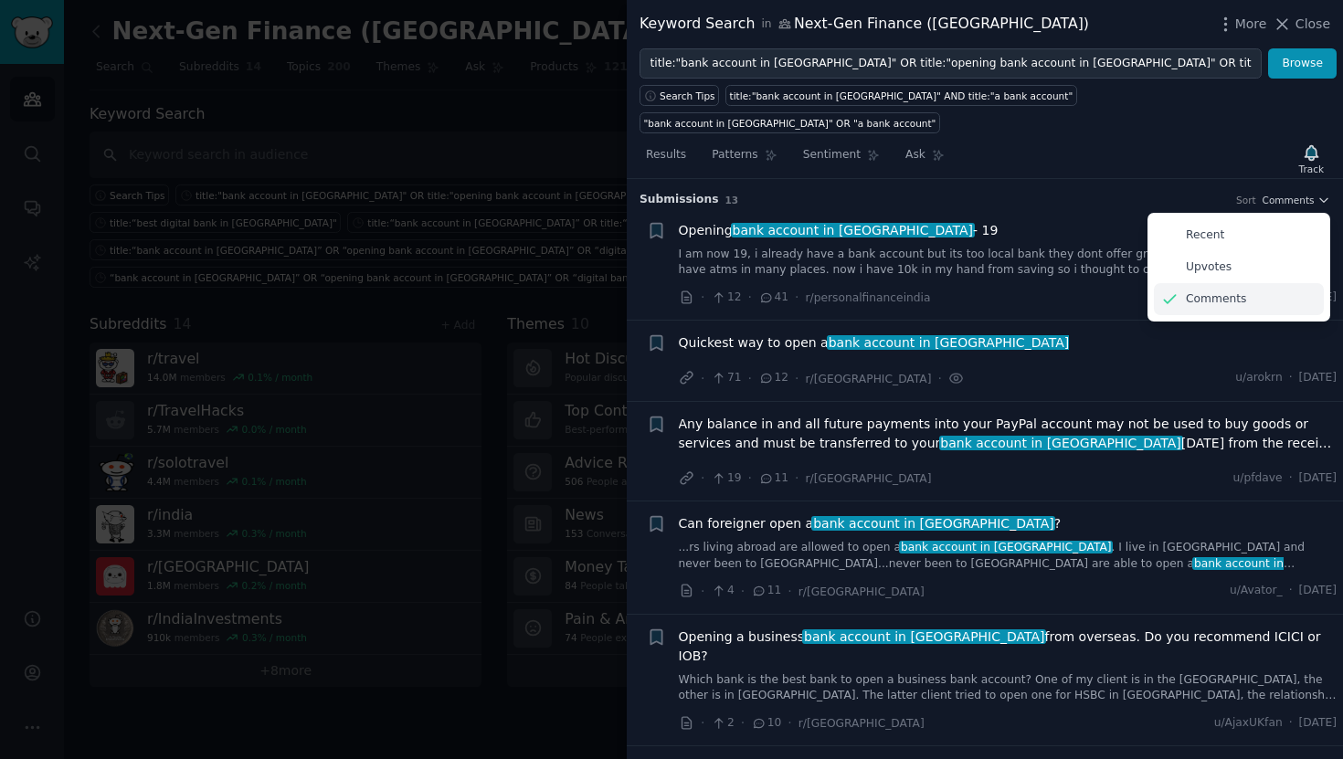
click at [1249, 283] on div "Comments" at bounding box center [1239, 299] width 170 height 32
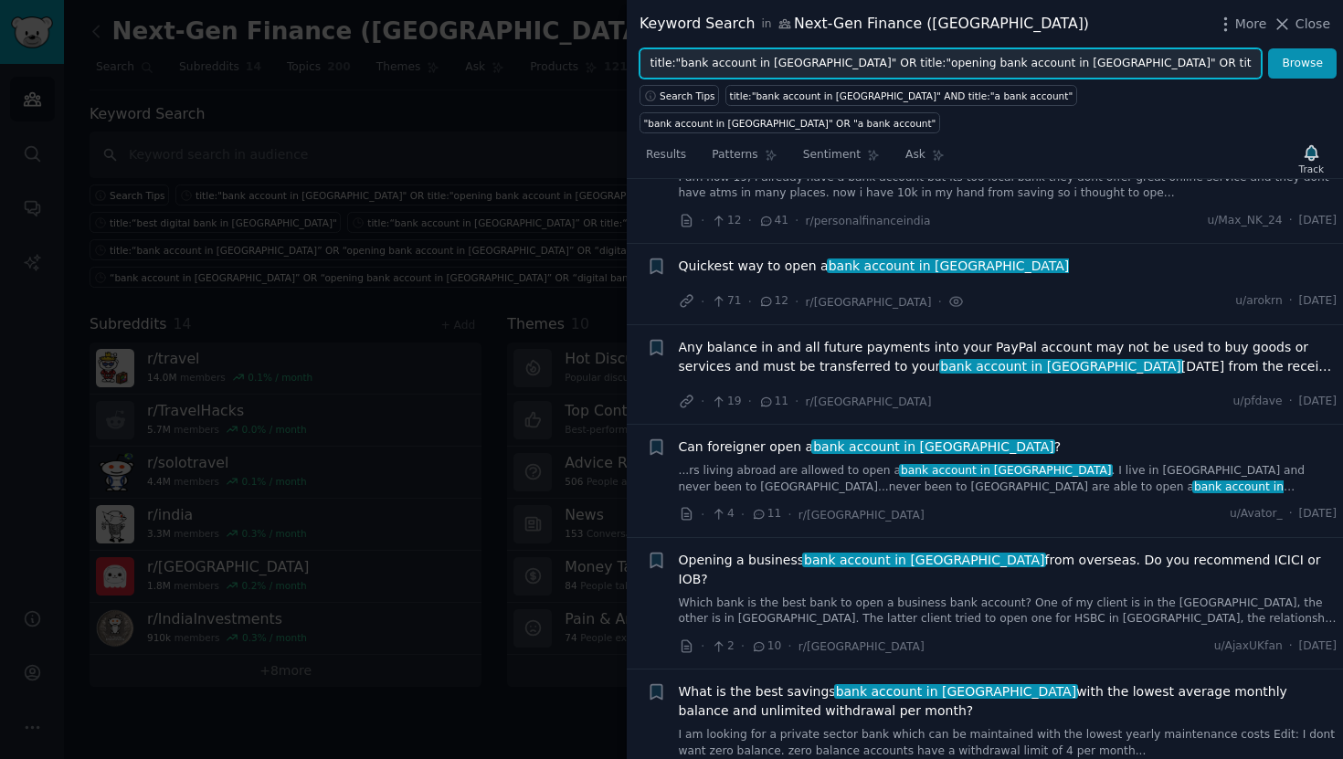
drag, startPoint x: 744, startPoint y: 68, endPoint x: 551, endPoint y: 58, distance: 193.9
click at [551, 58] on div "Keyword Search in Next-Gen Finance (Asia) More Close title:"bank account in Ind…" at bounding box center [671, 379] width 1343 height 759
click at [686, 58] on input "title:"bank account in [GEOGRAPHIC_DATA]" OR title:"opening bank account in [GE…" at bounding box center [950, 63] width 622 height 31
drag, startPoint x: 677, startPoint y: 67, endPoint x: 627, endPoint y: 66, distance: 49.3
click at [627, 66] on div "title:"bank account in [GEOGRAPHIC_DATA]" OR title:"opening bank account in [GE…" at bounding box center [985, 63] width 716 height 31
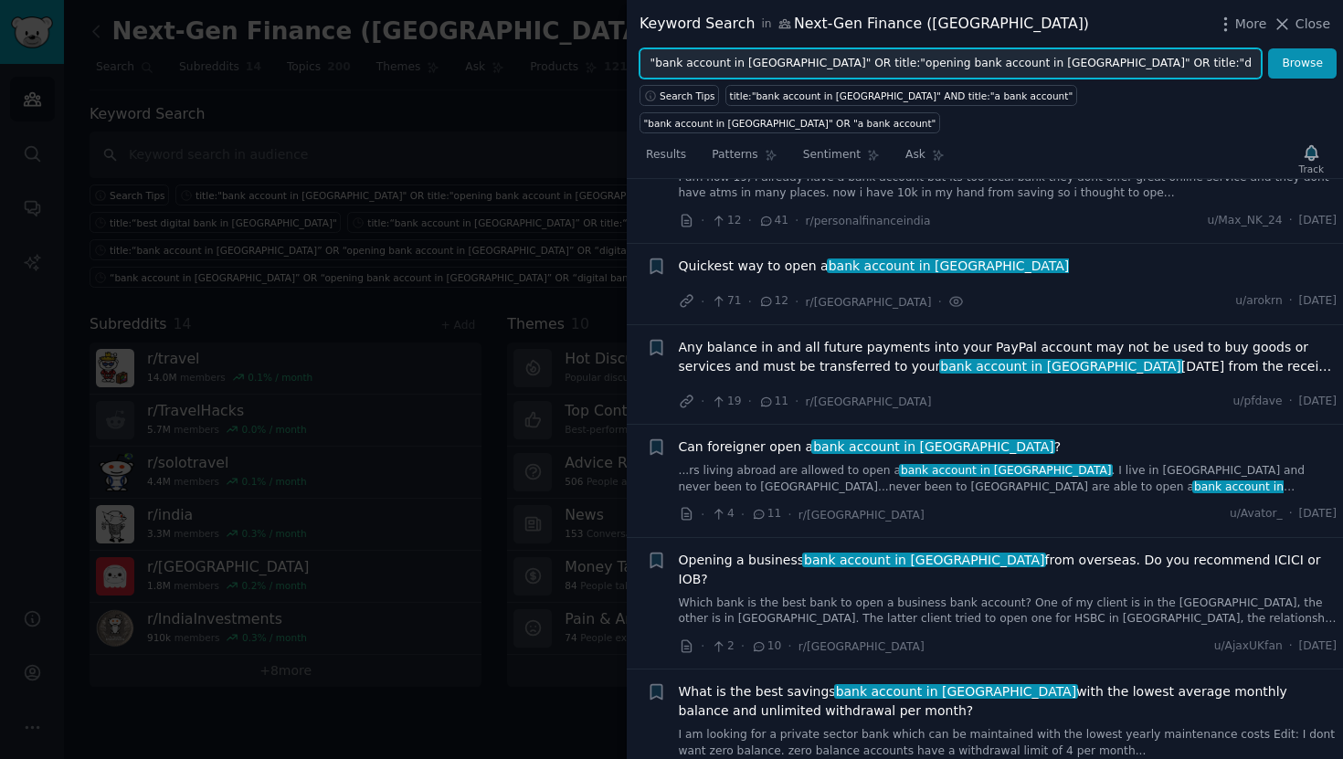
click at [816, 65] on input ""bank account in [GEOGRAPHIC_DATA]" OR title:"opening bank account in [GEOGRAPH…" at bounding box center [950, 63] width 622 height 31
click at [1006, 66] on input ""bank account in [GEOGRAPHIC_DATA]" OR "opening bank account in [GEOGRAPHIC_DAT…" at bounding box center [950, 63] width 622 height 31
click at [1143, 65] on input ""bank account in India" OR "opening bank account in India" OR "digital bank in …" at bounding box center [950, 63] width 622 height 31
type input ""bank account in [GEOGRAPHIC_DATA]" OR "opening bank account in [GEOGRAPHIC_DAT…"
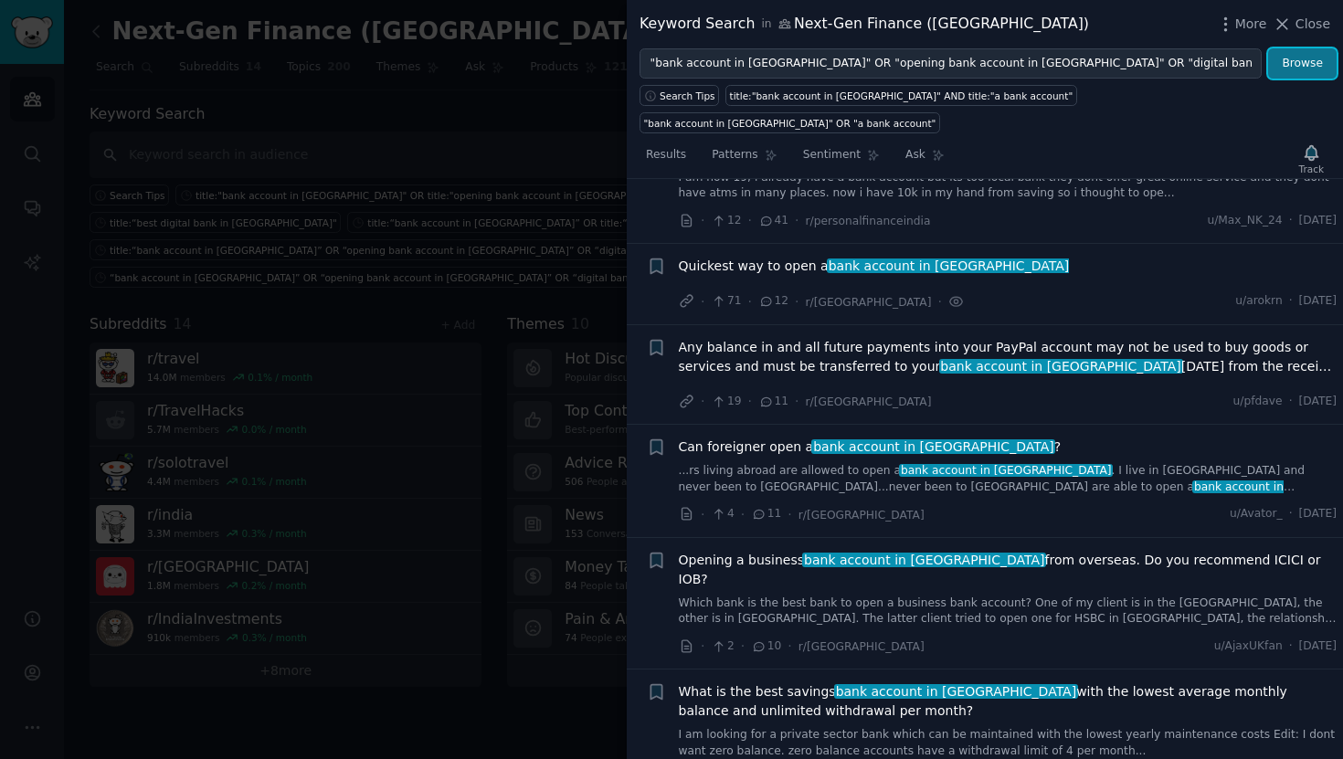
click at [1299, 69] on button "Browse" at bounding box center [1302, 63] width 69 height 31
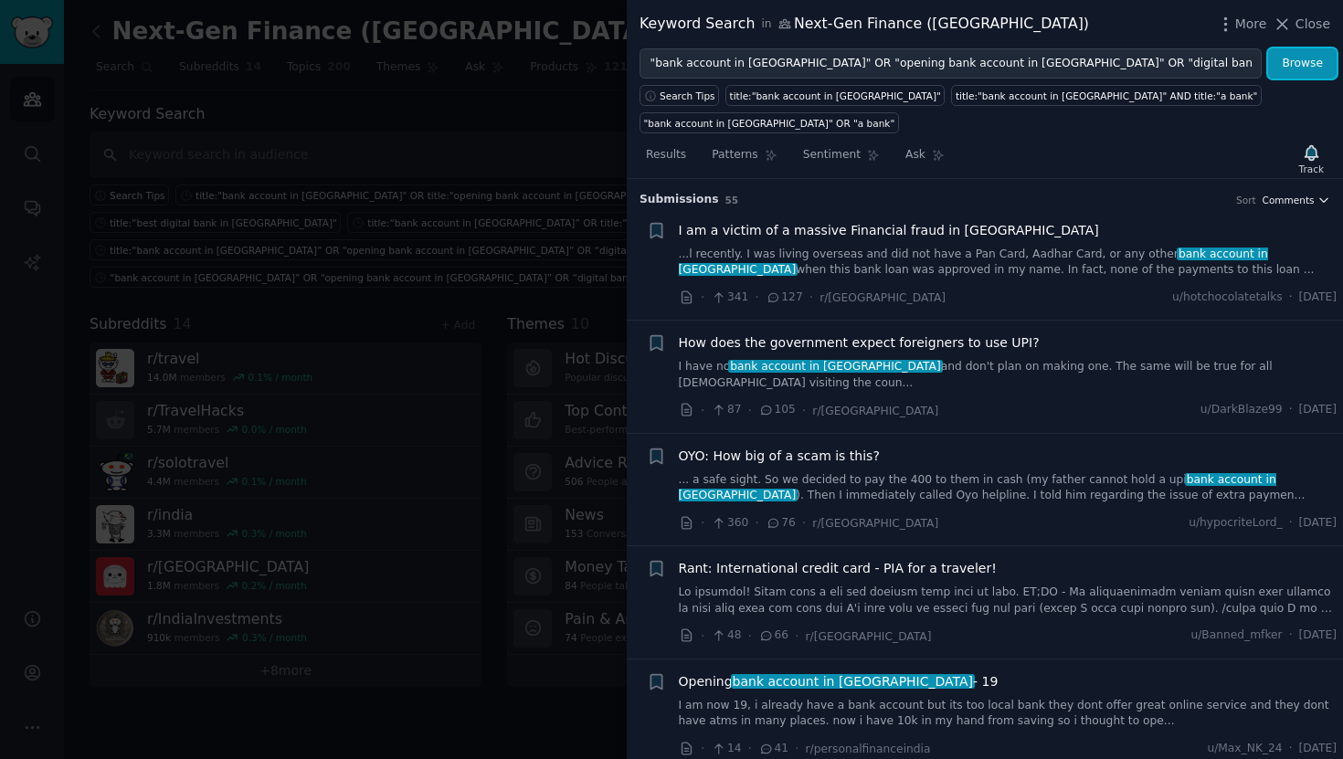
click at [1293, 194] on span "Comments" at bounding box center [1288, 200] width 52 height 13
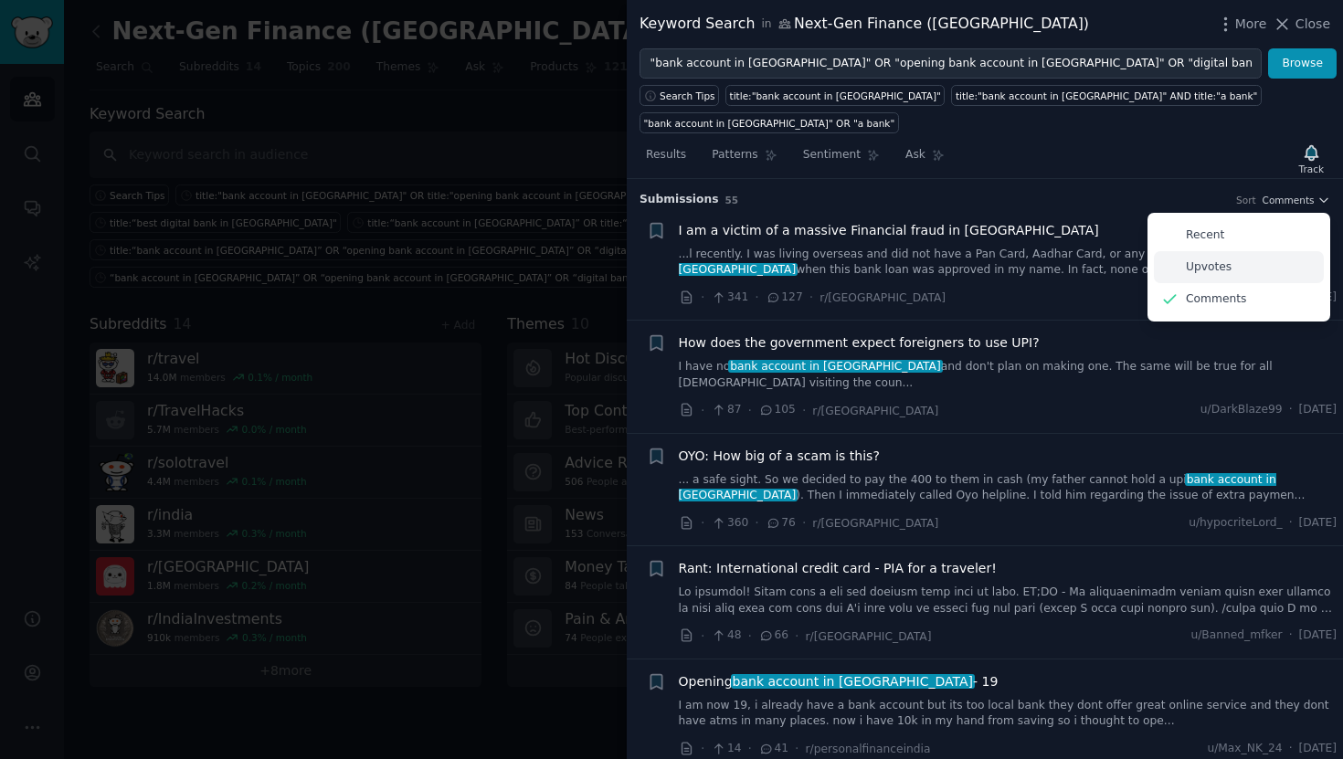
click at [1227, 251] on div "Upvotes" at bounding box center [1239, 267] width 170 height 32
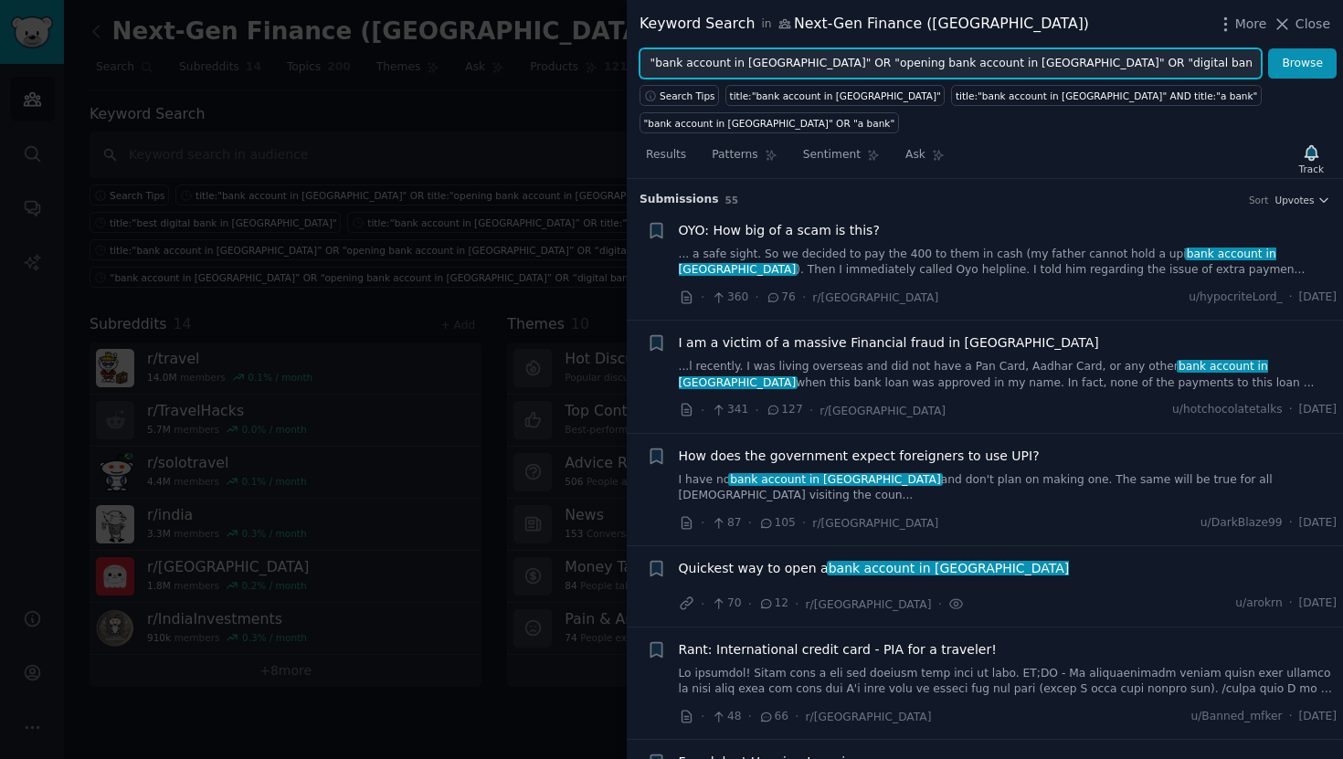
click at [860, 56] on input ""bank account in [GEOGRAPHIC_DATA]" OR "opening bank account in [GEOGRAPHIC_DAT…" at bounding box center [950, 63] width 622 height 31
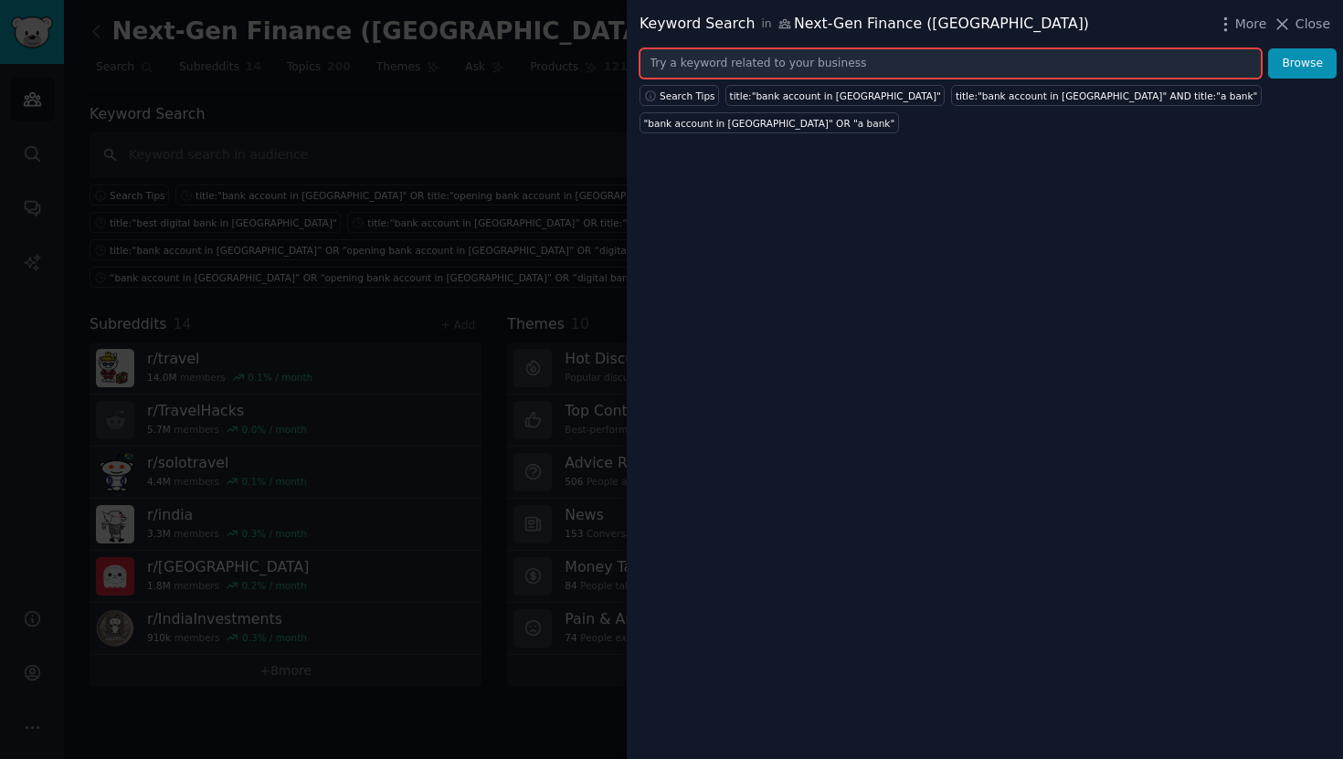
paste input ""open bank account India" "best savings account India" "which bank is best Indi…"
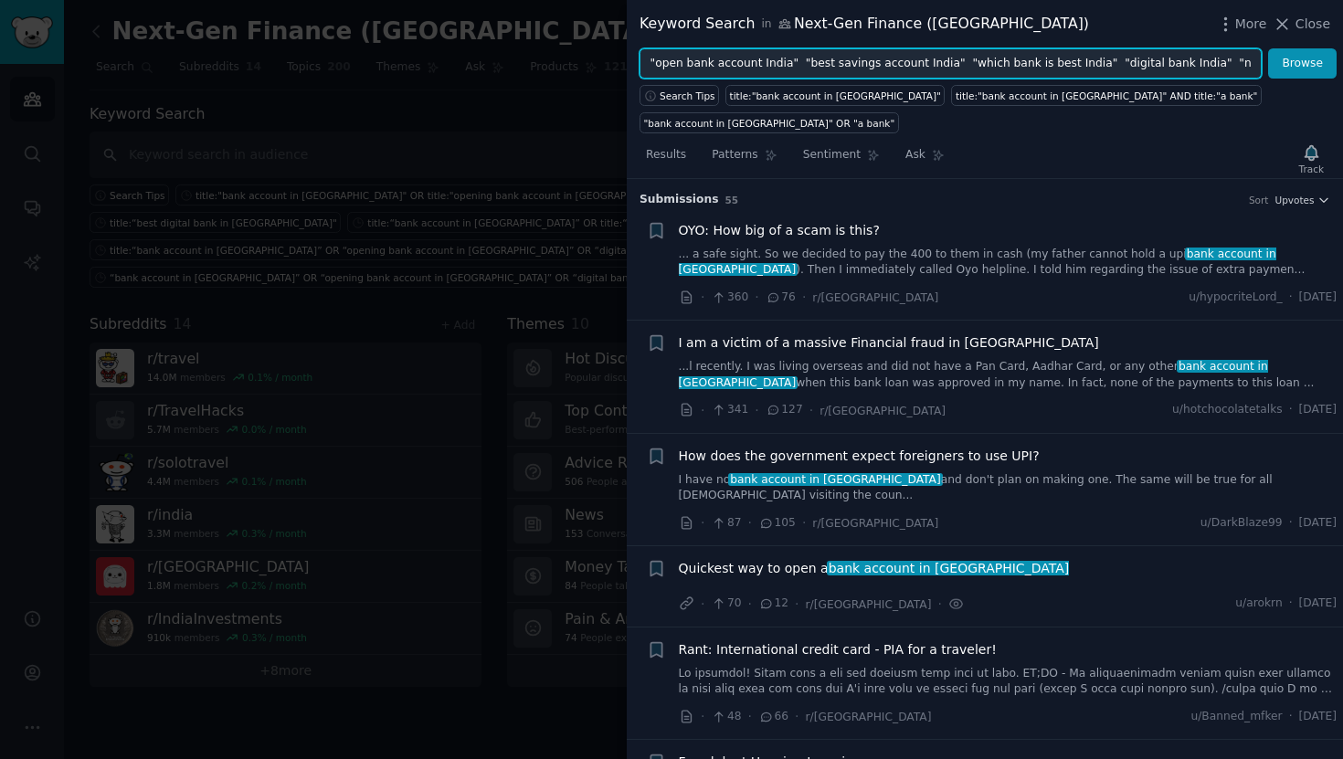
scroll to position [0, 32]
type input ""open bank account India" "best savings account India" "which bank is best Indi…"
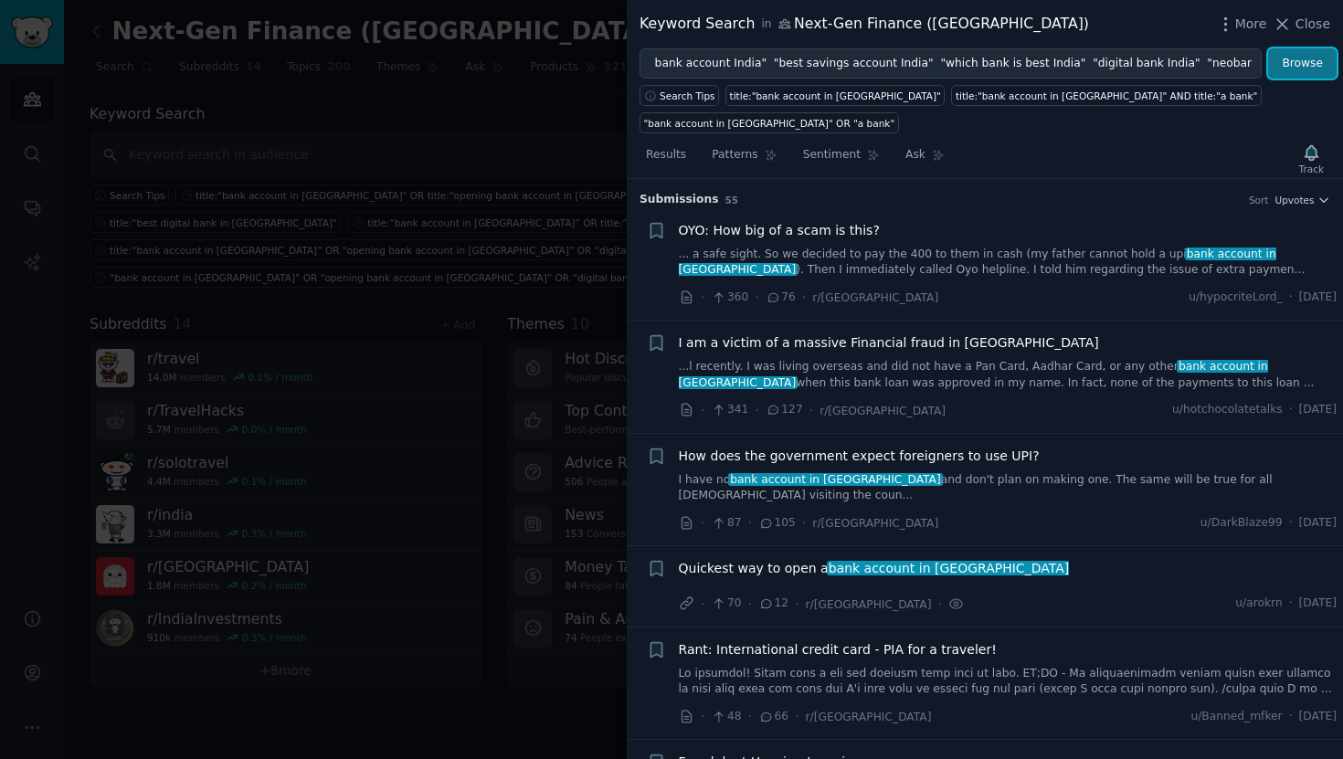
scroll to position [0, 0]
click at [1323, 60] on button "Browse" at bounding box center [1302, 63] width 69 height 31
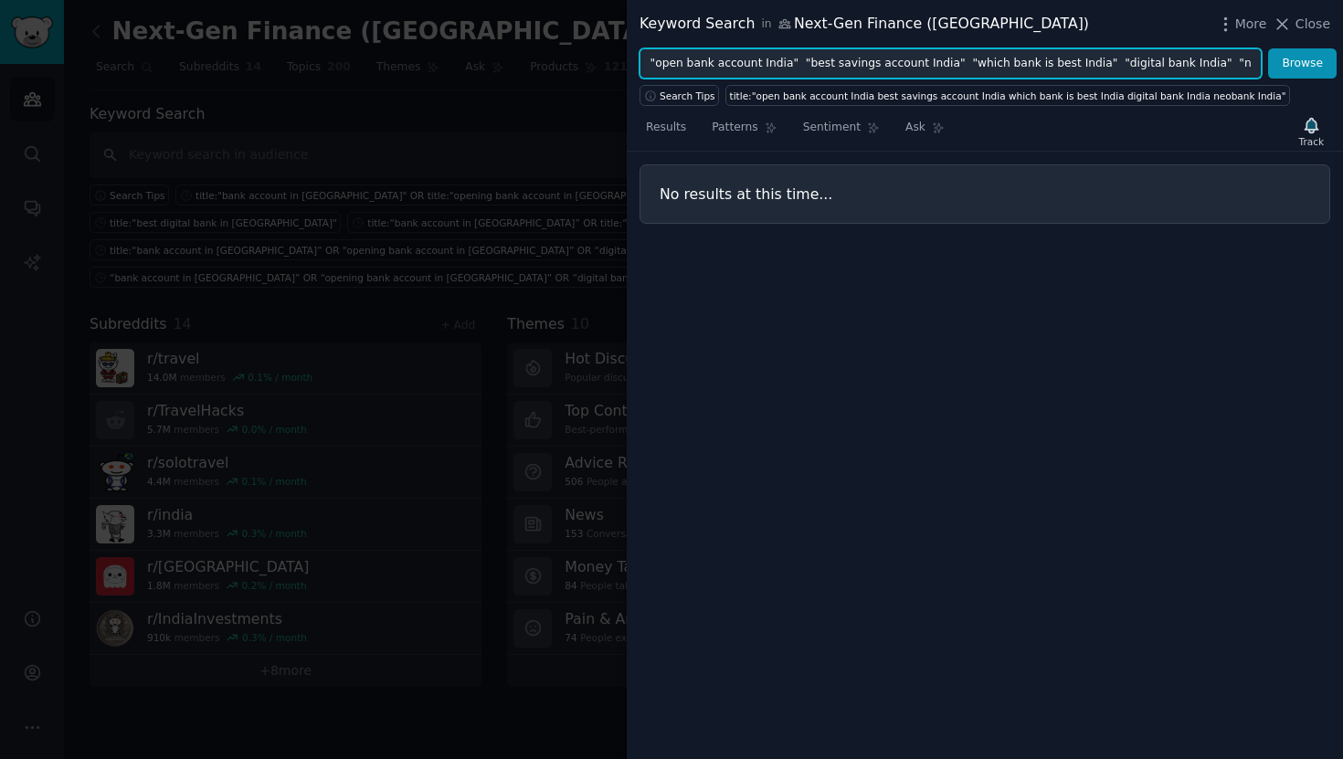
click at [794, 66] on input ""open bank account India" "best savings account India" "which bank is best Indi…" at bounding box center [950, 63] width 622 height 31
click at [966, 69] on input ""open bank account India" OR "best savings account India" "which bank is best I…" at bounding box center [950, 63] width 622 height 31
click at [969, 64] on input ""open bank account India" OR "best savings account India" OR "which bank is bes…" at bounding box center [950, 63] width 622 height 31
click at [1121, 67] on input ""open bank account India" OR "best savings account India" OR "which bank is bes…" at bounding box center [950, 63] width 622 height 31
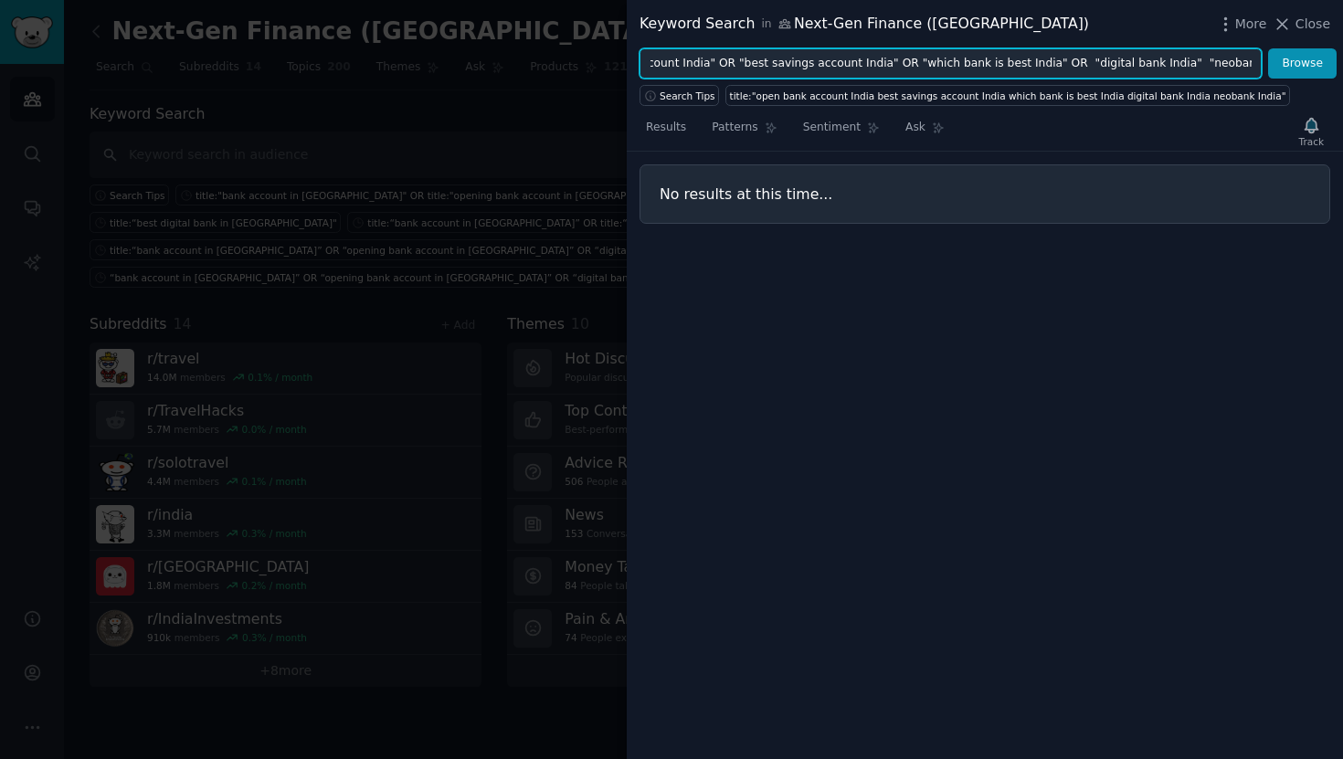
click at [1060, 66] on input ""open bank account India" OR "best savings account India" OR "which bank is bes…" at bounding box center [950, 63] width 622 height 31
click at [1166, 66] on input ""open bank account India" OR "best savings account India" OR "which bank is bes…" at bounding box center [950, 63] width 622 height 31
type input ""open bank account India" OR "best savings account India" OR "which bank is bes…"
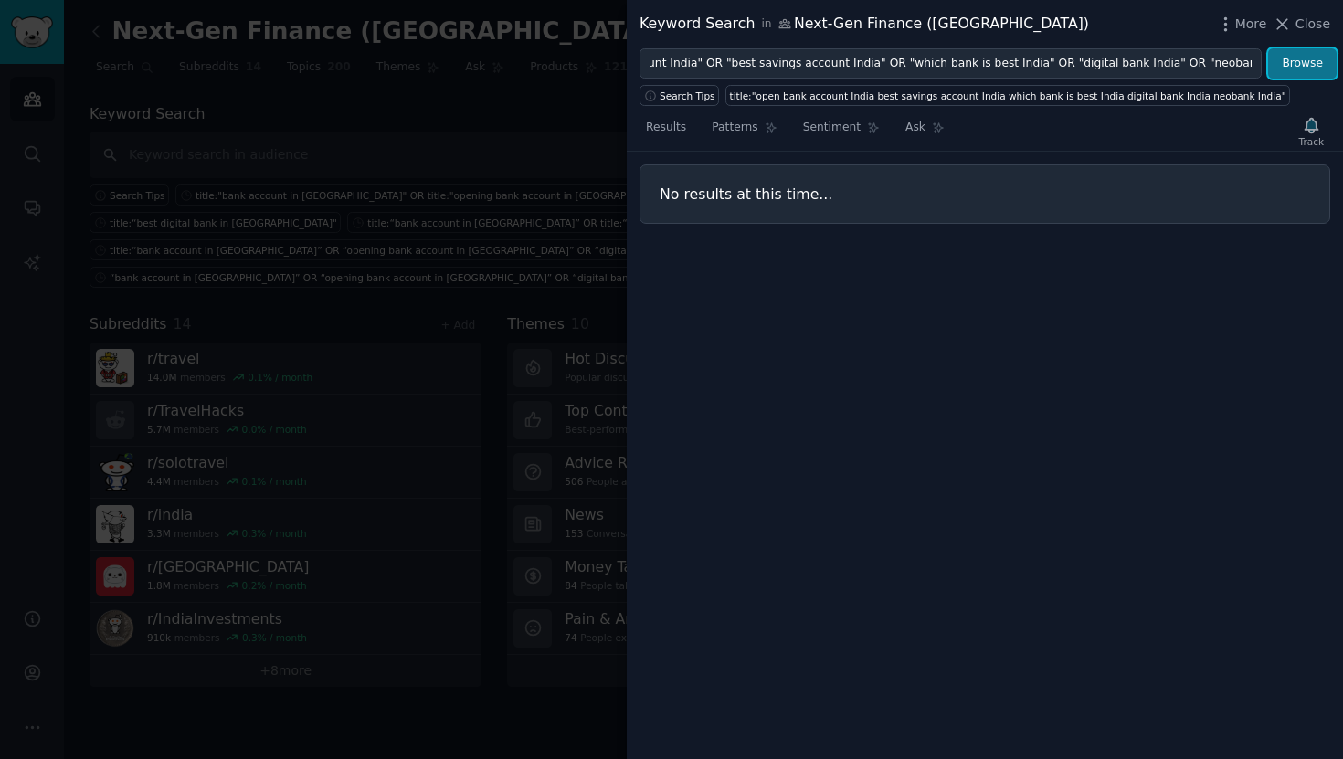
click at [1289, 69] on button "Browse" at bounding box center [1302, 63] width 69 height 31
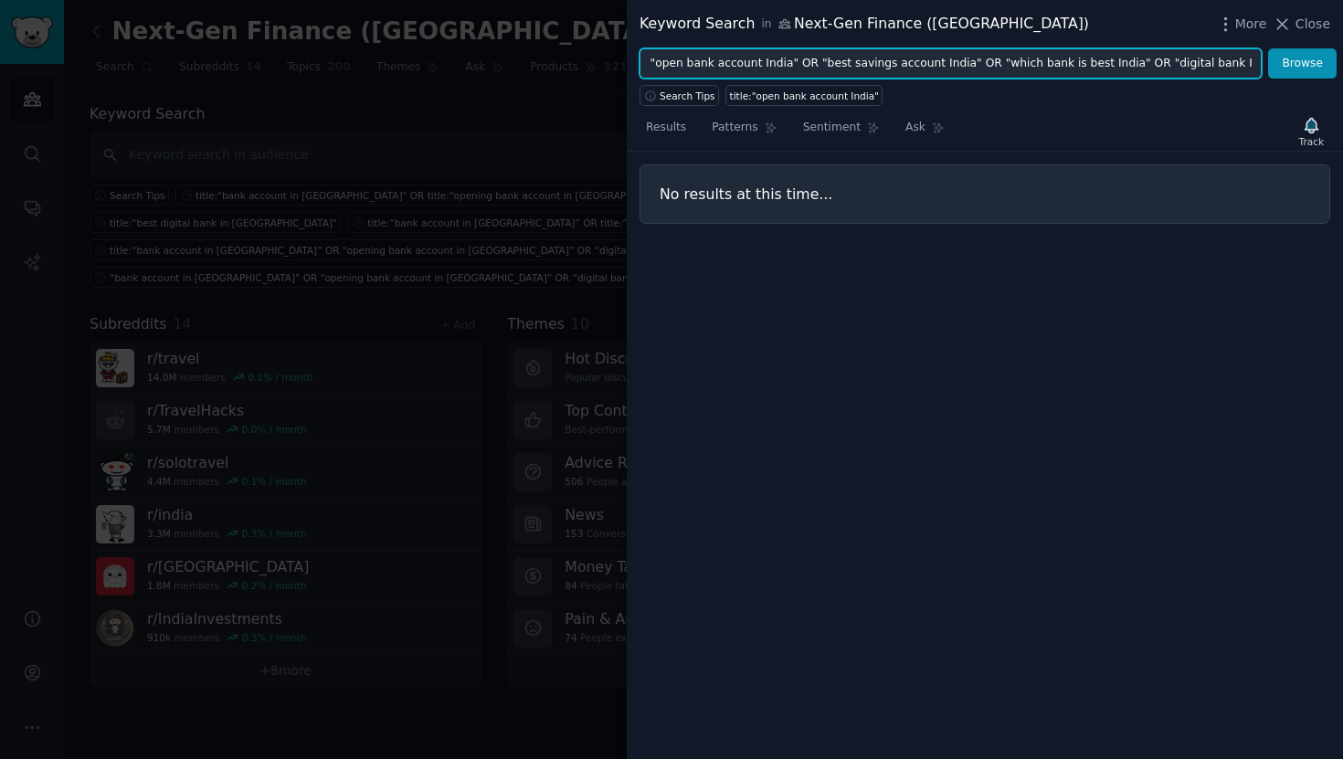
click at [1236, 73] on input ""open bank account India" OR "best savings account India" OR "which bank is bes…" at bounding box center [950, 63] width 622 height 31
click at [1214, 69] on input ""open bank account India" OR "best savings account India" OR "which bank is bes…" at bounding box center [950, 63] width 622 height 31
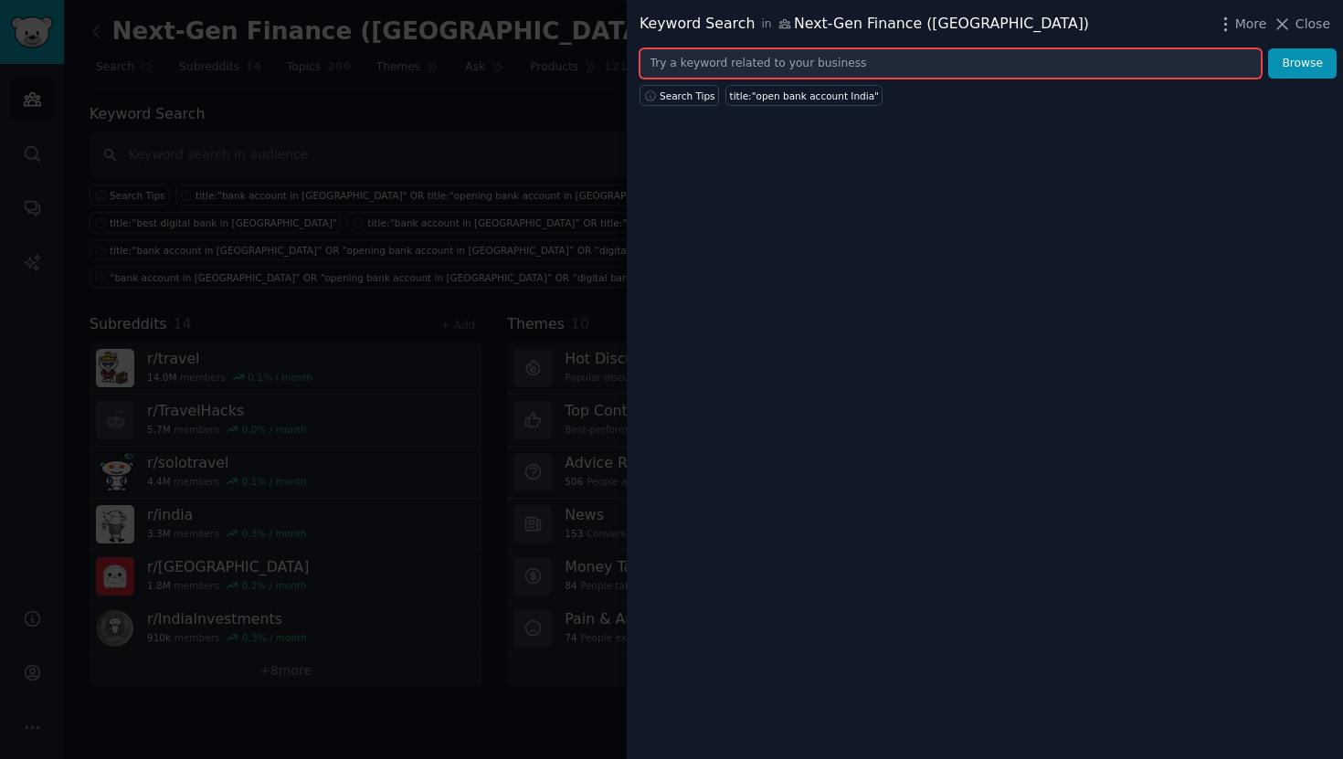
paste input ""bank account in [GEOGRAPHIC_DATA]" OR "opening bank account in [GEOGRAPHIC_DAT…"
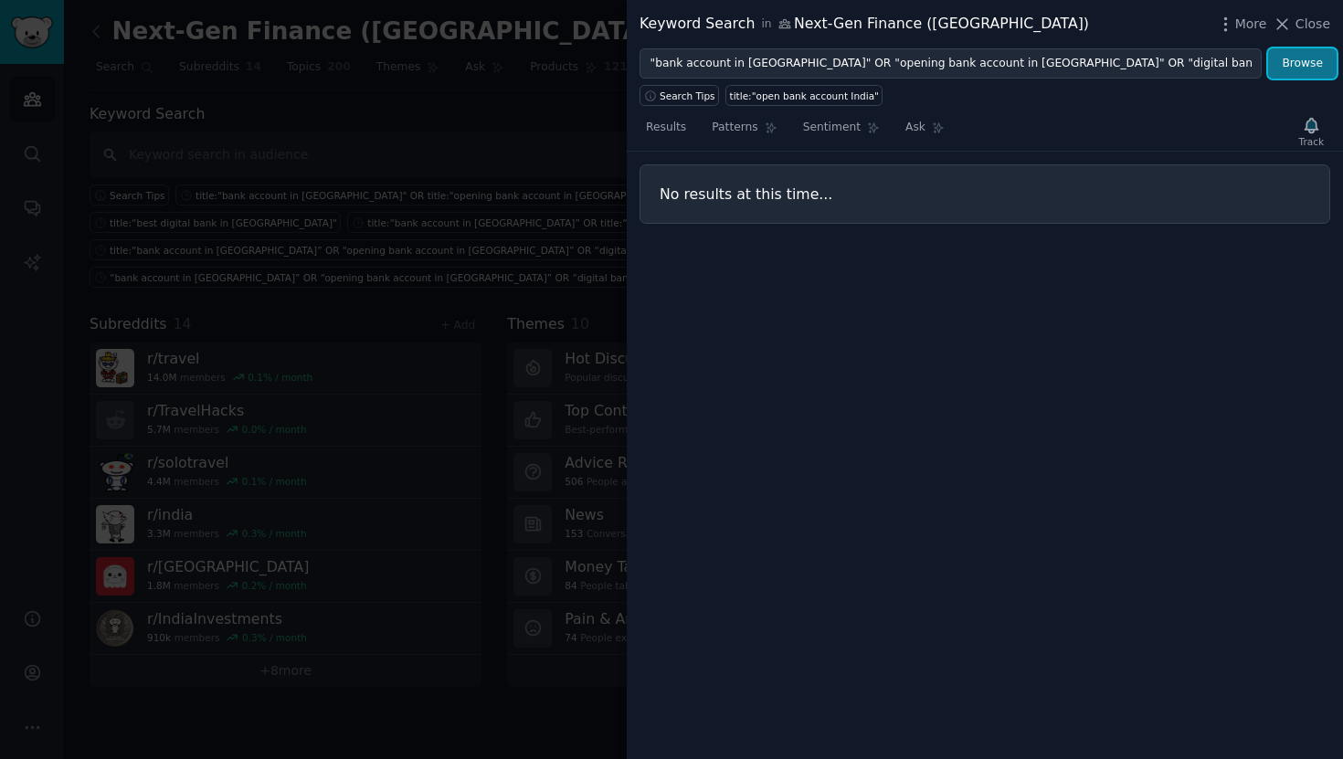
click at [1305, 62] on button "Browse" at bounding box center [1302, 63] width 69 height 31
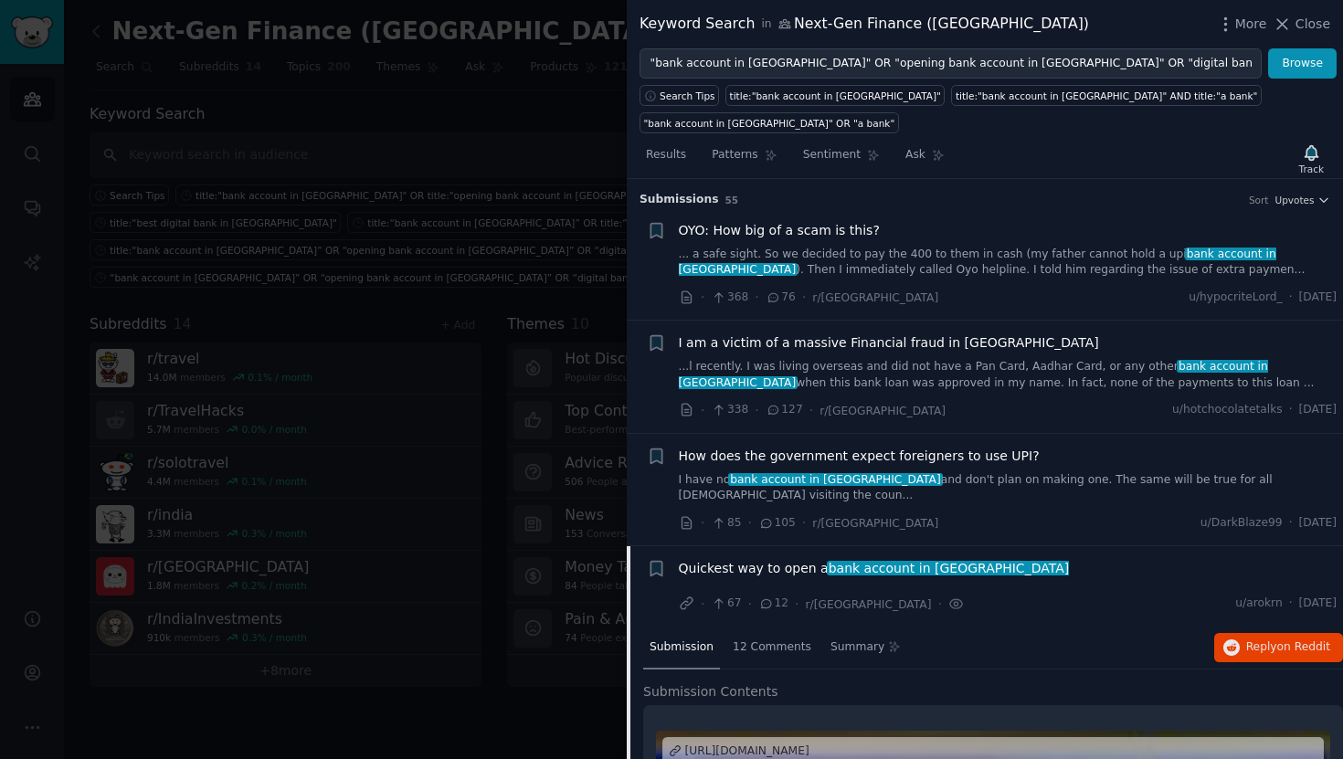
click at [765, 133] on div "Results Patterns Sentiment Ask Track Submission s 55 Sort Upvotes + OYO: How bi…" at bounding box center [985, 446] width 716 height 626
click at [749, 143] on link "Patterns" at bounding box center [744, 159] width 78 height 37
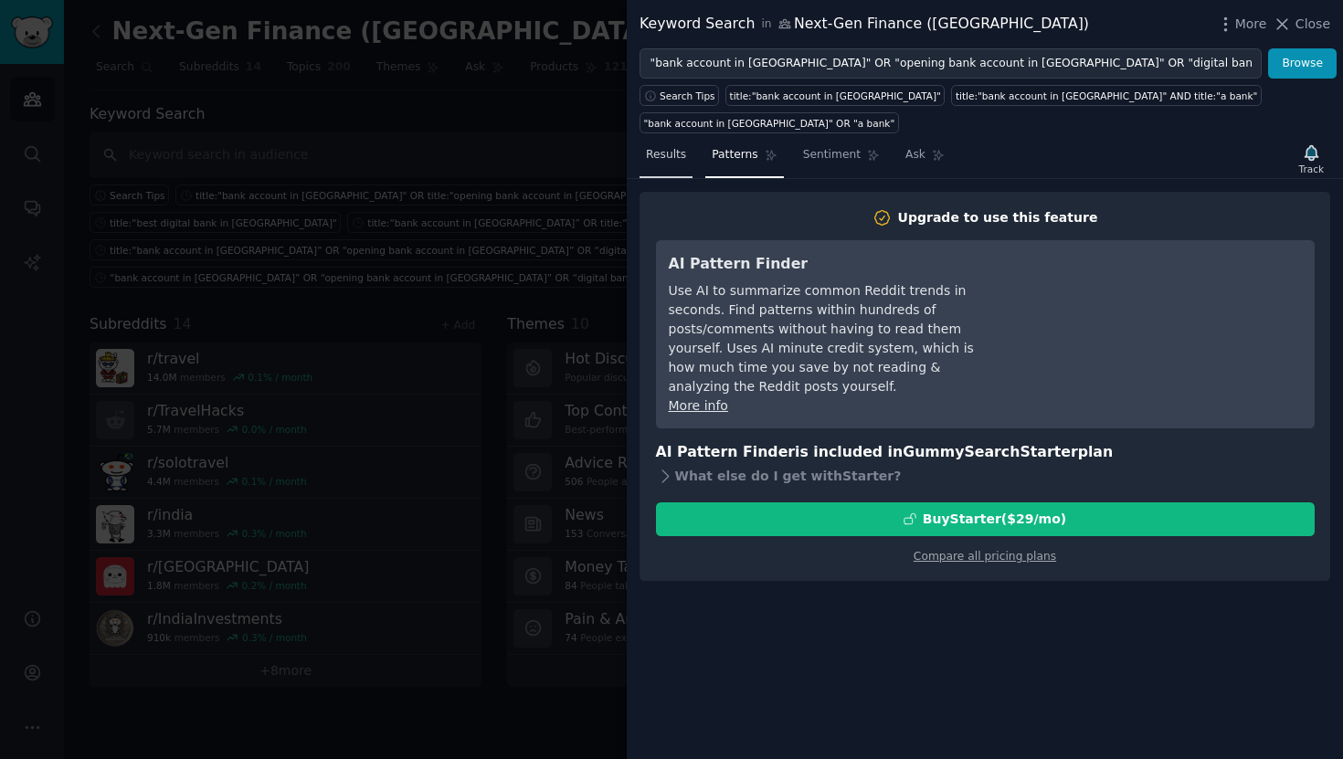
click at [683, 147] on span "Results" at bounding box center [666, 155] width 40 height 16
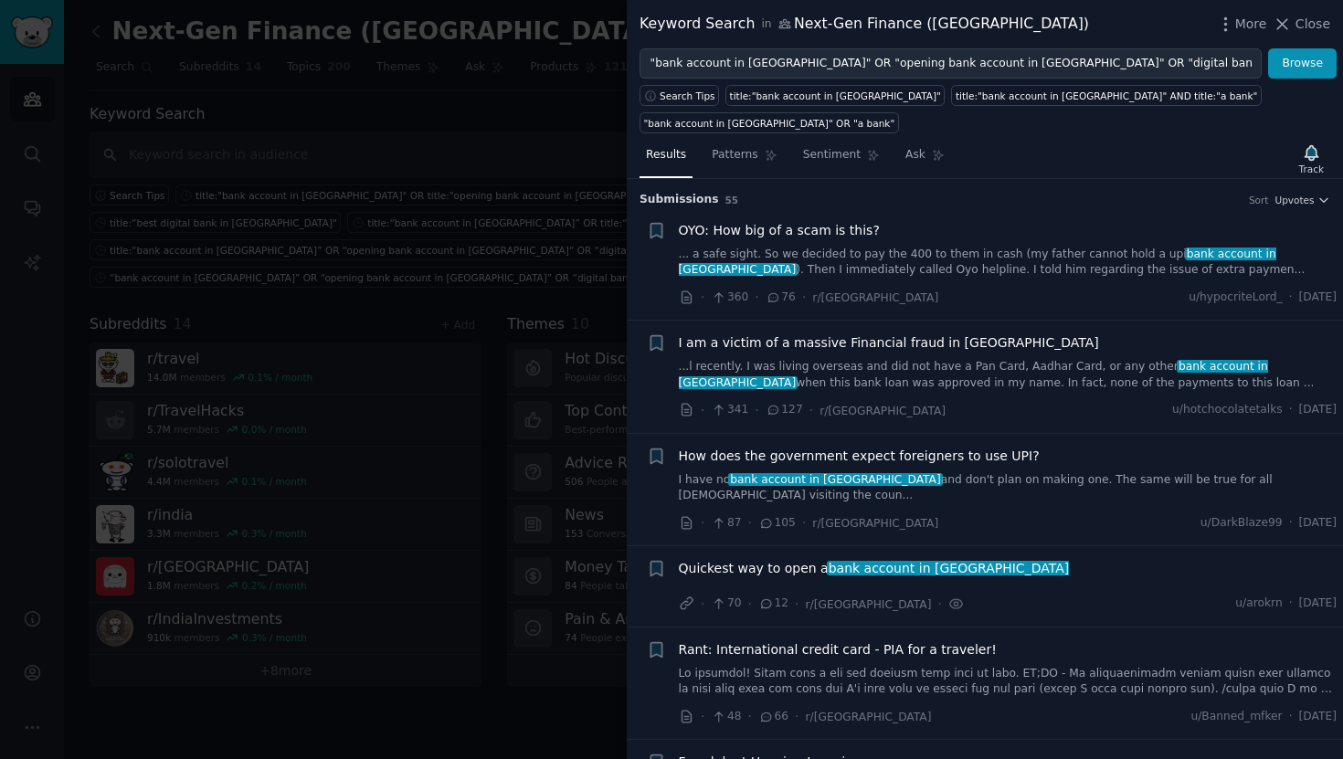
click at [777, 221] on span "OYO: How big of a scam is this?" at bounding box center [779, 230] width 201 height 19
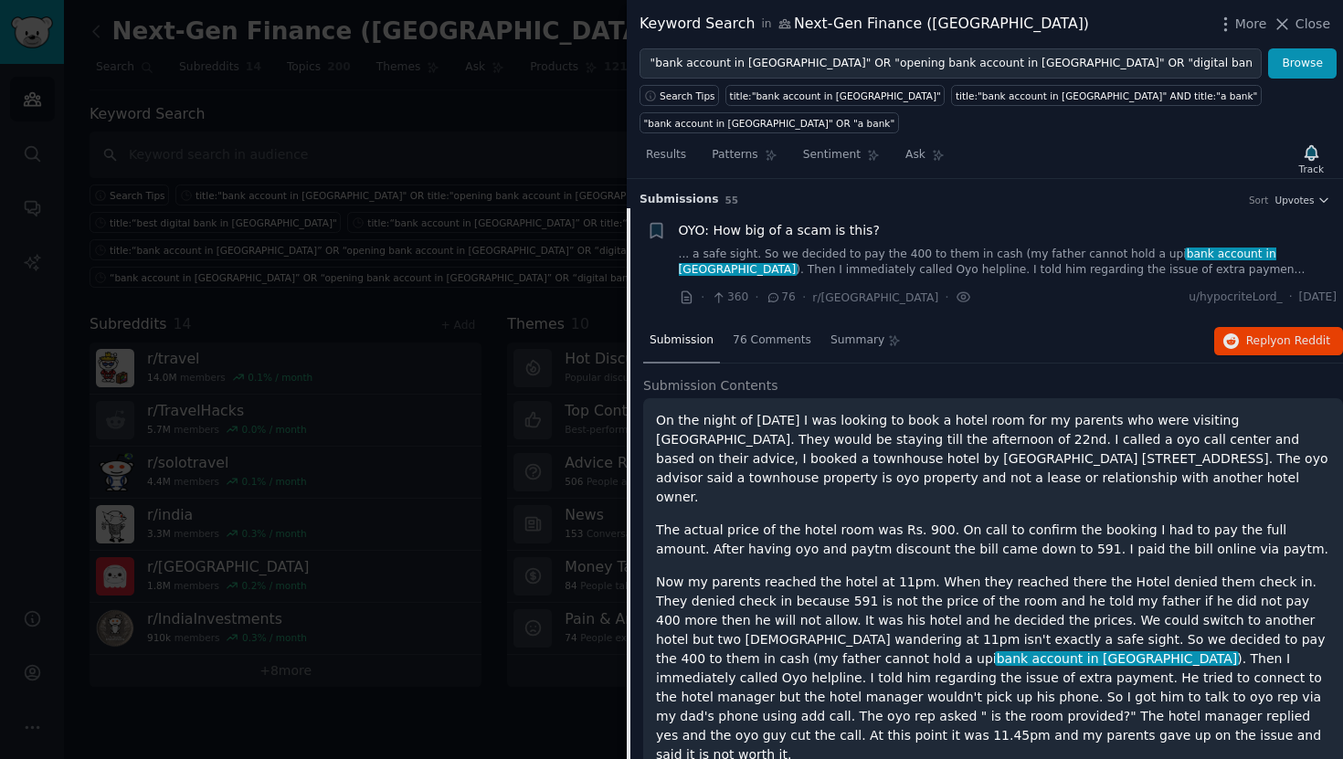
scroll to position [28, 0]
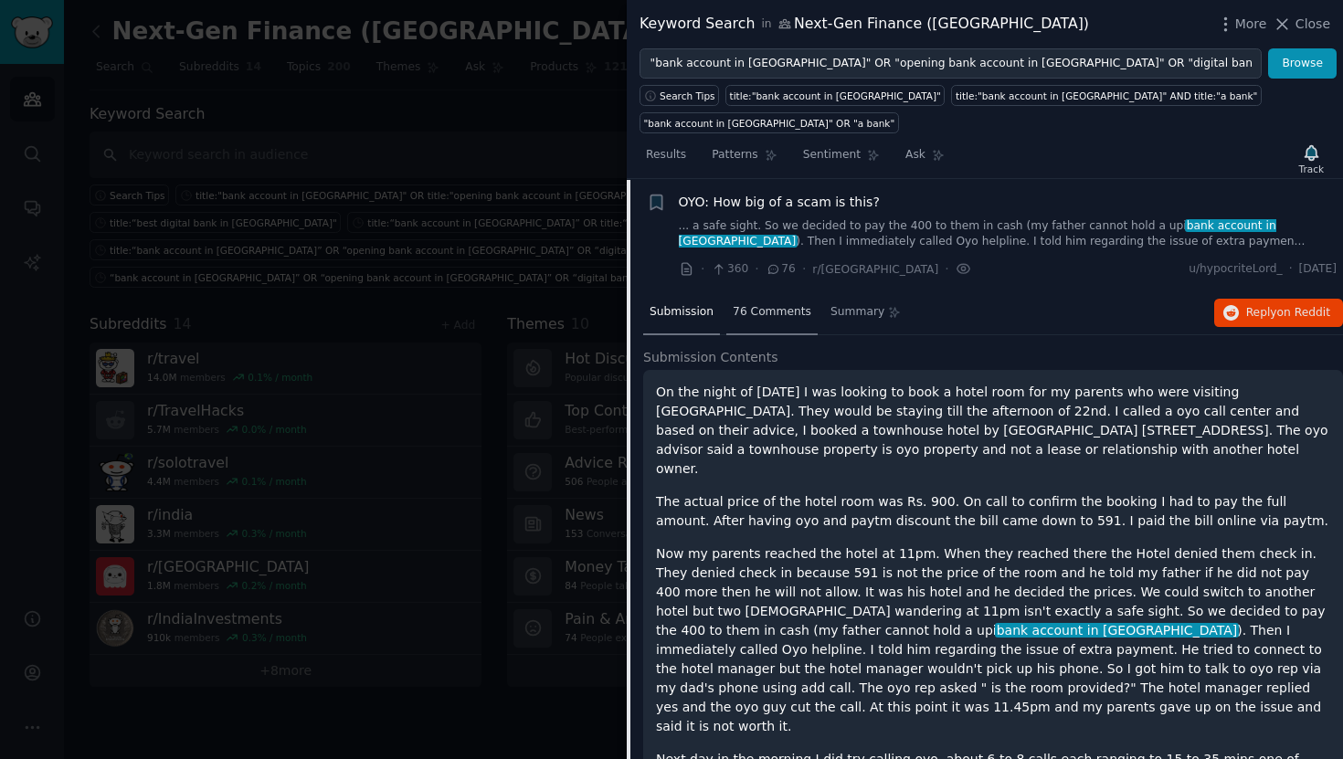
click at [775, 304] on span "76 Comments" at bounding box center [772, 312] width 79 height 16
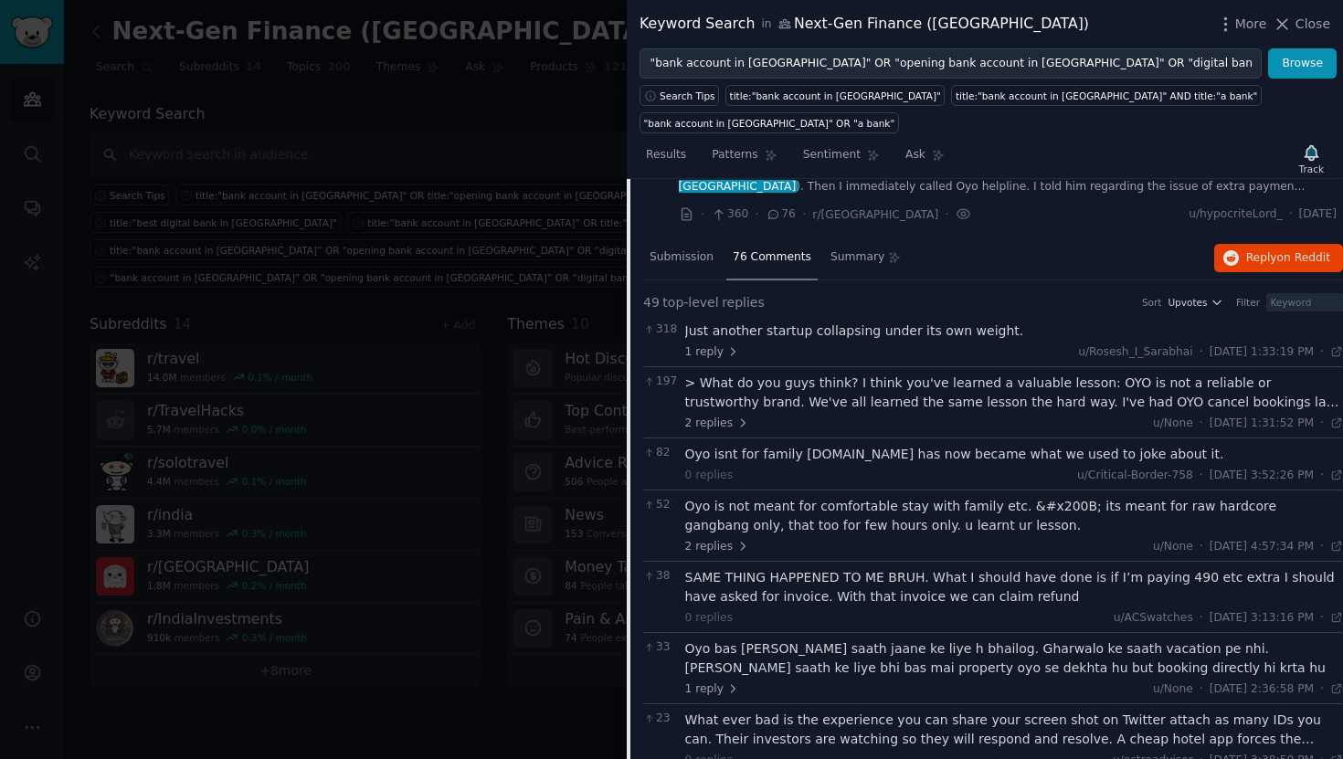
scroll to position [0, 0]
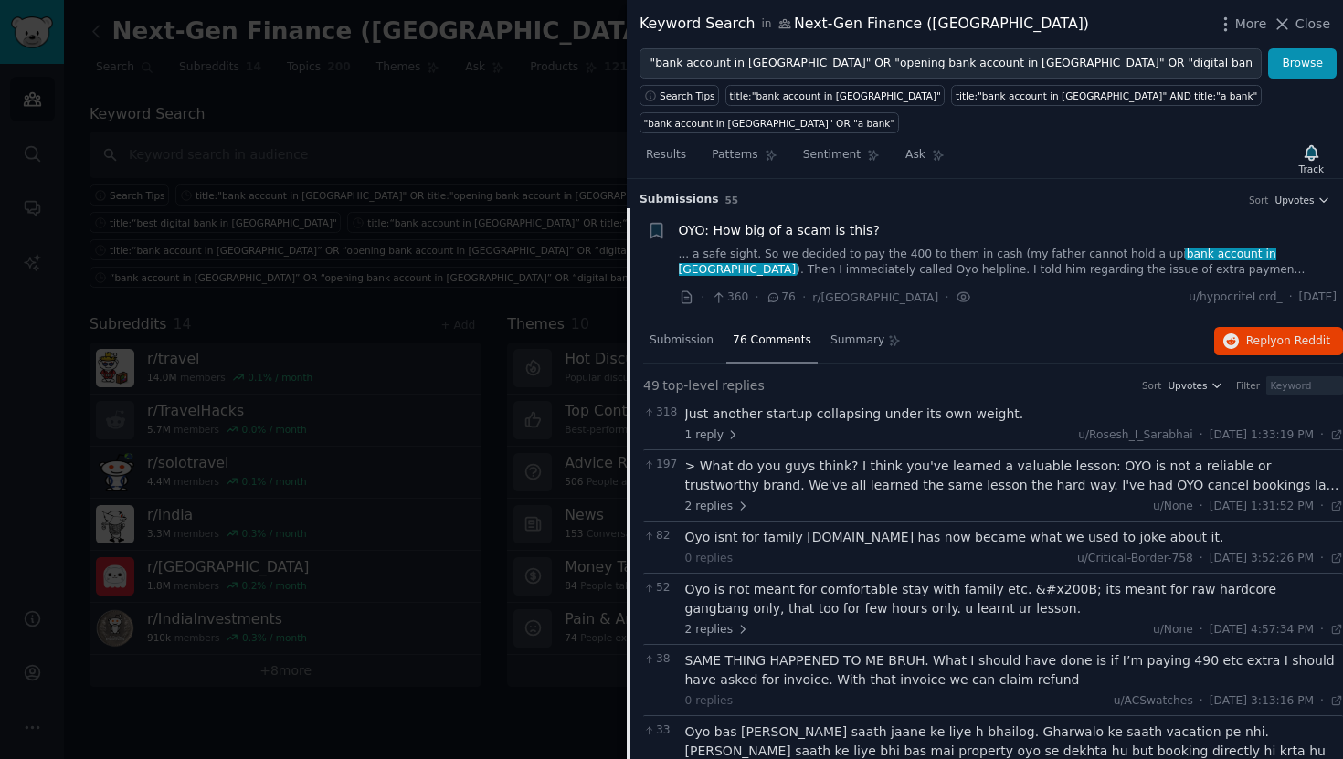
click at [856, 247] on link "... a safe sight. So we decided to pay the 400 to them in cash (my father canno…" at bounding box center [1008, 263] width 659 height 32
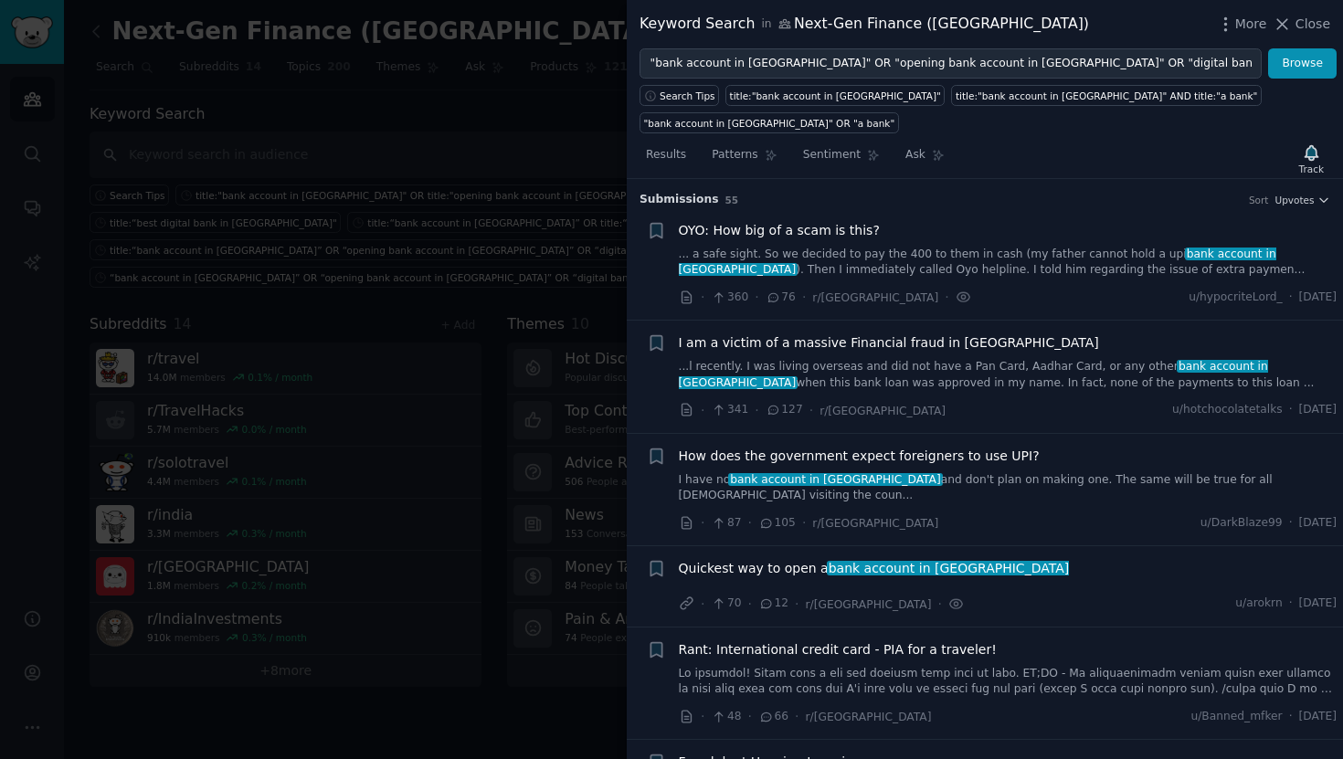
click at [784, 221] on span "OYO: How big of a scam is this?" at bounding box center [779, 230] width 201 height 19
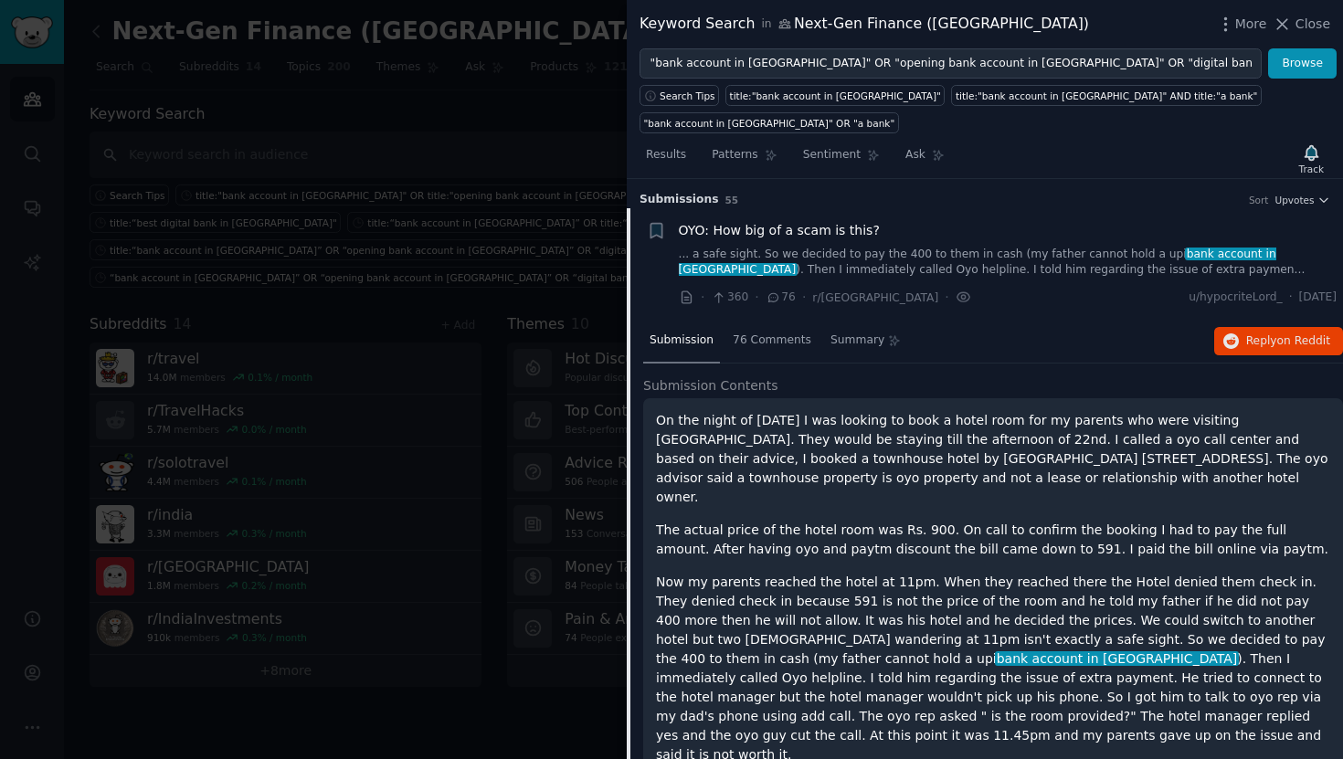
scroll to position [28, 0]
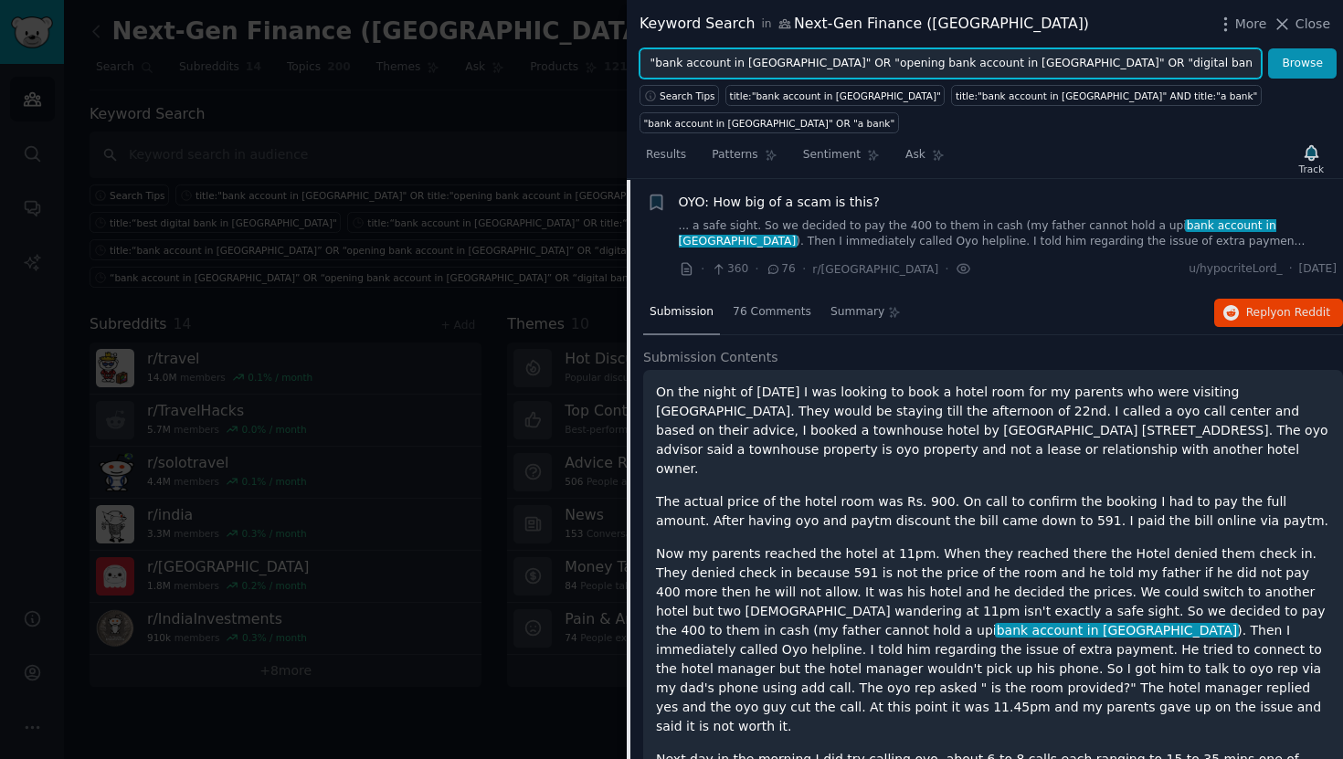
click at [651, 63] on input ""bank account in [GEOGRAPHIC_DATA]" OR "opening bank account in [GEOGRAPHIC_DAT…" at bounding box center [950, 63] width 622 height 31
click at [820, 67] on input "title:"bank account in [GEOGRAPHIC_DATA]" OR "opening bank account in [GEOGRAPH…" at bounding box center [950, 63] width 622 height 31
click at [1032, 60] on input "title:"bank account in [GEOGRAPHIC_DATA]" OR title:"opening bank account in [GE…" at bounding box center [950, 63] width 622 height 31
click at [1190, 66] on input "title:"bank account in [GEOGRAPHIC_DATA]" OR title:"opening bank account in [GE…" at bounding box center [950, 63] width 622 height 31
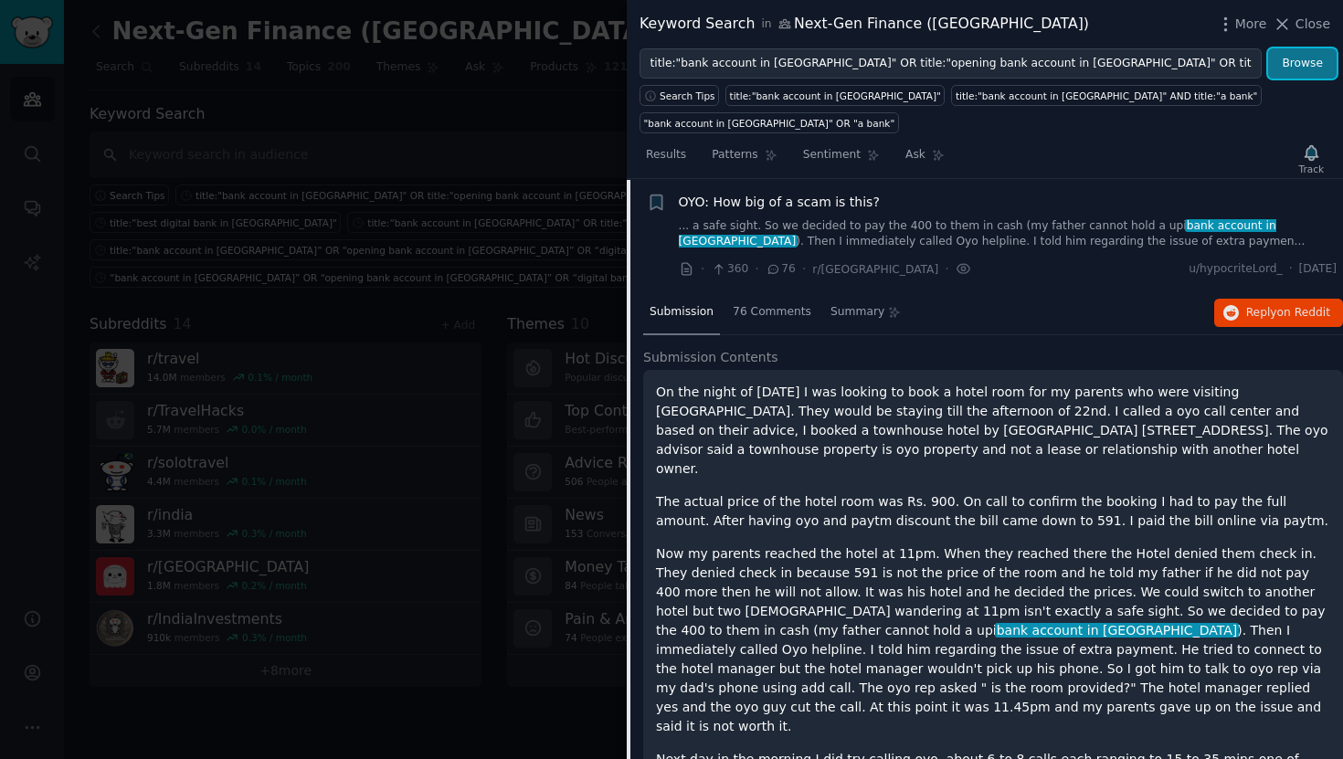
click at [1314, 72] on button "Browse" at bounding box center [1302, 63] width 69 height 31
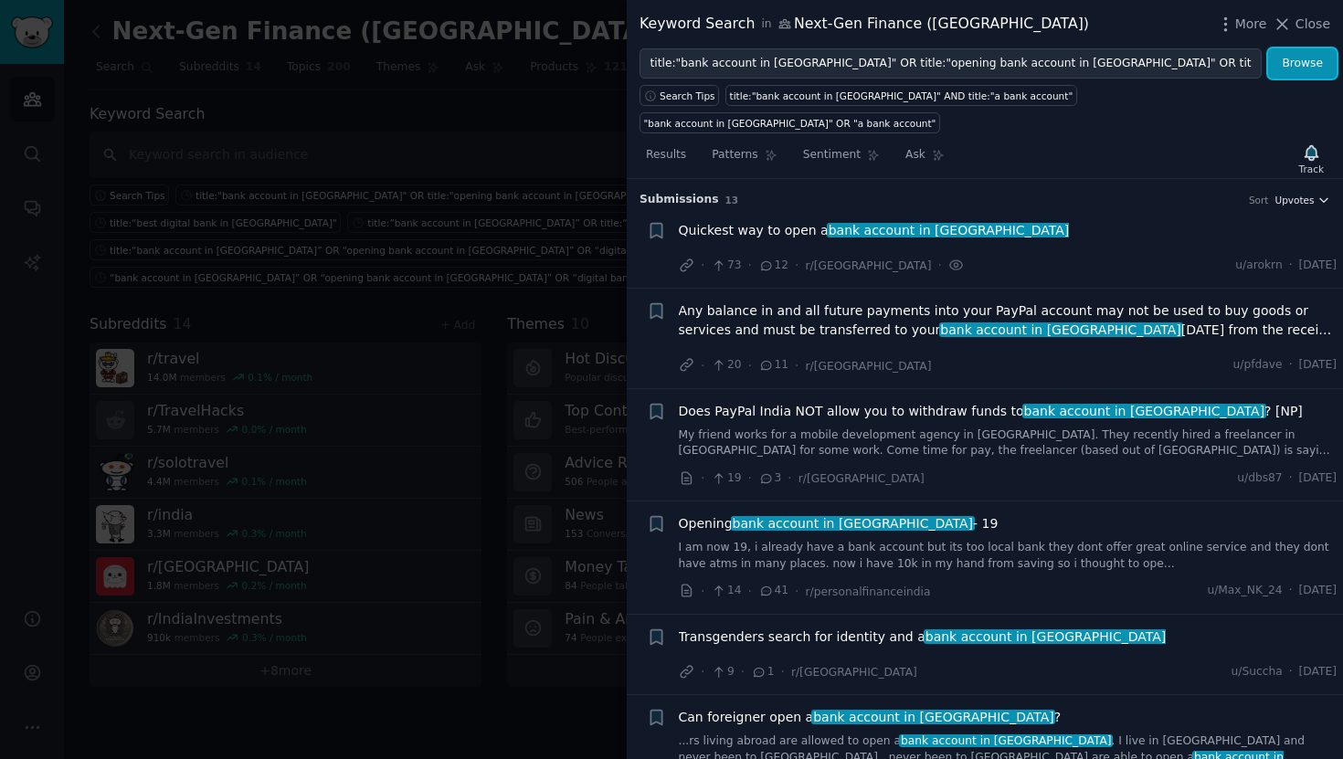
click at [1278, 194] on span "Upvotes" at bounding box center [1293, 200] width 39 height 13
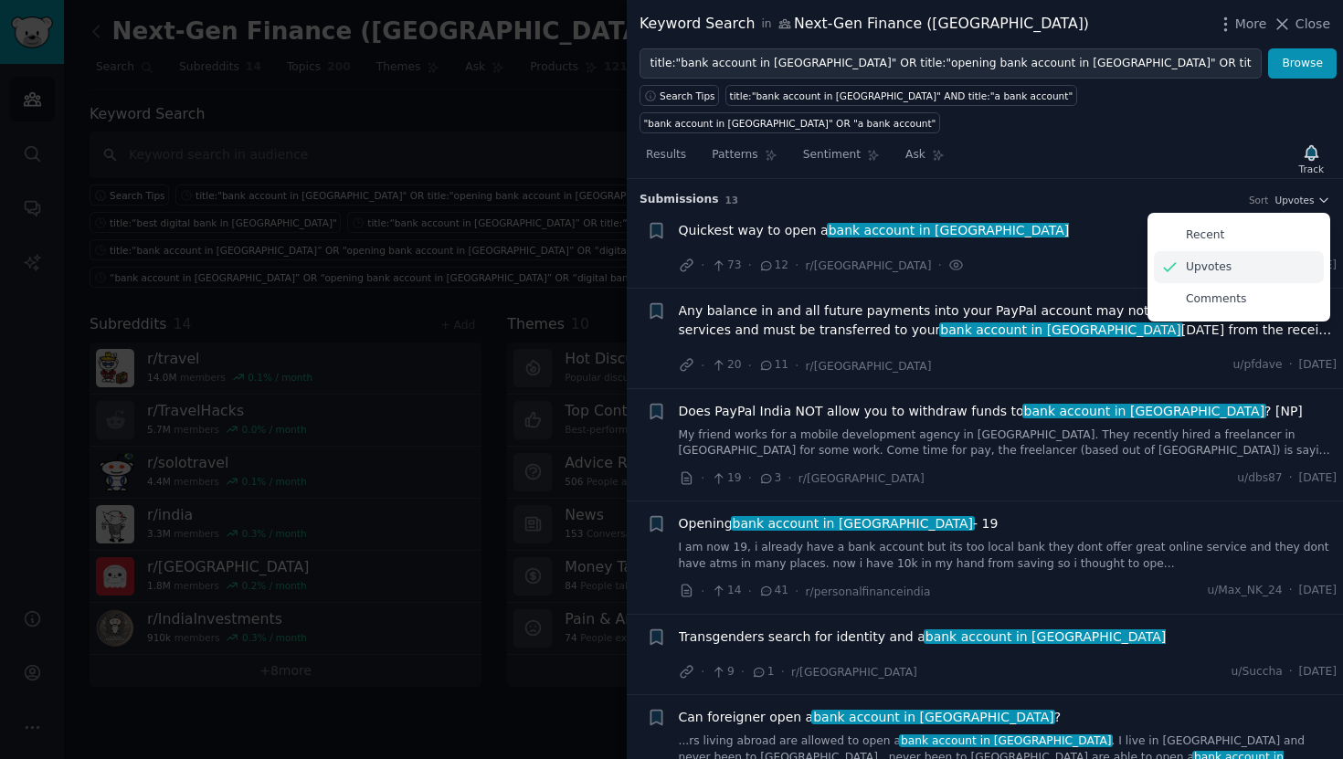
click at [1226, 251] on div "Upvotes" at bounding box center [1239, 267] width 170 height 32
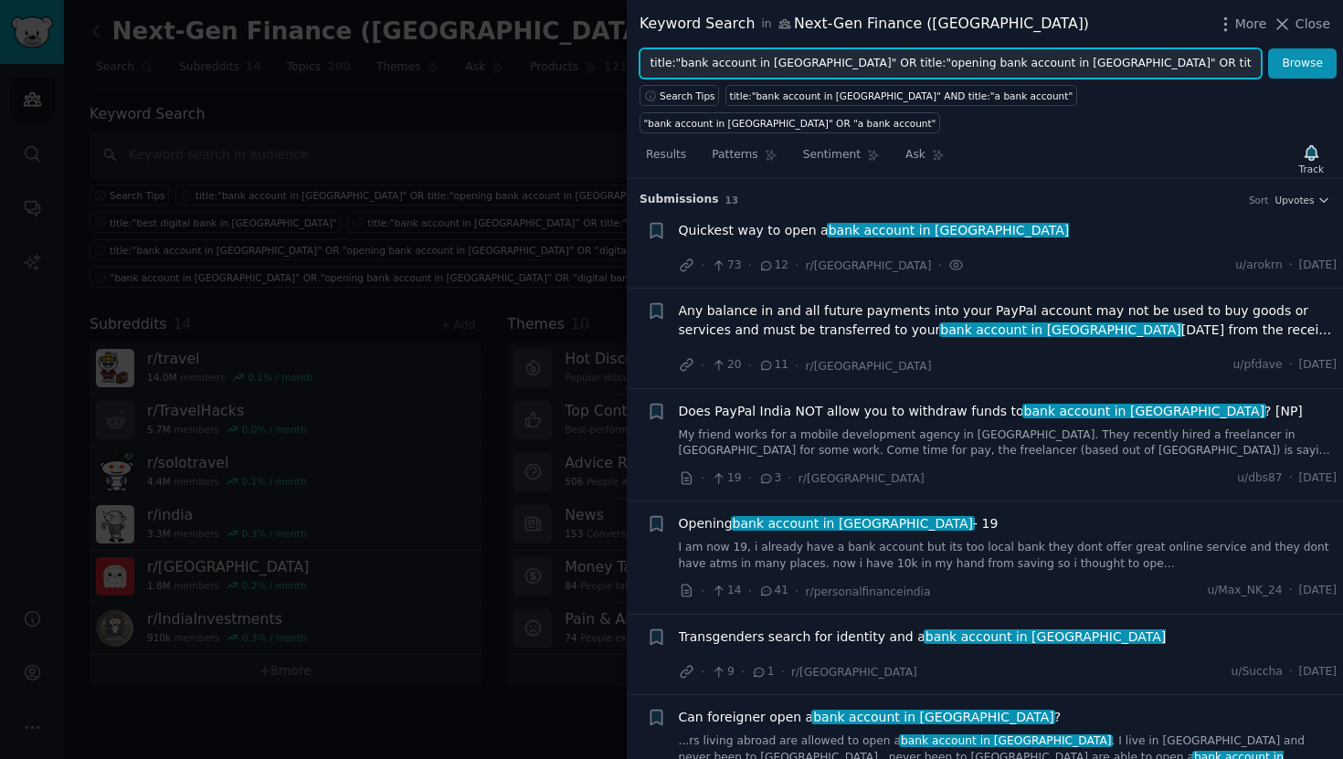
click at [913, 62] on input "title:"bank account in [GEOGRAPHIC_DATA]" OR title:"opening bank account in [GE…" at bounding box center [950, 63] width 622 height 31
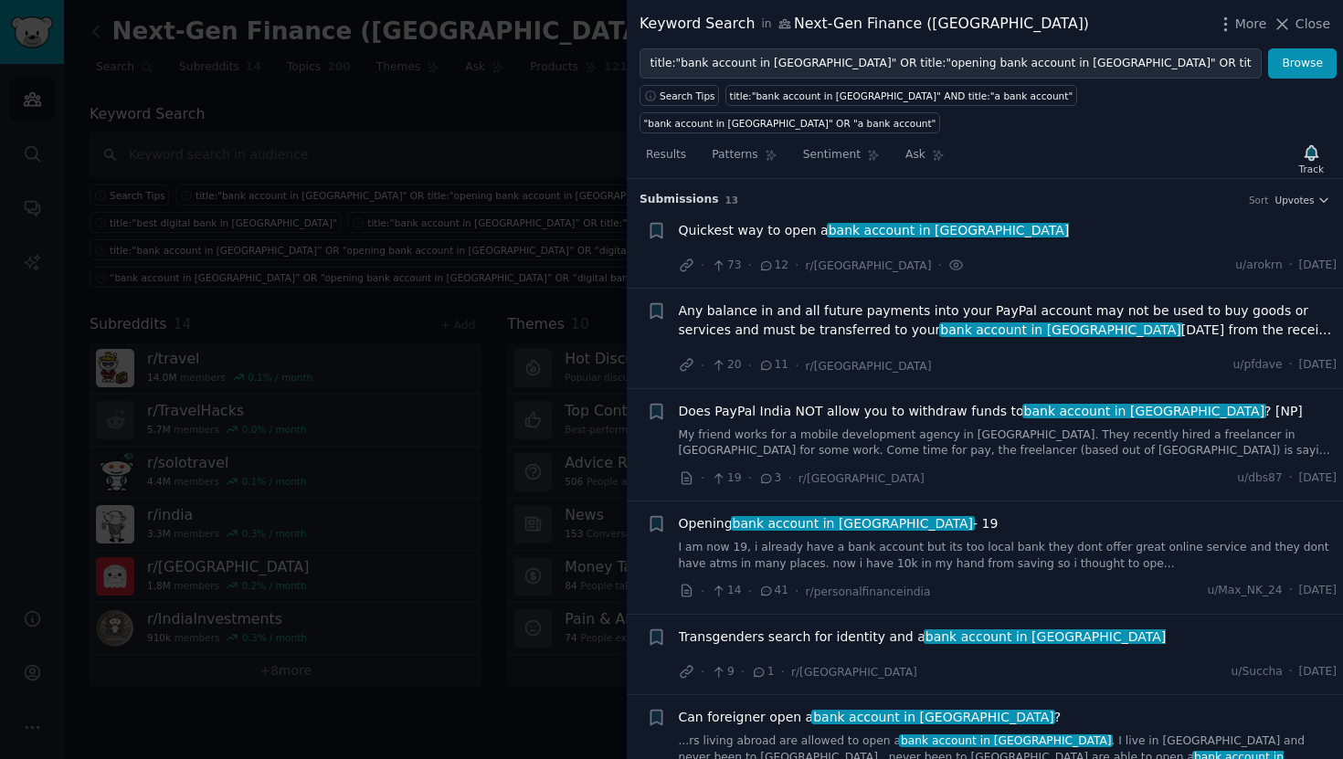
click at [869, 223] on span "bank account in [GEOGRAPHIC_DATA]" at bounding box center [949, 230] width 244 height 15
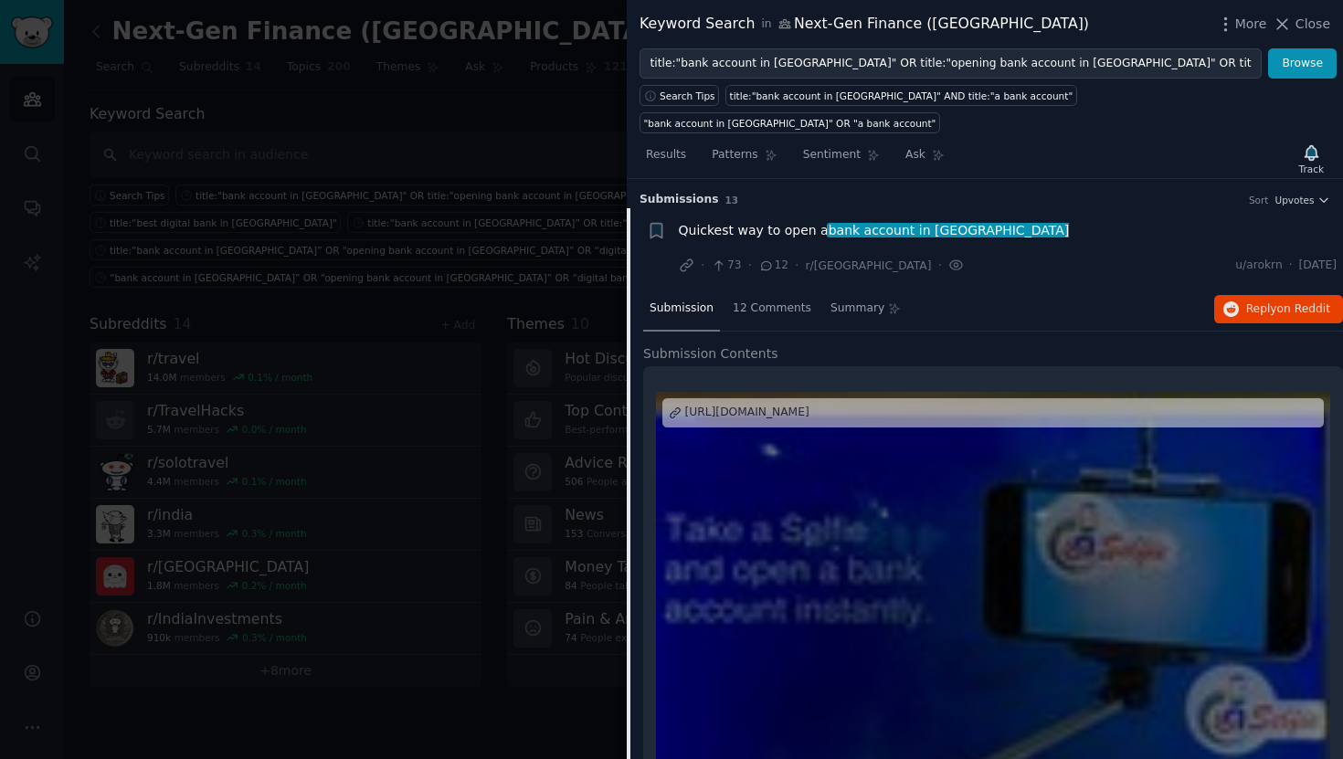
scroll to position [28, 0]
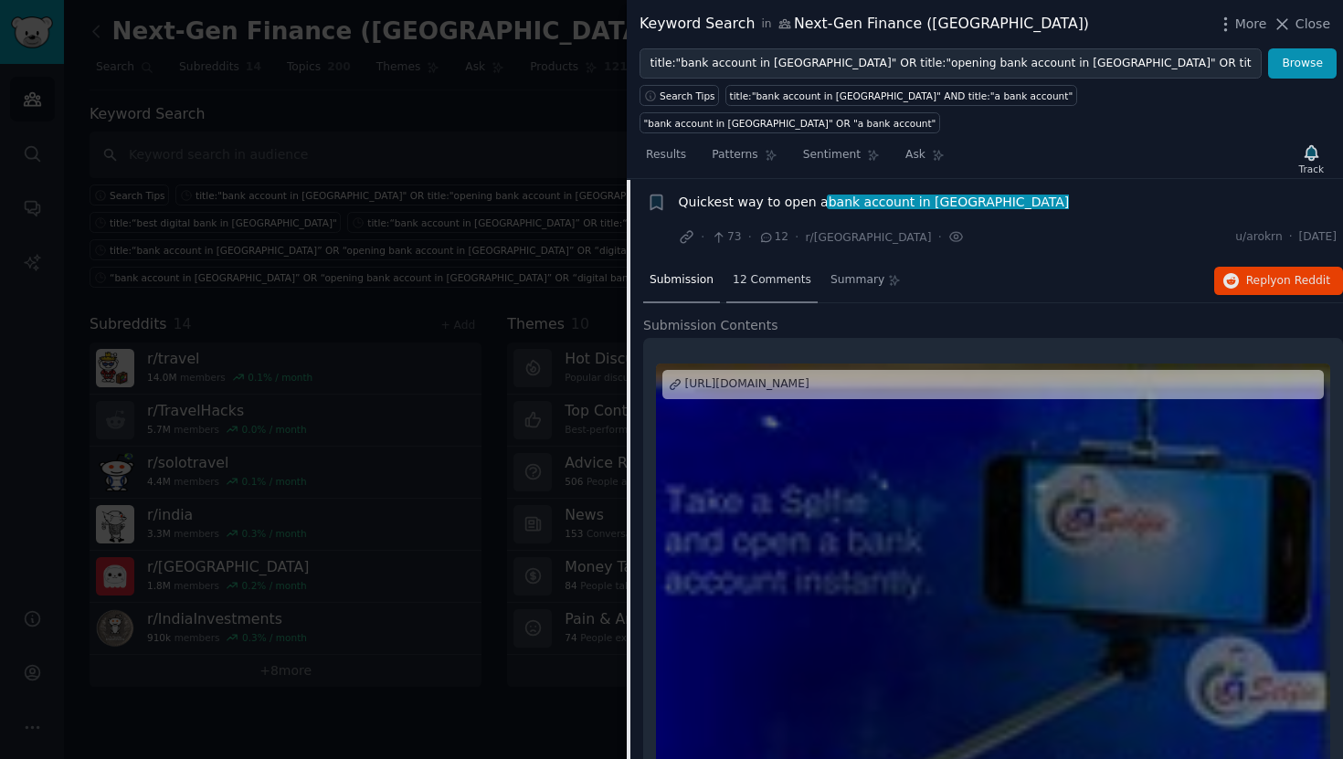
click at [770, 272] on span "12 Comments" at bounding box center [772, 280] width 79 height 16
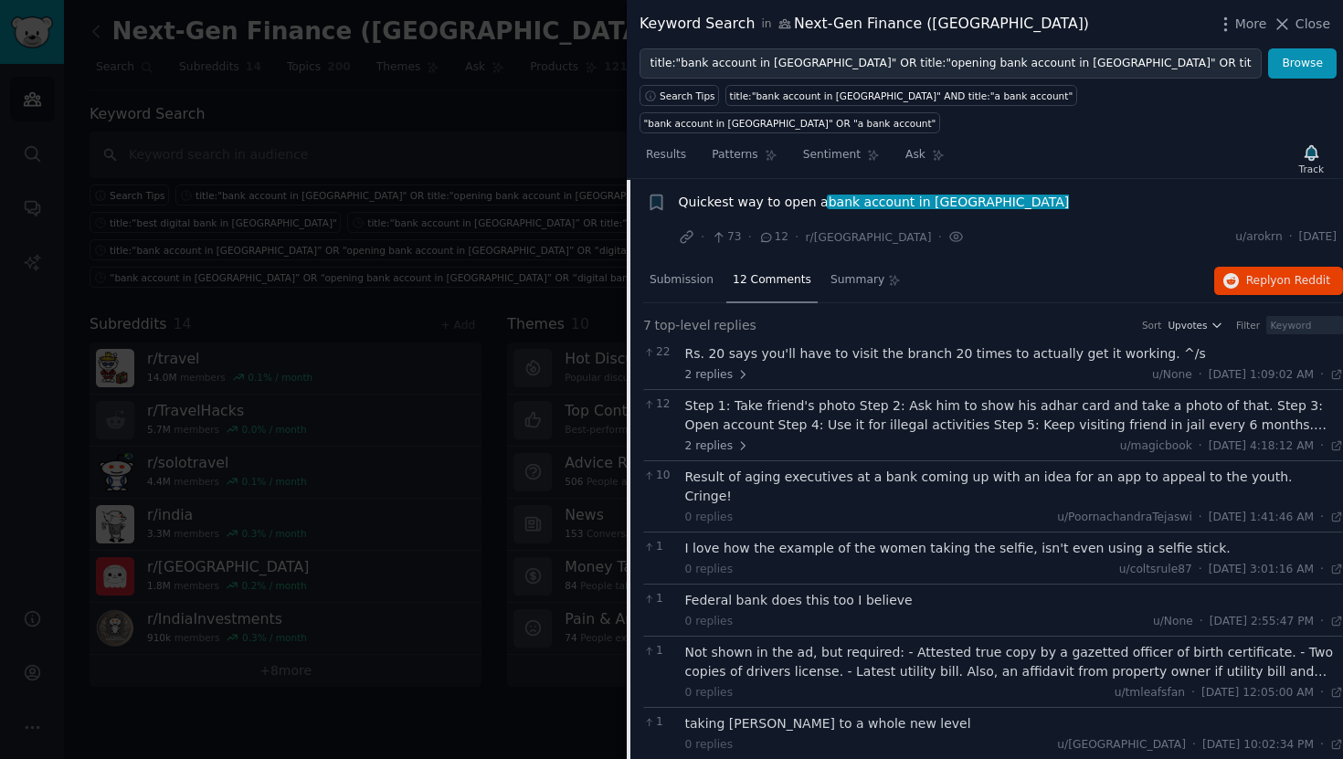
click at [811, 193] on span "Quickest way to open a bank account in [GEOGRAPHIC_DATA]" at bounding box center [874, 202] width 391 height 19
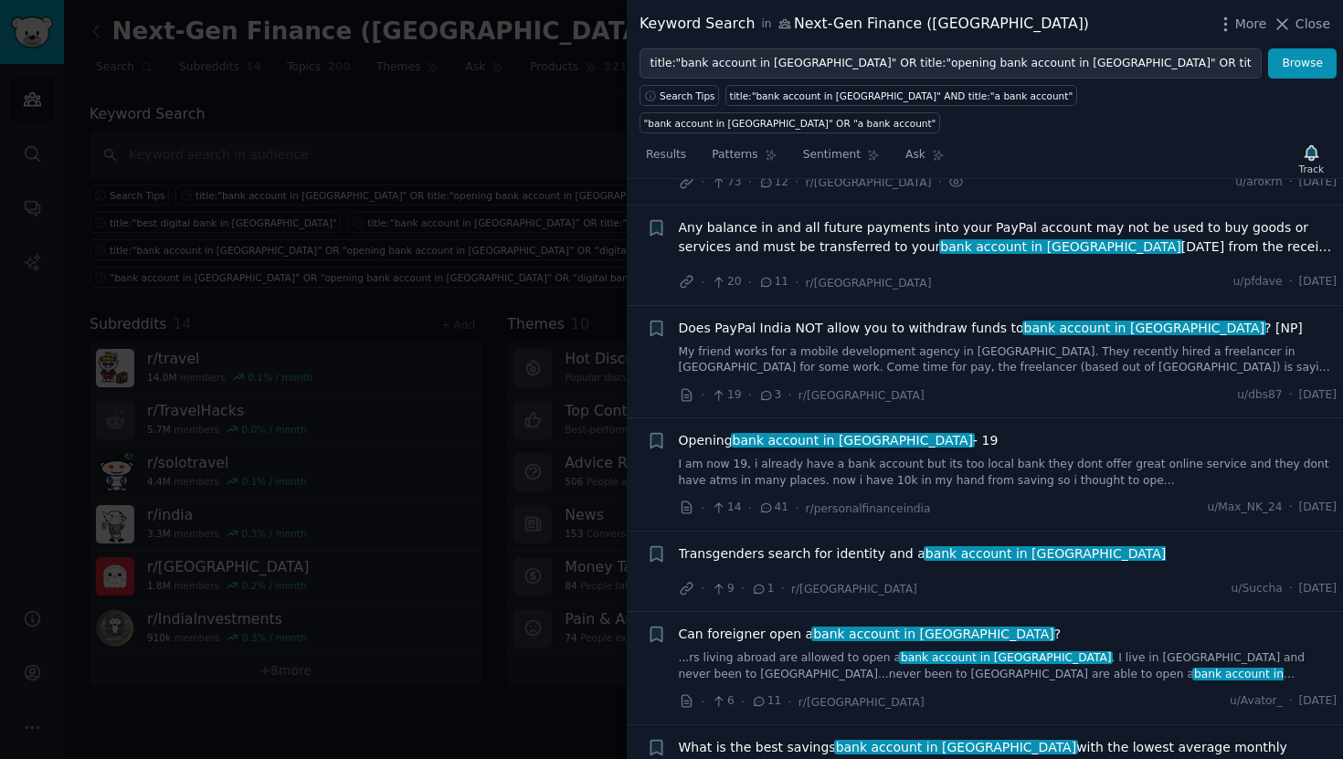
scroll to position [87, 0]
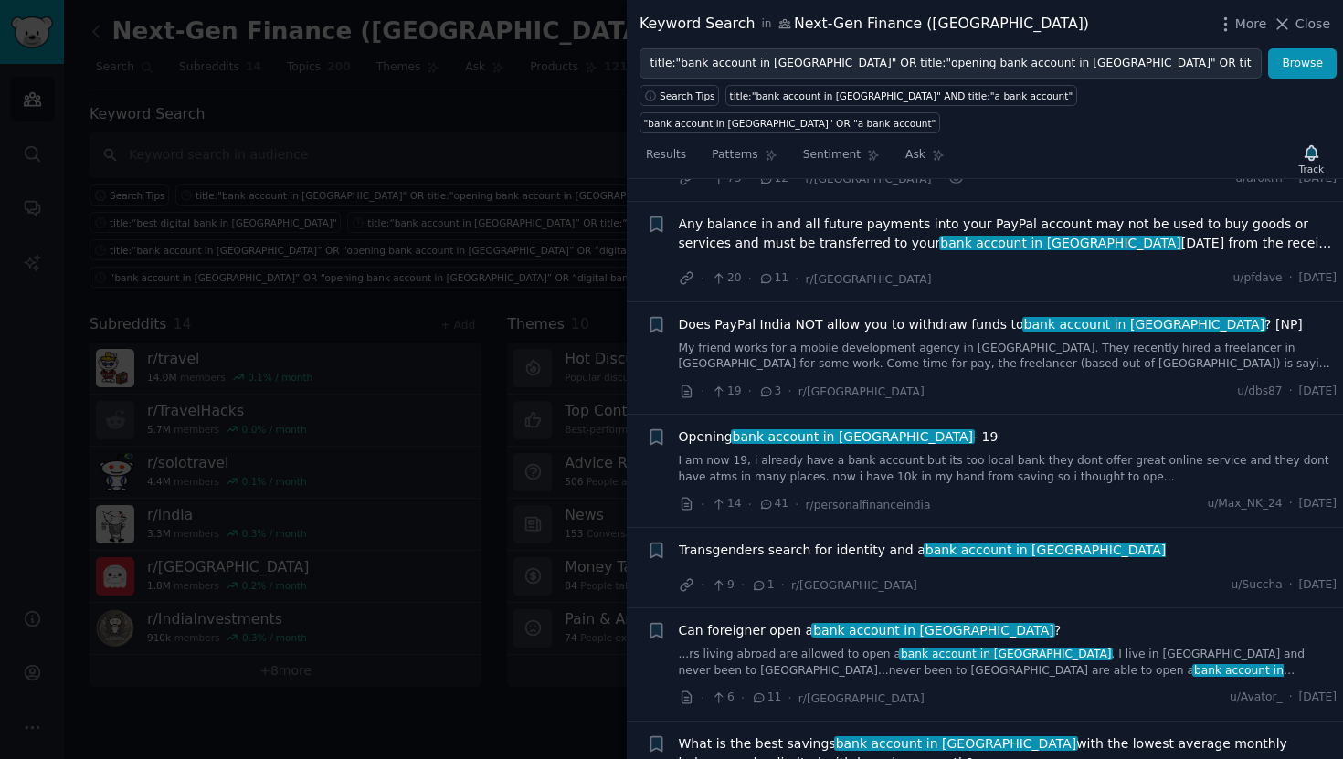
click at [816, 429] on span "bank account in [GEOGRAPHIC_DATA]" at bounding box center [853, 436] width 244 height 15
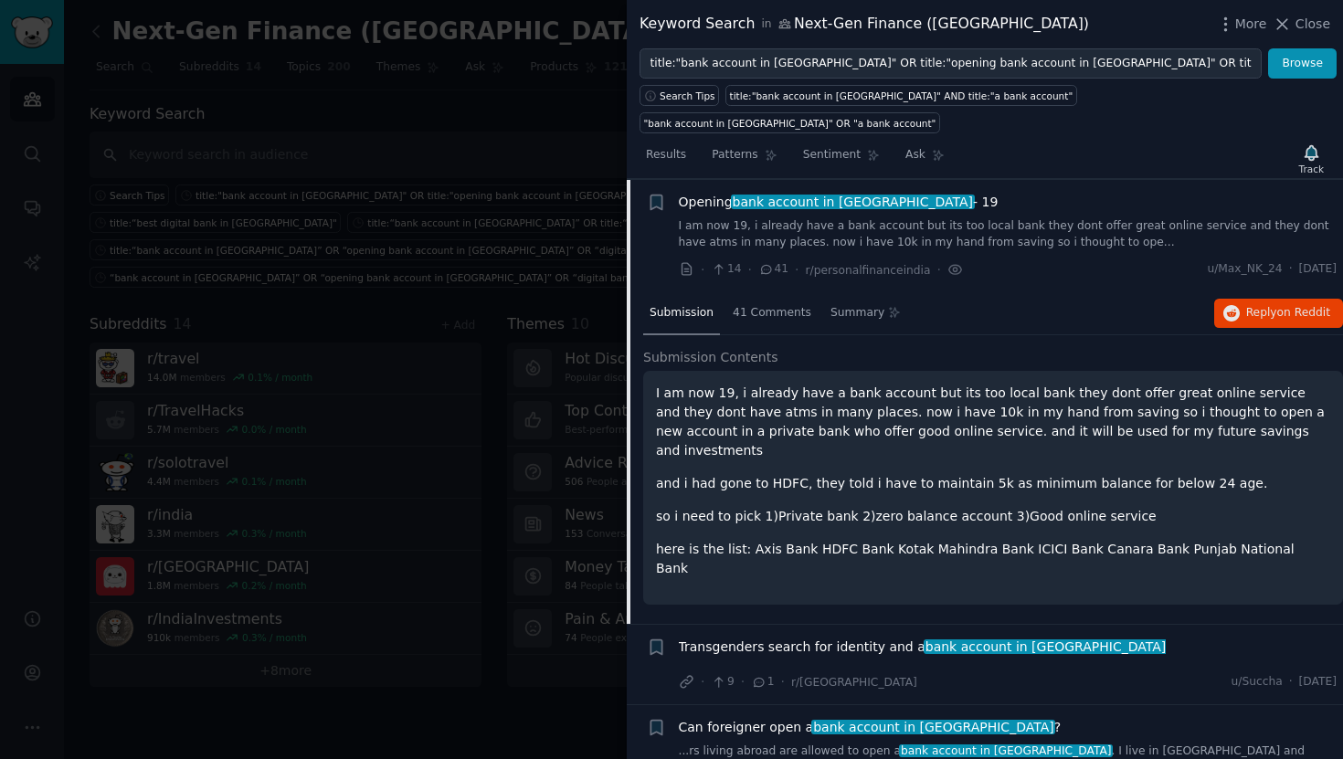
scroll to position [322, 0]
click at [774, 304] on span "41 Comments" at bounding box center [772, 312] width 79 height 16
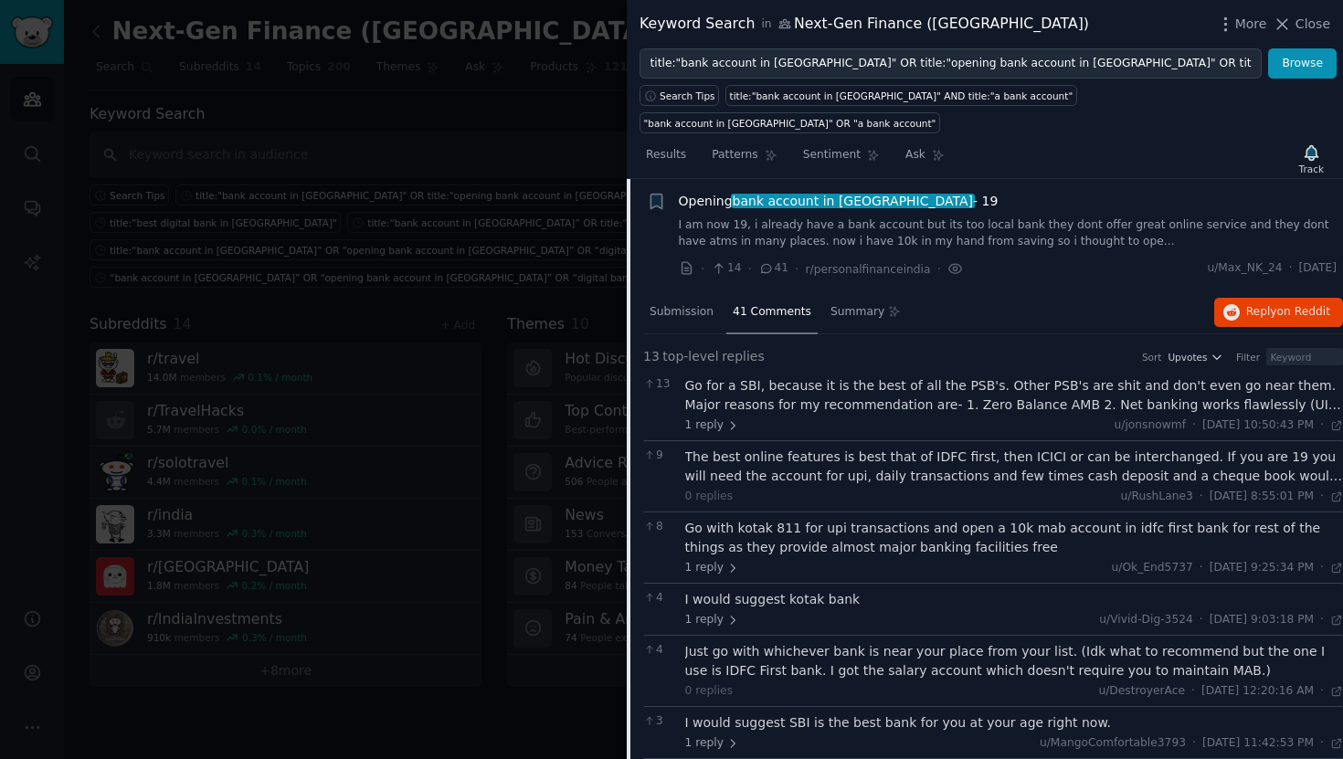
click at [1111, 376] on div "Go for a SBI, because it is the best of all the PSB's. Other PSB's are shit and…" at bounding box center [1014, 395] width 659 height 38
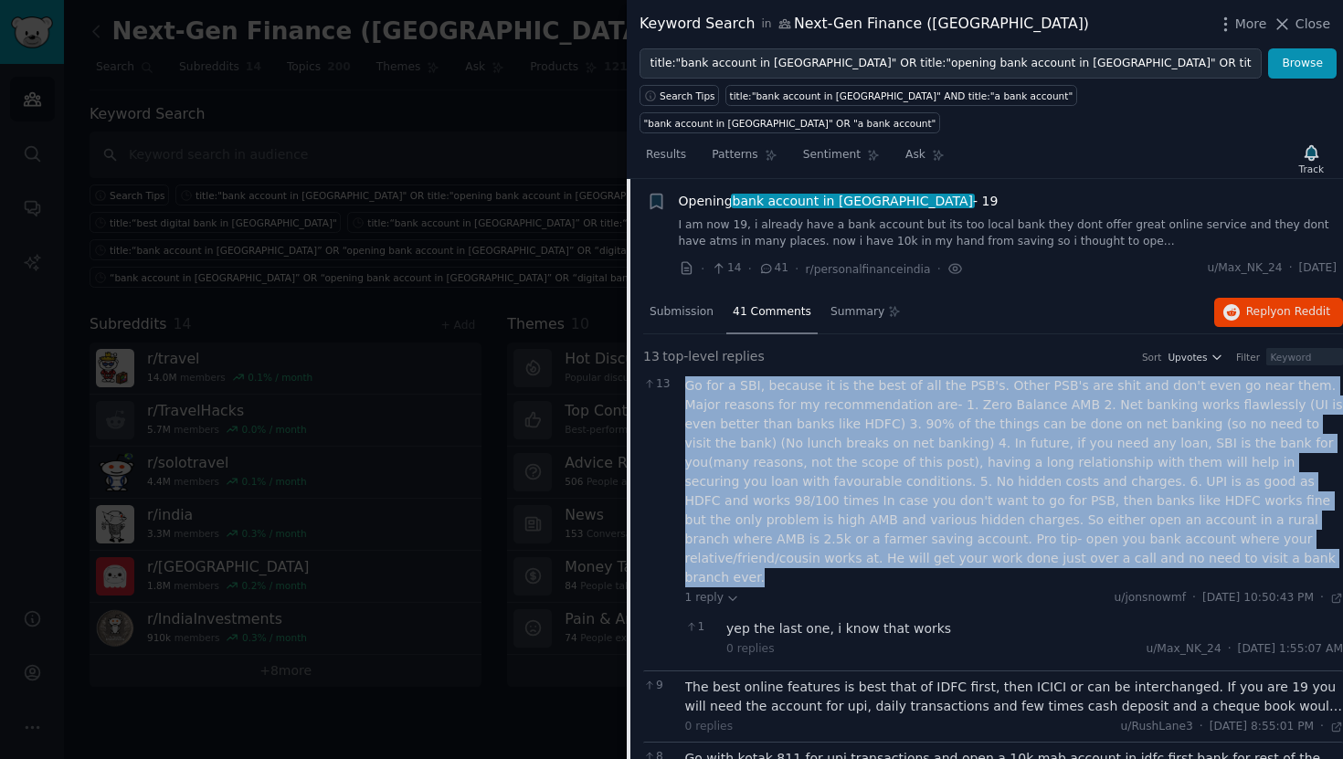
drag, startPoint x: 957, startPoint y: 525, endPoint x: 685, endPoint y: 348, distance: 324.8
click at [685, 376] on div "Go for a SBI, because it is the best of all the PSB's. Other PSB's are shit and…" at bounding box center [1014, 481] width 659 height 211
copy div "Go for a SBI, because it is the best of all the PSB's. Other PSB's are shit and…"
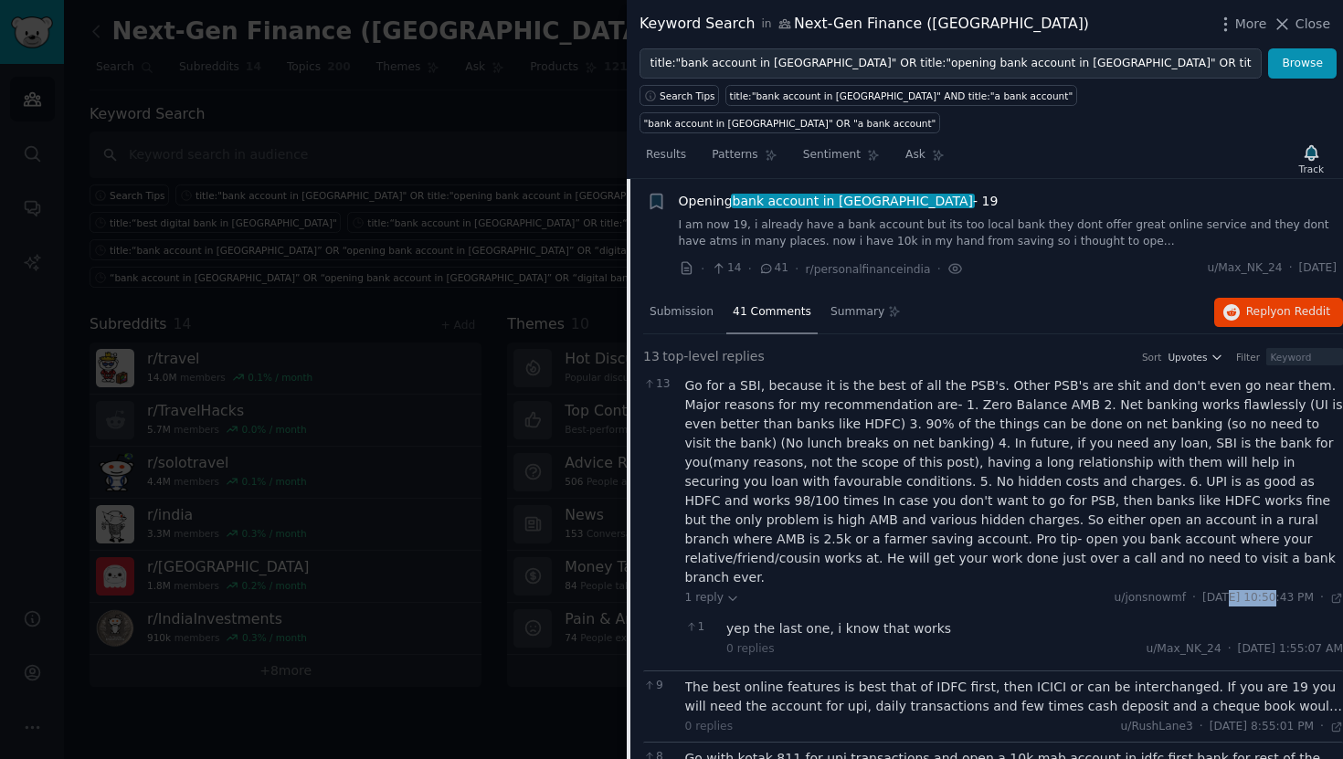
drag, startPoint x: 1236, startPoint y: 554, endPoint x: 1192, endPoint y: 555, distance: 43.9
click at [1202, 590] on span "[DATE] 10:50:43 PM" at bounding box center [1257, 598] width 111 height 16
copy span "[DATE]"
drag, startPoint x: 922, startPoint y: 245, endPoint x: 798, endPoint y: 243, distance: 123.3
click at [798, 259] on div "· 14 · 41 · r/personalfinanceindia ·" at bounding box center [821, 268] width 285 height 19
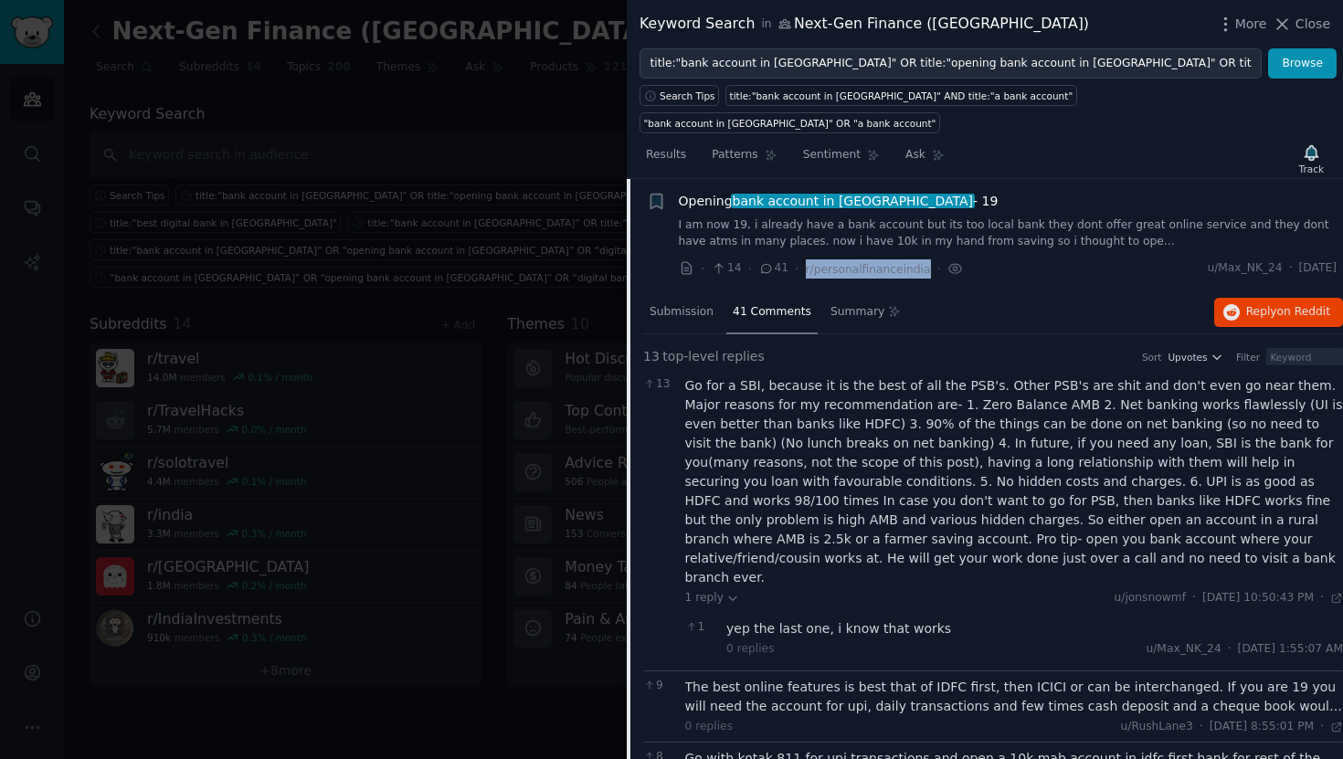
copy span "r/personalfinanceindia"
click at [785, 194] on span "bank account in [GEOGRAPHIC_DATA]" at bounding box center [853, 201] width 244 height 15
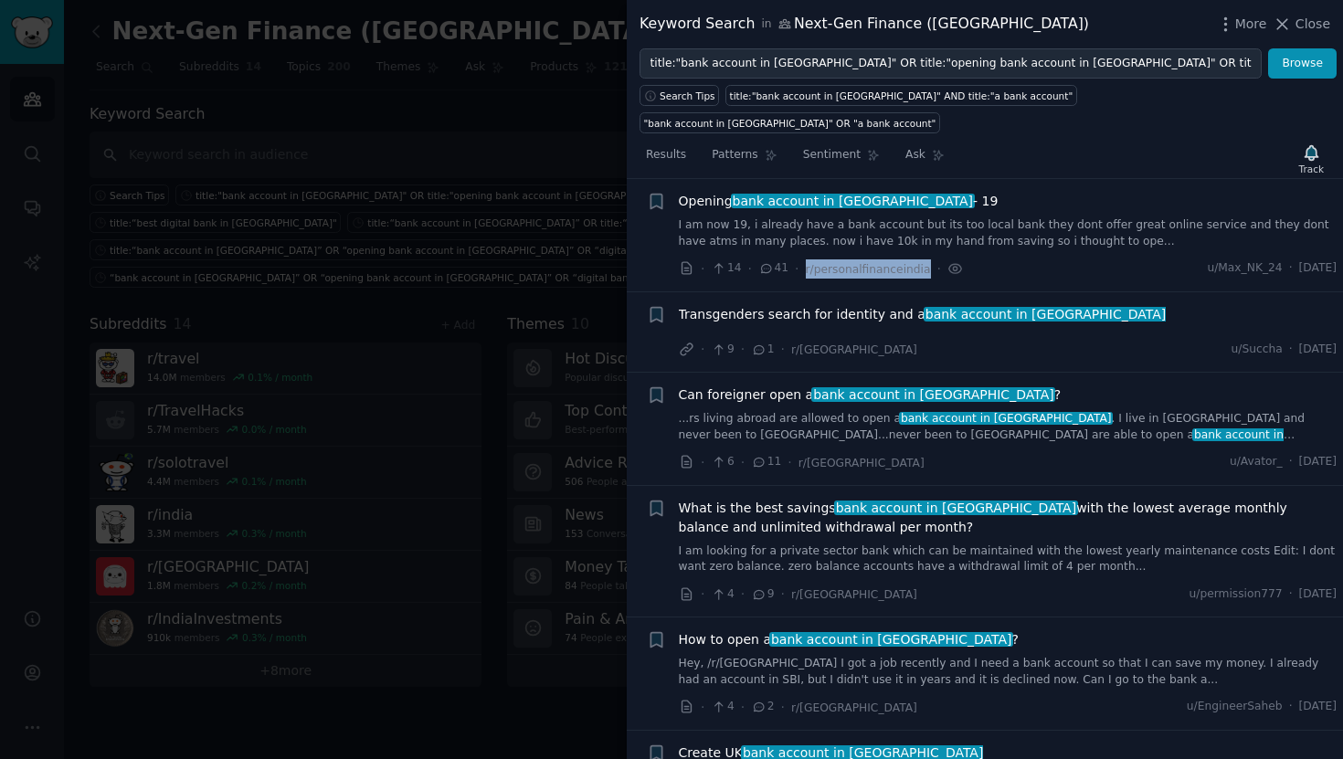
click at [818, 387] on span "bank account in [GEOGRAPHIC_DATA]" at bounding box center [933, 394] width 244 height 15
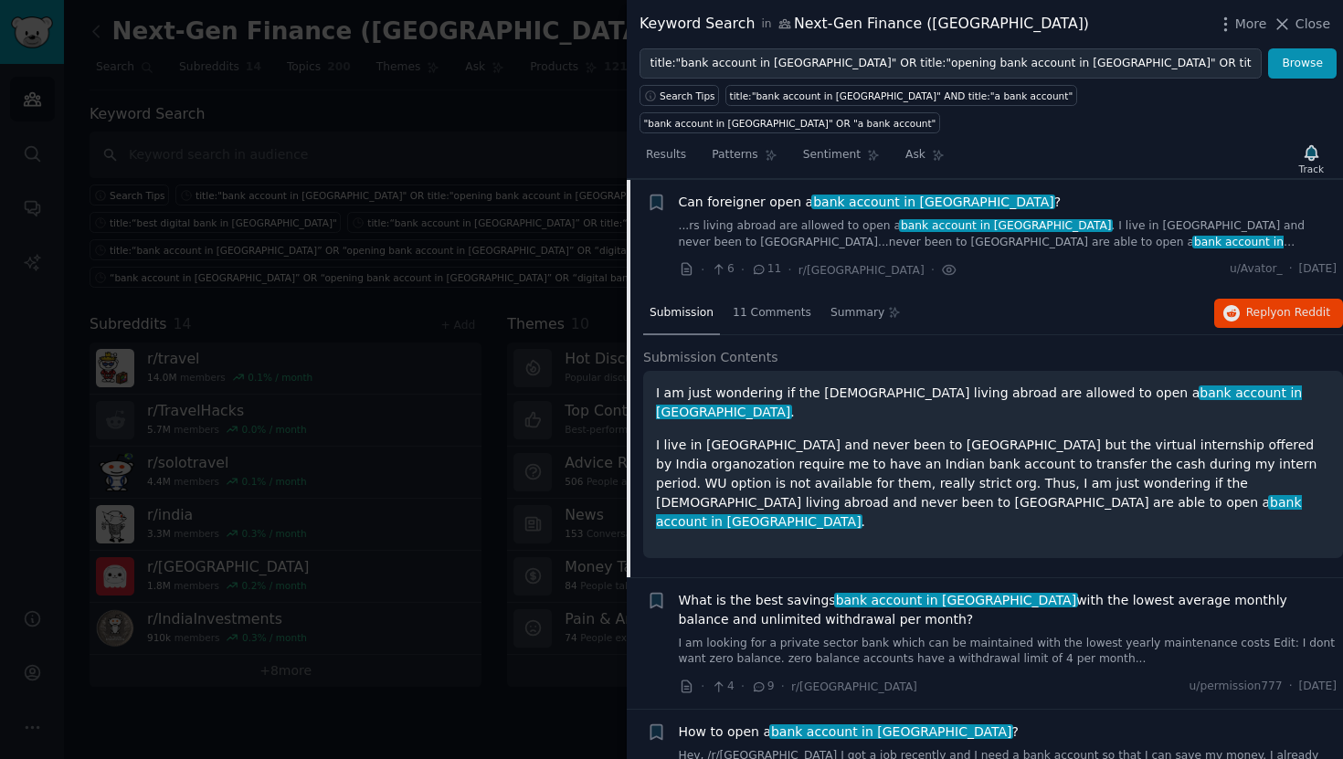
scroll to position [516, 0]
click at [776, 304] on span "11 Comments" at bounding box center [772, 312] width 79 height 16
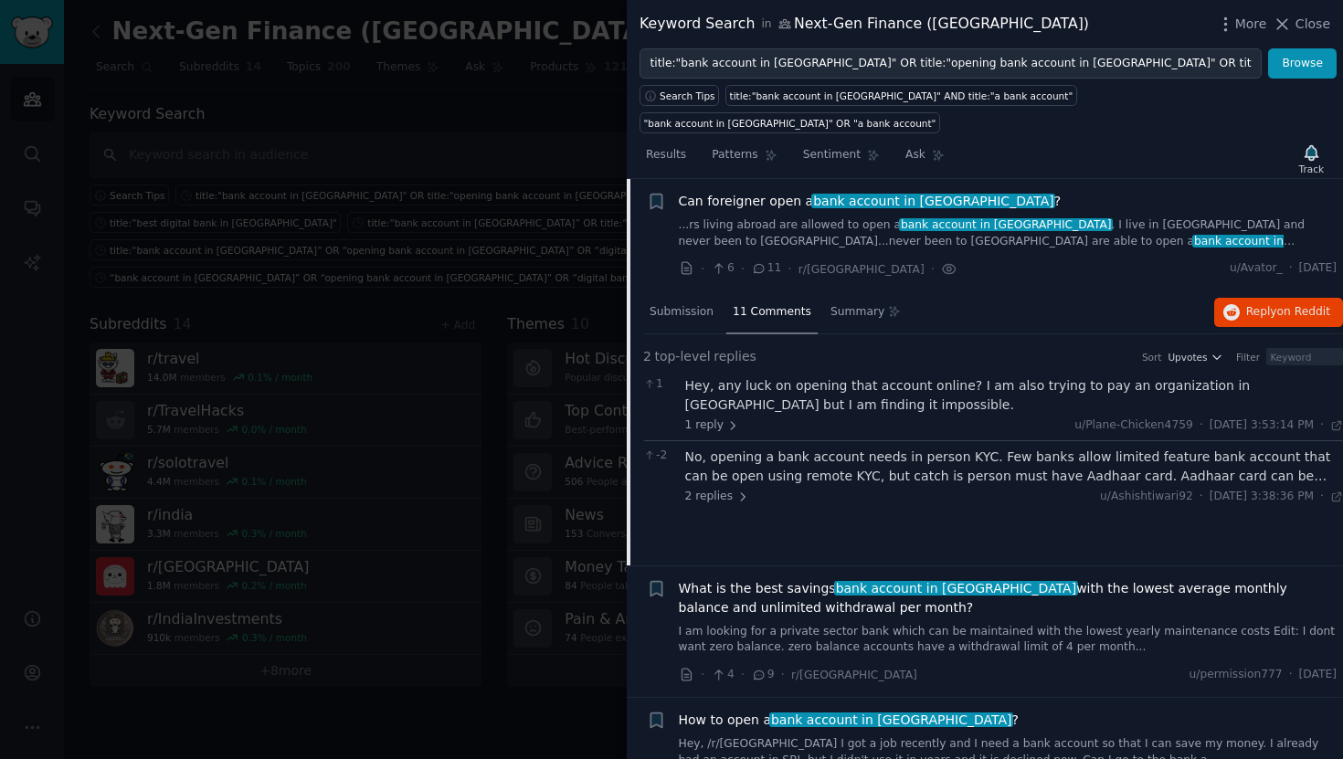
click at [816, 194] on span "bank account in [GEOGRAPHIC_DATA]" at bounding box center [933, 201] width 244 height 15
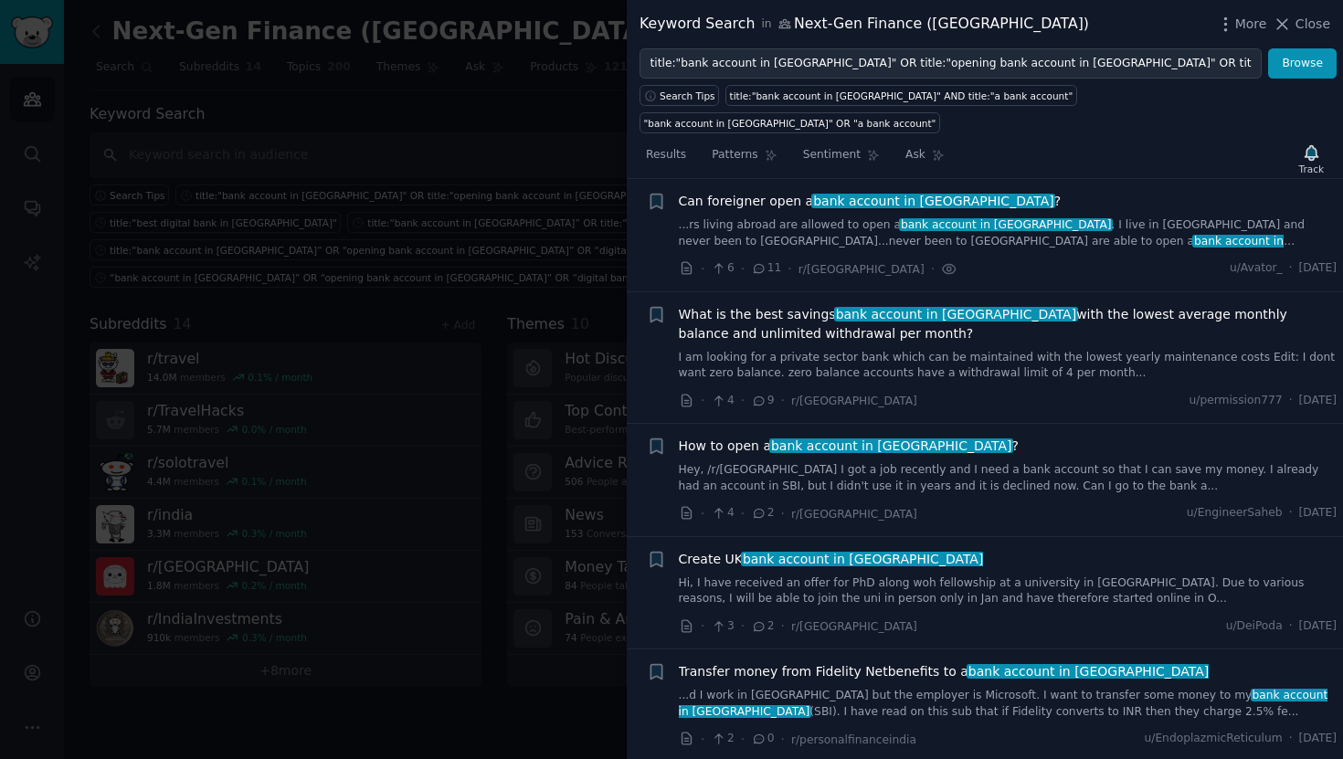
click at [801, 305] on span "What is the best savings bank account in [GEOGRAPHIC_DATA] with the lowest aver…" at bounding box center [1008, 324] width 659 height 38
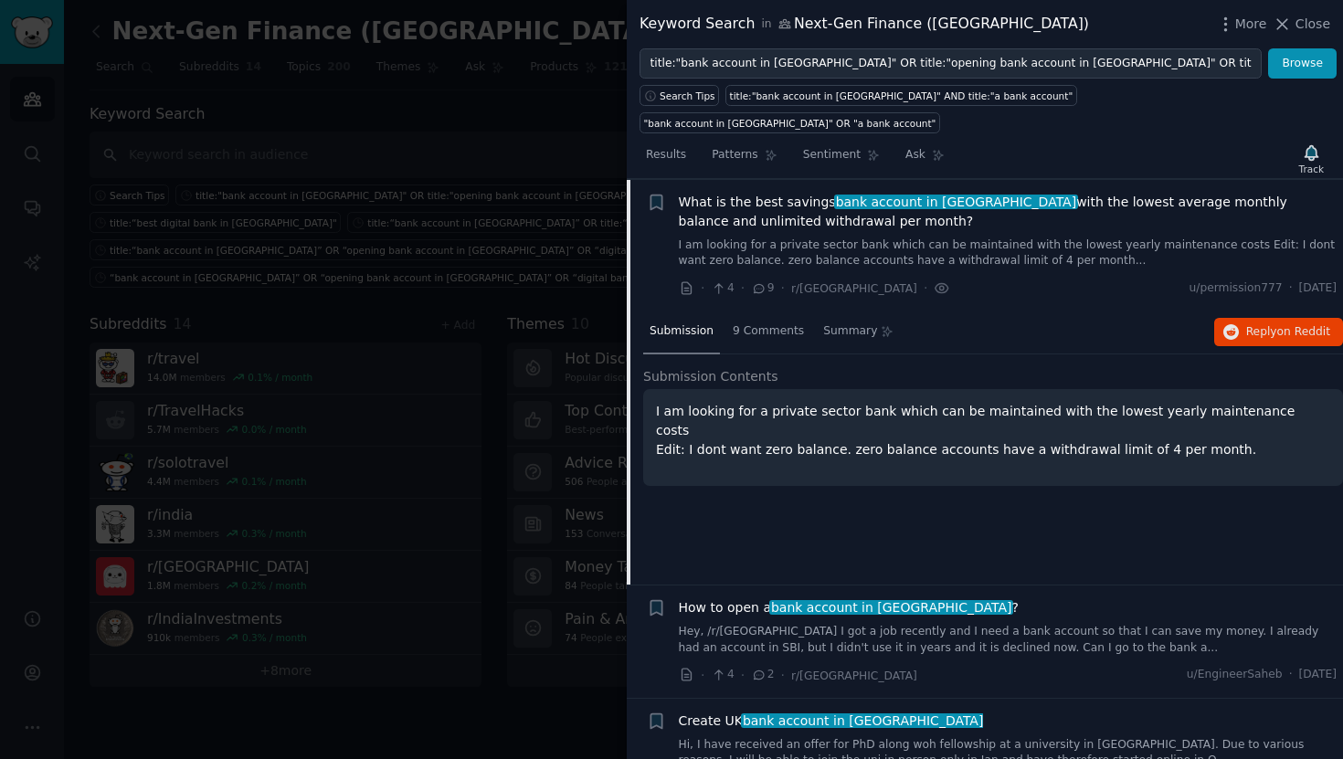
scroll to position [628, 0]
click at [769, 314] on div "9 Comments" at bounding box center [768, 333] width 84 height 44
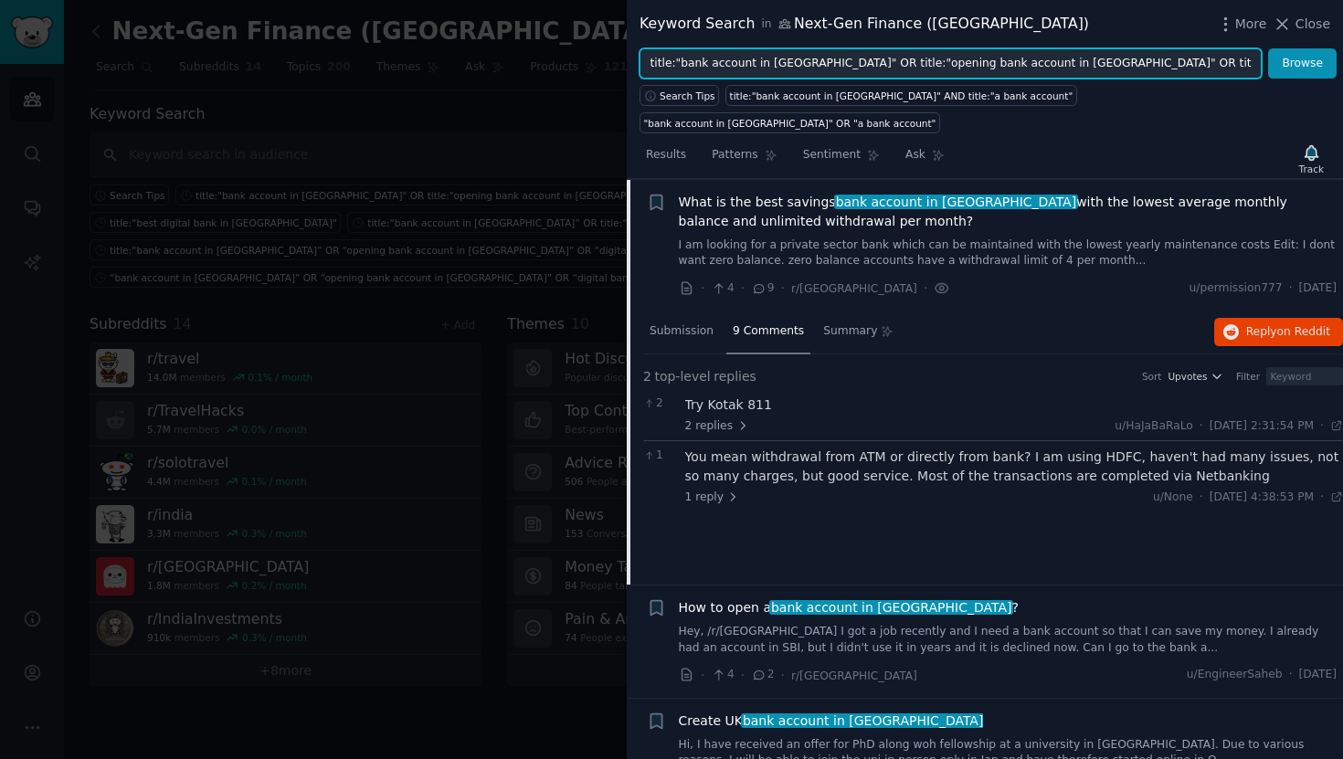
drag, startPoint x: 672, startPoint y: 68, endPoint x: 629, endPoint y: 66, distance: 43.0
click at [629, 66] on div "title:"bank account in [GEOGRAPHIC_DATA]" OR title:"opening bank account in [GE…" at bounding box center [985, 63] width 716 height 31
click at [820, 67] on input ""bank account in [GEOGRAPHIC_DATA]" OR title:"opening bank account in [GEOGRAPH…" at bounding box center [950, 63] width 622 height 31
click at [1010, 63] on input ""bank account in [GEOGRAPHIC_DATA]" OR "opening bank account in [GEOGRAPHIC_DAT…" at bounding box center [950, 63] width 622 height 31
click at [1140, 64] on input ""bank account in [GEOGRAPHIC_DATA]" OR "opening bank account in [GEOGRAPHIC_DAT…" at bounding box center [950, 63] width 622 height 31
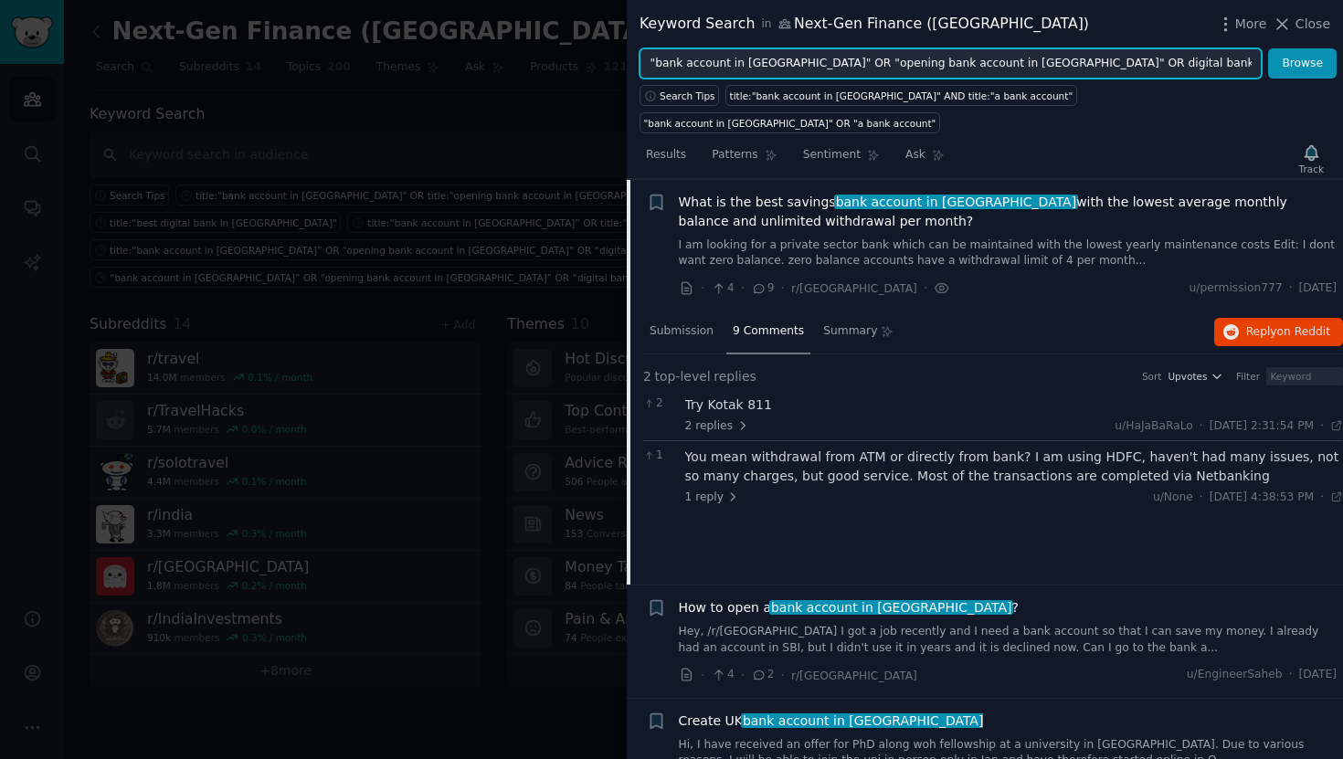
type input ""bank account in [GEOGRAPHIC_DATA]" OR "opening bank account in [GEOGRAPHIC_DAT…"
click at [1268, 48] on button "Browse" at bounding box center [1302, 63] width 69 height 31
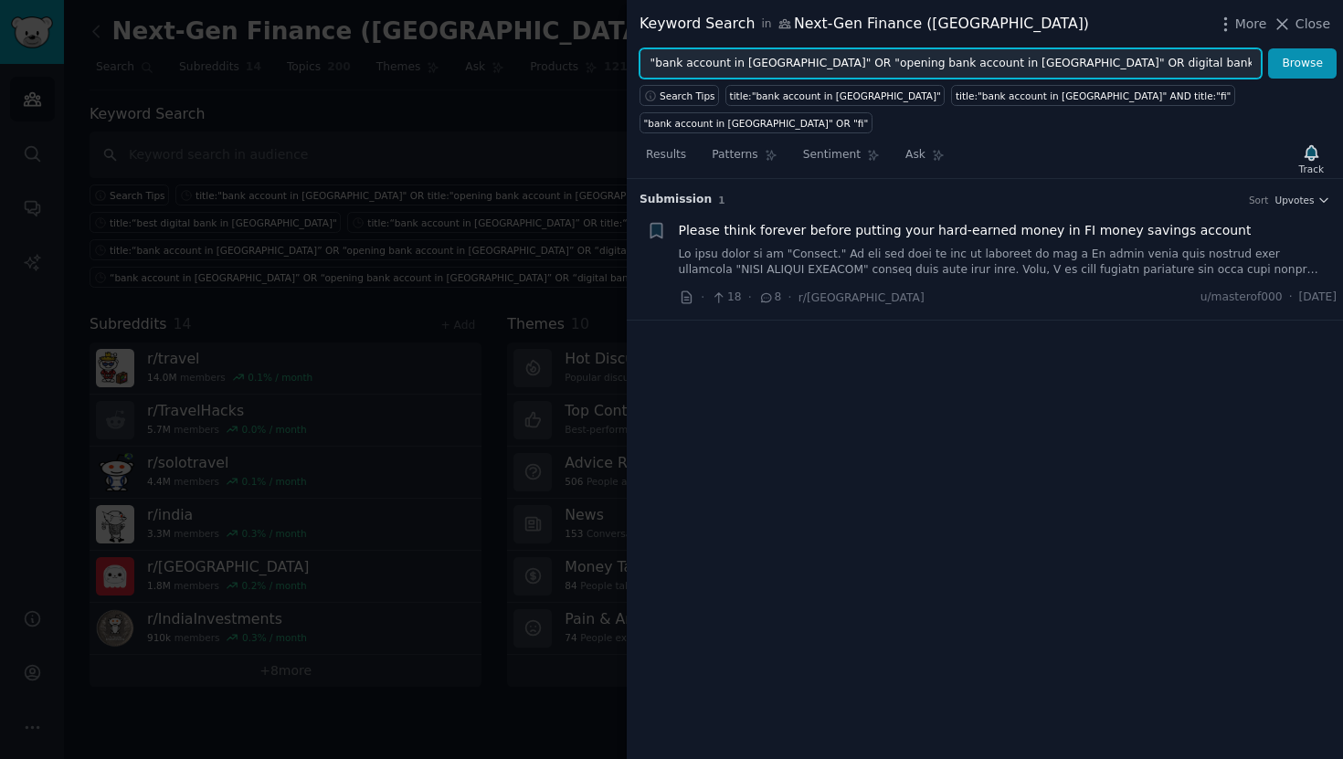
drag, startPoint x: 903, startPoint y: 61, endPoint x: 596, endPoint y: 57, distance: 306.9
click at [596, 57] on div "Keyword Search in Next-Gen Finance ([GEOGRAPHIC_DATA]) More Close "bank account…" at bounding box center [671, 379] width 1343 height 759
click at [825, 65] on input ""bank account in [GEOGRAPHIC_DATA]" OR "opening bank account in [GEOGRAPHIC_DAT…" at bounding box center [950, 63] width 622 height 31
click at [1255, 65] on input ""bank account in [GEOGRAPHIC_DATA]" OR "opening bank account in [GEOGRAPHIC_DAT…" at bounding box center [950, 63] width 622 height 31
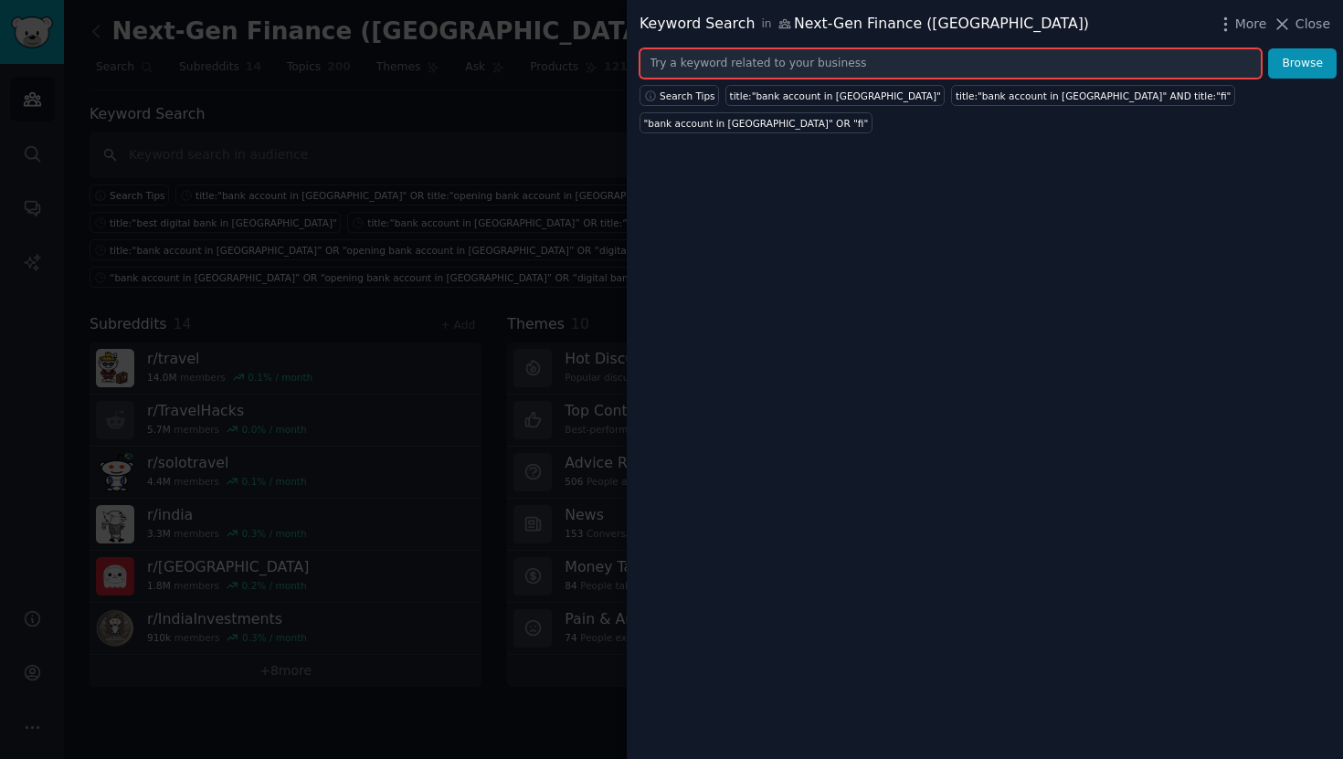
paste input ""open bank account India" OR "best savings account India" OR "which bank is bes…"
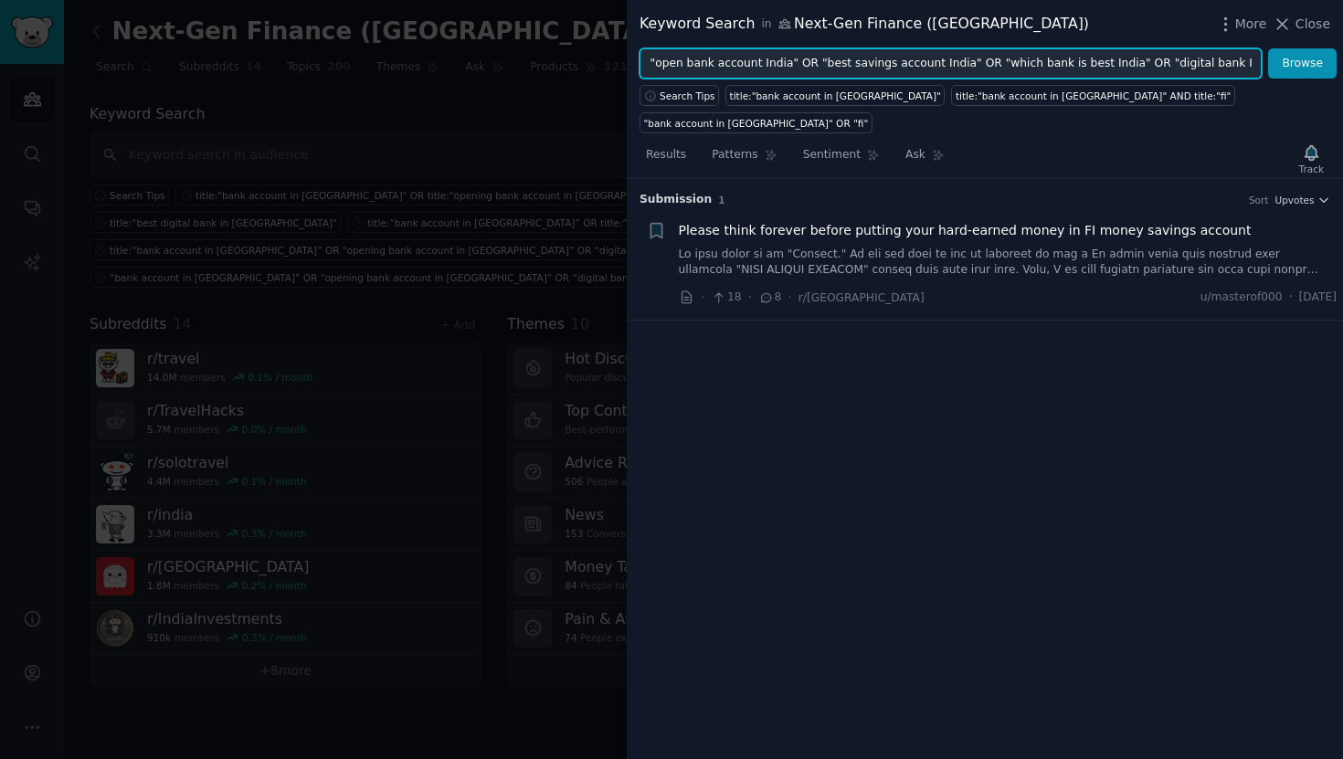
scroll to position [0, 96]
type input ""open bank account India" OR "best savings account India" OR "which bank is bes…"
click at [1268, 48] on button "Browse" at bounding box center [1302, 63] width 69 height 31
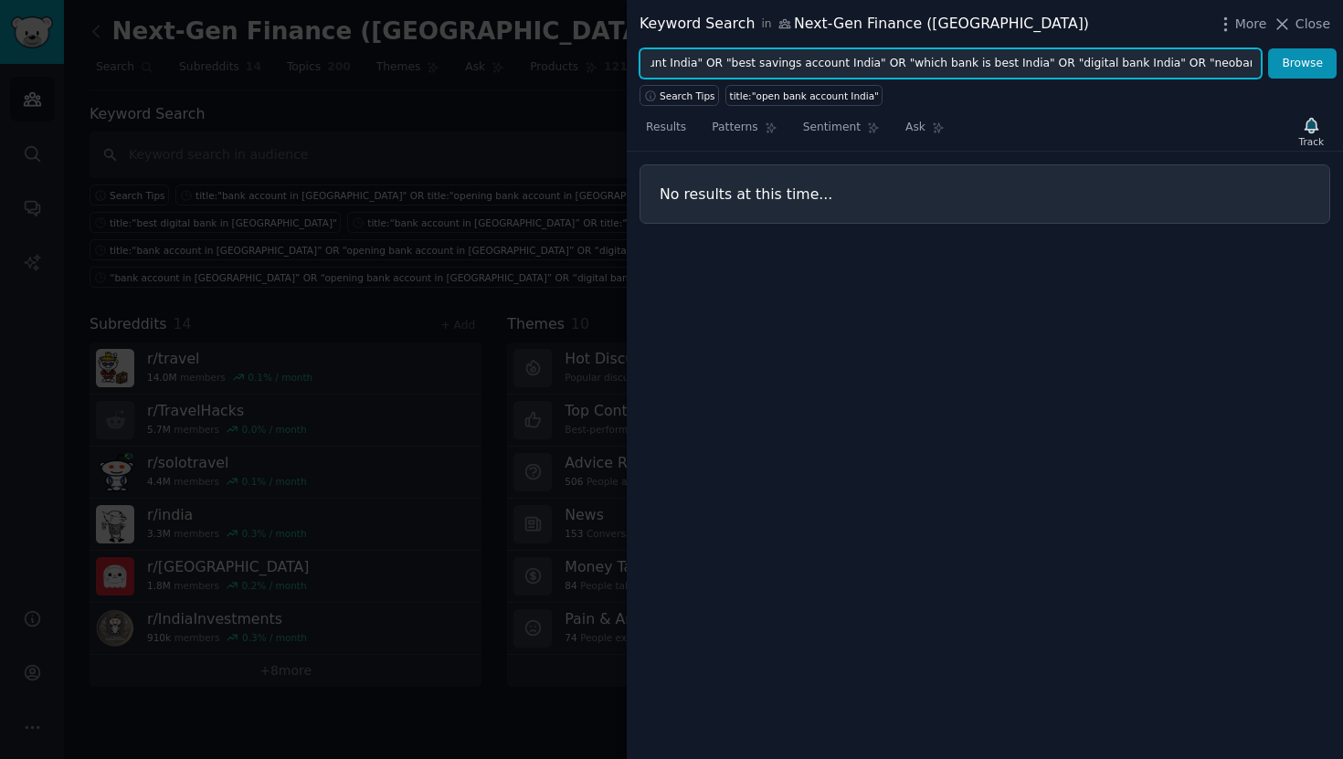
scroll to position [0, 0]
click at [1197, 66] on input ""open bank account India" OR "best savings account India" OR "which bank is bes…" at bounding box center [950, 63] width 622 height 31
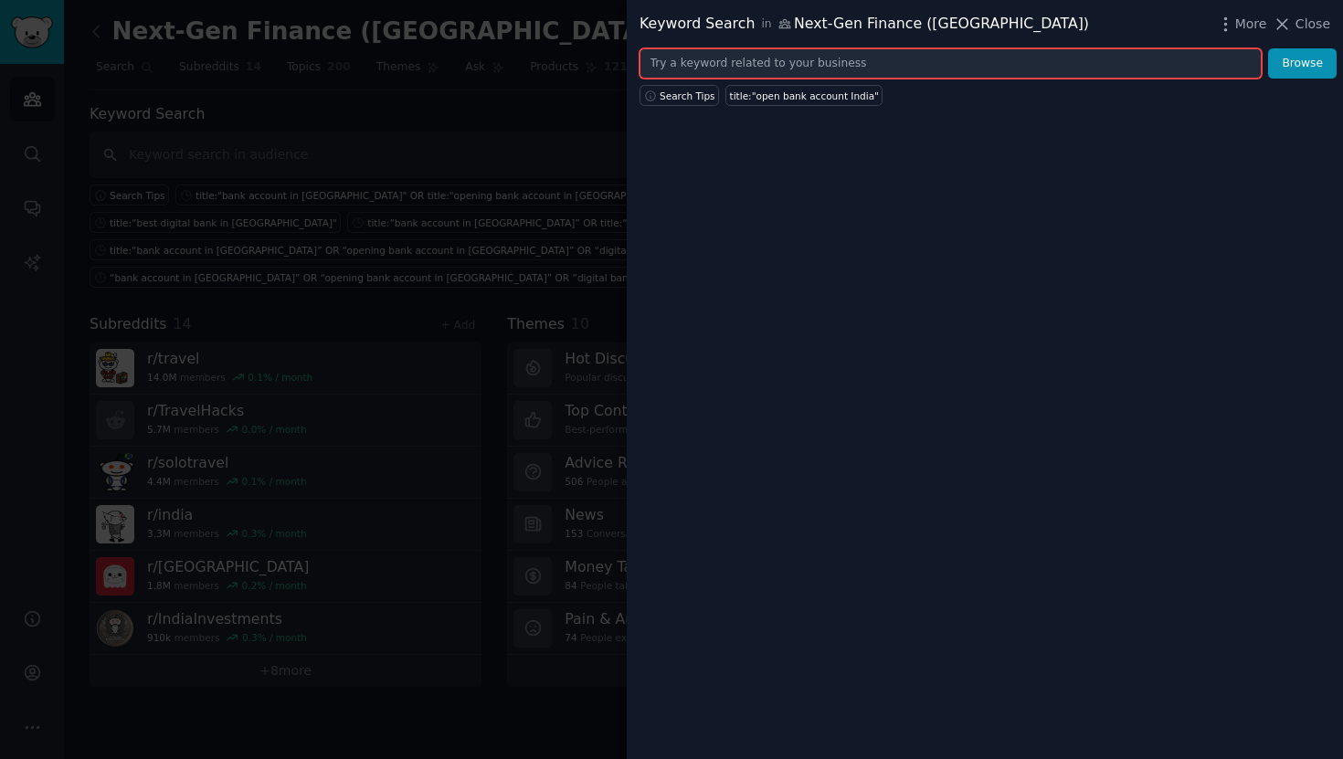
paste input ""open bank account in [GEOGRAPHIC_DATA]" OR "best savings account in [GEOGRAPHI…"
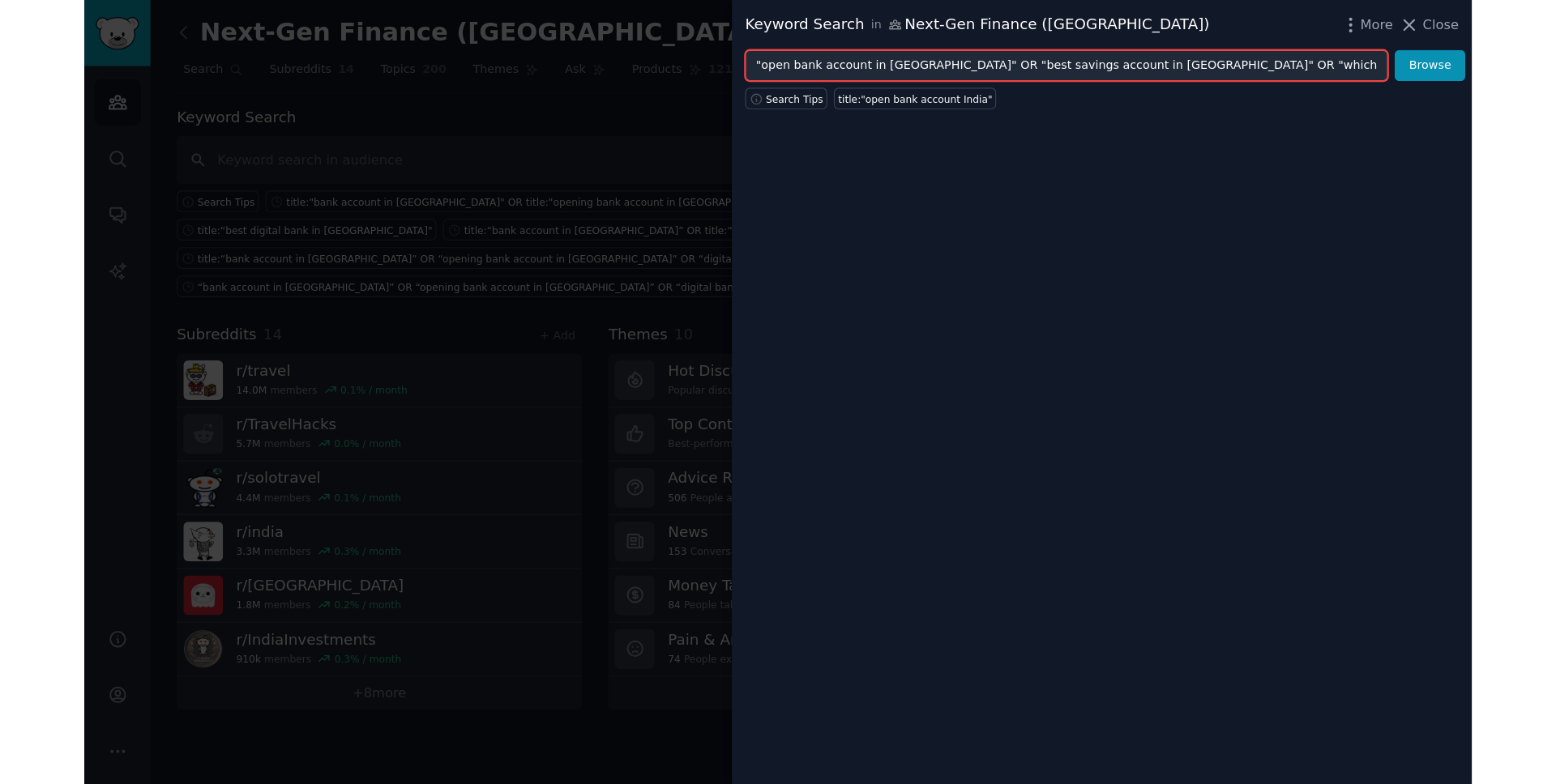
scroll to position [0, 140]
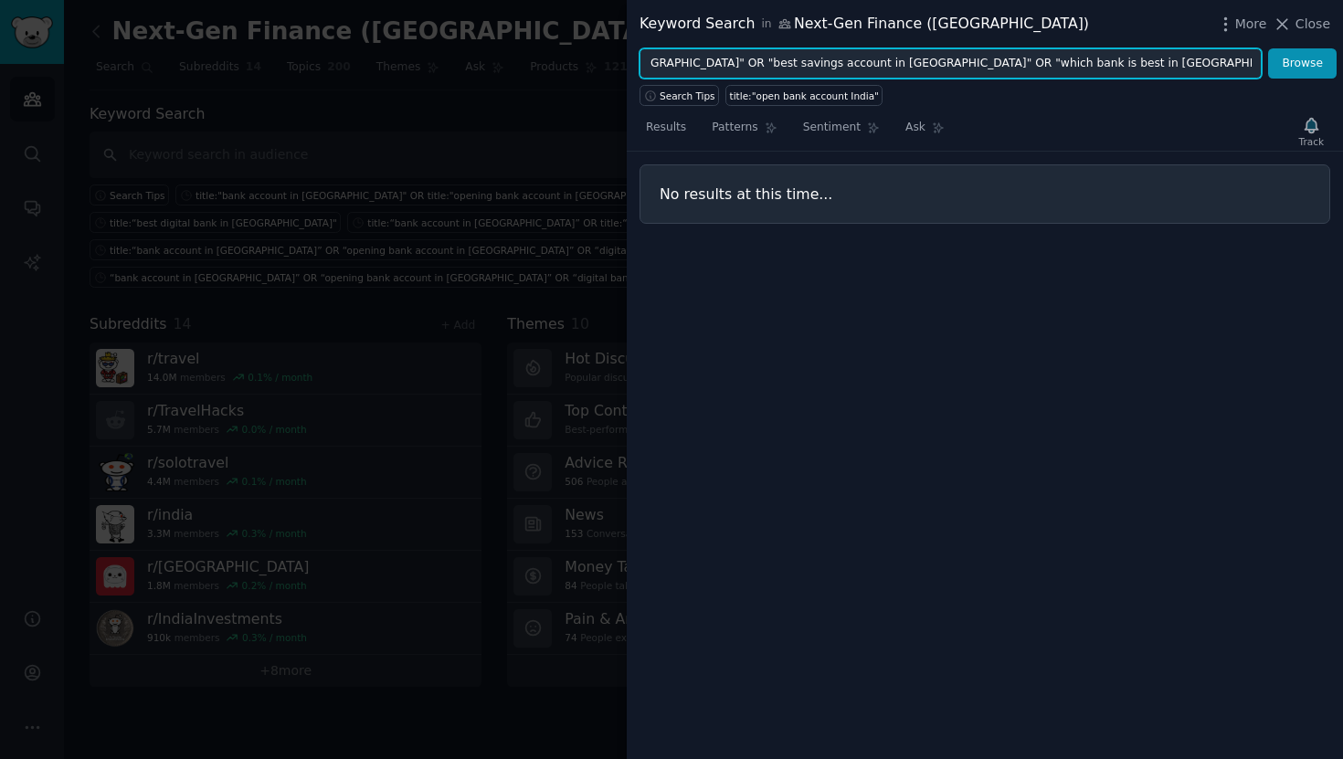
type input ""open bank account in [GEOGRAPHIC_DATA]" OR "best savings account in [GEOGRAPHI…"
click at [1268, 48] on button "Browse" at bounding box center [1302, 63] width 69 height 31
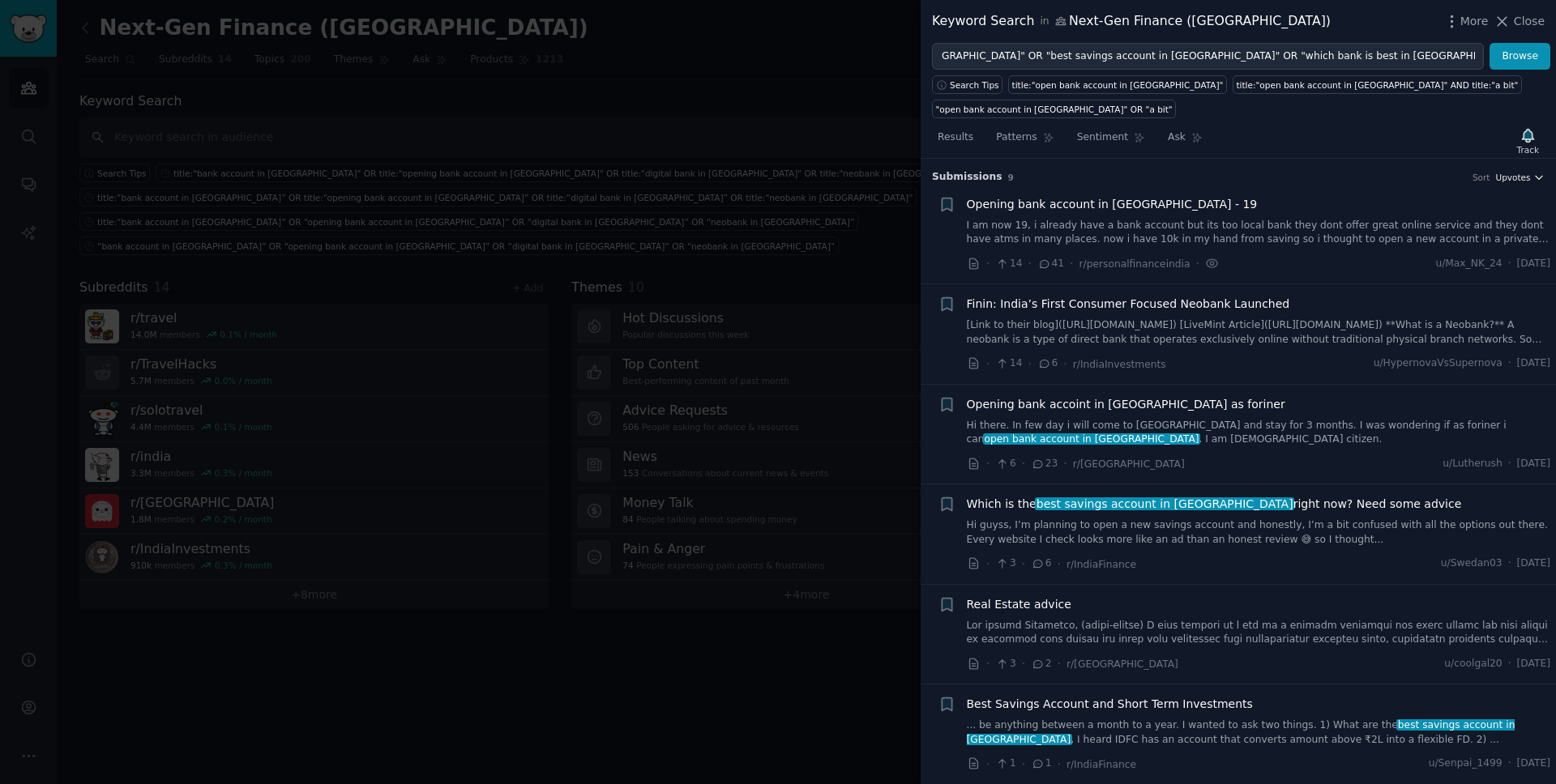
scroll to position [0, 0]
click at [1109, 205] on span "Opening bank account in [GEOGRAPHIC_DATA] - 19" at bounding box center [1112, 204] width 291 height 17
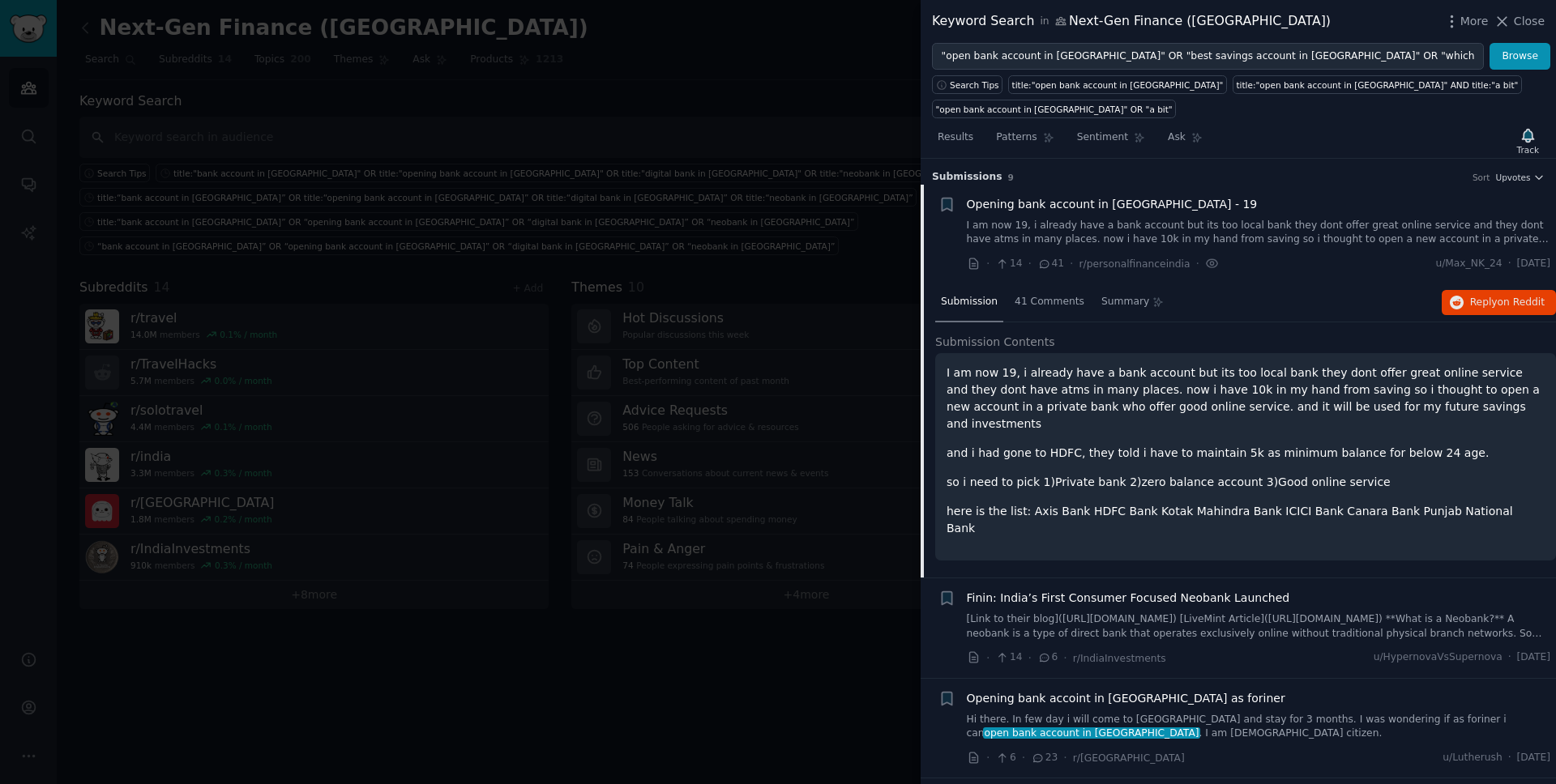
scroll to position [26, 0]
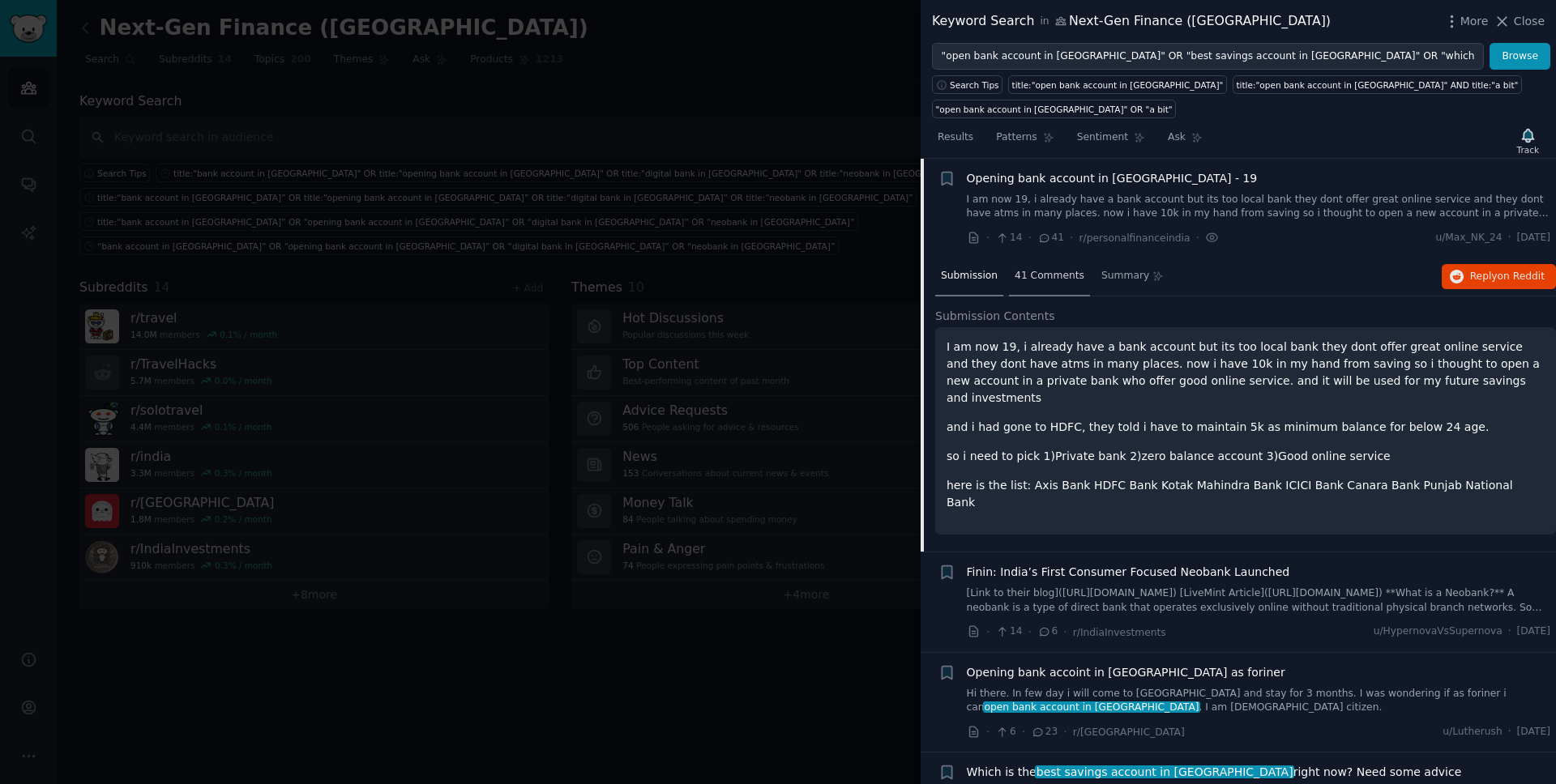
click at [1052, 282] on span "41 Comments" at bounding box center [1049, 276] width 70 height 14
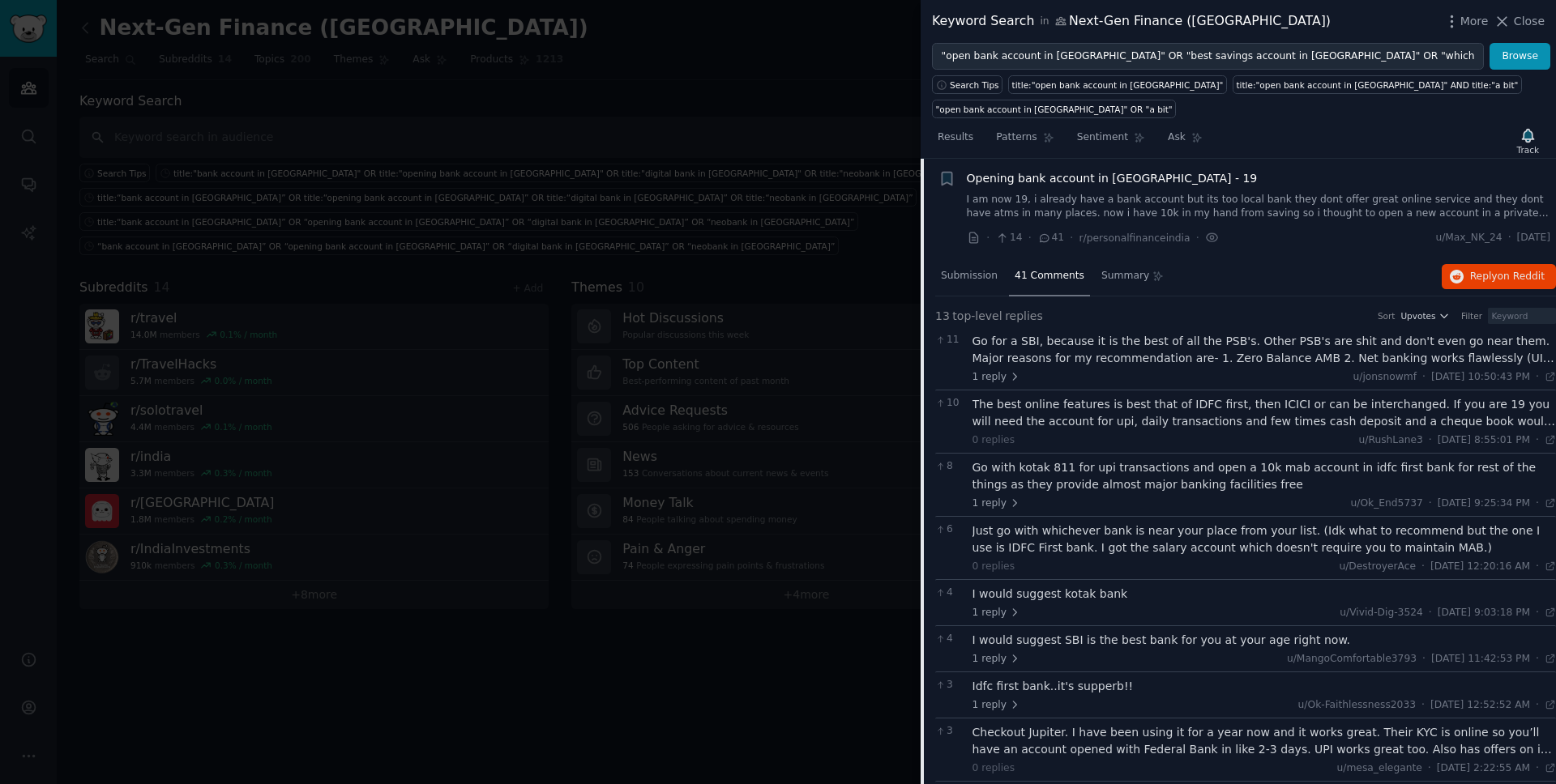
click at [1088, 184] on span "Opening bank account in [GEOGRAPHIC_DATA] - 19" at bounding box center [1112, 178] width 291 height 17
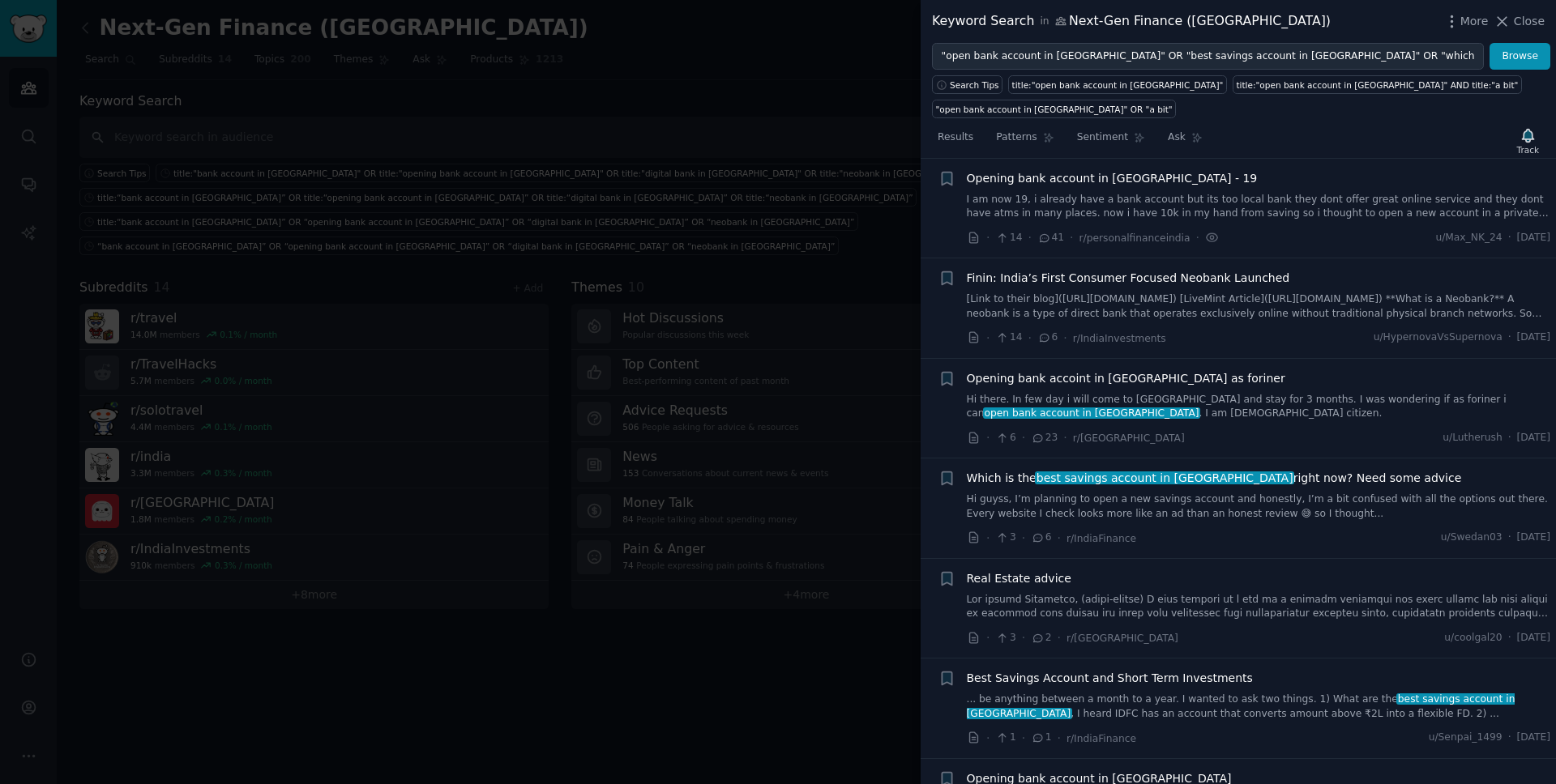
click at [1085, 278] on span "Finin: India’s First Consumer Focused Neobank Launched" at bounding box center [1128, 278] width 323 height 17
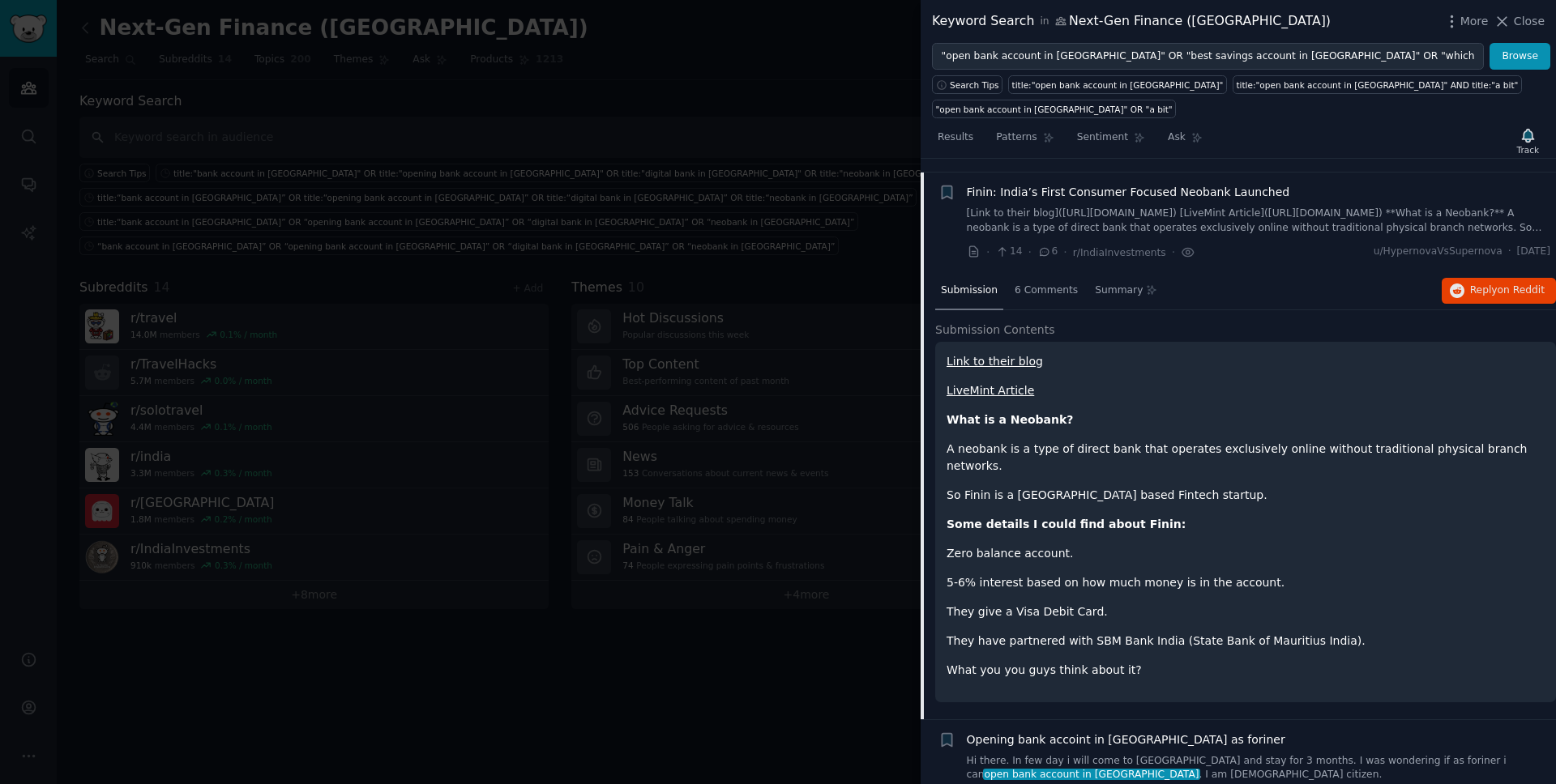
scroll to position [126, 0]
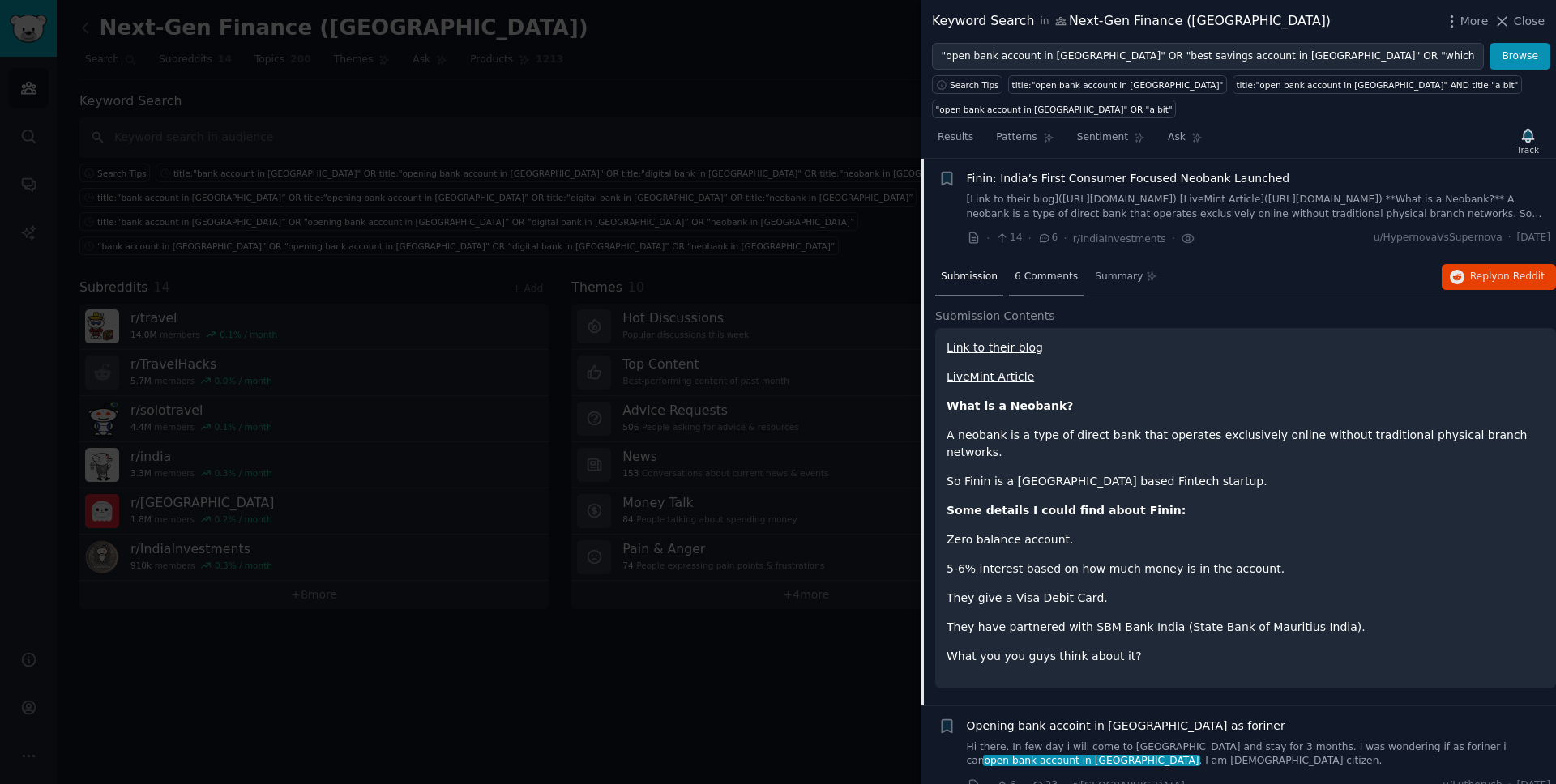
click at [1054, 278] on span "6 Comments" at bounding box center [1046, 277] width 63 height 14
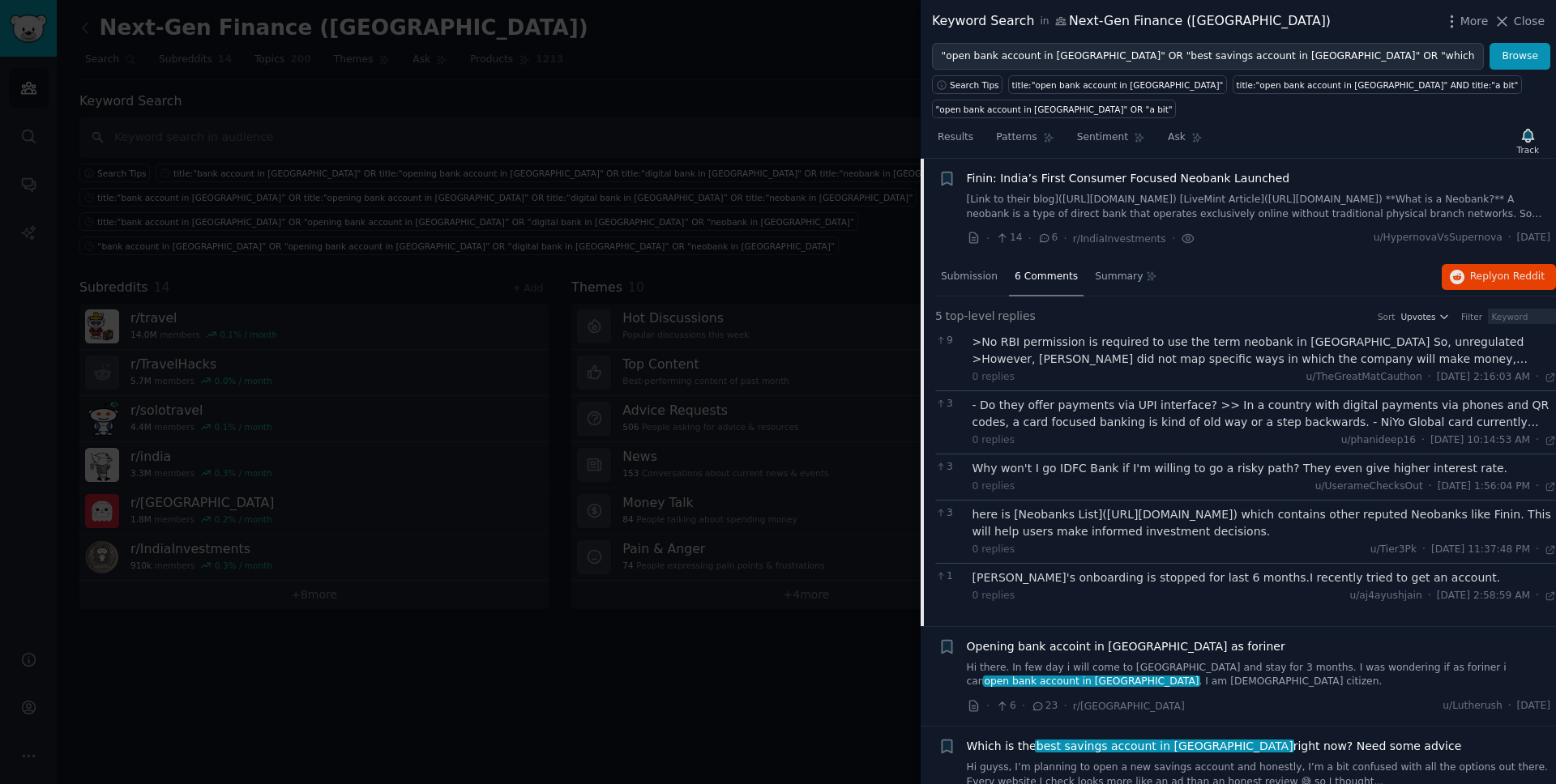
click at [1078, 366] on div ">No RBI permission is required to use the term neobank in [GEOGRAPHIC_DATA] So,…" at bounding box center [1264, 350] width 585 height 34
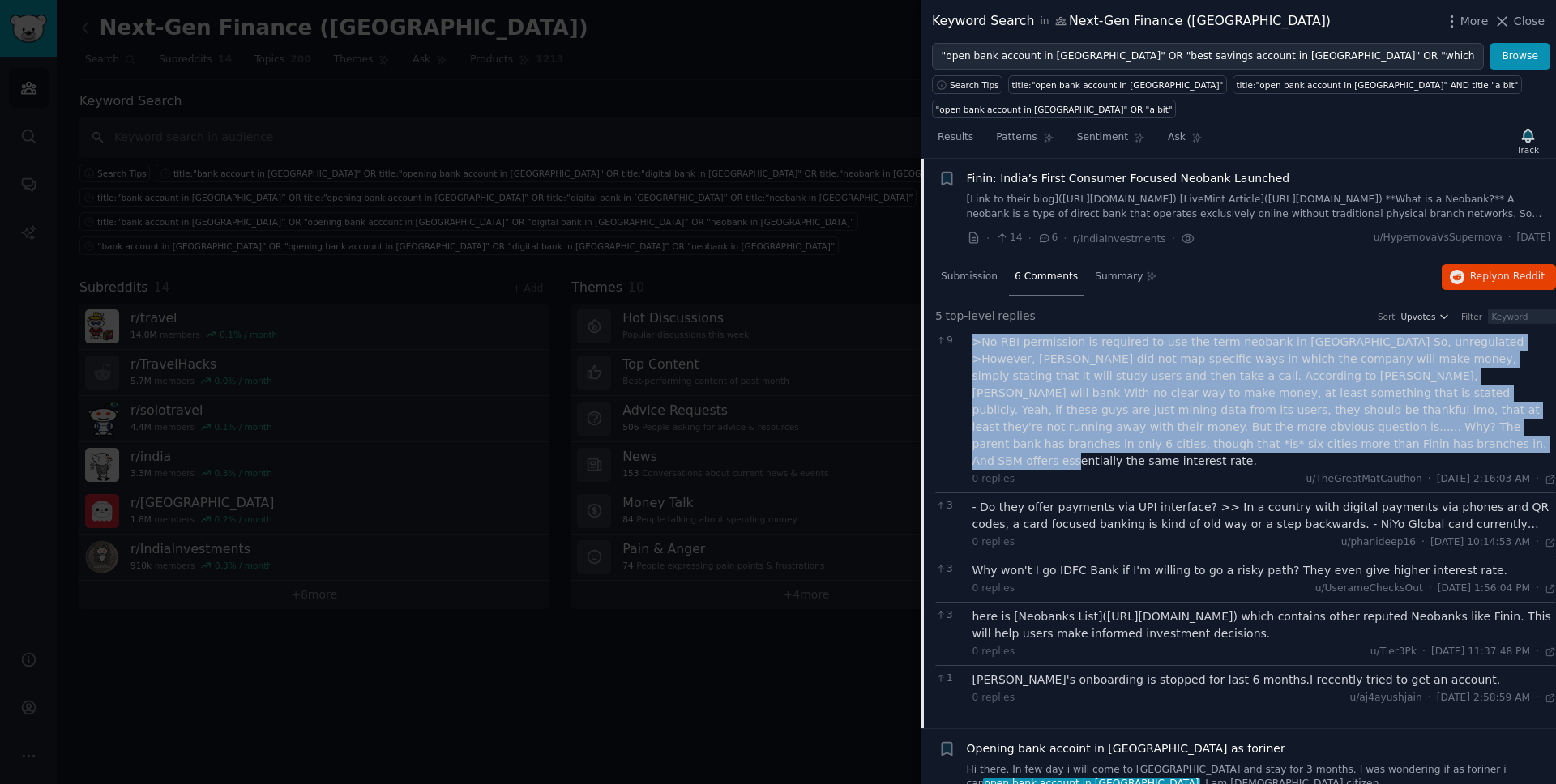
drag, startPoint x: 1165, startPoint y: 445, endPoint x: 972, endPoint y: 343, distance: 218.3
click at [972, 343] on div ">No RBI permission is required to use the term neobank in [GEOGRAPHIC_DATA] So,…" at bounding box center [1264, 401] width 585 height 136
copy div ">No RBI permission is required to use the term neobank in [GEOGRAPHIC_DATA] So,…"
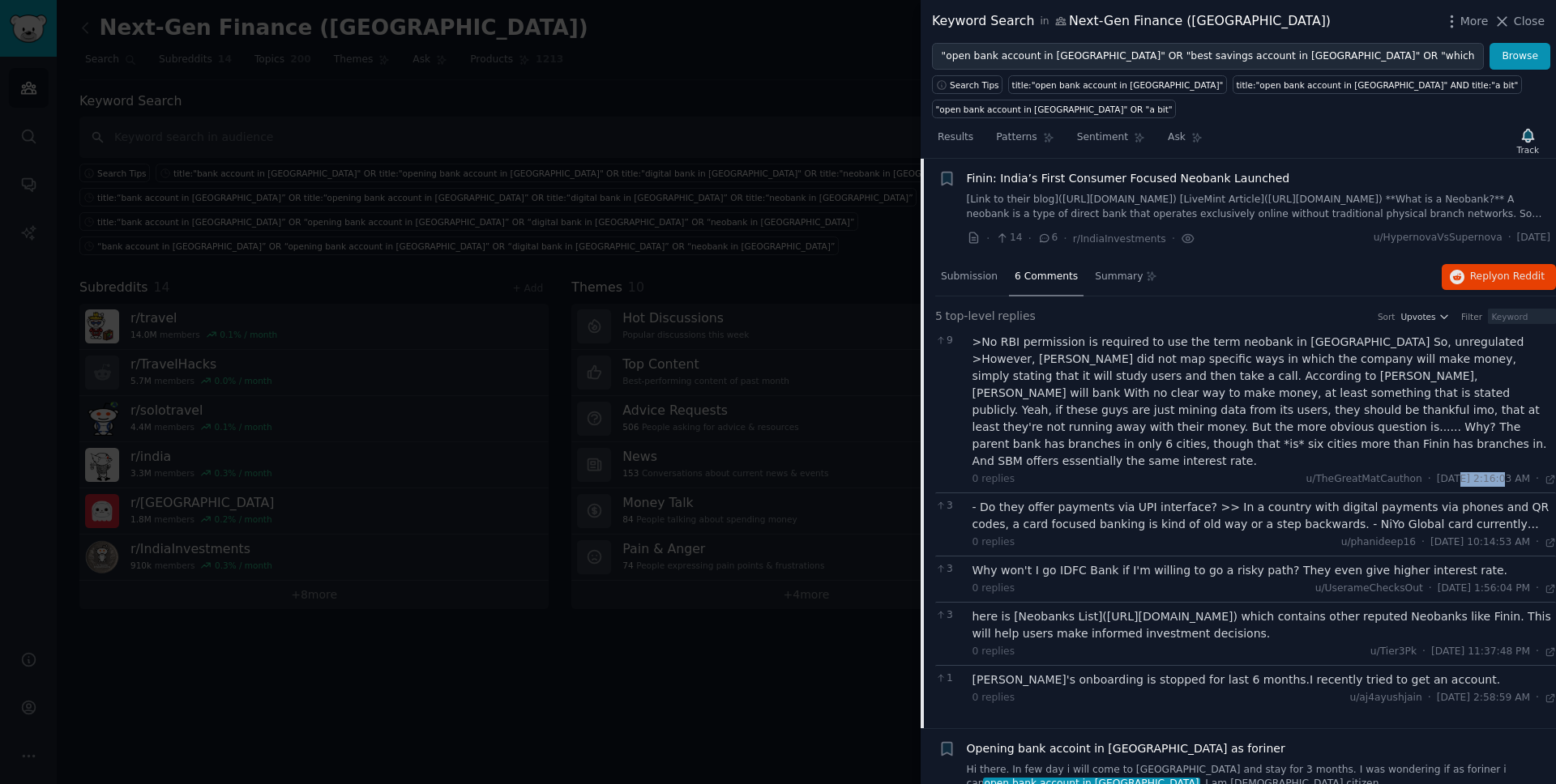
drag, startPoint x: 1466, startPoint y: 462, endPoint x: 1421, endPoint y: 462, distance: 45.0
click at [1191, 473] on span "[DATE] 2:16:03 AM" at bounding box center [1482, 480] width 93 height 14
copy span "[DATE]"
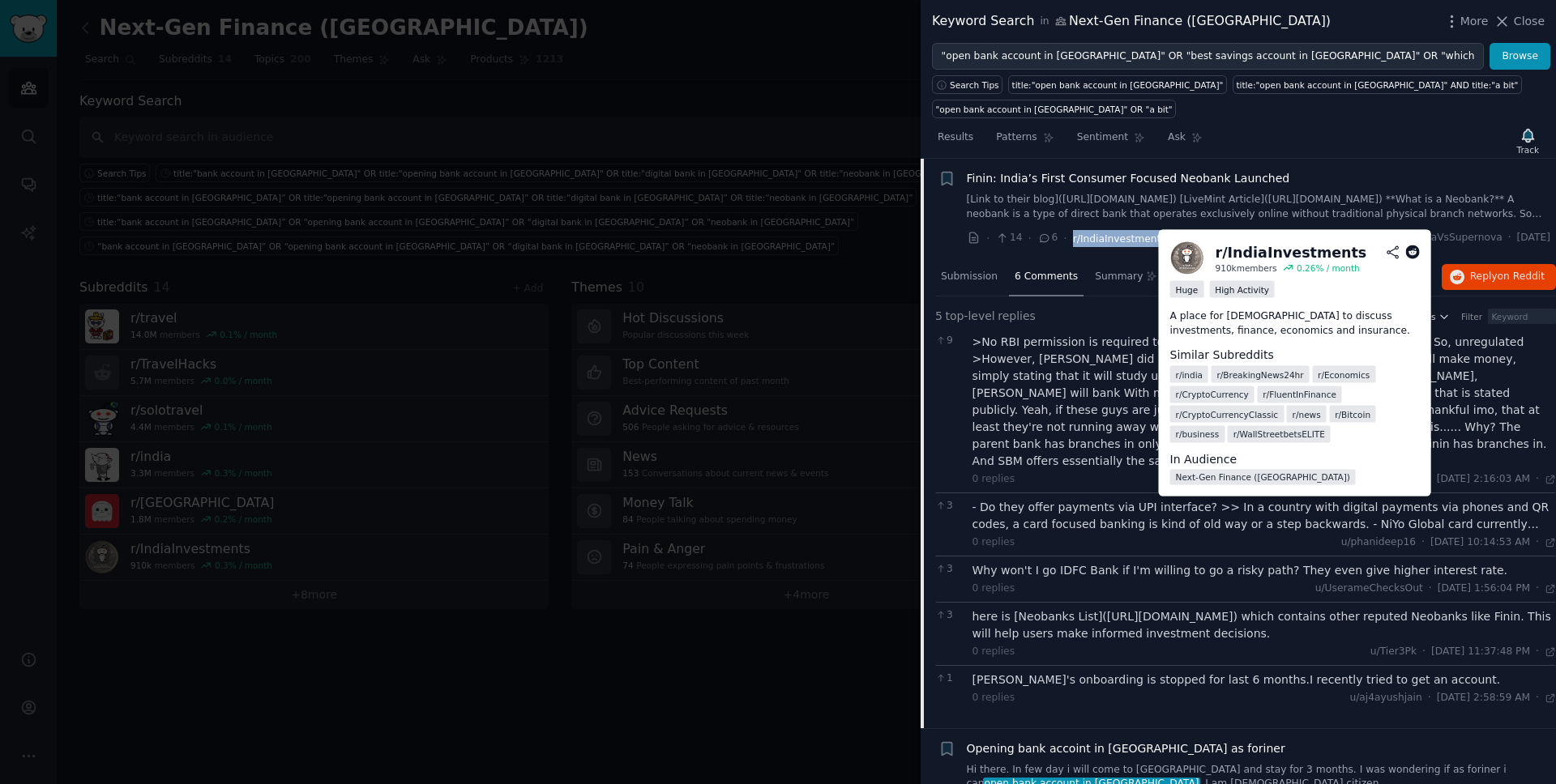
drag, startPoint x: 1158, startPoint y: 243, endPoint x: 1070, endPoint y: 242, distance: 88.0
click at [1073, 242] on span "r/IndiaInvestments" at bounding box center [1119, 239] width 93 height 12
copy span "r/IndiaInvestments"
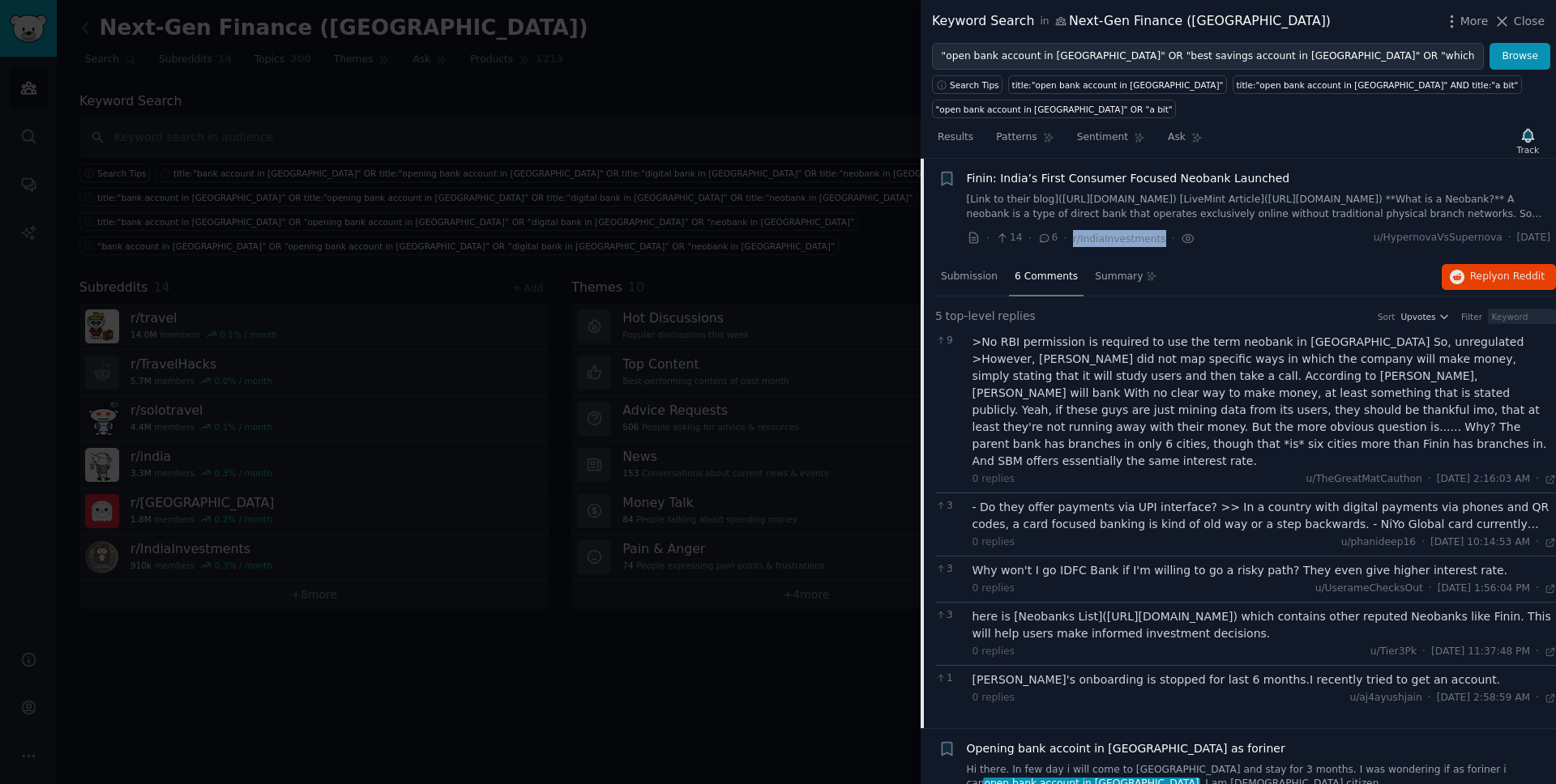
click at [1165, 177] on span "Finin: India’s First Consumer Focused Neobank Launched" at bounding box center [1128, 178] width 323 height 17
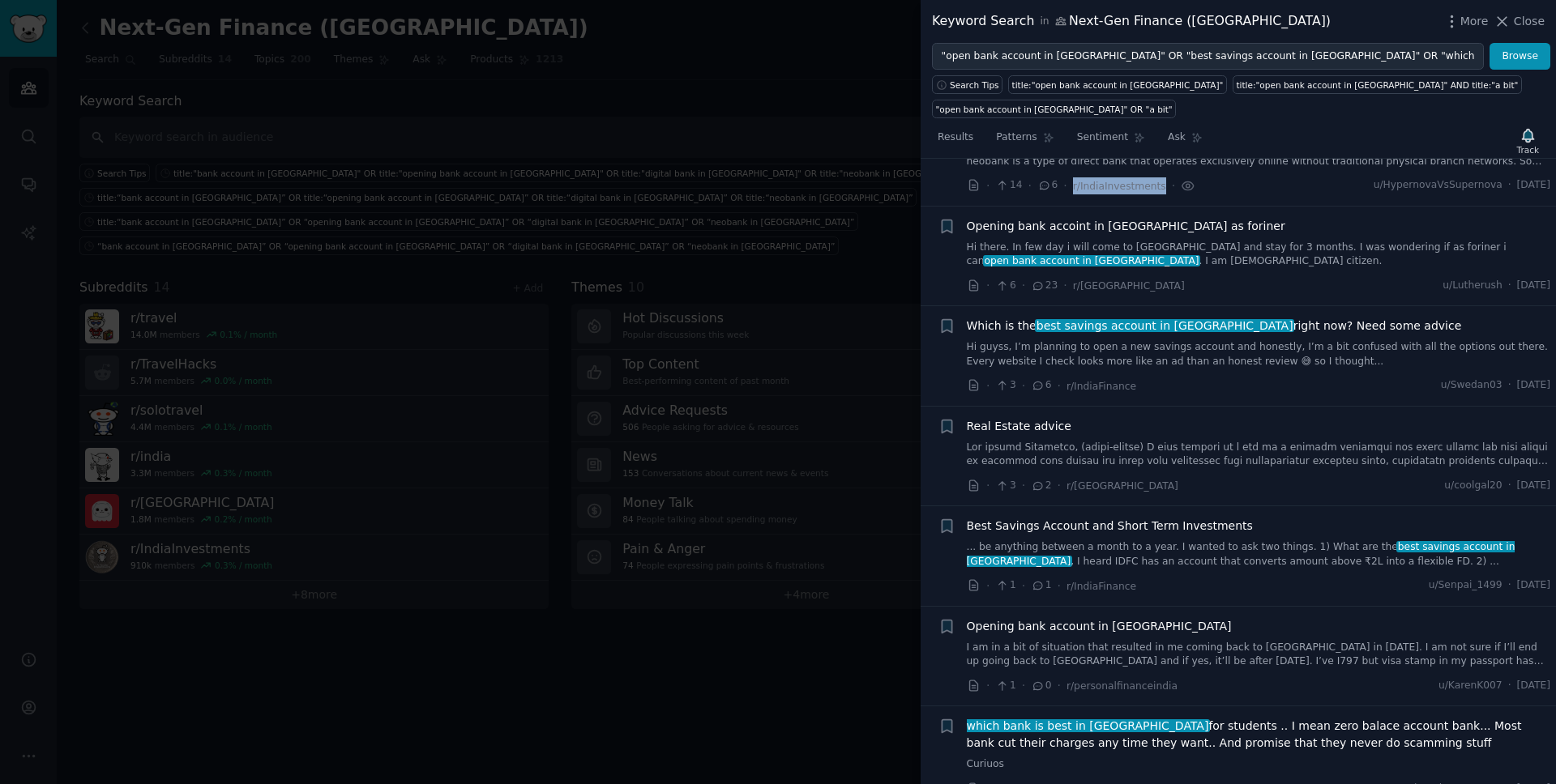
scroll to position [179, 0]
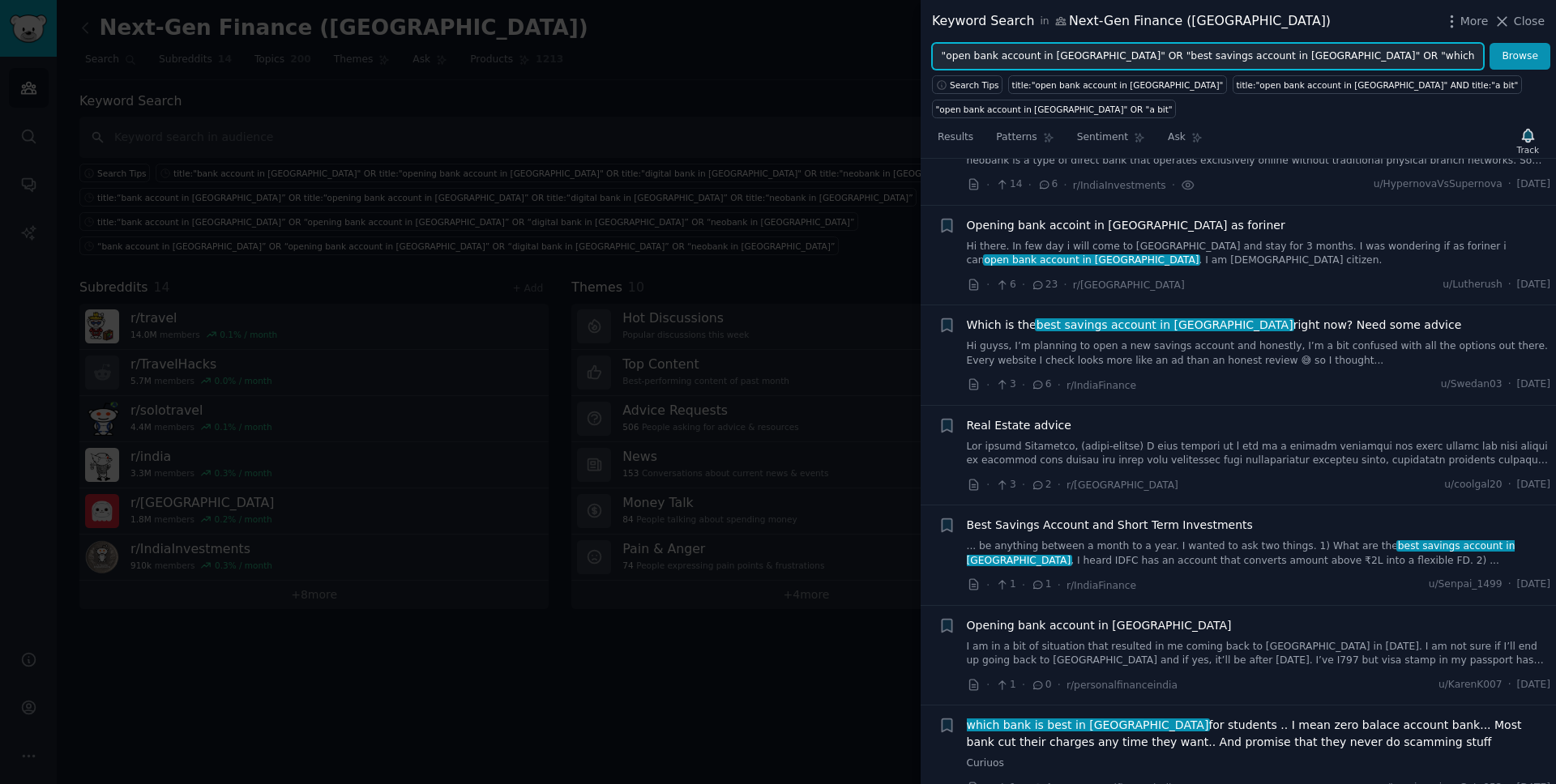
click at [1164, 55] on input ""open bank account in [GEOGRAPHIC_DATA]" OR "best savings account in [GEOGRAPHI…" at bounding box center [1207, 56] width 552 height 27
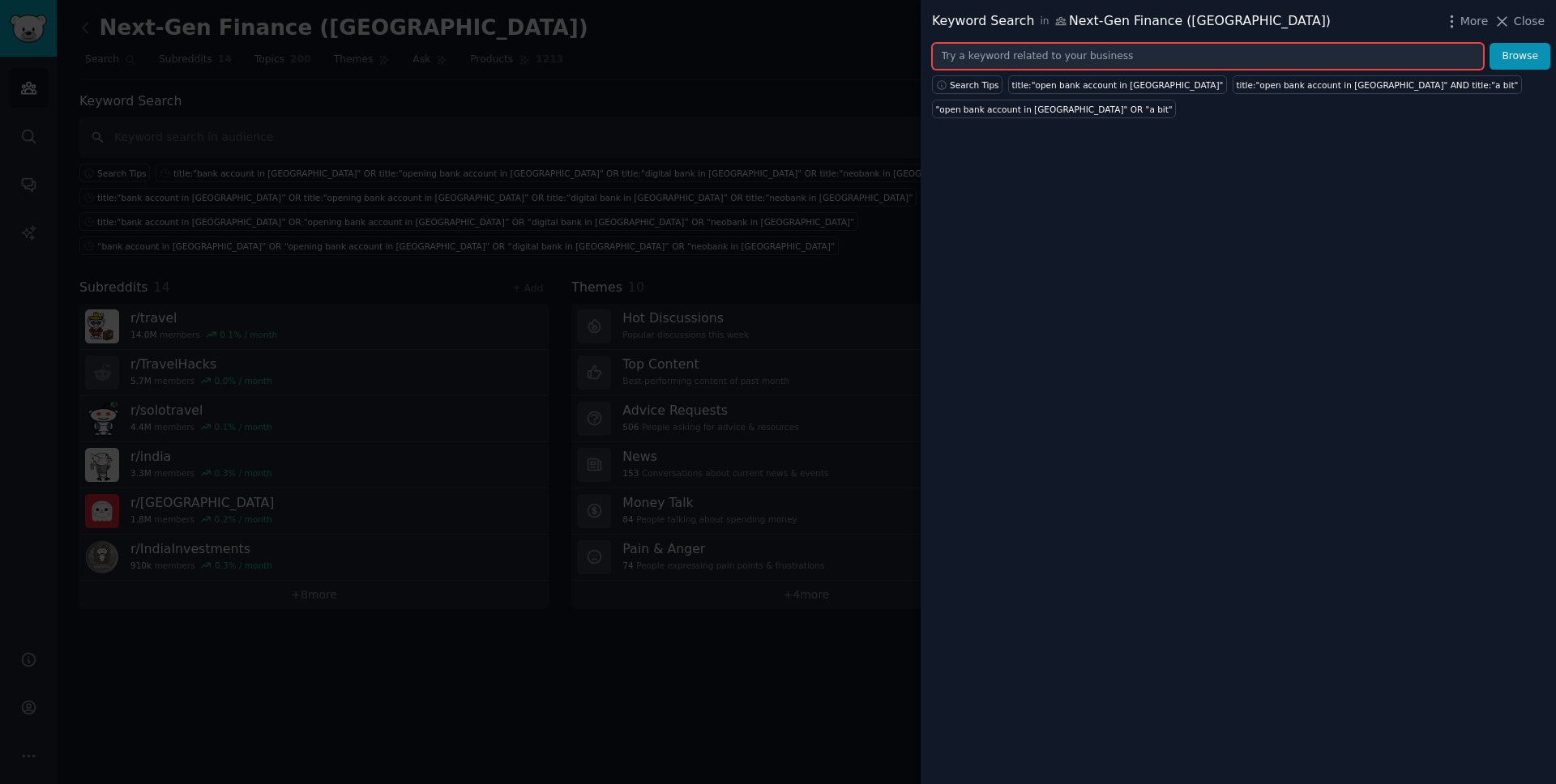
paste input "title:"open bank account in [GEOGRAPHIC_DATA]" OR title:"best savings account i…"
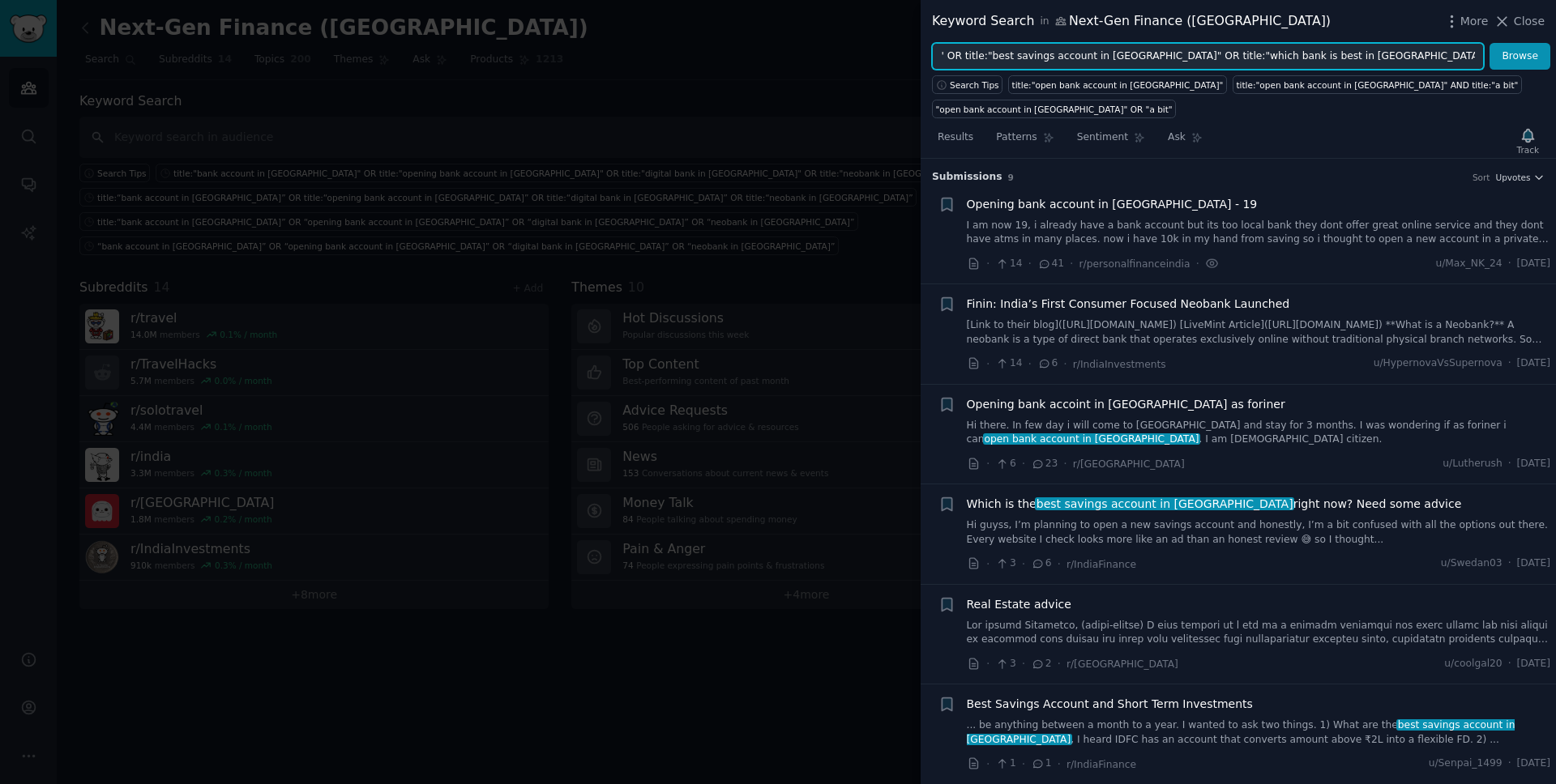
type input "title:"open bank account in [GEOGRAPHIC_DATA]" OR title:"best savings account i…"
click at [1191, 43] on button "Browse" at bounding box center [1520, 56] width 61 height 27
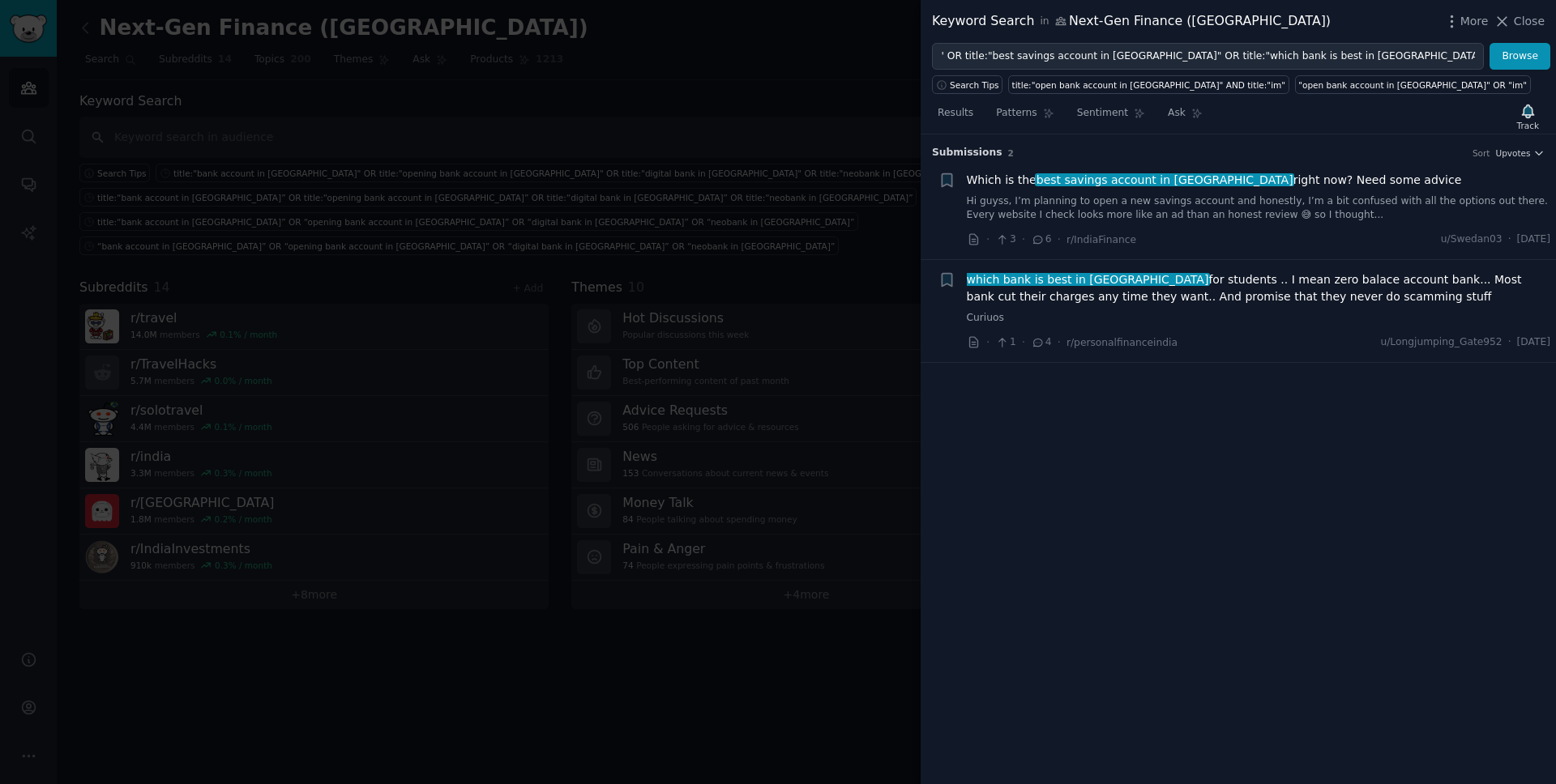
scroll to position [0, 0]
click at [1191, 200] on link "Hi guyss, I’m planning to open a new savings account and honestly, I’m a bit co…" at bounding box center [1259, 208] width 585 height 28
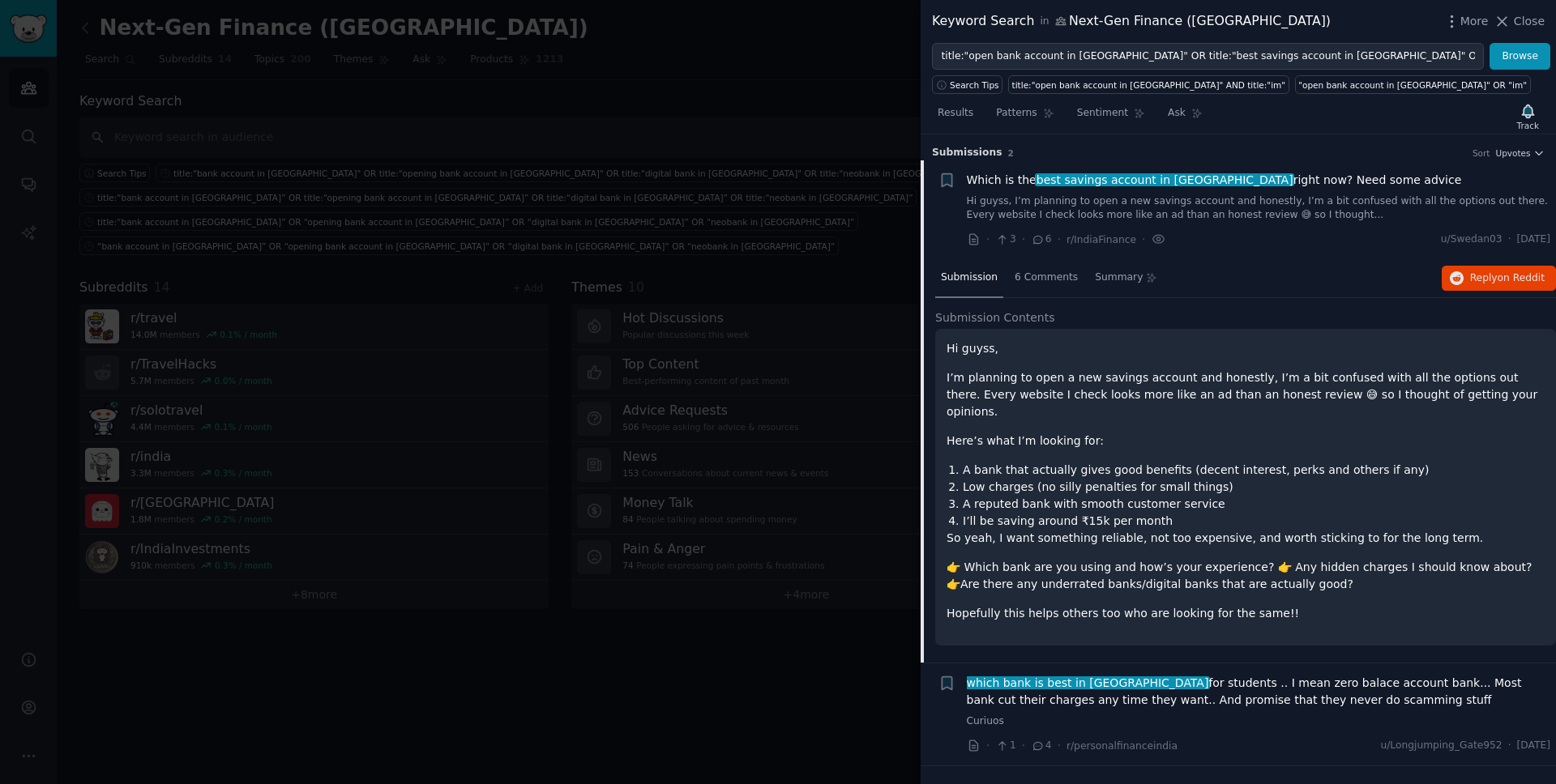
click at [1191, 200] on link "Hi guyss, I’m planning to open a new savings account and honestly, I’m a bit co…" at bounding box center [1259, 208] width 585 height 28
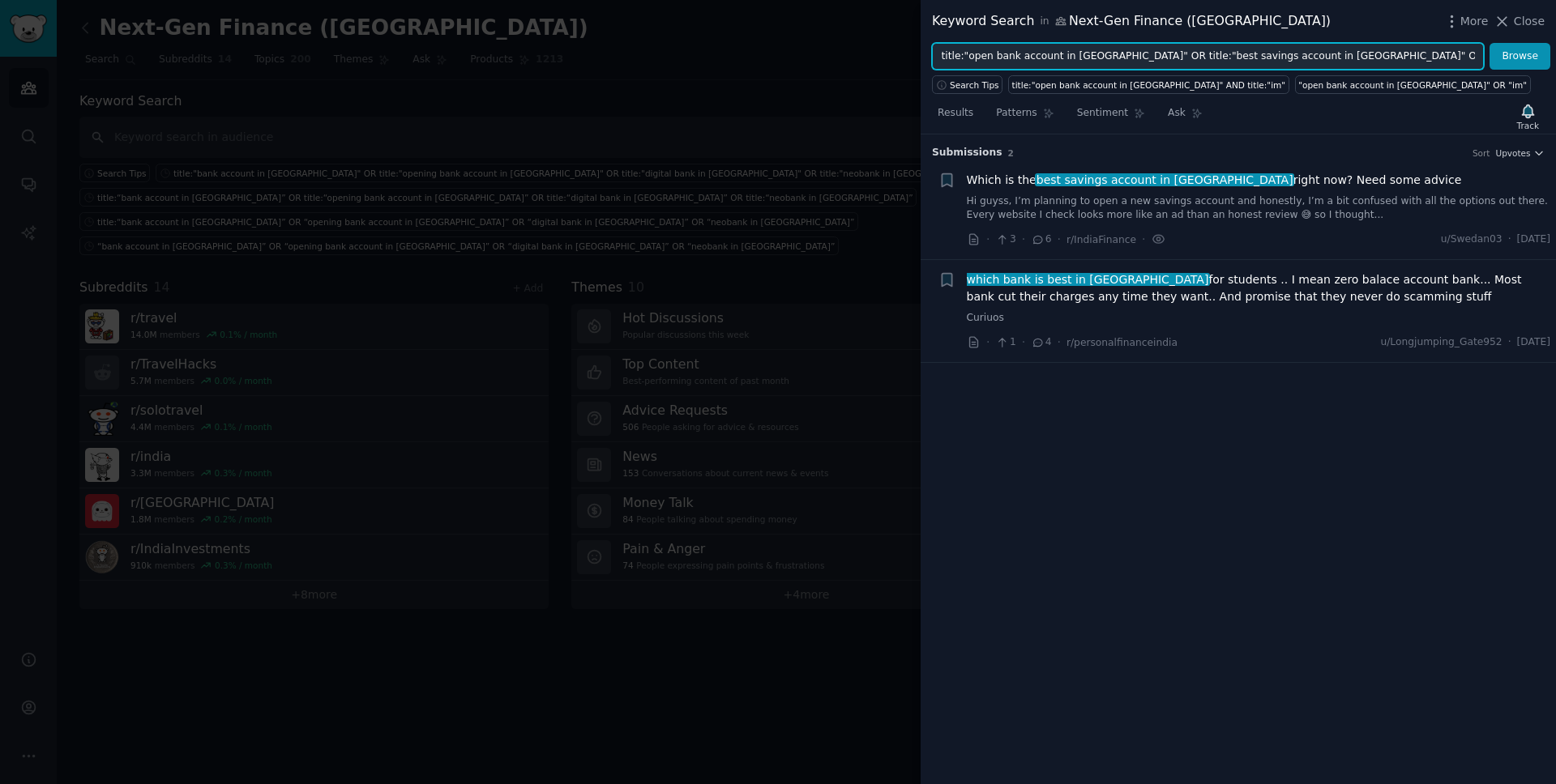
click at [1191, 60] on input "title:"open bank account in [GEOGRAPHIC_DATA]" OR title:"best savings account i…" at bounding box center [1207, 56] width 552 height 27
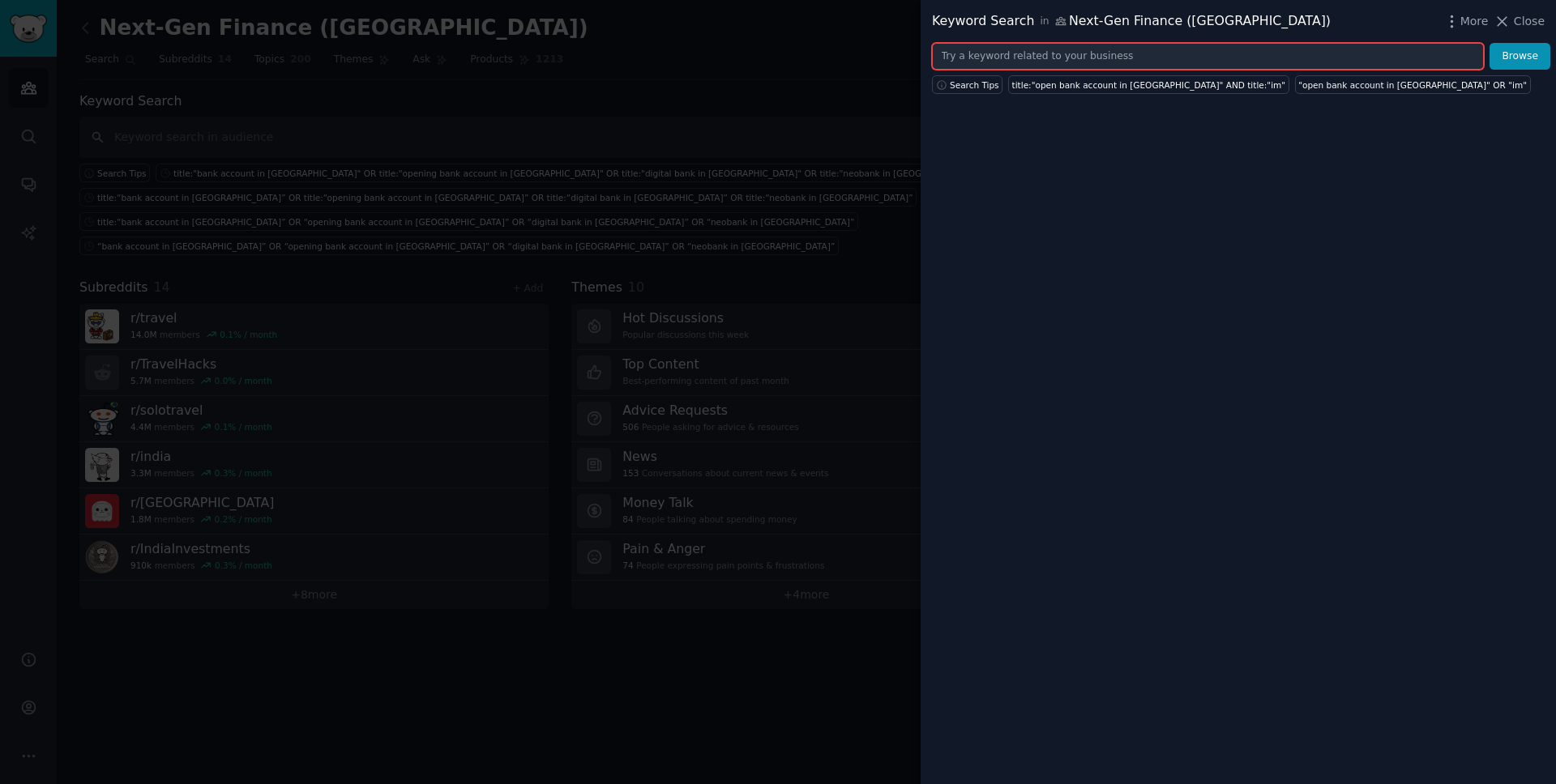
paste input ""bank account in [GEOGRAPHIC_DATA]" OR "opening bank account in [GEOGRAPHIC_DAT…"
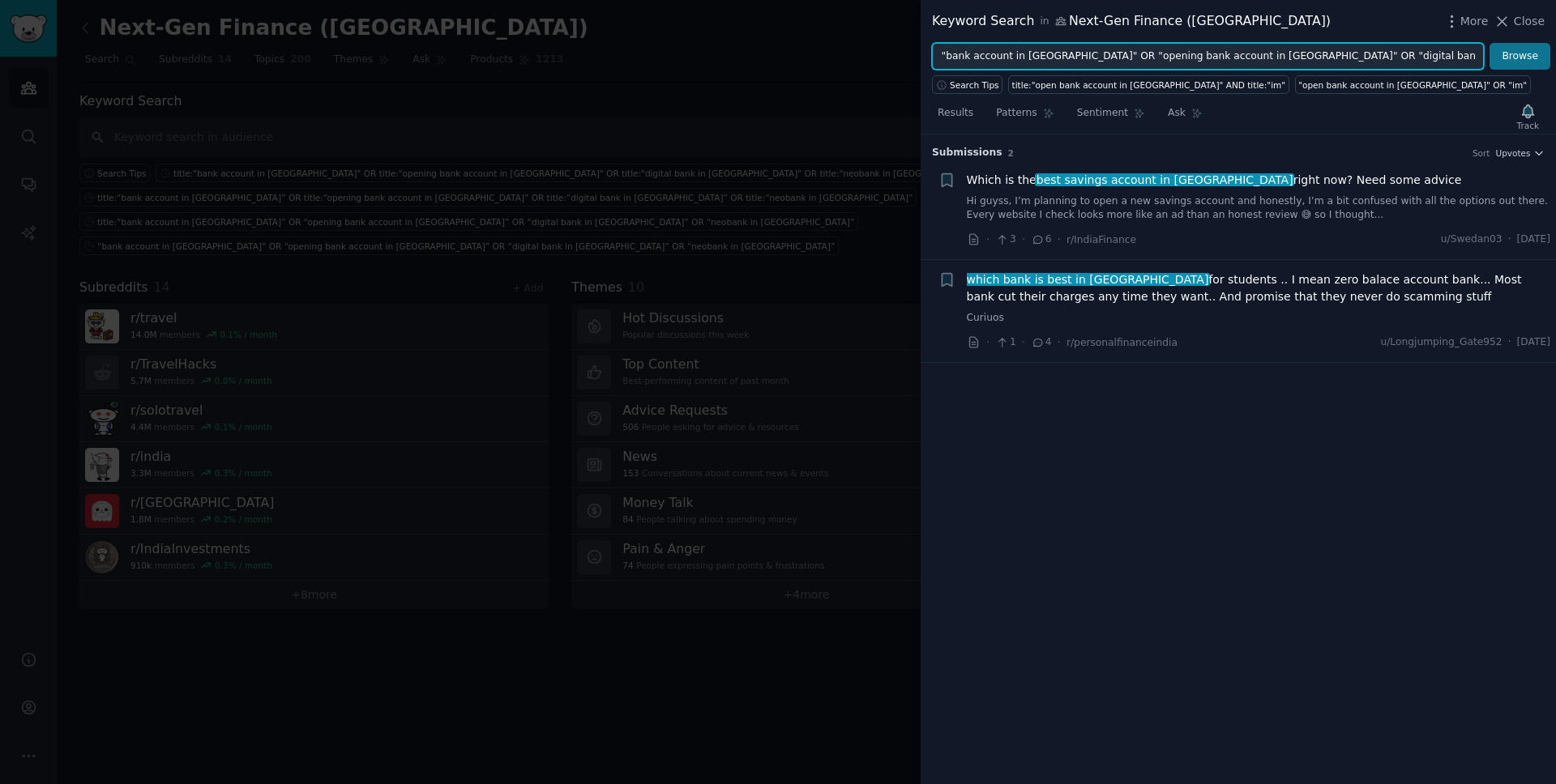
type input ""bank account in [GEOGRAPHIC_DATA]" OR "opening bank account in [GEOGRAPHIC_DAT…"
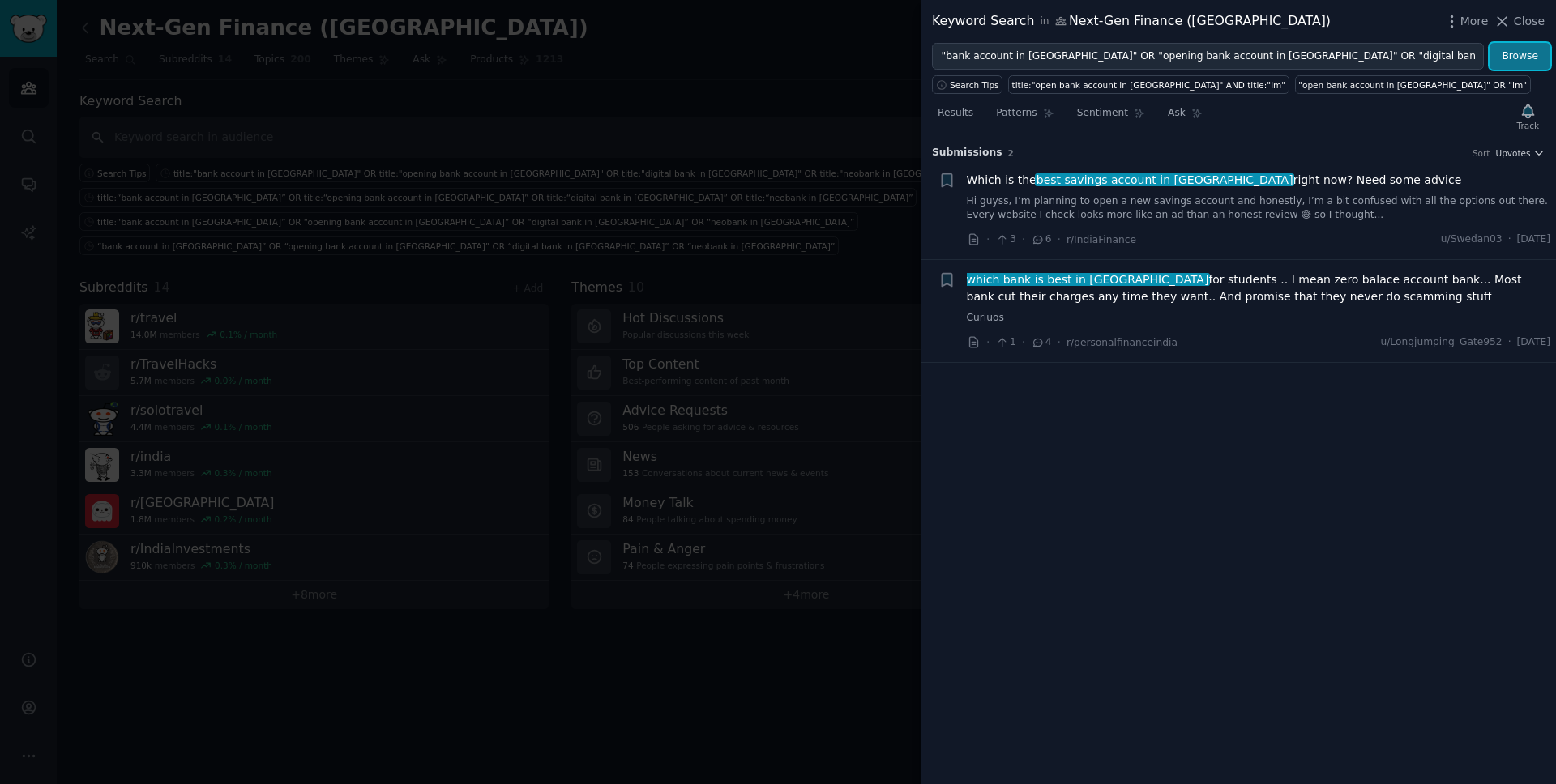
click at [1191, 51] on button "Browse" at bounding box center [1520, 56] width 61 height 27
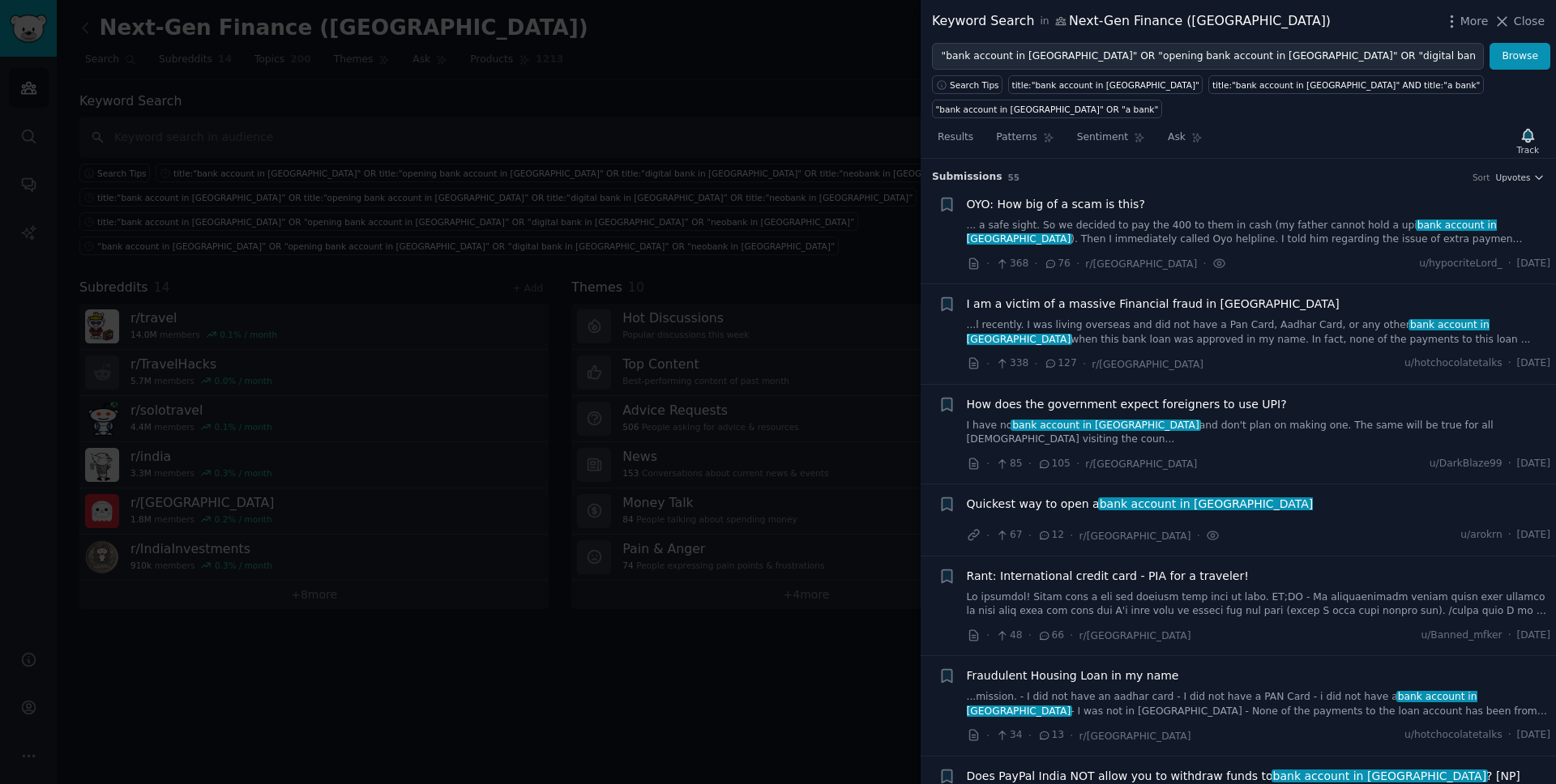
click at [1191, 318] on link "...l recently. I was living overseas and did not have a Pan Card, Aadhar Card, …" at bounding box center [1259, 333] width 585 height 28
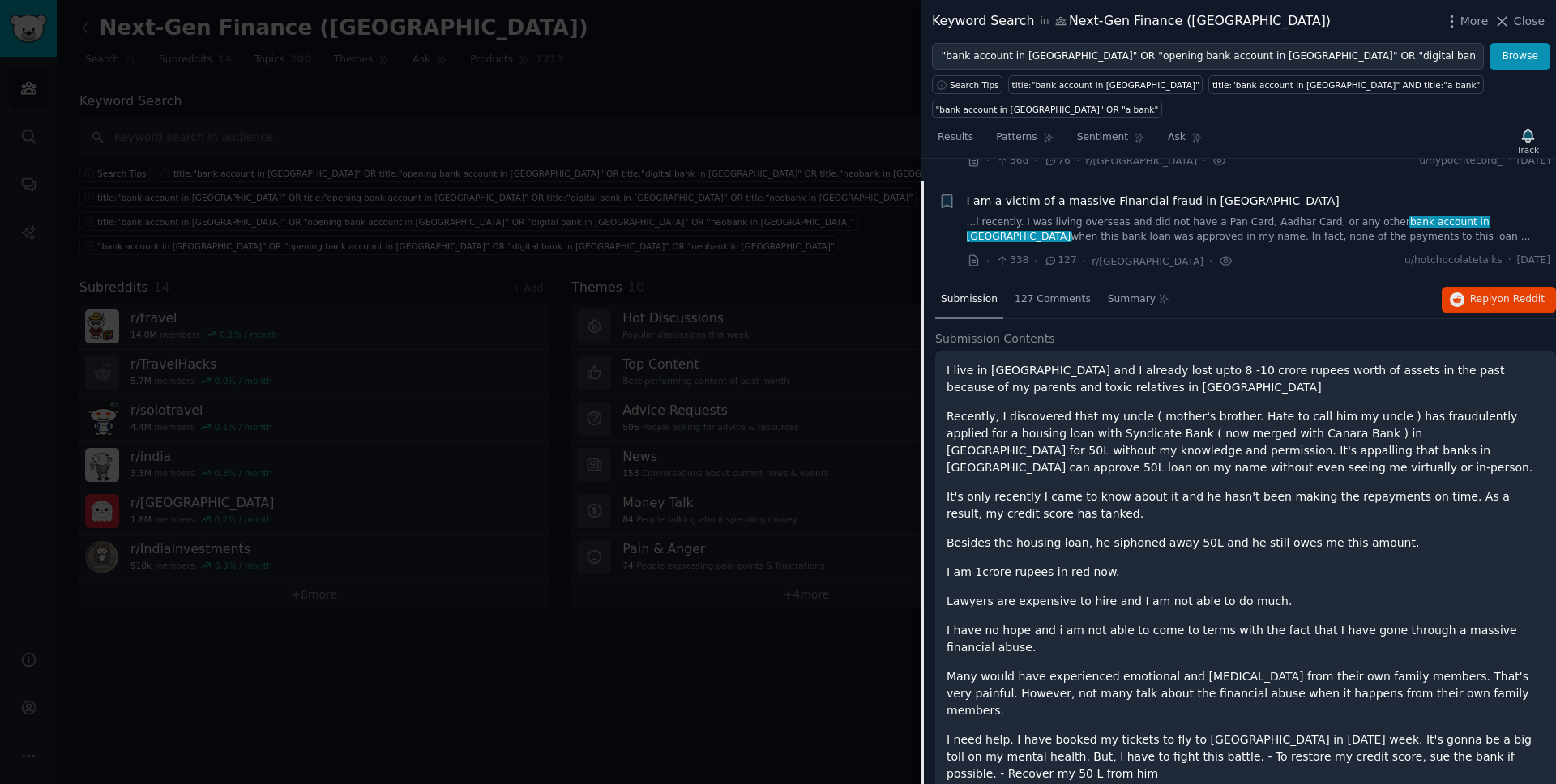
scroll to position [126, 0]
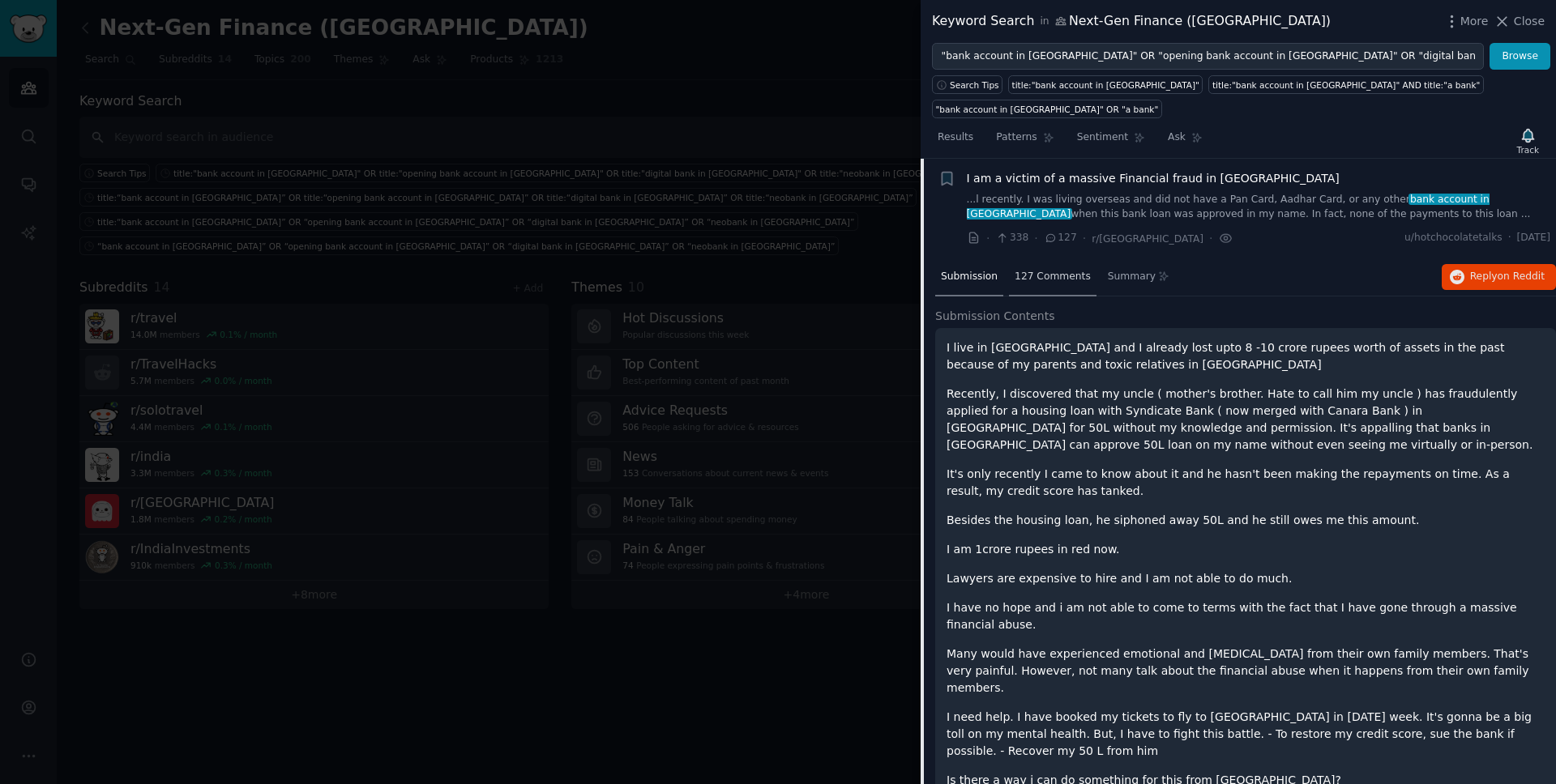
click at [1053, 267] on div "127 Comments" at bounding box center [1052, 278] width 88 height 39
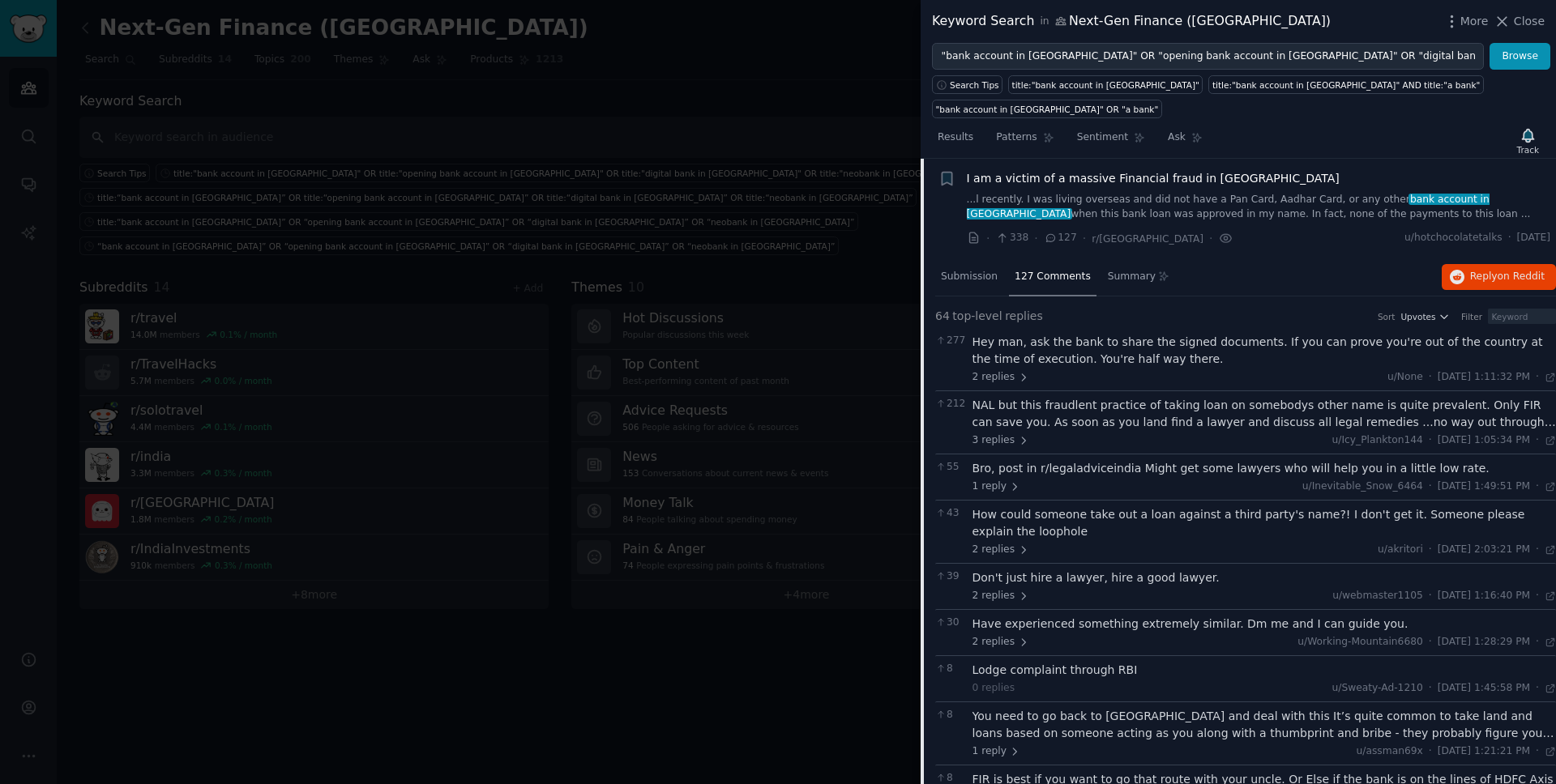
click at [1092, 170] on span "I am a victim of a massive Financial fraud in [GEOGRAPHIC_DATA]" at bounding box center [1153, 178] width 373 height 17
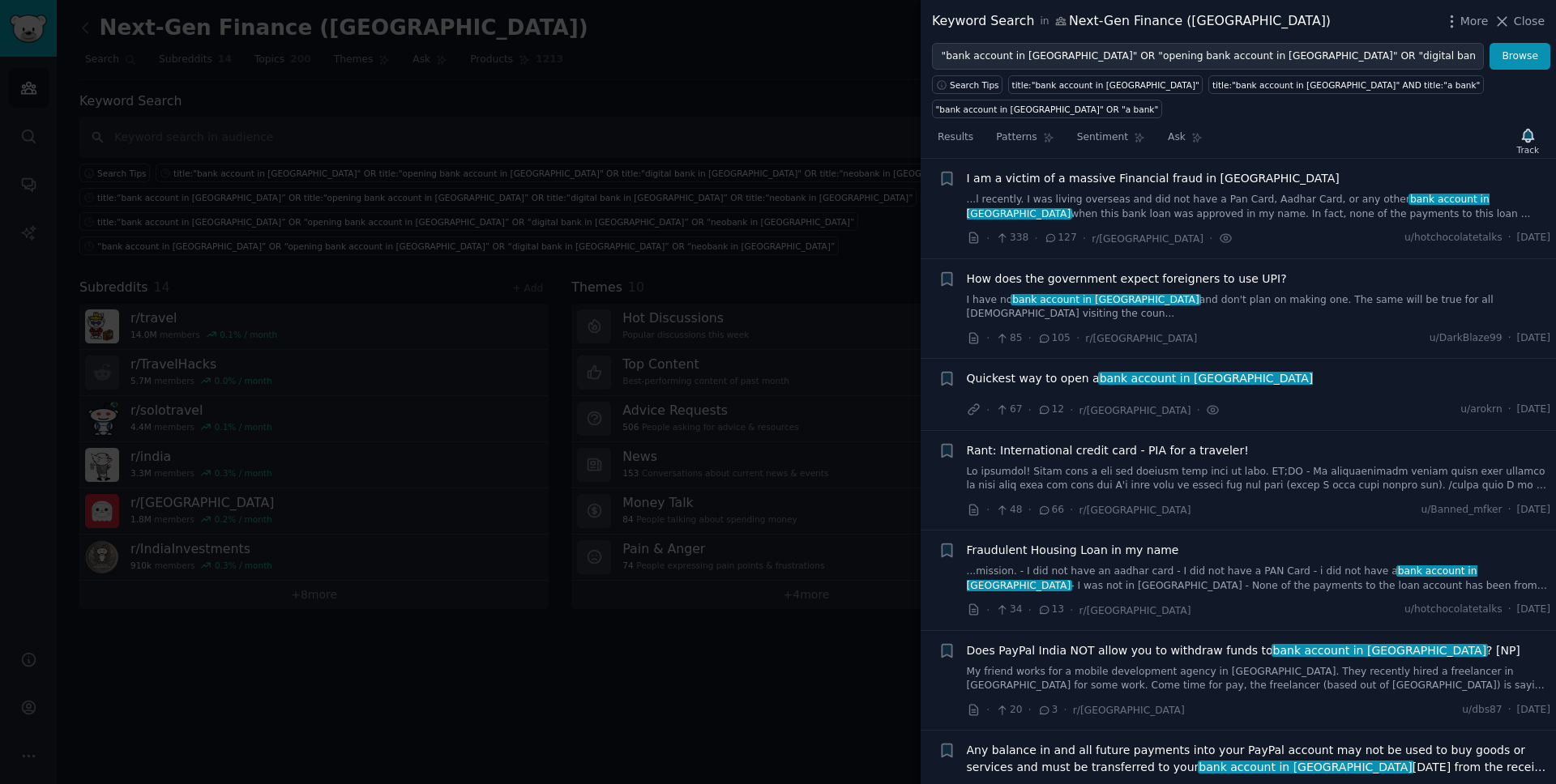
click at [1115, 270] on span "How does the government expect foreigners to use UPI?" at bounding box center [1127, 278] width 320 height 17
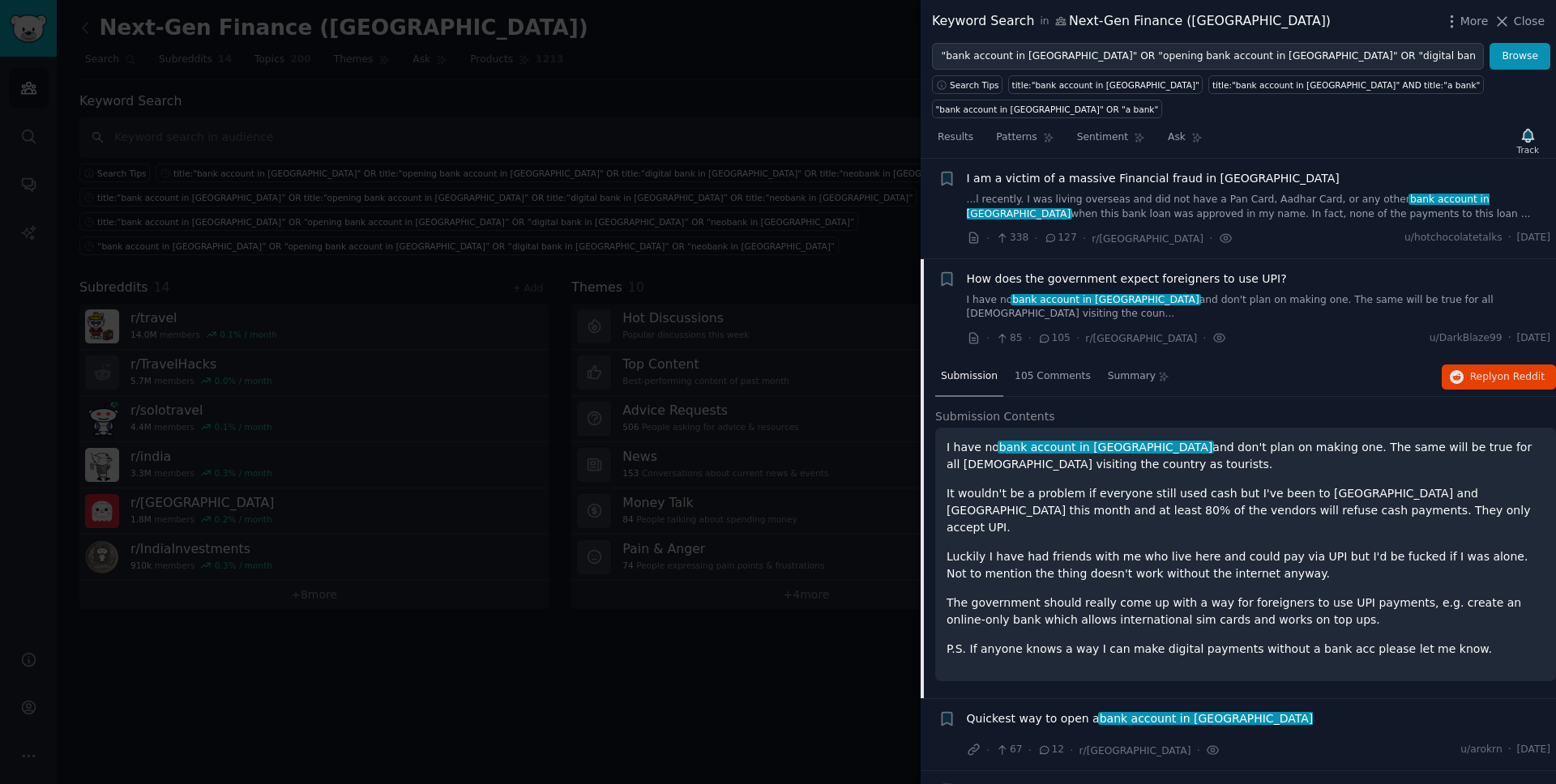
scroll to position [226, 0]
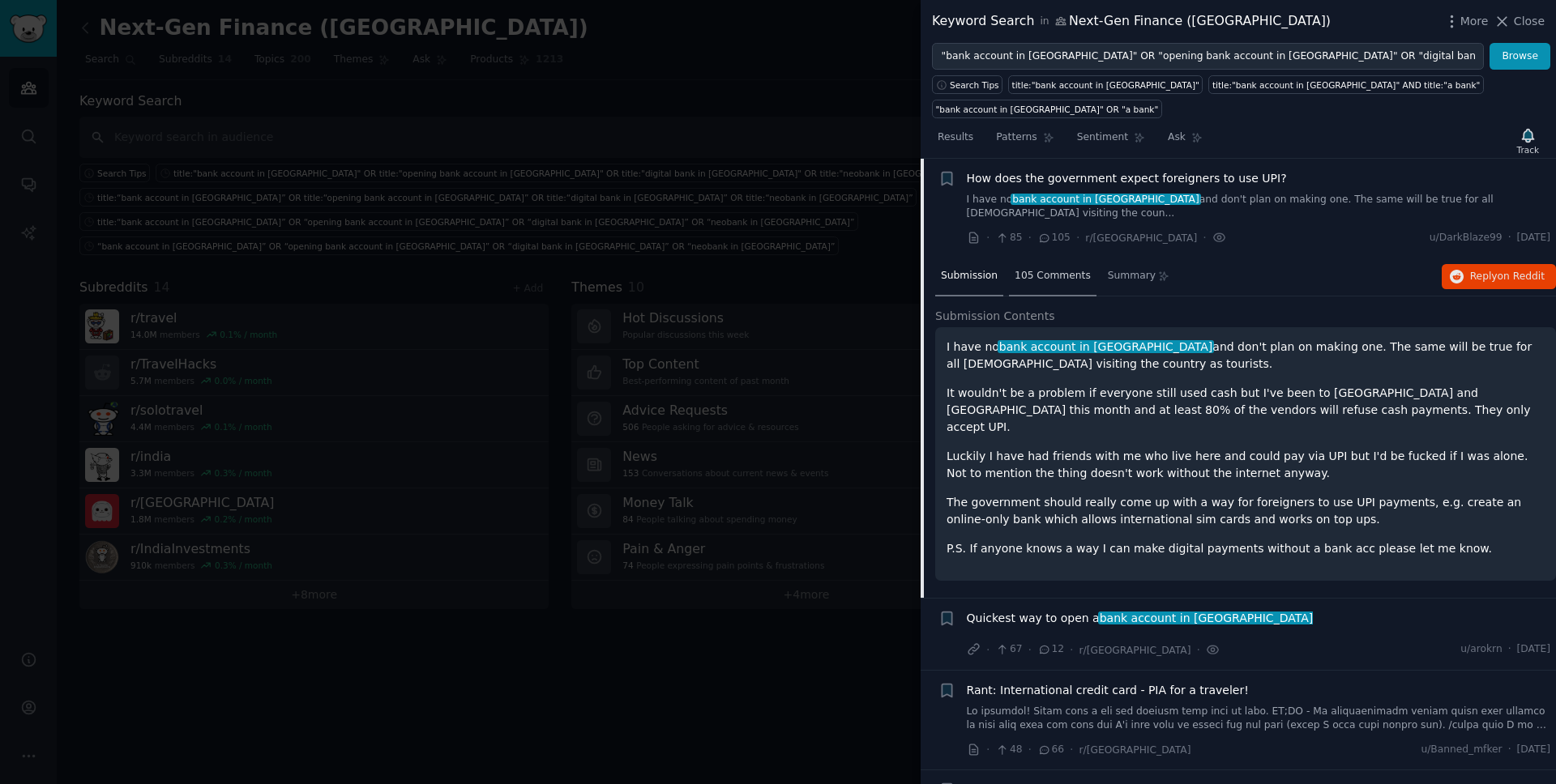
click at [1062, 257] on div "105 Comments" at bounding box center [1052, 277] width 88 height 39
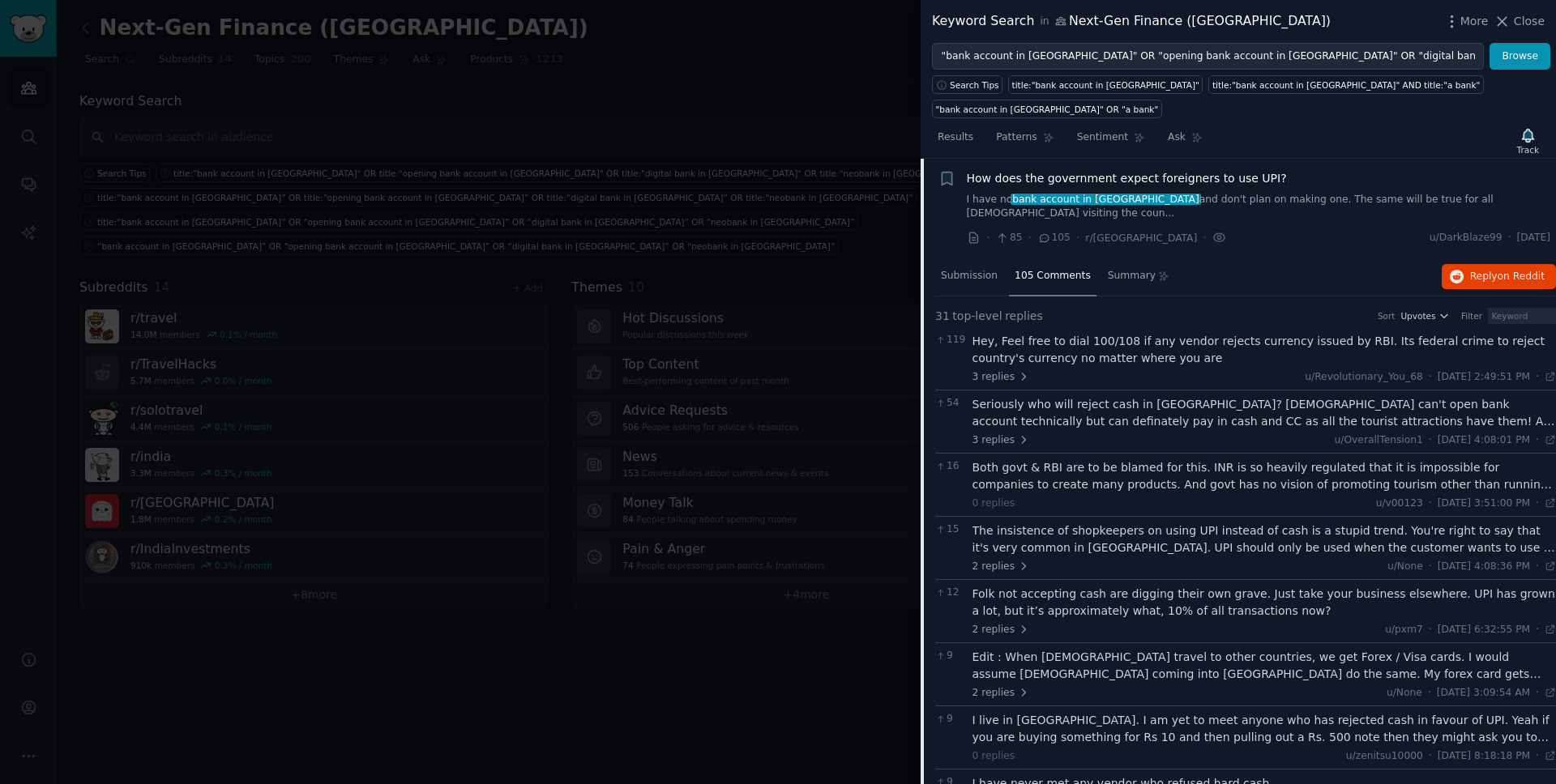
click at [1090, 170] on span "How does the government expect foreigners to use UPI?" at bounding box center [1127, 178] width 320 height 17
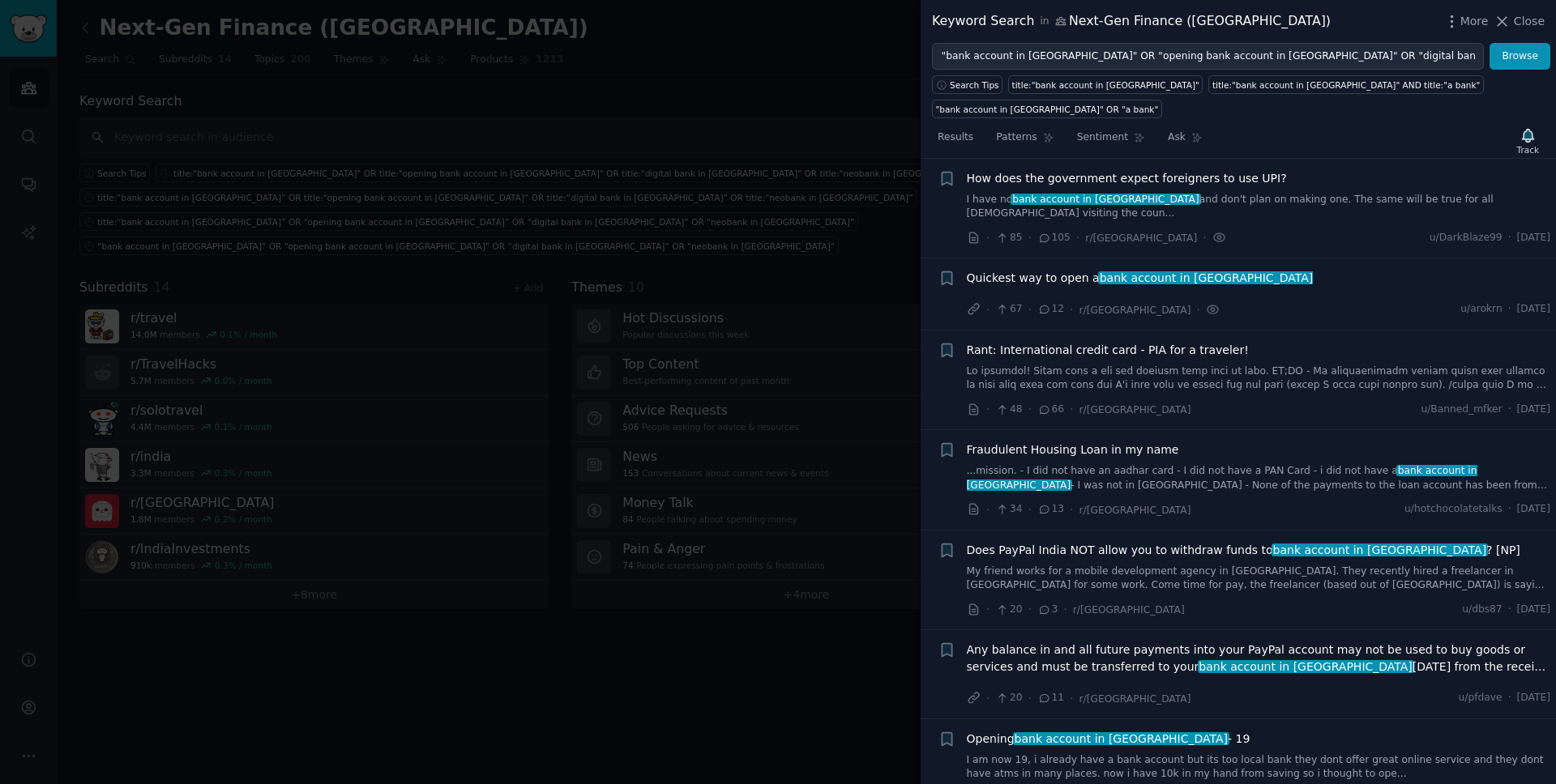
click at [1076, 341] on span "Rant: International credit card - PIA for a traveler!" at bounding box center [1108, 349] width 282 height 17
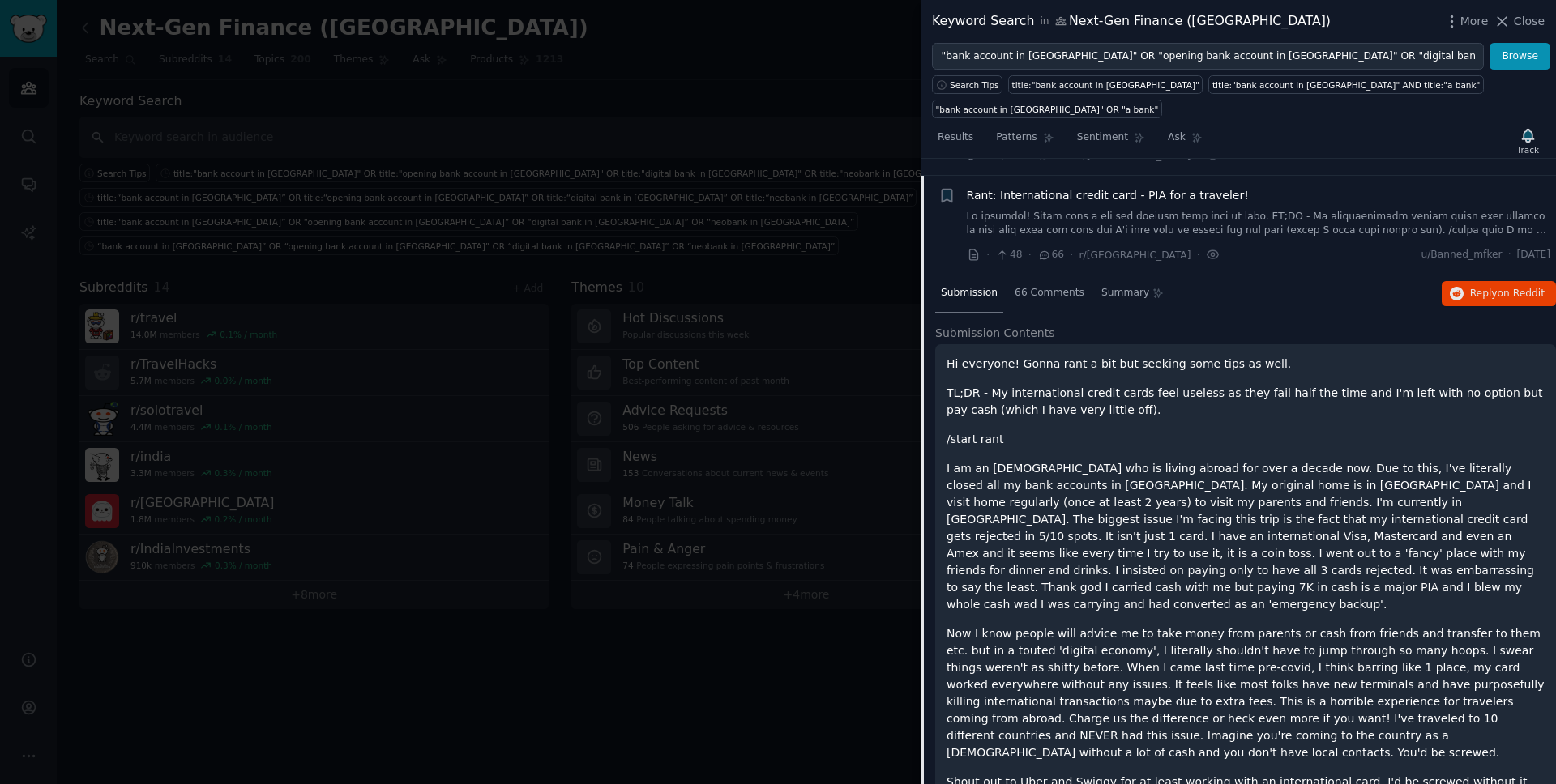
scroll to position [383, 0]
click at [1051, 272] on div "66 Comments" at bounding box center [1049, 292] width 81 height 39
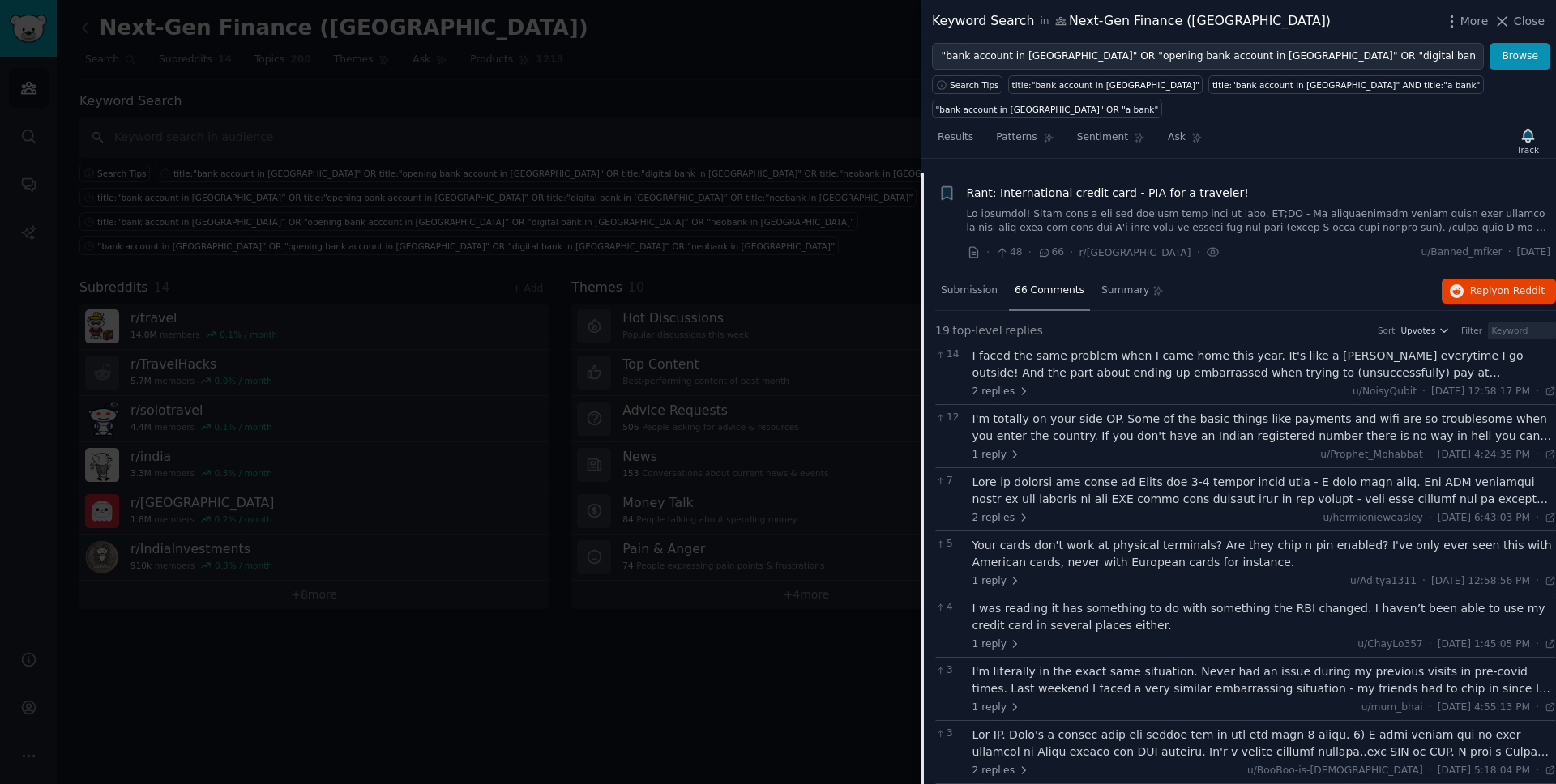
click at [1051, 348] on div "I faced the same problem when I came home this year. It's like a [PERSON_NAME] …" at bounding box center [1264, 365] width 585 height 34
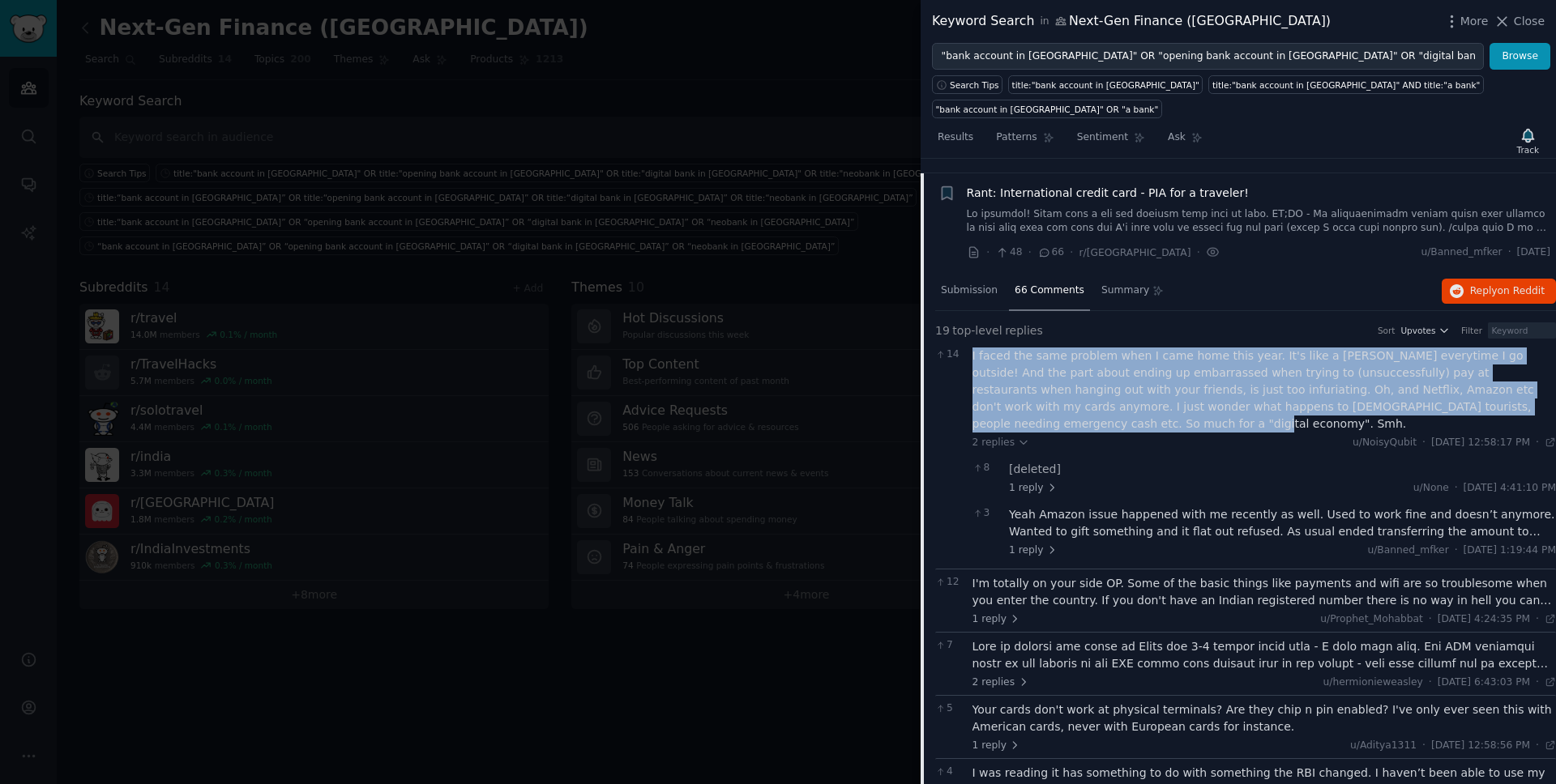
drag, startPoint x: 1547, startPoint y: 370, endPoint x: 972, endPoint y: 318, distance: 577.3
click at [972, 348] on div "I faced the same problem when I came home this year. It's like a [PERSON_NAME] …" at bounding box center [1264, 390] width 585 height 85
copy div "I faced the same problem when I came home this year. It's like a [PERSON_NAME] …"
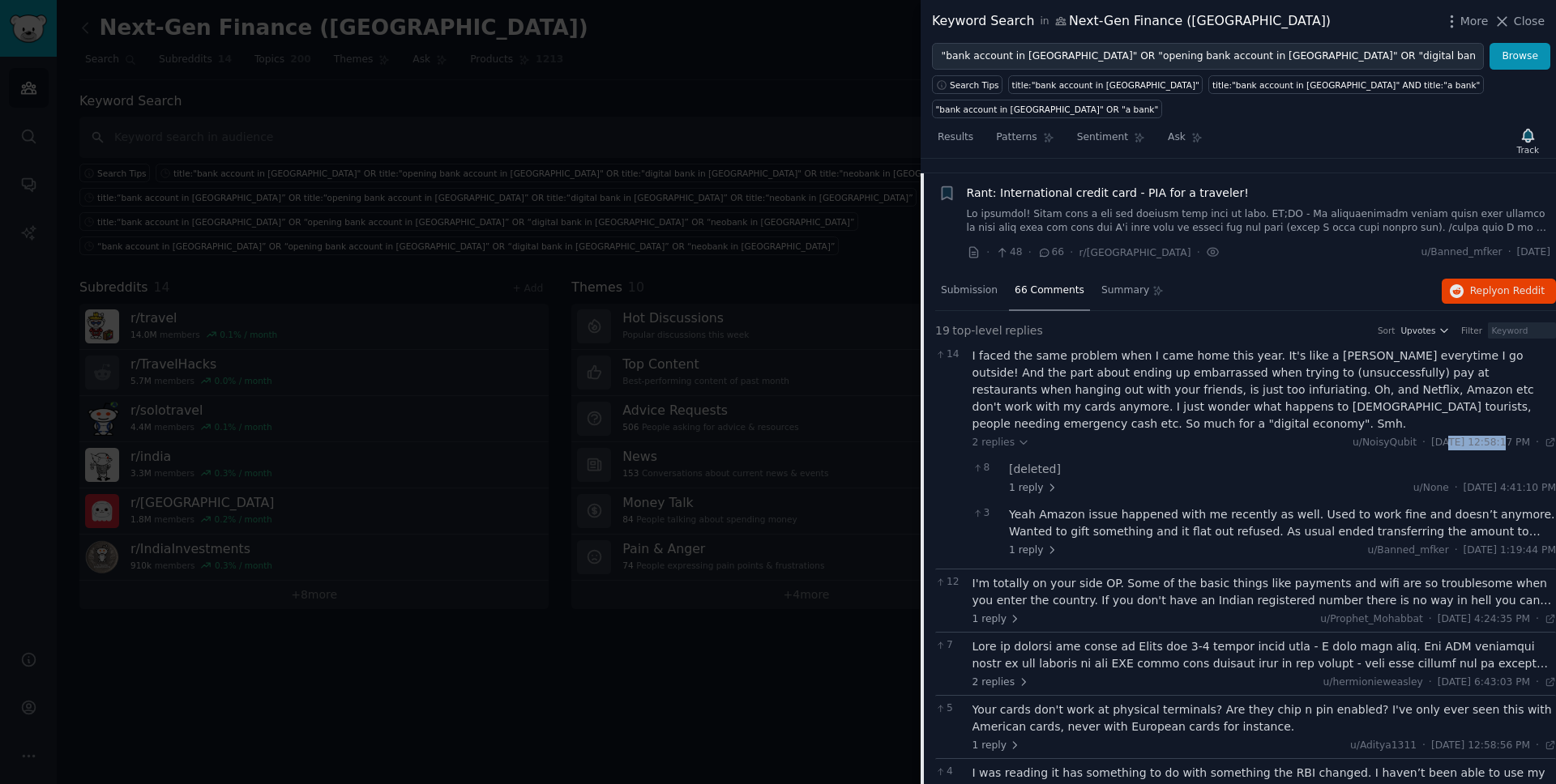
drag, startPoint x: 1463, startPoint y: 390, endPoint x: 1410, endPoint y: 388, distance: 53.0
click at [1191, 435] on span "[DATE] 12:58:17 PM" at bounding box center [1480, 443] width 98 height 14
drag, startPoint x: 1463, startPoint y: 386, endPoint x: 1411, endPoint y: 383, distance: 52.1
click at [1191, 435] on span "[DATE] 12:58:17 PM" at bounding box center [1480, 443] width 98 height 14
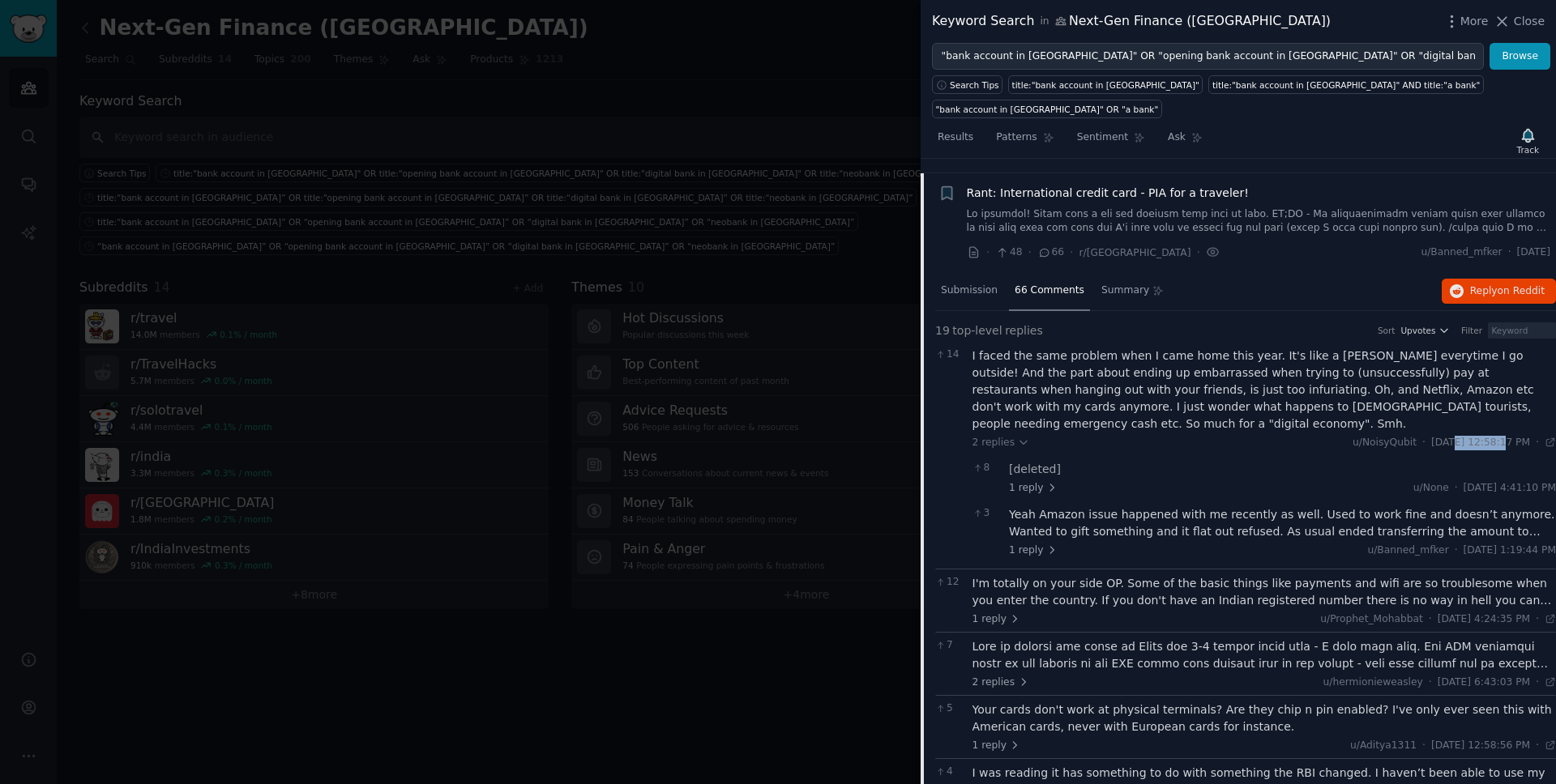
copy span "[DATE]"
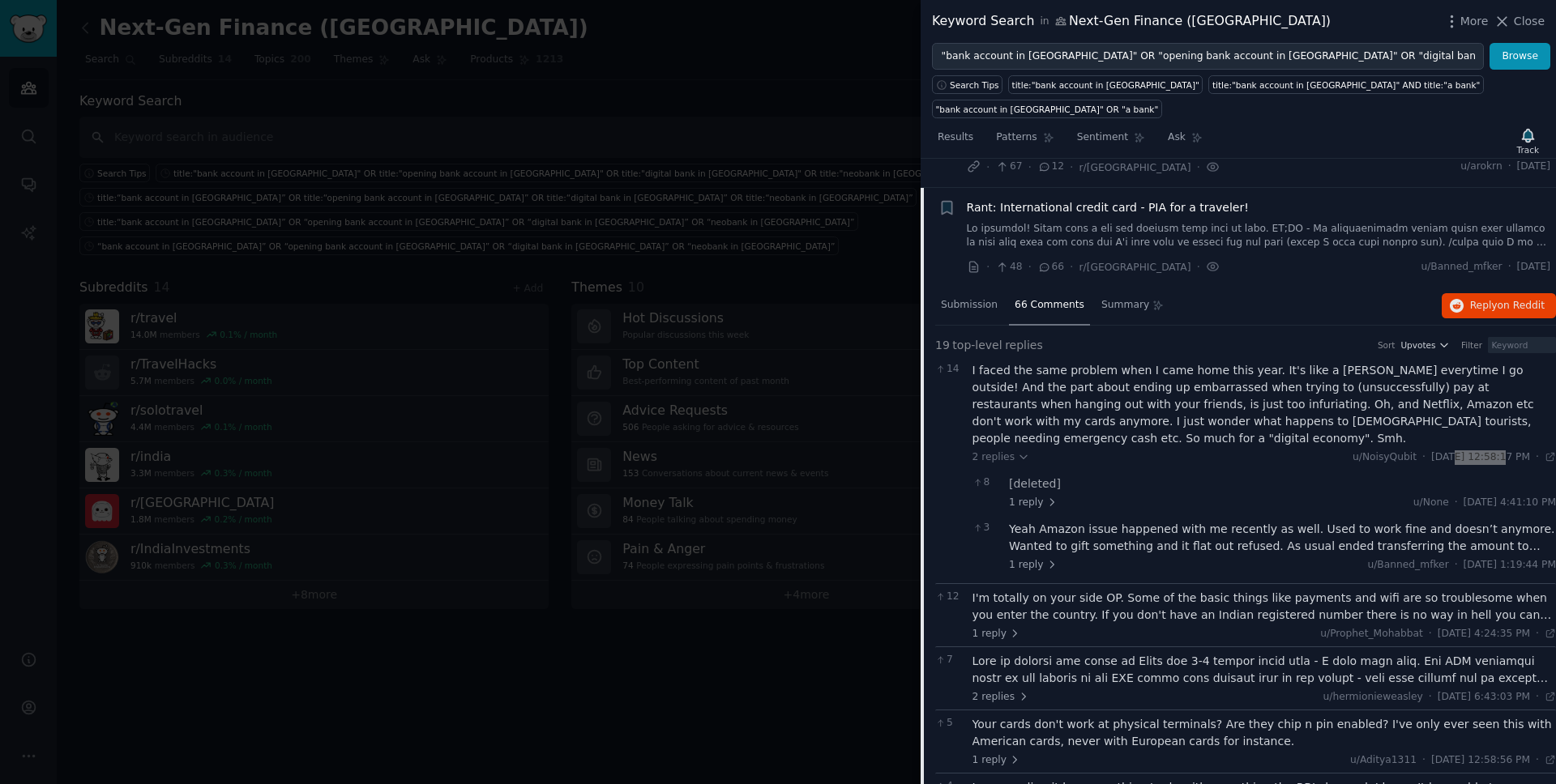
scroll to position [368, 0]
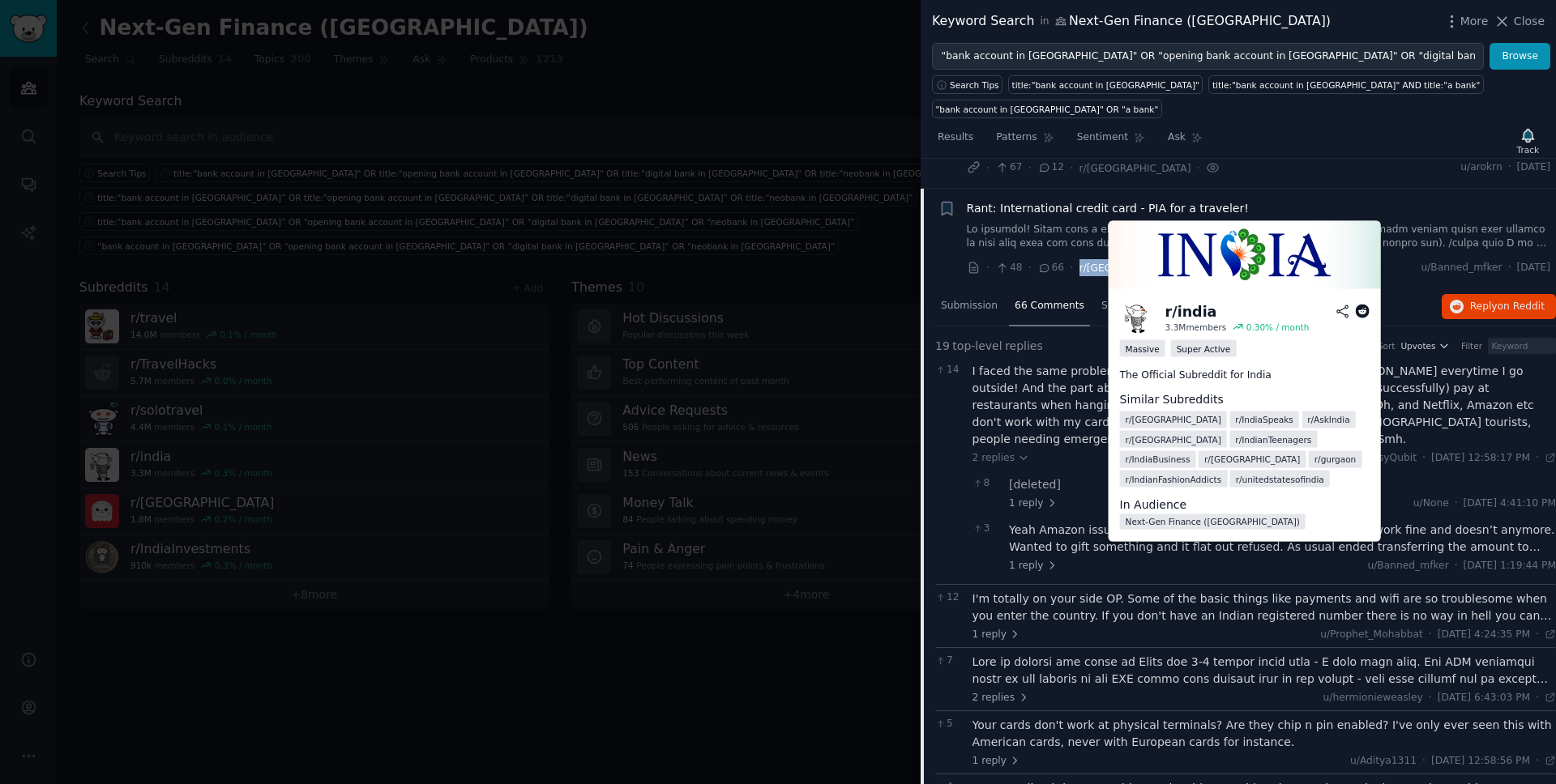
drag, startPoint x: 1078, startPoint y: 232, endPoint x: 1107, endPoint y: 230, distance: 29.1
click at [1107, 263] on span "r/[GEOGRAPHIC_DATA]" at bounding box center [1136, 268] width 112 height 12
copy span "r/[GEOGRAPHIC_DATA]"
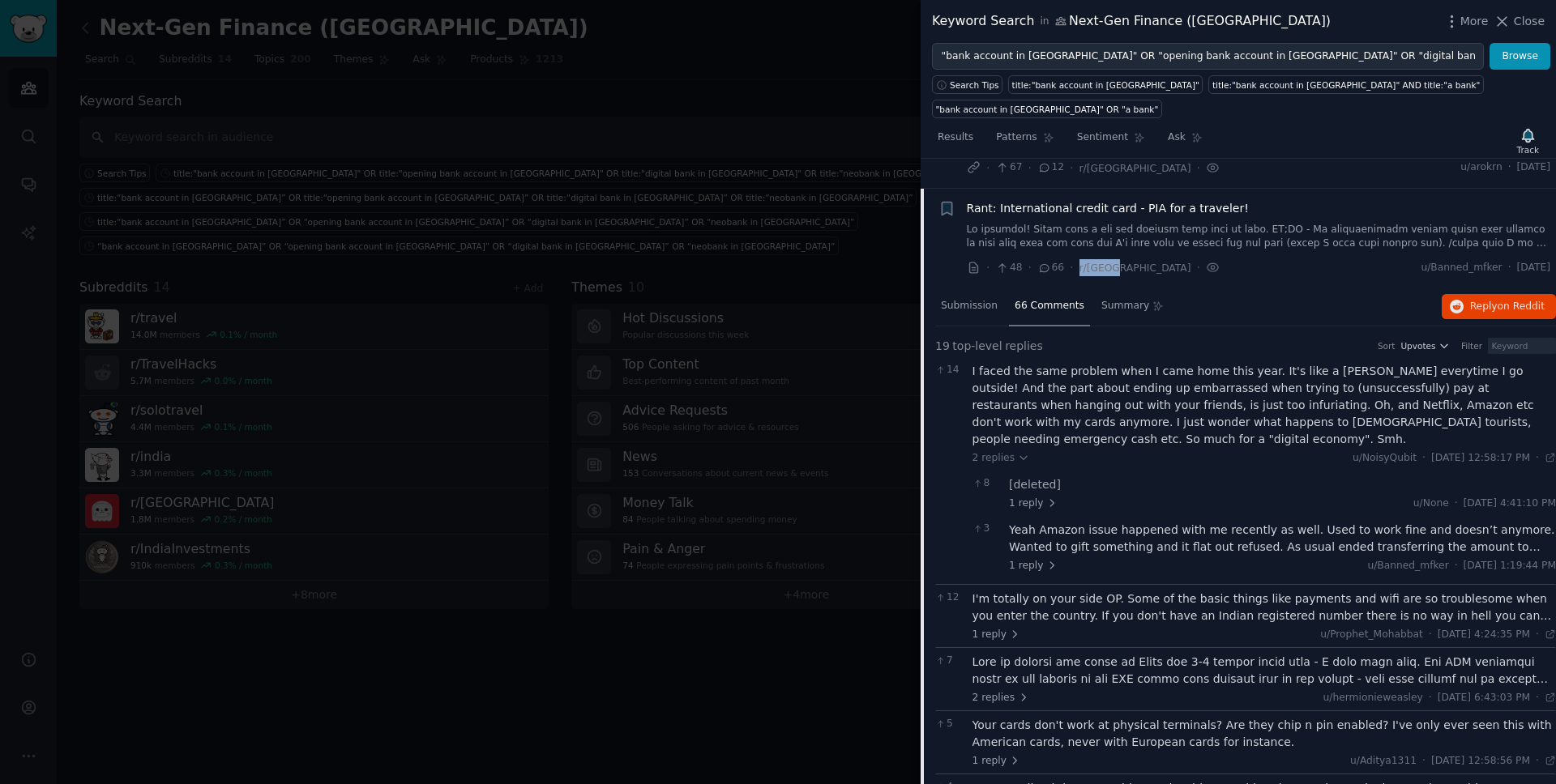
click at [1101, 200] on span "Rant: International credit card - PIA for a traveler!" at bounding box center [1108, 208] width 282 height 17
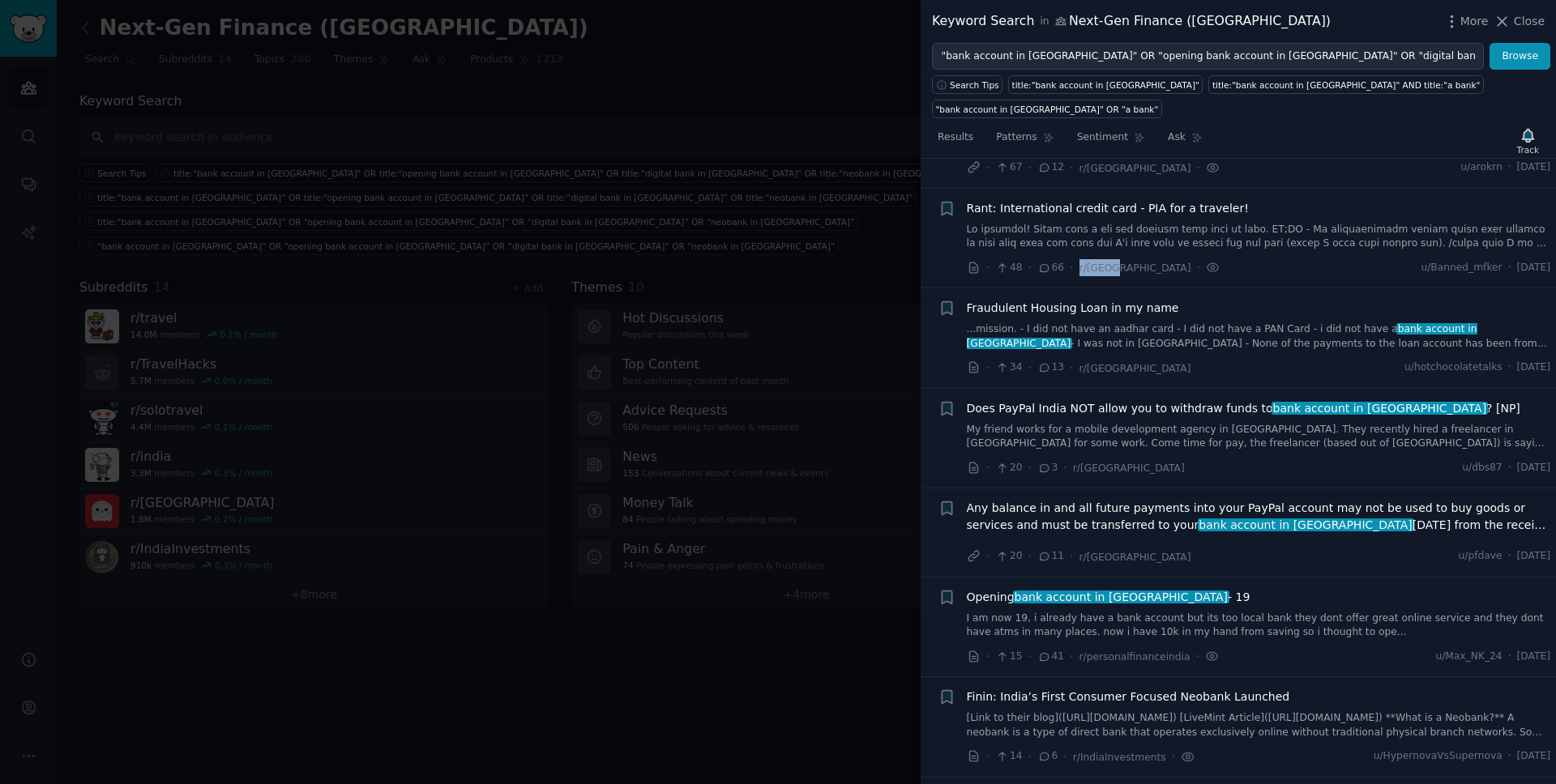
scroll to position [383, 0]
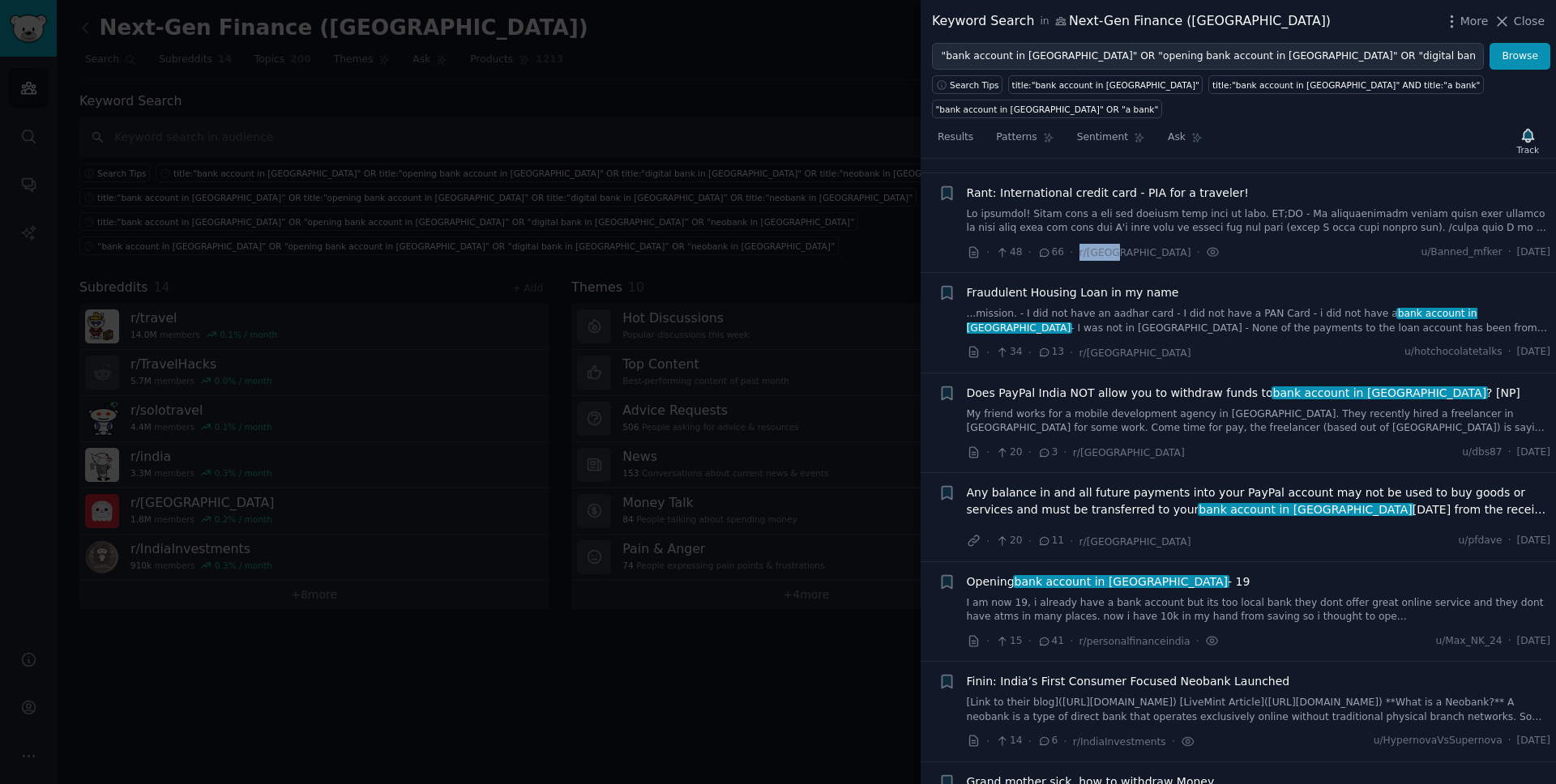
click at [1096, 307] on link "...mission. - I did not have an aadhar card - I did not have a PAN Card - i did…" at bounding box center [1259, 321] width 585 height 28
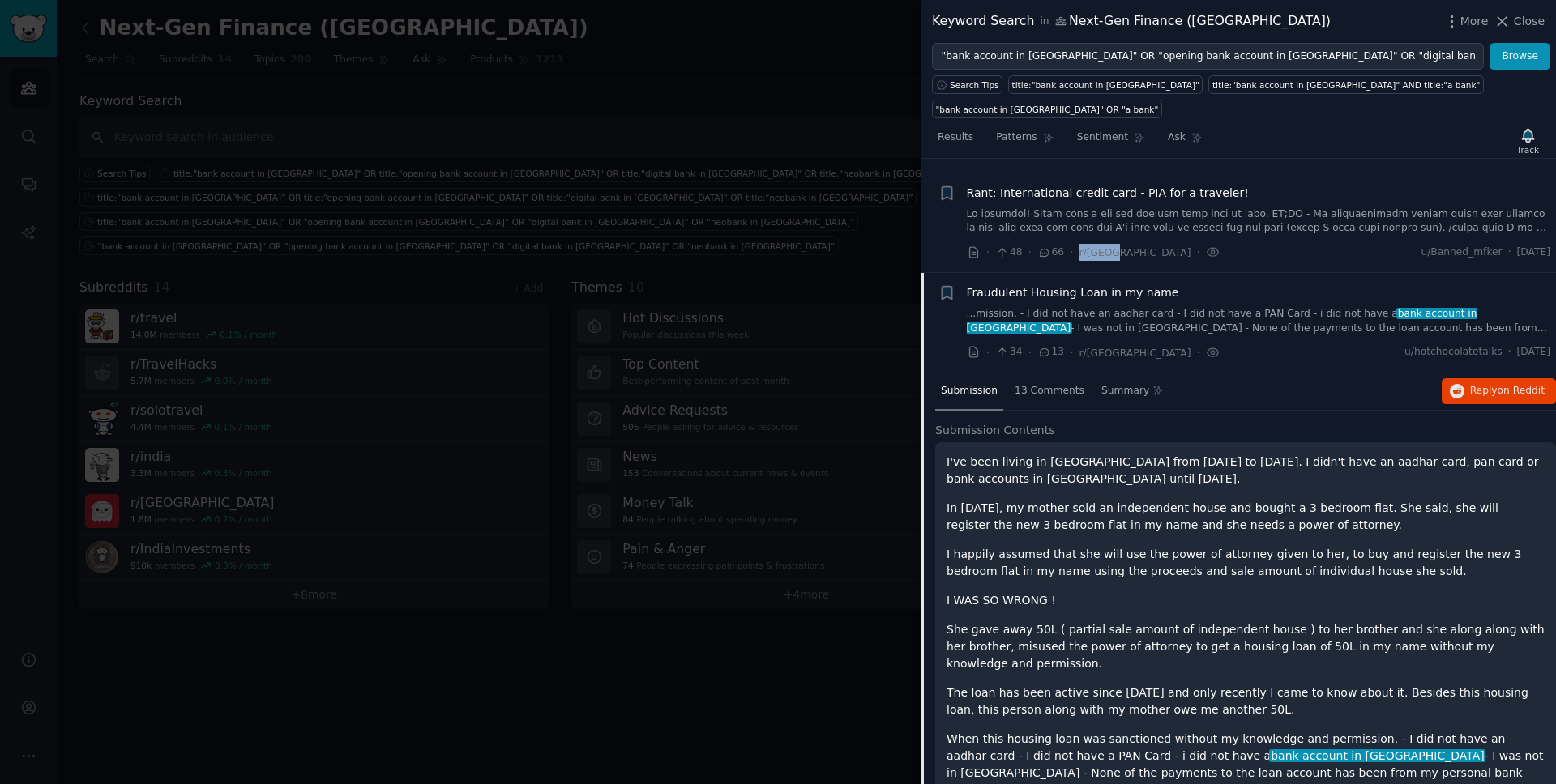
scroll to position [483, 0]
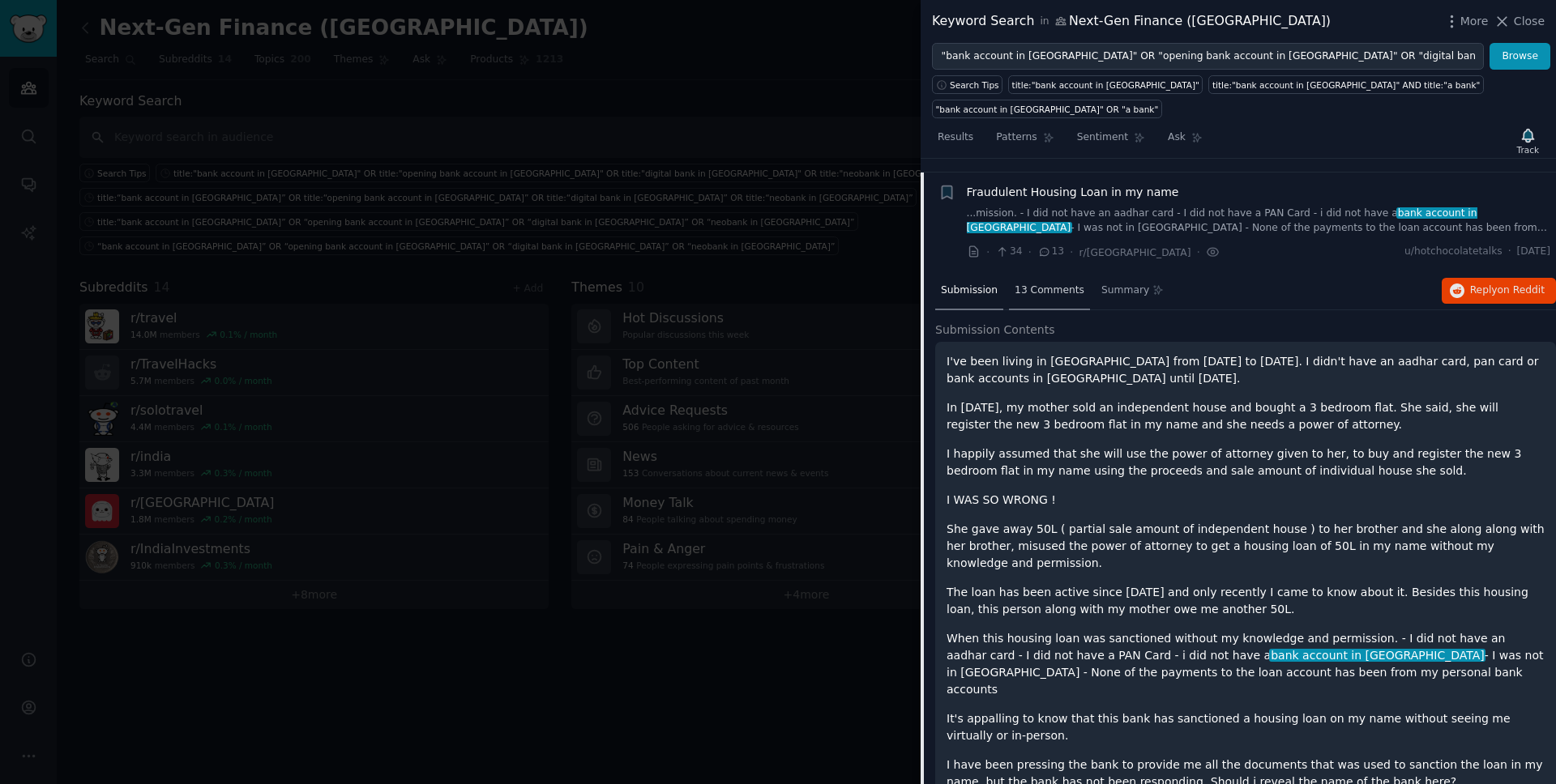
click at [1052, 284] on span "13 Comments" at bounding box center [1049, 291] width 70 height 14
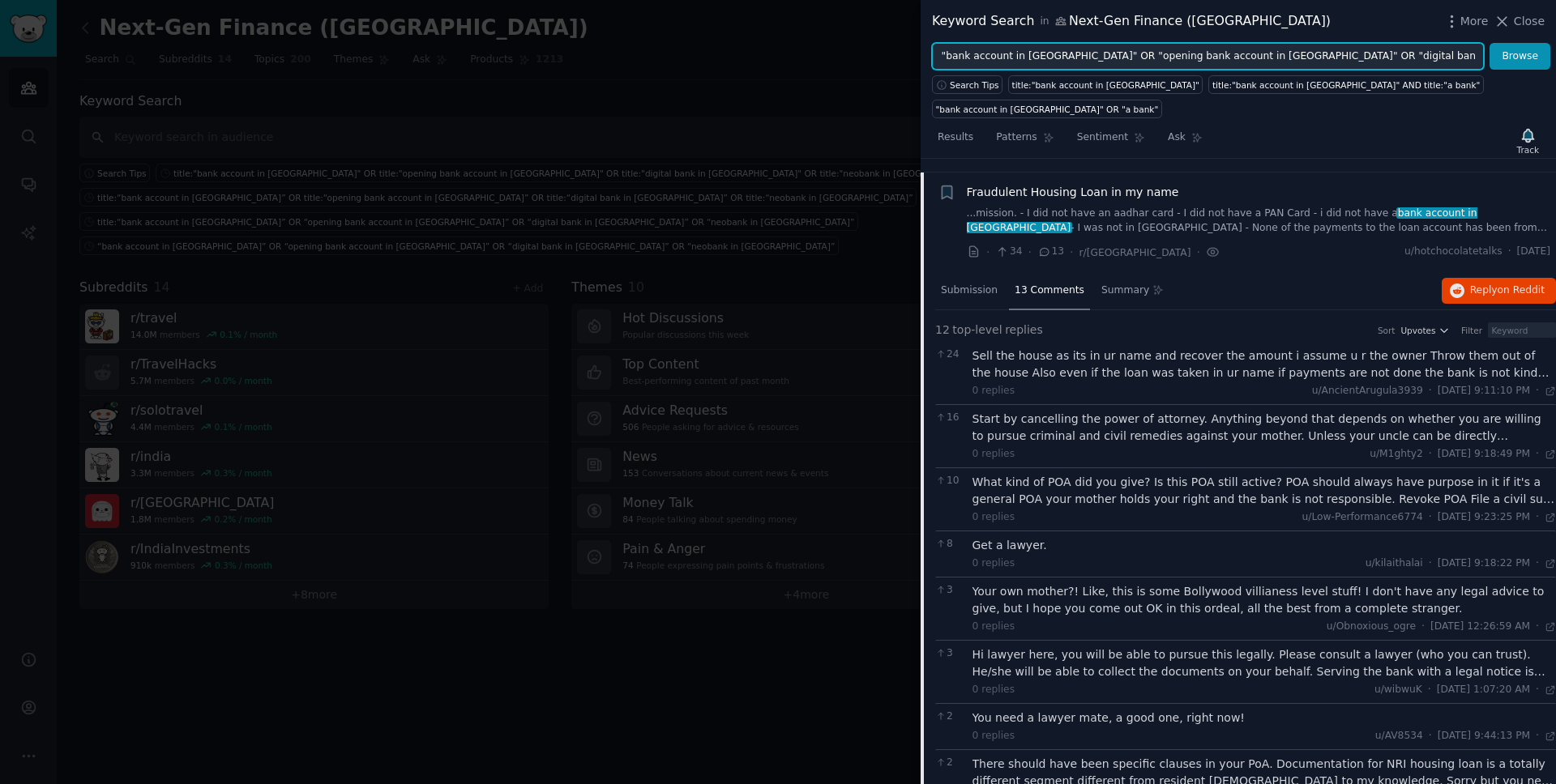
click at [1191, 51] on input ""bank account in [GEOGRAPHIC_DATA]" OR "opening bank account in [GEOGRAPHIC_DAT…" at bounding box center [1207, 56] width 552 height 27
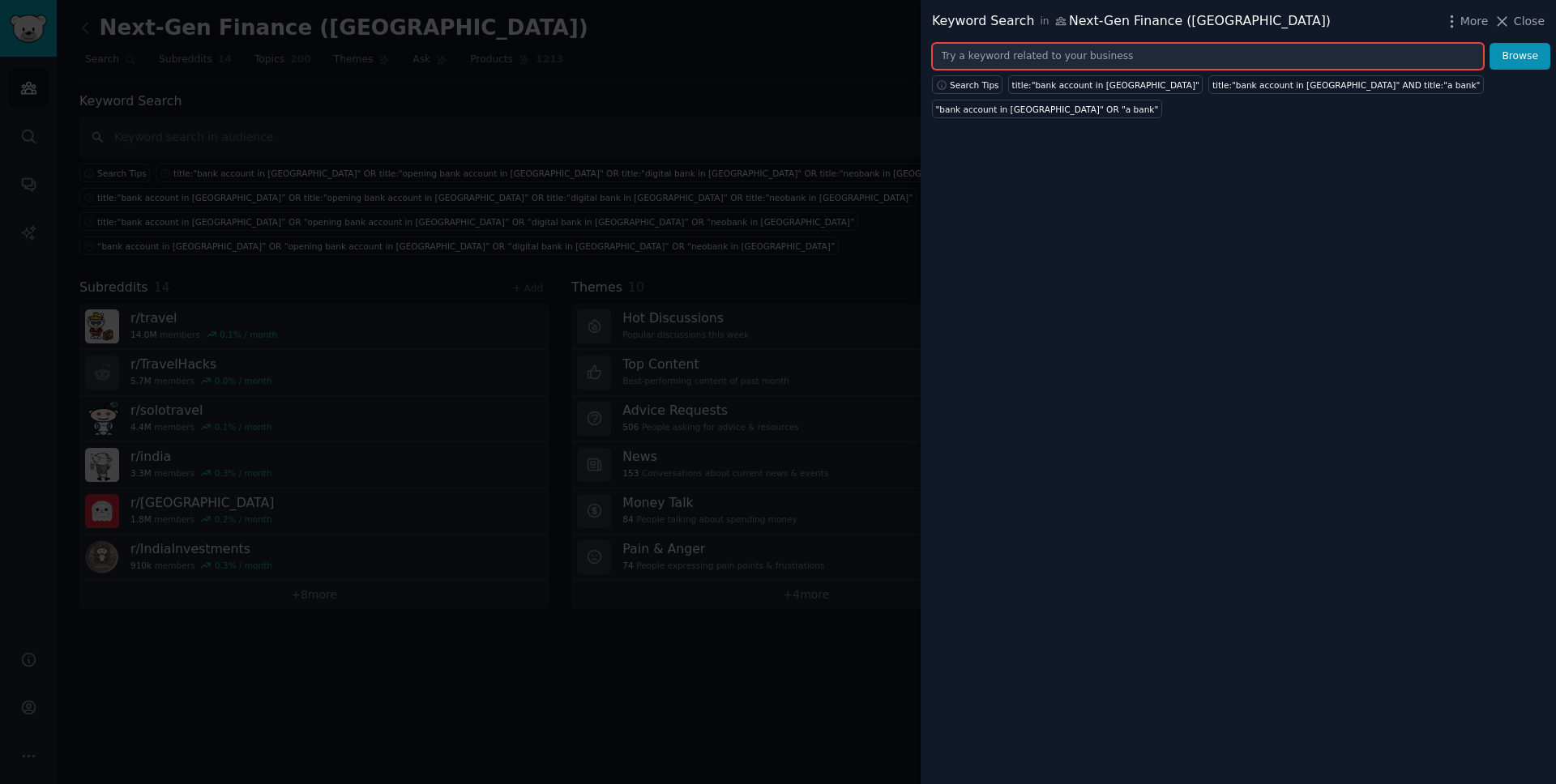
paste input "title:"best bank account India" OR title:"best savings account India" OR title:…"
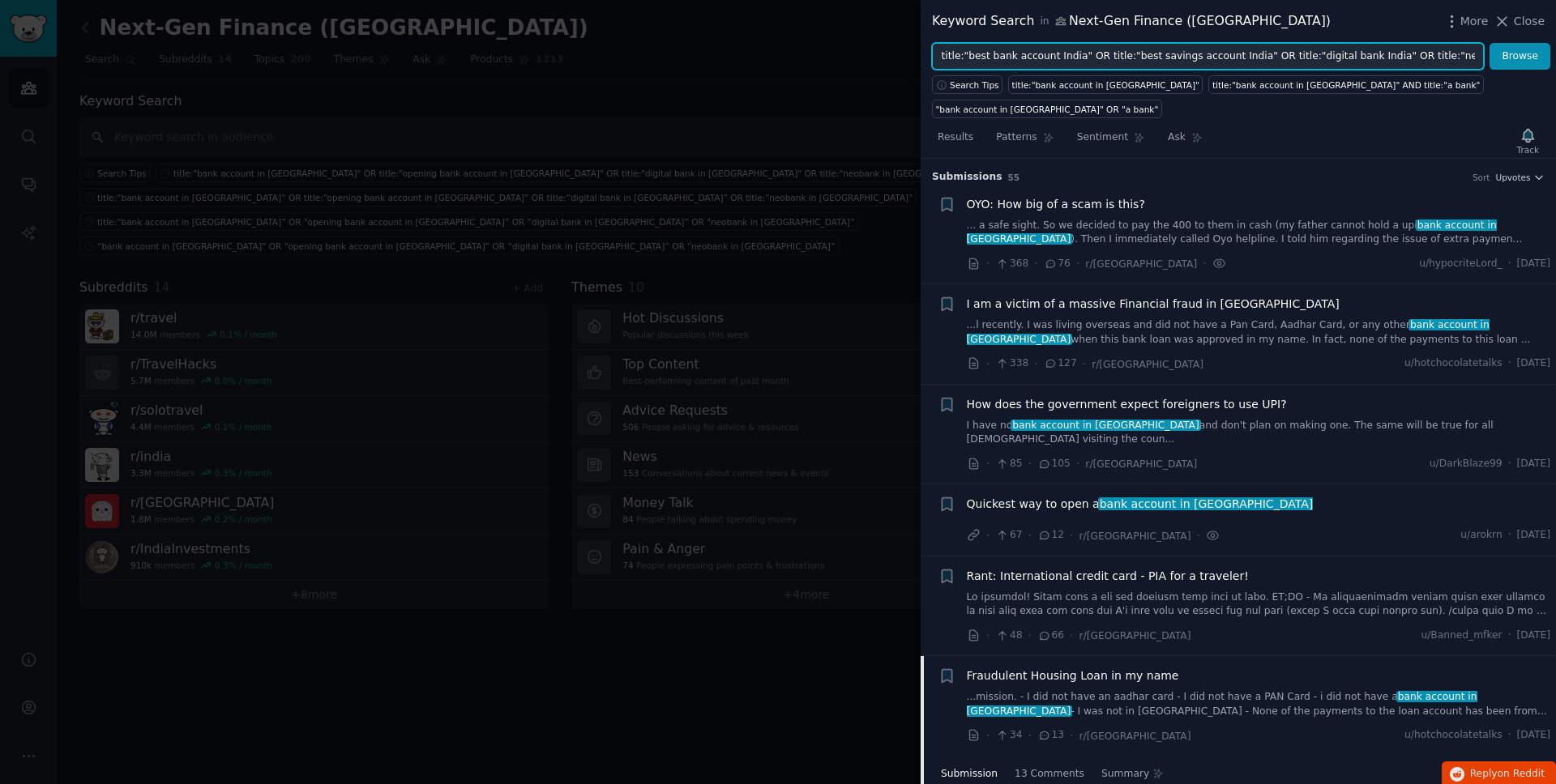
scroll to position [0, 684]
type input "title:"best bank account India" OR title:"best savings account India" OR title:…"
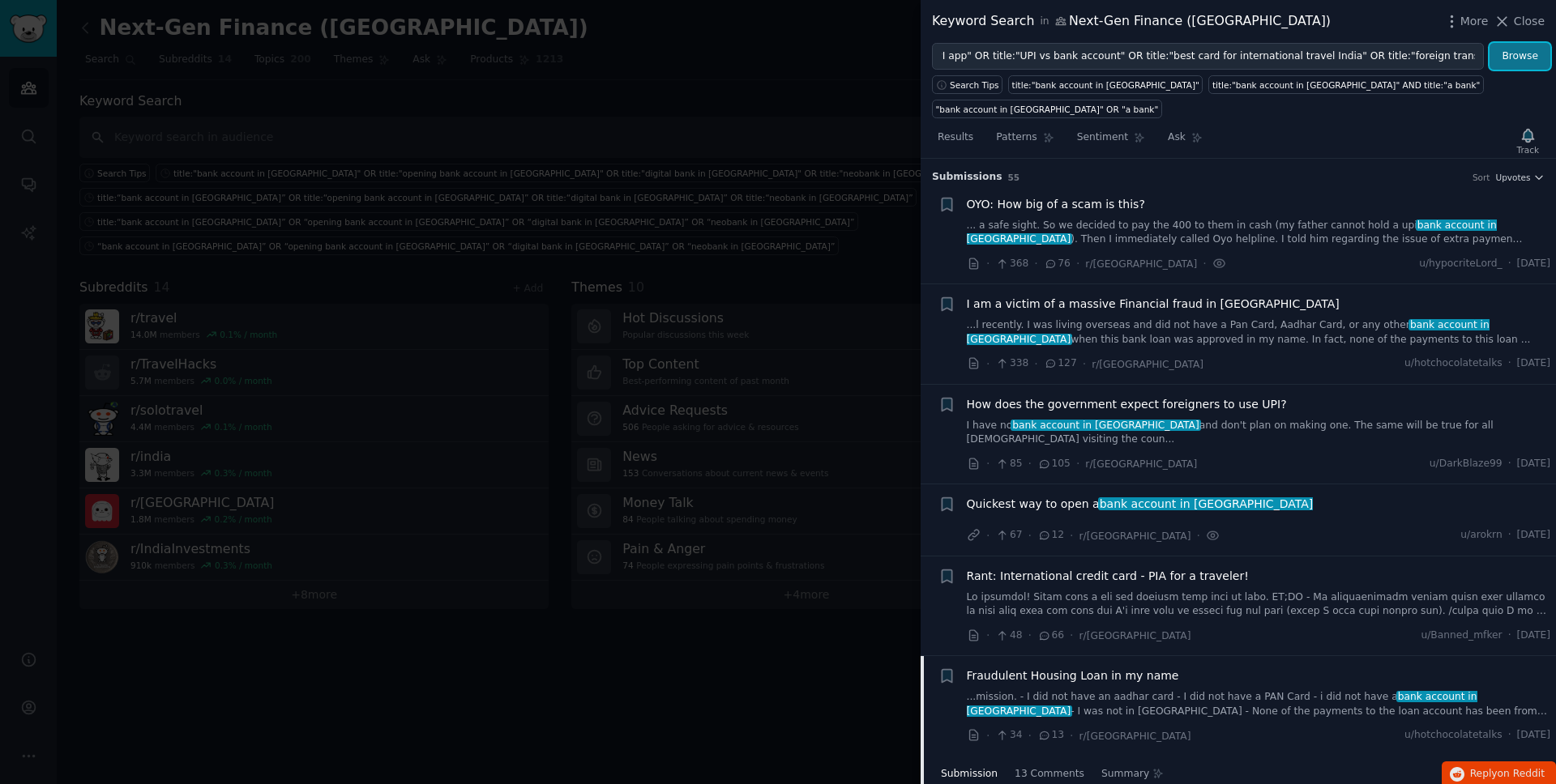
scroll to position [0, 0]
click at [1191, 61] on button "Browse" at bounding box center [1520, 56] width 61 height 27
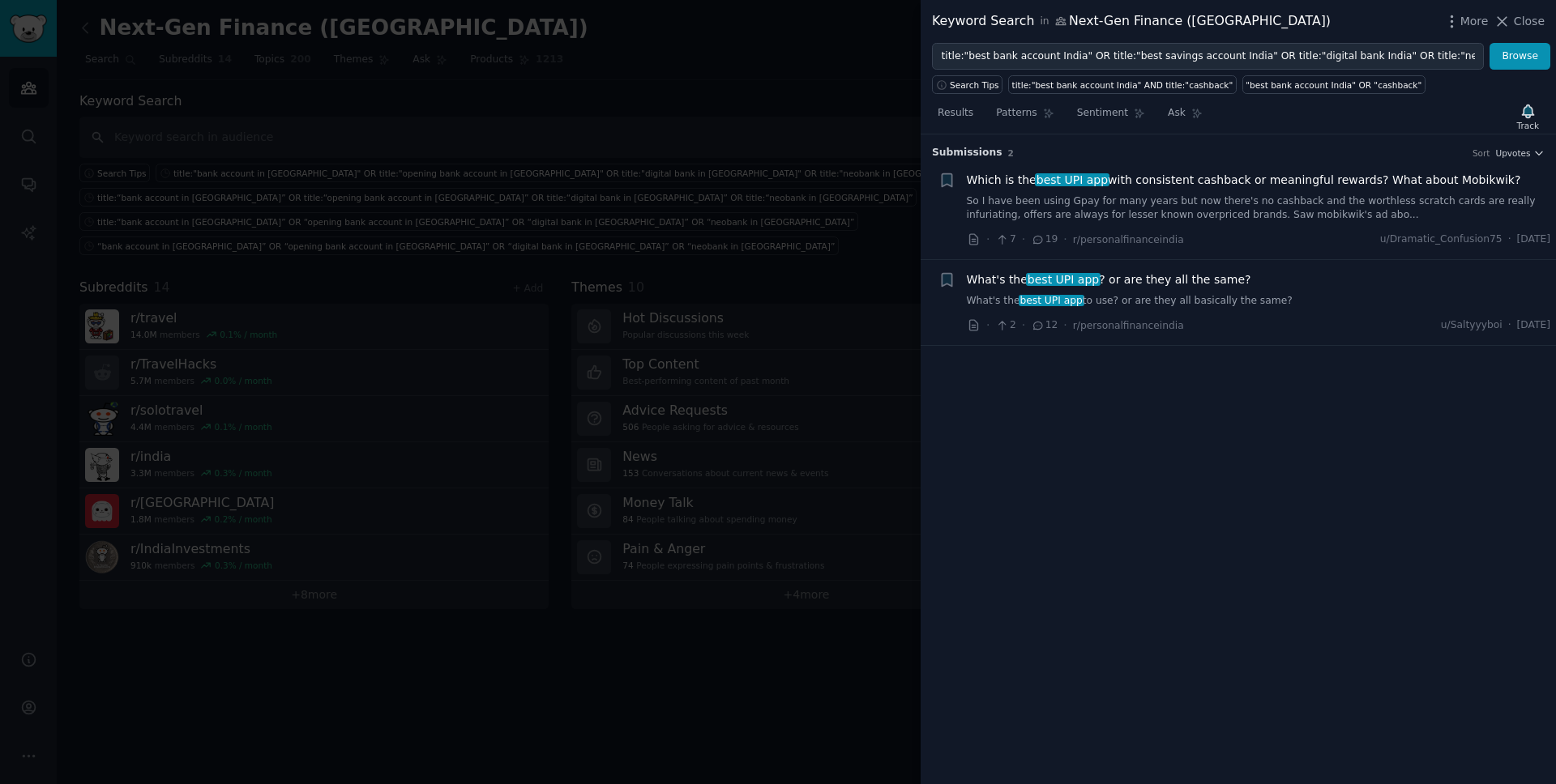
click at [1183, 203] on link "So I have been using Gpay for many years but now there's no cashback and the wo…" at bounding box center [1259, 208] width 585 height 28
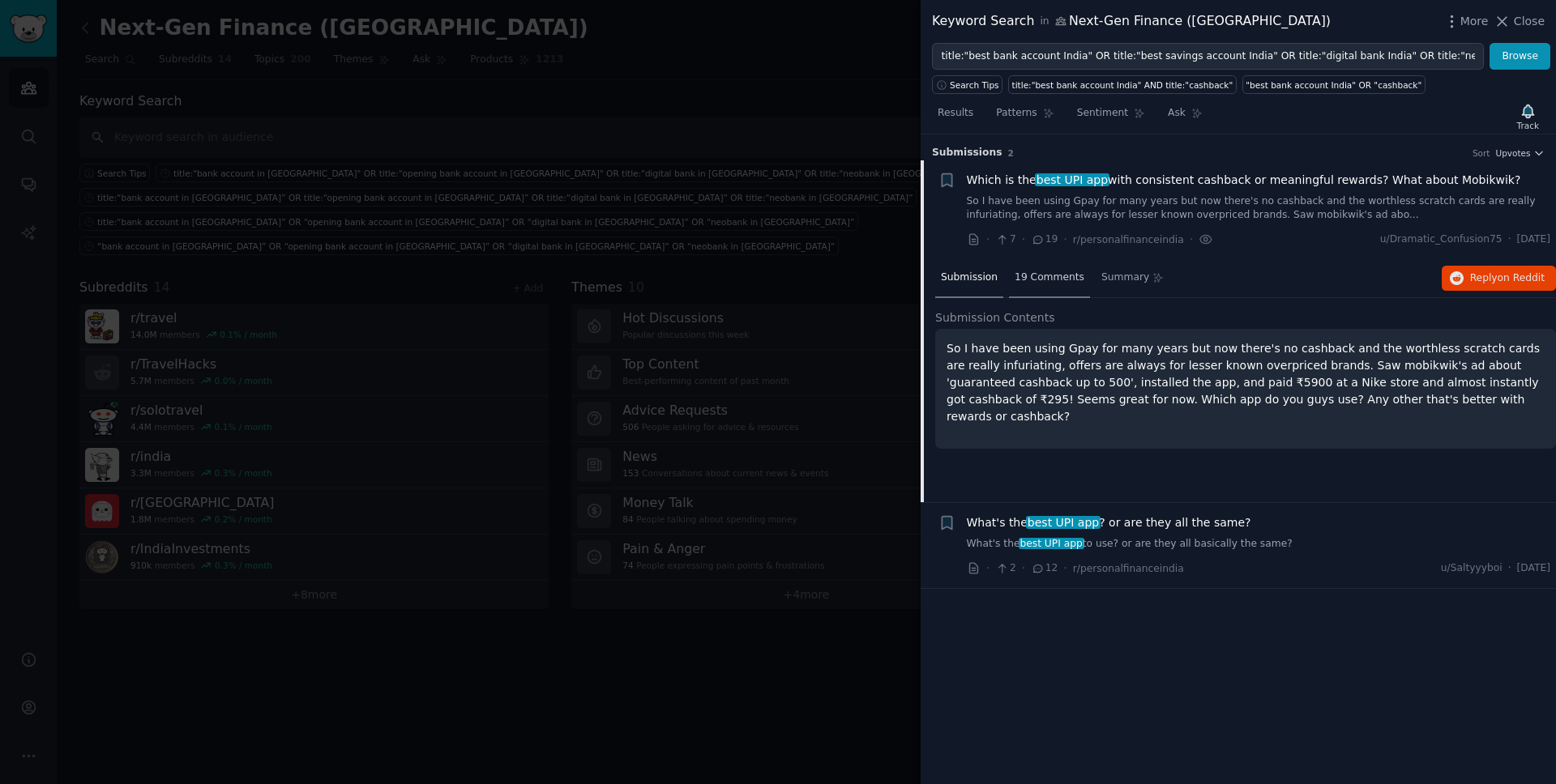
click at [1070, 280] on span "19 Comments" at bounding box center [1049, 278] width 70 height 14
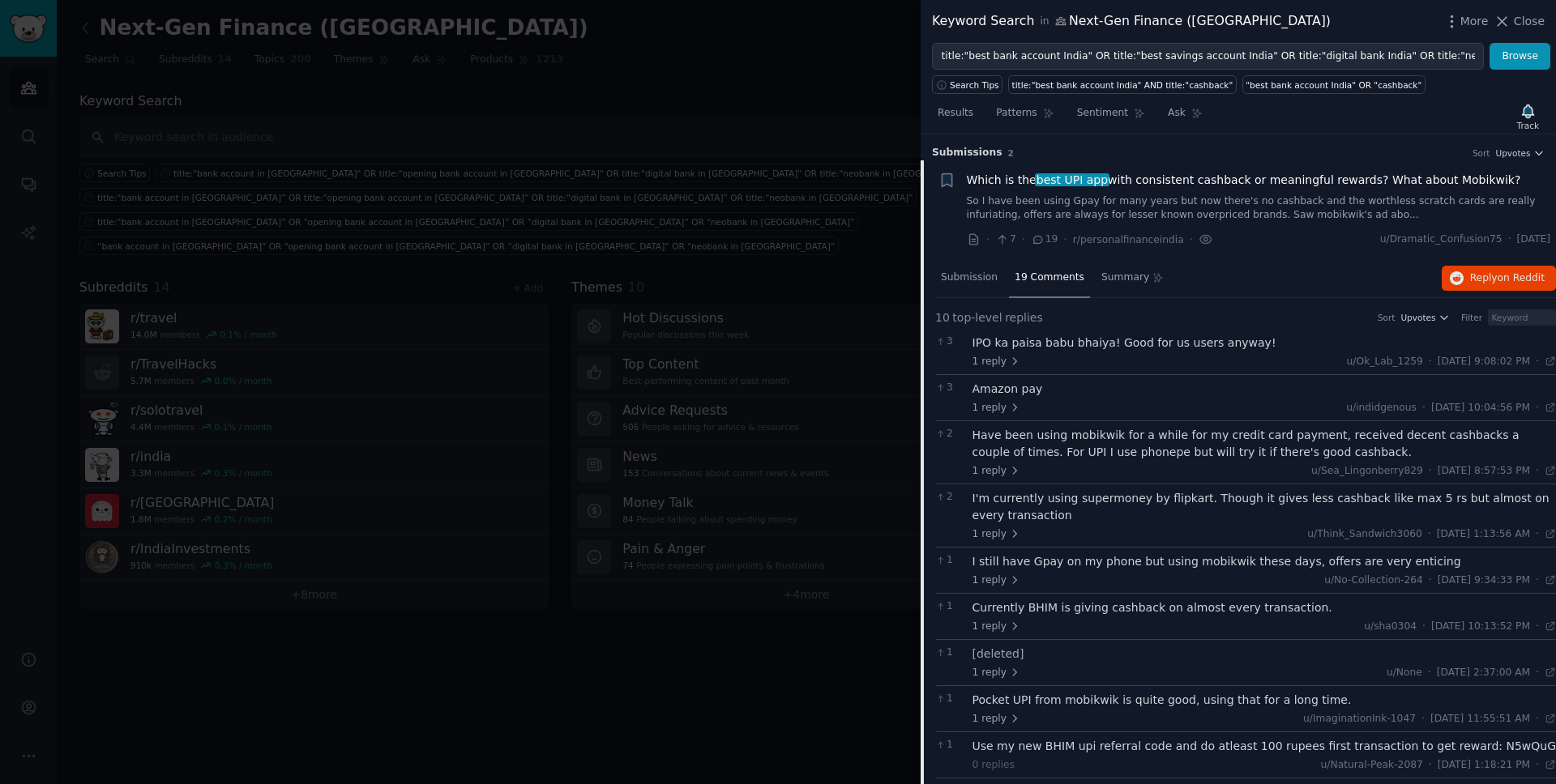
click at [1109, 181] on span "Which is the best UPI app with consistent cashback or meaningful rewards? What …" at bounding box center [1244, 180] width 554 height 17
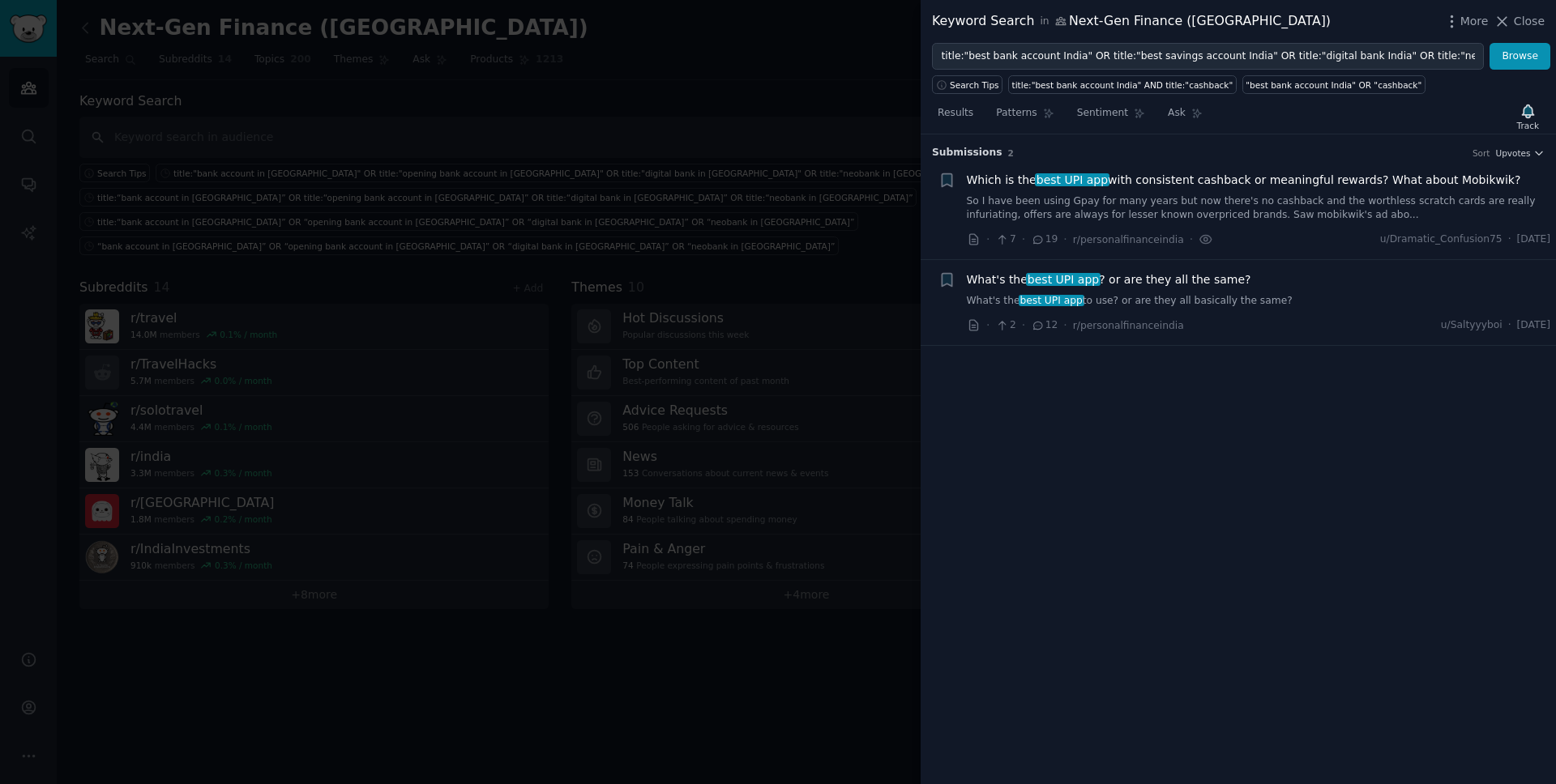
click at [1176, 330] on div "· 2 · 12 · r/personalfinanceindia u/[PERSON_NAME] · [DATE]" at bounding box center [1259, 325] width 585 height 17
click at [1166, 288] on div "What's the best UPI app ? or are they all the same? What's the best UPI app to …" at bounding box center [1259, 290] width 585 height 37
click at [1163, 277] on span "What's the best UPI app ? or are they all the same?" at bounding box center [1109, 279] width 285 height 17
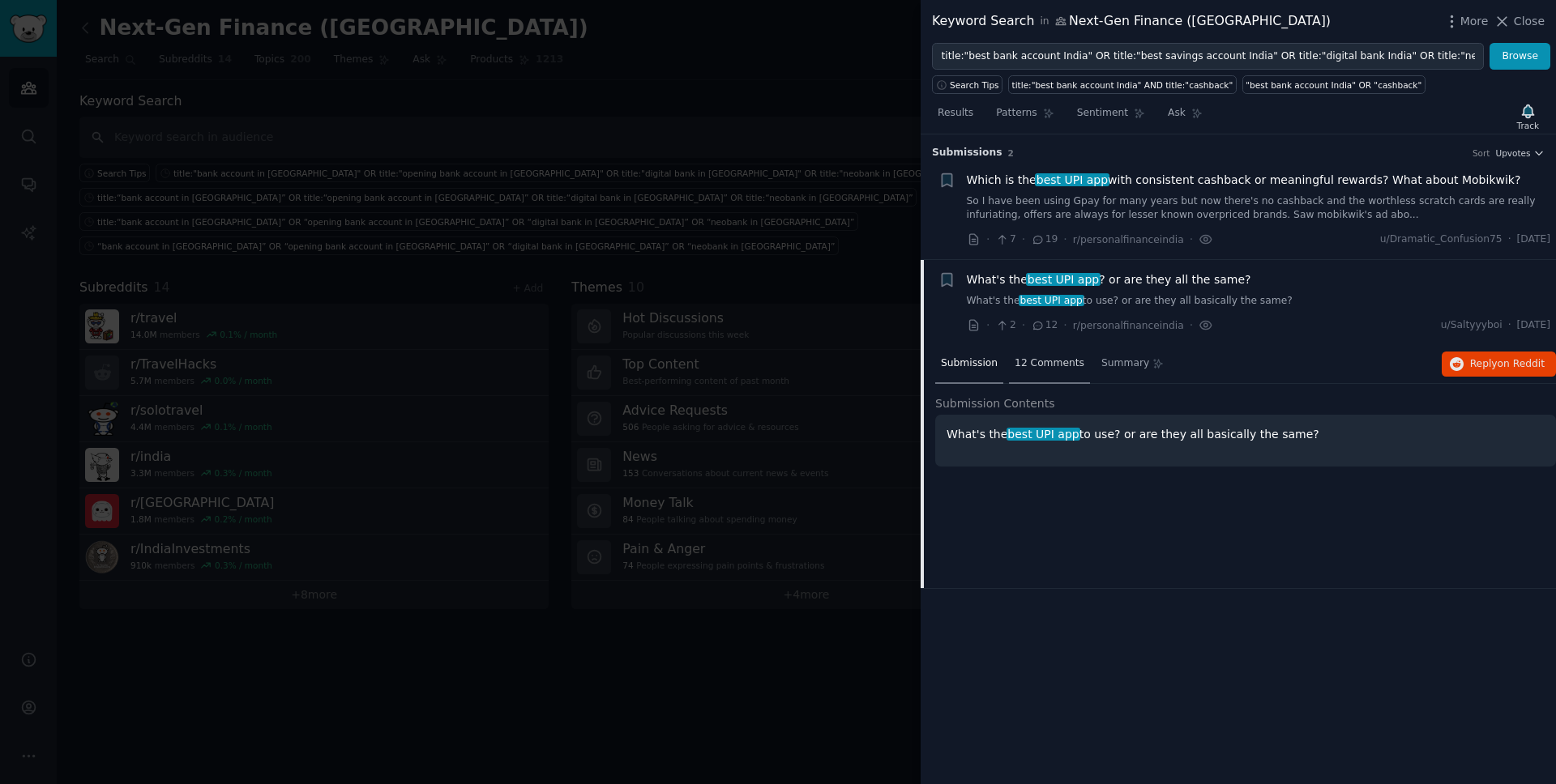
click at [1057, 357] on span "12 Comments" at bounding box center [1049, 364] width 70 height 14
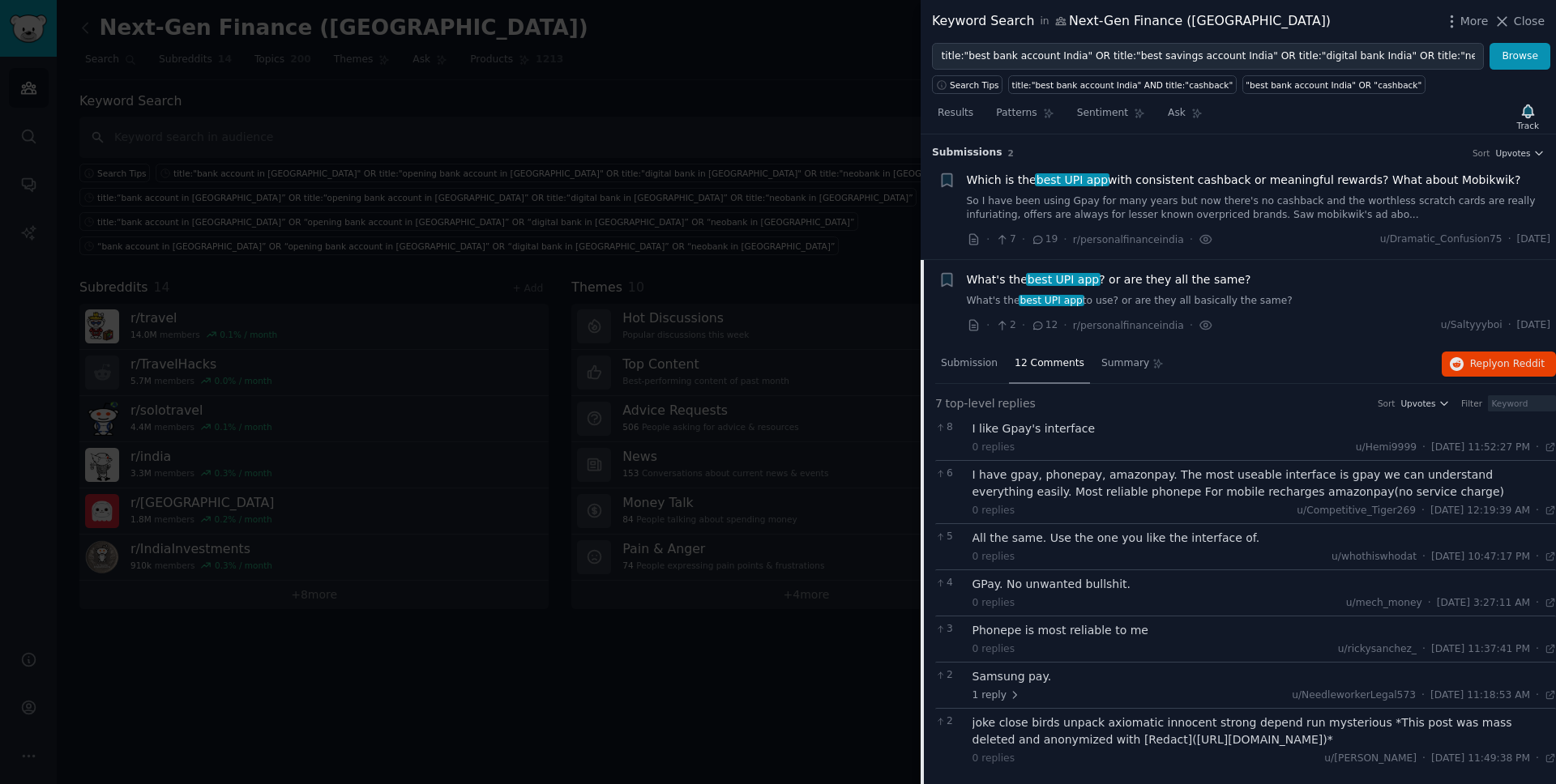
click at [1191, 492] on div "I have gpay, phonepay, amazonpay. The most useable interface is gpay we can und…" at bounding box center [1264, 483] width 585 height 34
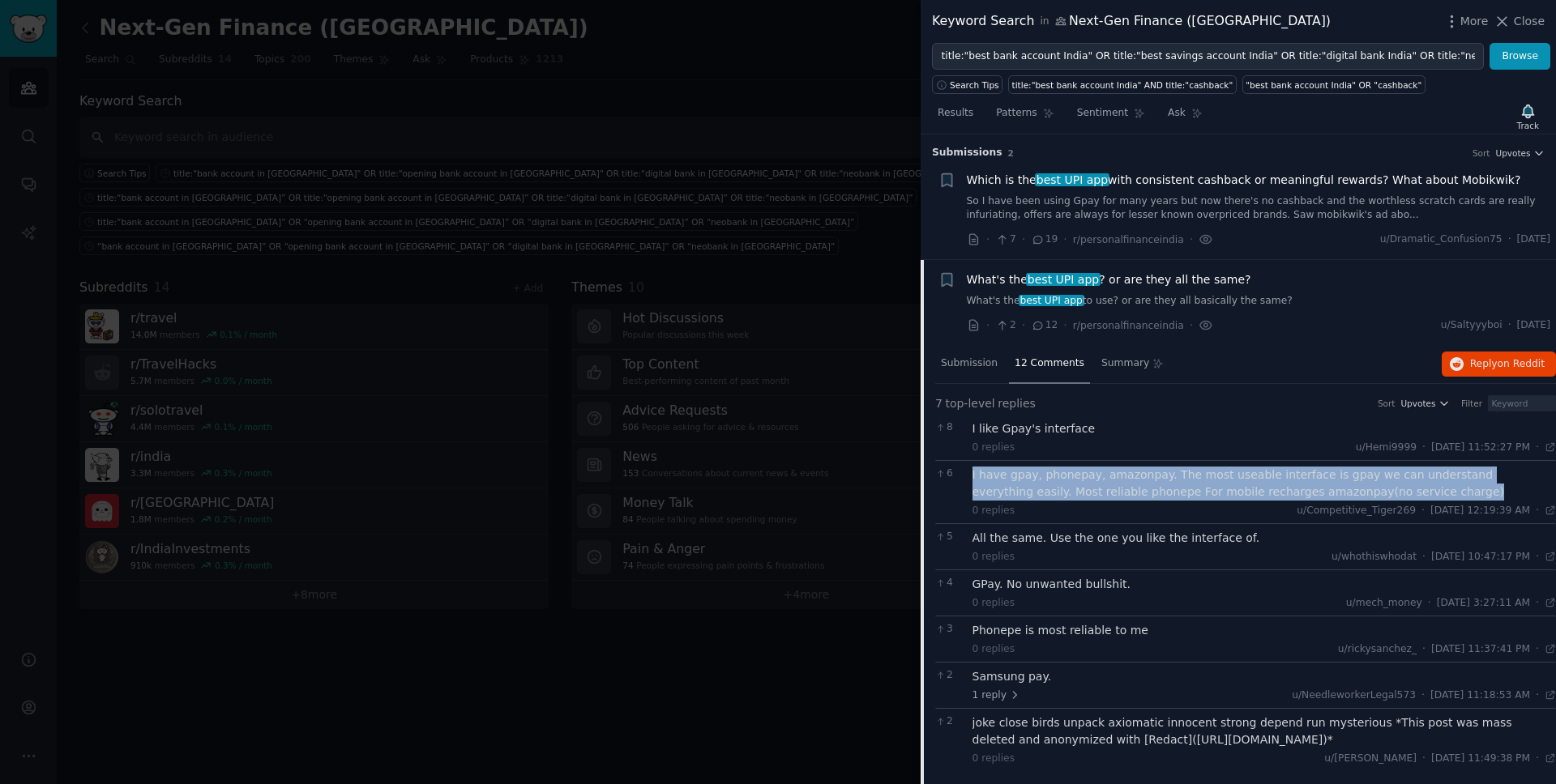
drag, startPoint x: 1374, startPoint y: 492, endPoint x: 965, endPoint y: 481, distance: 409.1
click at [965, 481] on div "6 I have gpay, phonepay, amazonpay. The most useable interface is gpay we can u…" at bounding box center [1246, 491] width 621 height 63
copy div "I have gpay, phonepay, amazonpay. The most useable interface is gpay we can und…"
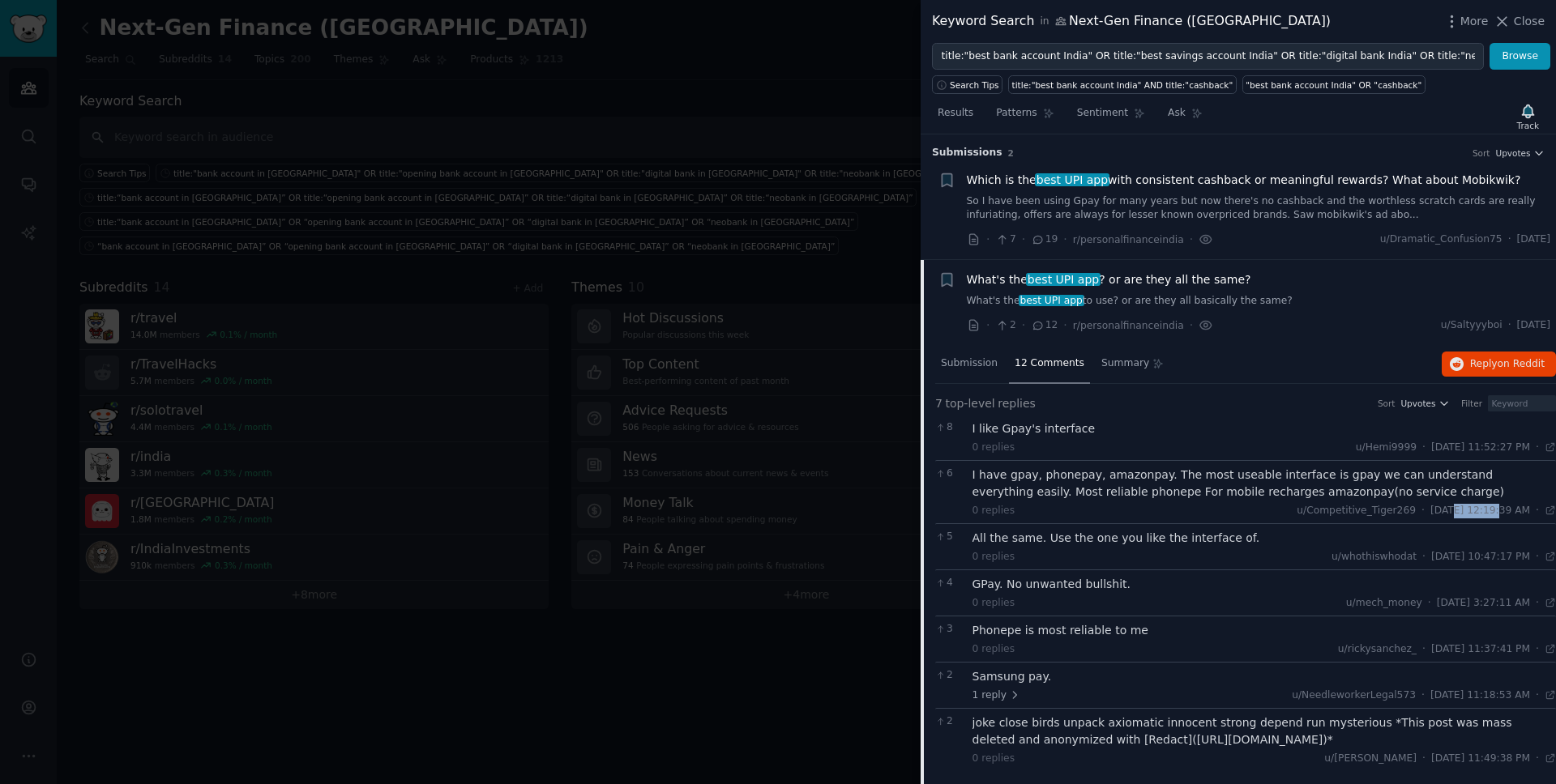
drag, startPoint x: 1464, startPoint y: 511, endPoint x: 1416, endPoint y: 511, distance: 48.0
click at [1191, 511] on span "[DATE] 12:19:39 AM" at bounding box center [1480, 511] width 99 height 14
drag, startPoint x: 1178, startPoint y: 325, endPoint x: 1068, endPoint y: 325, distance: 110.0
click at [1068, 325] on div "· 2 · 12 · r/personalfinanceindia ·" at bounding box center [1090, 325] width 247 height 17
click at [1191, 172] on span "Which is the best UPI app with consistent cashback or meaningful rewards? What …" at bounding box center [1244, 180] width 554 height 17
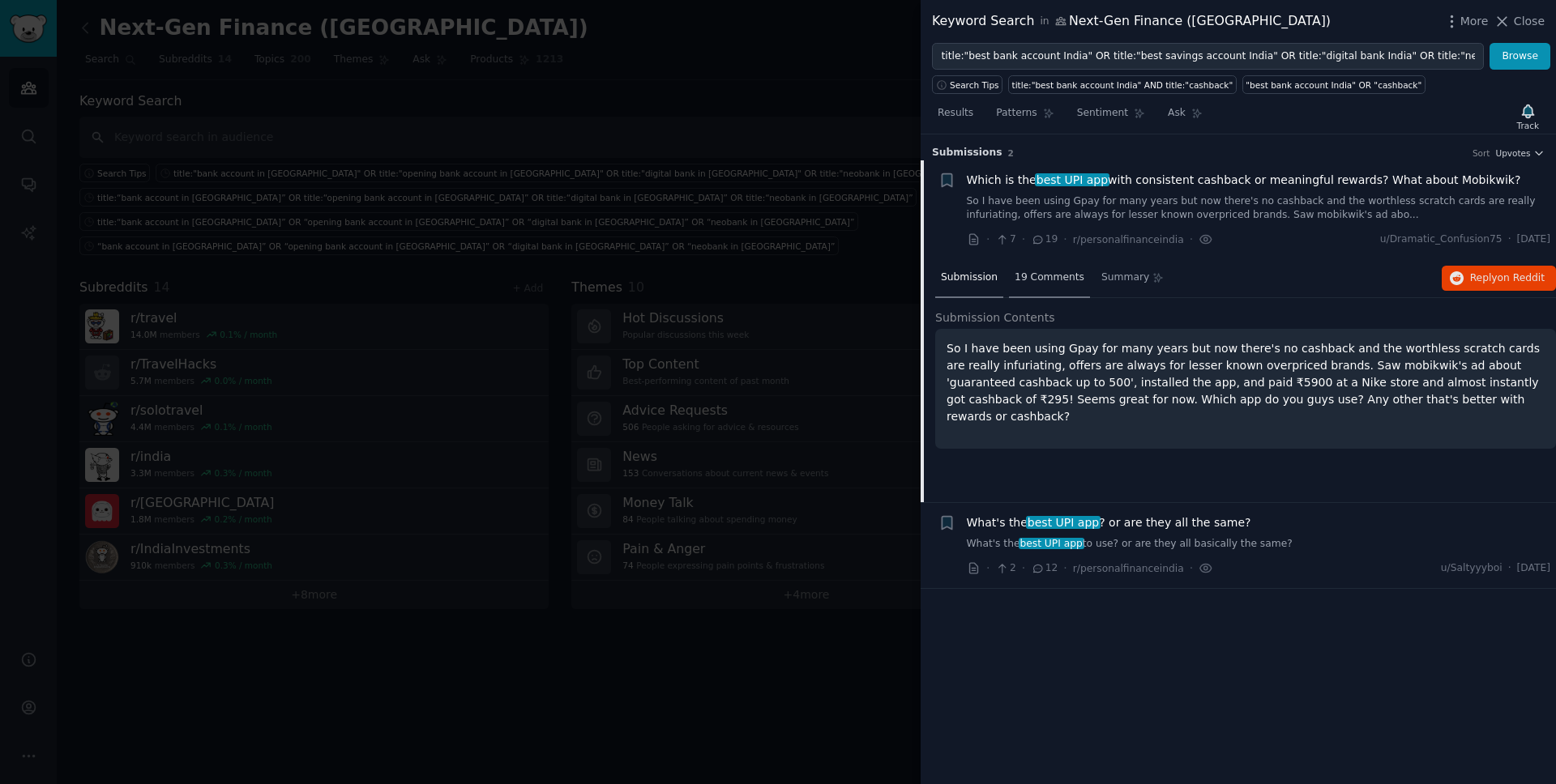
click at [1049, 294] on div "19 Comments" at bounding box center [1049, 278] width 81 height 39
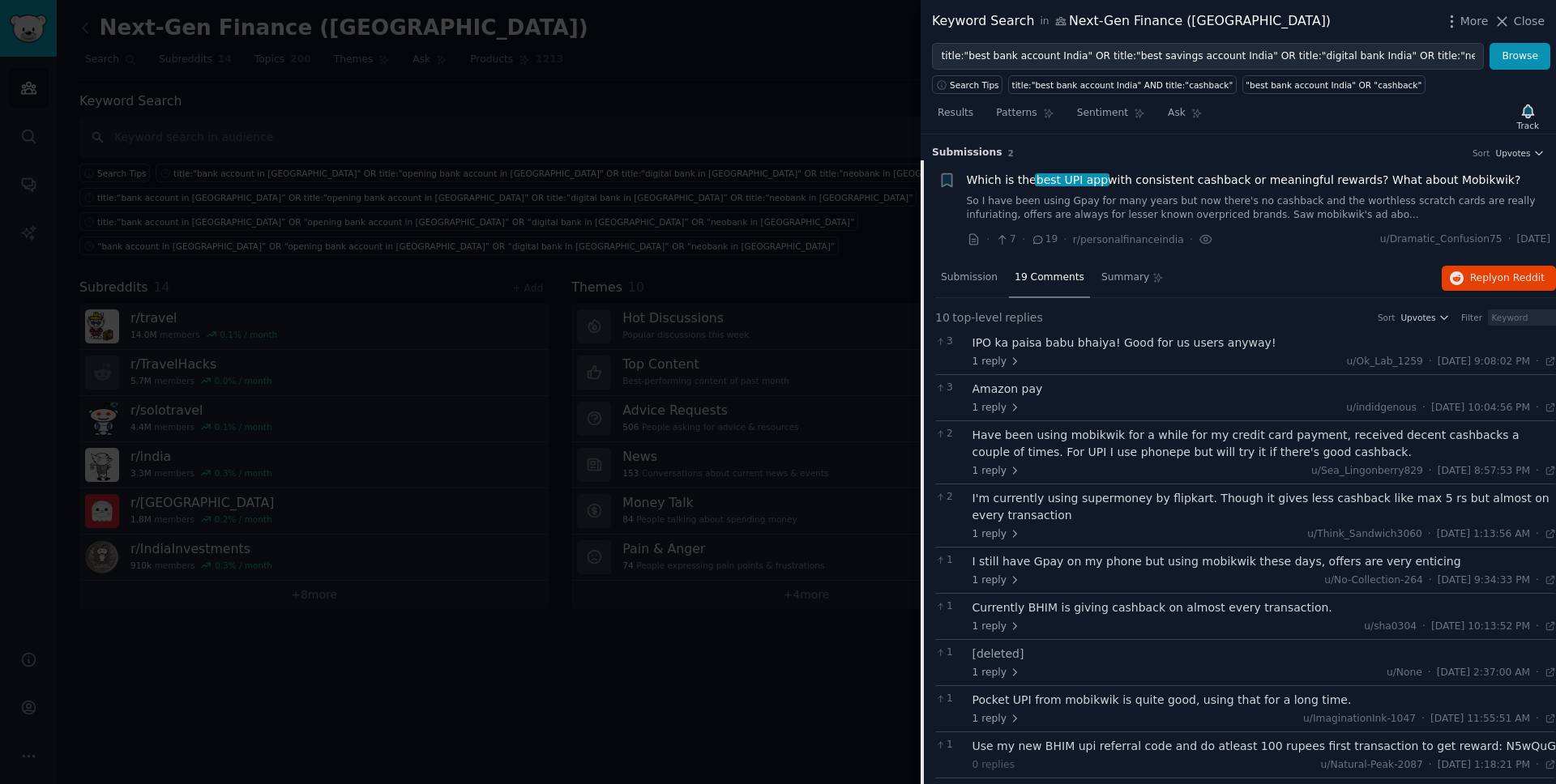
click at [1168, 181] on span "Which is the best UPI app with consistent cashback or meaningful rewards? What …" at bounding box center [1244, 180] width 554 height 17
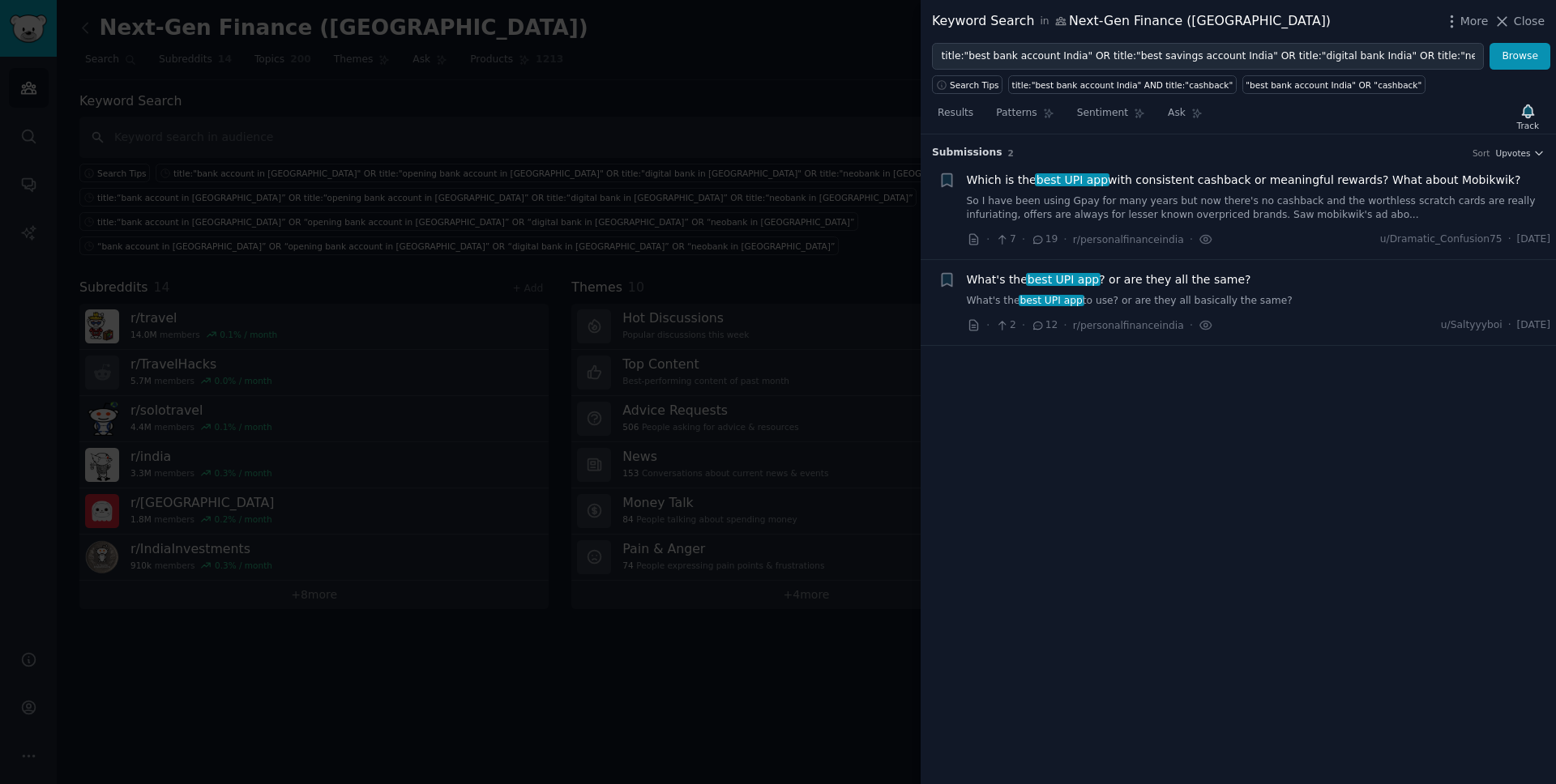
click at [1168, 181] on span "Which is the best UPI app with consistent cashback or meaningful rewards? What …" at bounding box center [1244, 180] width 554 height 17
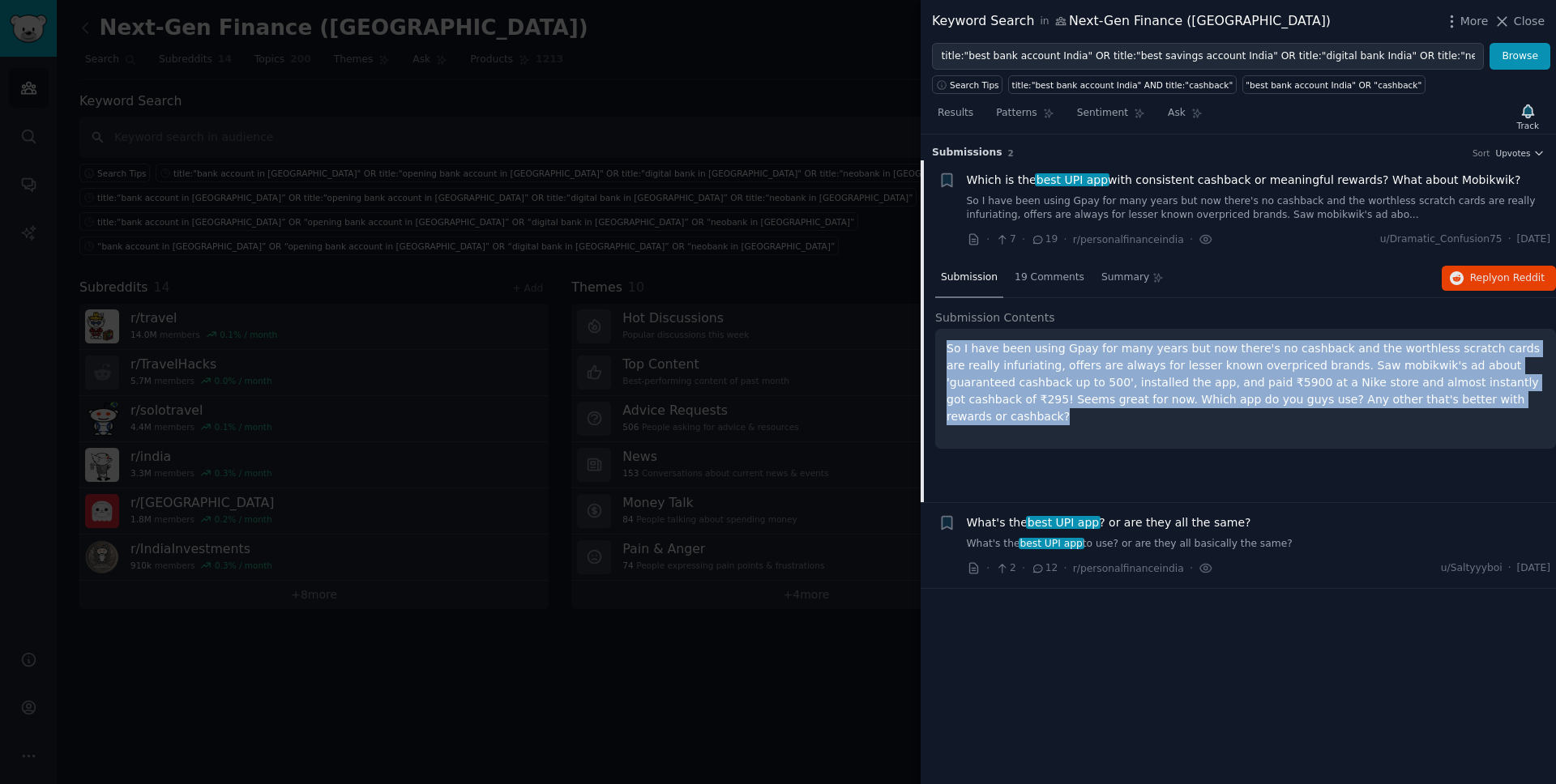
drag, startPoint x: 1435, startPoint y: 400, endPoint x: 945, endPoint y: 356, distance: 492.0
click at [945, 356] on div "So I have been using Gpay for many years but now there's no cashback and the wo…" at bounding box center [1246, 388] width 621 height 120
drag, startPoint x: 1551, startPoint y: 242, endPoint x: 1507, endPoint y: 239, distance: 44.1
click at [1191, 239] on li "+ Which is the best UPI app with consistent cashback or meaningful rewards? Wha…" at bounding box center [1238, 210] width 635 height 99
